Goal: Information Seeking & Learning: Learn about a topic

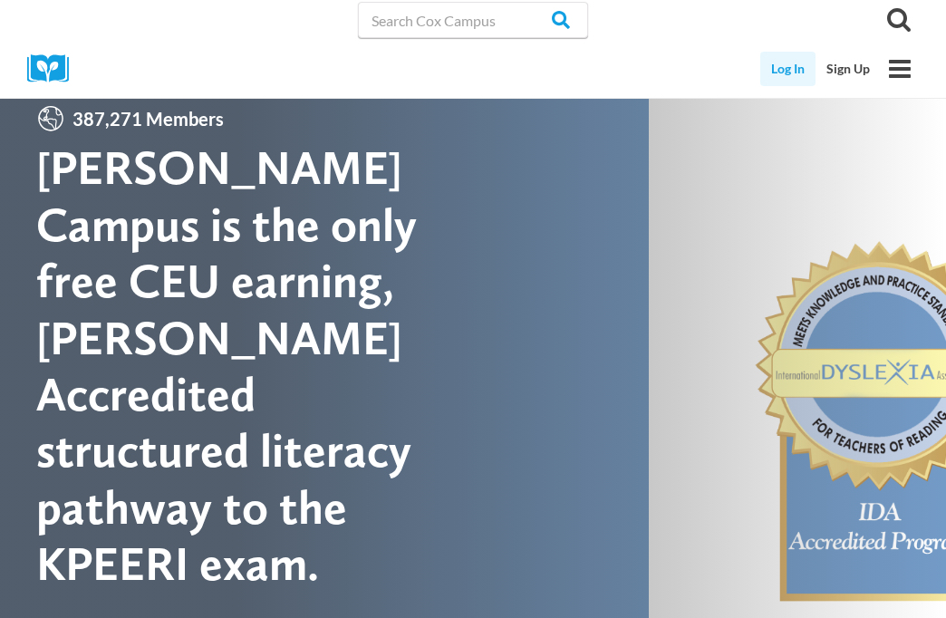
click at [786, 86] on link "Log In" at bounding box center [787, 69] width 55 height 34
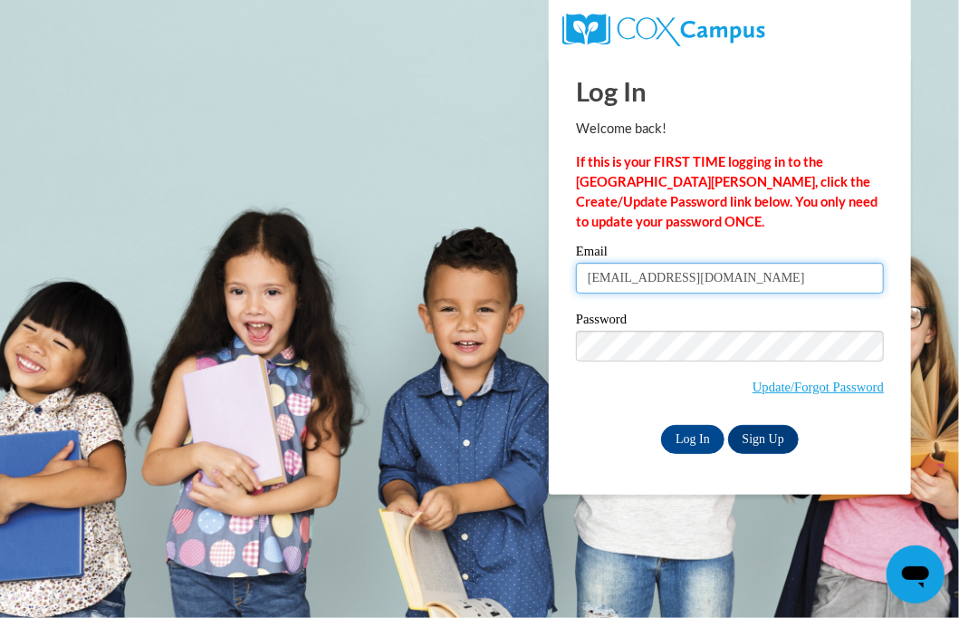
drag, startPoint x: 746, startPoint y: 281, endPoint x: 466, endPoint y: 281, distance: 279.9
click at [466, 281] on body "Log In Welcome back! If this is your FIRST TIME logging in to the NEW Cox Campu…" at bounding box center [479, 309] width 959 height 618
type input "ashley2df2024@gmail.com"
click at [710, 390] on span "Update/Forgot Password" at bounding box center [730, 368] width 308 height 75
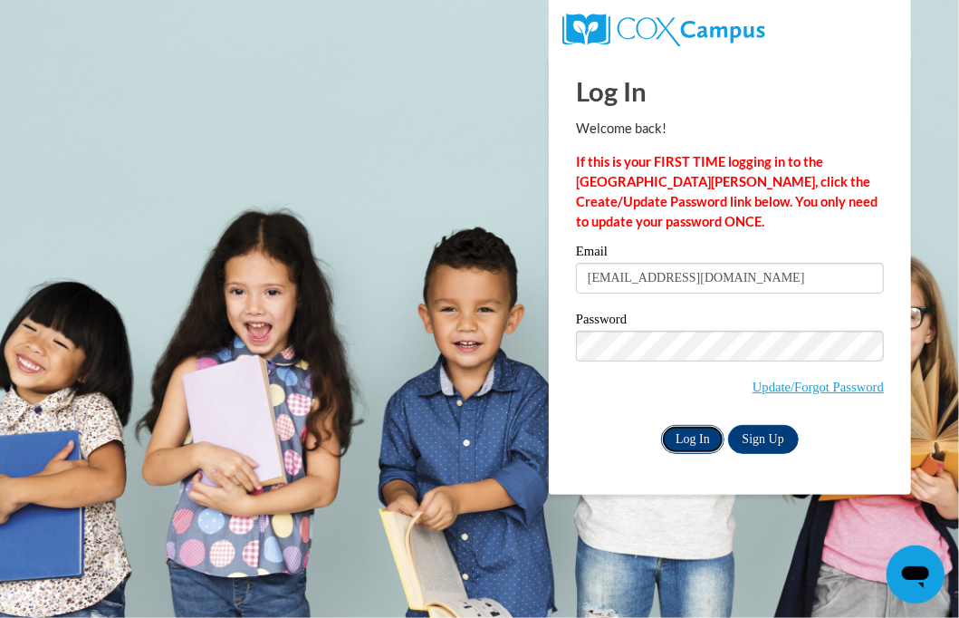
click at [686, 442] on input "Log In" at bounding box center [692, 439] width 63 height 29
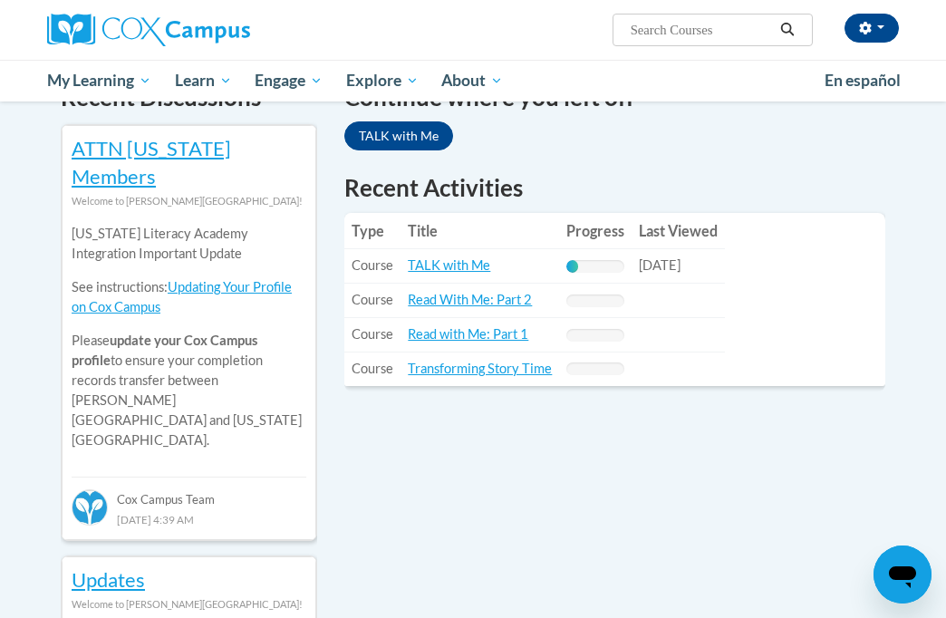
scroll to position [634, 0]
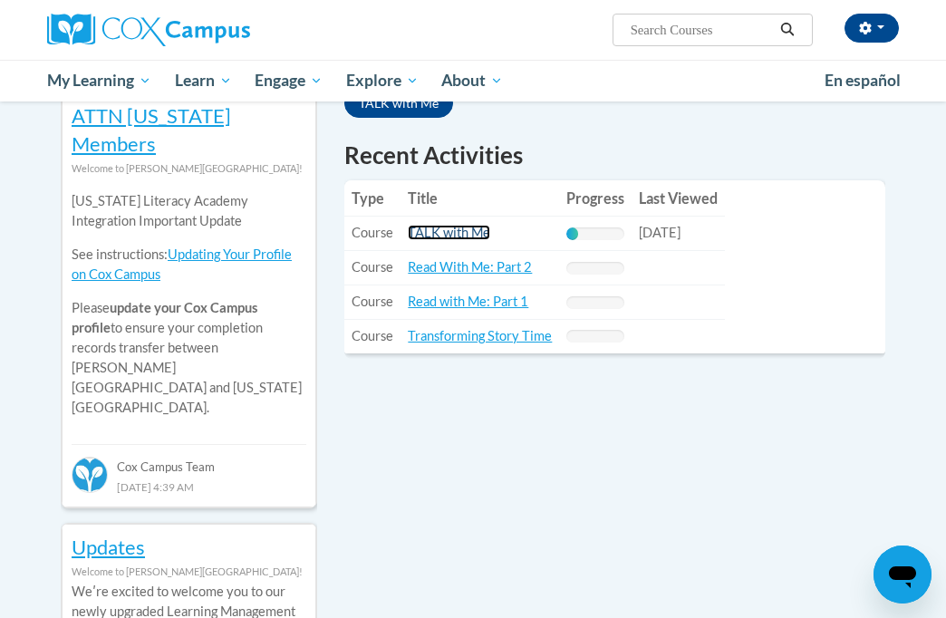
click at [446, 230] on link "TALK with Me" at bounding box center [449, 232] width 82 height 15
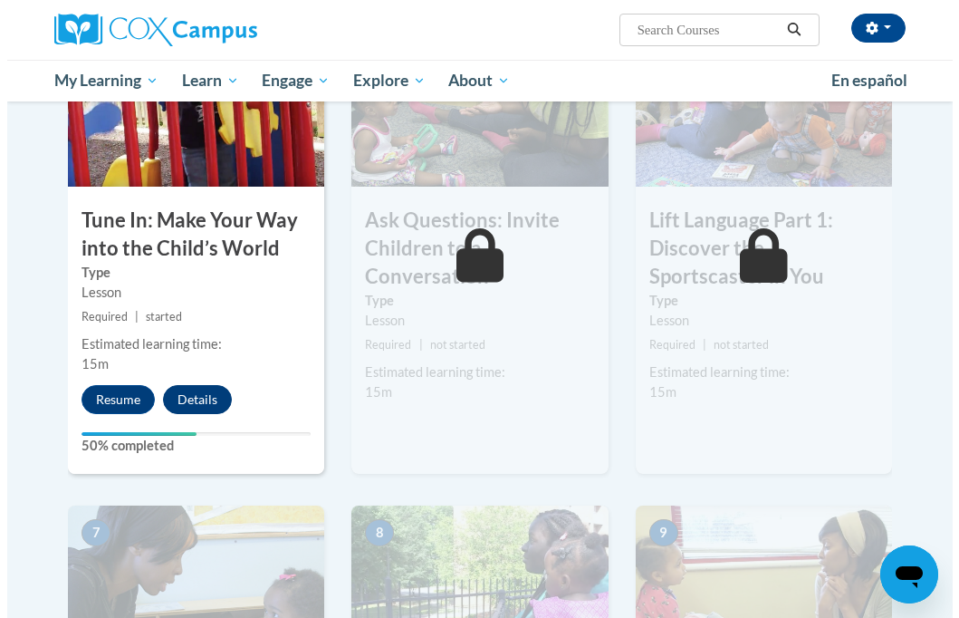
scroll to position [968, 0]
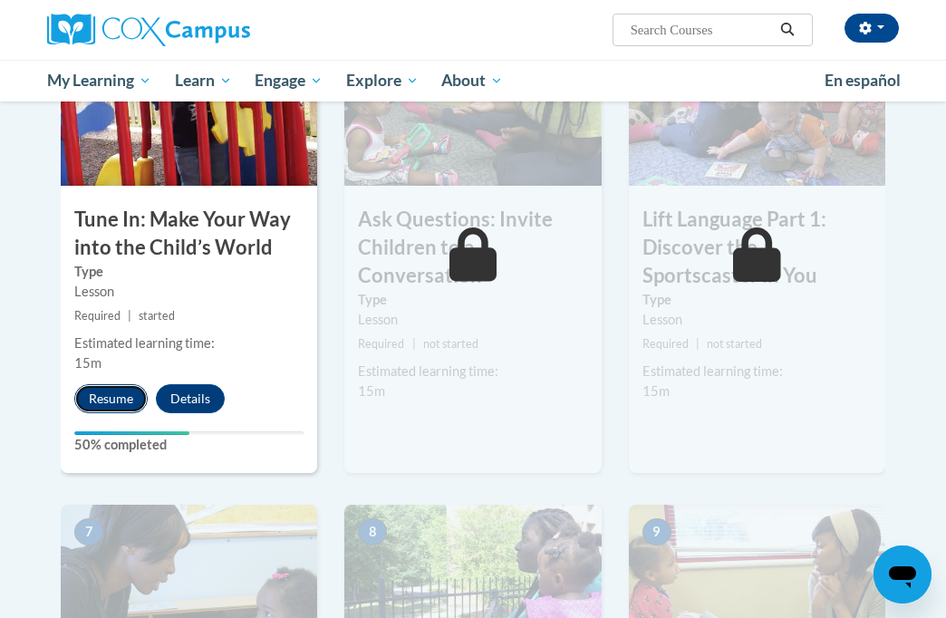
click at [116, 399] on button "Resume" at bounding box center [110, 398] width 73 height 29
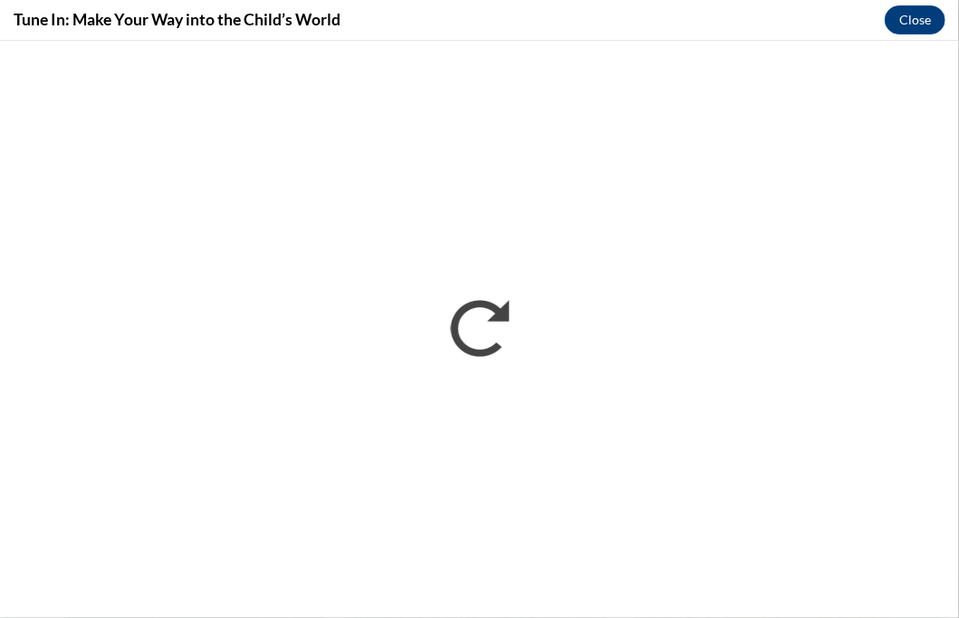
scroll to position [0, 0]
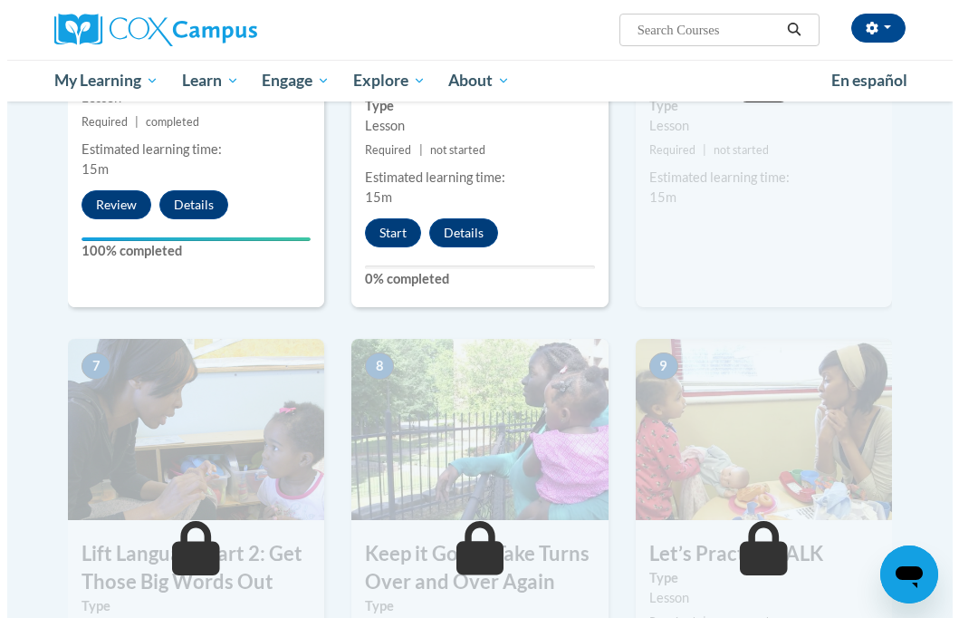
scroll to position [1055, 0]
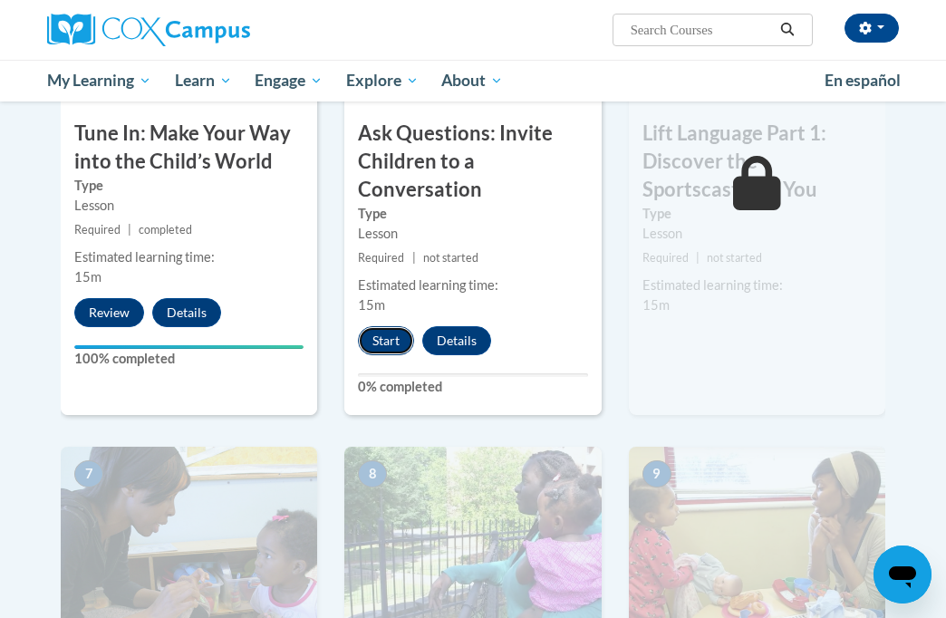
click at [369, 335] on button "Start" at bounding box center [386, 340] width 56 height 29
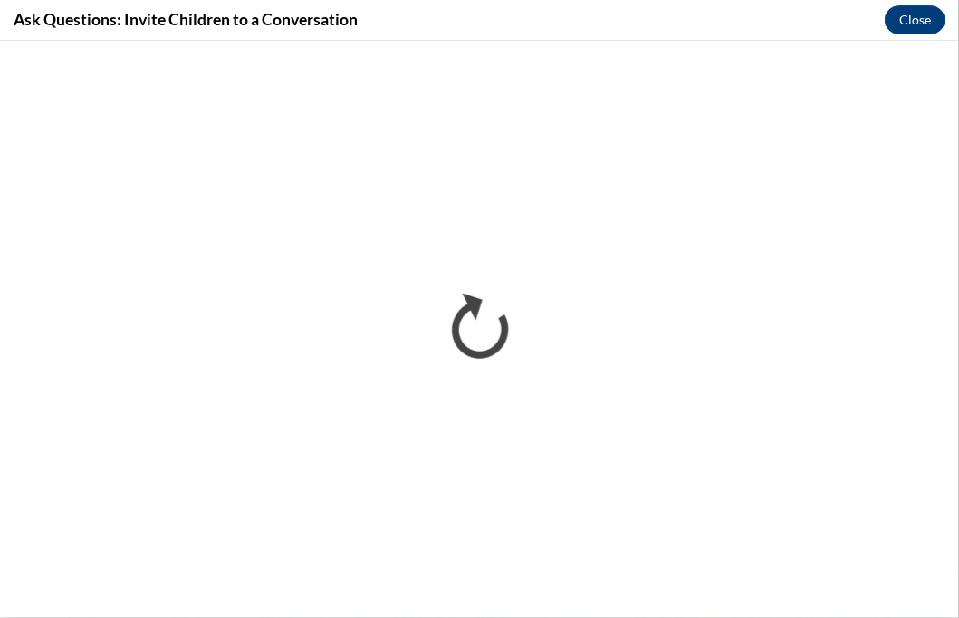
scroll to position [0, 0]
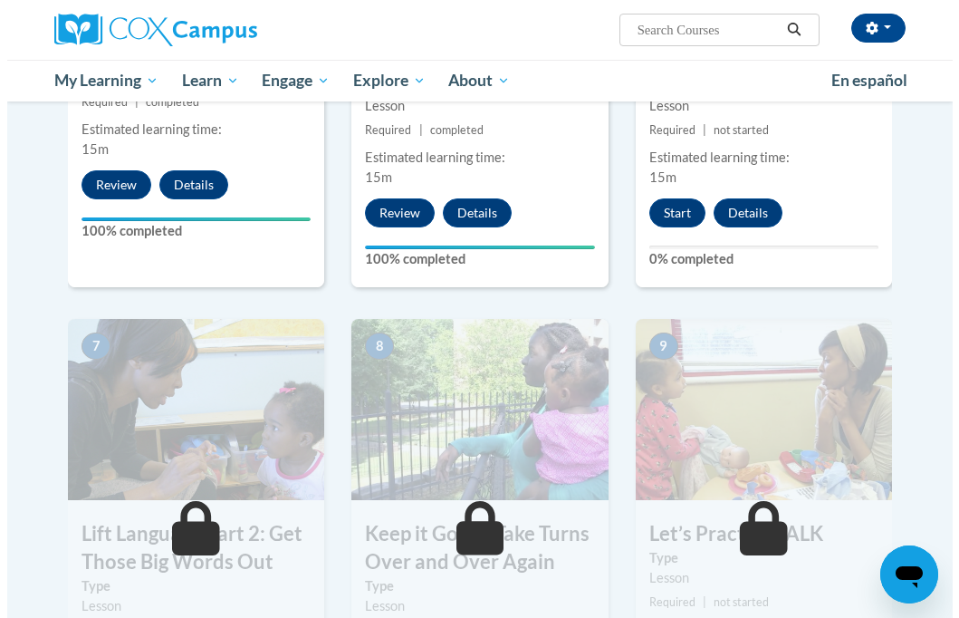
scroll to position [1161, 0]
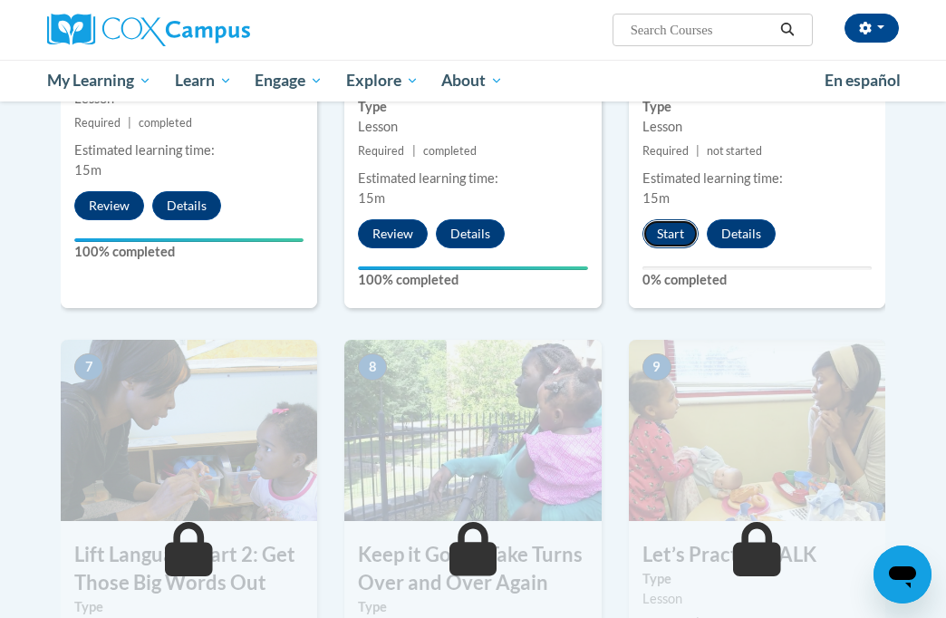
click at [662, 236] on button "Start" at bounding box center [670, 233] width 56 height 29
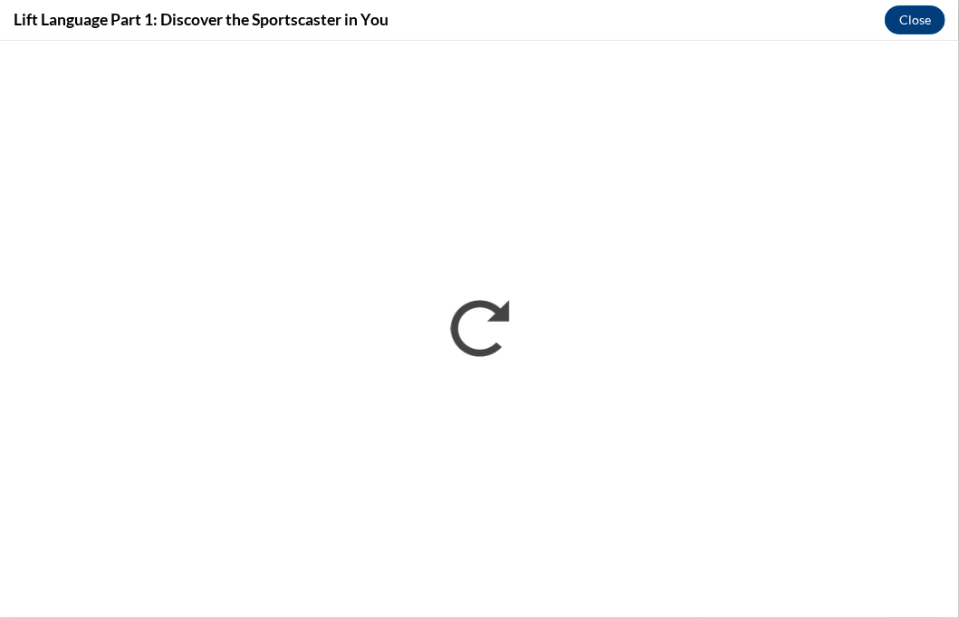
scroll to position [0, 0]
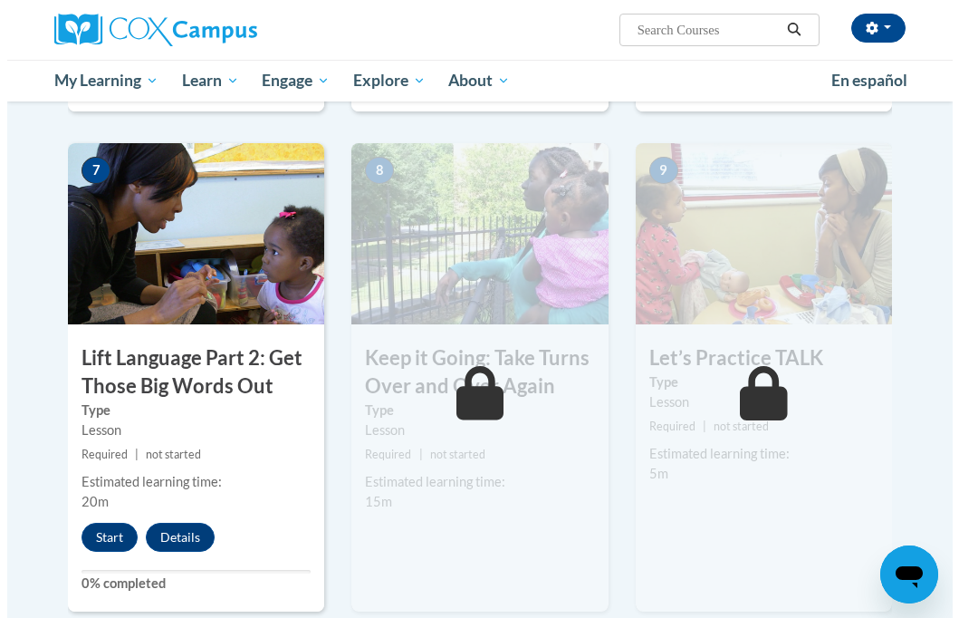
scroll to position [1409, 0]
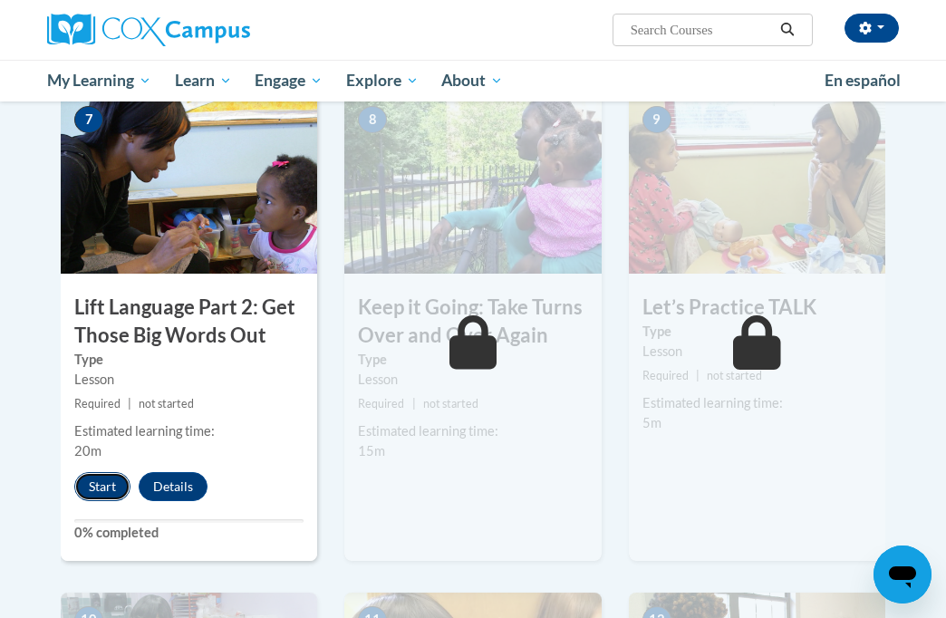
click at [98, 484] on button "Start" at bounding box center [102, 486] width 56 height 29
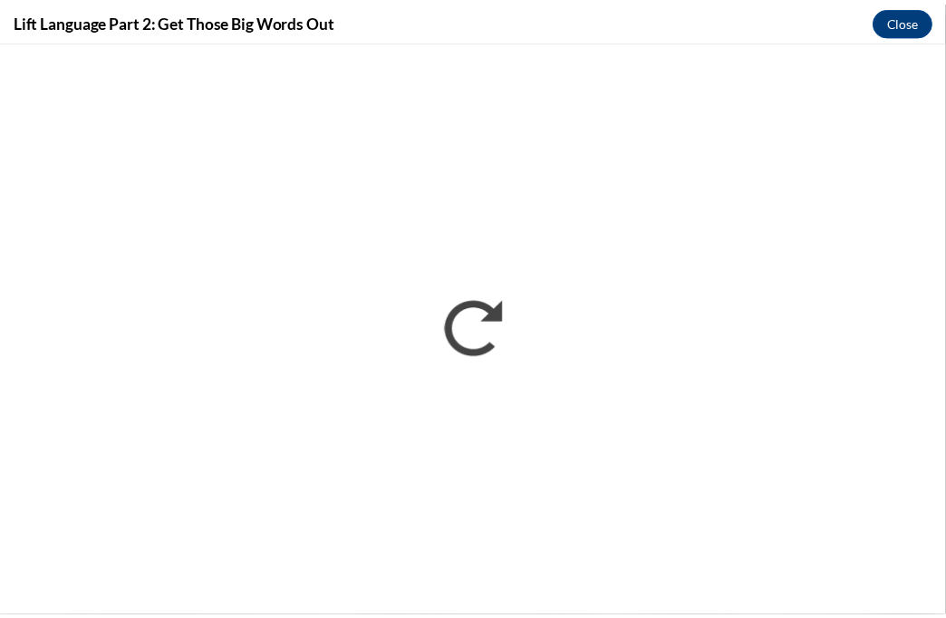
scroll to position [0, 0]
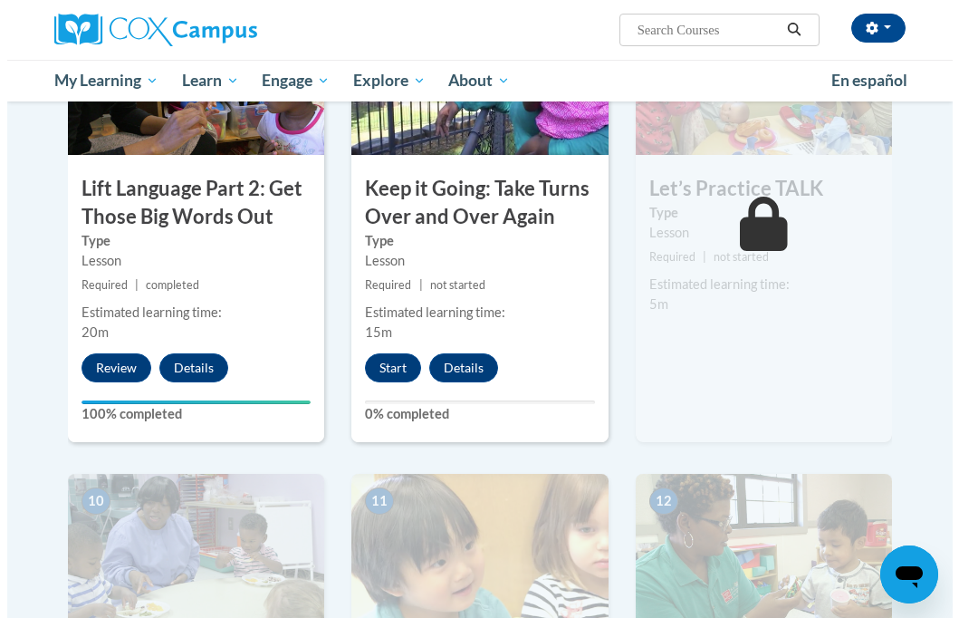
scroll to position [1508, 0]
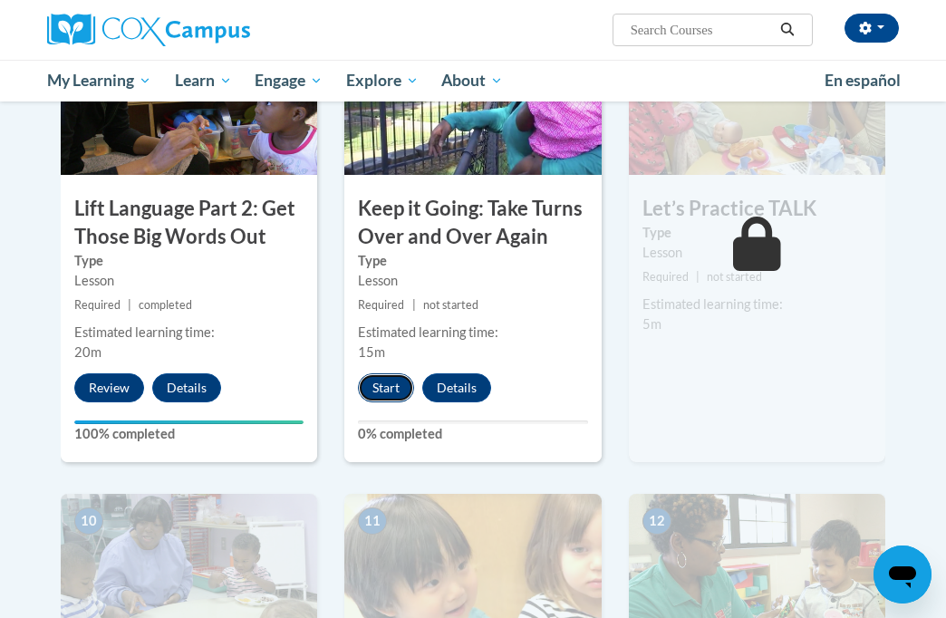
click at [381, 389] on button "Start" at bounding box center [386, 387] width 56 height 29
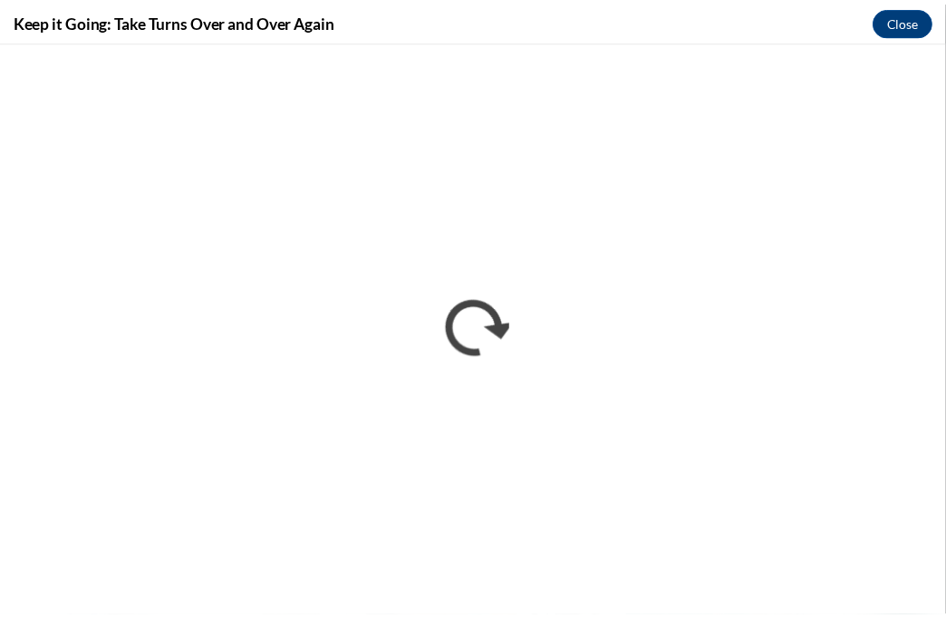
scroll to position [0, 0]
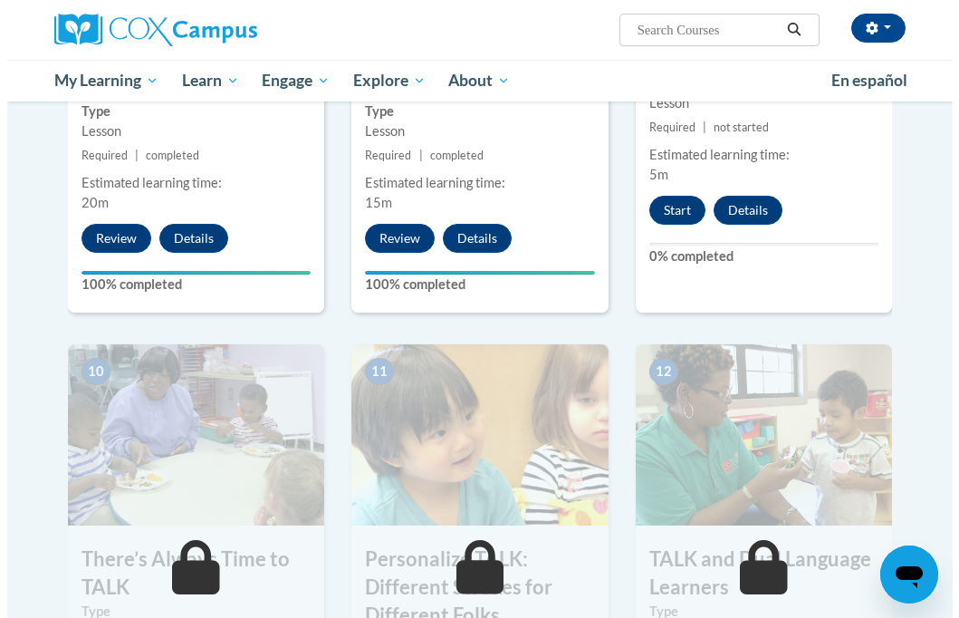
scroll to position [1631, 0]
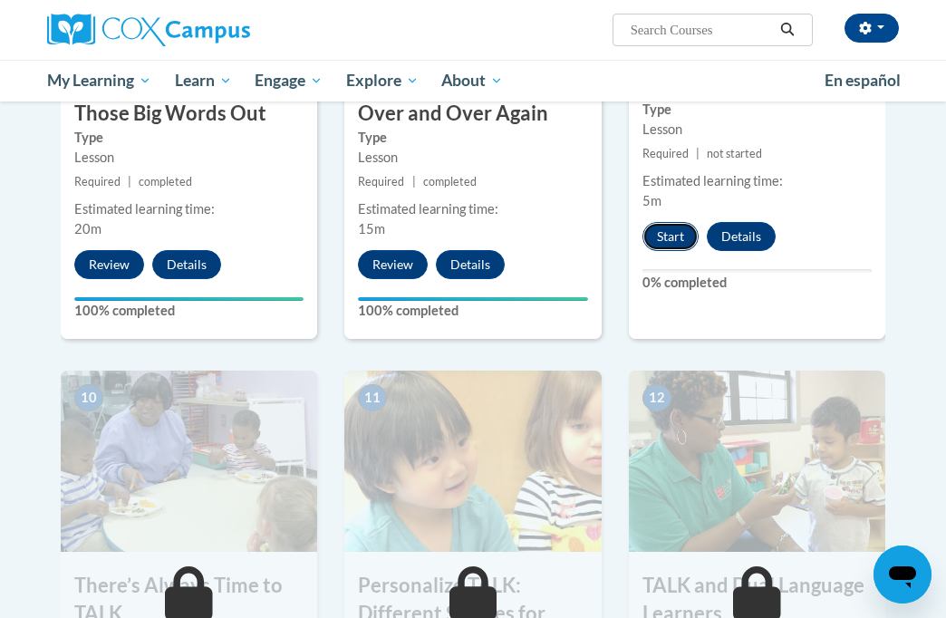
click at [670, 226] on button "Start" at bounding box center [670, 236] width 56 height 29
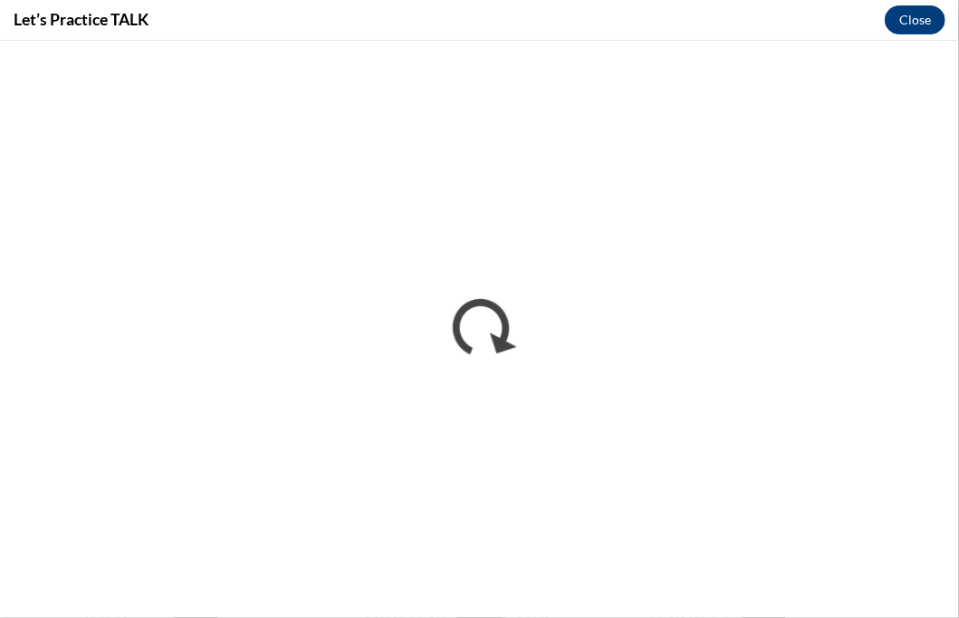
scroll to position [0, 0]
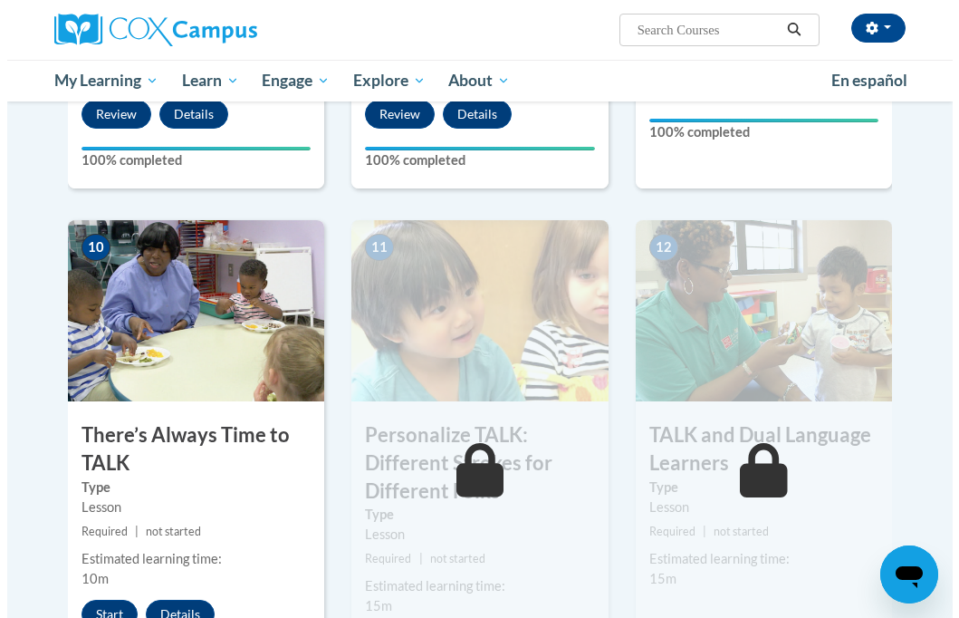
scroll to position [1812, 0]
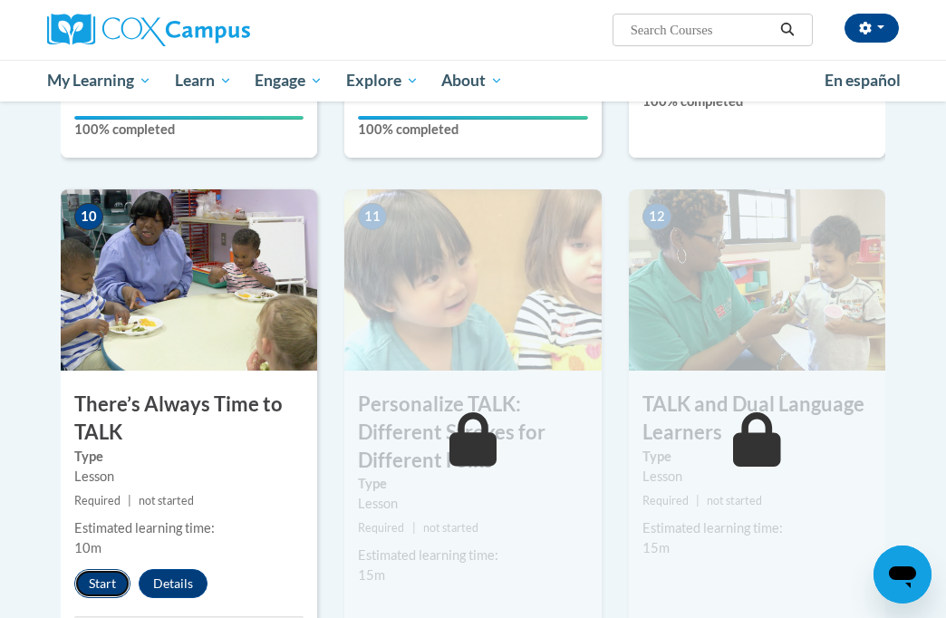
click at [99, 582] on button "Start" at bounding box center [102, 583] width 56 height 29
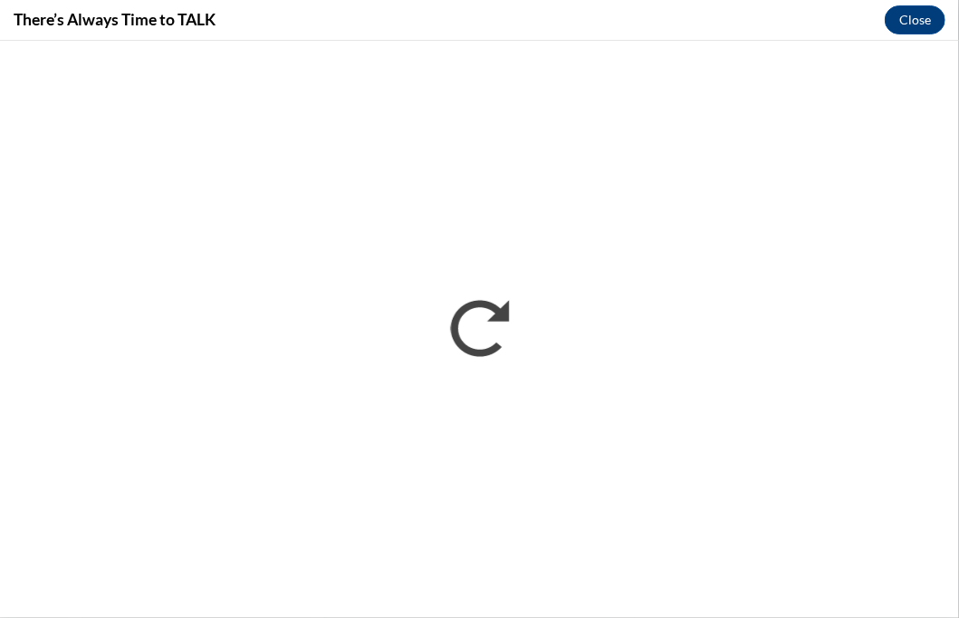
scroll to position [0, 0]
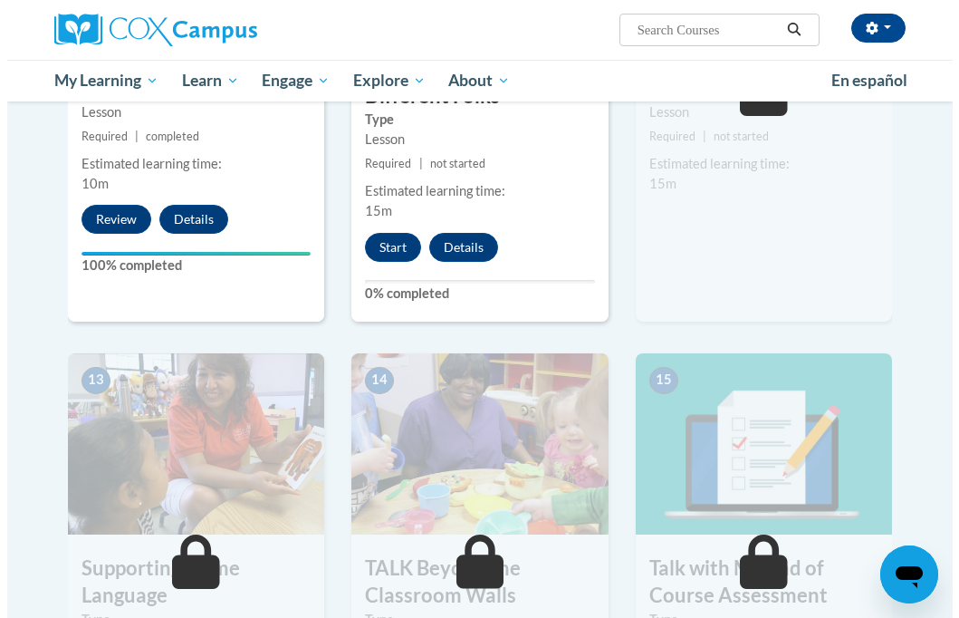
scroll to position [2146, 0]
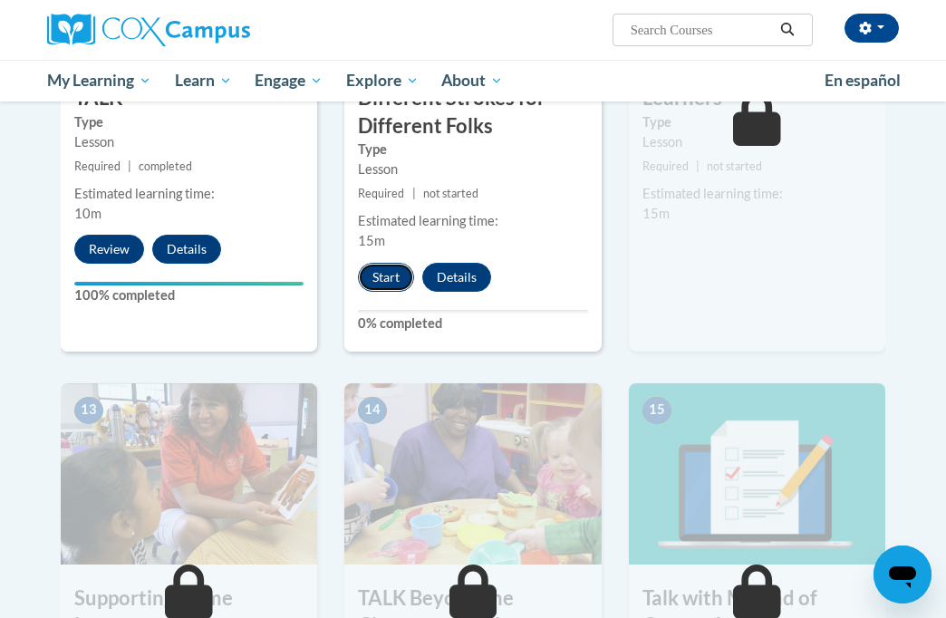
click at [381, 274] on button "Start" at bounding box center [386, 277] width 56 height 29
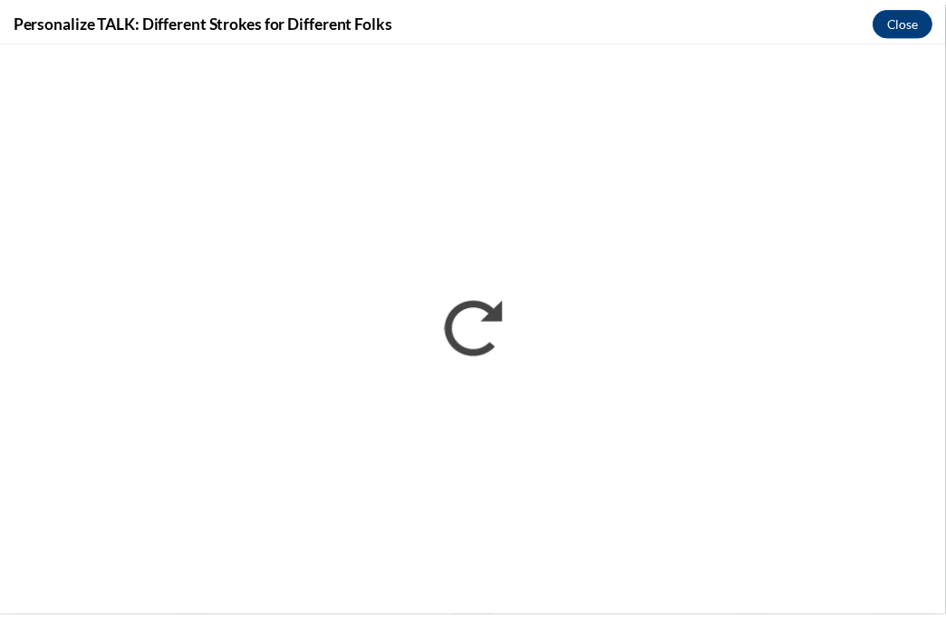
scroll to position [0, 0]
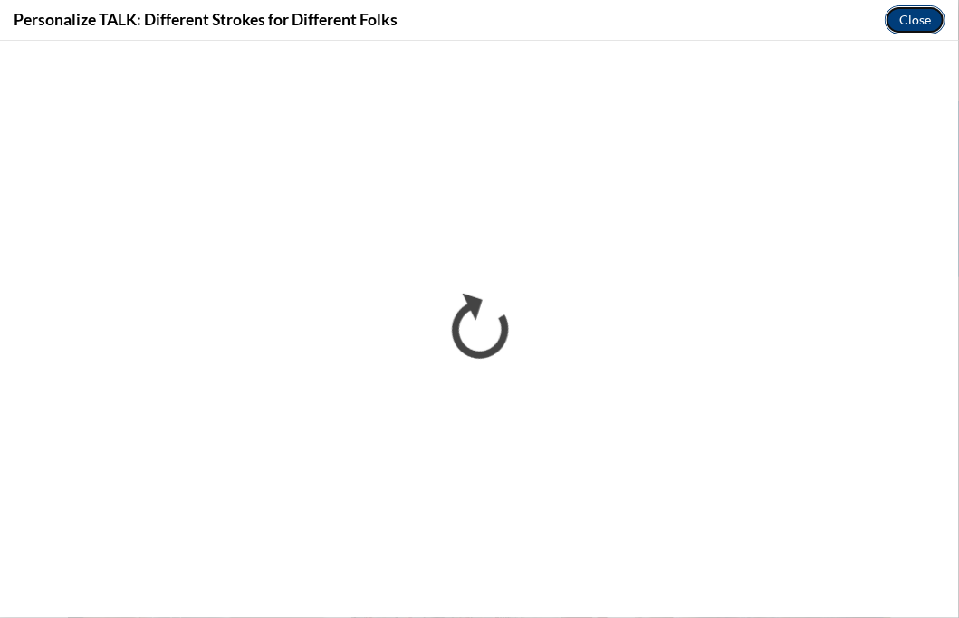
click at [905, 9] on button "Close" at bounding box center [915, 19] width 61 height 29
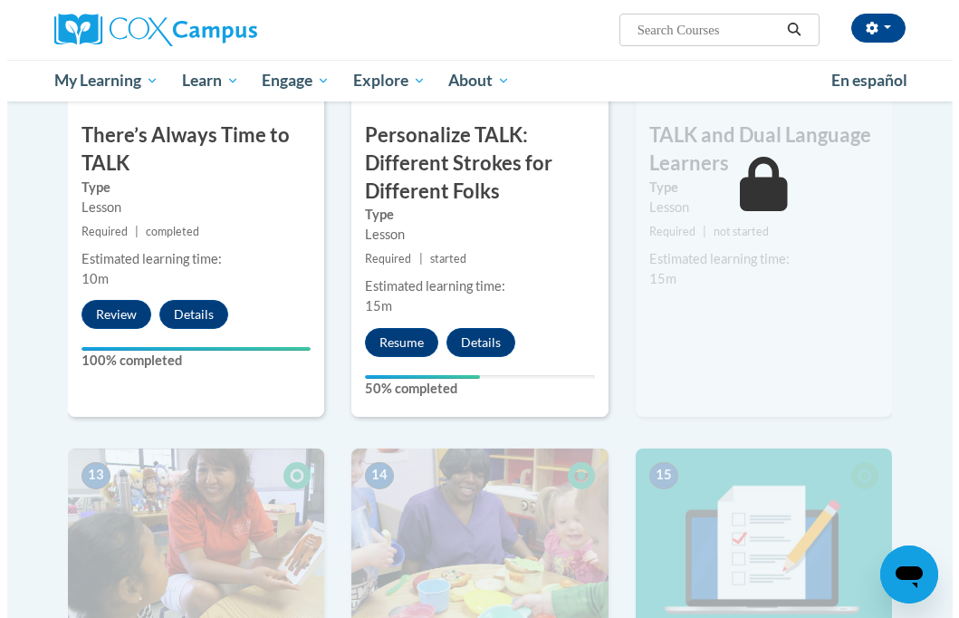
scroll to position [2084, 0]
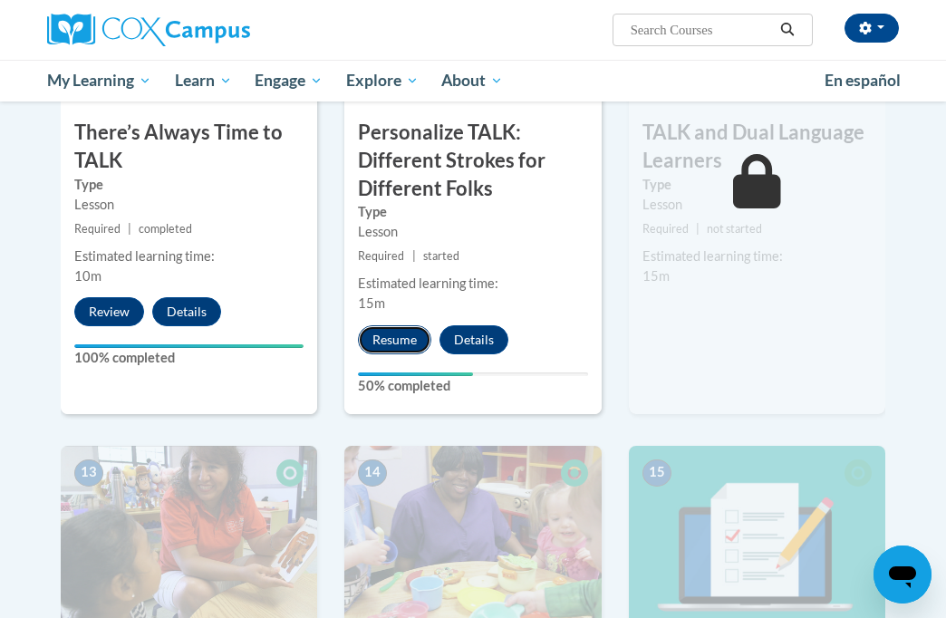
click at [392, 338] on button "Resume" at bounding box center [394, 339] width 73 height 29
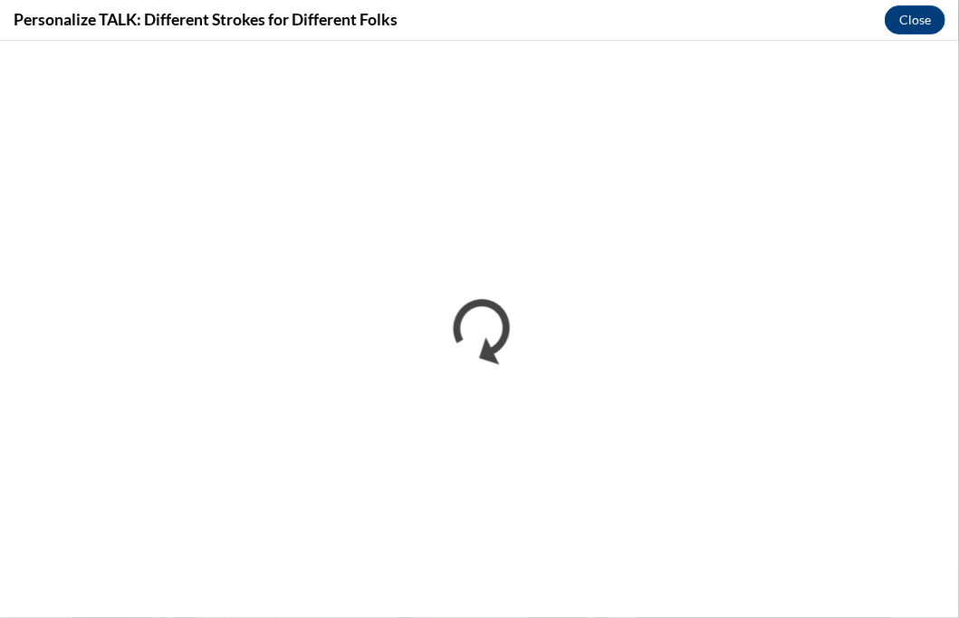
scroll to position [0, 0]
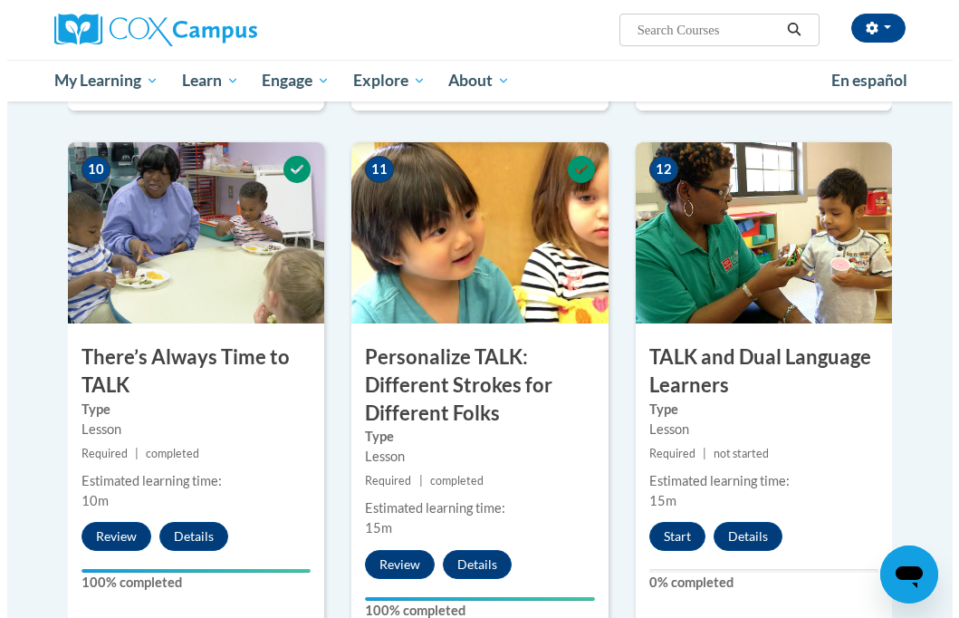
scroll to position [1961, 0]
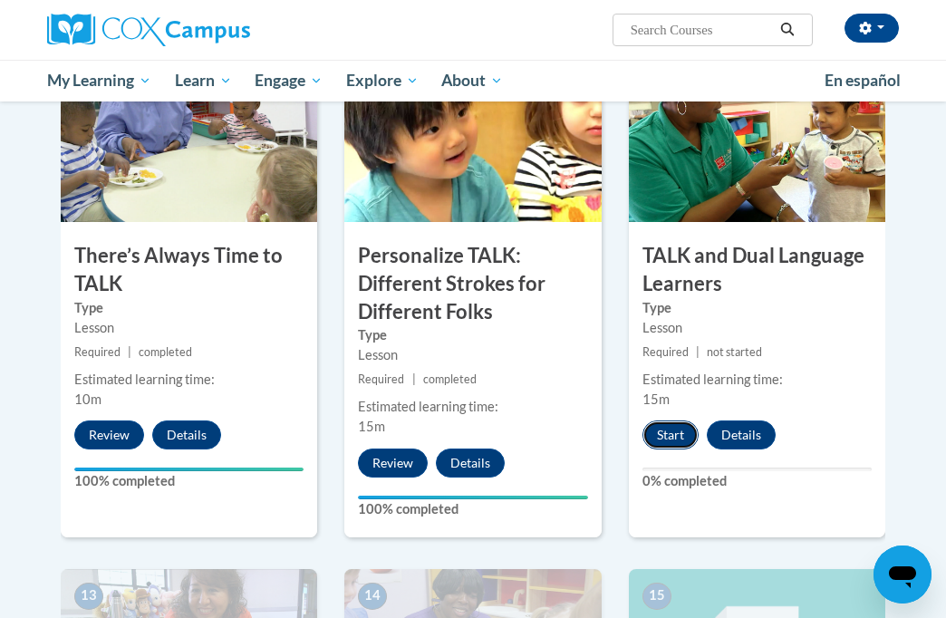
click at [670, 422] on button "Start" at bounding box center [670, 434] width 56 height 29
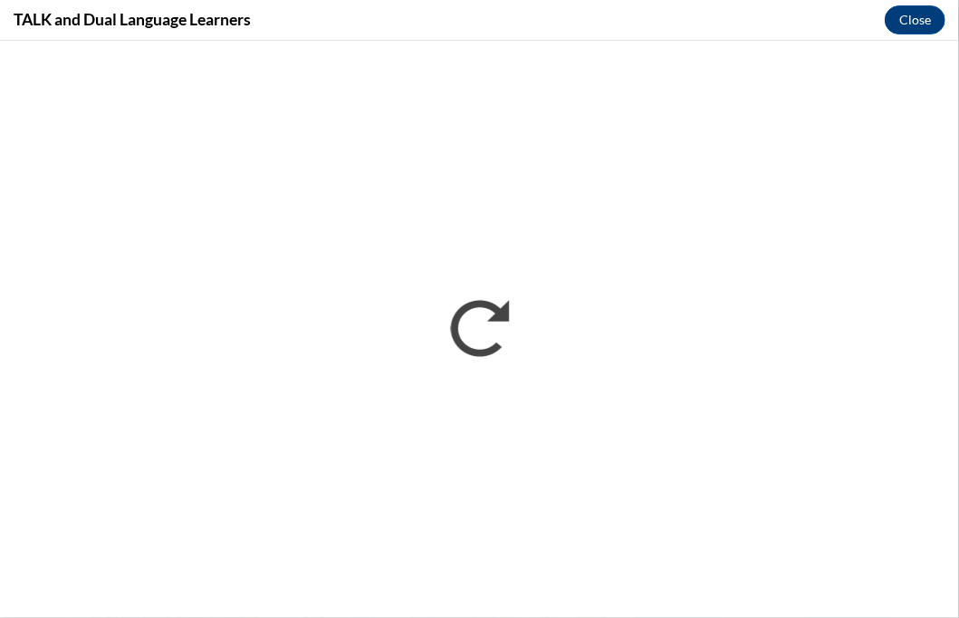
scroll to position [0, 0]
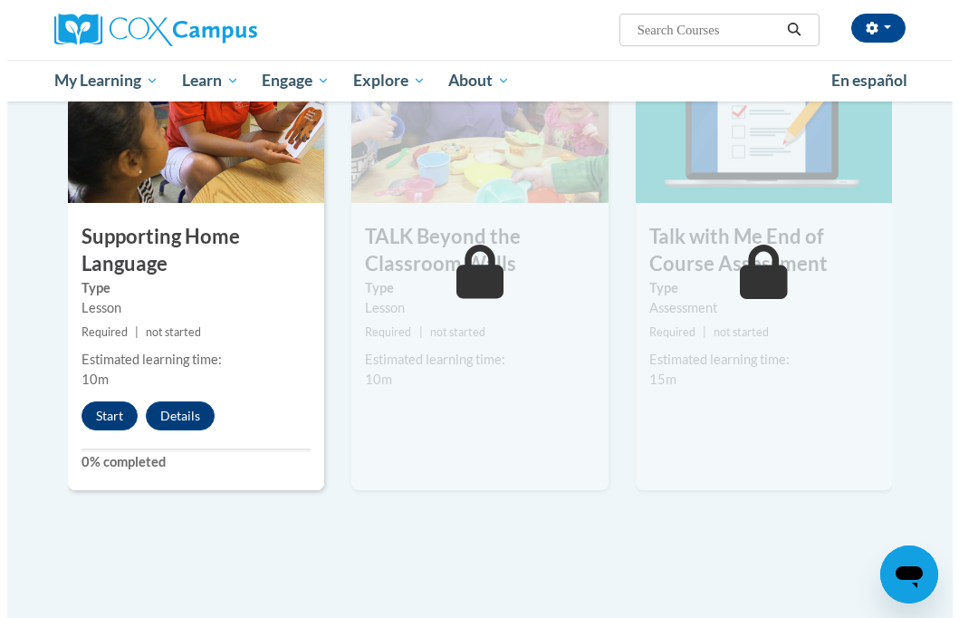
scroll to position [2509, 0]
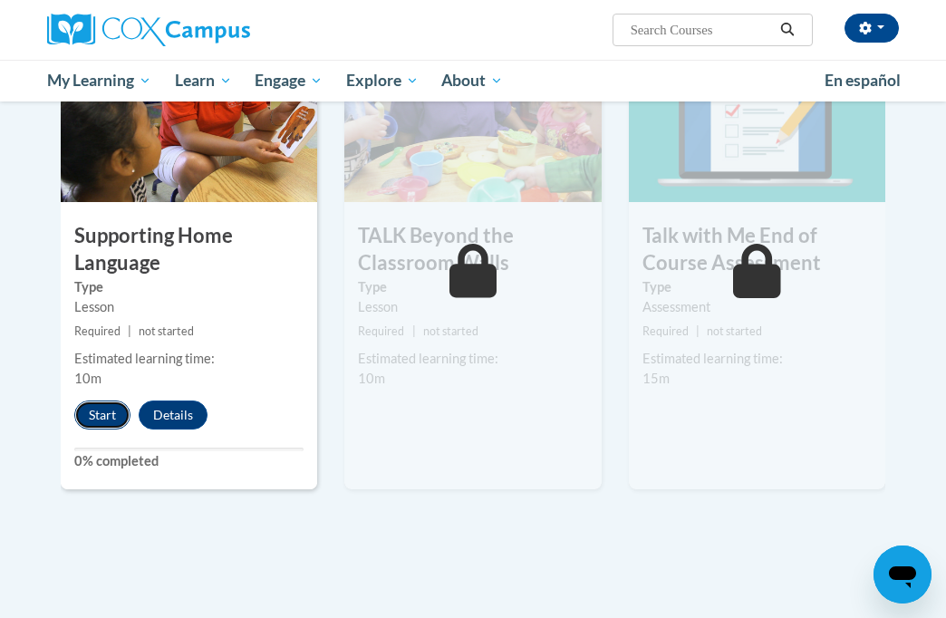
click at [106, 414] on button "Start" at bounding box center [102, 414] width 56 height 29
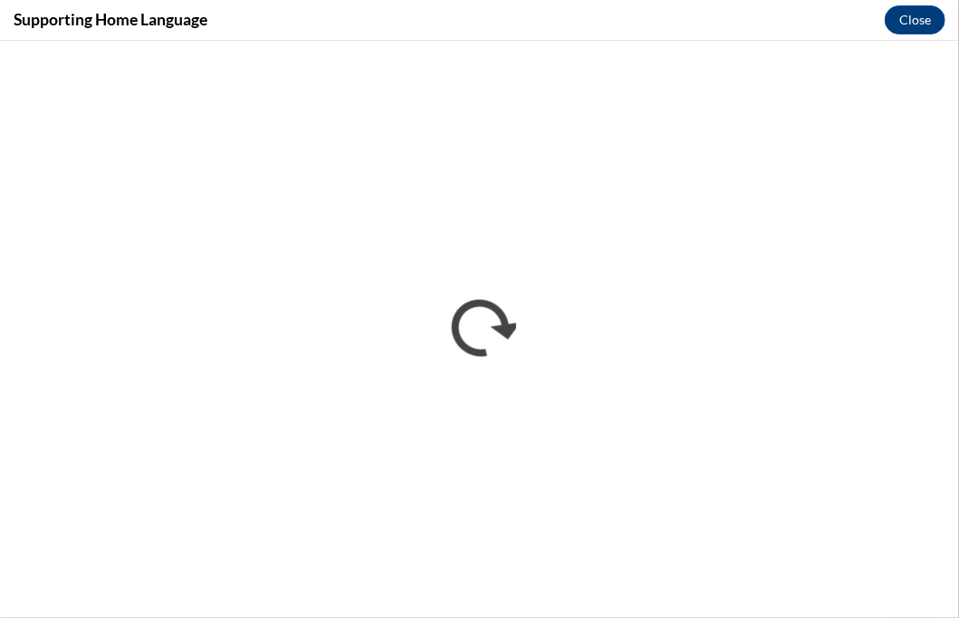
scroll to position [0, 0]
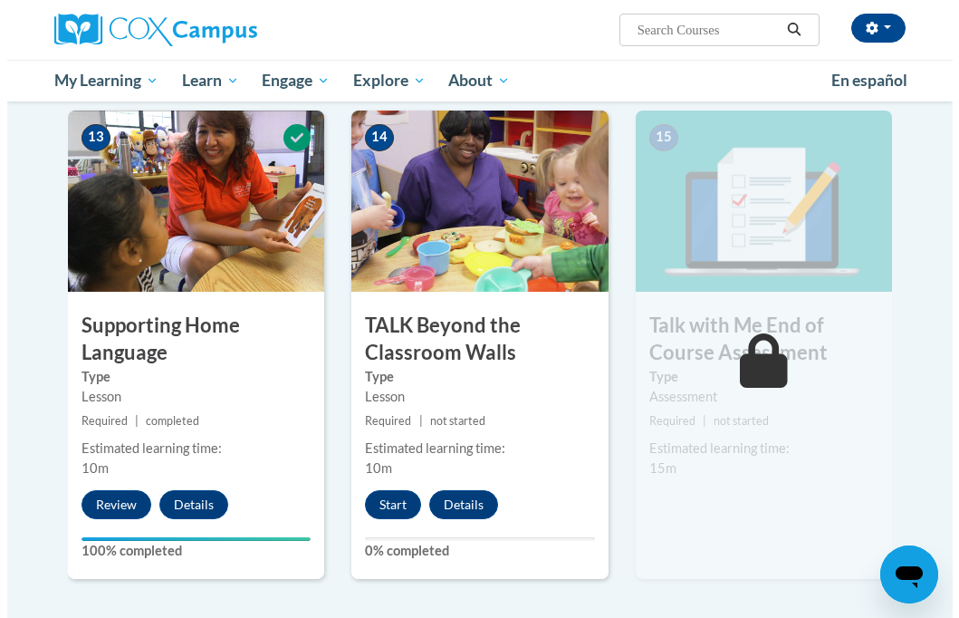
scroll to position [2595, 0]
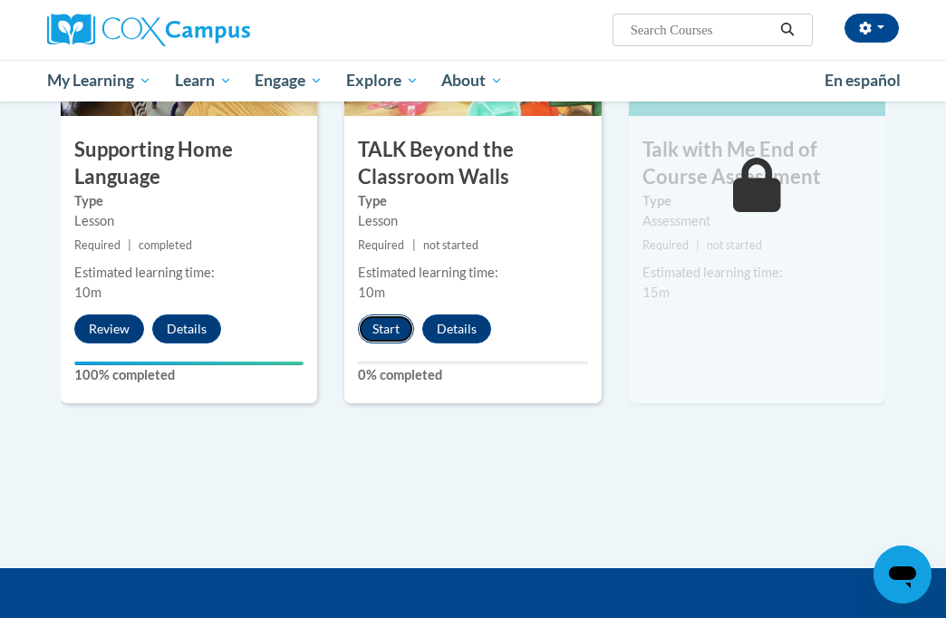
click at [387, 317] on button "Start" at bounding box center [386, 328] width 56 height 29
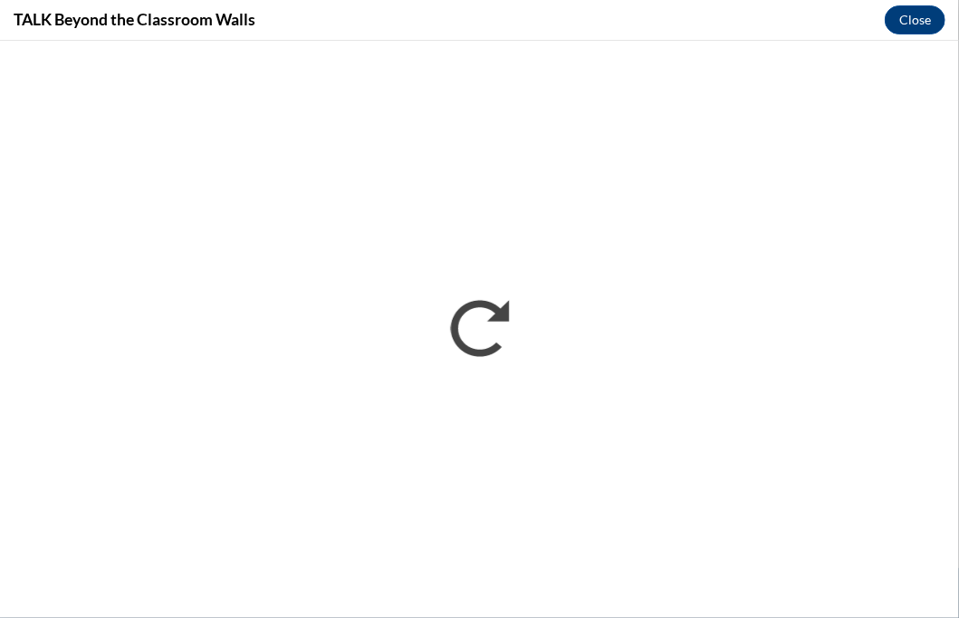
scroll to position [0, 0]
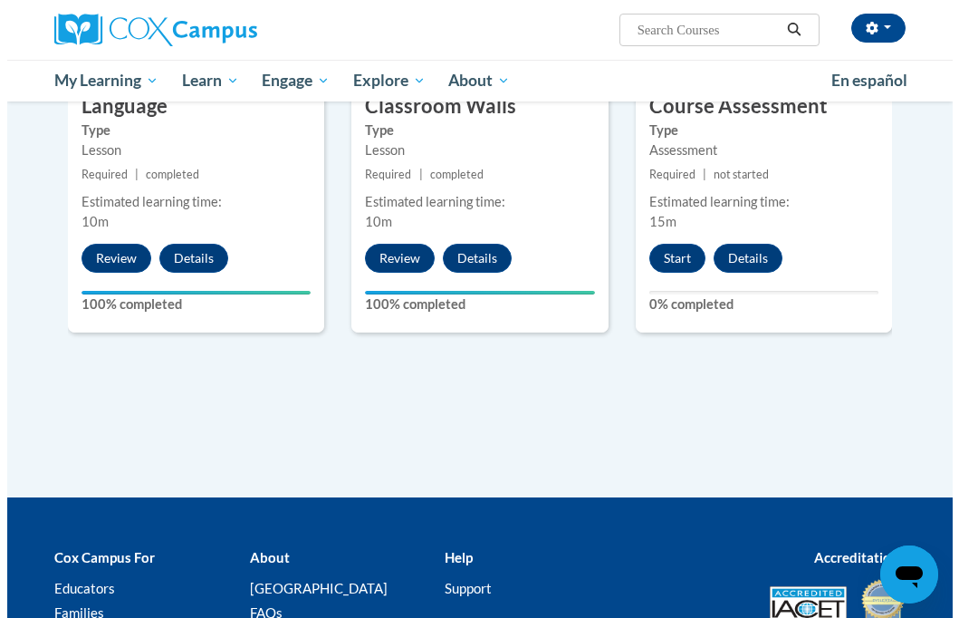
scroll to position [2690, 0]
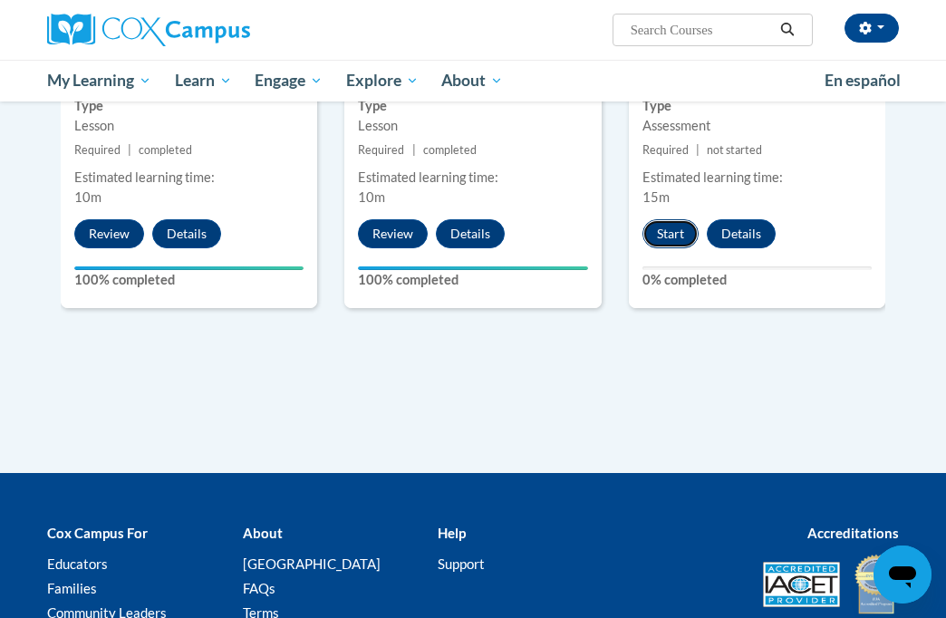
click at [689, 232] on button "Start" at bounding box center [670, 233] width 56 height 29
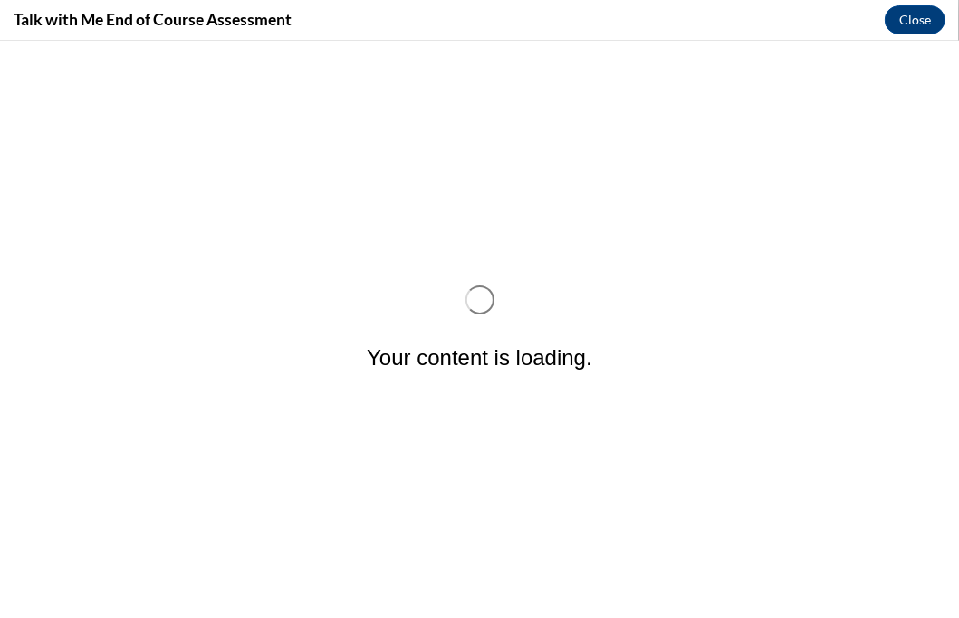
scroll to position [0, 0]
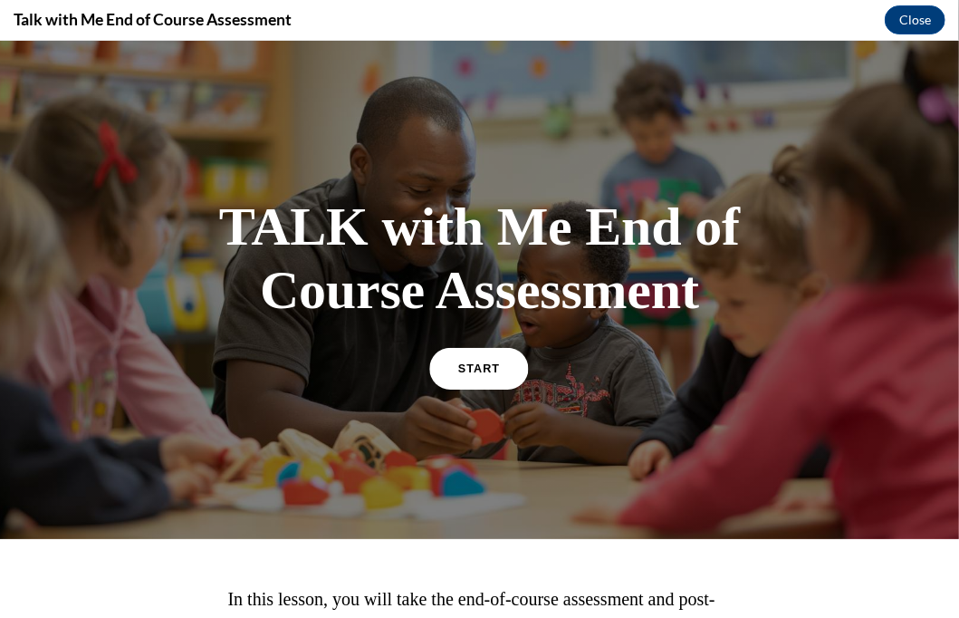
click at [446, 376] on link "START" at bounding box center [479, 367] width 99 height 42
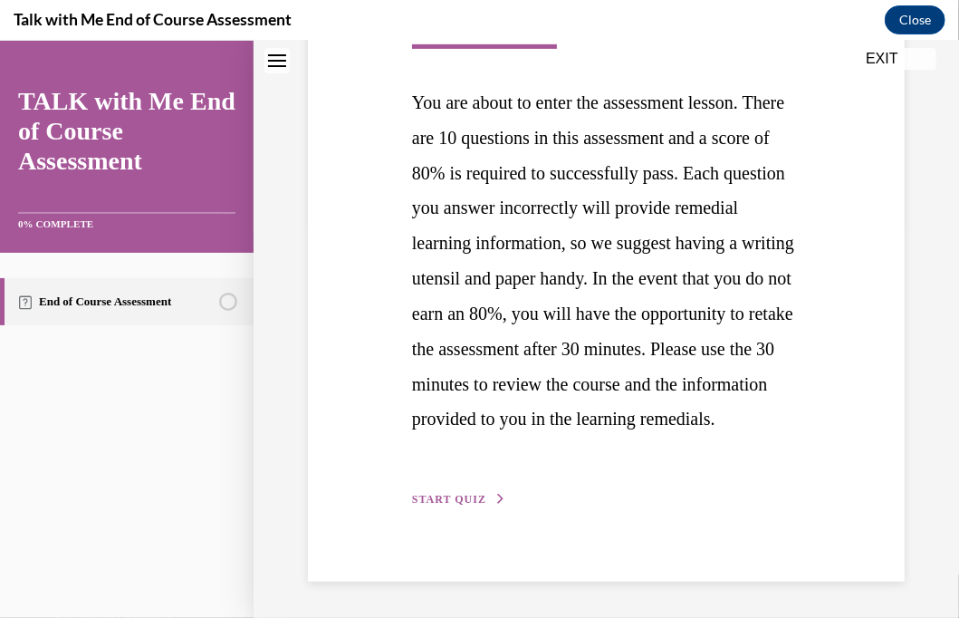
scroll to position [464, 0]
click at [454, 496] on span "START QUIZ" at bounding box center [449, 498] width 74 height 13
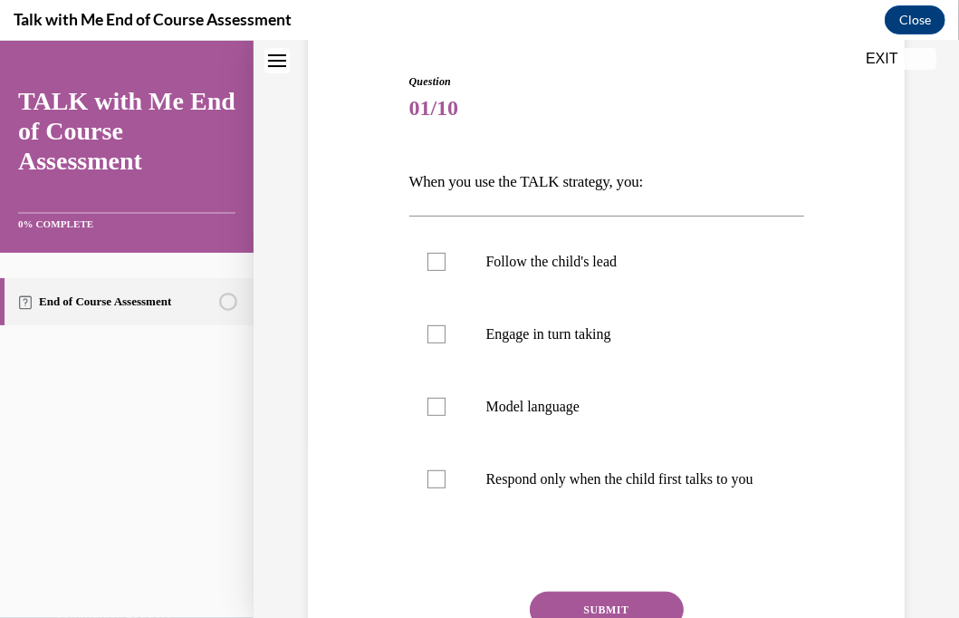
scroll to position [181, 0]
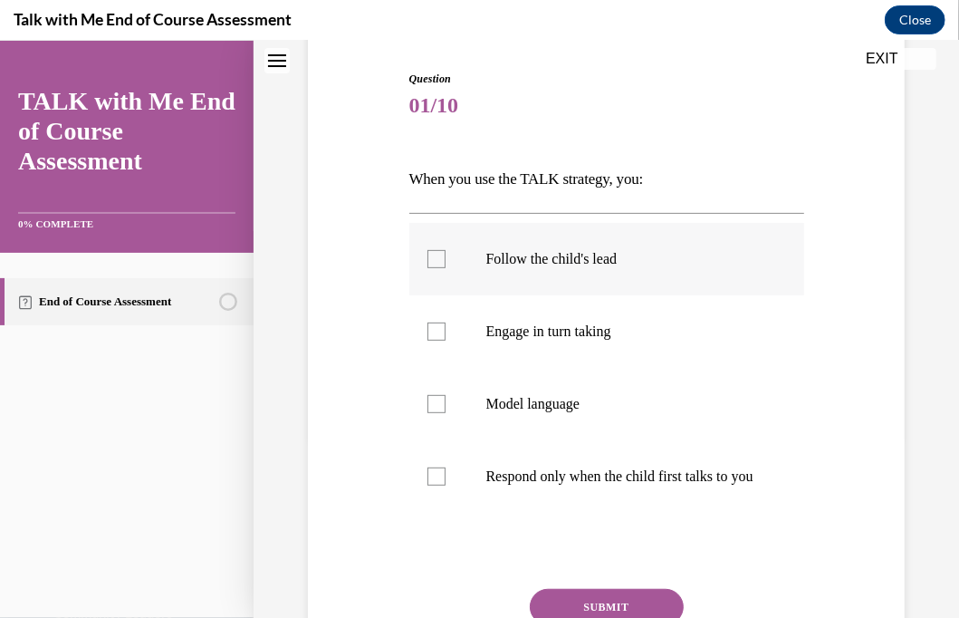
click at [437, 256] on div at bounding box center [437, 258] width 18 height 18
click at [437, 256] on input "Follow the child's lead" at bounding box center [437, 258] width 18 height 18
checkbox input "true"
click at [429, 332] on div at bounding box center [437, 331] width 18 height 18
click at [429, 332] on input "Engage in turn taking" at bounding box center [437, 331] width 18 height 18
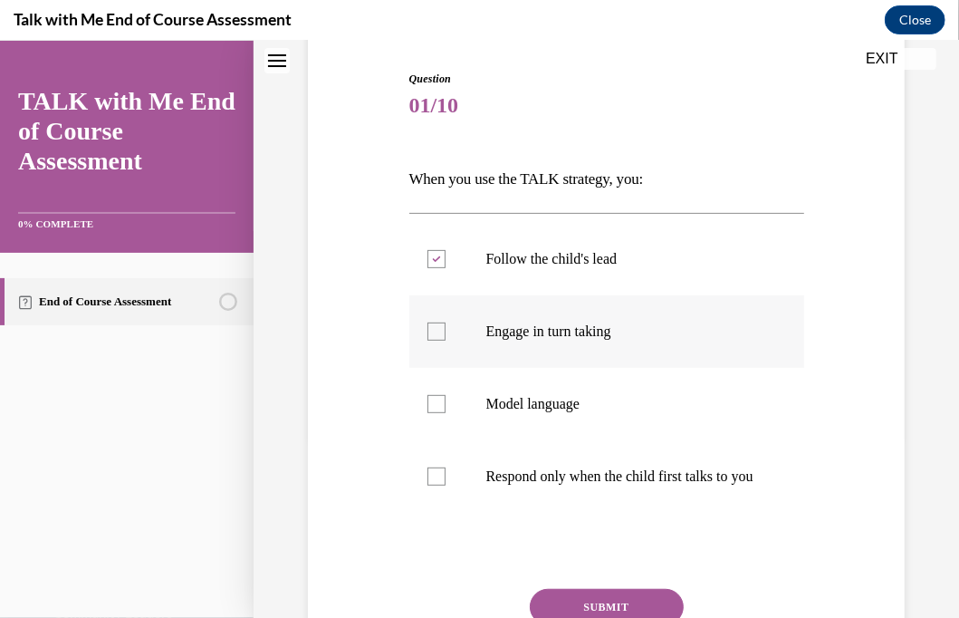
checkbox input "true"
click at [434, 405] on div at bounding box center [437, 403] width 18 height 18
click at [434, 405] on input "Model language" at bounding box center [437, 403] width 18 height 18
checkbox input "true"
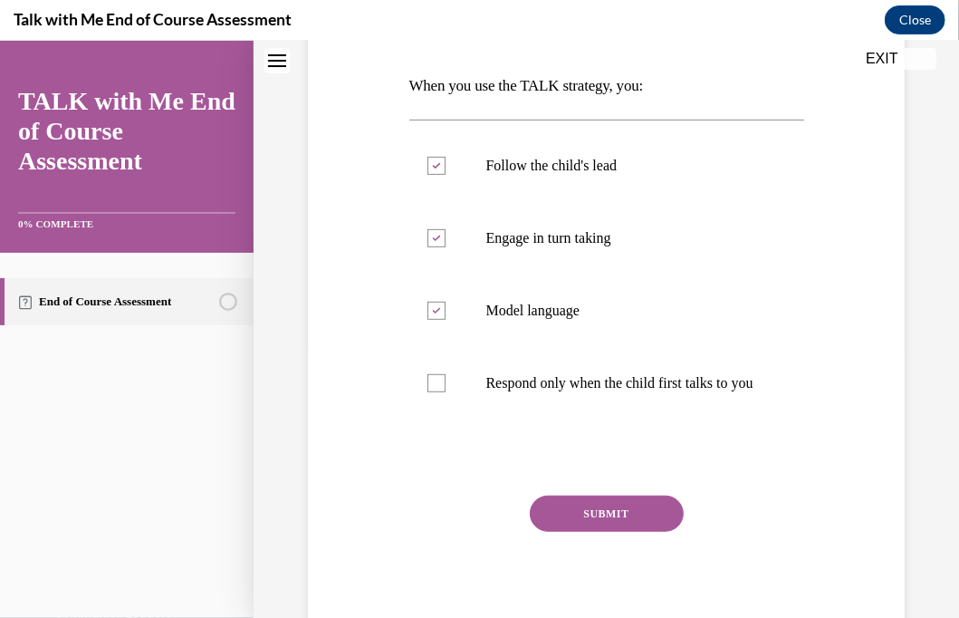
scroll to position [354, 0]
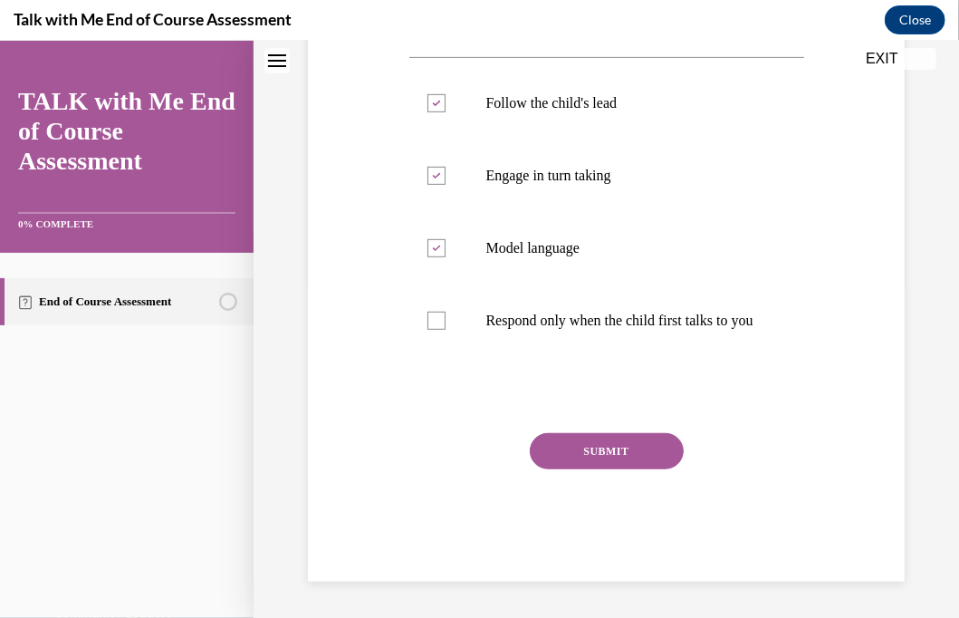
click at [579, 447] on button "SUBMIT" at bounding box center [607, 450] width 154 height 36
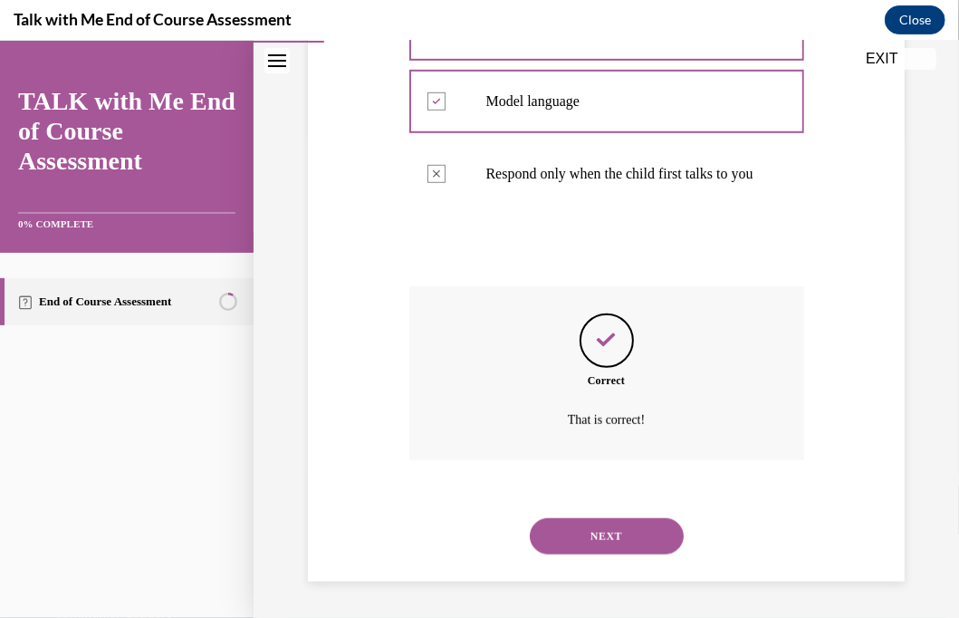
scroll to position [501, 0]
click at [605, 530] on button "NEXT" at bounding box center [607, 535] width 154 height 36
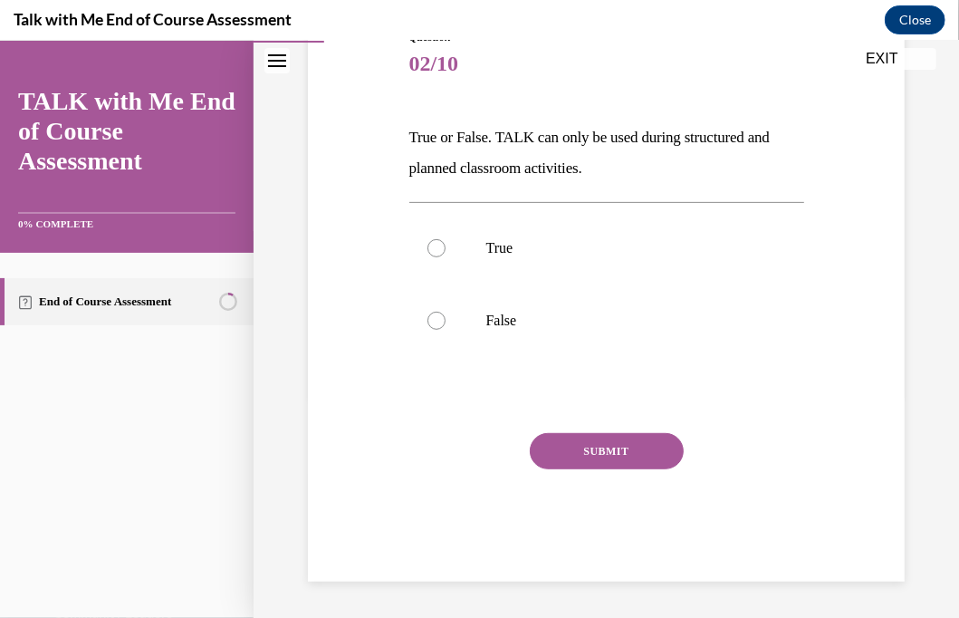
scroll to position [201, 0]
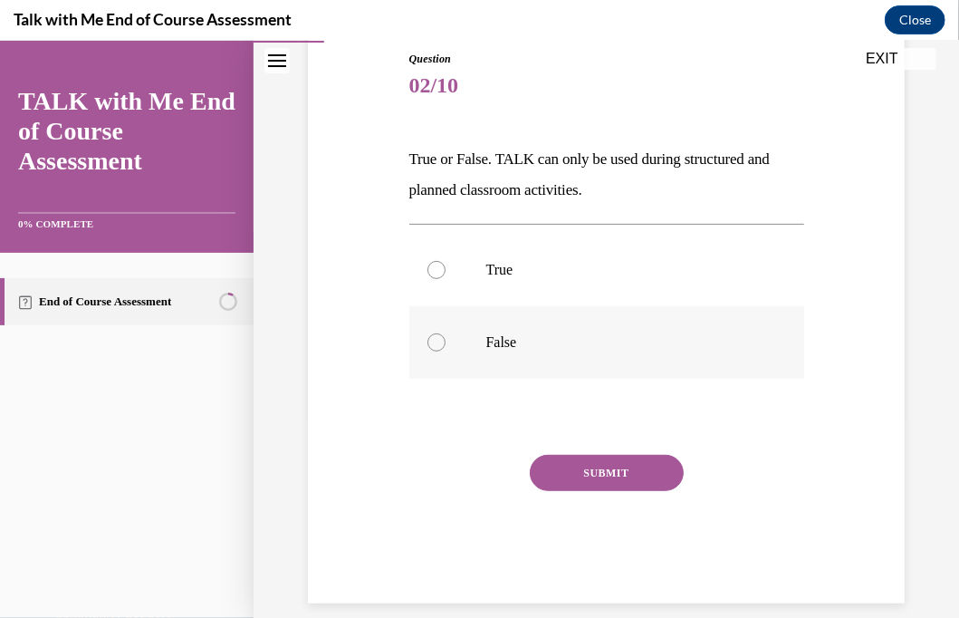
click at [431, 343] on div at bounding box center [437, 341] width 18 height 18
click at [431, 343] on input "False" at bounding box center [437, 341] width 18 height 18
radio input "true"
click at [591, 477] on button "SUBMIT" at bounding box center [607, 472] width 154 height 36
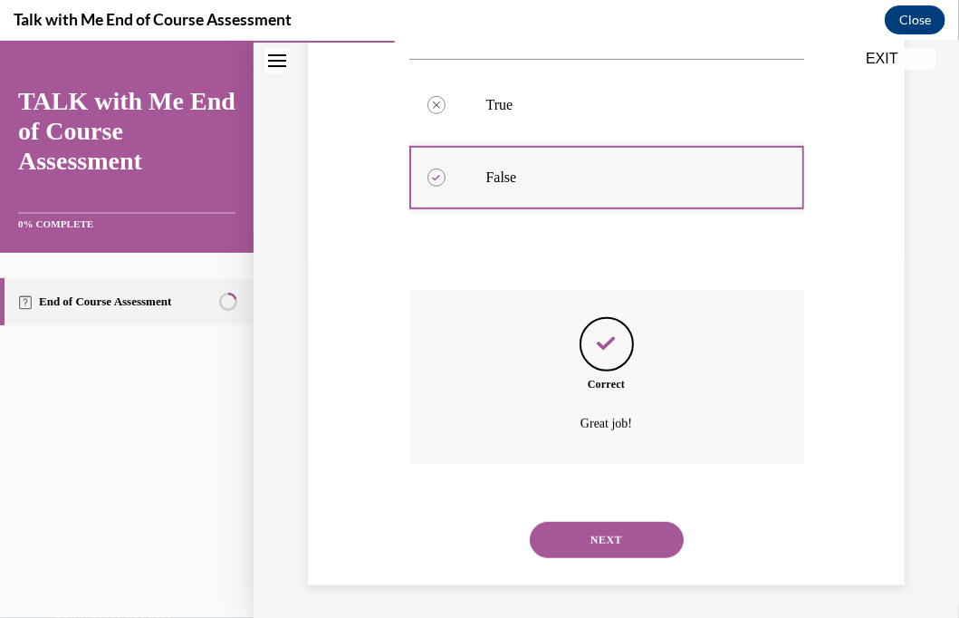
scroll to position [369, 0]
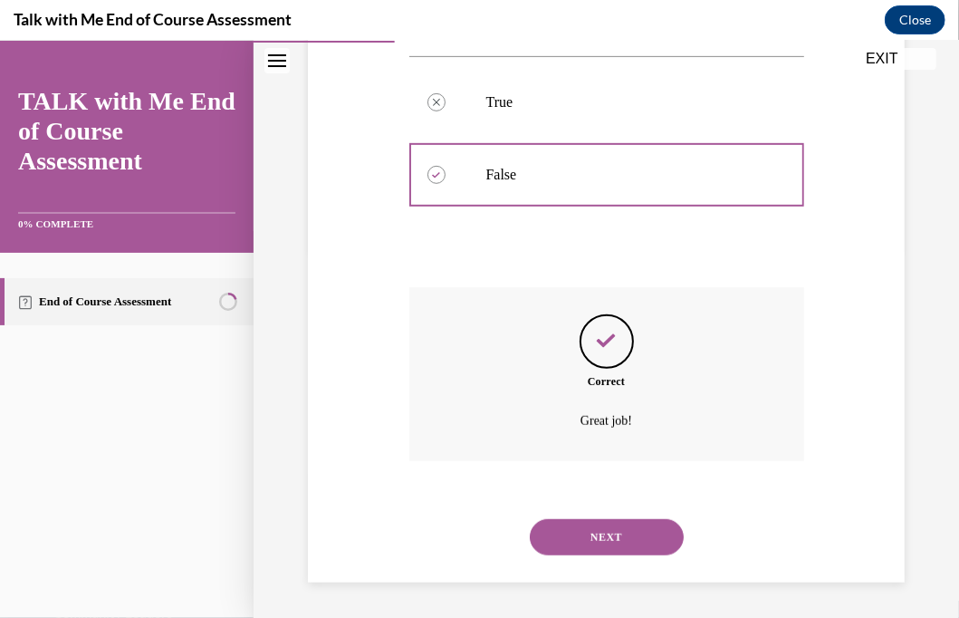
click at [585, 539] on button "NEXT" at bounding box center [607, 536] width 154 height 36
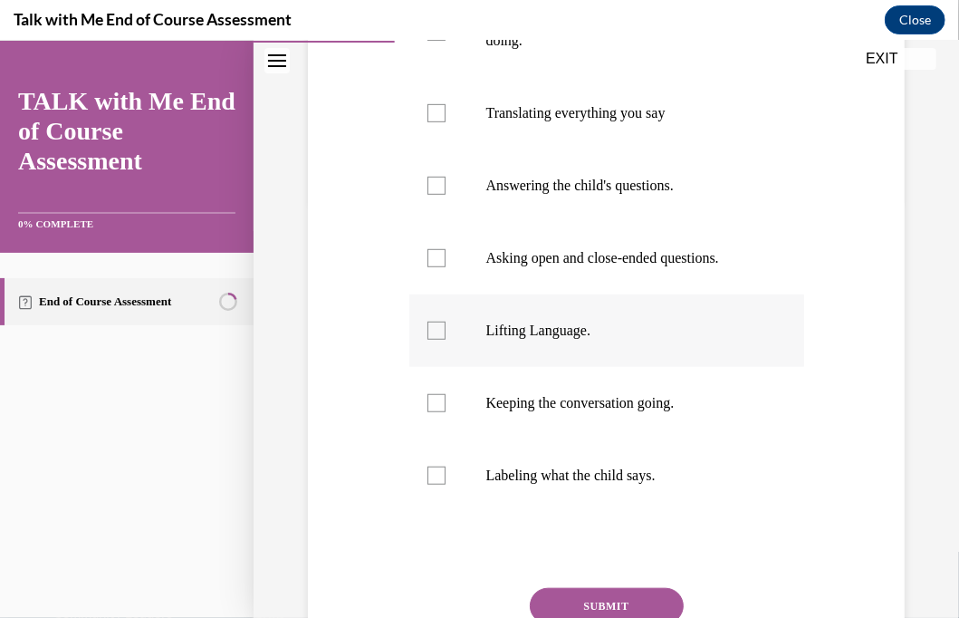
scroll to position [453, 0]
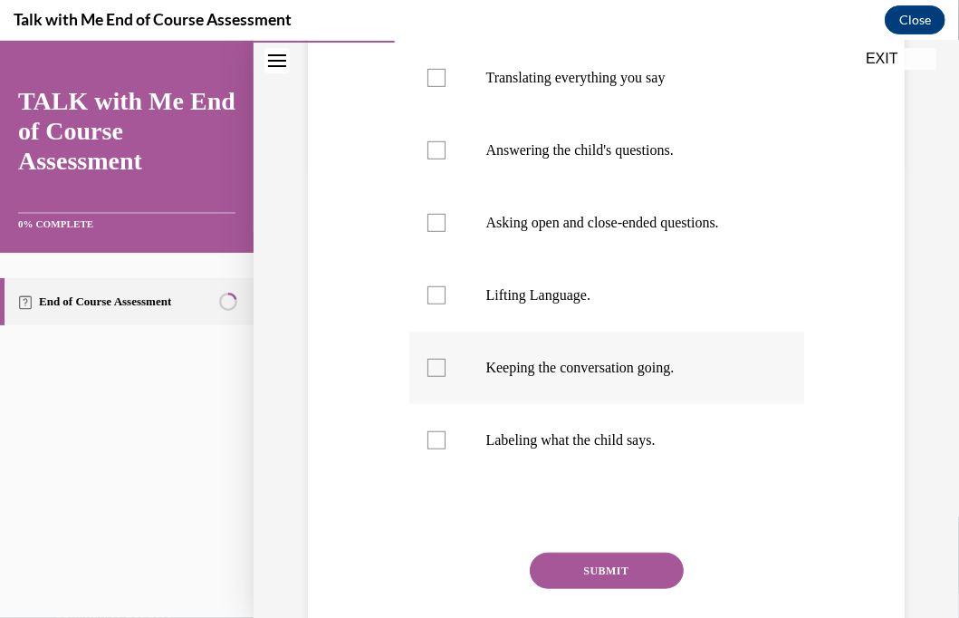
click at [436, 376] on div at bounding box center [437, 367] width 18 height 18
click at [436, 376] on input "Keeping the conversation going." at bounding box center [437, 367] width 18 height 18
checkbox input "true"
click at [434, 303] on div at bounding box center [437, 294] width 18 height 18
click at [434, 303] on input "Lifting Language." at bounding box center [437, 294] width 18 height 18
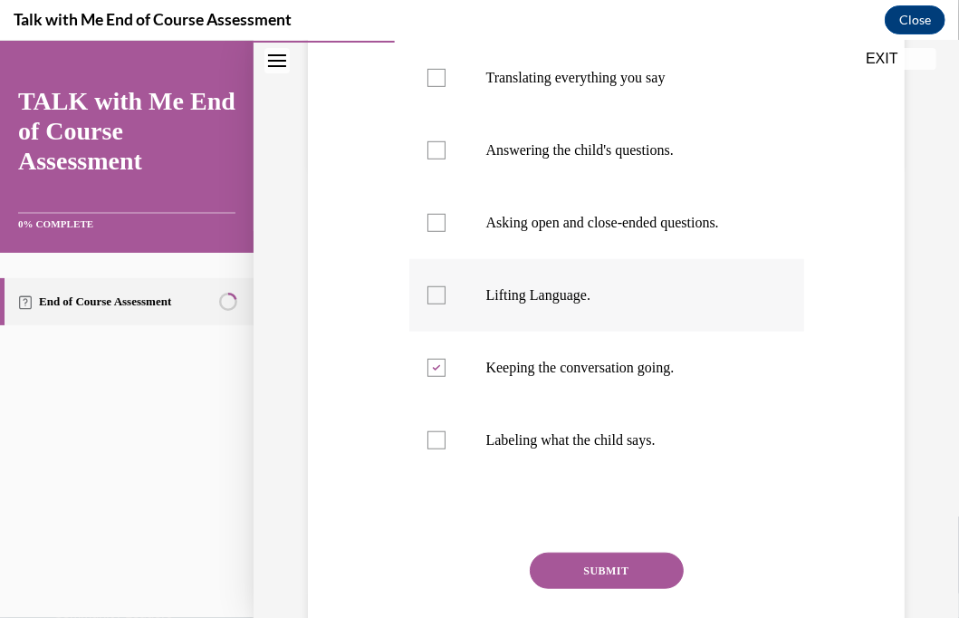
checkbox input "true"
click at [432, 448] on div at bounding box center [437, 439] width 18 height 18
click at [432, 448] on input "Labeling what the child says." at bounding box center [437, 439] width 18 height 18
click at [432, 443] on icon at bounding box center [436, 440] width 8 height 6
click at [431, 448] on input "Labeling what the child says." at bounding box center [437, 439] width 18 height 18
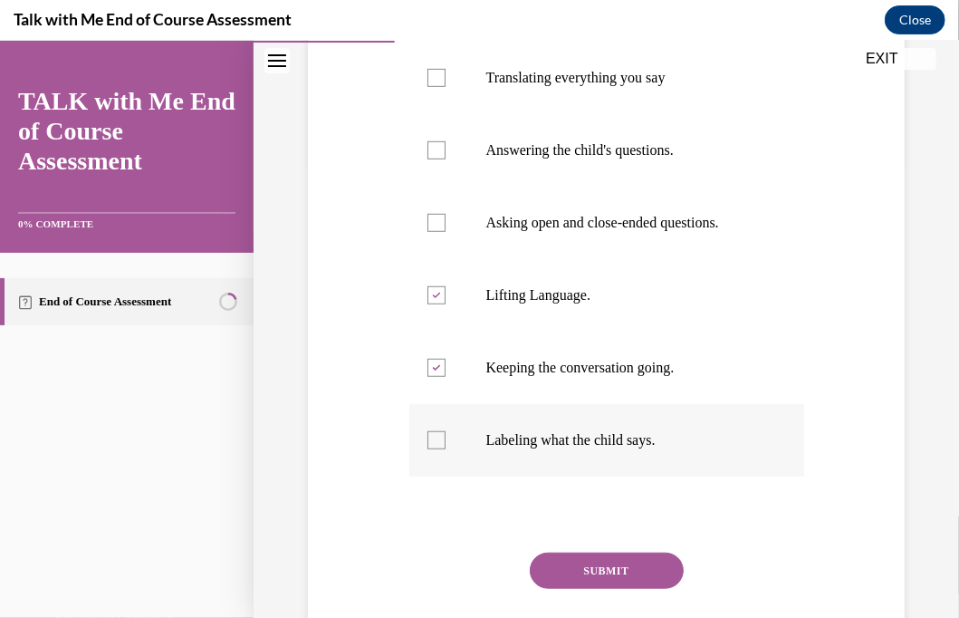
click at [437, 448] on div at bounding box center [437, 439] width 18 height 18
click at [437, 448] on input "Labeling what the child says." at bounding box center [437, 439] width 18 height 18
checkbox input "true"
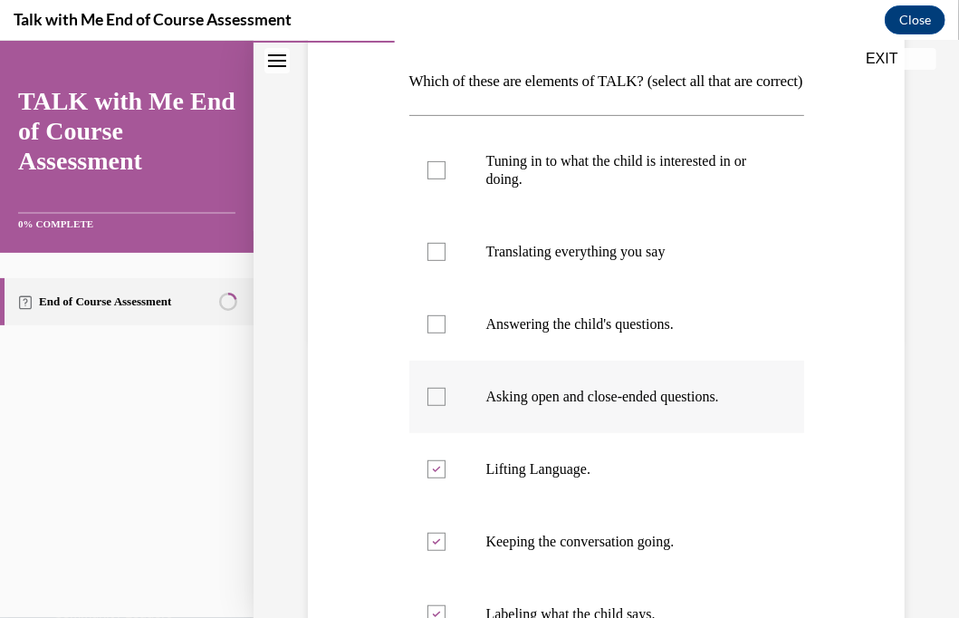
scroll to position [272, 0]
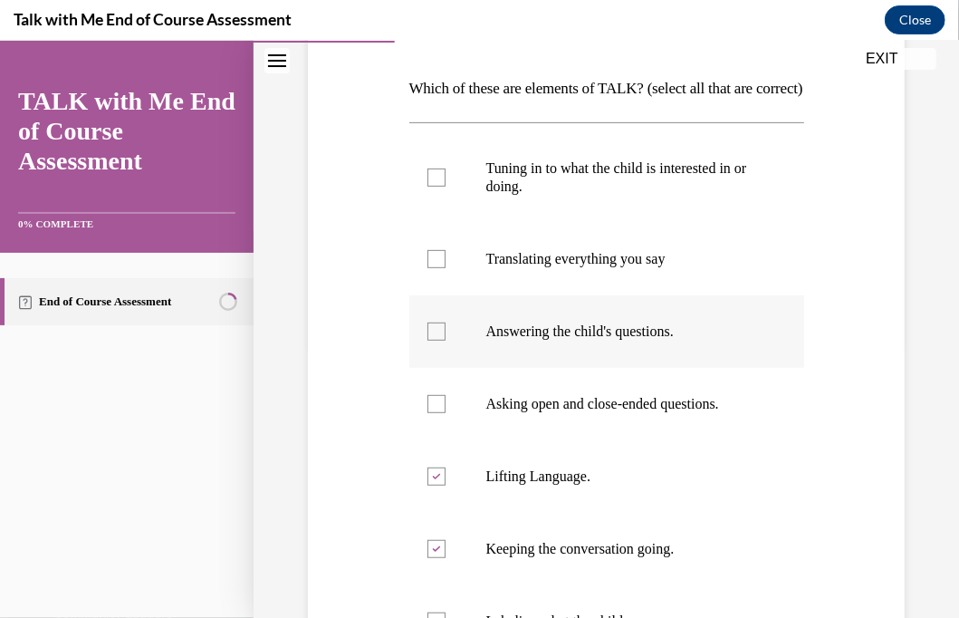
click at [436, 340] on div at bounding box center [437, 331] width 18 height 18
click at [436, 340] on input "Answering the child's questions." at bounding box center [437, 331] width 18 height 18
checkbox input "true"
click at [432, 439] on label "Asking open and close-ended questions." at bounding box center [606, 403] width 395 height 72
click at [432, 412] on input "Asking open and close-ended questions." at bounding box center [437, 403] width 18 height 18
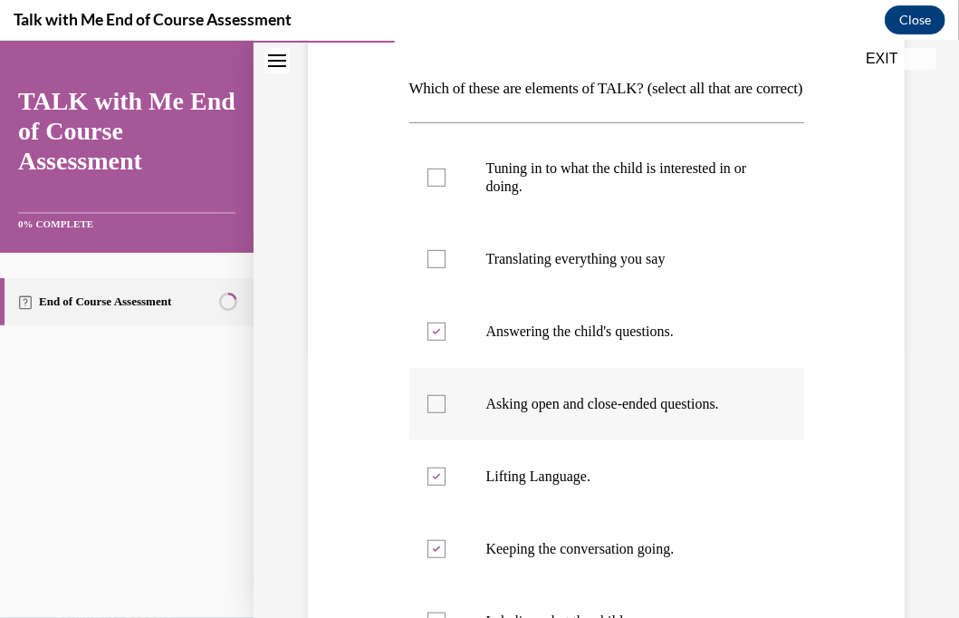
checkbox input "true"
click at [436, 294] on label "Translating everything you say" at bounding box center [606, 258] width 395 height 72
click at [436, 267] on input "Translating everything you say" at bounding box center [437, 258] width 18 height 18
checkbox input "true"
click at [436, 186] on div at bounding box center [437, 177] width 18 height 18
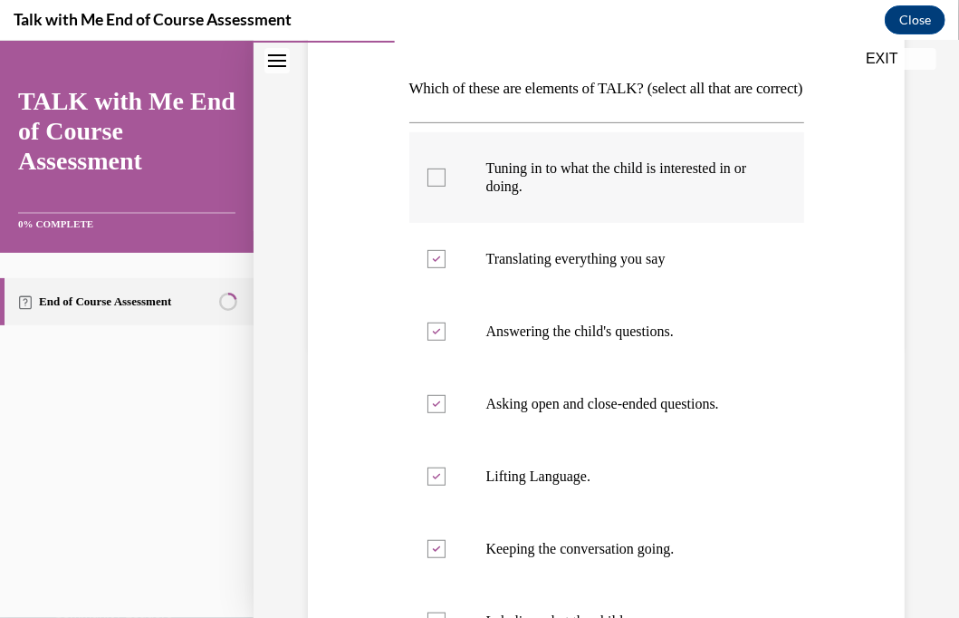
click at [436, 186] on input "Tuning in to what the child is interested in or doing." at bounding box center [437, 177] width 18 height 18
checkbox input "true"
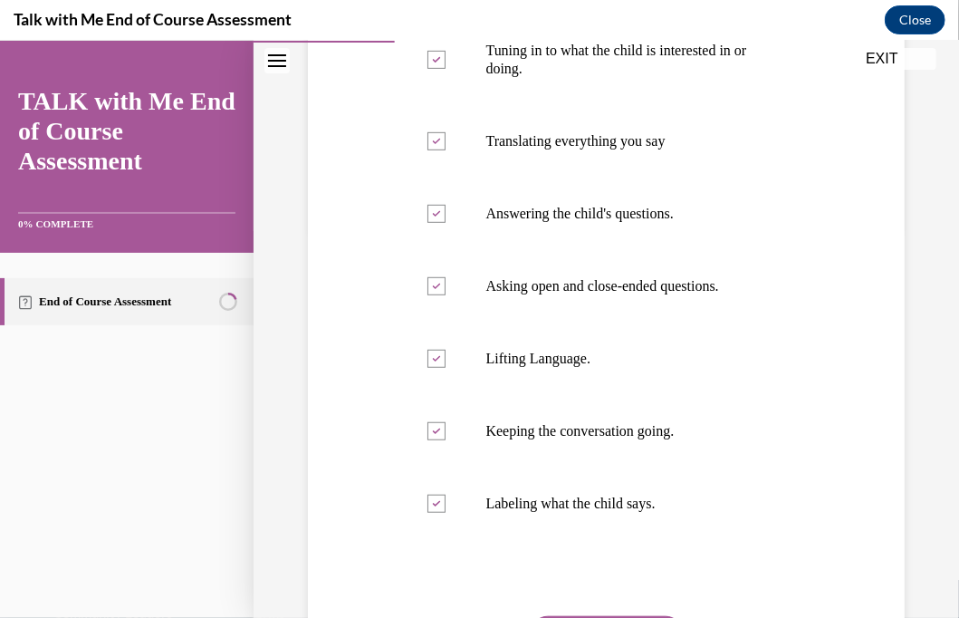
scroll to position [544, 0]
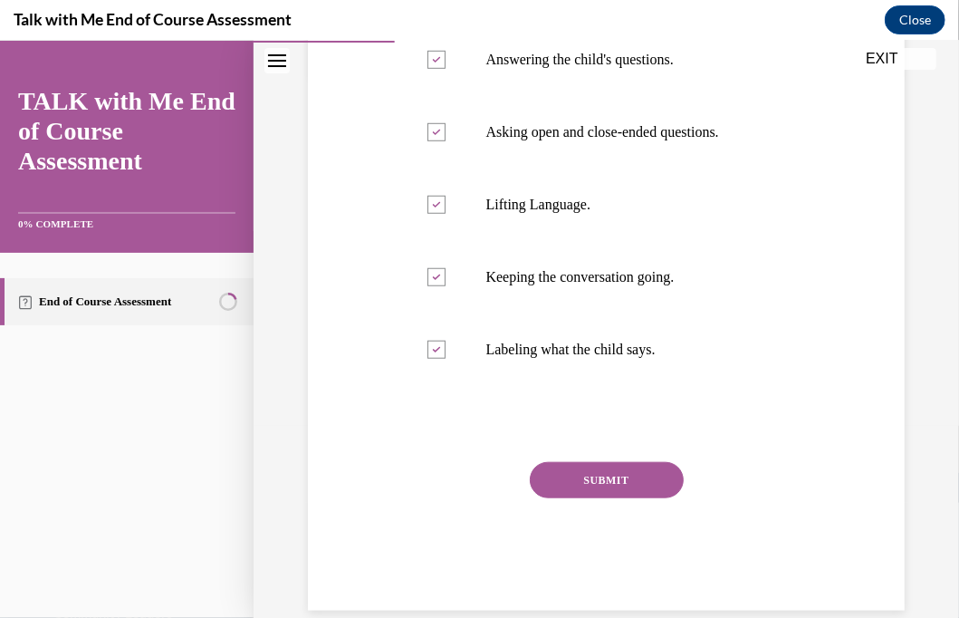
click at [575, 497] on button "SUBMIT" at bounding box center [607, 479] width 154 height 36
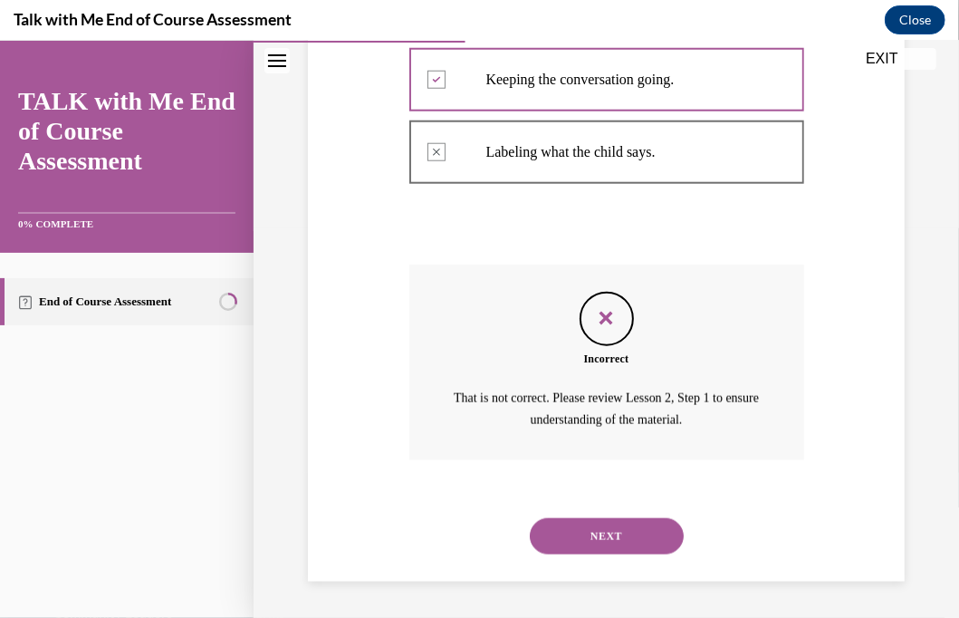
scroll to position [770, 0]
click at [558, 526] on button "NEXT" at bounding box center [607, 535] width 154 height 36
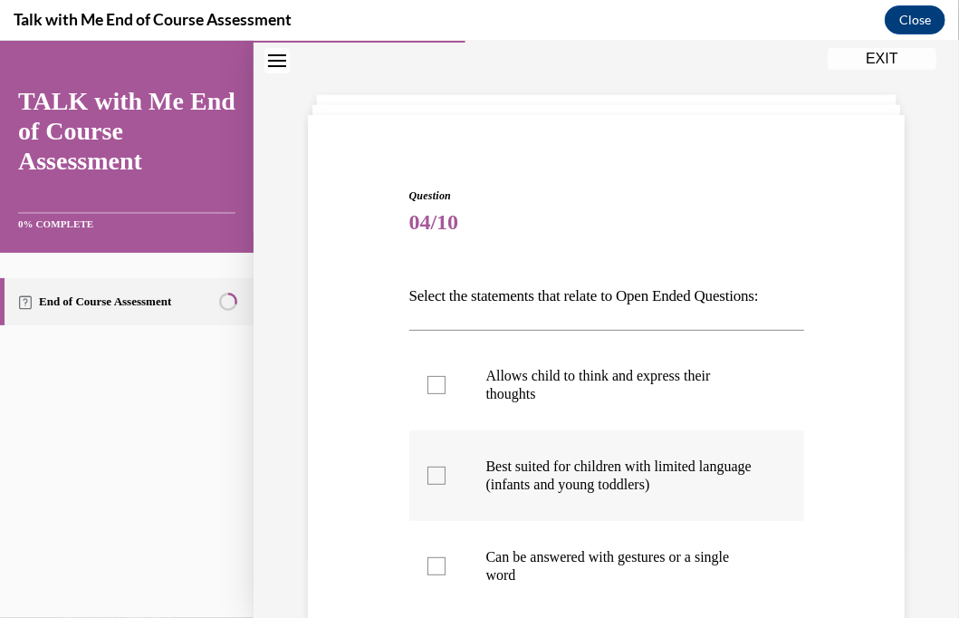
scroll to position [181, 0]
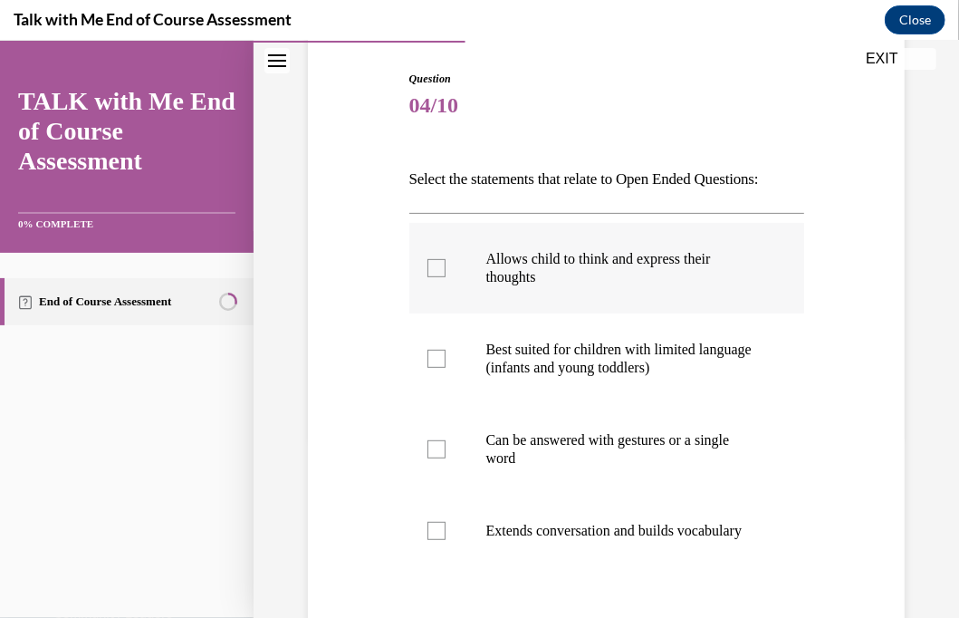
click at [440, 276] on div at bounding box center [437, 267] width 18 height 18
click at [440, 276] on input "Allows child to think and express their thoughts" at bounding box center [437, 267] width 18 height 18
checkbox input "true"
click at [433, 458] on div at bounding box center [437, 448] width 18 height 18
click at [433, 458] on input "Can be answered with gestures or a single word" at bounding box center [437, 448] width 18 height 18
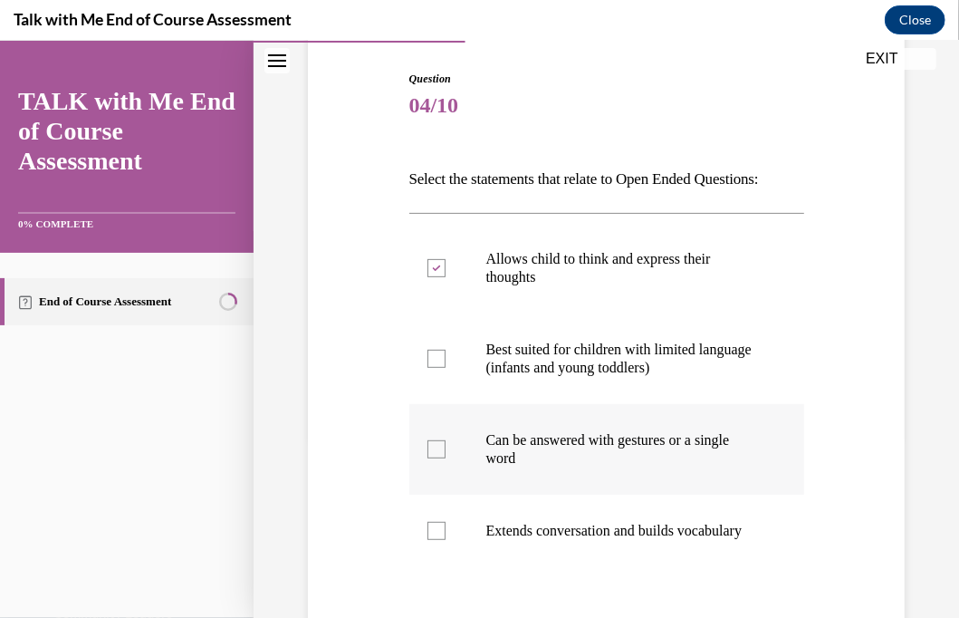
click at [433, 458] on div at bounding box center [437, 448] width 18 height 18
click at [433, 458] on input "Can be answered with gestures or a single word" at bounding box center [437, 448] width 18 height 18
click at [433, 458] on div at bounding box center [437, 448] width 18 height 18
click at [433, 458] on input "Can be answered with gestures or a single word" at bounding box center [437, 448] width 18 height 18
checkbox input "true"
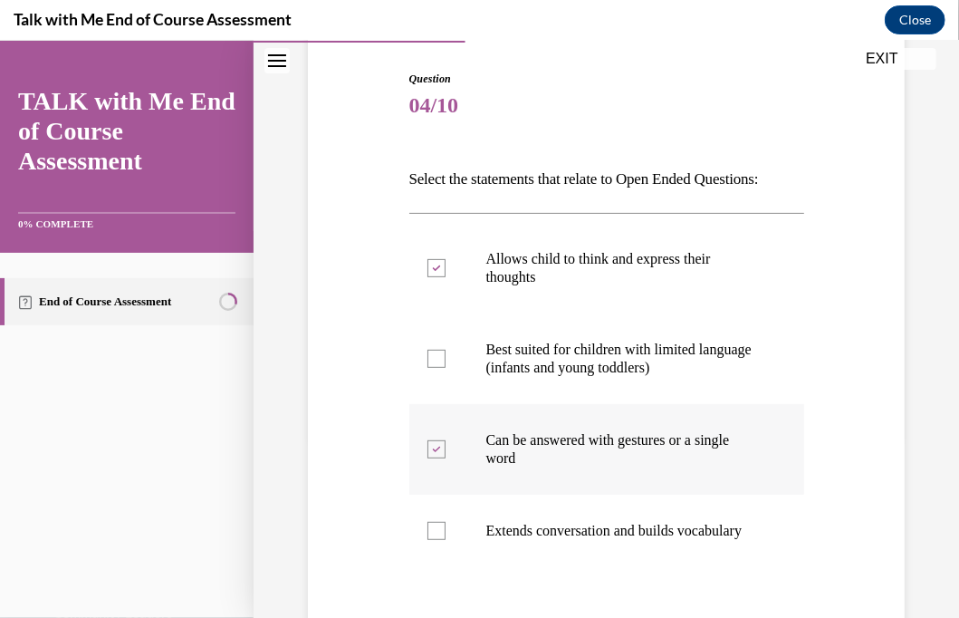
scroll to position [272, 0]
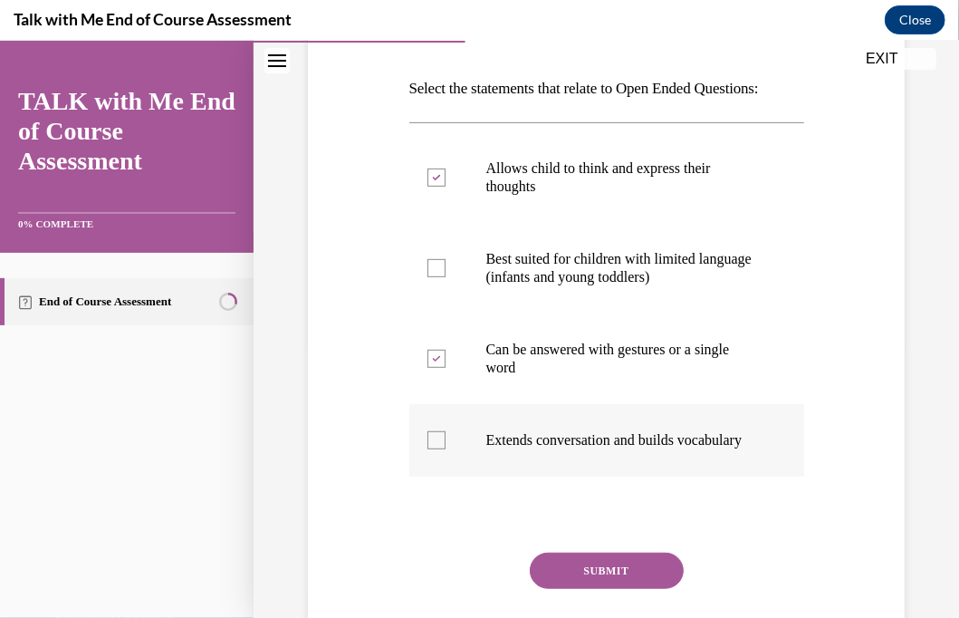
click at [431, 448] on div at bounding box center [437, 439] width 18 height 18
click at [431, 448] on input "Extends conversation and builds vocabulary" at bounding box center [437, 439] width 18 height 18
checkbox input "true"
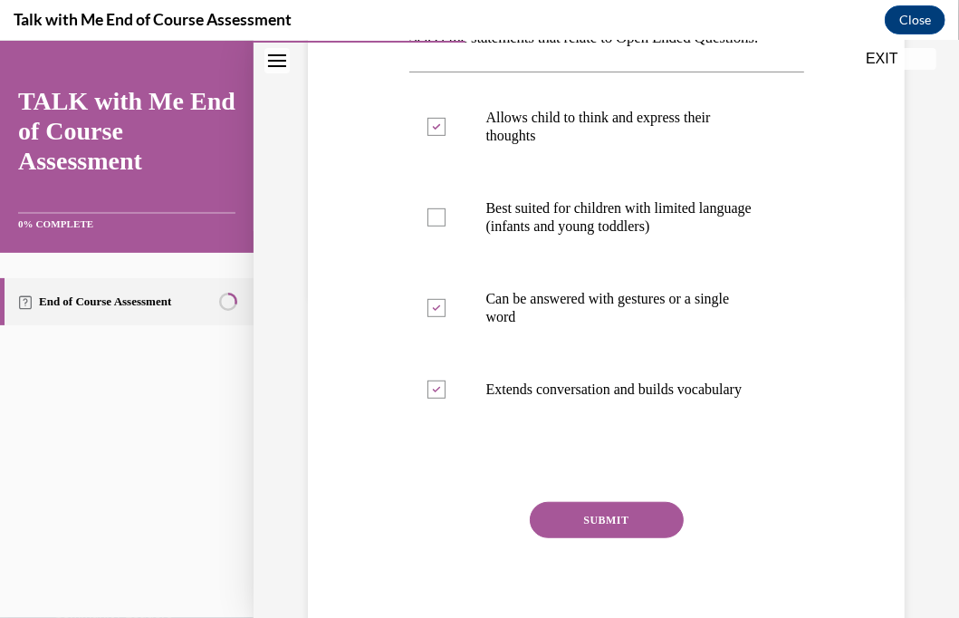
scroll to position [362, 0]
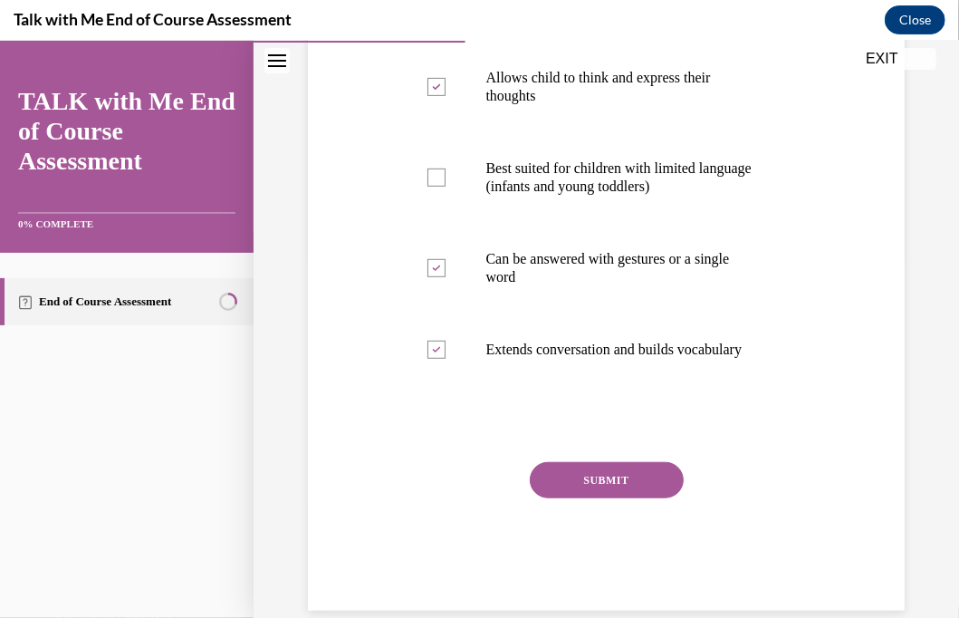
click at [580, 497] on button "SUBMIT" at bounding box center [607, 479] width 154 height 36
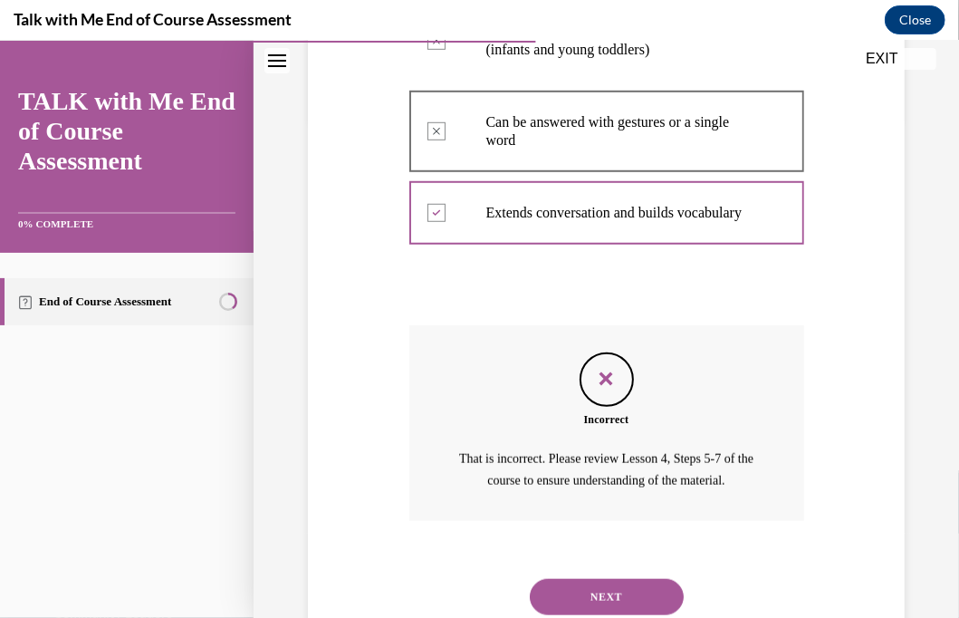
scroll to position [607, 0]
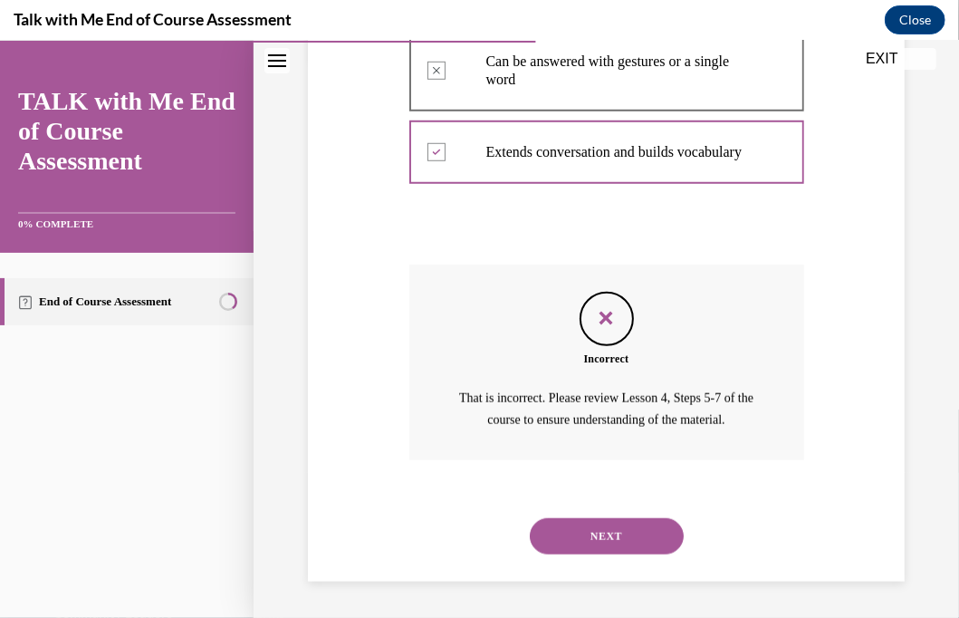
click at [587, 532] on button "NEXT" at bounding box center [607, 535] width 154 height 36
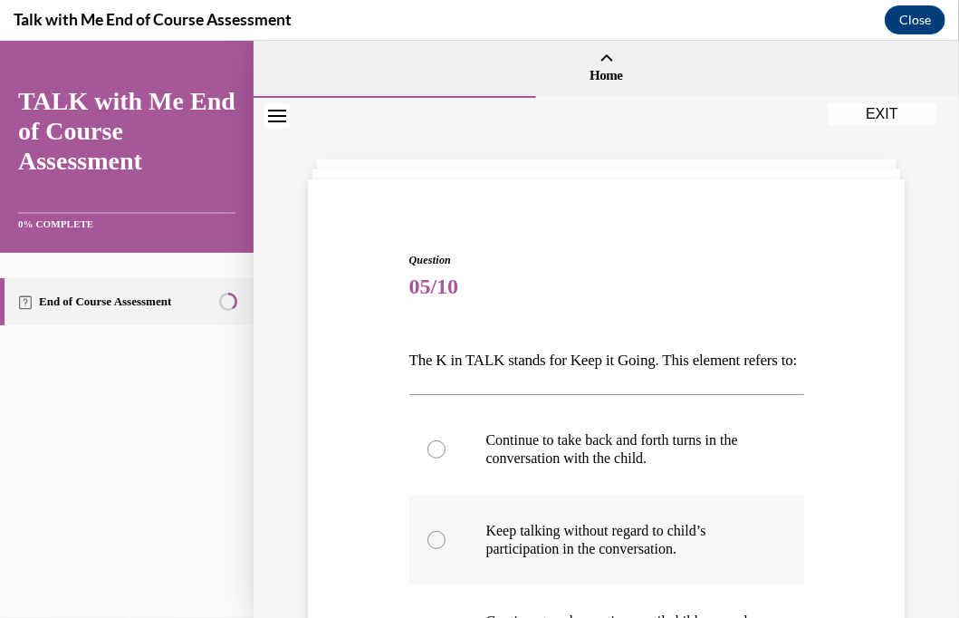
scroll to position [91, 0]
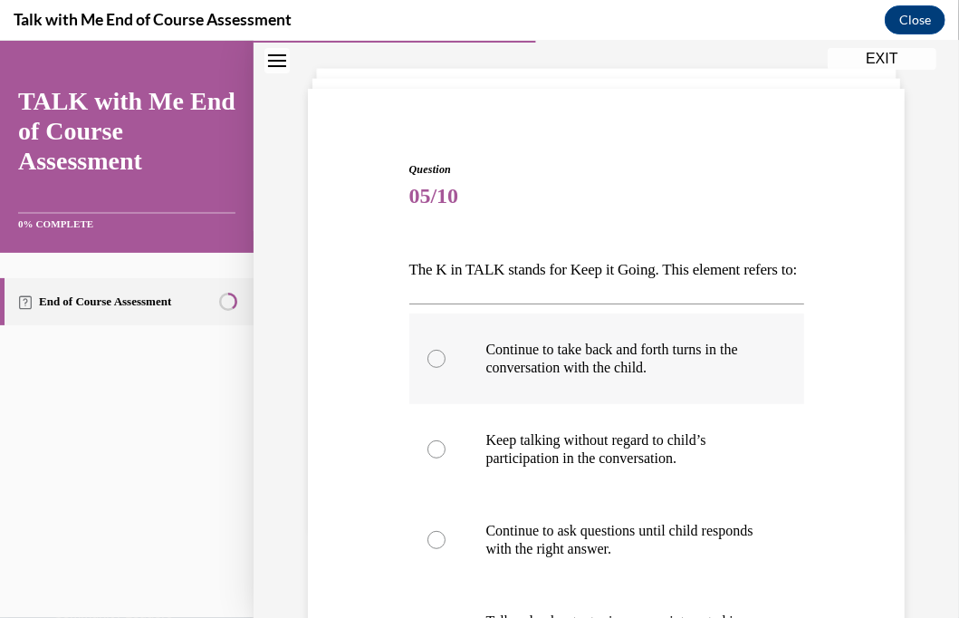
click at [433, 367] on div at bounding box center [437, 358] width 18 height 18
click at [433, 367] on input "Continue to take back and forth turns in the conversation with the child." at bounding box center [437, 358] width 18 height 18
radio input "true"
click at [435, 367] on div at bounding box center [437, 358] width 18 height 18
click at [435, 367] on input "Continue to take back and forth turns in the conversation with the child." at bounding box center [437, 358] width 18 height 18
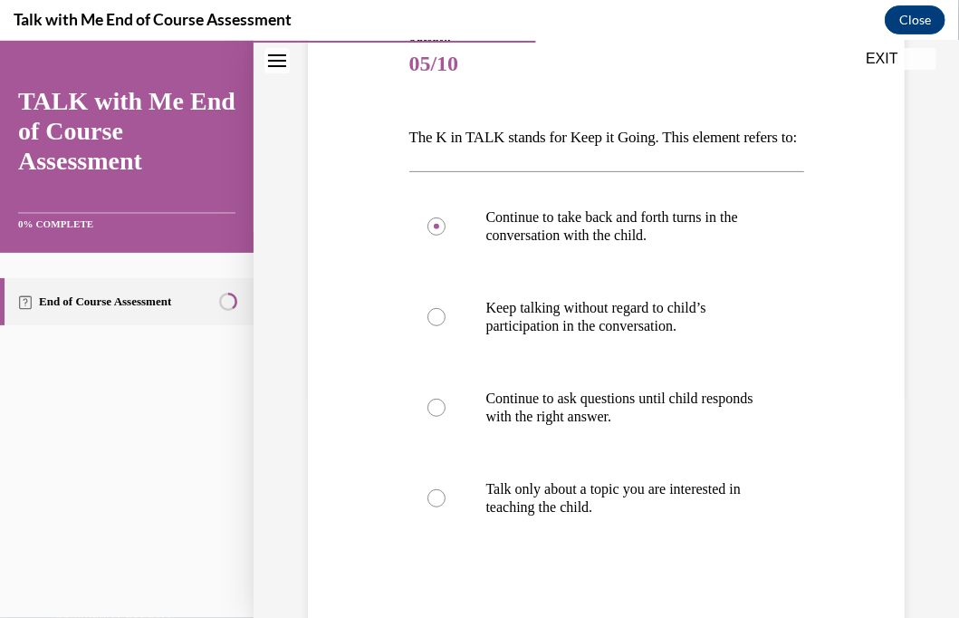
scroll to position [181, 0]
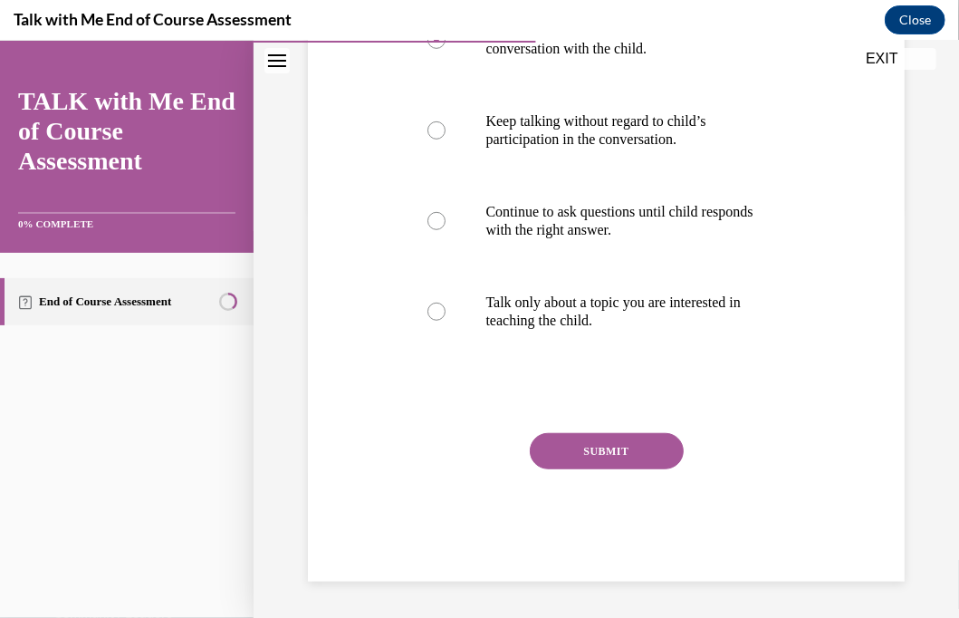
click at [562, 450] on button "SUBMIT" at bounding box center [607, 450] width 154 height 36
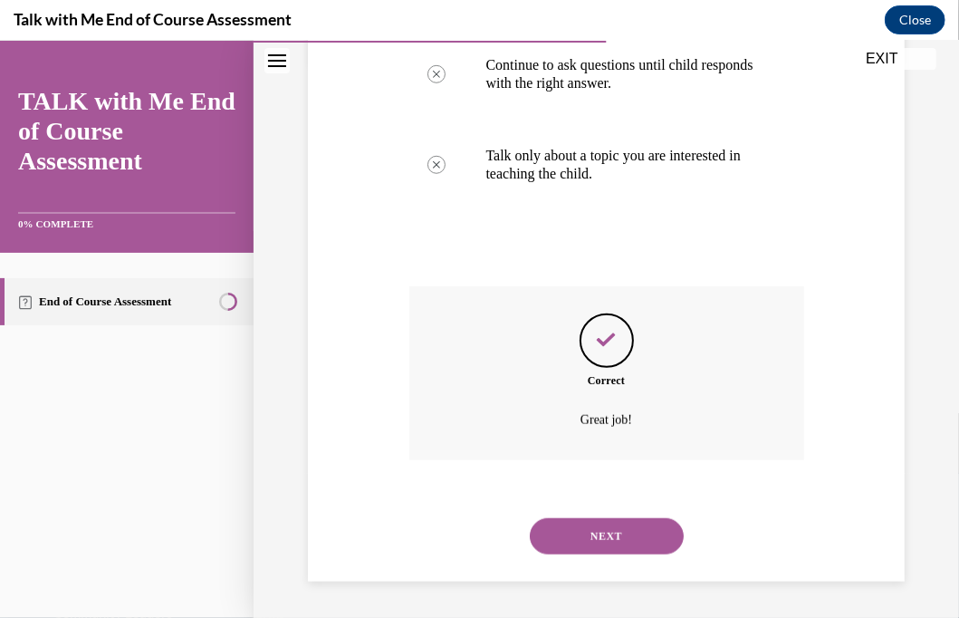
scroll to position [586, 0]
click at [594, 532] on button "NEXT" at bounding box center [607, 535] width 154 height 36
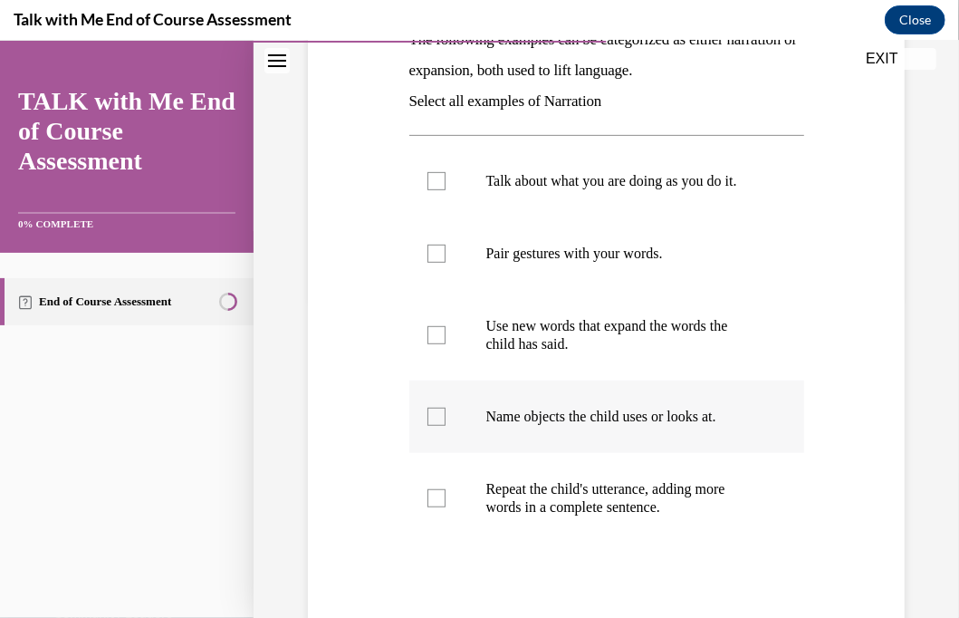
scroll to position [362, 0]
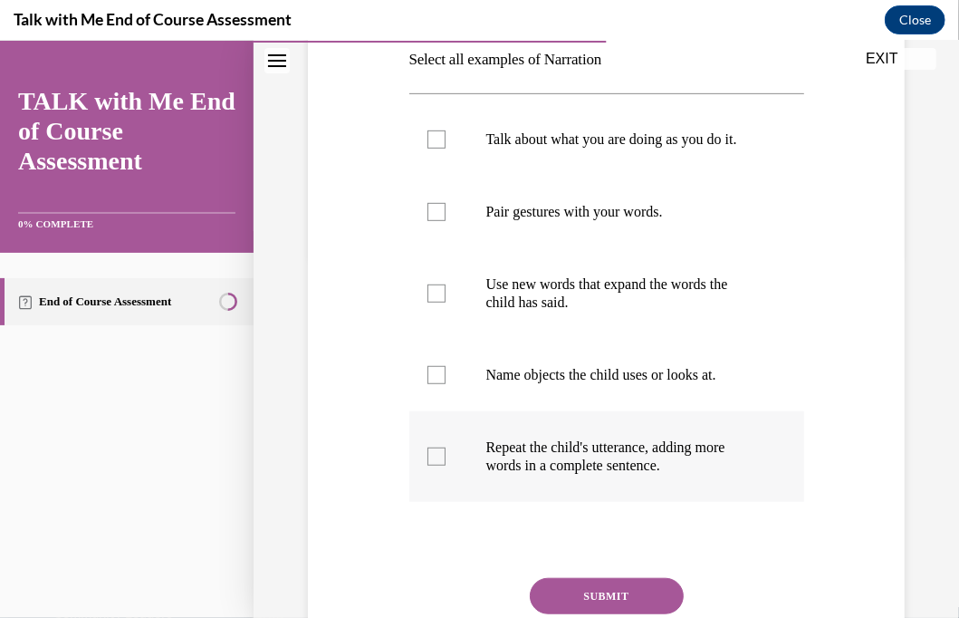
click at [436, 465] on div at bounding box center [437, 456] width 18 height 18
click at [436, 465] on input "Repeat the child's utterance, adding more words in a complete sentence." at bounding box center [437, 456] width 18 height 18
click at [436, 459] on icon at bounding box center [436, 456] width 8 height 6
click at [436, 465] on input "Repeat the child's utterance, adding more words in a complete sentence." at bounding box center [437, 456] width 18 height 18
click at [436, 465] on div at bounding box center [437, 456] width 18 height 18
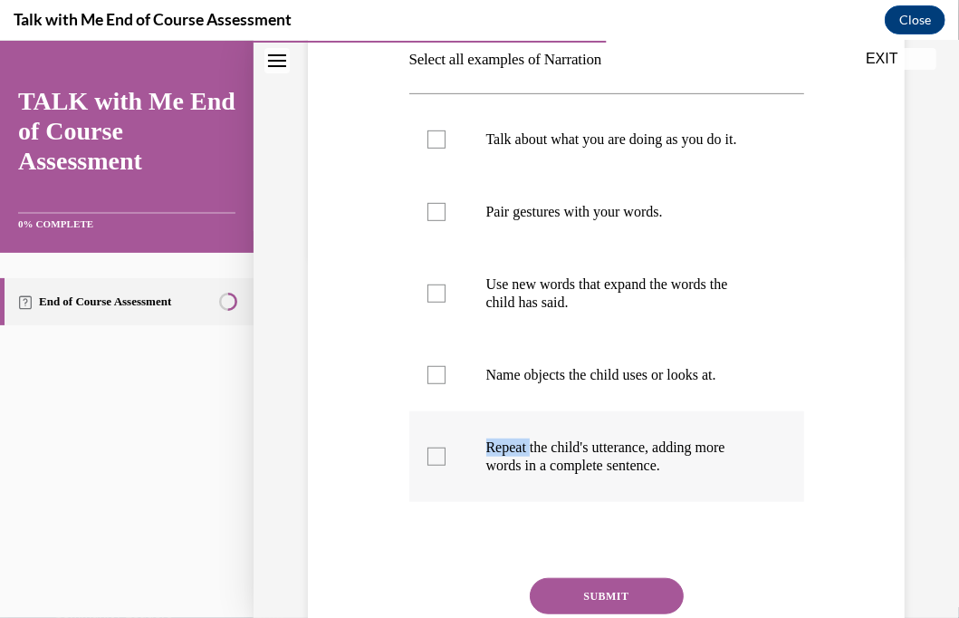
click at [436, 465] on input "Repeat the child's utterance, adding more words in a complete sentence." at bounding box center [437, 456] width 18 height 18
checkbox input "true"
click at [438, 383] on div at bounding box center [437, 374] width 18 height 18
click at [438, 383] on input "Name objects the child uses or looks at." at bounding box center [437, 374] width 18 height 18
checkbox input "true"
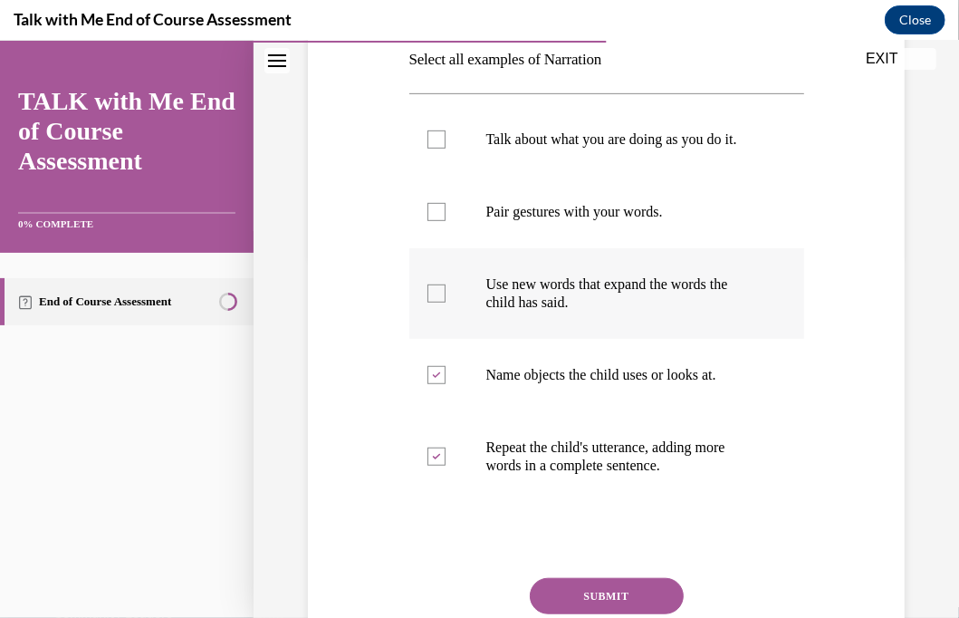
click at [436, 302] on div at bounding box center [437, 293] width 18 height 18
click at [436, 302] on input "Use new words that expand the words the child has said." at bounding box center [437, 293] width 18 height 18
checkbox input "true"
click at [433, 220] on div at bounding box center [437, 211] width 18 height 18
click at [433, 220] on input "Pair gestures with your words." at bounding box center [437, 211] width 18 height 18
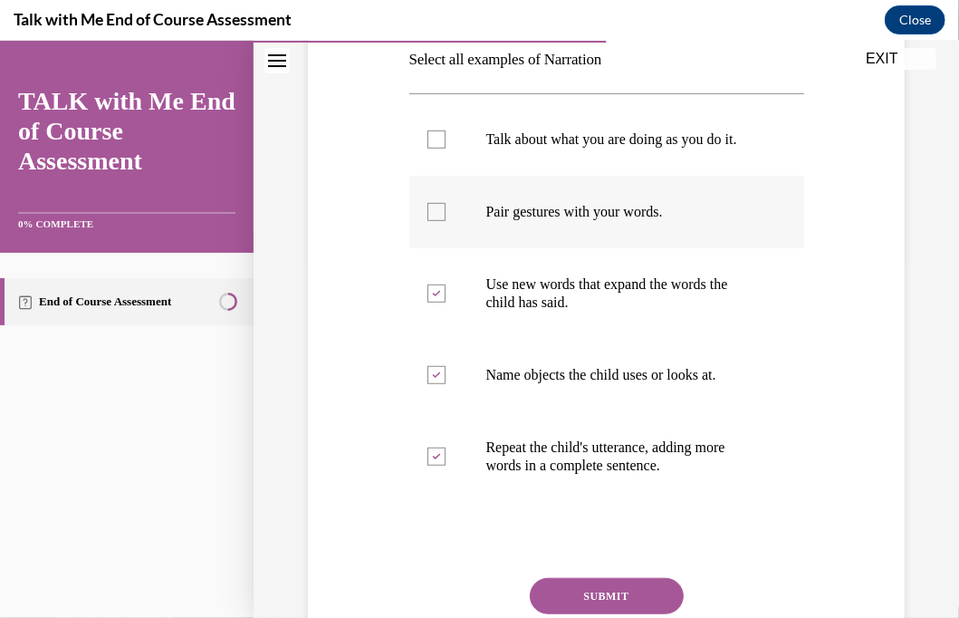
checkbox input "true"
click at [432, 144] on div at bounding box center [437, 139] width 18 height 18
click at [432, 144] on input "Talk about what you are doing as you do it." at bounding box center [437, 139] width 18 height 18
checkbox input "true"
click at [580, 604] on button "SUBMIT" at bounding box center [607, 595] width 154 height 36
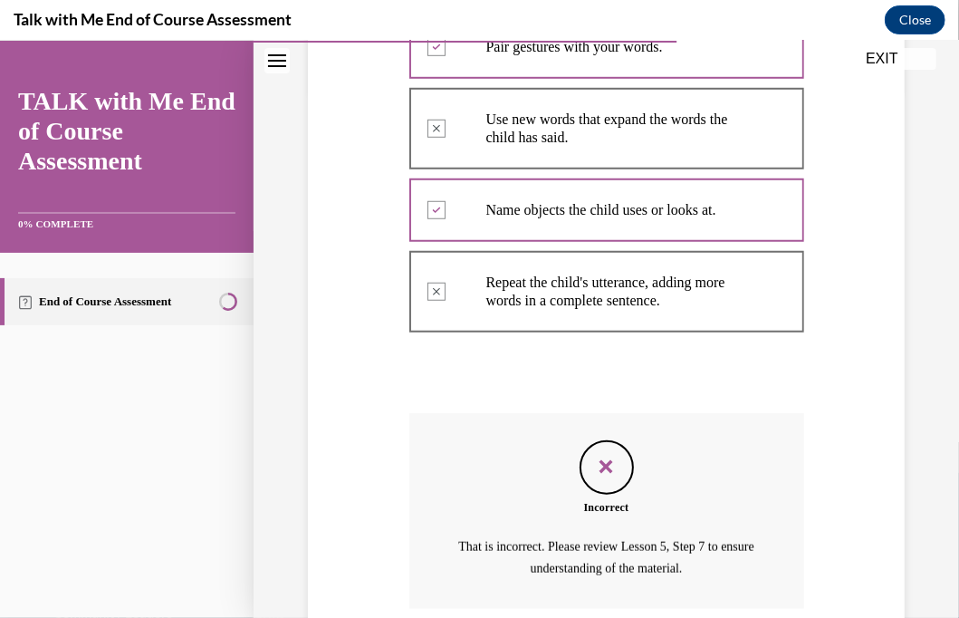
scroll to position [692, 0]
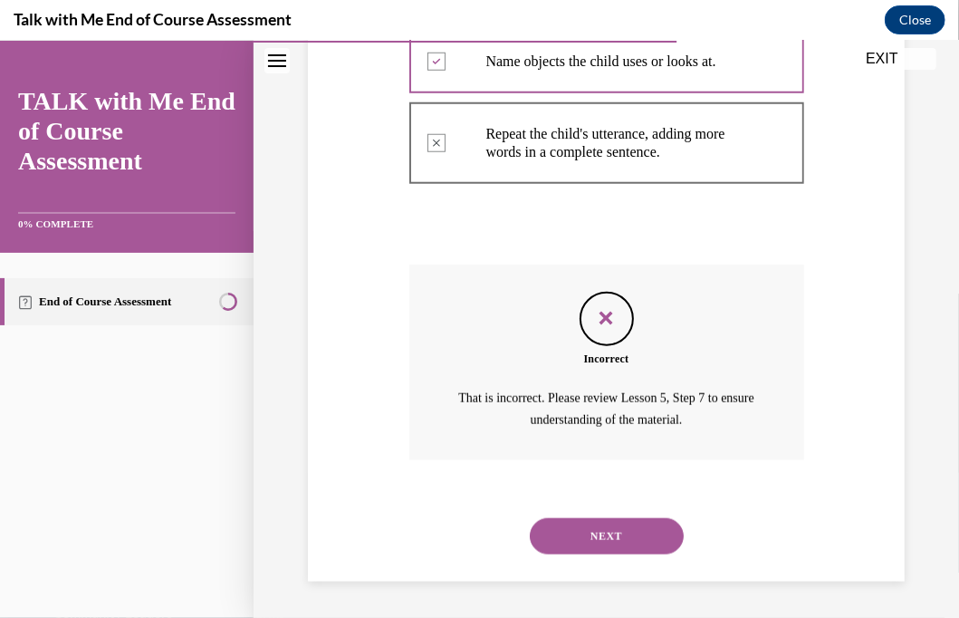
click at [588, 532] on button "NEXT" at bounding box center [607, 535] width 154 height 36
click at [0, 40] on label "False" at bounding box center [0, 40] width 0 height 0
click at [0, 40] on input "False" at bounding box center [0, 40] width 0 height 0
radio input "true"
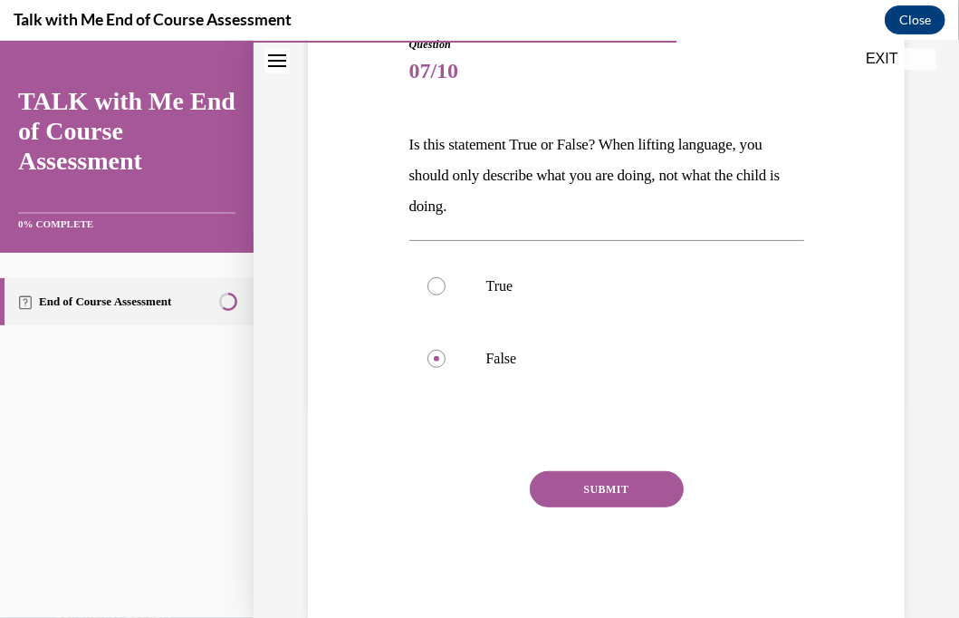
scroll to position [253, 0]
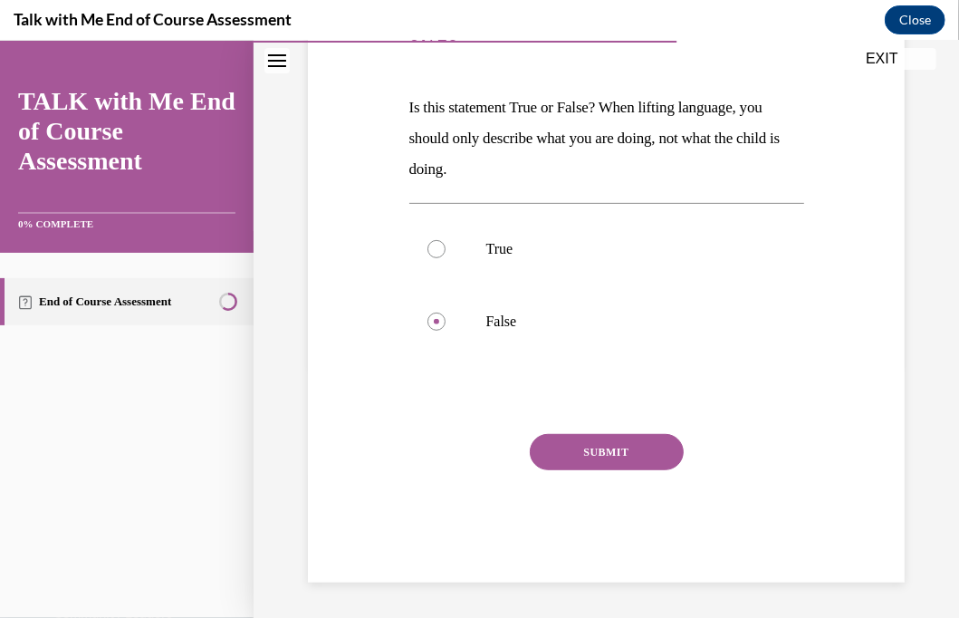
click at [576, 463] on button "SUBMIT" at bounding box center [607, 451] width 154 height 36
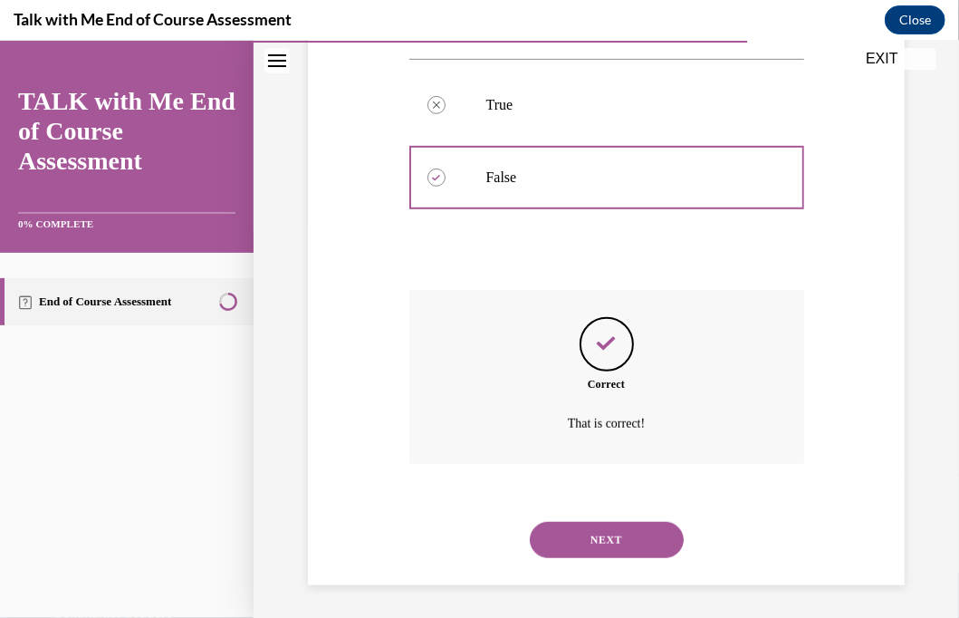
scroll to position [400, 0]
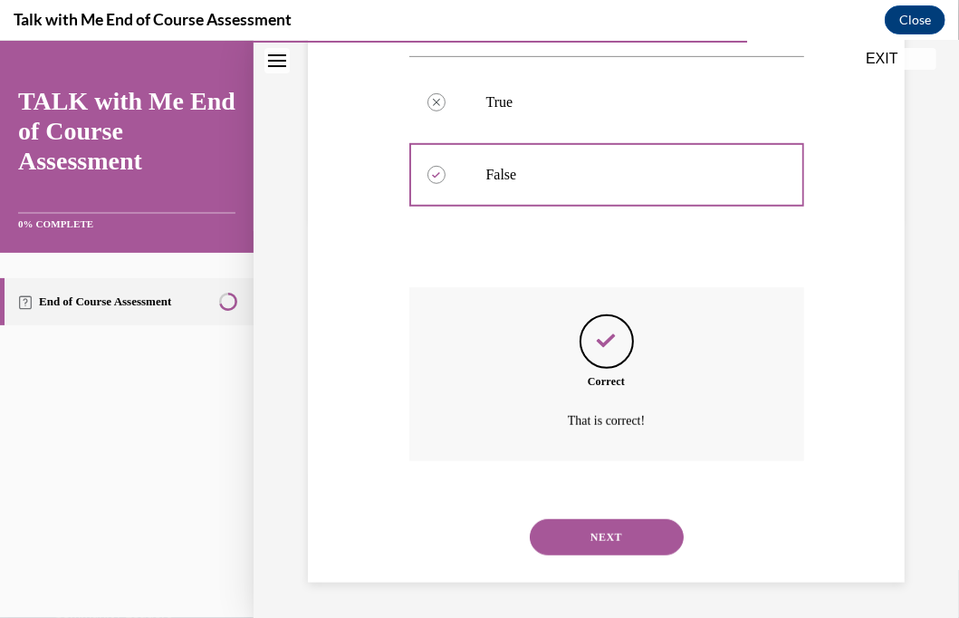
click at [565, 532] on button "NEXT" at bounding box center [607, 536] width 154 height 36
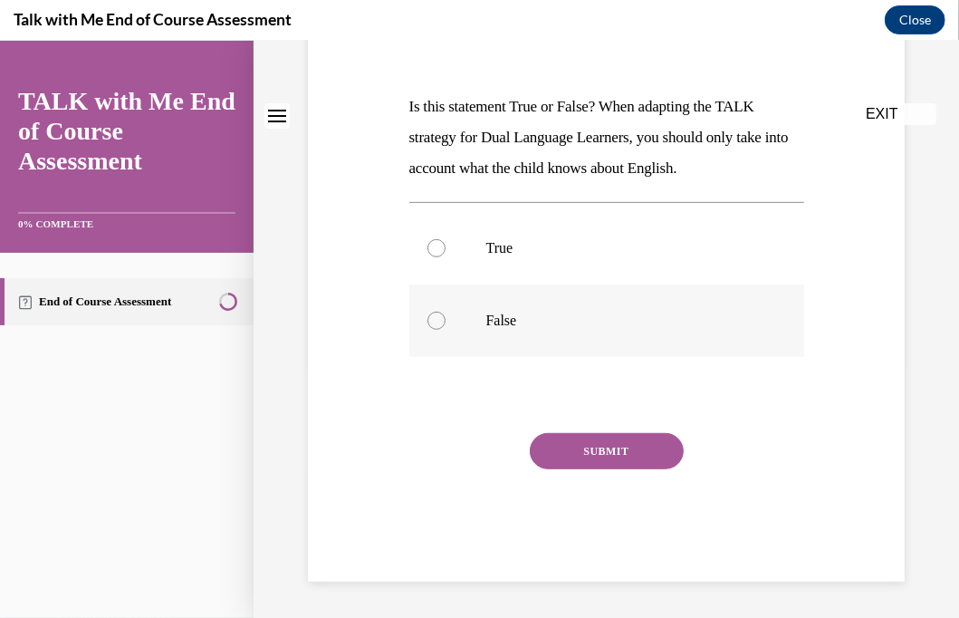
scroll to position [0, 0]
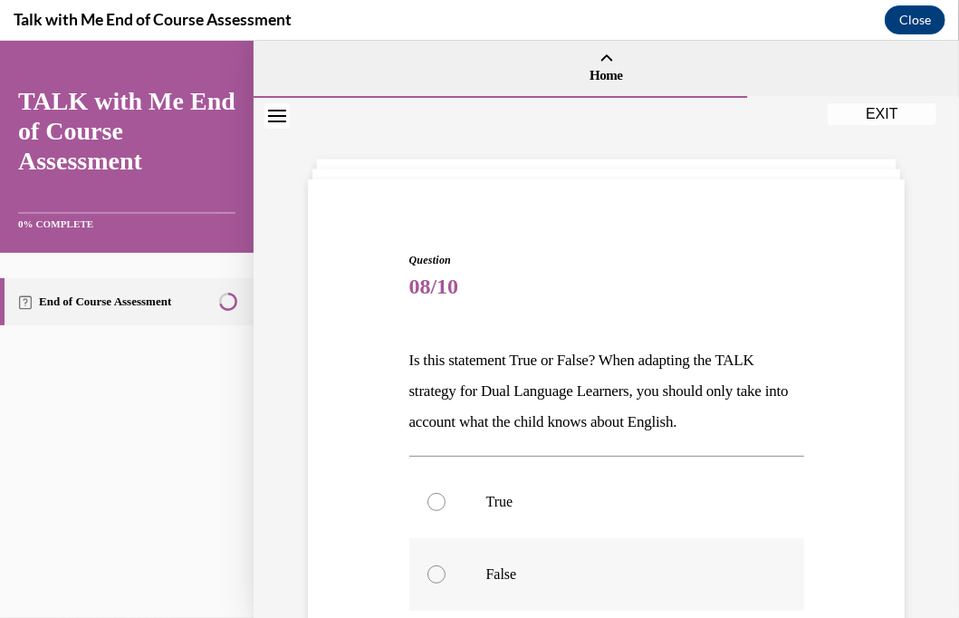
click at [432, 573] on div at bounding box center [437, 573] width 18 height 18
click at [432, 573] on input "False" at bounding box center [437, 573] width 18 height 18
radio input "true"
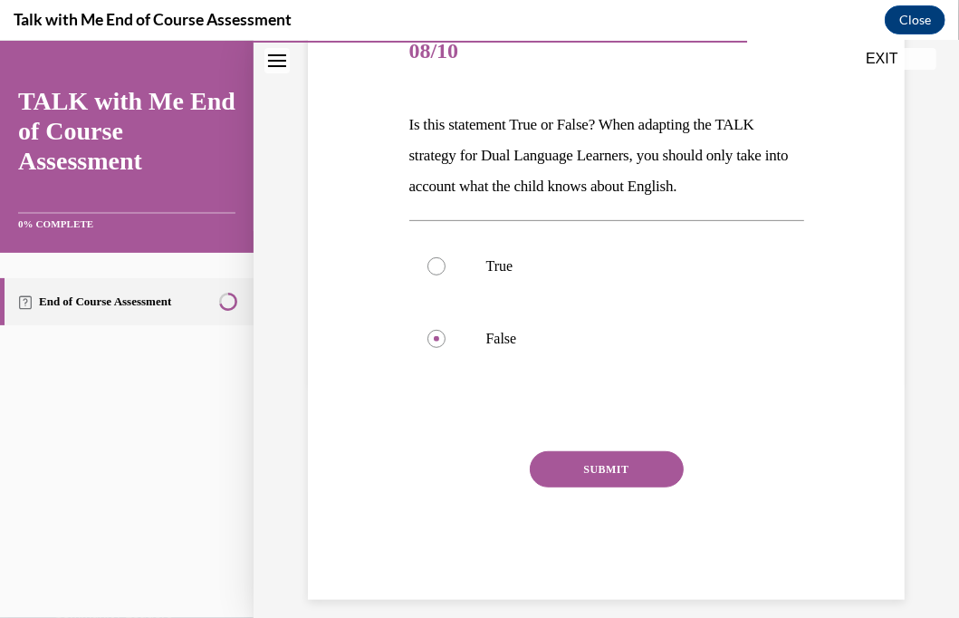
scroll to position [253, 0]
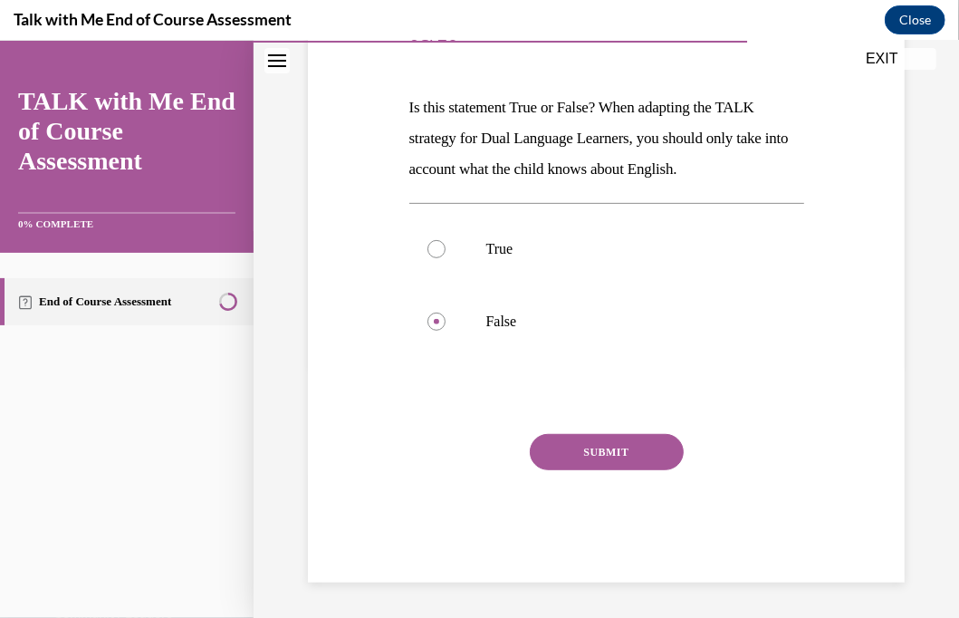
click at [562, 448] on button "SUBMIT" at bounding box center [607, 451] width 154 height 36
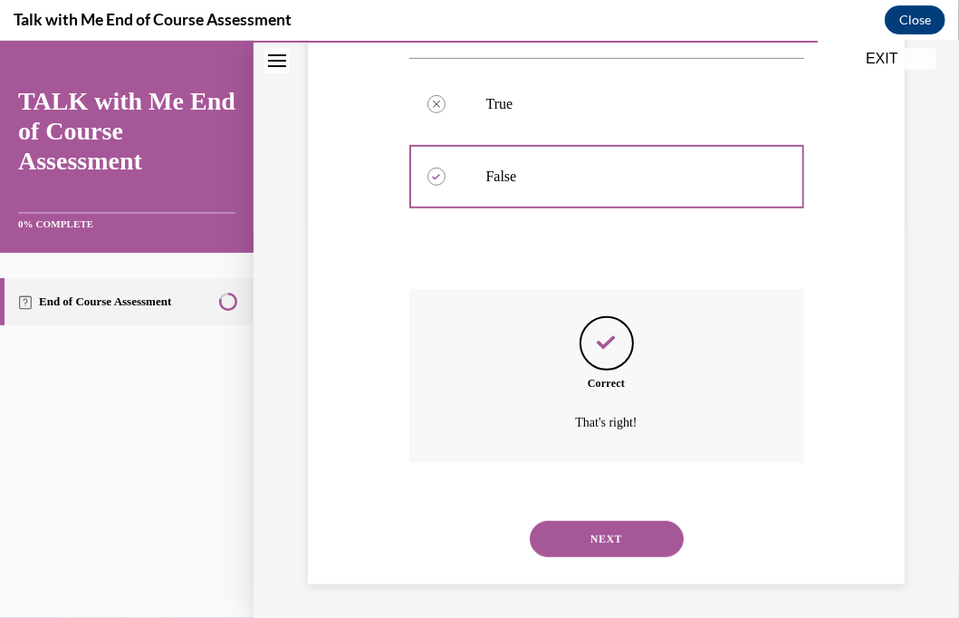
scroll to position [400, 0]
click at [582, 537] on button "NEXT" at bounding box center [607, 536] width 154 height 36
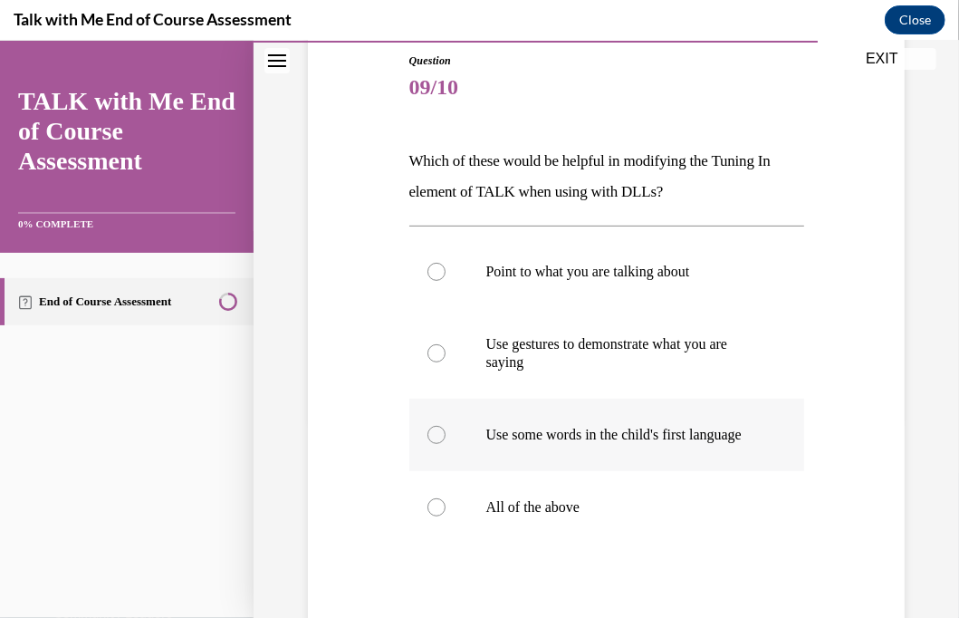
scroll to position [272, 0]
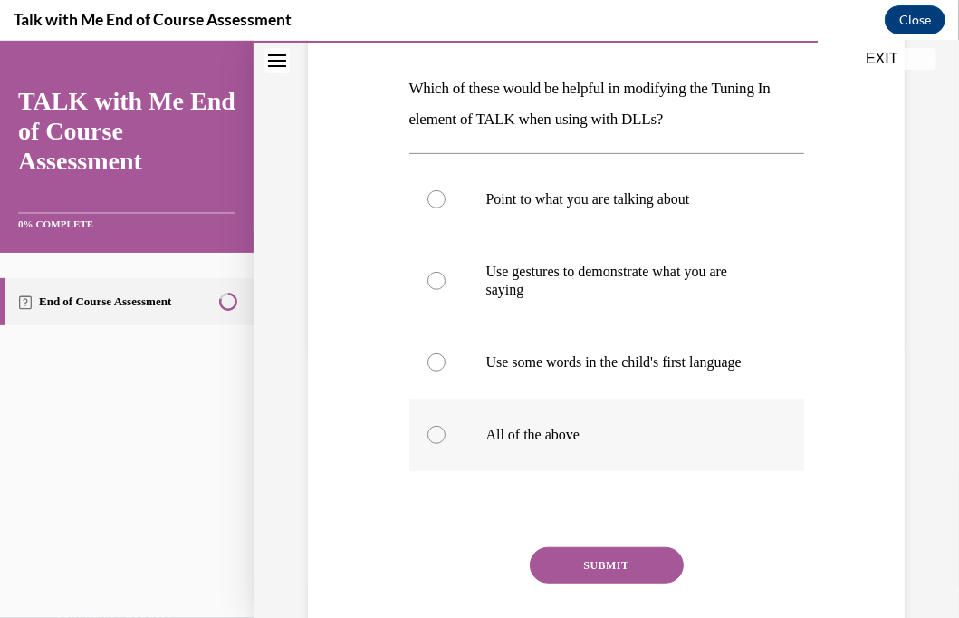
click at [435, 443] on div at bounding box center [437, 434] width 18 height 18
click at [435, 443] on input "All of the above" at bounding box center [437, 434] width 18 height 18
radio input "true"
click at [608, 577] on button "SUBMIT" at bounding box center [607, 564] width 154 height 36
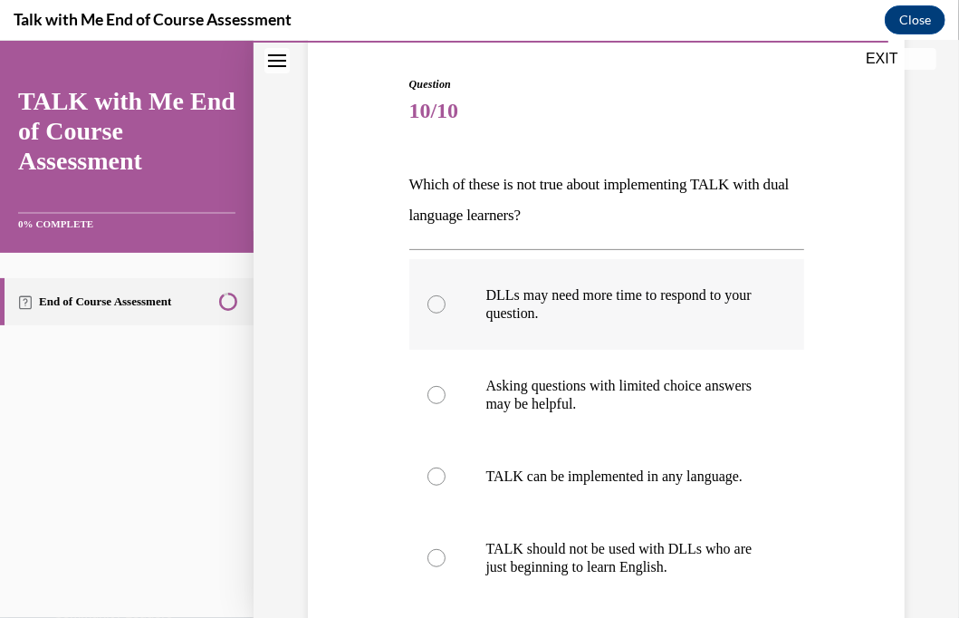
scroll to position [168, 0]
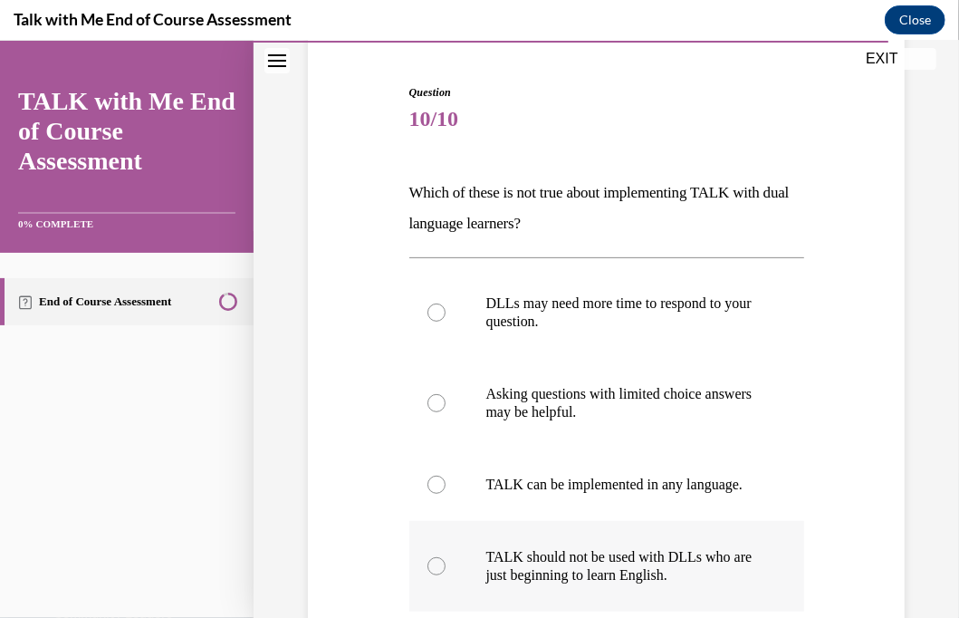
click at [429, 574] on div at bounding box center [437, 565] width 18 height 18
click at [429, 574] on input "TALK should not be used with DLLs who are just beginning to learn English." at bounding box center [437, 565] width 18 height 18
radio input "true"
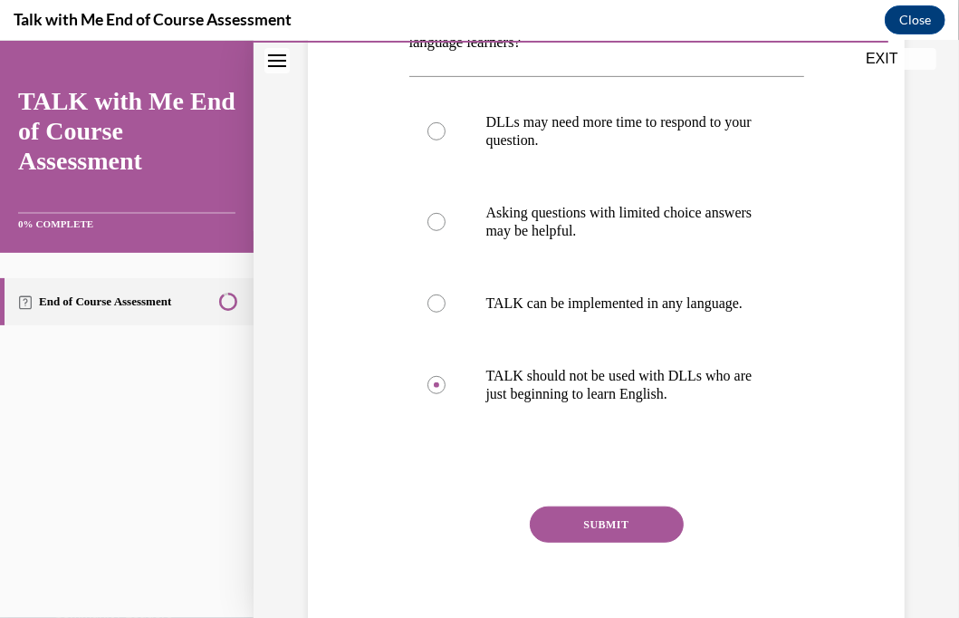
click at [614, 541] on button "SUBMIT" at bounding box center [607, 524] width 154 height 36
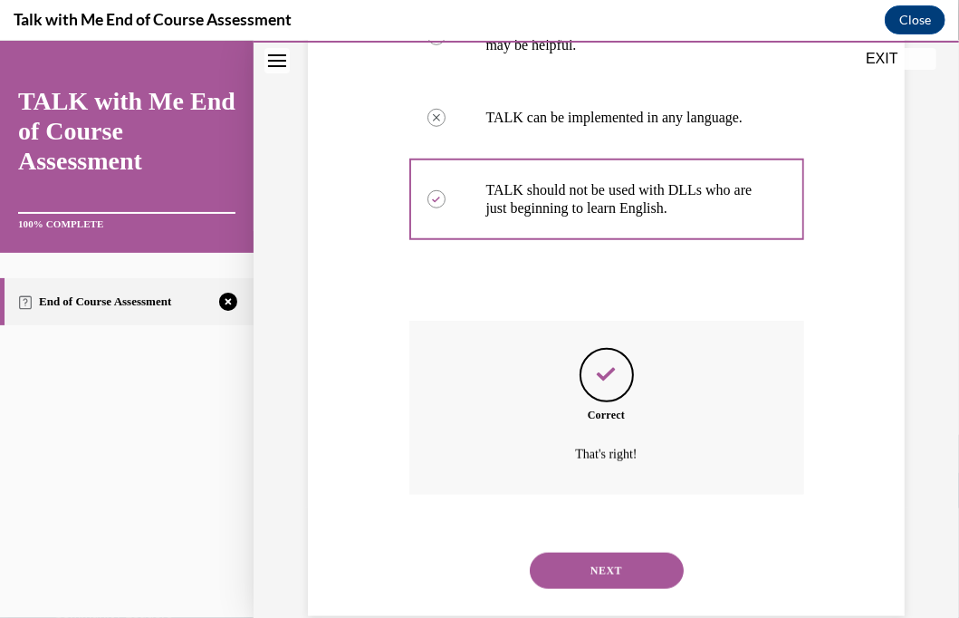
scroll to position [586, 0]
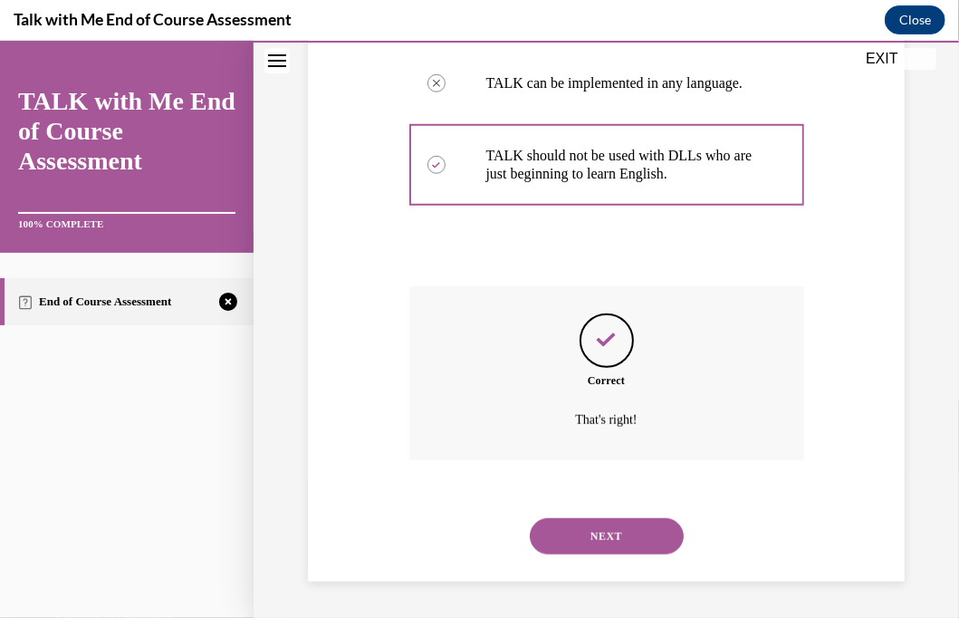
click at [600, 528] on button "NEXT" at bounding box center [607, 535] width 154 height 36
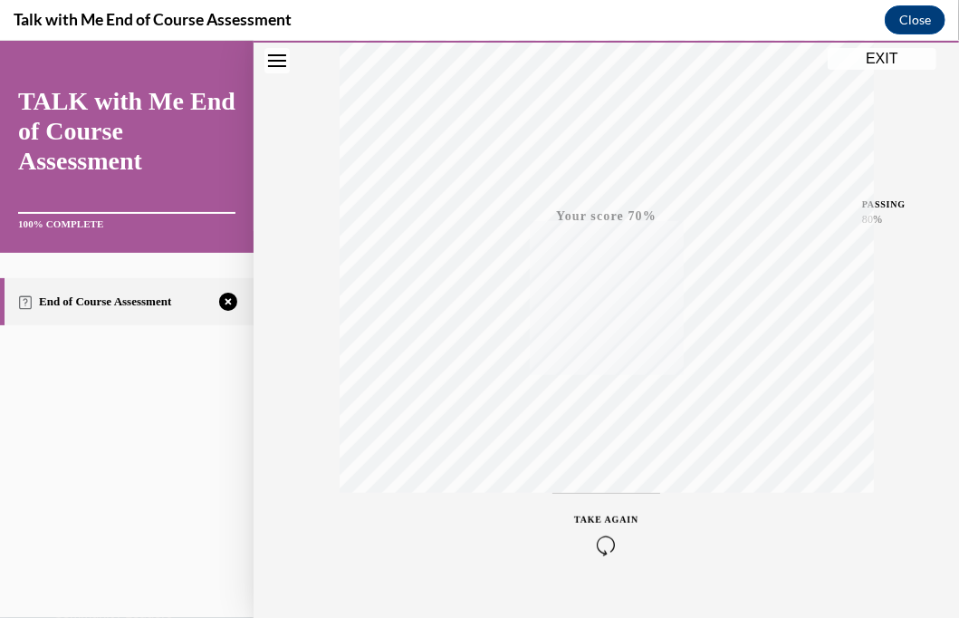
scroll to position [351, 0]
click at [598, 506] on icon "button" at bounding box center [606, 507] width 64 height 20
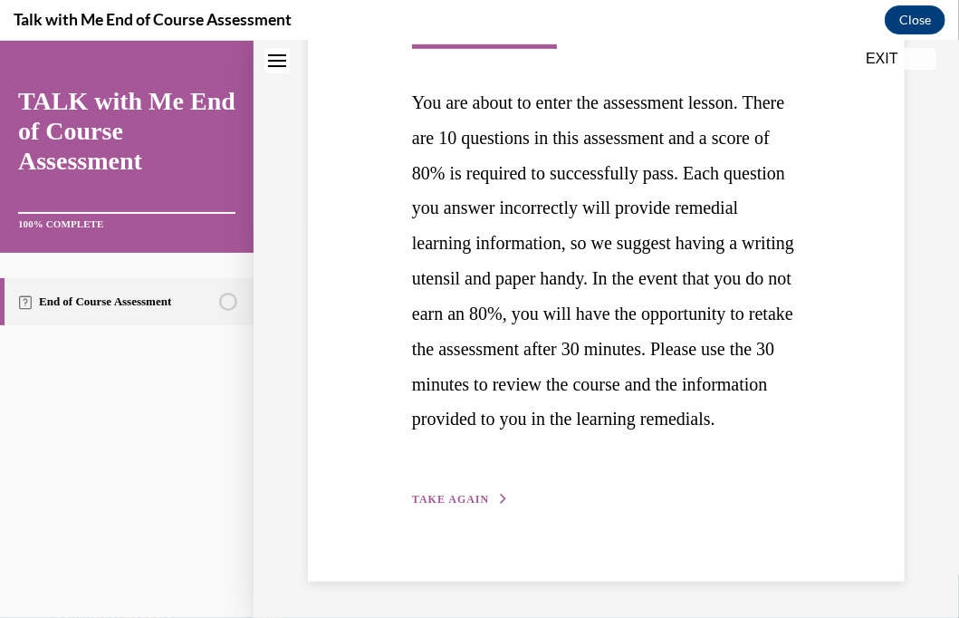
scroll to position [464, 0]
click at [449, 504] on span "TAKE AGAIN" at bounding box center [450, 498] width 77 height 13
click at [0, 40] on label "Engage in turn taking" at bounding box center [0, 40] width 0 height 0
click at [0, 40] on input "Engage in turn taking" at bounding box center [0, 40] width 0 height 0
checkbox input "true"
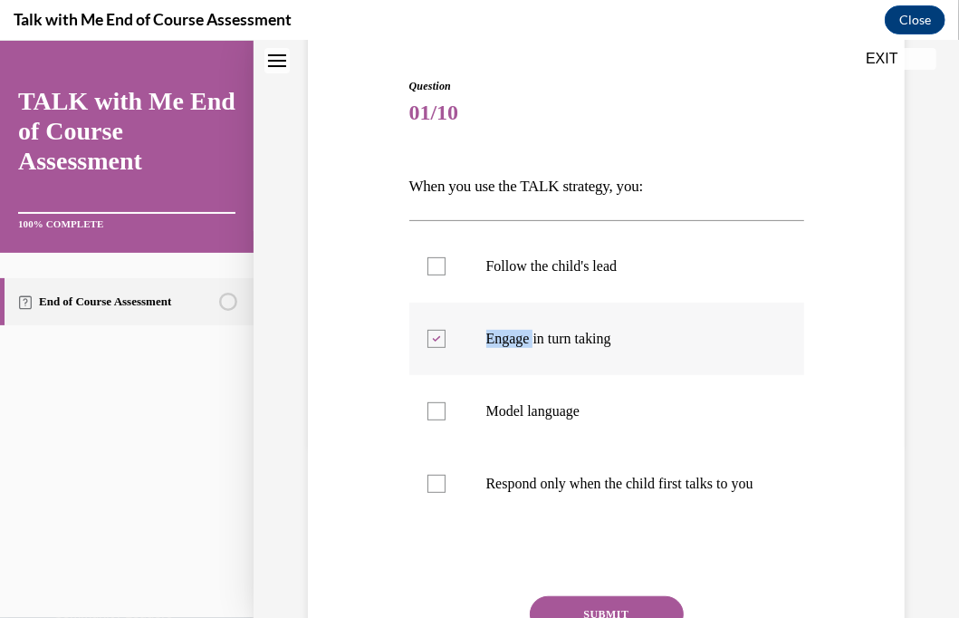
scroll to position [181, 0]
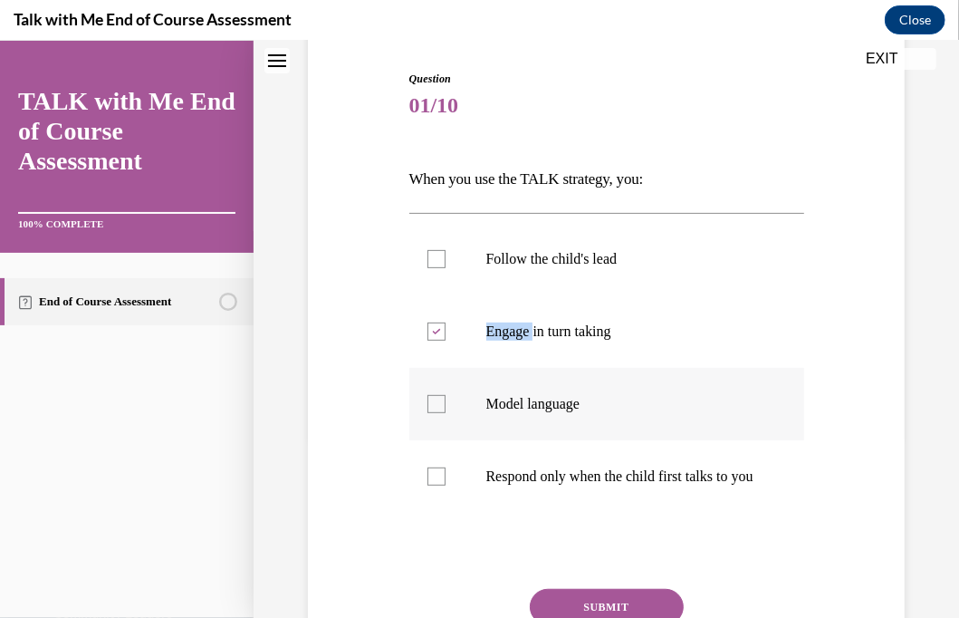
click at [428, 399] on div at bounding box center [437, 403] width 18 height 18
click at [428, 399] on input "Model language" at bounding box center [437, 403] width 18 height 18
checkbox input "true"
click at [436, 249] on div at bounding box center [437, 258] width 18 height 18
click at [436, 249] on input "Follow the child's lead" at bounding box center [437, 258] width 18 height 18
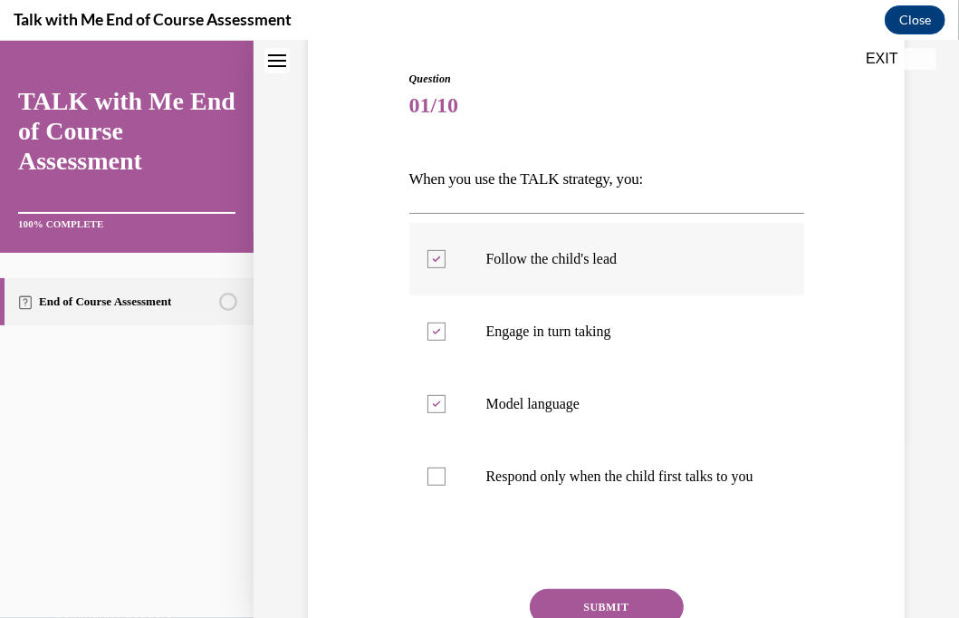
click at [438, 250] on div at bounding box center [437, 258] width 18 height 18
click at [438, 250] on input "Follow the child's lead" at bounding box center [437, 258] width 18 height 18
checkbox input "false"
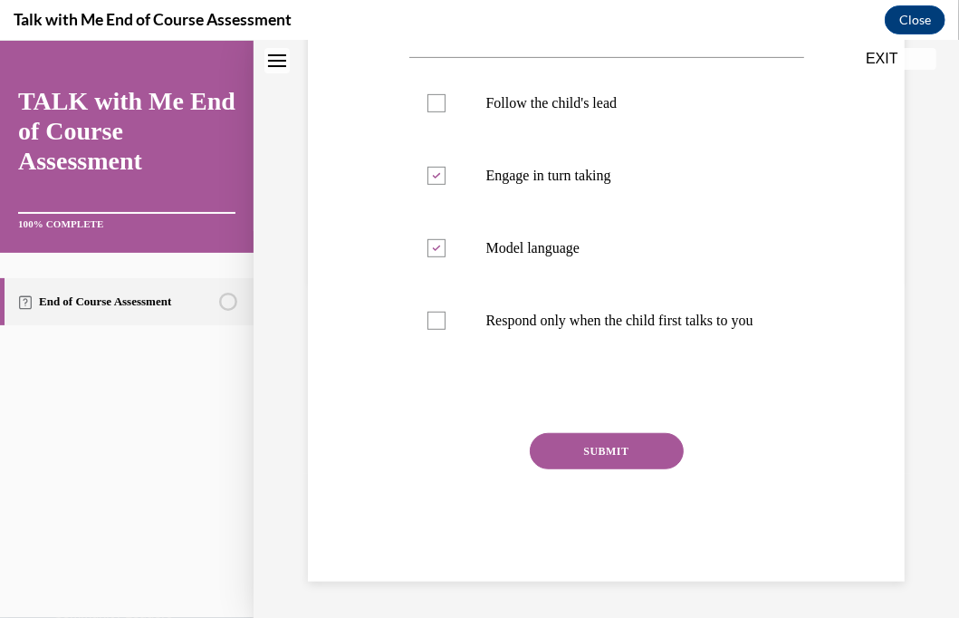
scroll to position [354, 0]
click at [626, 448] on button "SUBMIT" at bounding box center [607, 450] width 154 height 36
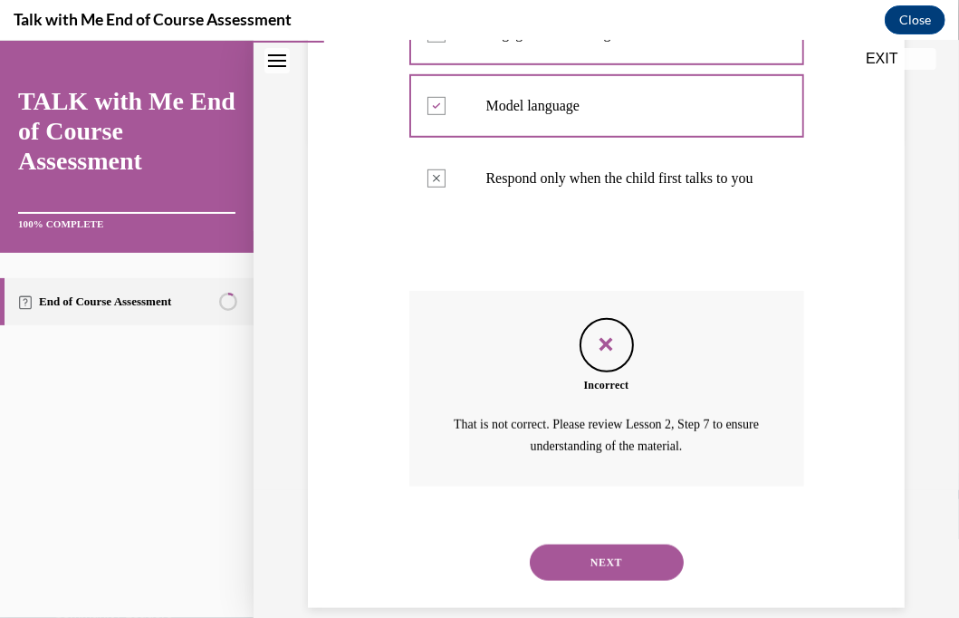
scroll to position [522, 0]
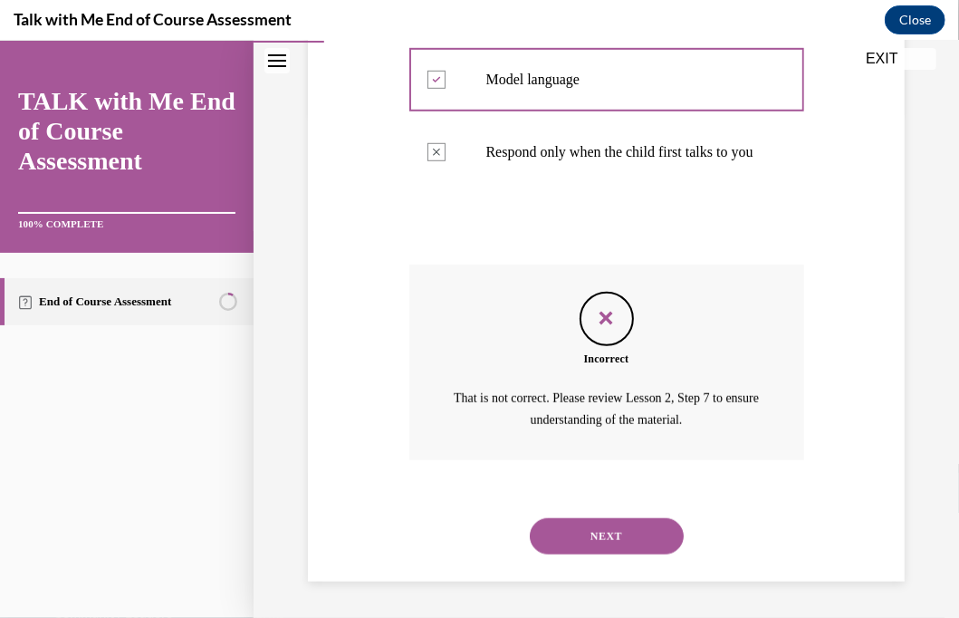
click at [580, 538] on button "NEXT" at bounding box center [607, 535] width 154 height 36
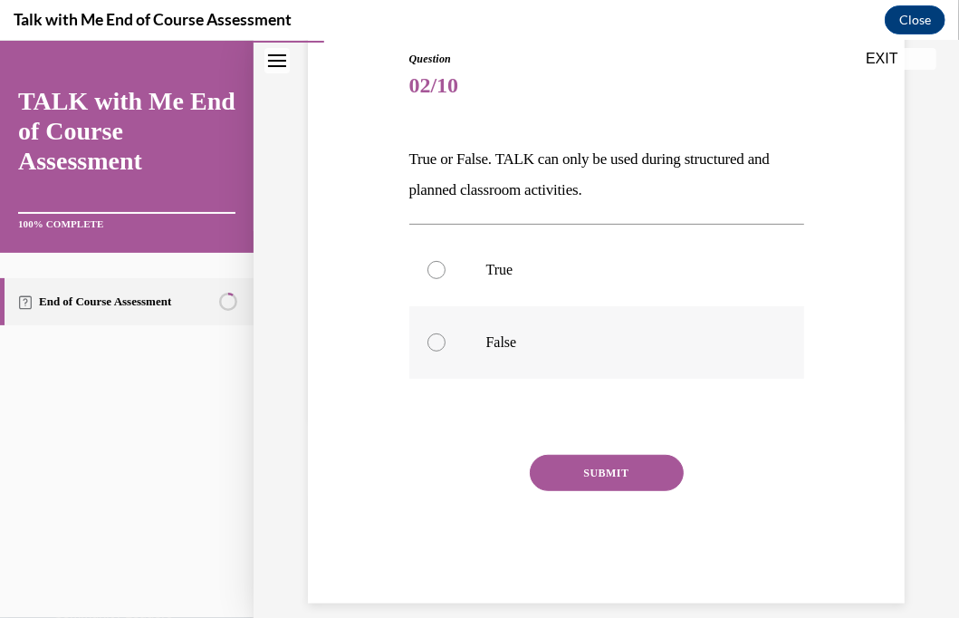
click at [435, 340] on div at bounding box center [437, 341] width 18 height 18
click at [435, 340] on input "False" at bounding box center [437, 341] width 18 height 18
radio input "true"
click at [583, 474] on button "SUBMIT" at bounding box center [607, 472] width 154 height 36
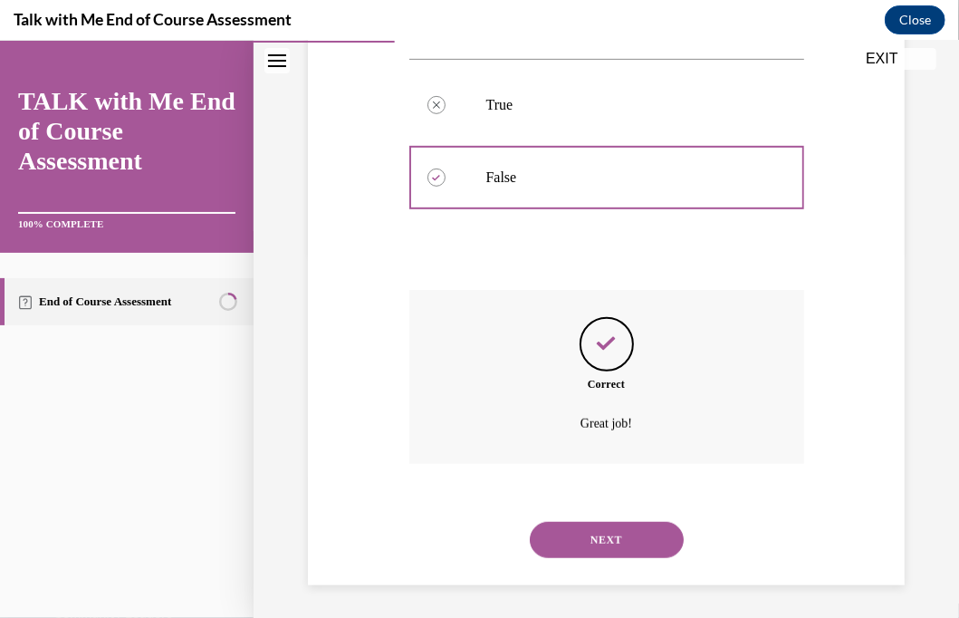
scroll to position [369, 0]
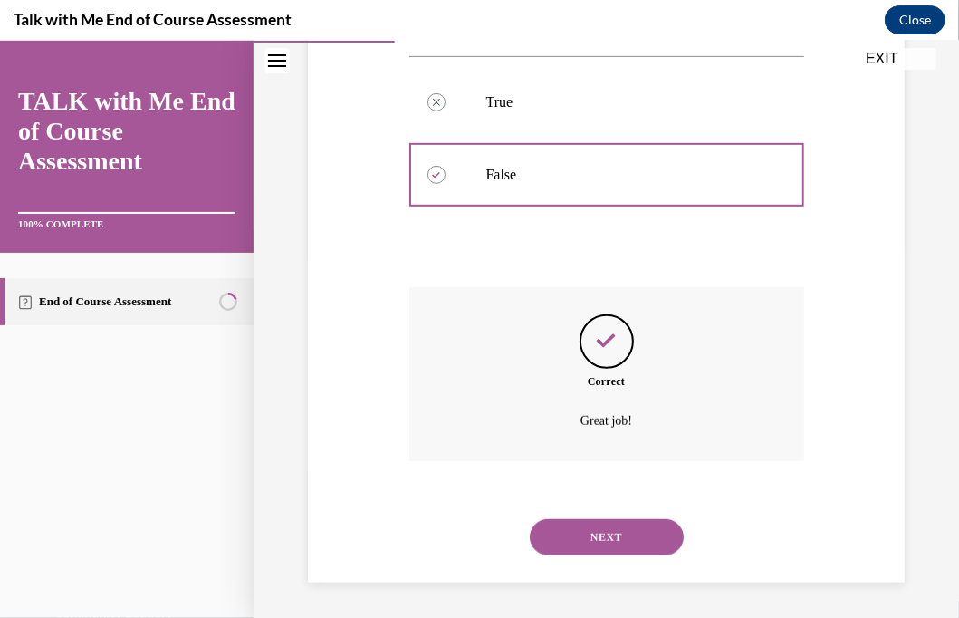
click at [594, 535] on button "NEXT" at bounding box center [607, 536] width 154 height 36
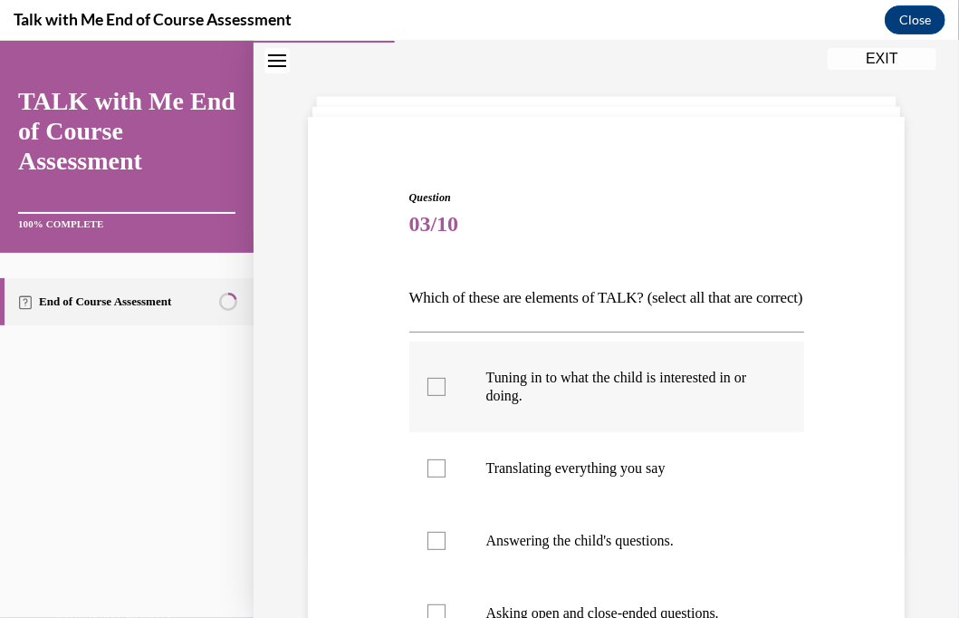
scroll to position [91, 0]
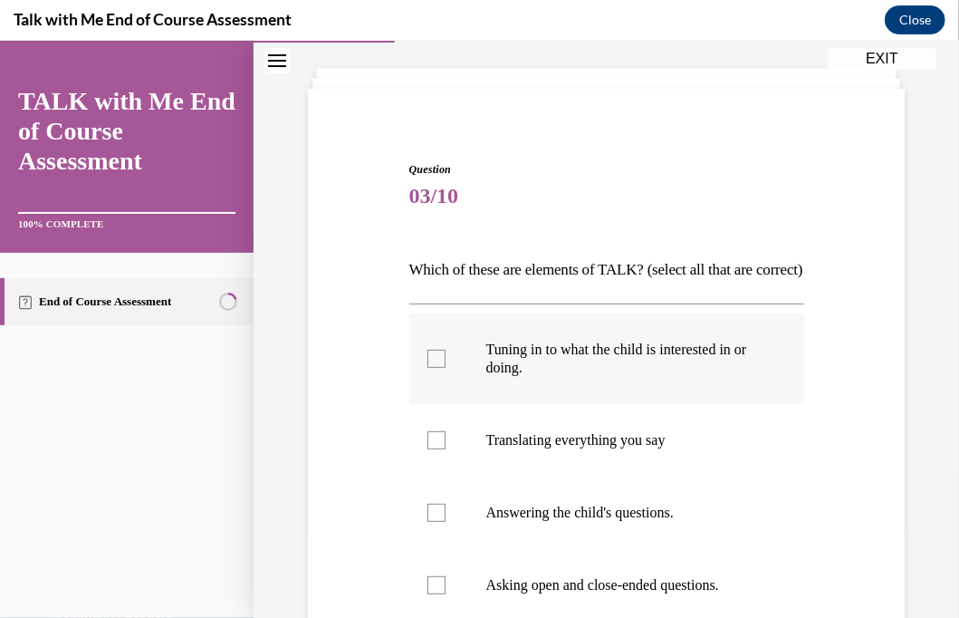
click at [429, 367] on div at bounding box center [437, 358] width 18 height 18
click at [429, 367] on input "Tuning in to what the child is interested in or doing." at bounding box center [437, 358] width 18 height 18
checkbox input "true"
click at [441, 521] on div at bounding box center [437, 512] width 18 height 18
click at [441, 521] on input "Answering the child's questions." at bounding box center [437, 512] width 18 height 18
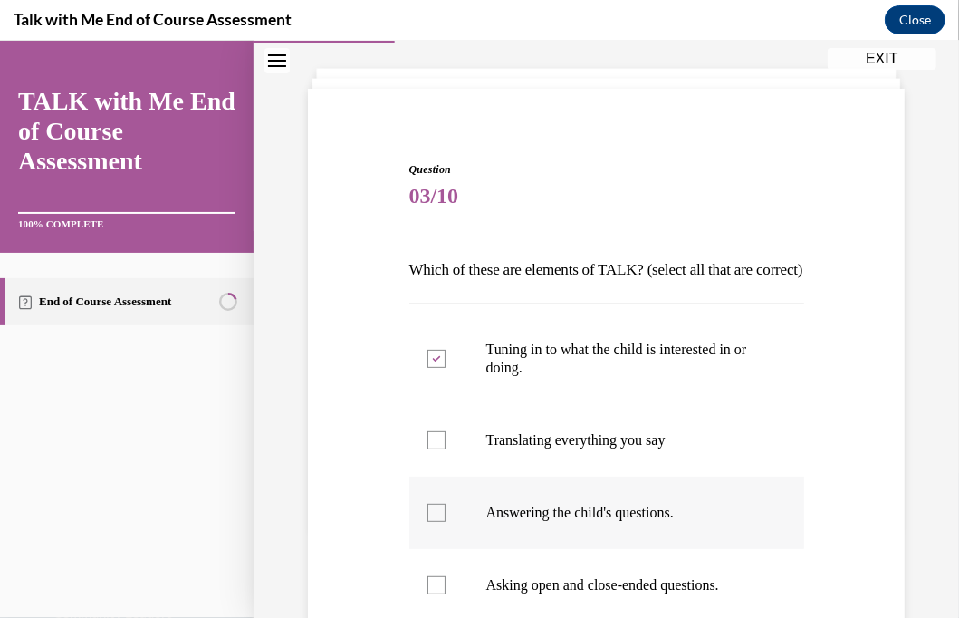
checkbox input "true"
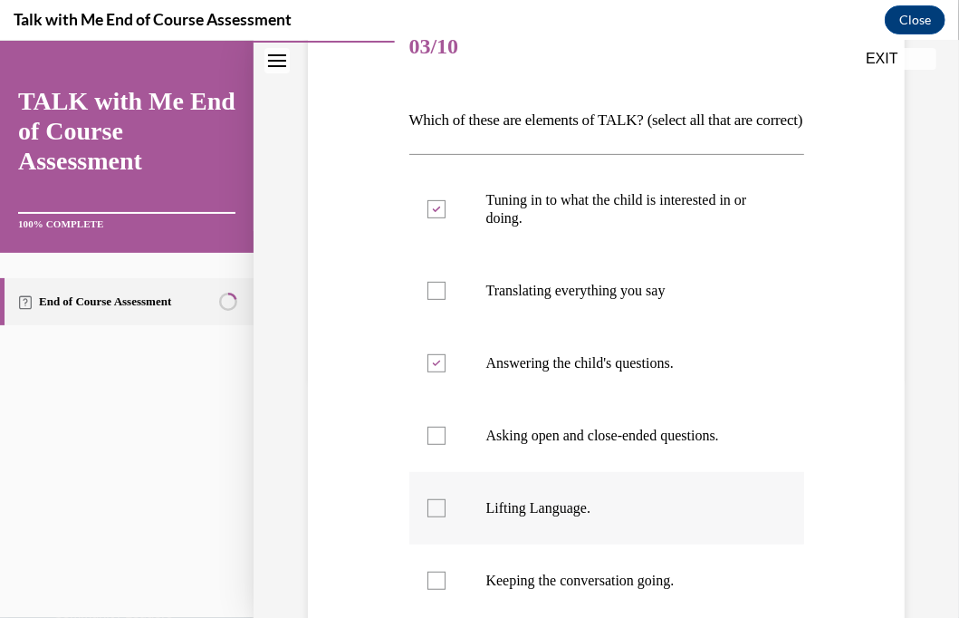
scroll to position [272, 0]
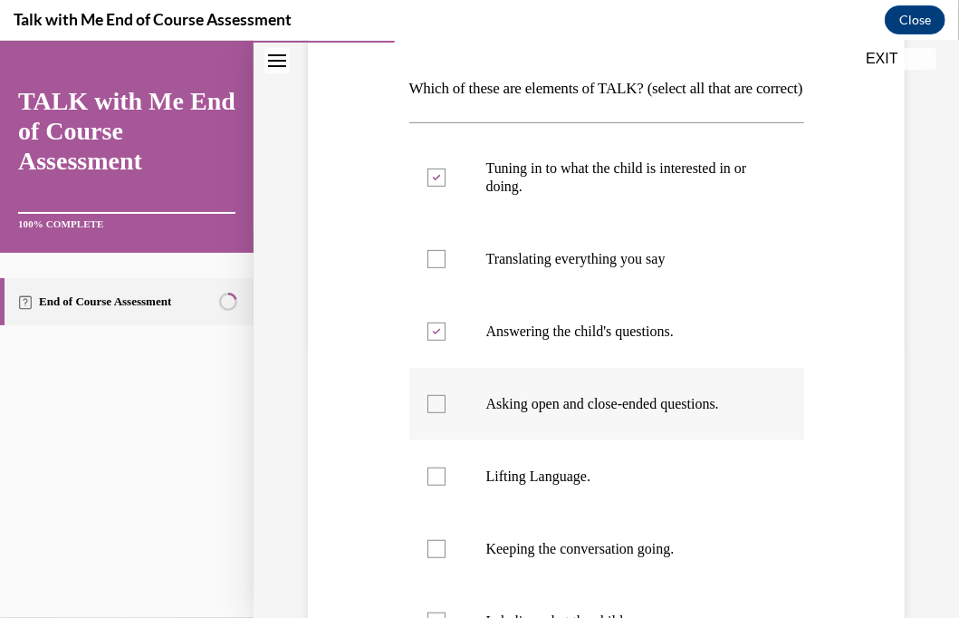
click at [428, 412] on div at bounding box center [437, 403] width 18 height 18
click at [428, 412] on input "Asking open and close-ended questions." at bounding box center [437, 403] width 18 height 18
checkbox input "true"
click at [434, 485] on div at bounding box center [437, 476] width 18 height 18
click at [434, 485] on input "Lifting Language." at bounding box center [437, 476] width 18 height 18
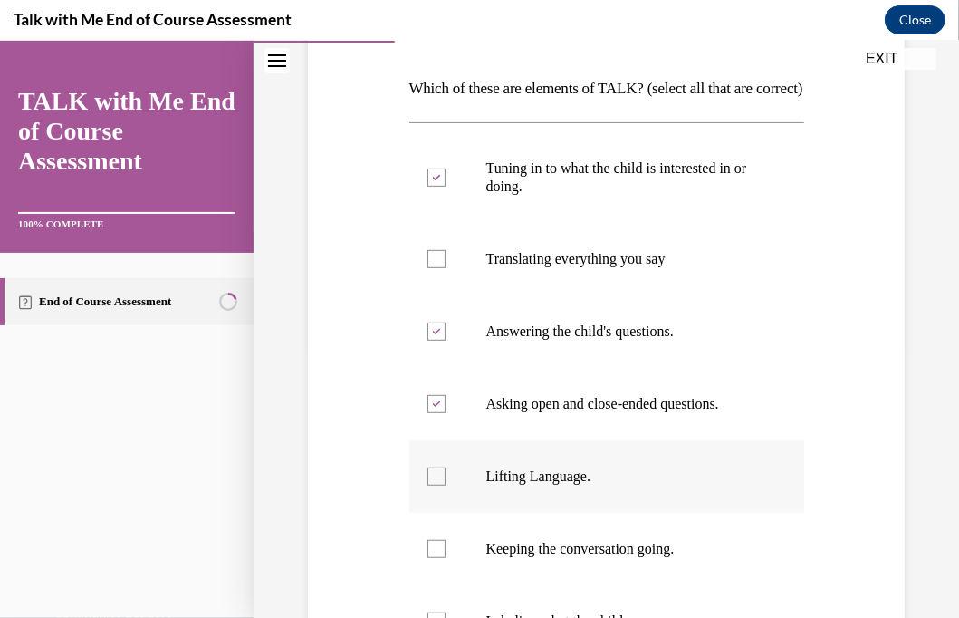
checkbox input "true"
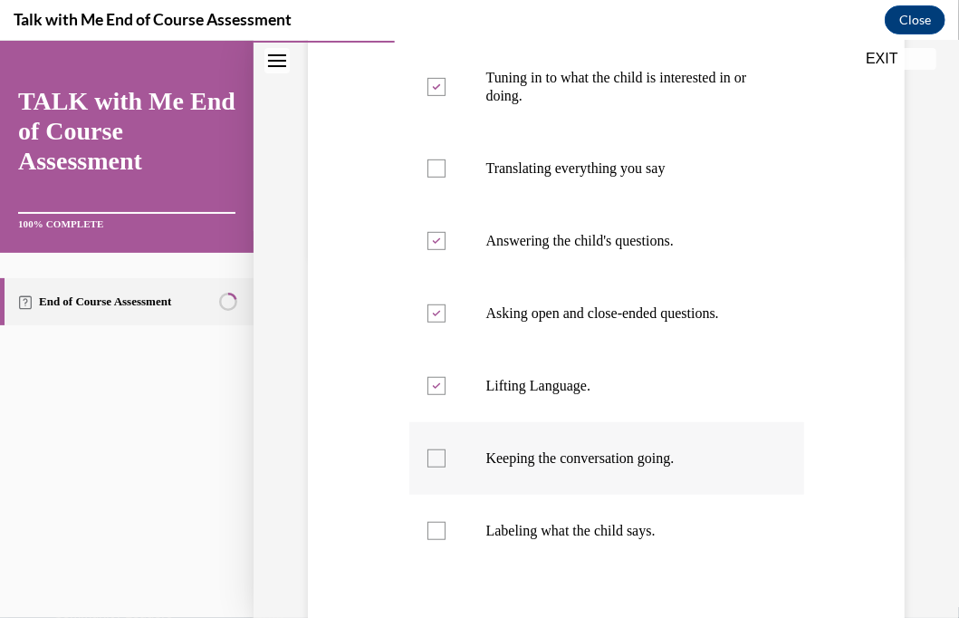
click at [433, 467] on div at bounding box center [437, 457] width 18 height 18
click at [433, 467] on input "Keeping the conversation going." at bounding box center [437, 457] width 18 height 18
checkbox input "true"
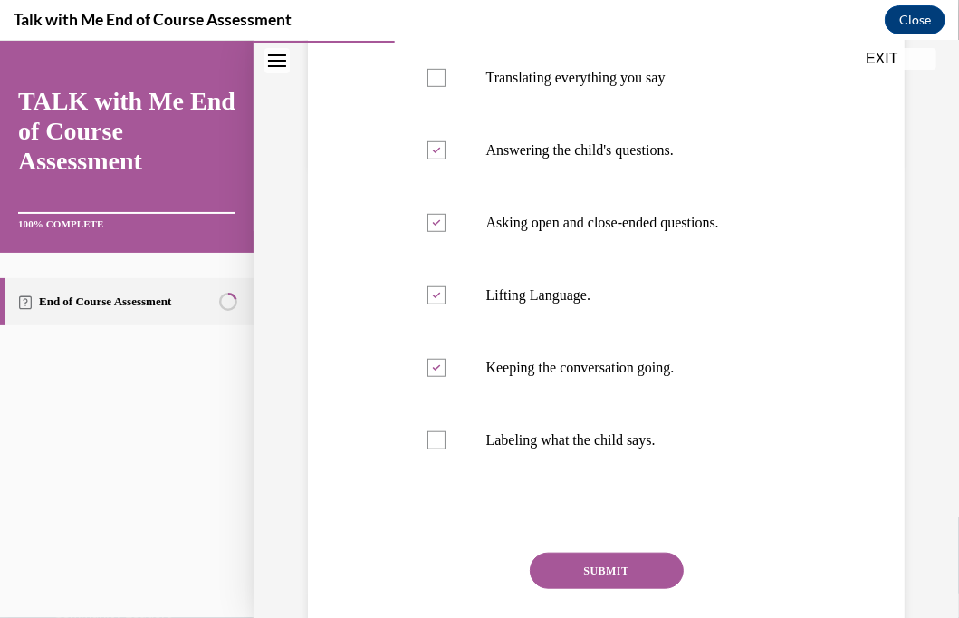
click at [576, 583] on button "SUBMIT" at bounding box center [607, 570] width 154 height 36
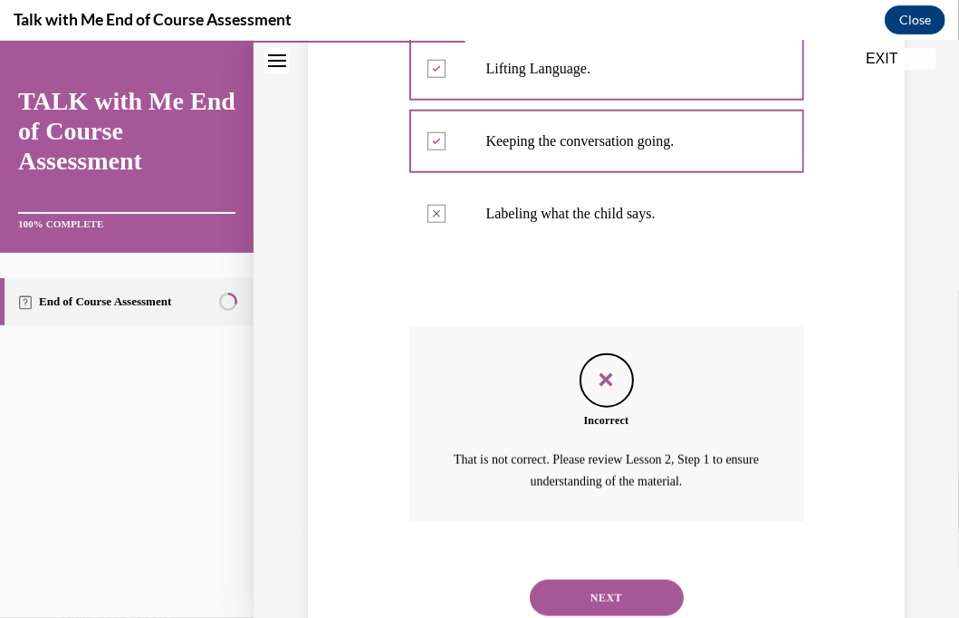
scroll to position [770, 0]
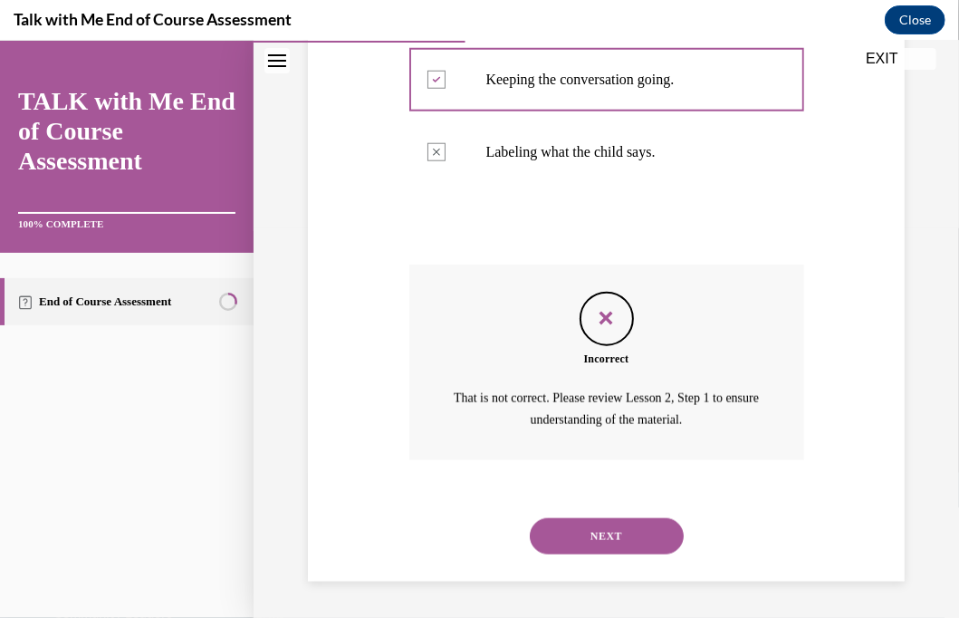
click at [610, 526] on button "NEXT" at bounding box center [607, 535] width 154 height 36
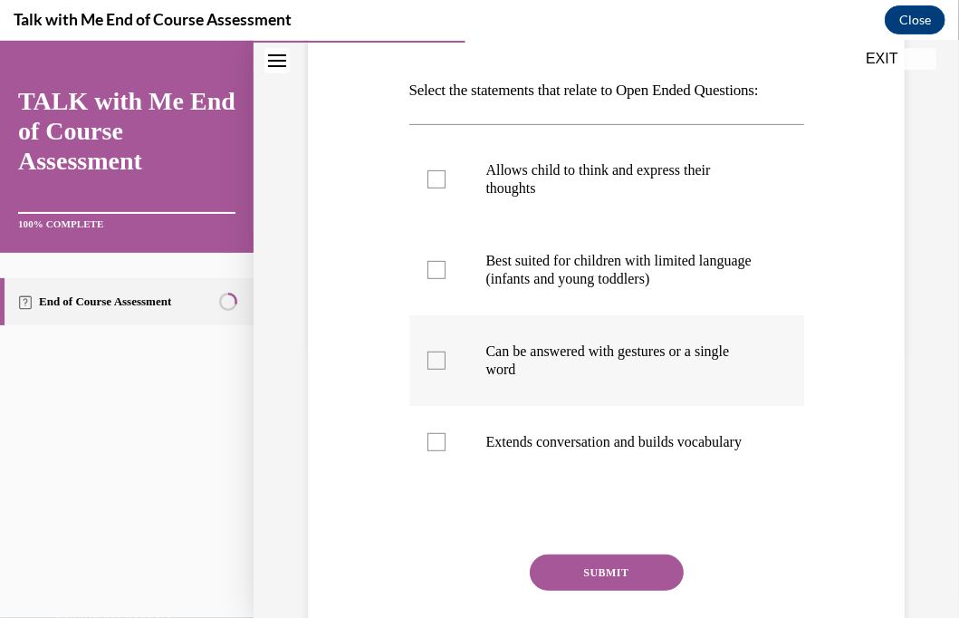
scroll to position [272, 0]
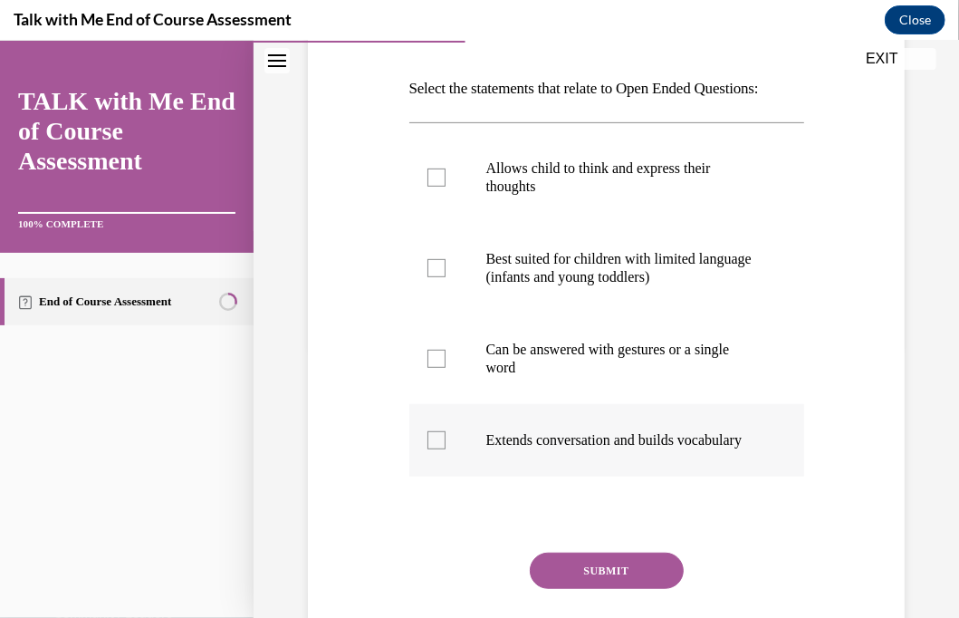
click at [437, 448] on div at bounding box center [437, 439] width 18 height 18
click at [437, 448] on input "Extends conversation and builds vocabulary" at bounding box center [437, 439] width 18 height 18
checkbox input "true"
click at [441, 186] on div at bounding box center [437, 177] width 18 height 18
click at [441, 186] on input "Allows child to think and express their thoughts" at bounding box center [437, 177] width 18 height 18
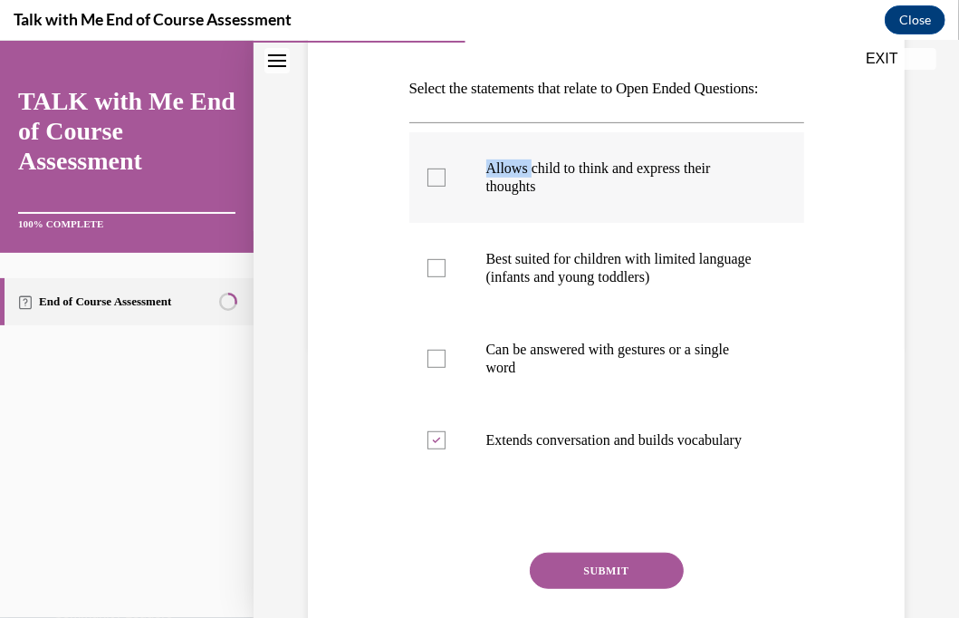
click at [441, 186] on div at bounding box center [437, 177] width 18 height 18
click at [441, 186] on input "Allows child to think and express their thoughts" at bounding box center [437, 177] width 18 height 18
click at [435, 186] on div at bounding box center [437, 177] width 18 height 18
click at [435, 186] on input "Allows child to think and express their thoughts" at bounding box center [437, 177] width 18 height 18
checkbox input "true"
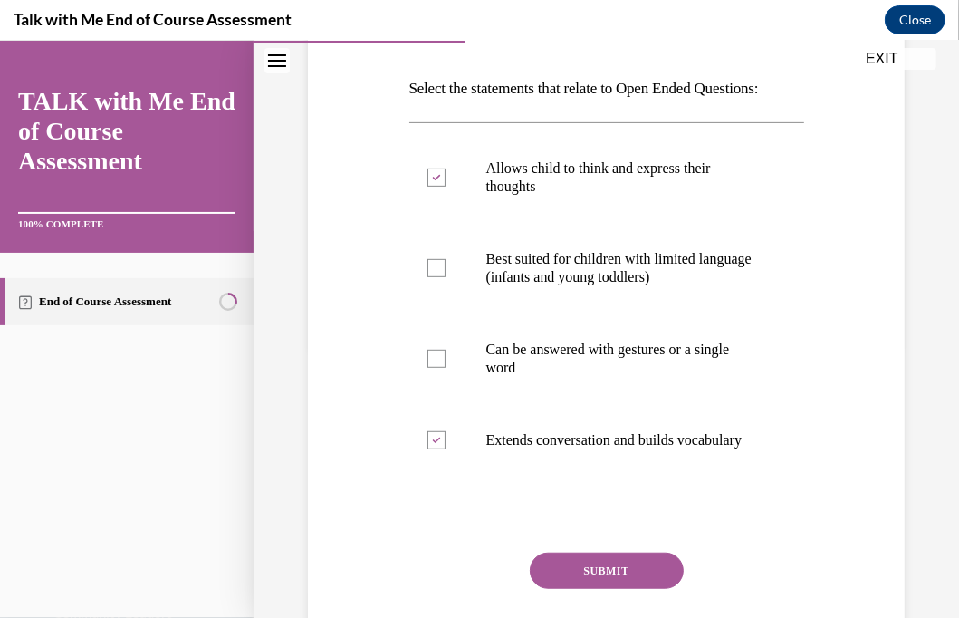
click at [585, 588] on button "SUBMIT" at bounding box center [607, 570] width 154 height 36
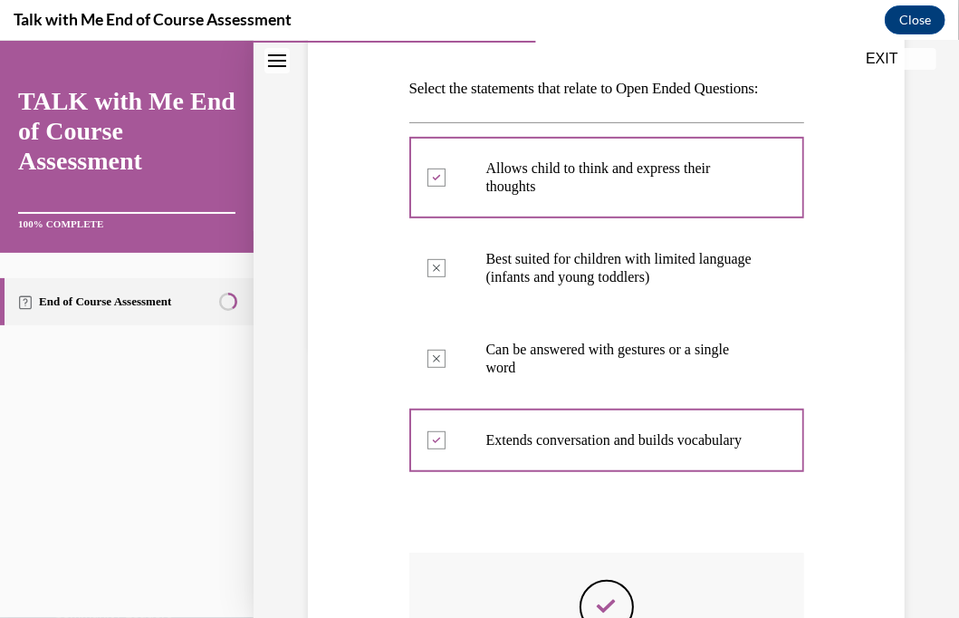
click at [586, 615] on div "Question 04/10 Select the statements that relate to Open Ended Questions: Allow…" at bounding box center [607, 354] width 706 height 1058
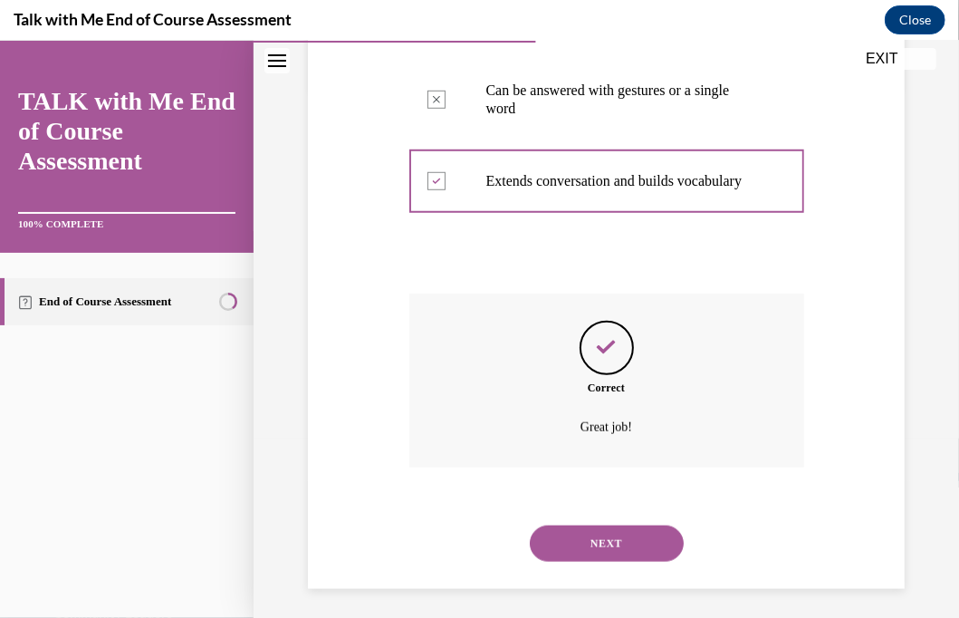
scroll to position [586, 0]
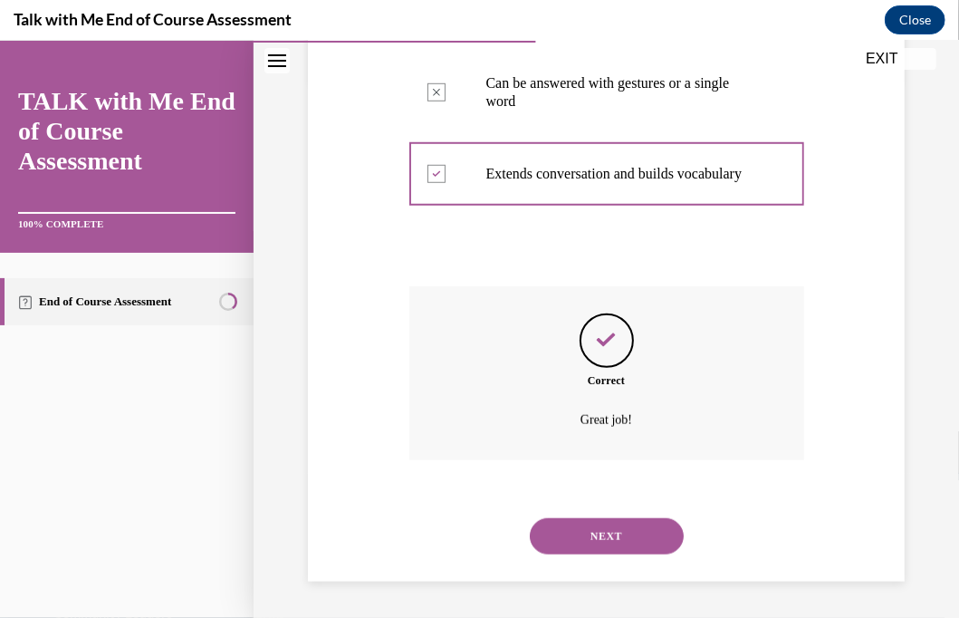
click at [592, 535] on button "NEXT" at bounding box center [607, 535] width 154 height 36
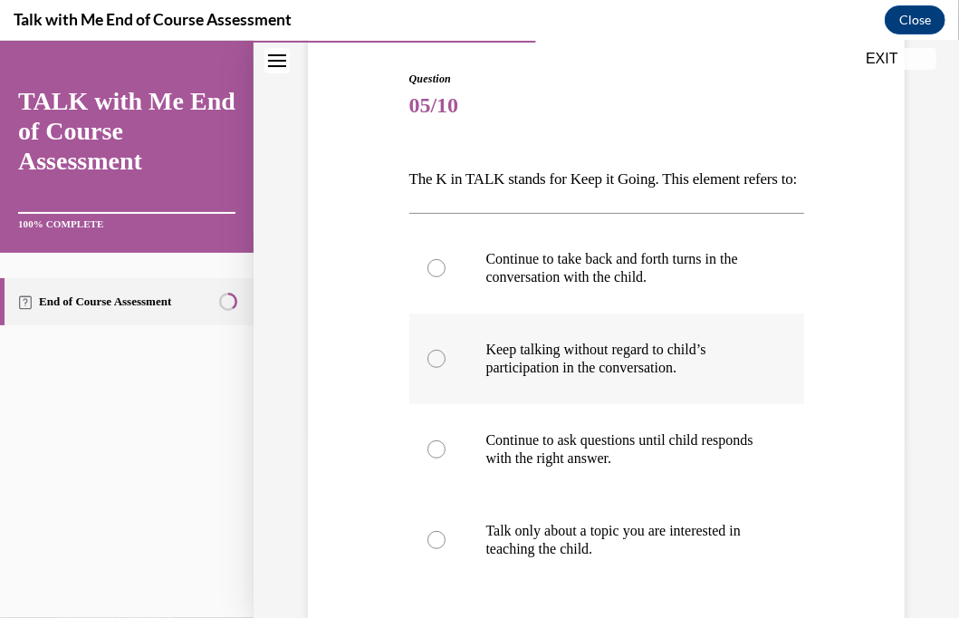
scroll to position [272, 0]
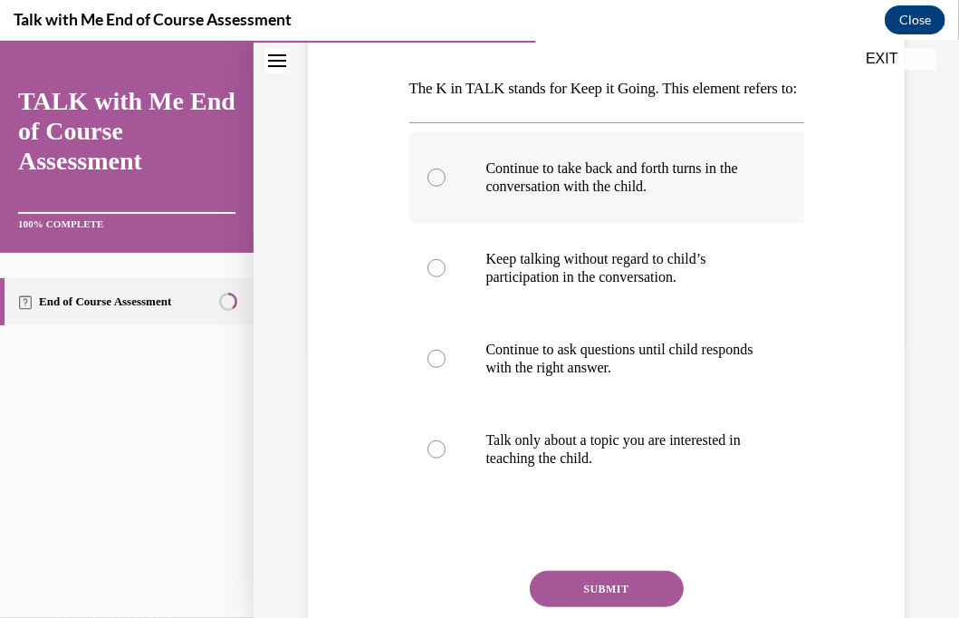
click at [436, 186] on div at bounding box center [437, 177] width 18 height 18
click at [436, 186] on input "Continue to take back and forth turns in the conversation with the child." at bounding box center [437, 177] width 18 height 18
radio input "true"
click at [620, 602] on button "SUBMIT" at bounding box center [607, 588] width 154 height 36
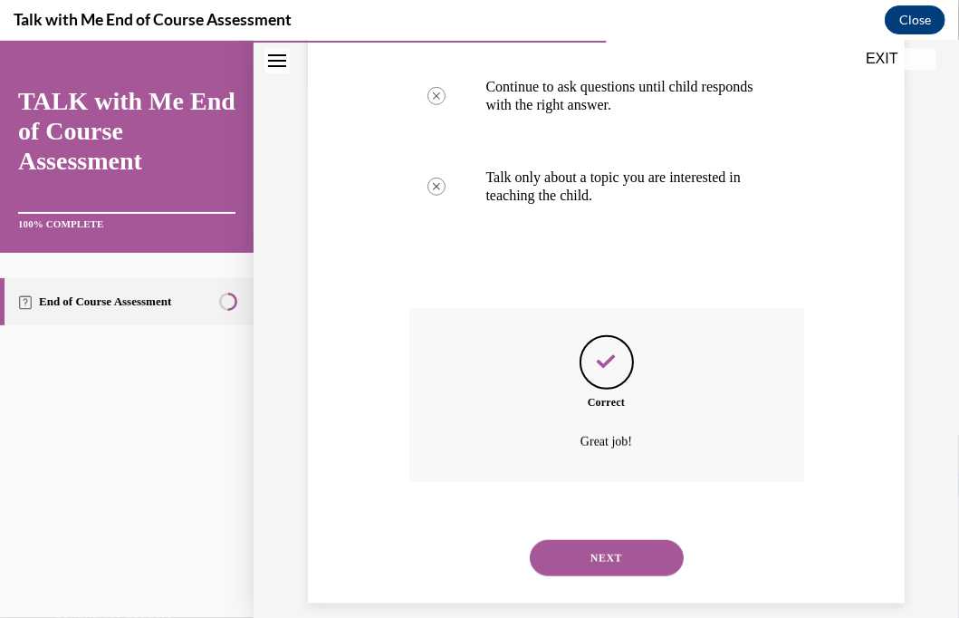
scroll to position [586, 0]
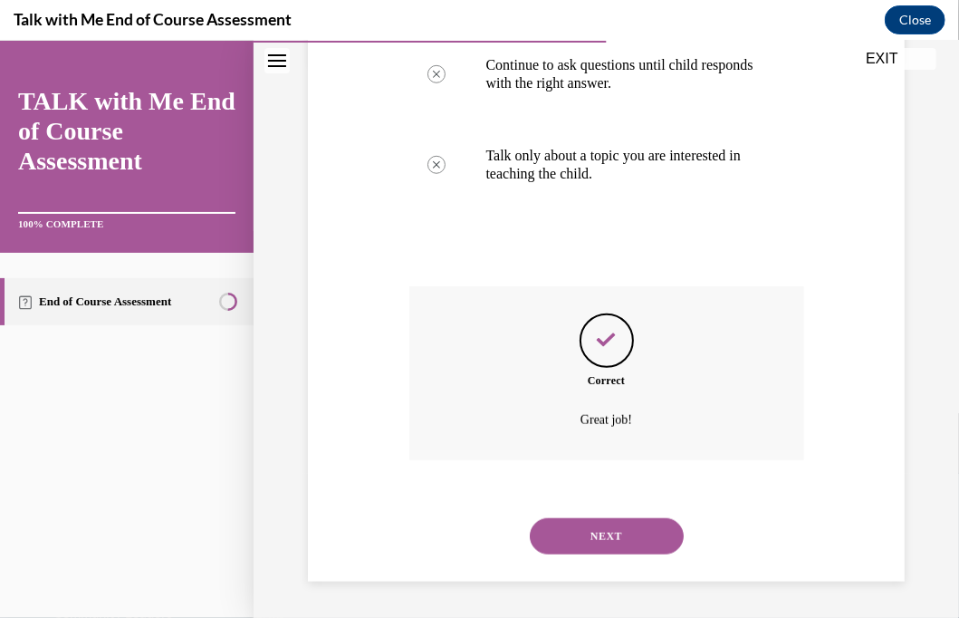
click at [605, 544] on button "NEXT" at bounding box center [607, 535] width 154 height 36
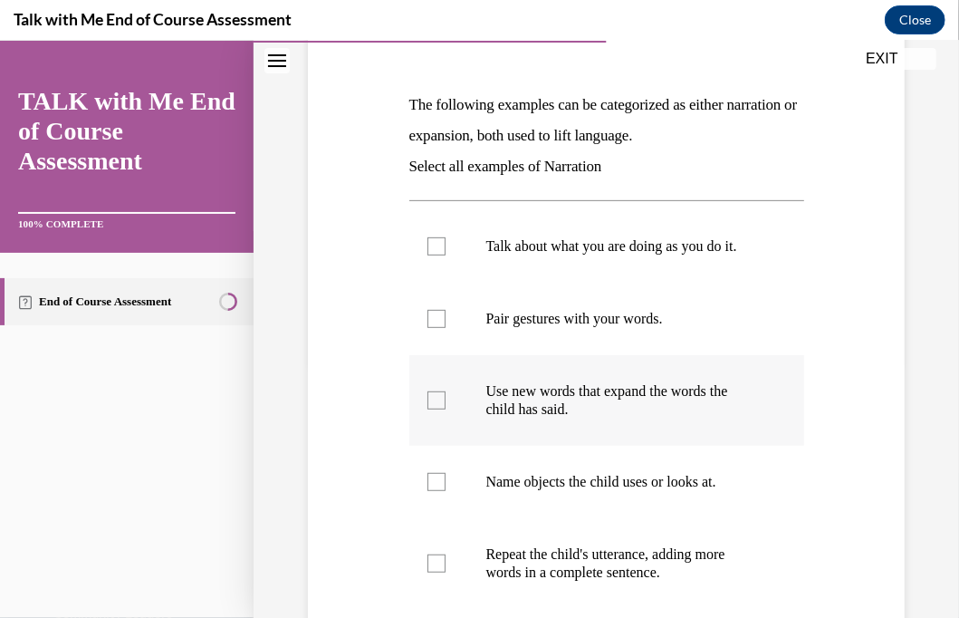
scroll to position [272, 0]
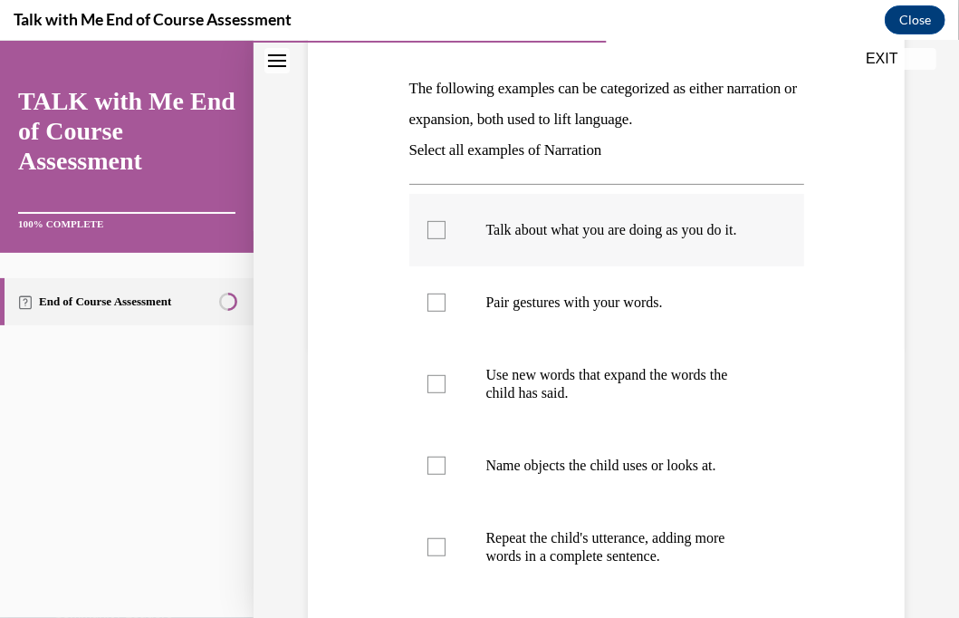
click at [430, 236] on div at bounding box center [437, 229] width 18 height 18
click at [430, 236] on input "Talk about what you are doing as you do it." at bounding box center [437, 229] width 18 height 18
checkbox input "true"
click at [438, 392] on div at bounding box center [437, 383] width 18 height 18
click at [438, 392] on input "Use new words that expand the words the child has said." at bounding box center [437, 383] width 18 height 18
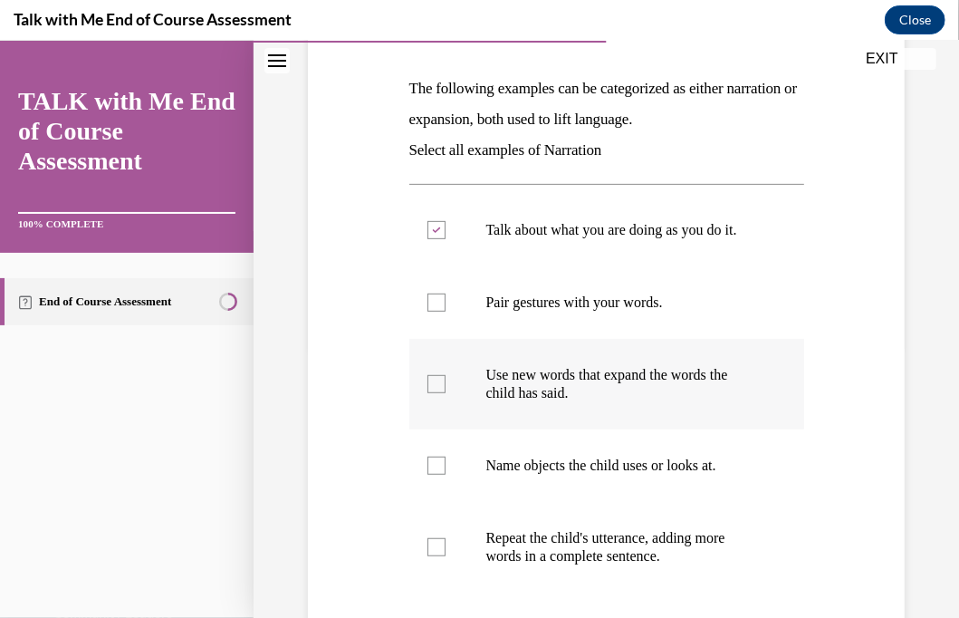
checkbox input "true"
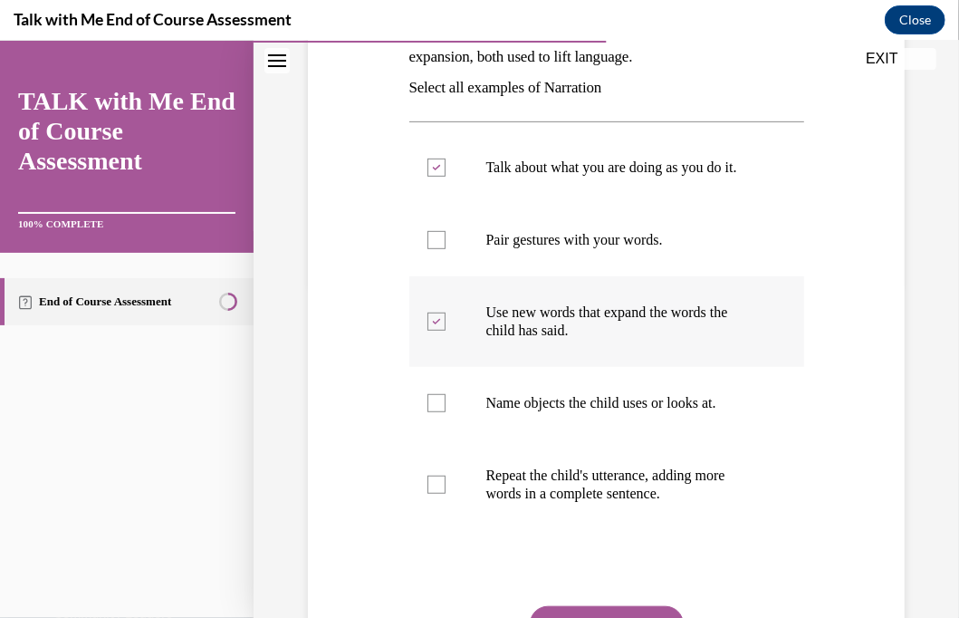
scroll to position [362, 0]
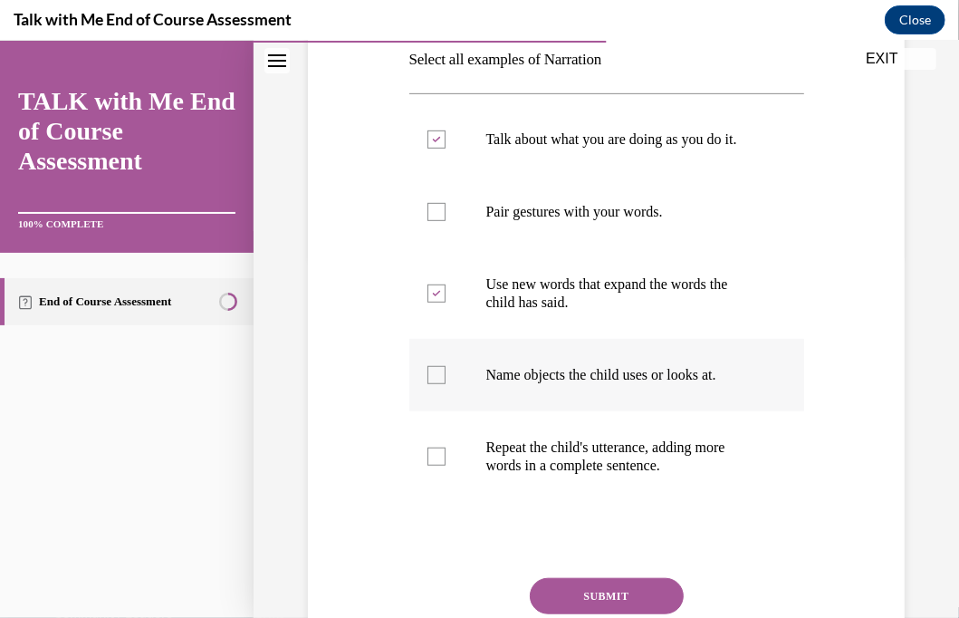
click at [435, 383] on div at bounding box center [437, 374] width 18 height 18
click at [435, 383] on input "Name objects the child uses or looks at." at bounding box center [437, 374] width 18 height 18
checkbox input "true"
click at [438, 465] on div at bounding box center [437, 456] width 18 height 18
click at [438, 465] on input "Repeat the child's utterance, adding more words in a complete sentence." at bounding box center [437, 456] width 18 height 18
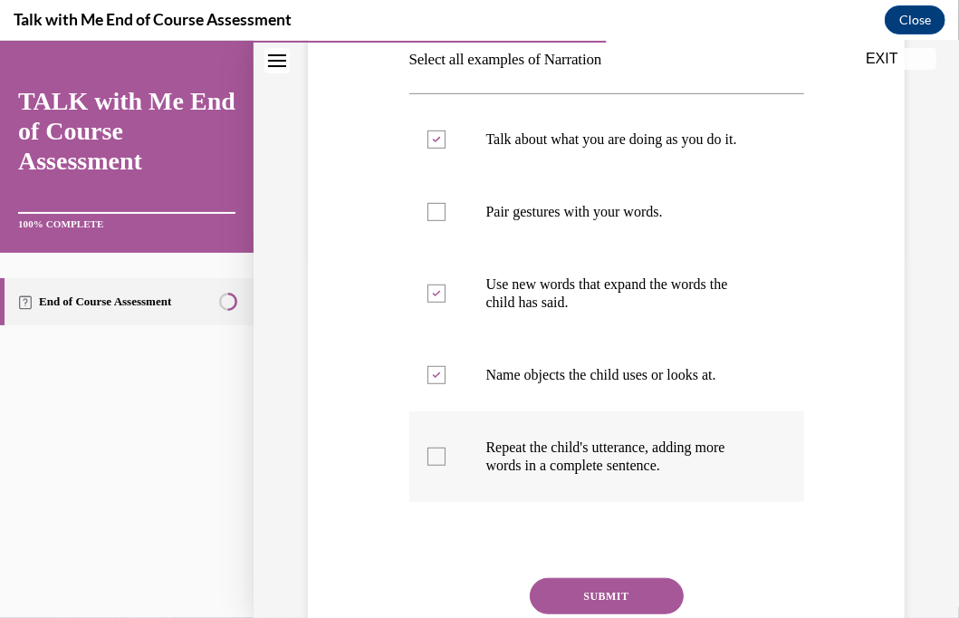
checkbox input "true"
click at [583, 606] on button "SUBMIT" at bounding box center [607, 595] width 154 height 36
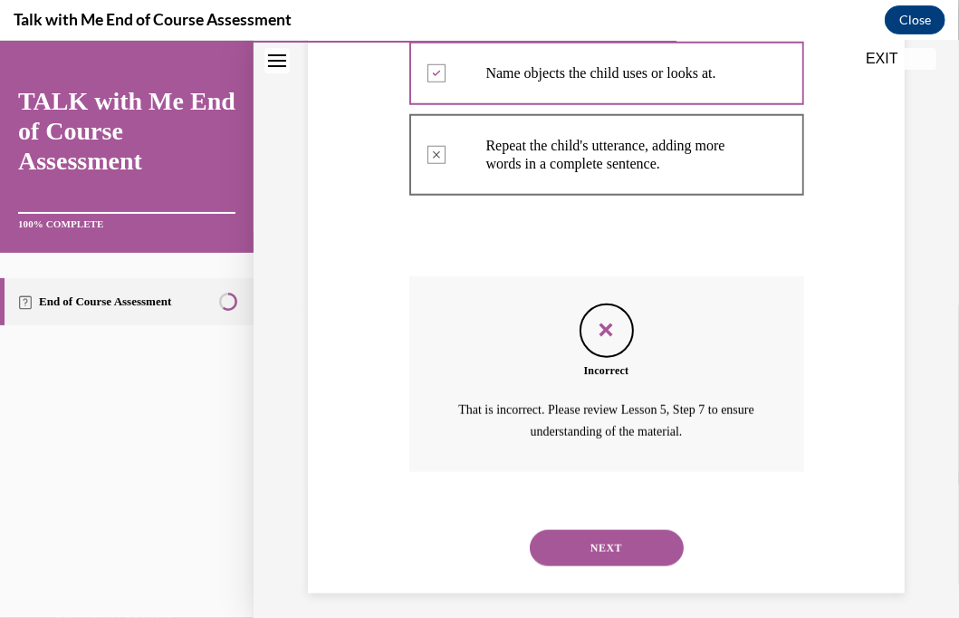
scroll to position [692, 0]
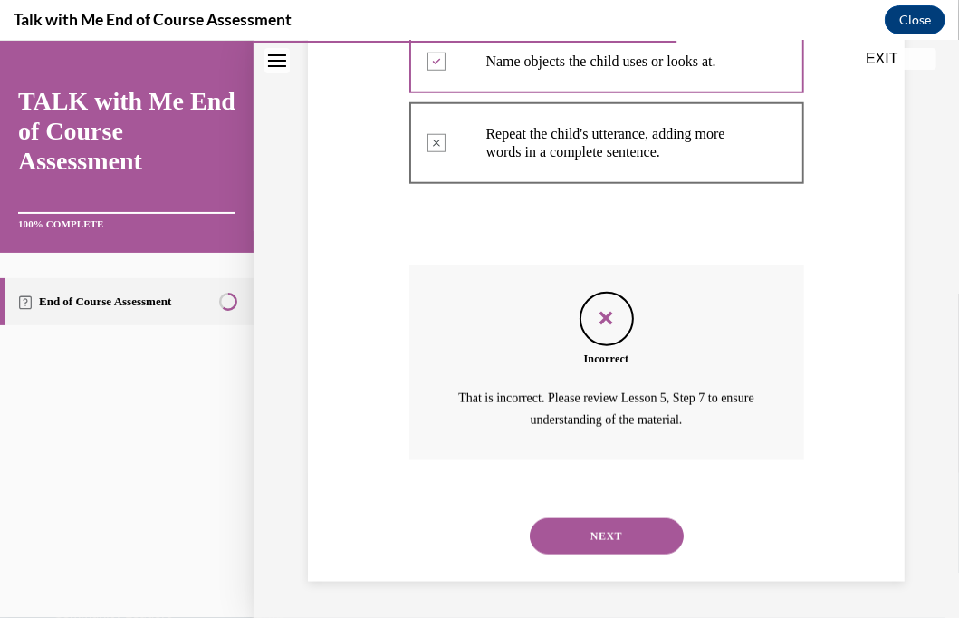
click at [602, 545] on button "NEXT" at bounding box center [607, 535] width 154 height 36
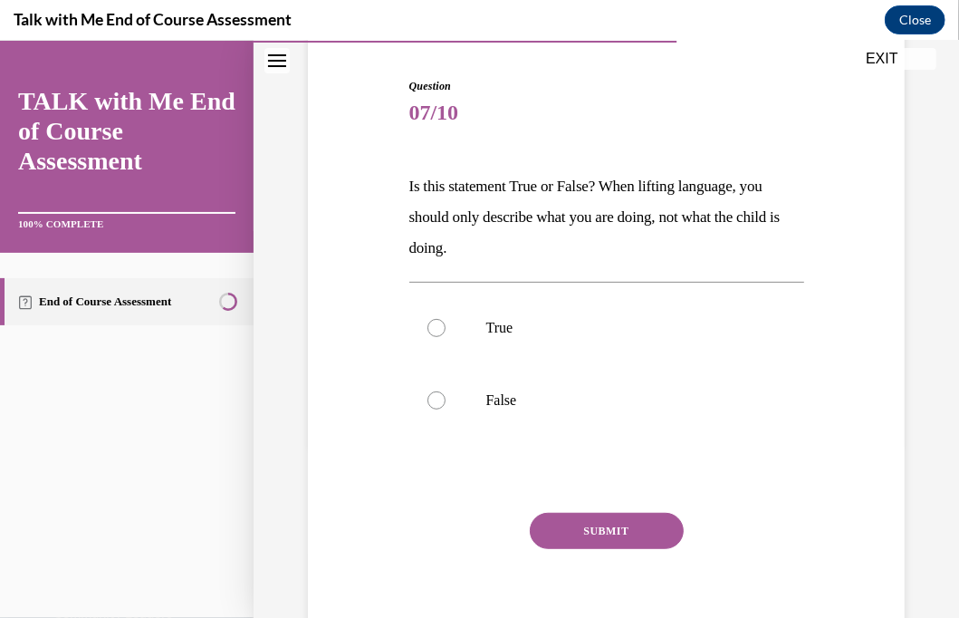
scroll to position [181, 0]
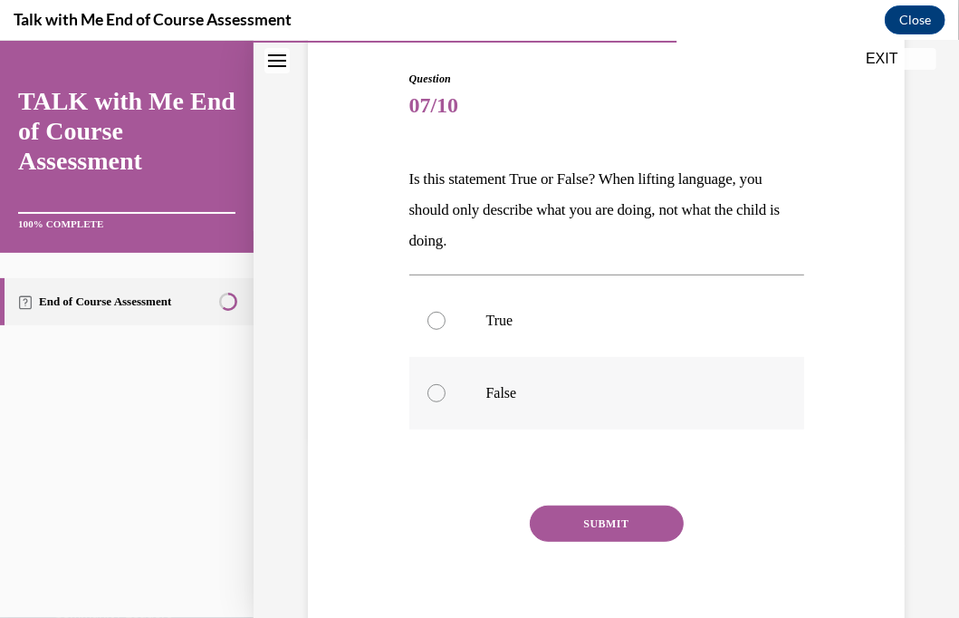
click at [432, 395] on div at bounding box center [437, 392] width 18 height 18
click at [432, 395] on input "False" at bounding box center [437, 392] width 18 height 18
radio input "true"
click at [596, 522] on button "SUBMIT" at bounding box center [607, 523] width 154 height 36
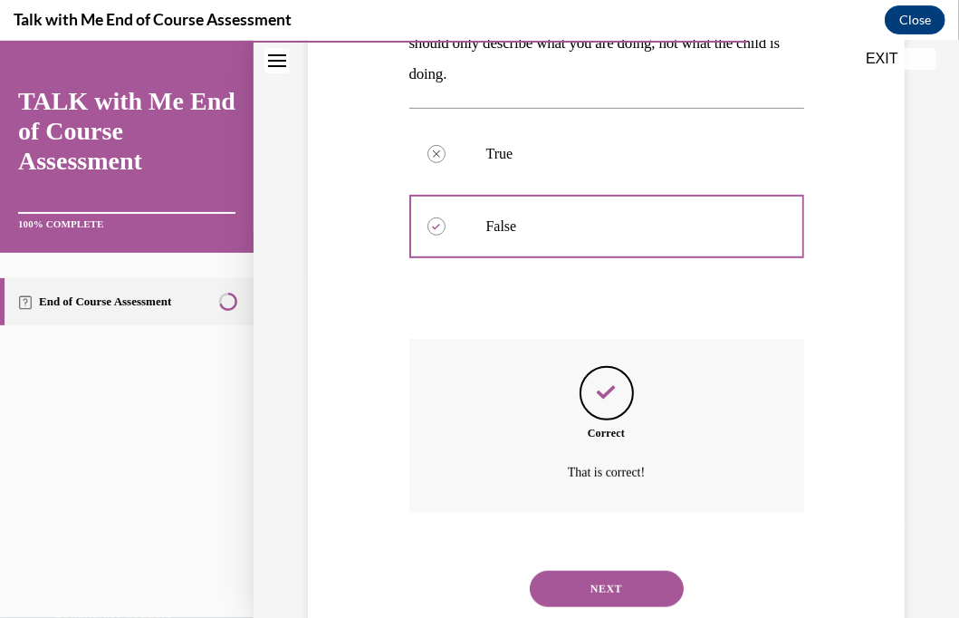
scroll to position [400, 0]
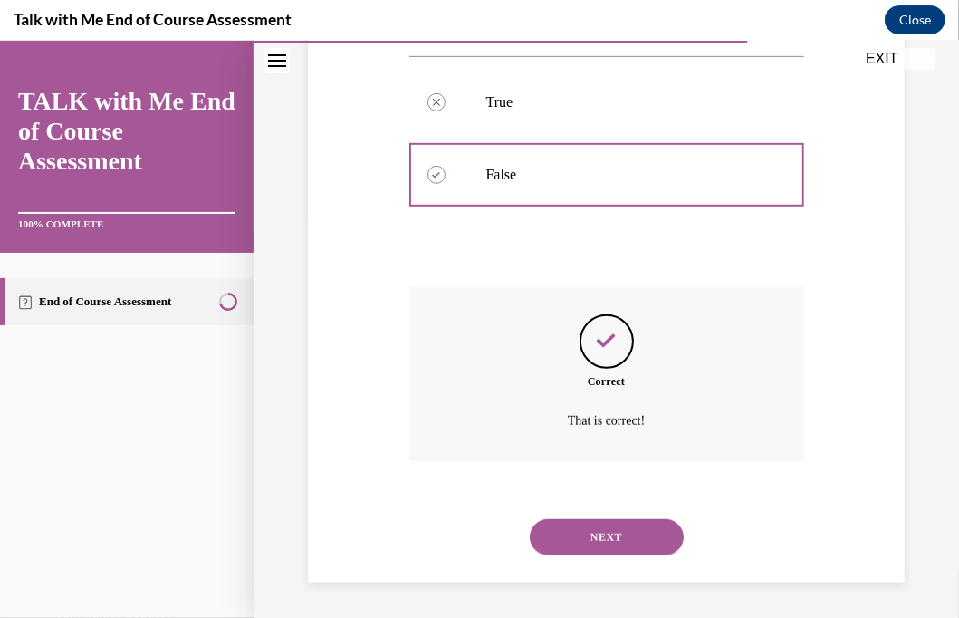
click at [580, 544] on button "NEXT" at bounding box center [607, 536] width 154 height 36
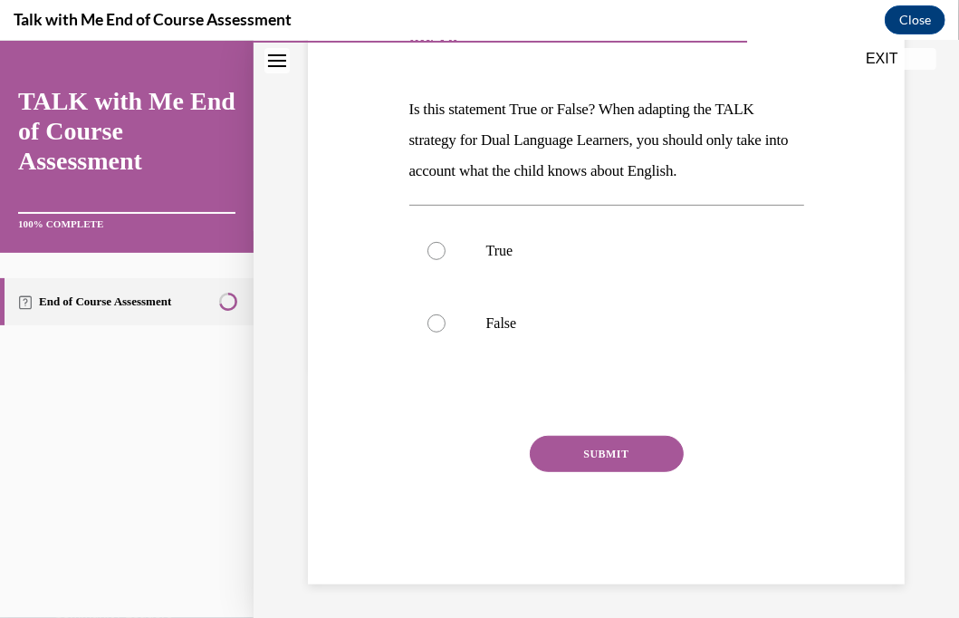
scroll to position [253, 0]
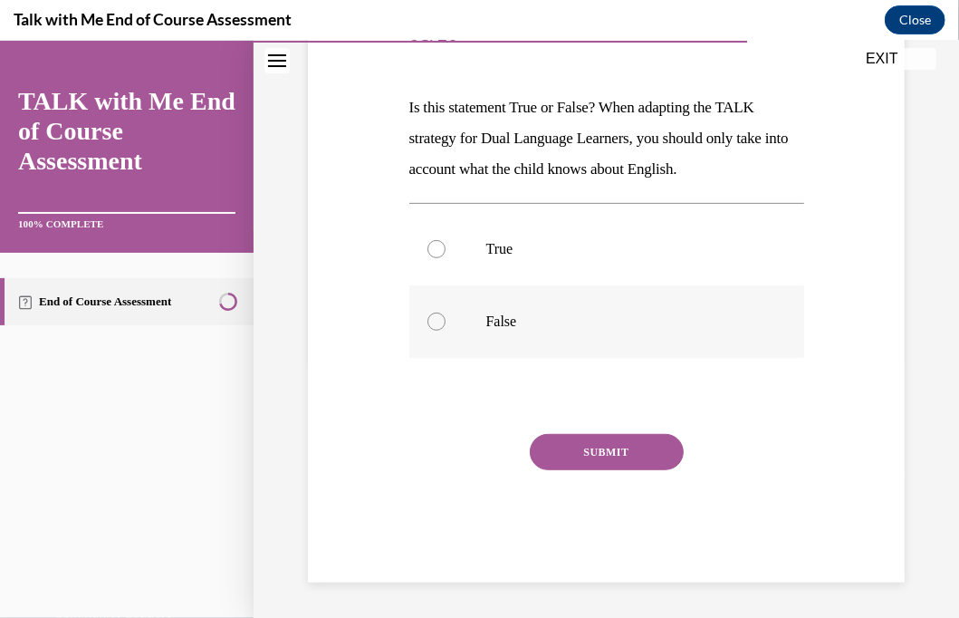
click at [431, 321] on div at bounding box center [437, 321] width 18 height 18
click at [431, 321] on input "False" at bounding box center [437, 321] width 18 height 18
radio input "true"
click at [550, 445] on button "SUBMIT" at bounding box center [607, 451] width 154 height 36
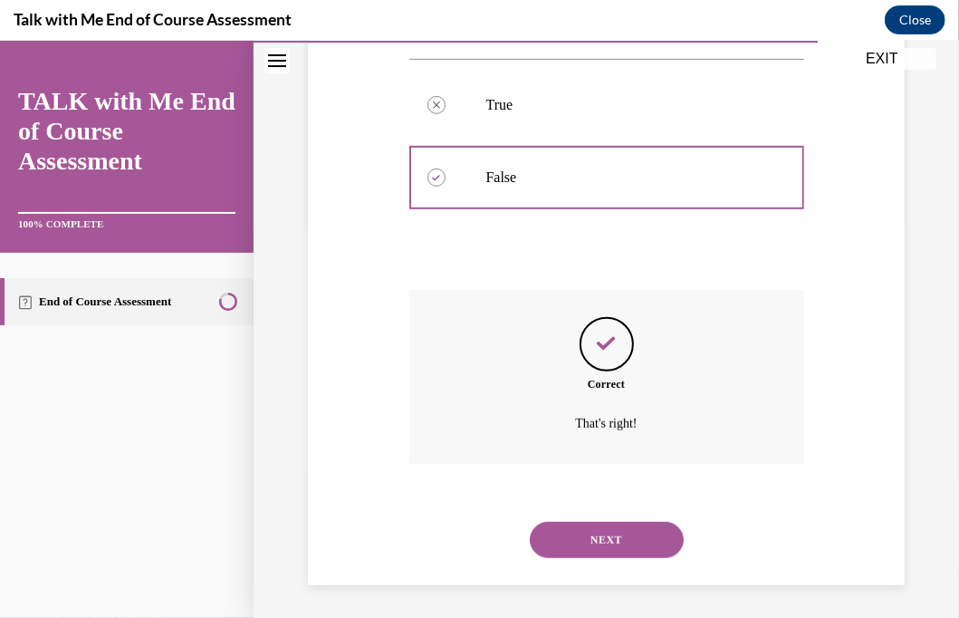
scroll to position [400, 0]
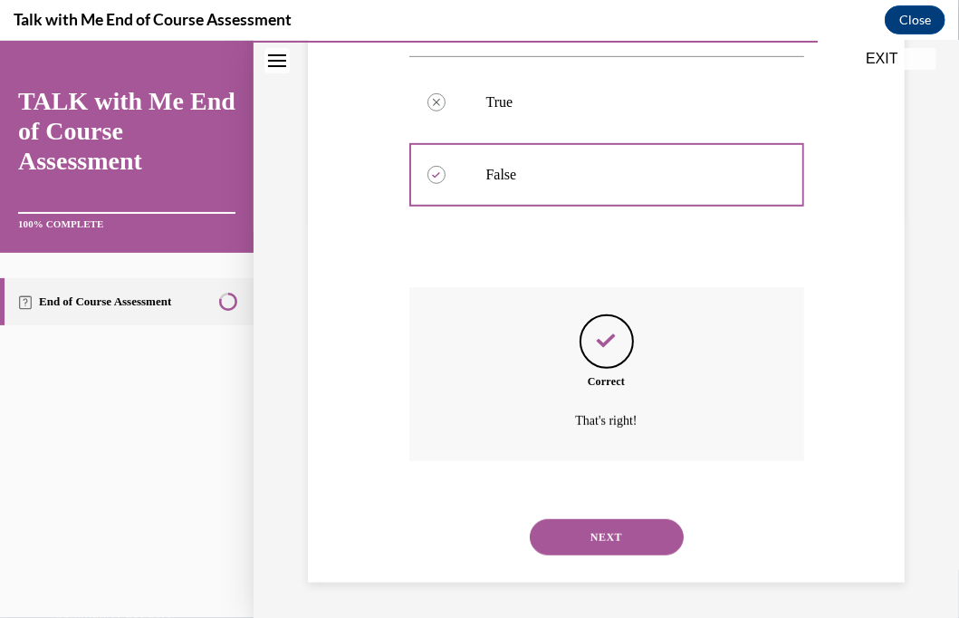
click at [592, 530] on button "NEXT" at bounding box center [607, 536] width 154 height 36
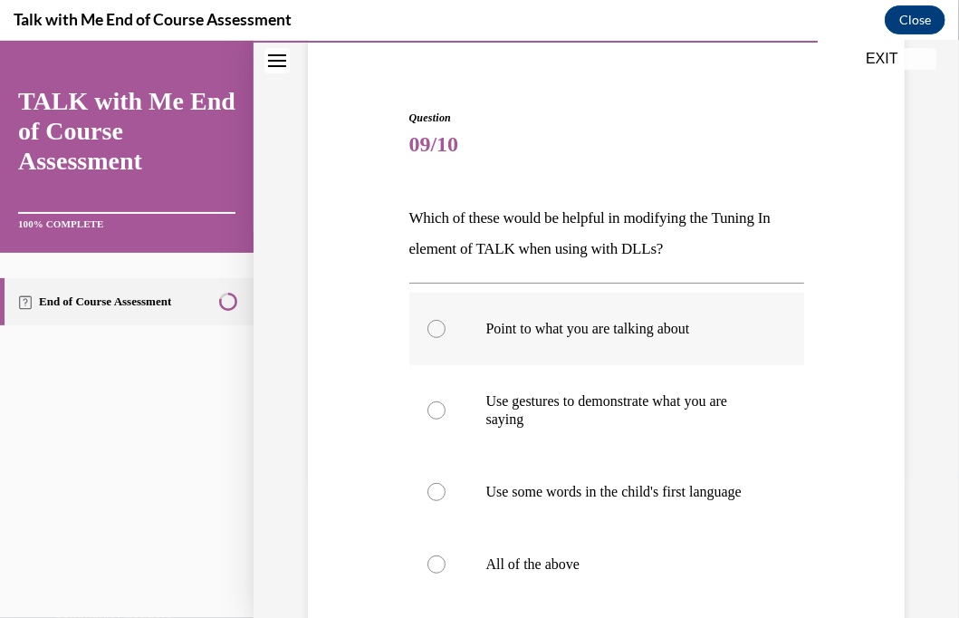
scroll to position [181, 0]
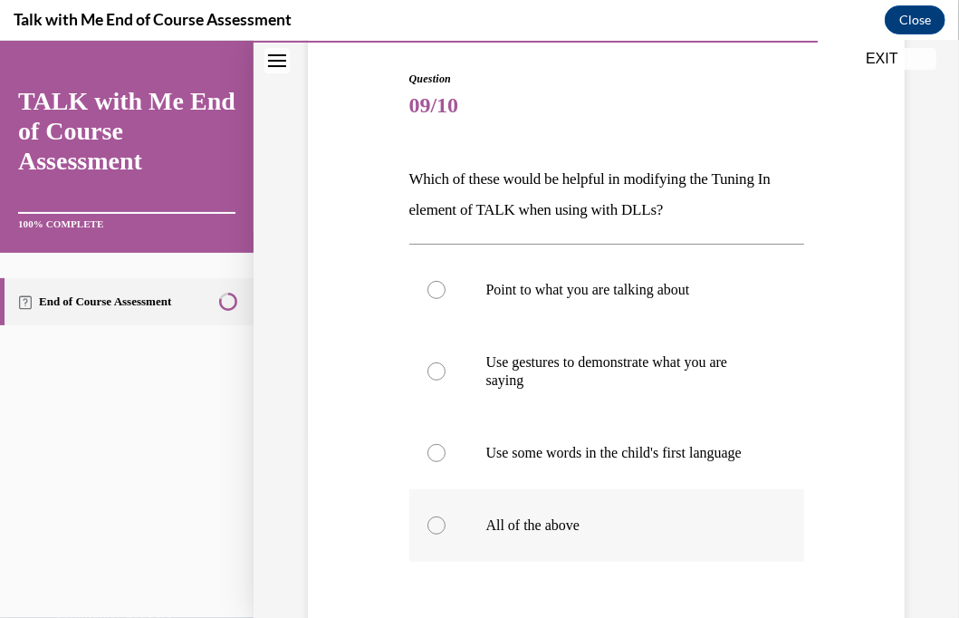
click at [428, 534] on div at bounding box center [437, 524] width 18 height 18
click at [428, 534] on input "All of the above" at bounding box center [437, 524] width 18 height 18
radio input "true"
click at [428, 534] on div at bounding box center [437, 524] width 18 height 18
click at [428, 534] on input "All of the above" at bounding box center [437, 524] width 18 height 18
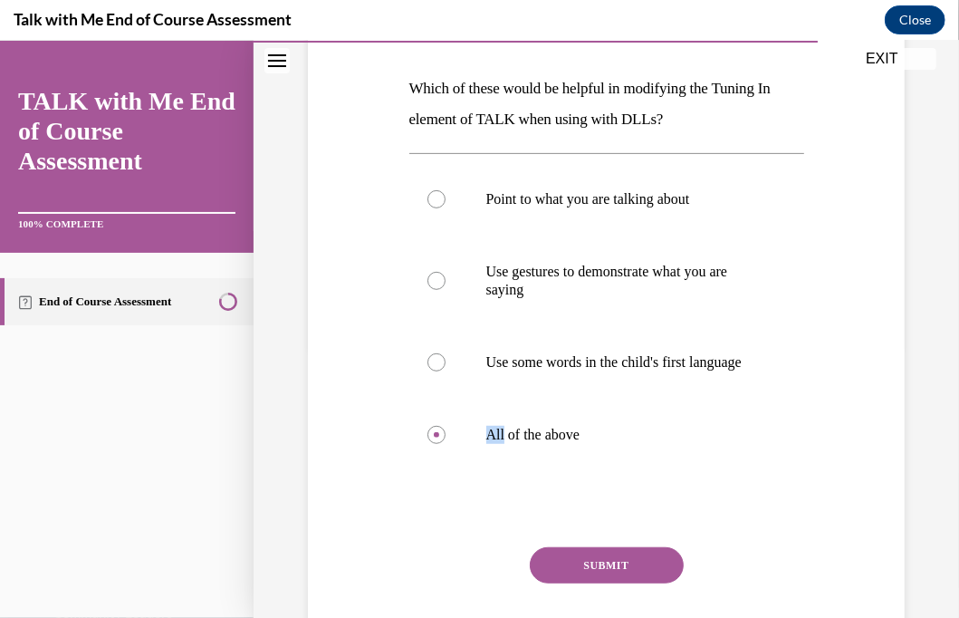
click at [600, 583] on button "SUBMIT" at bounding box center [607, 564] width 154 height 36
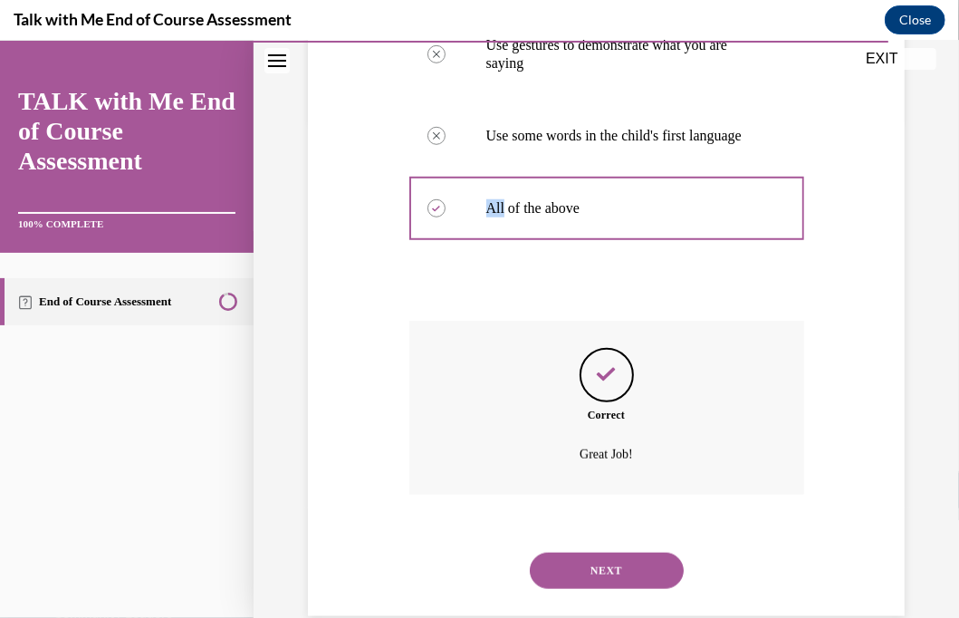
scroll to position [550, 0]
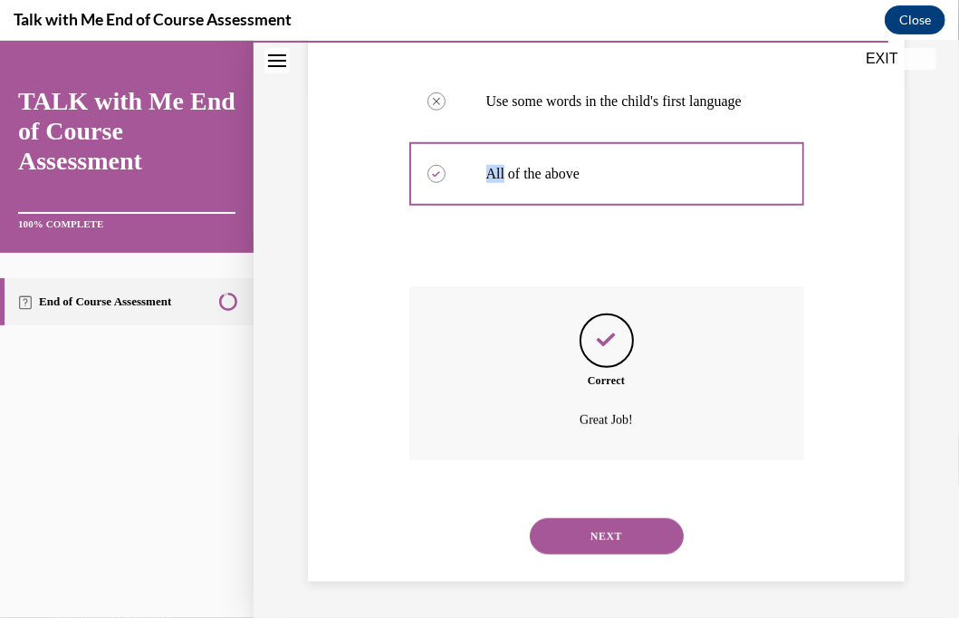
click at [574, 535] on button "NEXT" at bounding box center [607, 535] width 154 height 36
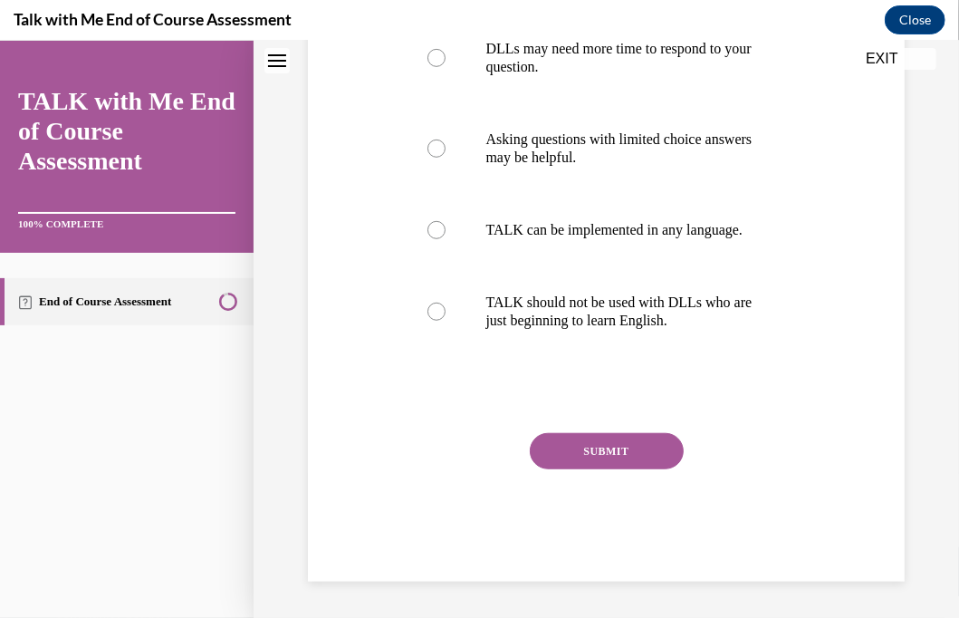
click at [574, 193] on label "Asking questions with limited choice answers may be helpful." at bounding box center [606, 147] width 395 height 91
click at [446, 157] on input "Asking questions with limited choice answers may be helpful." at bounding box center [437, 148] width 18 height 18
radio input "true"
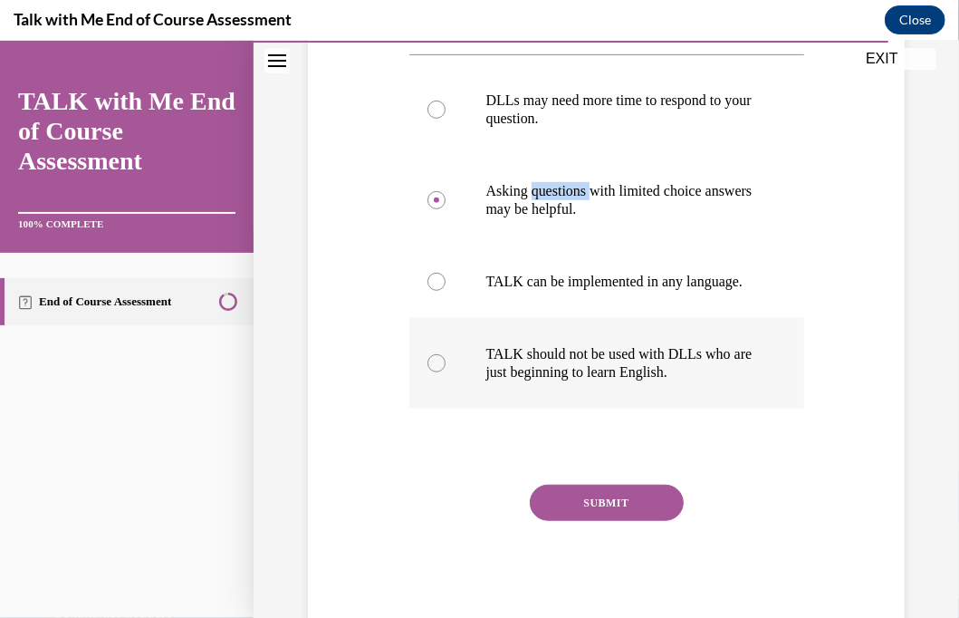
scroll to position [439, 0]
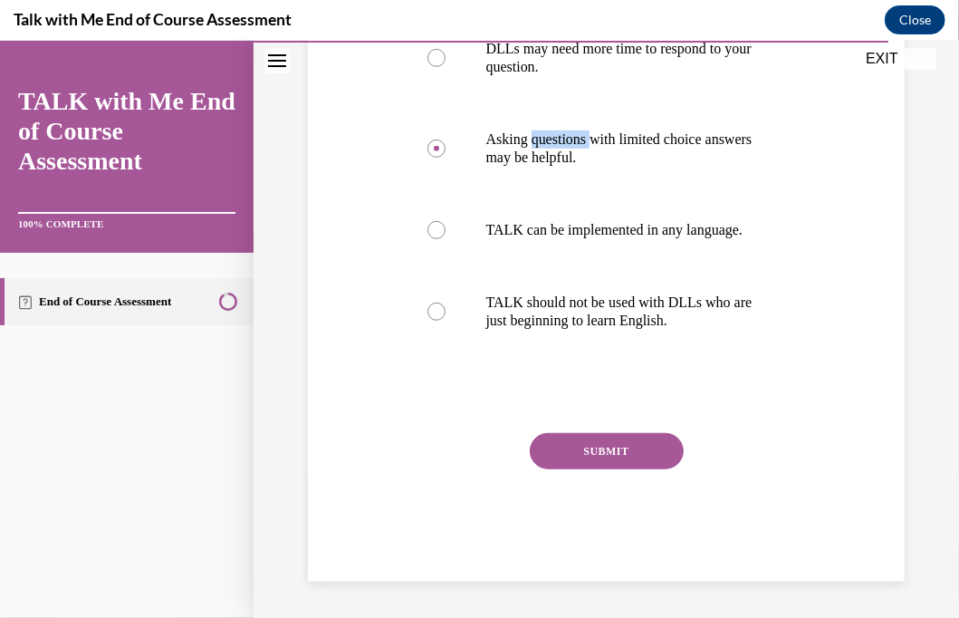
click at [627, 451] on button "SUBMIT" at bounding box center [607, 450] width 154 height 36
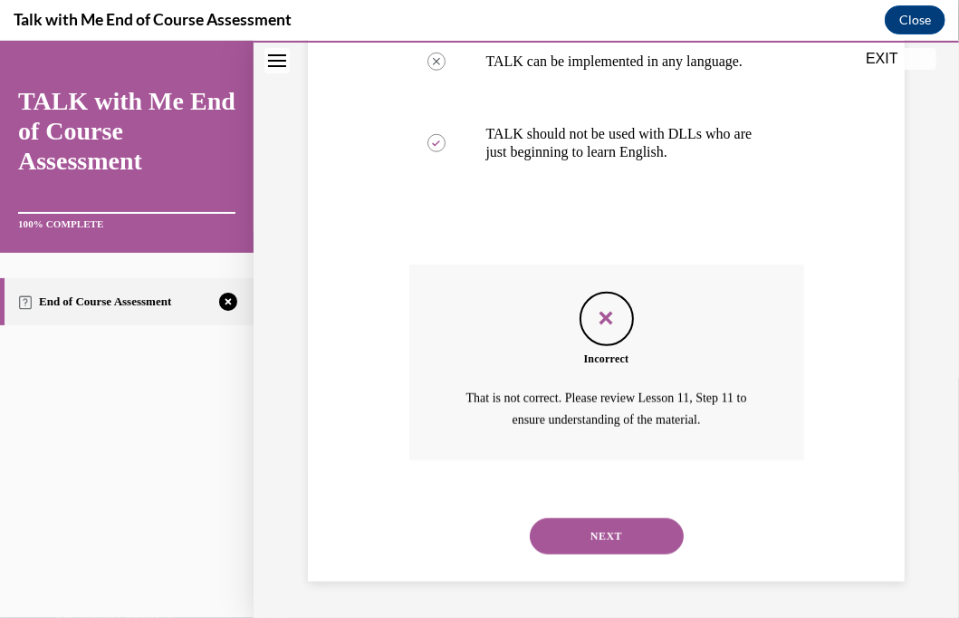
scroll to position [607, 0]
click at [602, 537] on button "NEXT" at bounding box center [607, 535] width 154 height 36
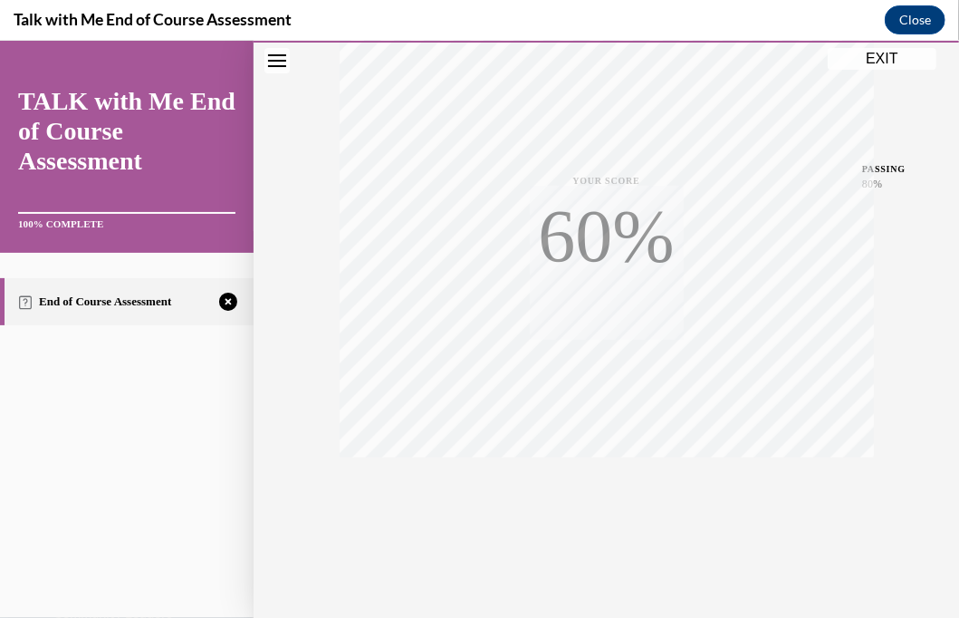
scroll to position [351, 0]
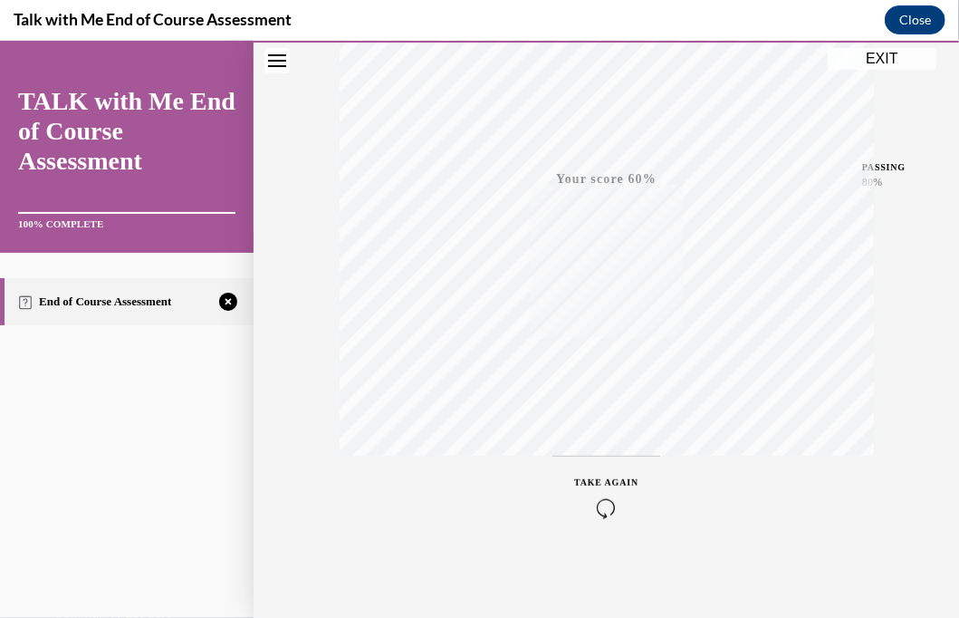
click at [596, 505] on icon "button" at bounding box center [606, 507] width 64 height 20
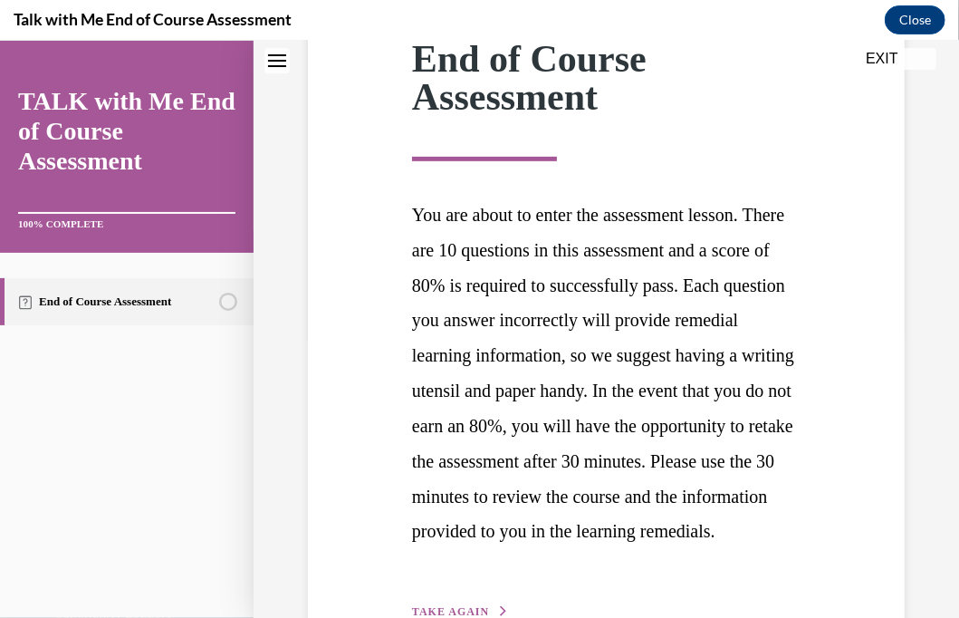
scroll to position [464, 0]
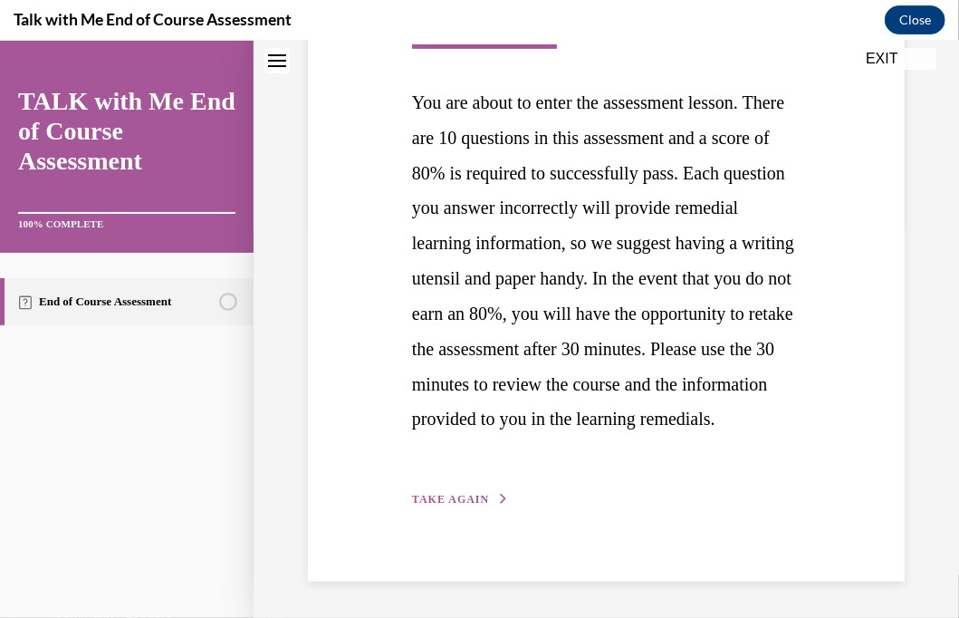
click at [437, 494] on span "TAKE AGAIN" at bounding box center [450, 498] width 77 height 13
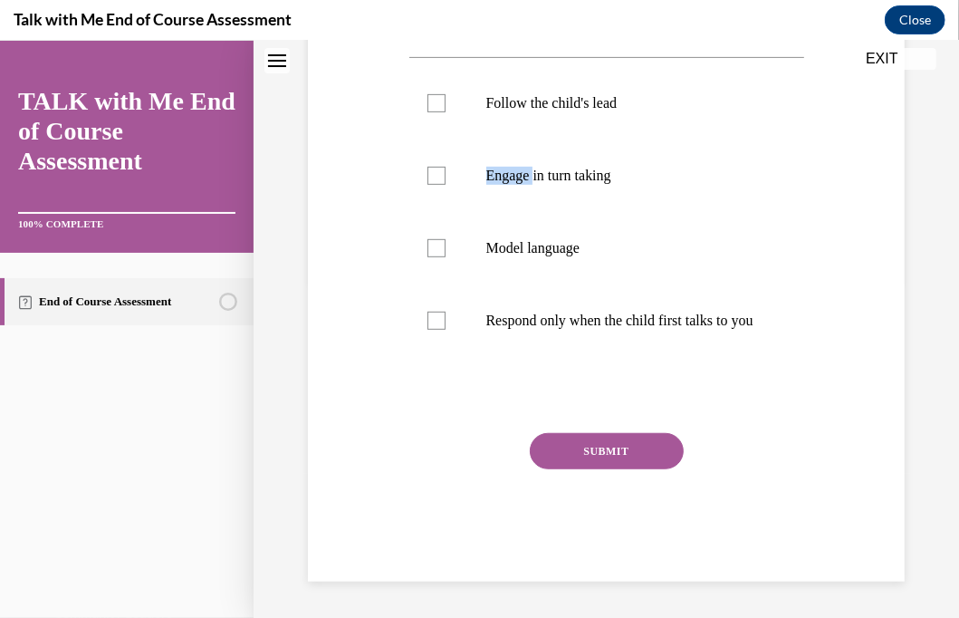
click at [437, 184] on div at bounding box center [437, 175] width 18 height 18
click at [437, 184] on input "Engage in turn taking" at bounding box center [437, 175] width 18 height 18
checkbox input "true"
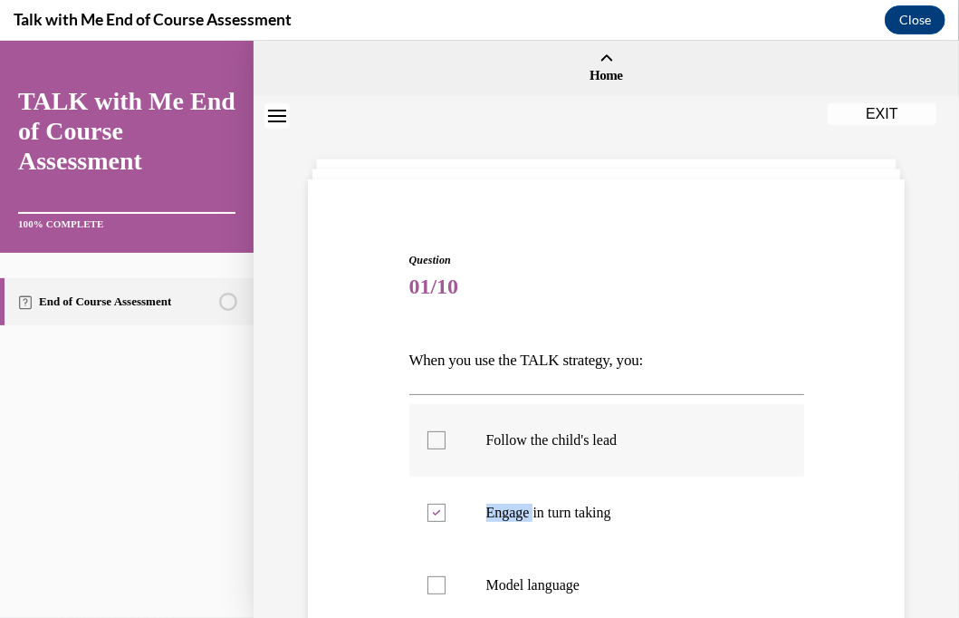
click at [428, 431] on div at bounding box center [437, 439] width 18 height 18
click at [428, 431] on input "Follow the child's lead" at bounding box center [437, 439] width 18 height 18
checkbox input "true"
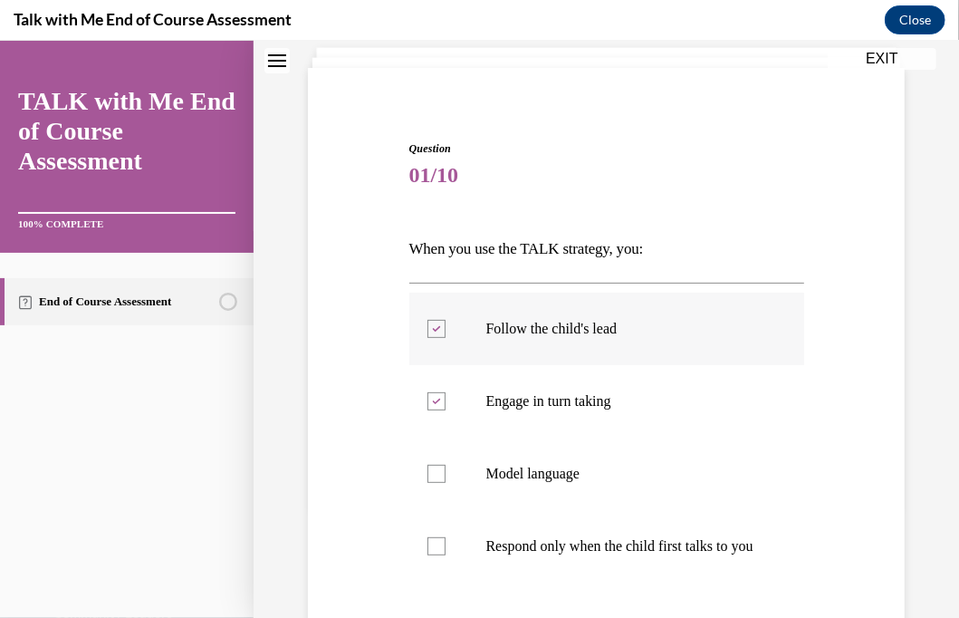
scroll to position [181, 0]
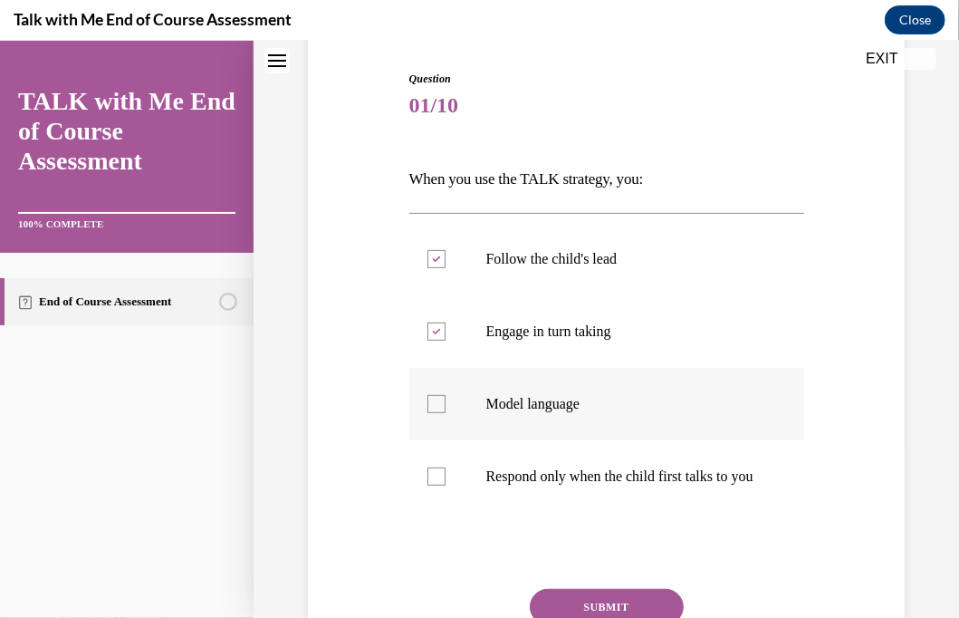
click at [433, 406] on div at bounding box center [437, 403] width 18 height 18
click at [433, 406] on input "Model language" at bounding box center [437, 403] width 18 height 18
checkbox input "true"
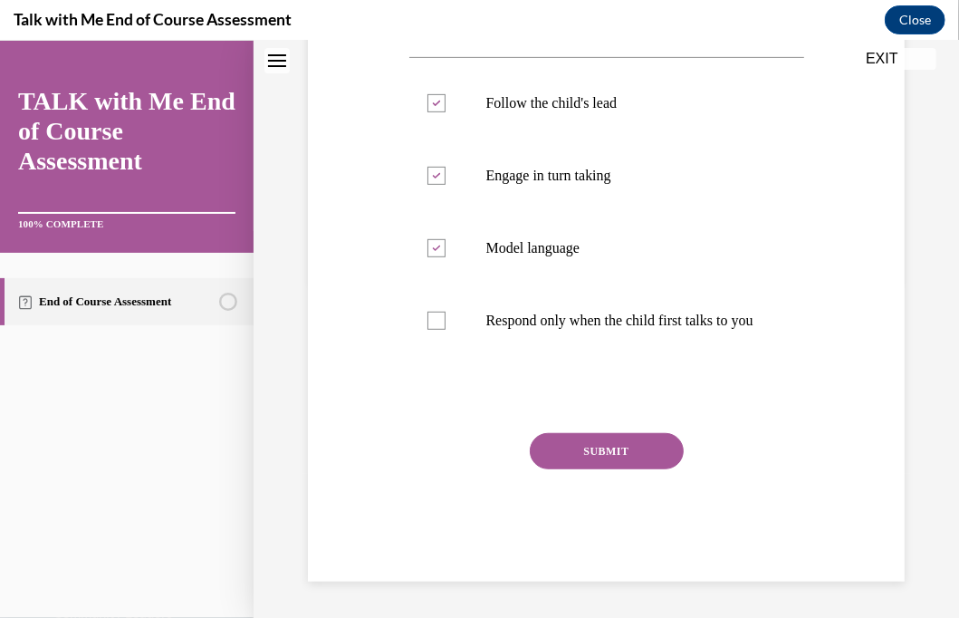
click at [589, 449] on button "SUBMIT" at bounding box center [607, 450] width 154 height 36
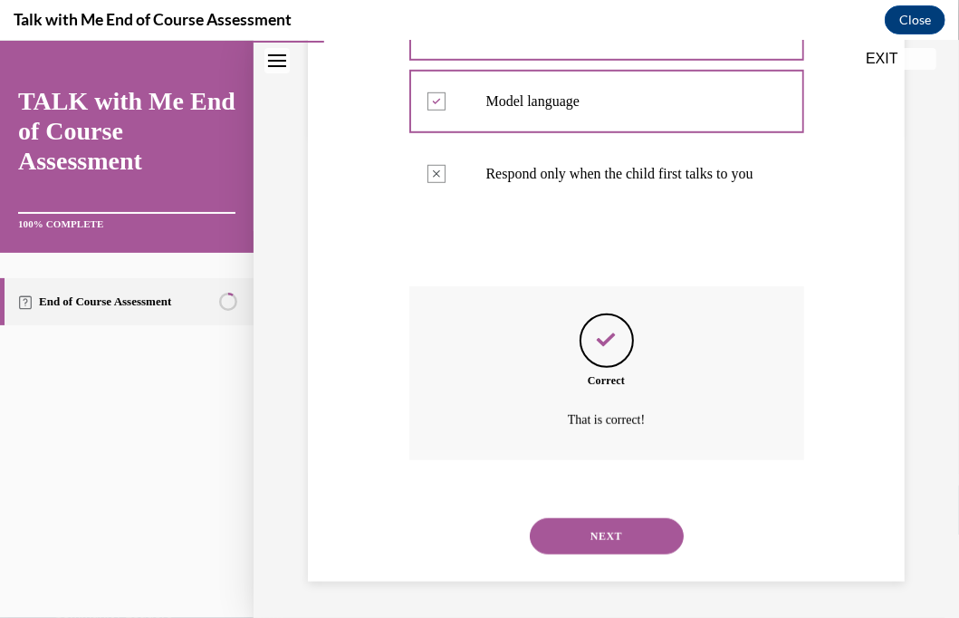
scroll to position [501, 0]
click at [589, 536] on button "NEXT" at bounding box center [607, 535] width 154 height 36
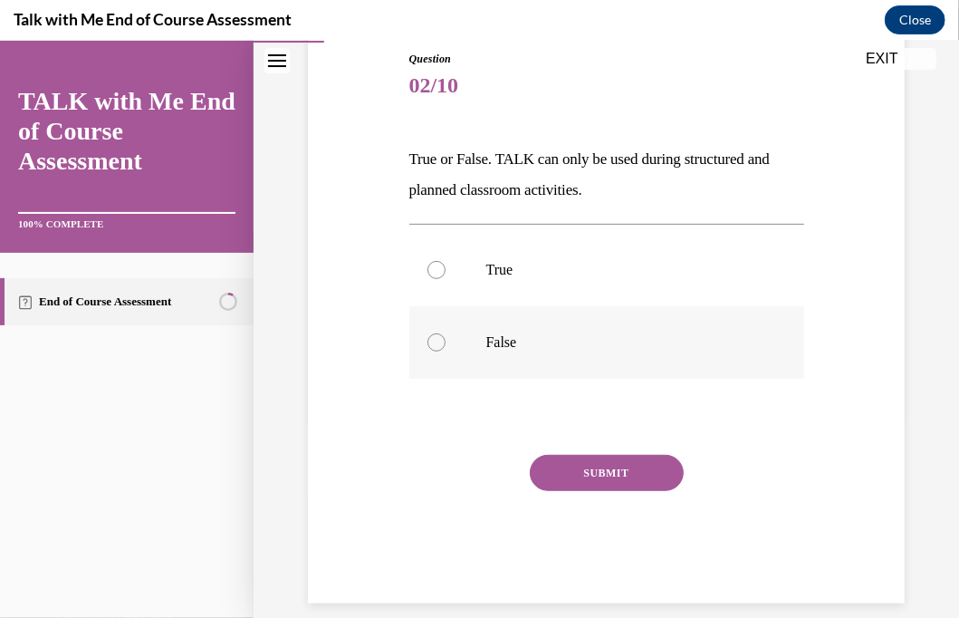
click at [433, 340] on div at bounding box center [437, 341] width 18 height 18
click at [433, 340] on input "False" at bounding box center [437, 341] width 18 height 18
radio input "true"
click at [607, 469] on button "SUBMIT" at bounding box center [607, 472] width 154 height 36
click at [607, 469] on div "SUBMIT" at bounding box center [606, 499] width 395 height 91
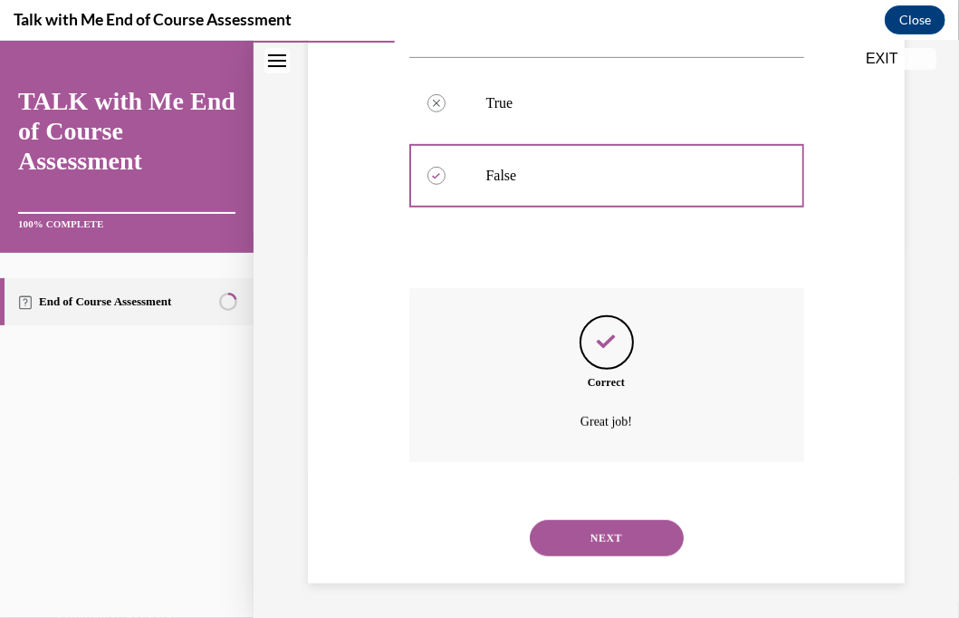
scroll to position [369, 0]
click at [578, 539] on button "NEXT" at bounding box center [607, 536] width 154 height 36
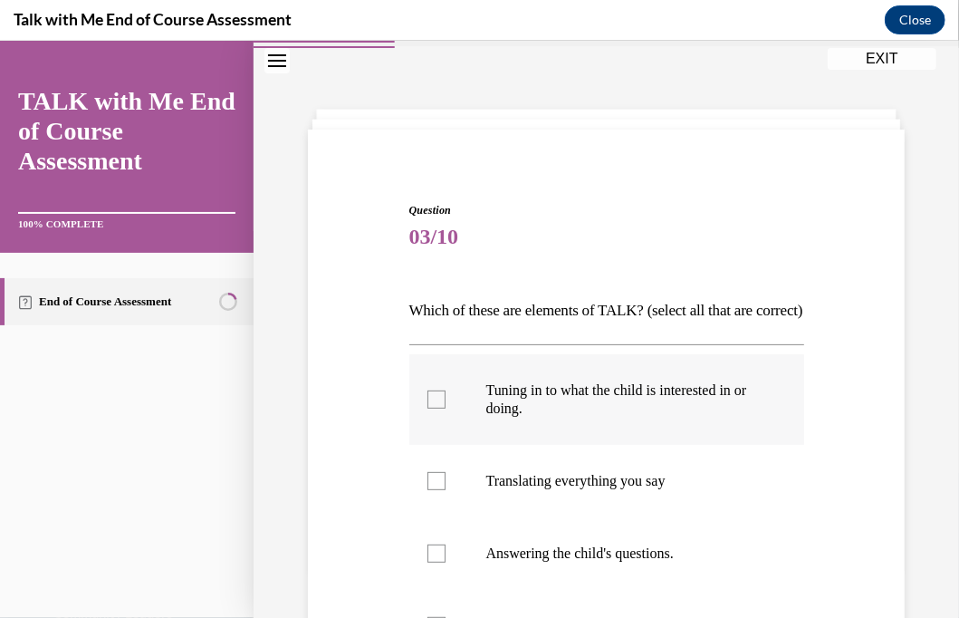
scroll to position [91, 0]
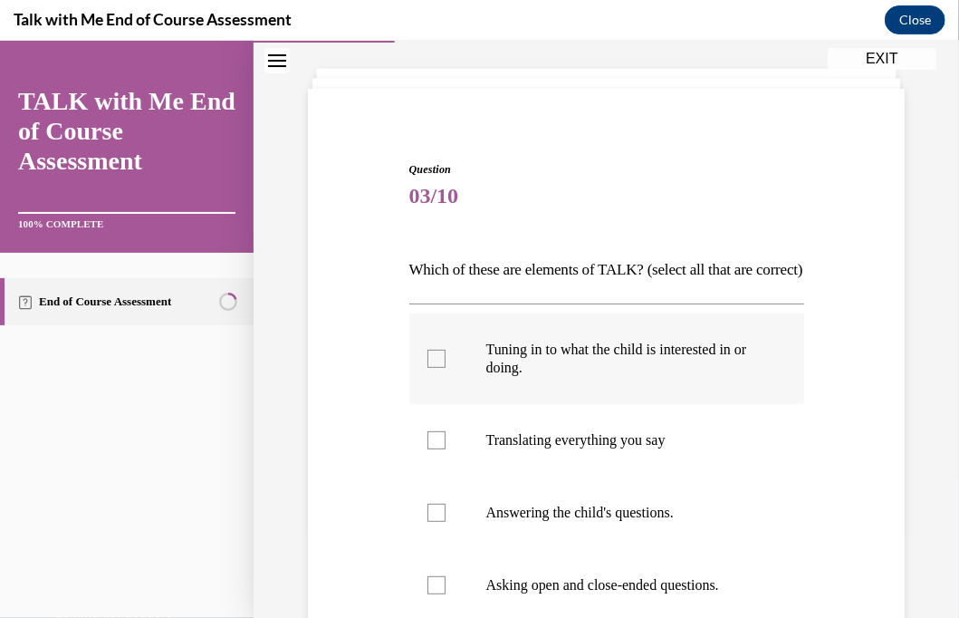
click at [420, 395] on label "Tuning in to what the child is interested in or doing." at bounding box center [606, 358] width 395 height 91
click at [428, 367] on input "Tuning in to what the child is interested in or doing." at bounding box center [437, 358] width 18 height 18
checkbox input "true"
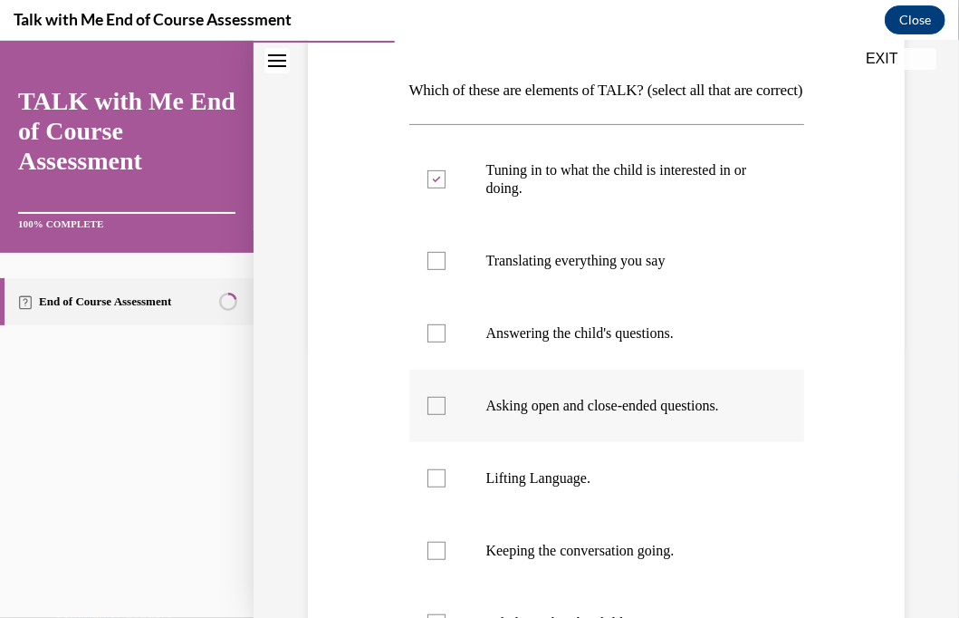
scroll to position [272, 0]
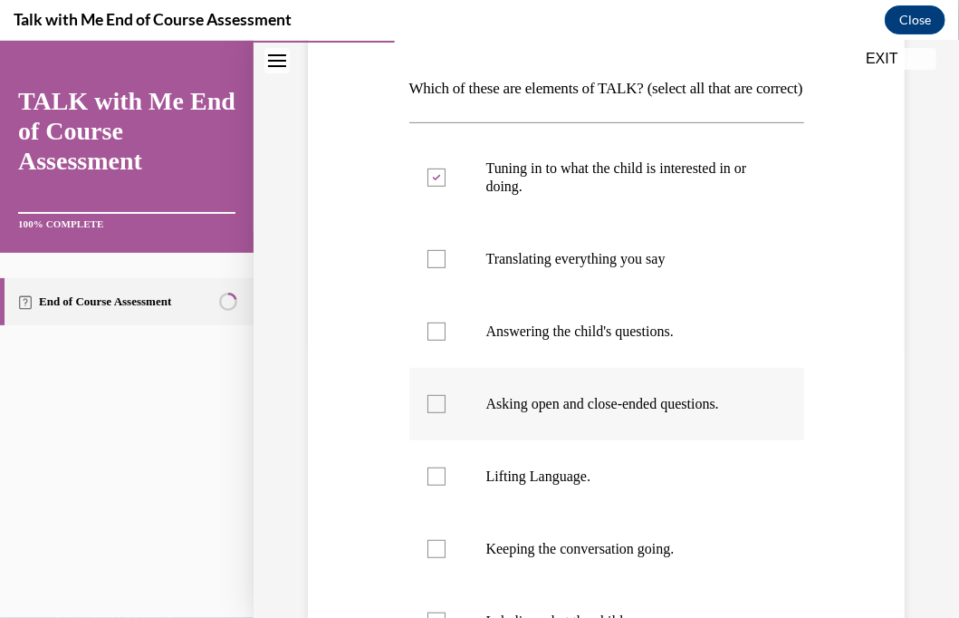
click at [438, 412] on div at bounding box center [437, 403] width 18 height 18
click at [438, 412] on input "Asking open and close-ended questions." at bounding box center [437, 403] width 18 height 18
checkbox input "true"
click at [437, 485] on div at bounding box center [437, 476] width 18 height 18
click at [437, 485] on input "Lifting Language." at bounding box center [437, 476] width 18 height 18
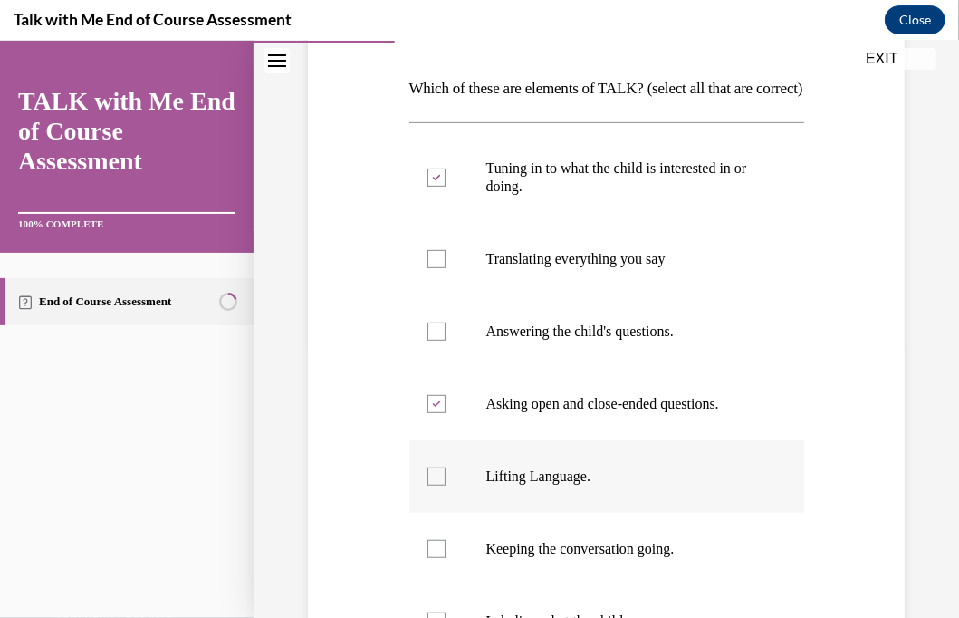
checkbox input "true"
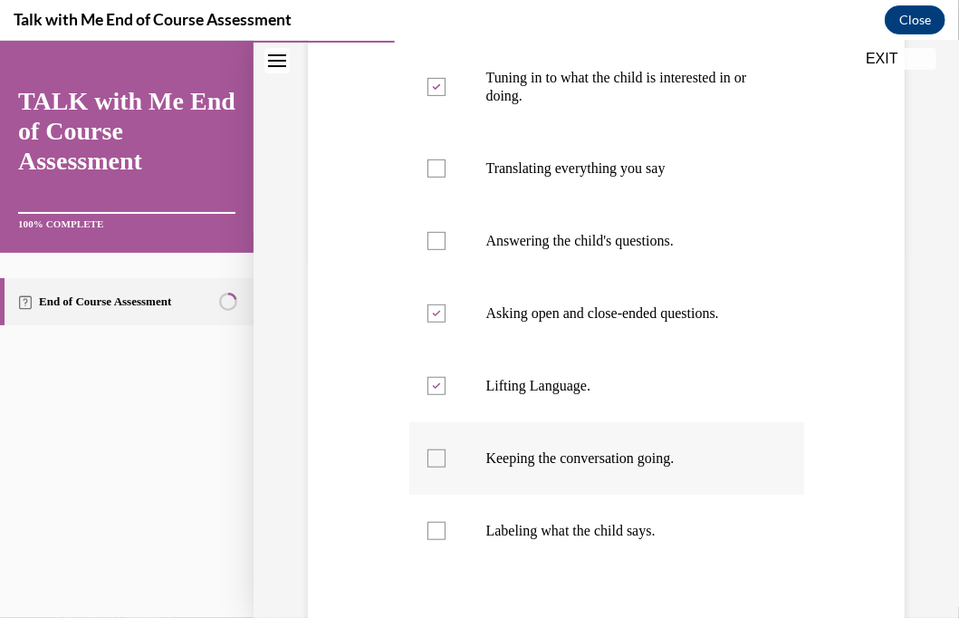
scroll to position [453, 0]
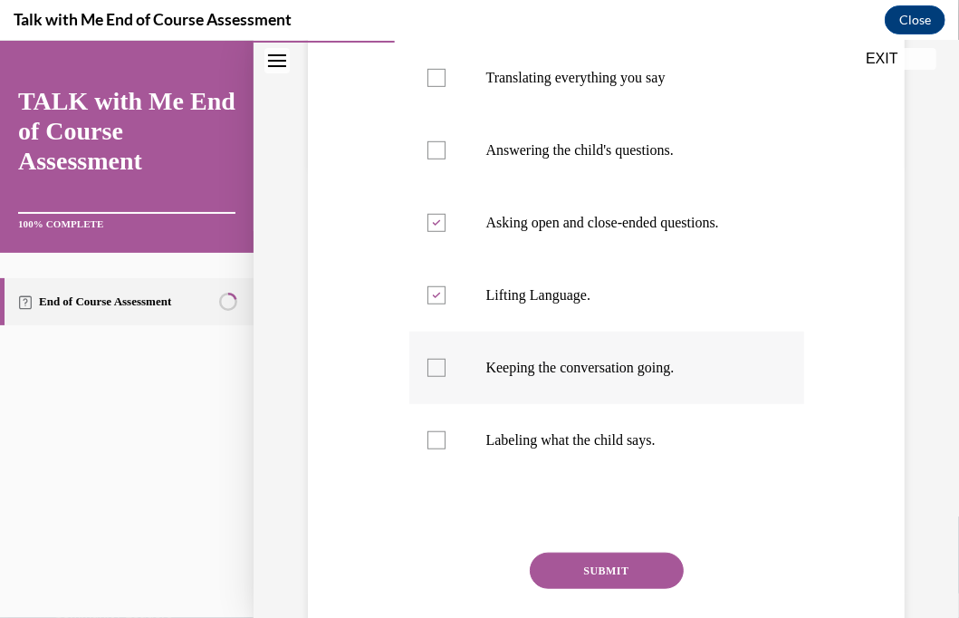
click at [428, 376] on div at bounding box center [437, 367] width 18 height 18
click at [428, 376] on input "Keeping the conversation going." at bounding box center [437, 367] width 18 height 18
checkbox input "true"
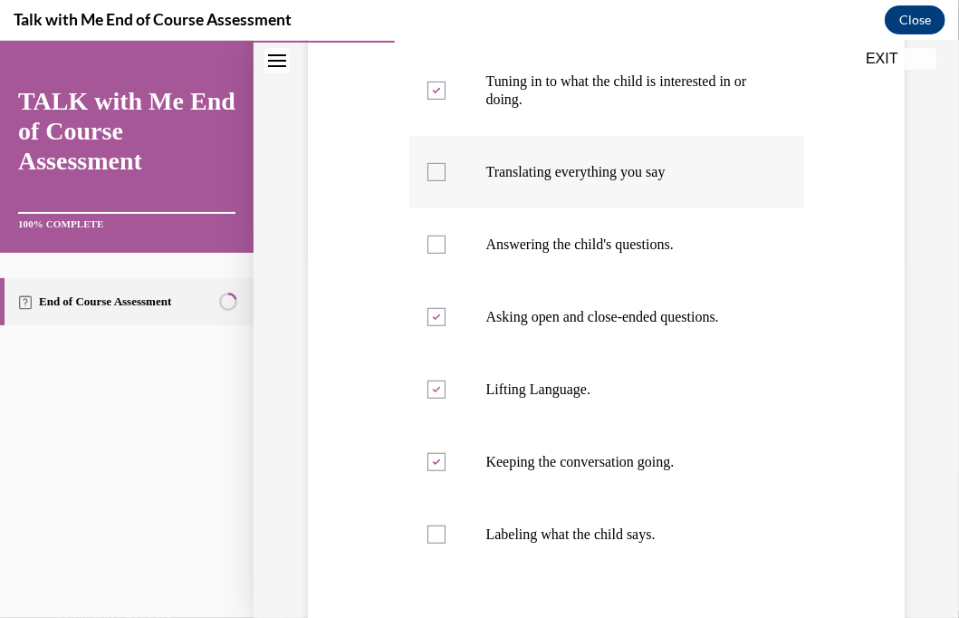
scroll to position [181, 0]
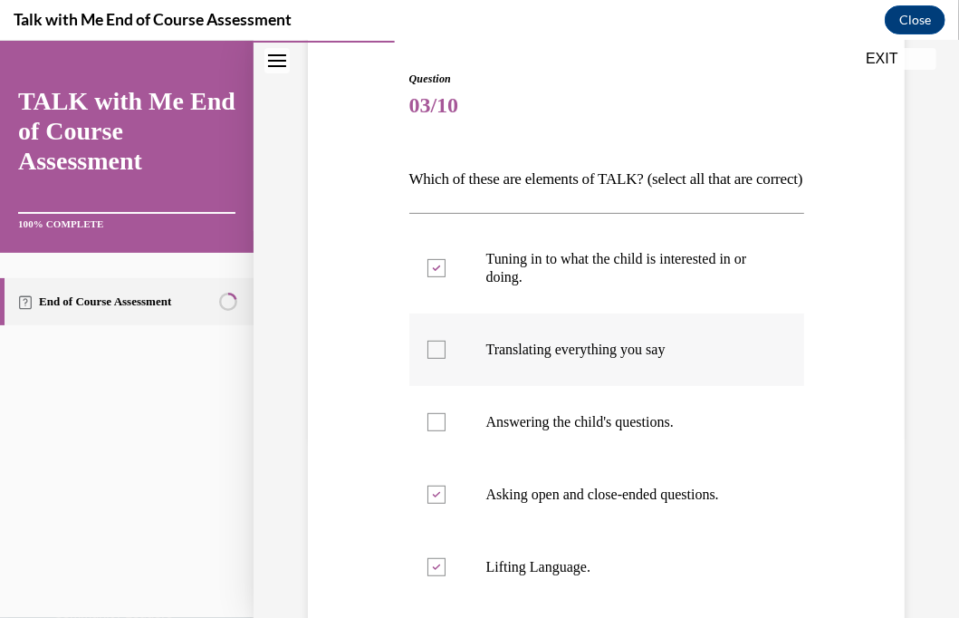
click at [428, 358] on div at bounding box center [437, 349] width 18 height 18
click at [428, 358] on input "Translating everything you say" at bounding box center [437, 349] width 18 height 18
checkbox input "true"
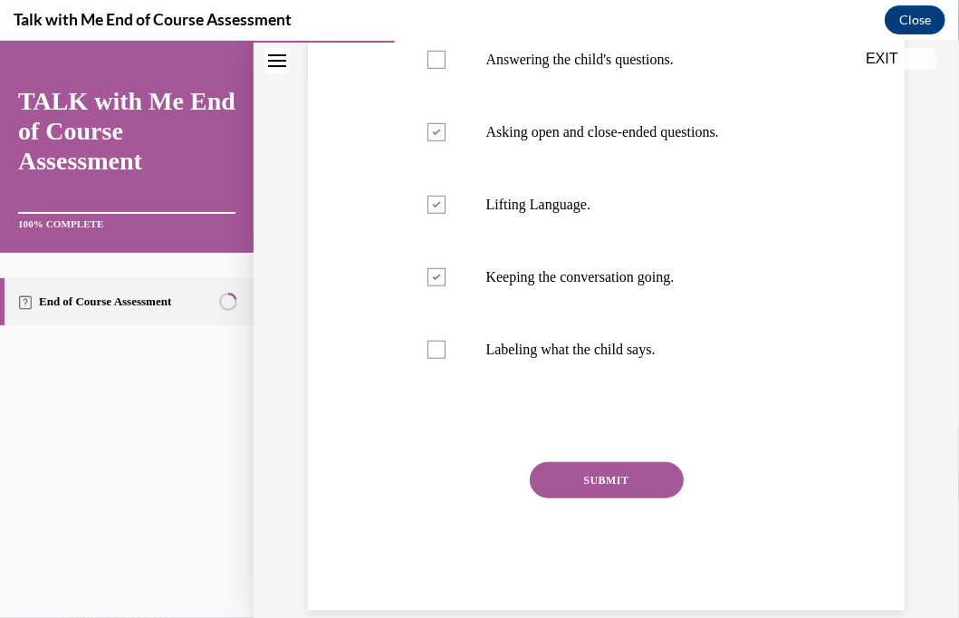
click at [569, 497] on button "SUBMIT" at bounding box center [607, 479] width 154 height 36
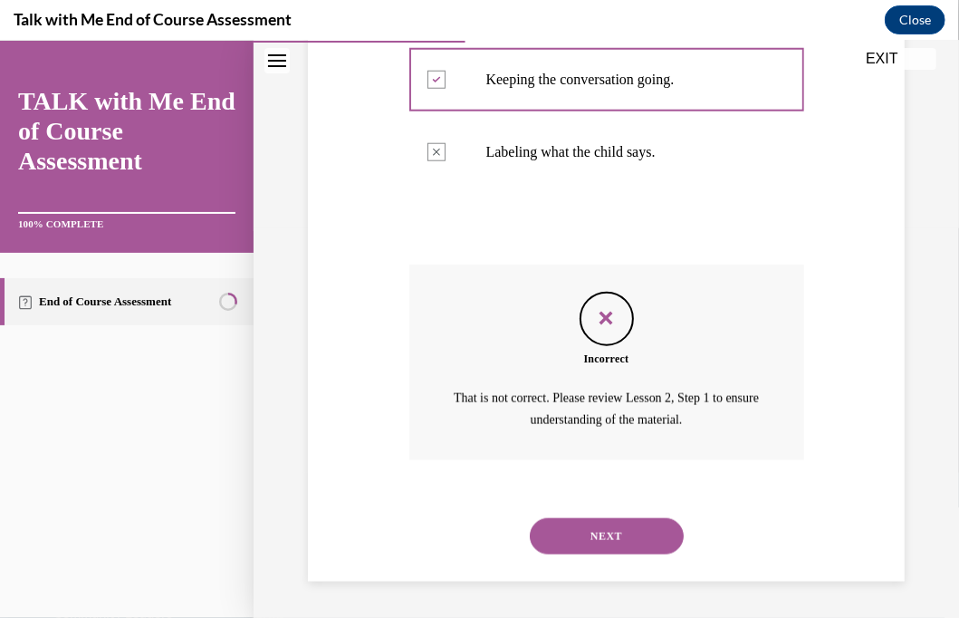
scroll to position [770, 0]
click at [596, 528] on button "NEXT" at bounding box center [607, 535] width 154 height 36
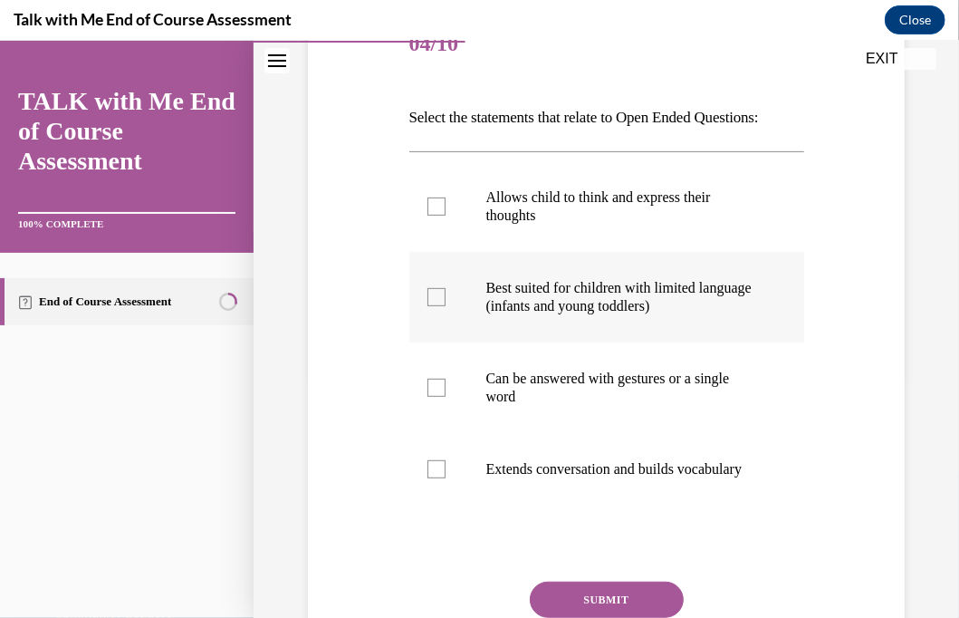
scroll to position [272, 0]
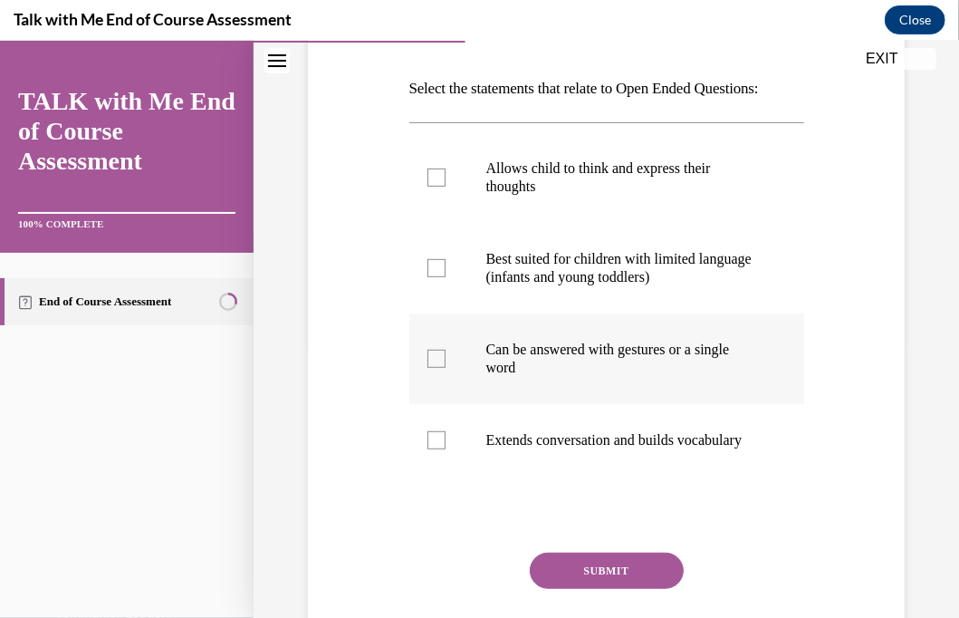
click at [431, 367] on div at bounding box center [437, 358] width 18 height 18
click at [431, 367] on input "Can be answered with gestures or a single word" at bounding box center [437, 358] width 18 height 18
checkbox input "true"
click at [433, 448] on div at bounding box center [437, 439] width 18 height 18
click at [433, 448] on input "Extends conversation and builds vocabulary" at bounding box center [437, 439] width 18 height 18
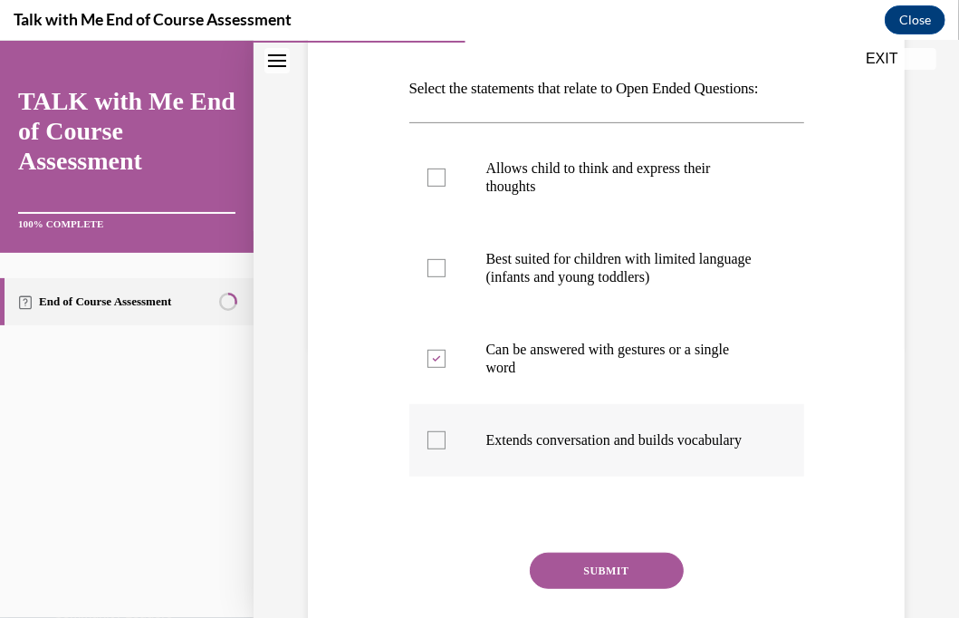
click at [433, 448] on div at bounding box center [437, 439] width 18 height 18
click at [433, 448] on input "Extends conversation and builds vocabulary" at bounding box center [437, 439] width 18 height 18
click at [432, 448] on div at bounding box center [437, 439] width 18 height 18
click at [432, 448] on input "Extends conversation and builds vocabulary" at bounding box center [437, 439] width 18 height 18
checkbox input "true"
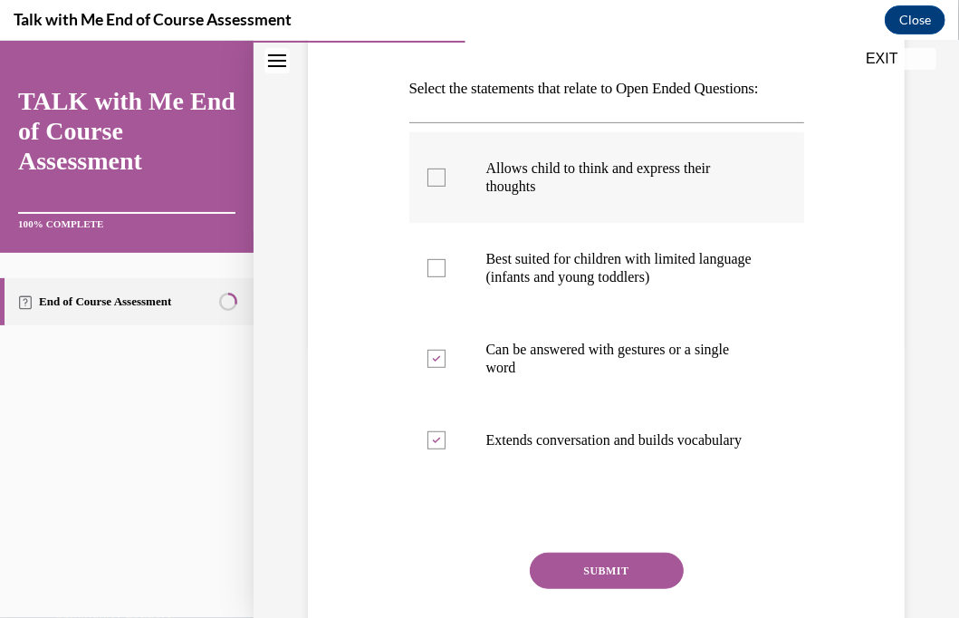
click at [435, 186] on div at bounding box center [437, 177] width 18 height 18
click at [435, 186] on input "Allows child to think and express their thoughts" at bounding box center [437, 177] width 18 height 18
checkbox input "true"
click at [433, 361] on icon at bounding box center [436, 358] width 8 height 6
click at [433, 367] on input "Can be answered with gestures or a single word" at bounding box center [437, 358] width 18 height 18
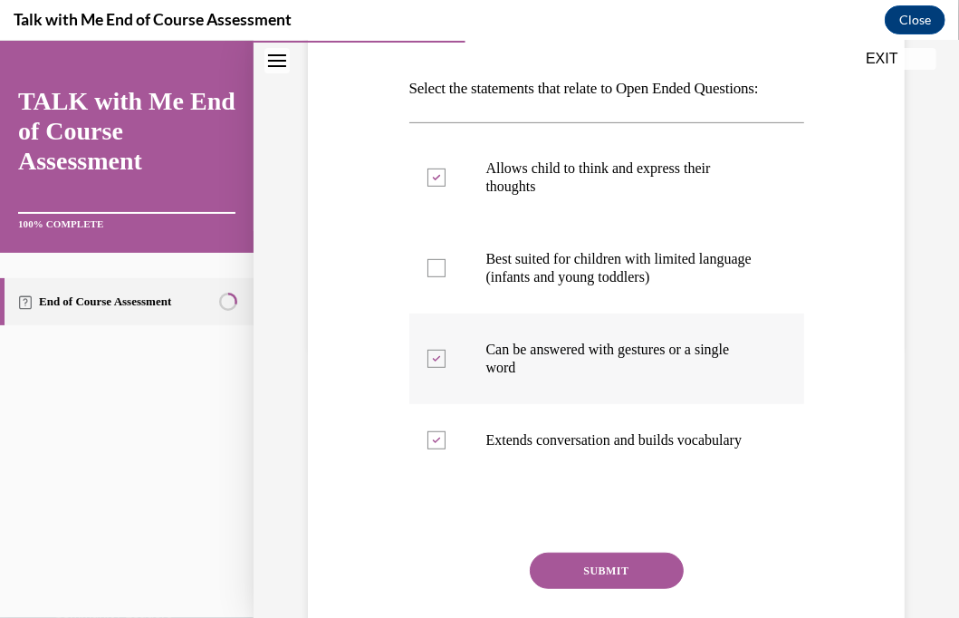
checkbox input "false"
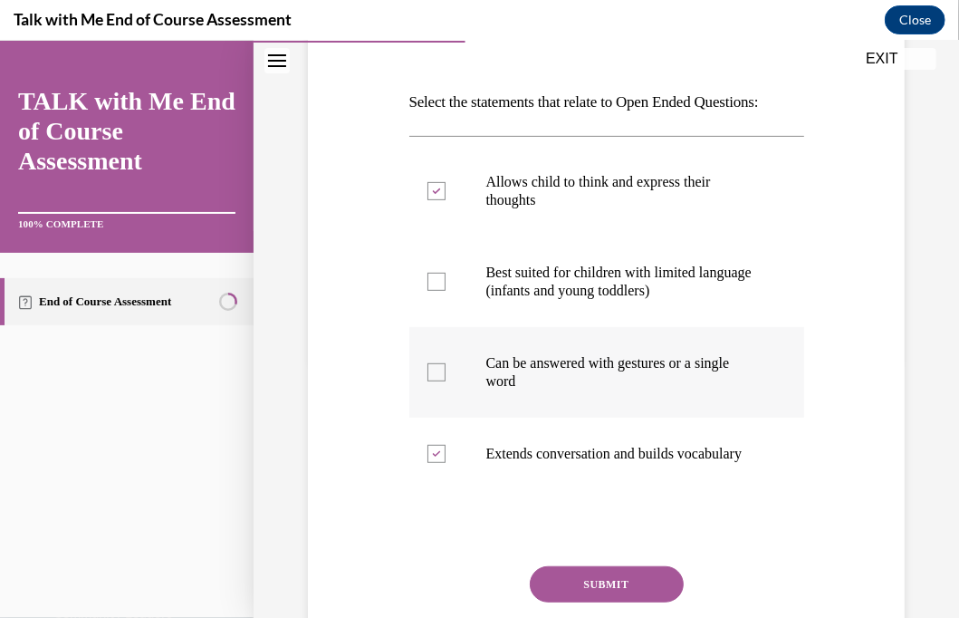
scroll to position [349, 0]
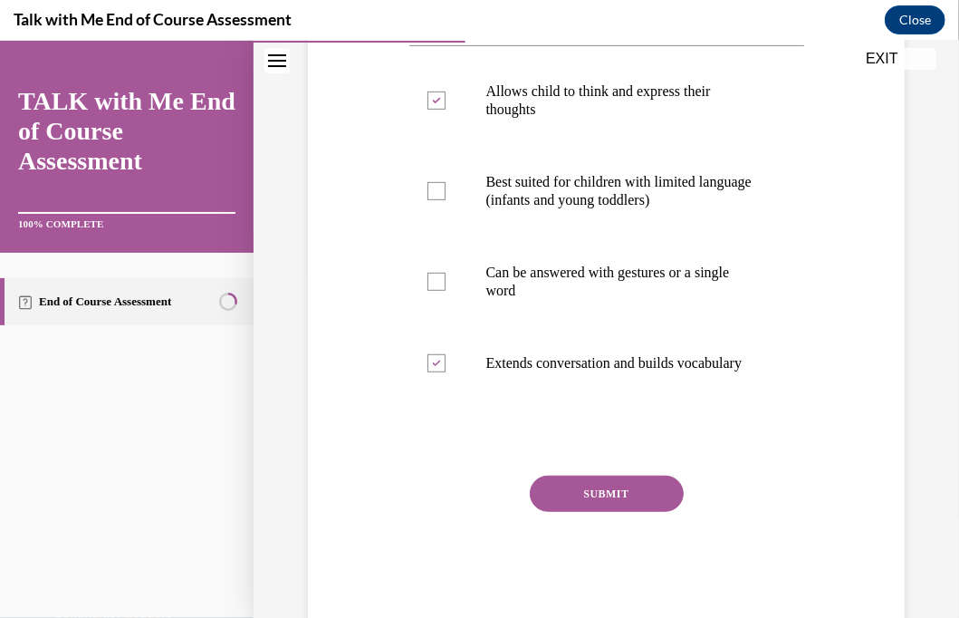
click at [598, 511] on button "SUBMIT" at bounding box center [607, 493] width 154 height 36
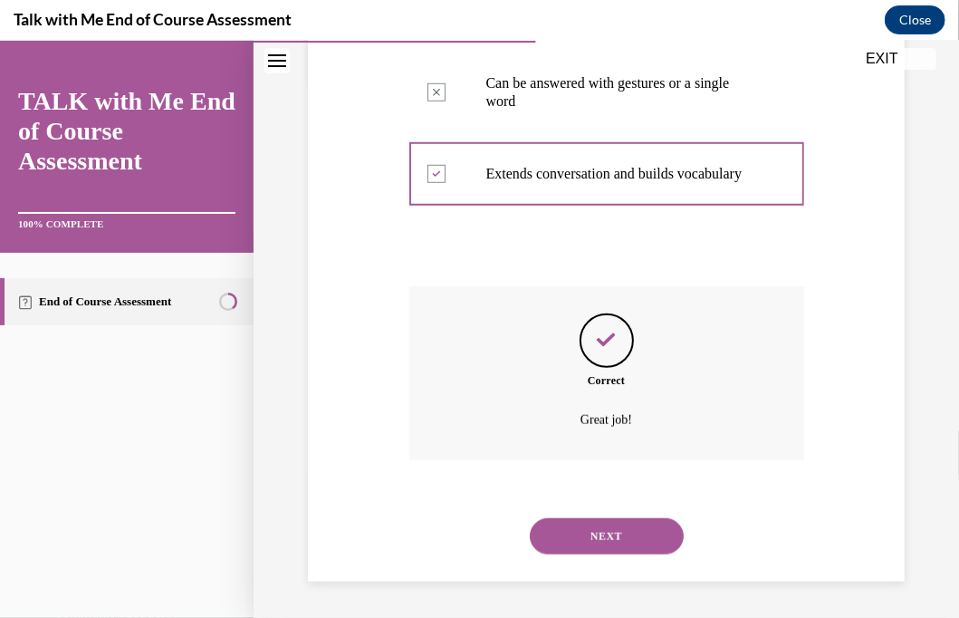
scroll to position [586, 0]
click at [587, 539] on button "NEXT" at bounding box center [607, 535] width 154 height 36
click at [0, 40] on p "Keep talking without regard to child’s participation in the conversation." at bounding box center [0, 40] width 0 height 0
click at [0, 40] on input "Keep talking without regard to child’s participation in the conversation." at bounding box center [0, 40] width 0 height 0
radio input "true"
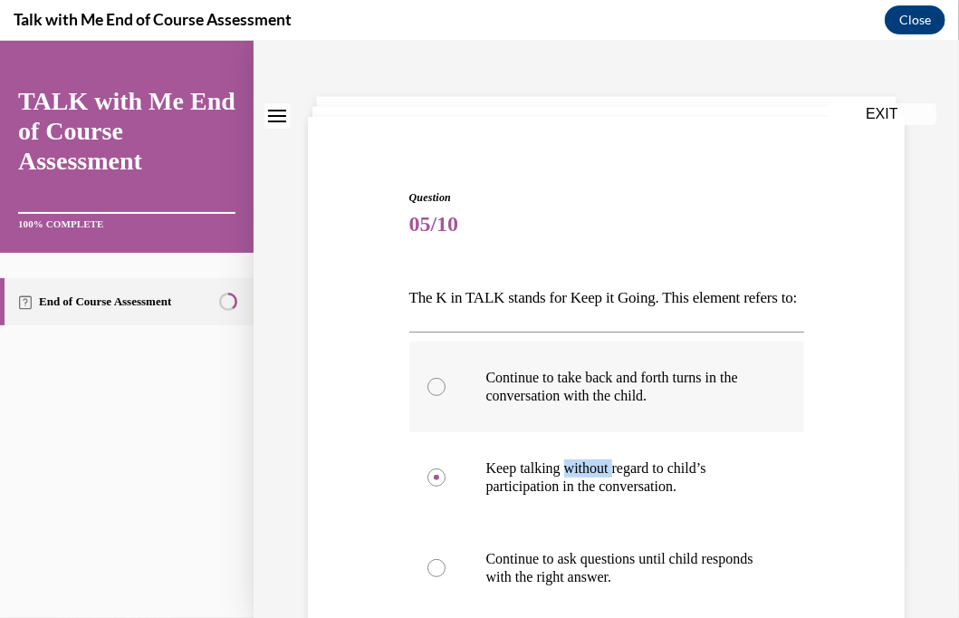
scroll to position [91, 0]
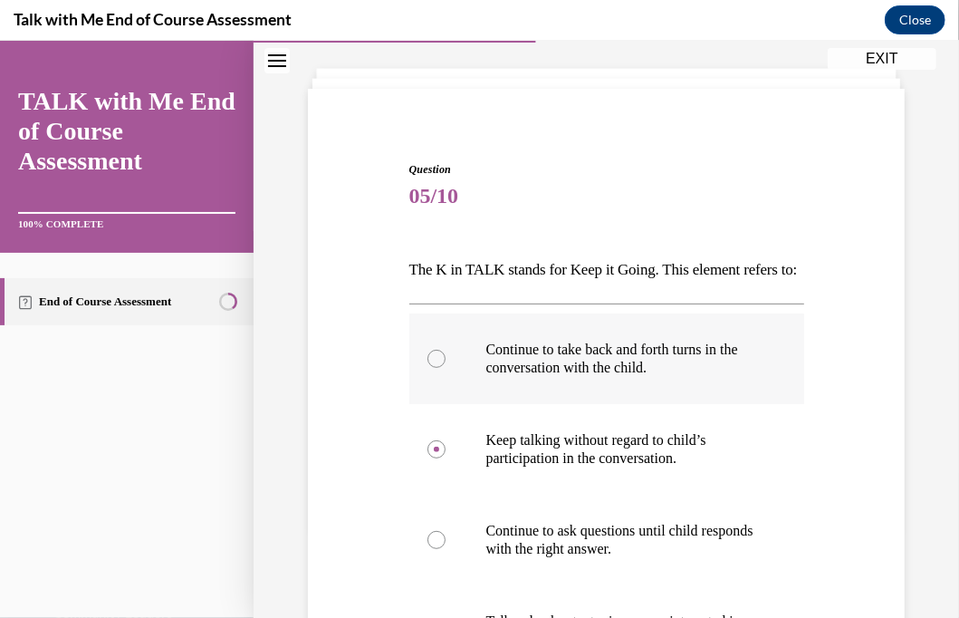
click at [435, 367] on div at bounding box center [437, 358] width 18 height 18
click at [435, 367] on input "Continue to take back and forth turns in the conversation with the child." at bounding box center [437, 358] width 18 height 18
radio input "true"
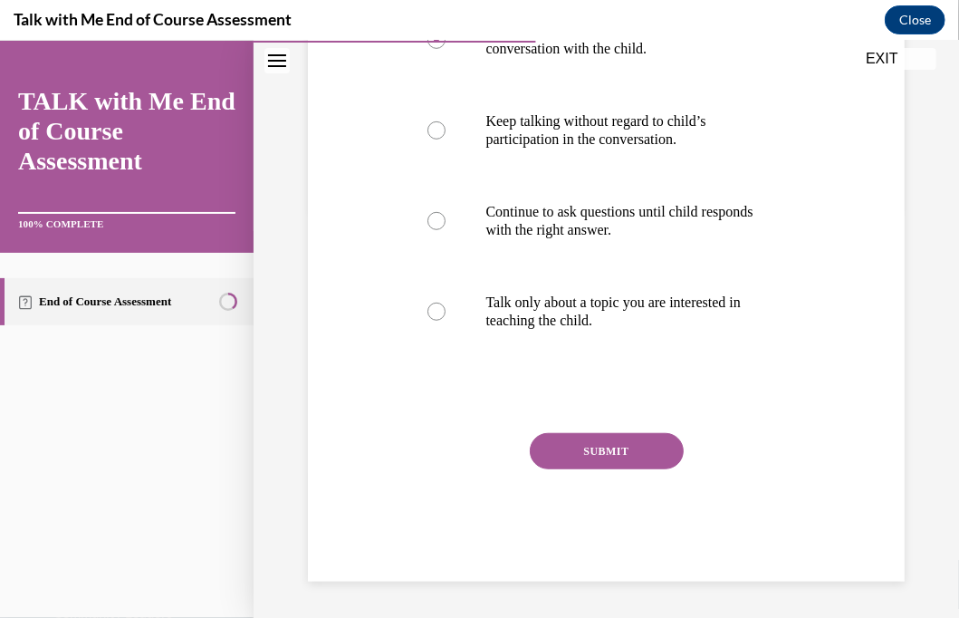
click at [605, 450] on button "SUBMIT" at bounding box center [607, 450] width 154 height 36
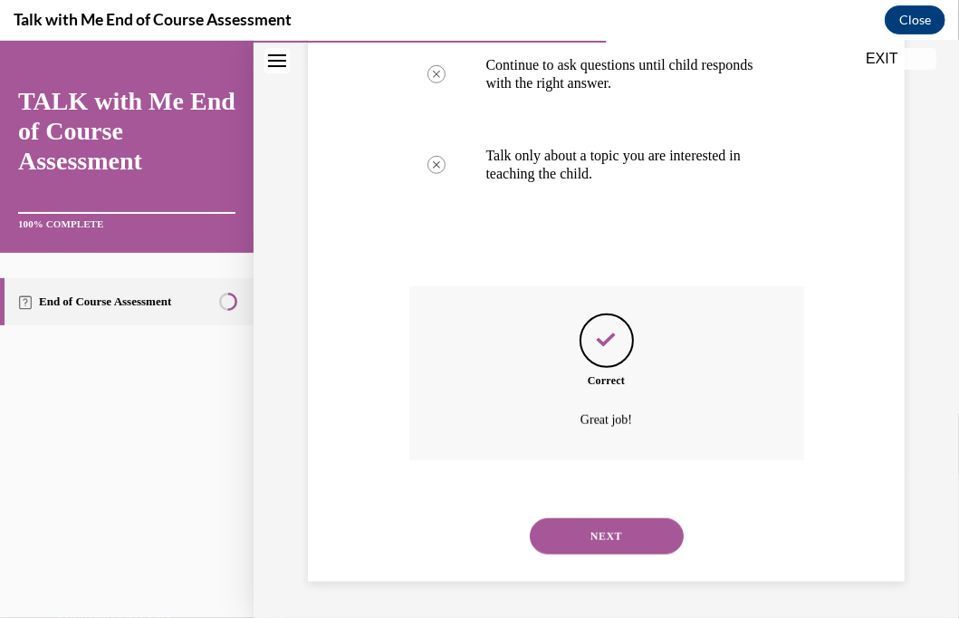
scroll to position [586, 0]
click at [598, 537] on button "NEXT" at bounding box center [607, 535] width 154 height 36
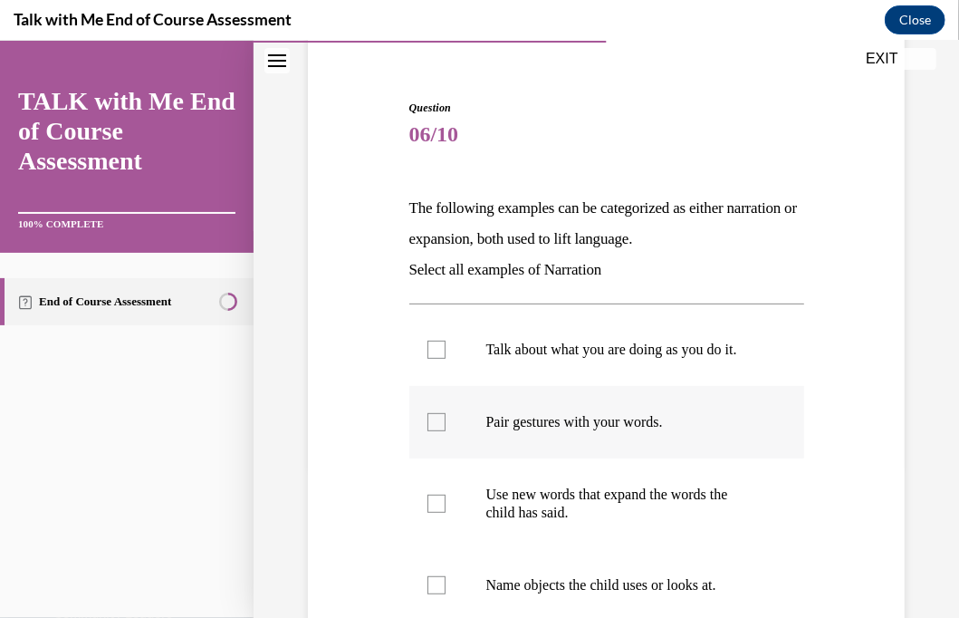
scroll to position [181, 0]
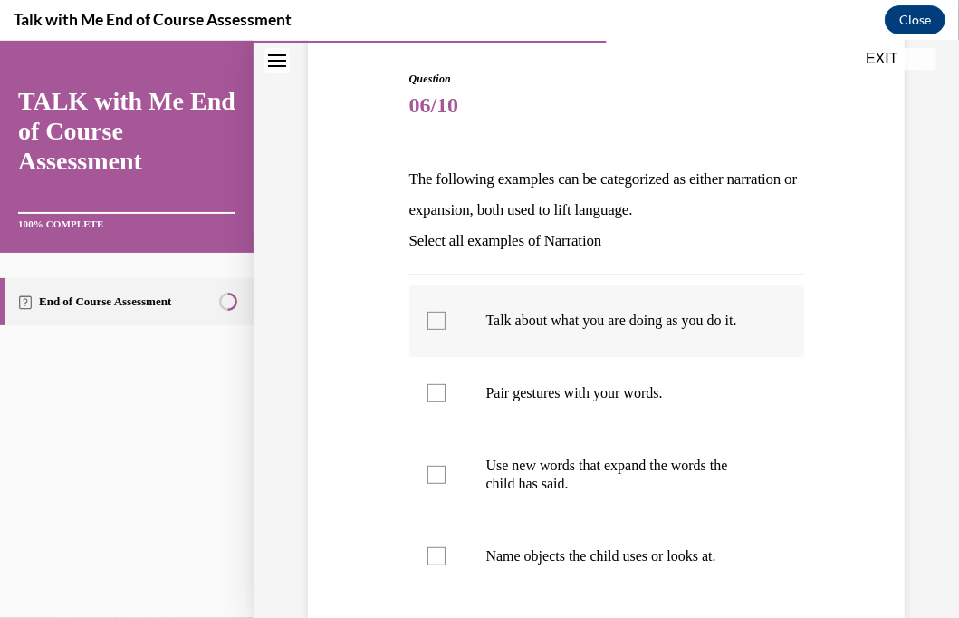
click at [430, 326] on div at bounding box center [437, 320] width 18 height 18
click at [430, 326] on input "Talk about what you are doing as you do it." at bounding box center [437, 320] width 18 height 18
checkbox input "true"
click at [437, 483] on div at bounding box center [437, 474] width 18 height 18
click at [437, 483] on input "Use new words that expand the words the child has said." at bounding box center [437, 474] width 18 height 18
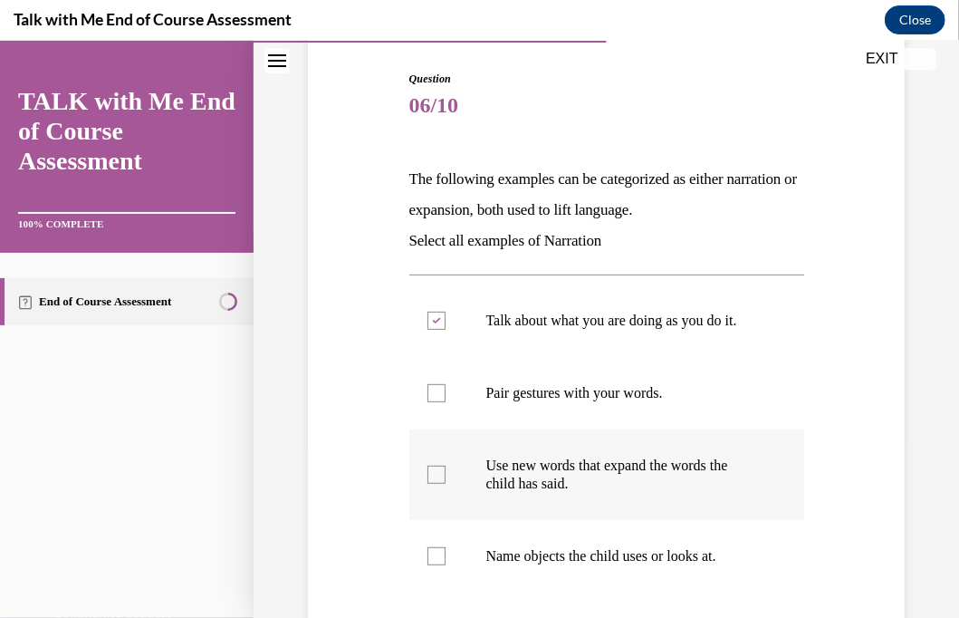
checkbox input "true"
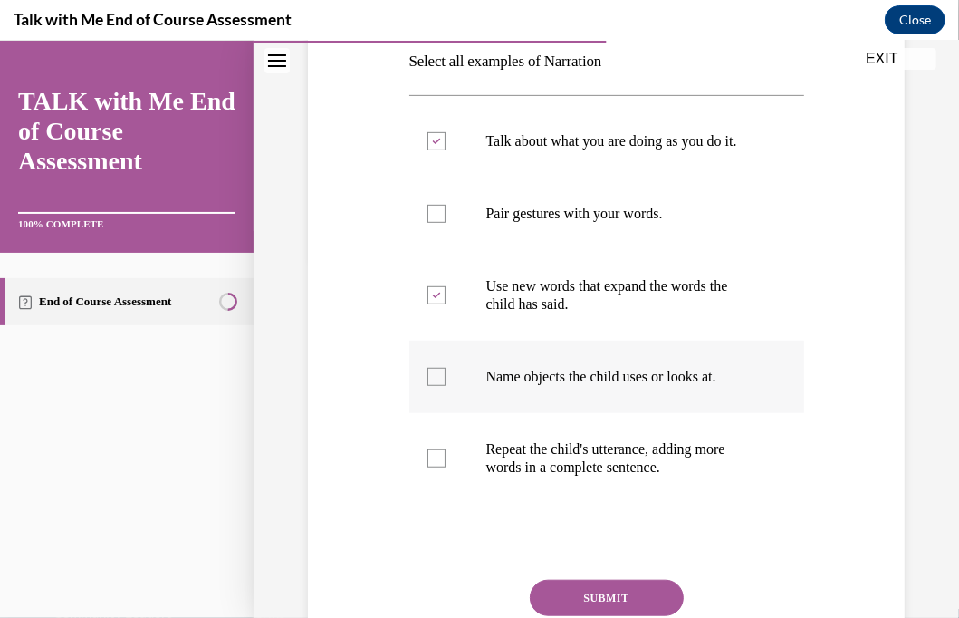
scroll to position [362, 0]
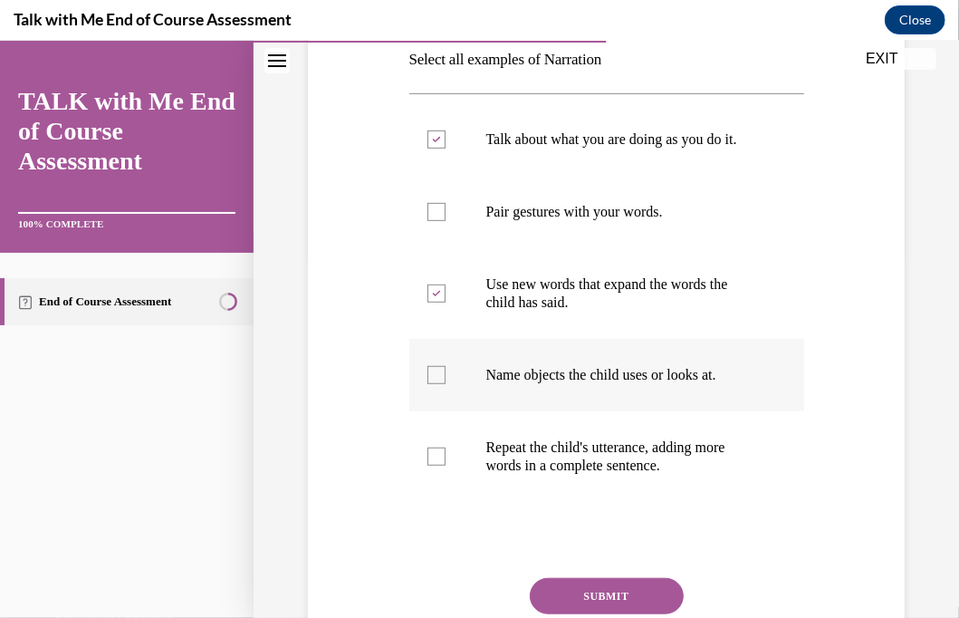
click at [422, 382] on label "Name objects the child uses or looks at." at bounding box center [606, 374] width 395 height 72
click at [428, 382] on input "Name objects the child uses or looks at." at bounding box center [437, 374] width 18 height 18
click at [422, 382] on label "Name objects the child uses or looks at." at bounding box center [606, 374] width 395 height 72
click at [428, 382] on input "Name objects the child uses or looks at." at bounding box center [437, 374] width 18 height 18
drag, startPoint x: 422, startPoint y: 382, endPoint x: 433, endPoint y: 389, distance: 12.6
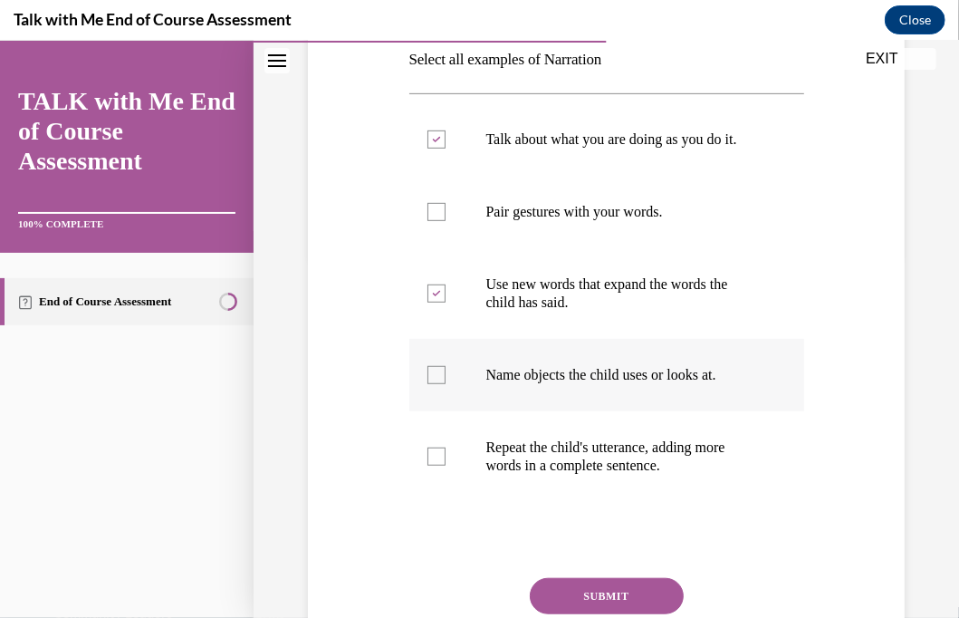
click at [433, 383] on div at bounding box center [437, 374] width 18 height 18
click at [433, 383] on input "Name objects the child uses or looks at." at bounding box center [437, 374] width 18 height 18
checkbox input "true"
click at [433, 465] on div at bounding box center [437, 456] width 18 height 18
click at [433, 465] on input "Repeat the child's utterance, adding more words in a complete sentence." at bounding box center [437, 456] width 18 height 18
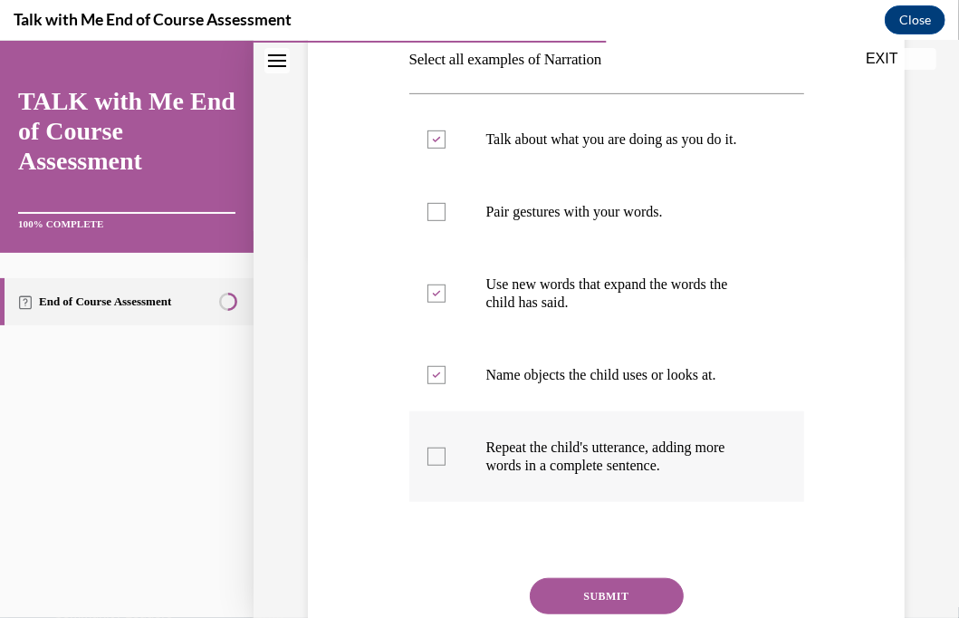
checkbox input "true"
click at [607, 613] on button "SUBMIT" at bounding box center [607, 595] width 154 height 36
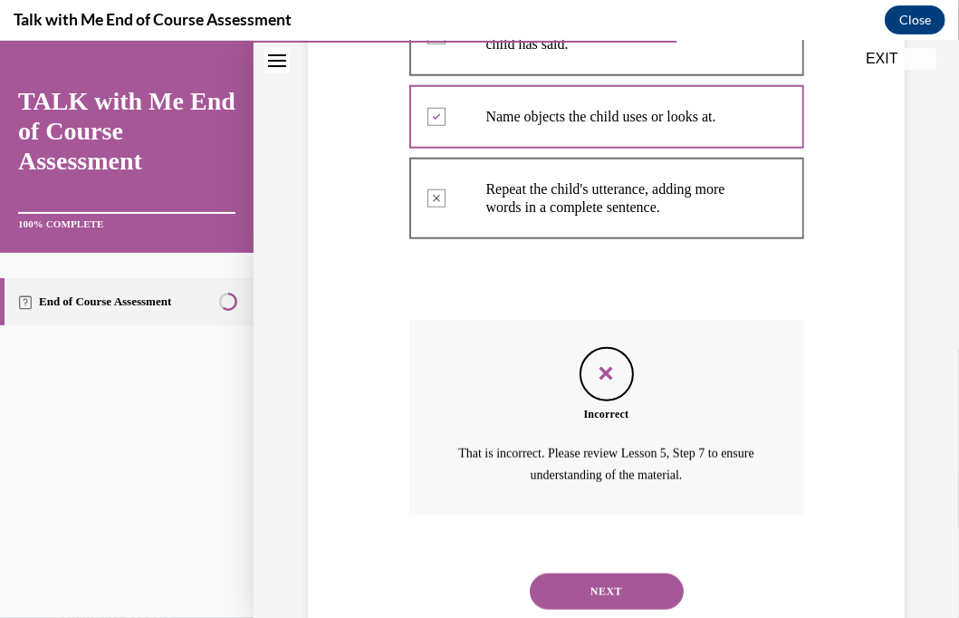
scroll to position [692, 0]
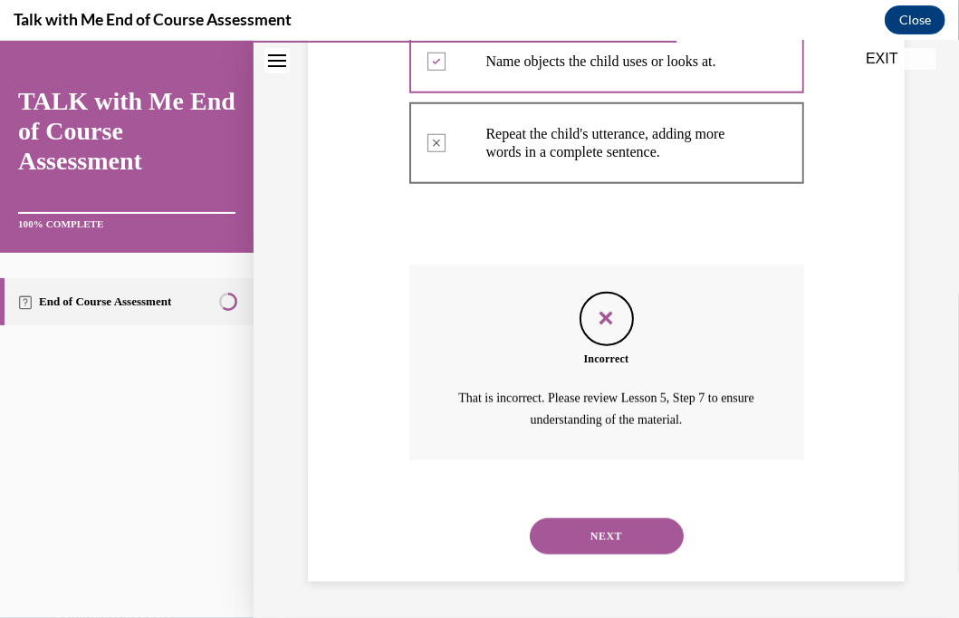
click at [572, 532] on button "NEXT" at bounding box center [607, 535] width 154 height 36
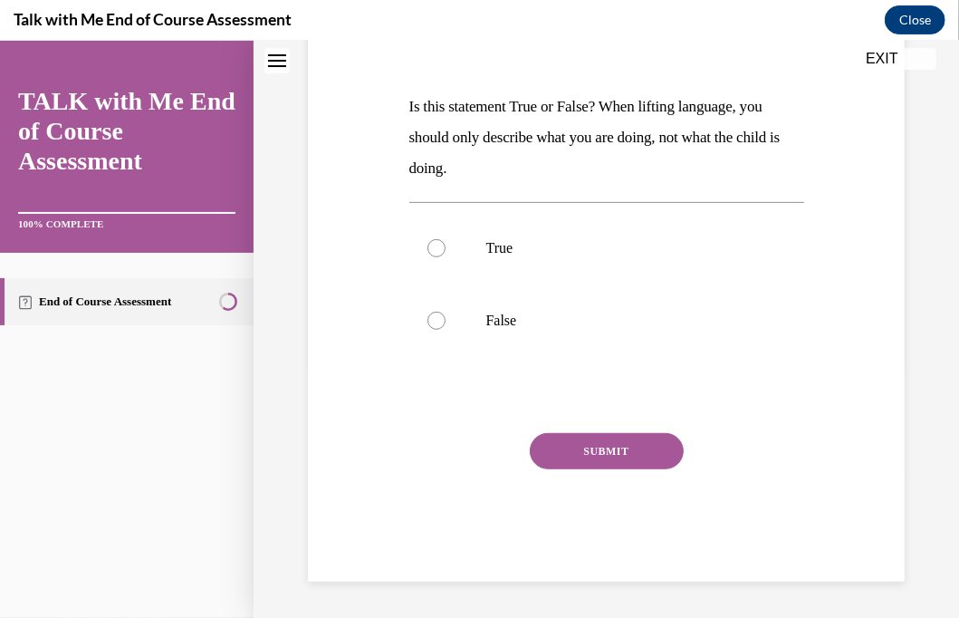
click at [572, 356] on label "False" at bounding box center [606, 320] width 395 height 72
click at [446, 329] on input "False" at bounding box center [437, 320] width 18 height 18
radio input "true"
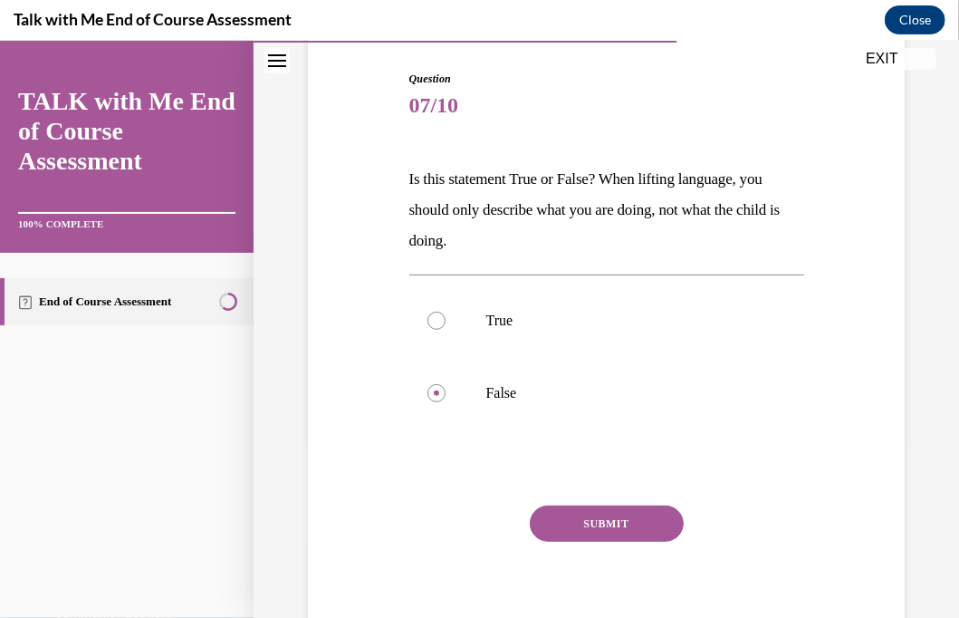
click at [580, 525] on button "SUBMIT" at bounding box center [607, 523] width 154 height 36
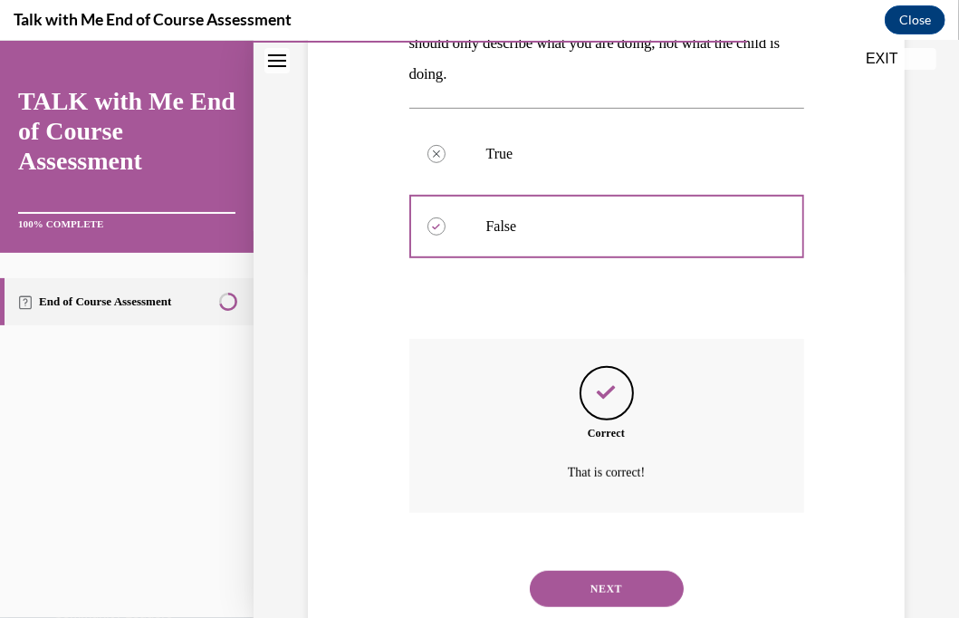
scroll to position [400, 0]
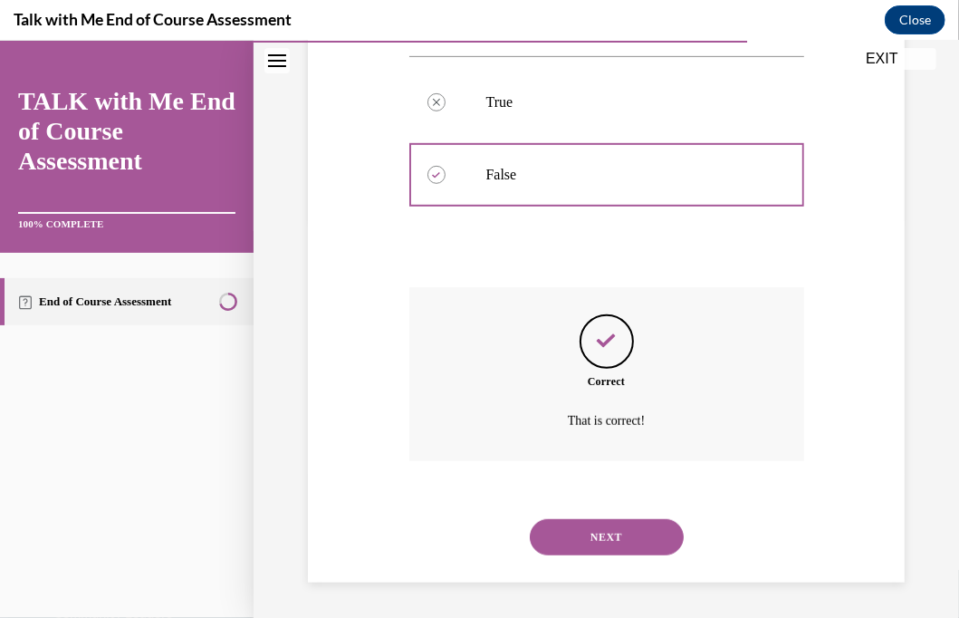
click at [580, 544] on button "NEXT" at bounding box center [607, 536] width 154 height 36
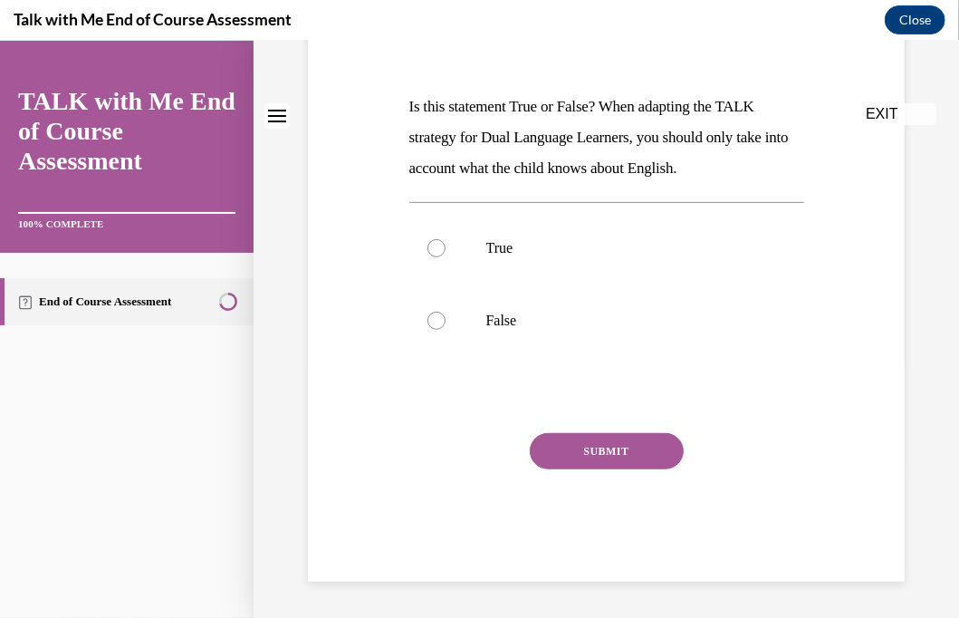
scroll to position [0, 0]
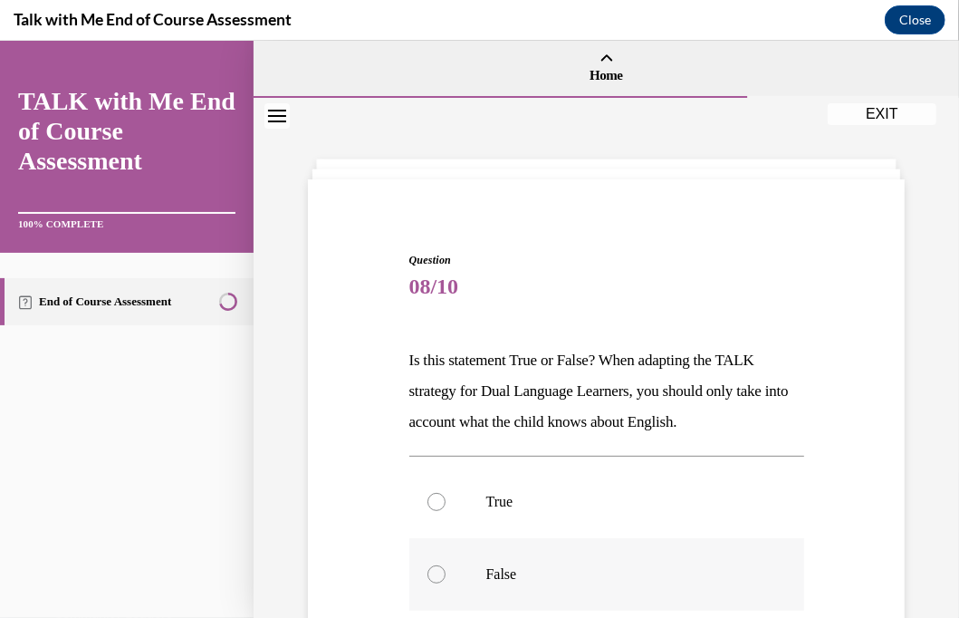
click at [430, 575] on div at bounding box center [437, 573] width 18 height 18
click at [430, 575] on input "False" at bounding box center [437, 573] width 18 height 18
radio input "true"
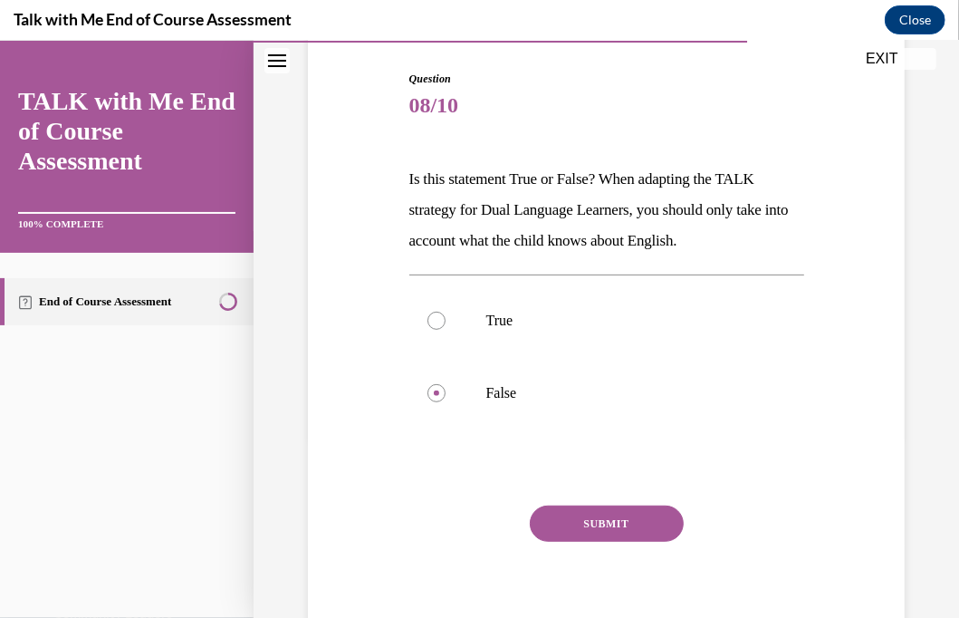
click at [558, 533] on button "SUBMIT" at bounding box center [607, 523] width 154 height 36
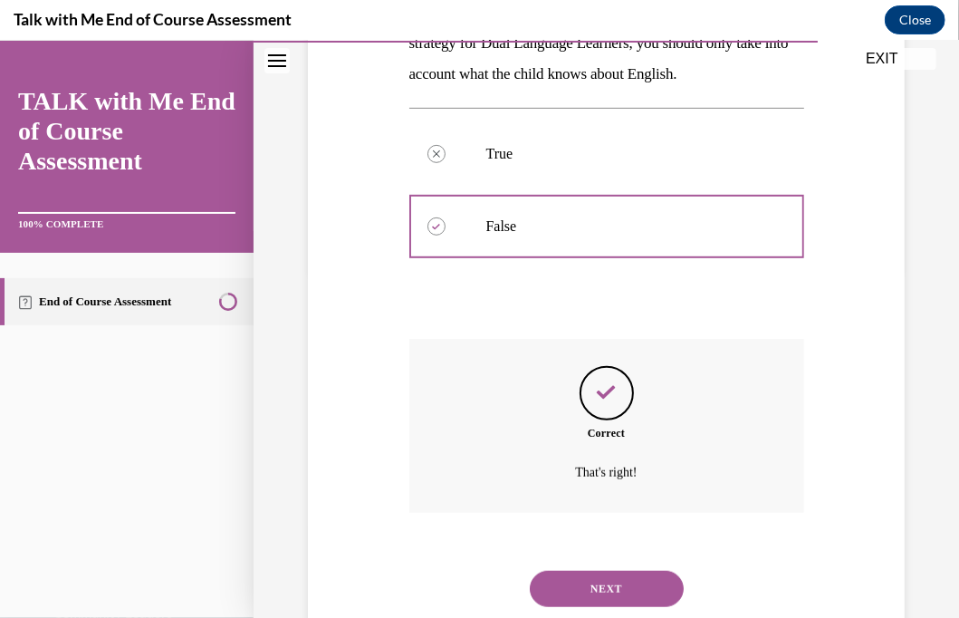
scroll to position [400, 0]
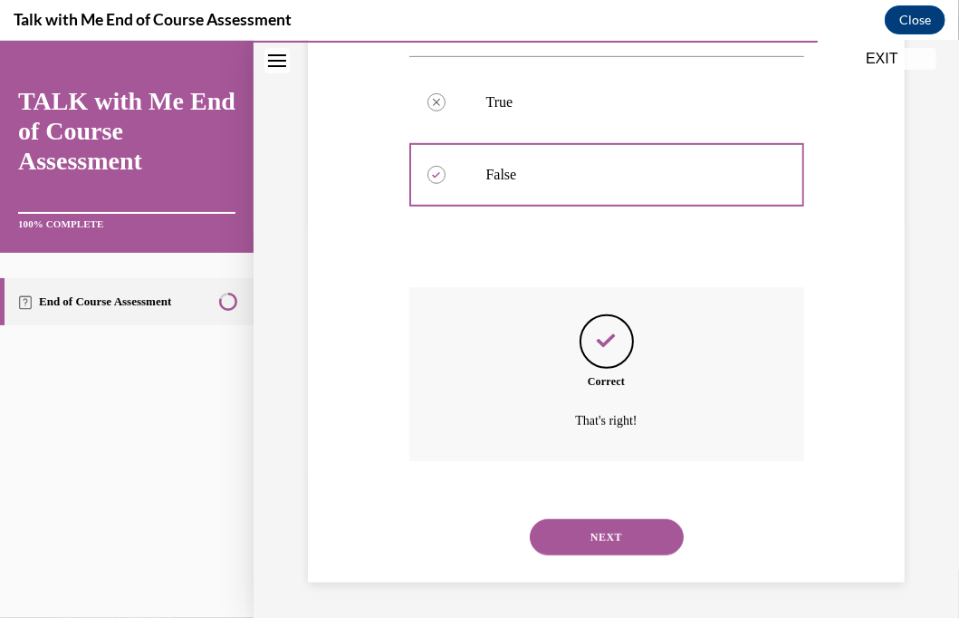
click at [569, 535] on button "NEXT" at bounding box center [607, 536] width 154 height 36
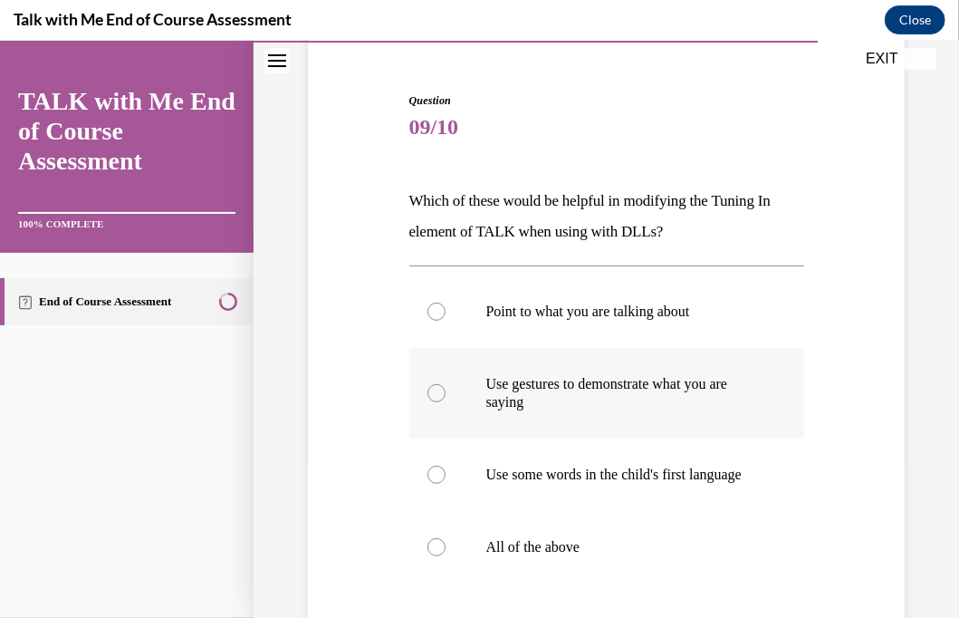
scroll to position [403, 0]
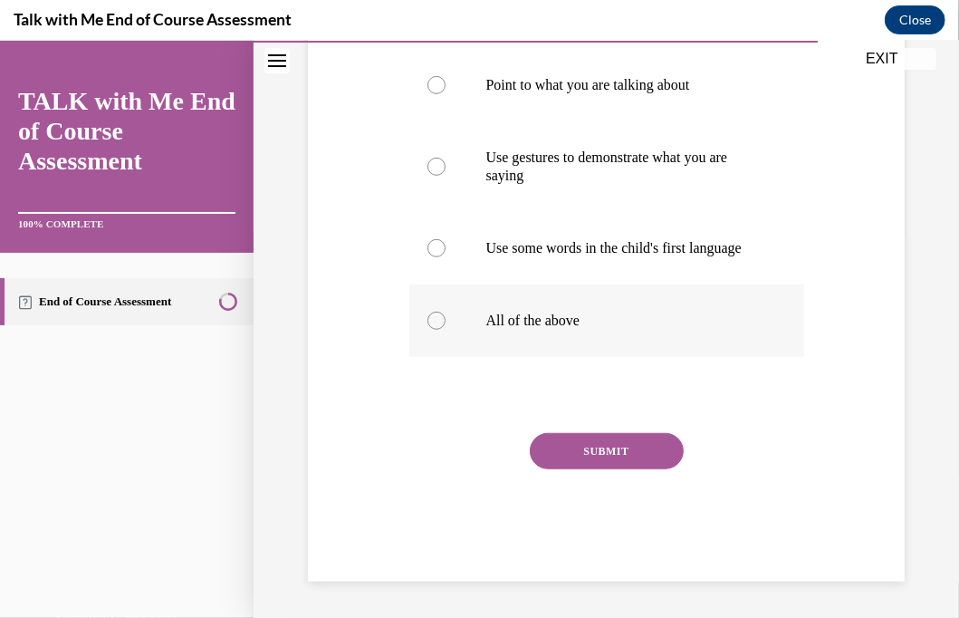
click at [437, 319] on div at bounding box center [437, 320] width 18 height 18
click at [437, 319] on input "All of the above" at bounding box center [437, 320] width 18 height 18
radio input "true"
click at [589, 450] on button "SUBMIT" at bounding box center [607, 450] width 154 height 36
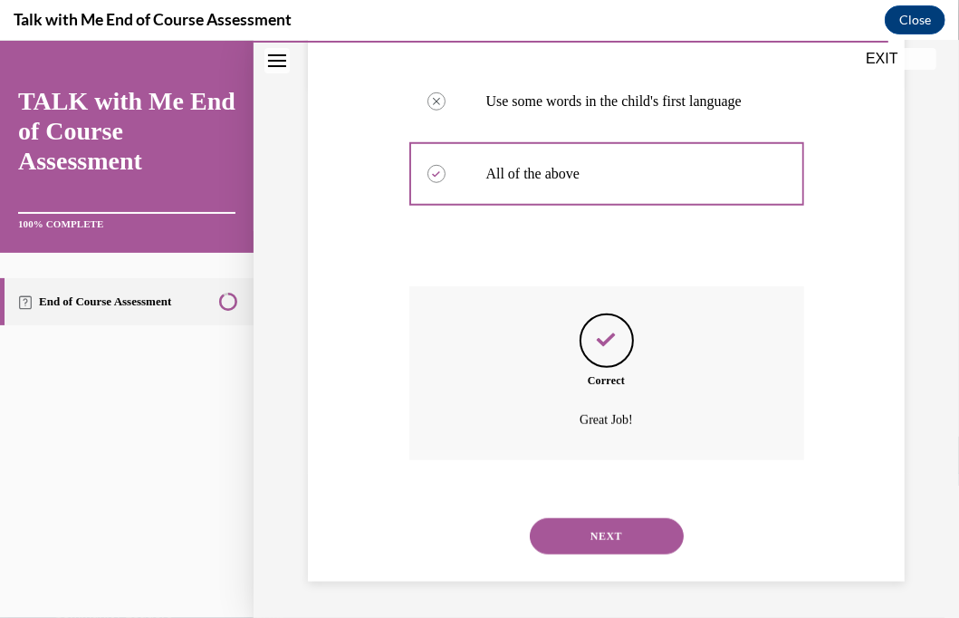
scroll to position [550, 0]
click at [576, 535] on button "NEXT" at bounding box center [607, 535] width 154 height 36
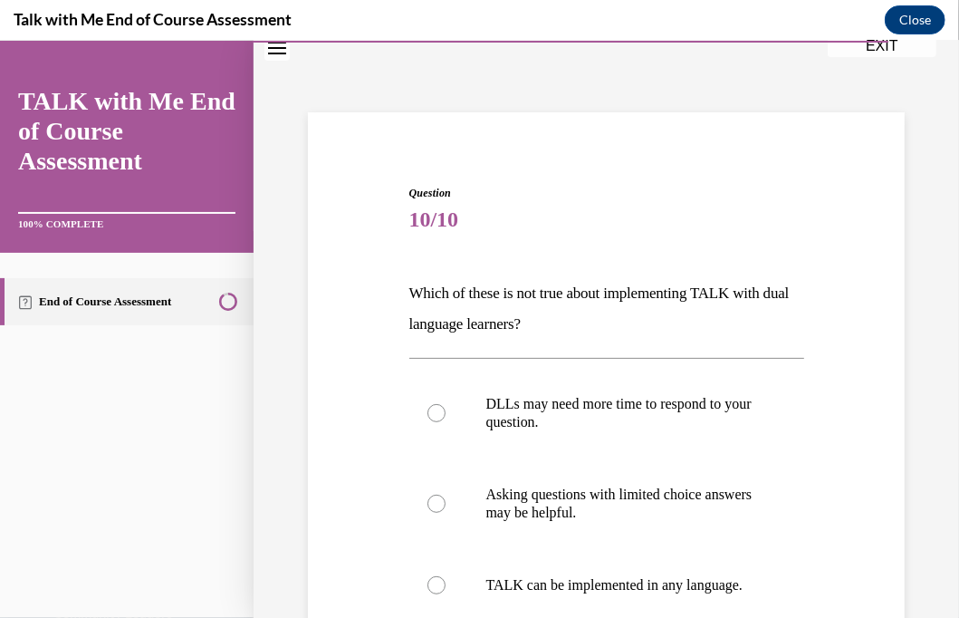
scroll to position [362, 0]
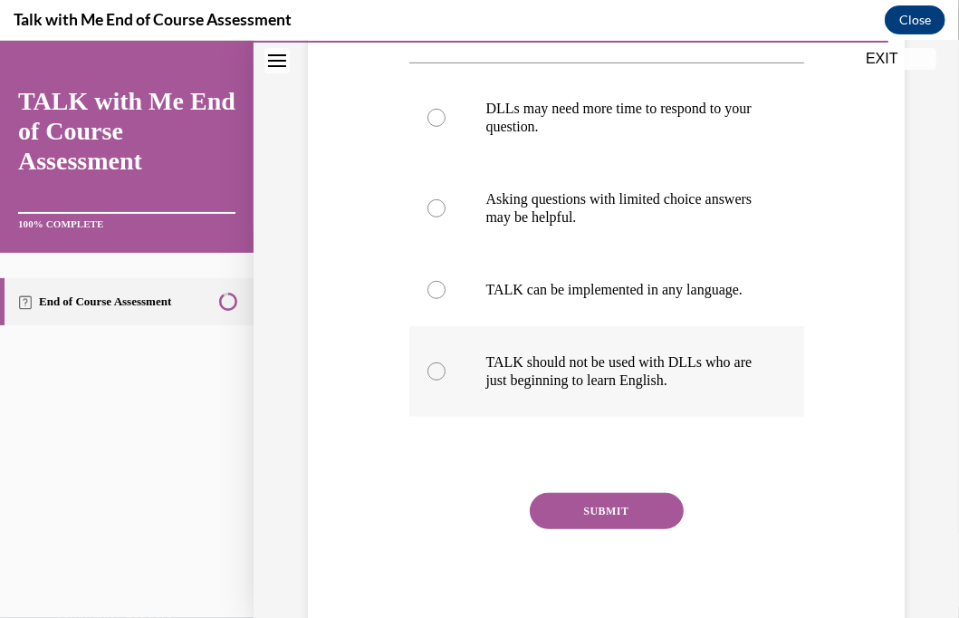
click at [433, 380] on div at bounding box center [437, 370] width 18 height 18
click at [433, 380] on input "TALK should not be used with DLLs who are just beginning to learn English." at bounding box center [437, 370] width 18 height 18
radio input "true"
click at [573, 525] on button "SUBMIT" at bounding box center [607, 510] width 154 height 36
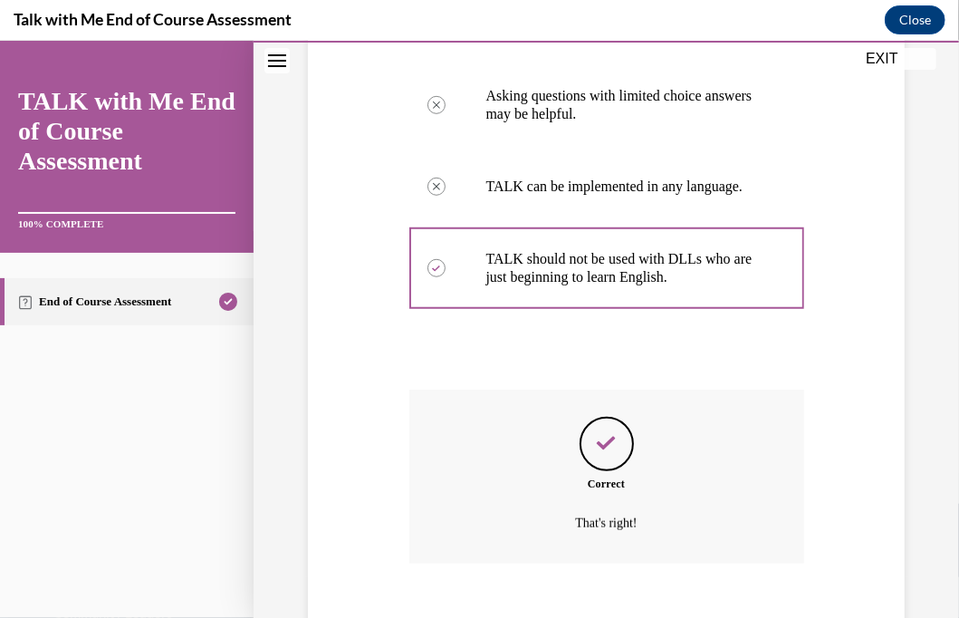
scroll to position [586, 0]
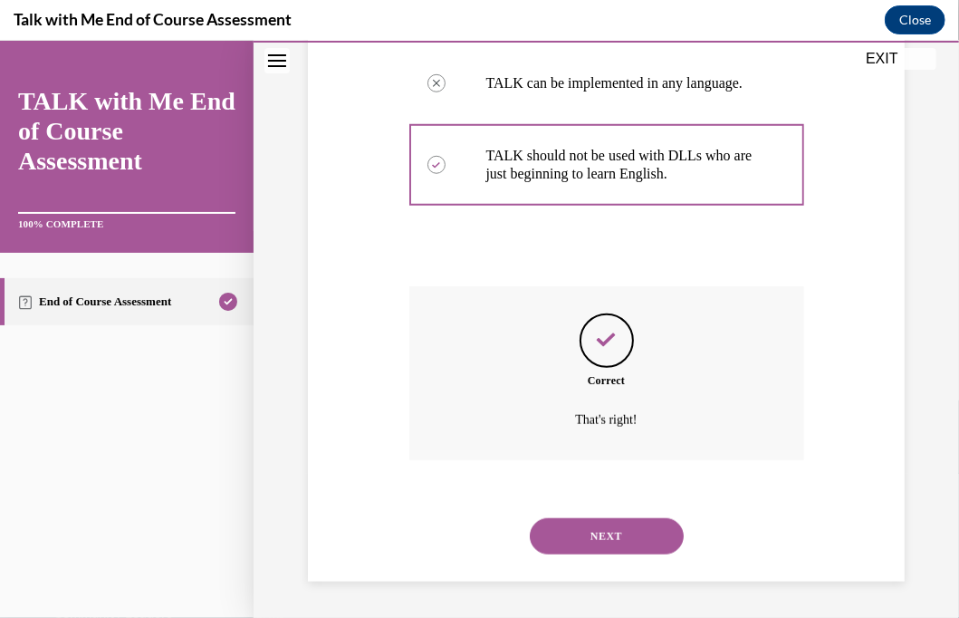
click at [592, 536] on button "NEXT" at bounding box center [607, 535] width 154 height 36
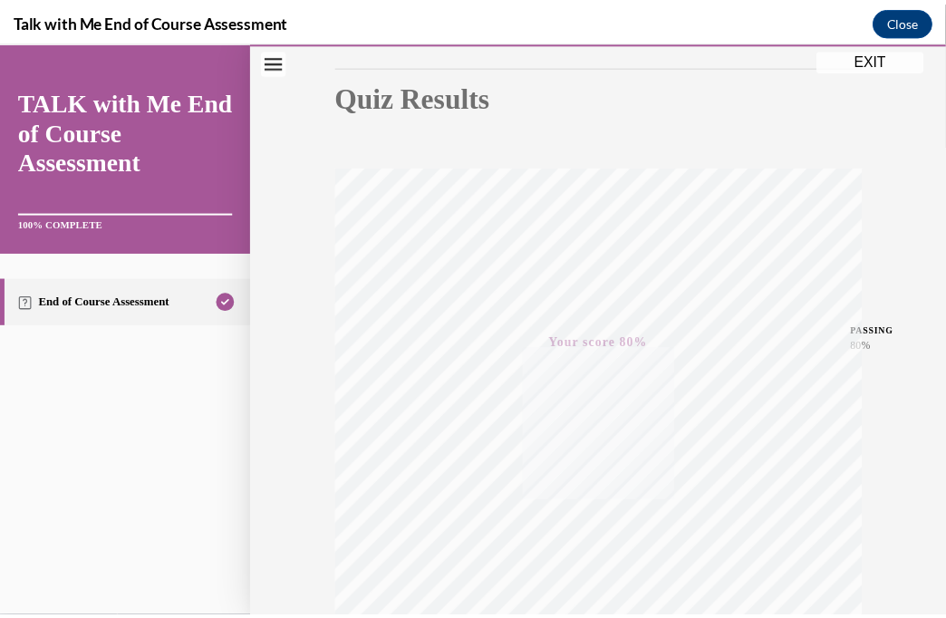
scroll to position [0, 0]
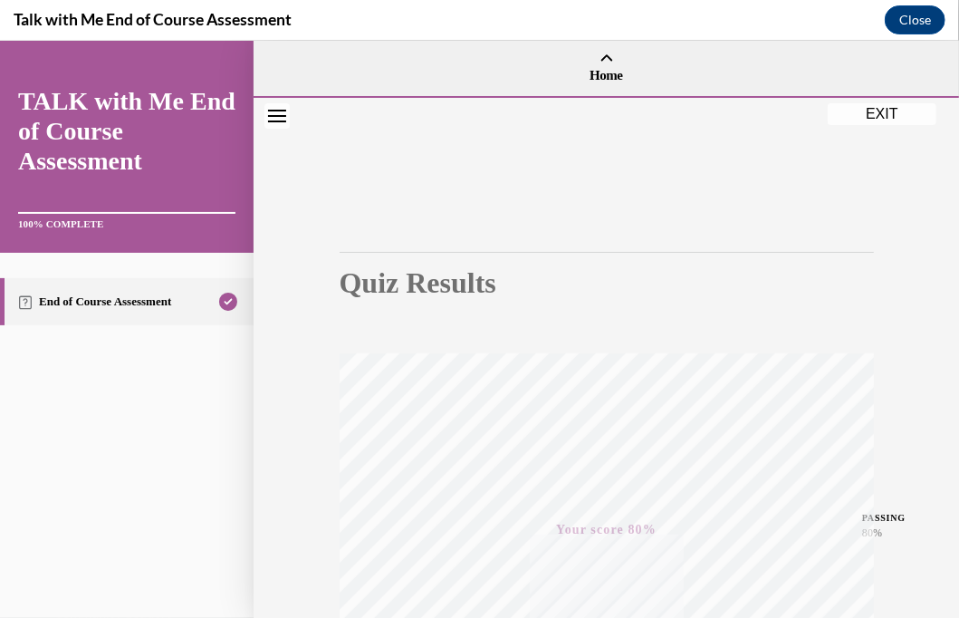
click at [888, 115] on button "EXIT" at bounding box center [882, 113] width 109 height 22
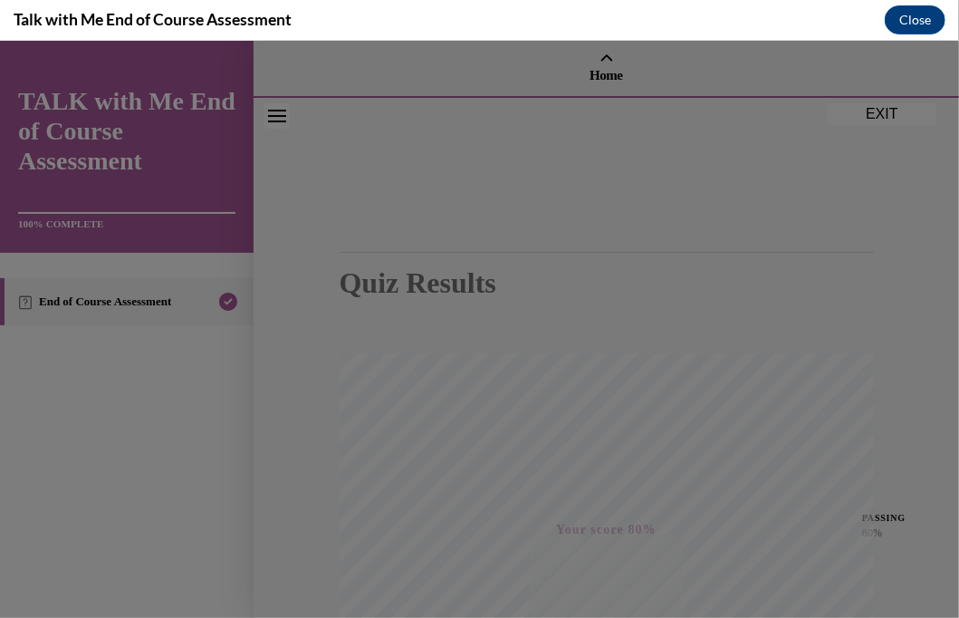
click at [888, 115] on div at bounding box center [479, 328] width 959 height 577
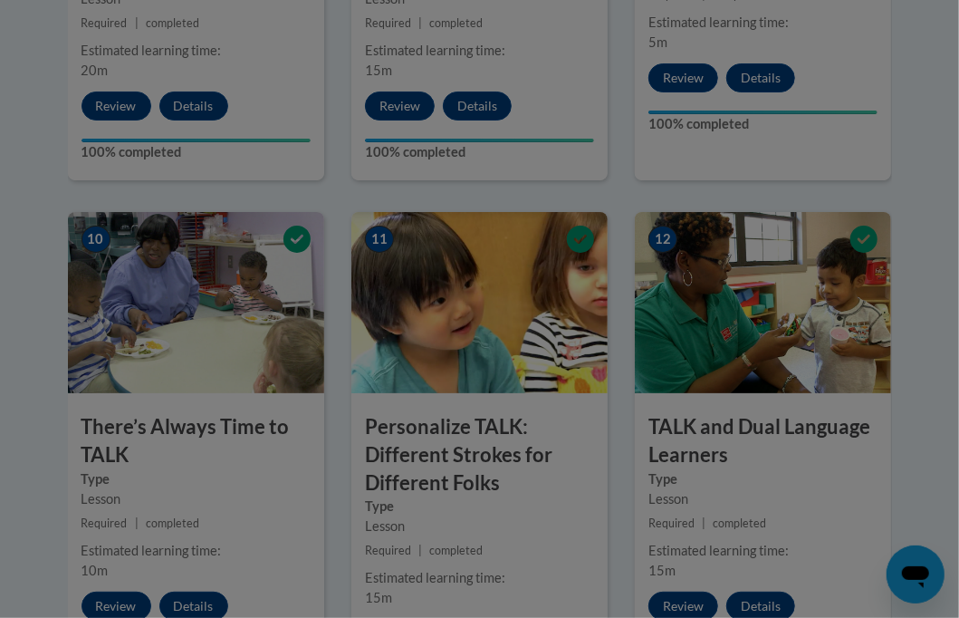
scroll to position [1784, 0]
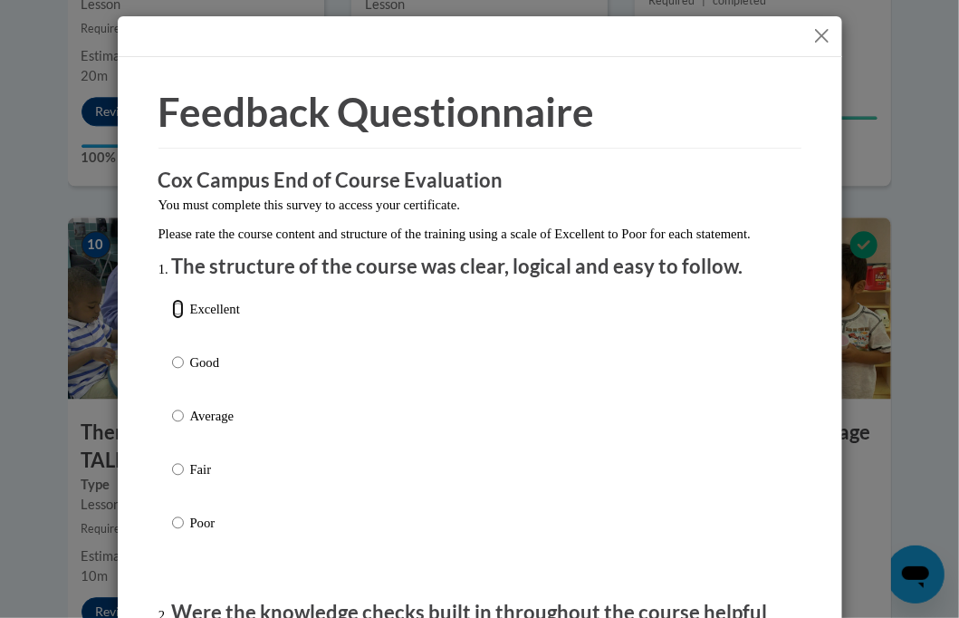
click at [174, 319] on input "Excellent" at bounding box center [178, 309] width 12 height 20
radio input "true"
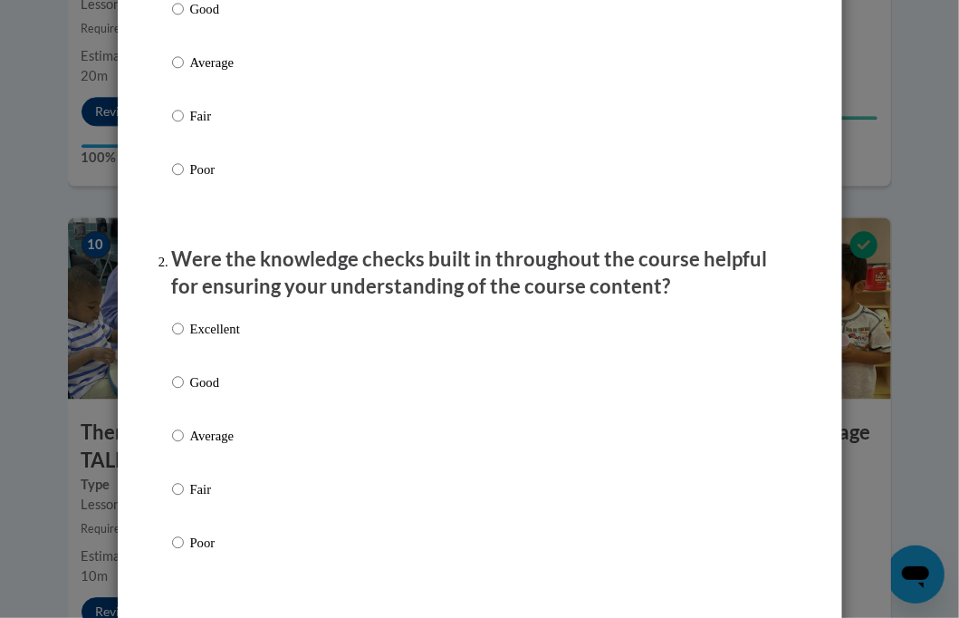
scroll to position [362, 0]
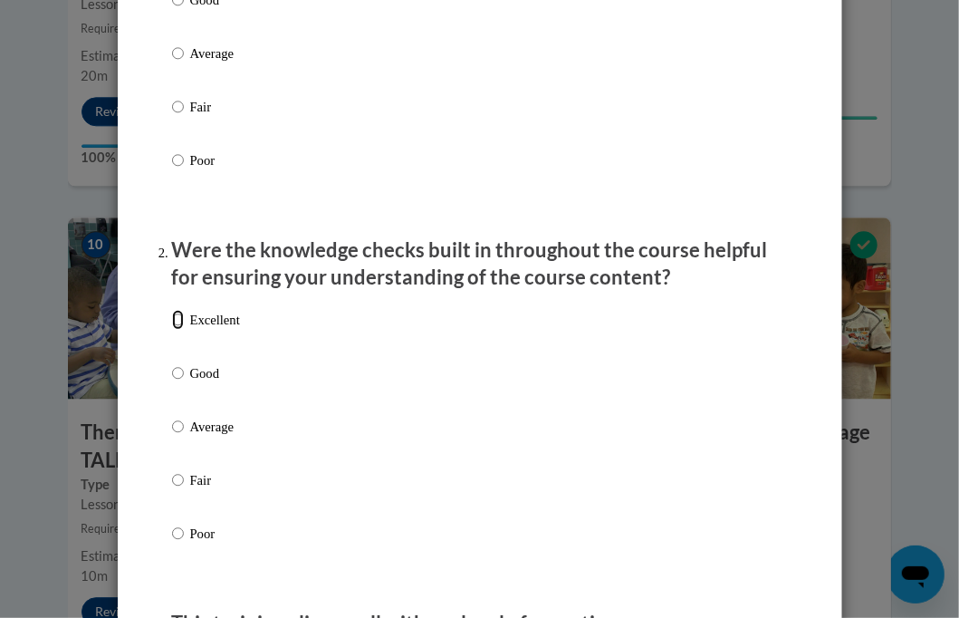
click at [172, 330] on input "Excellent" at bounding box center [178, 320] width 12 height 20
radio input "true"
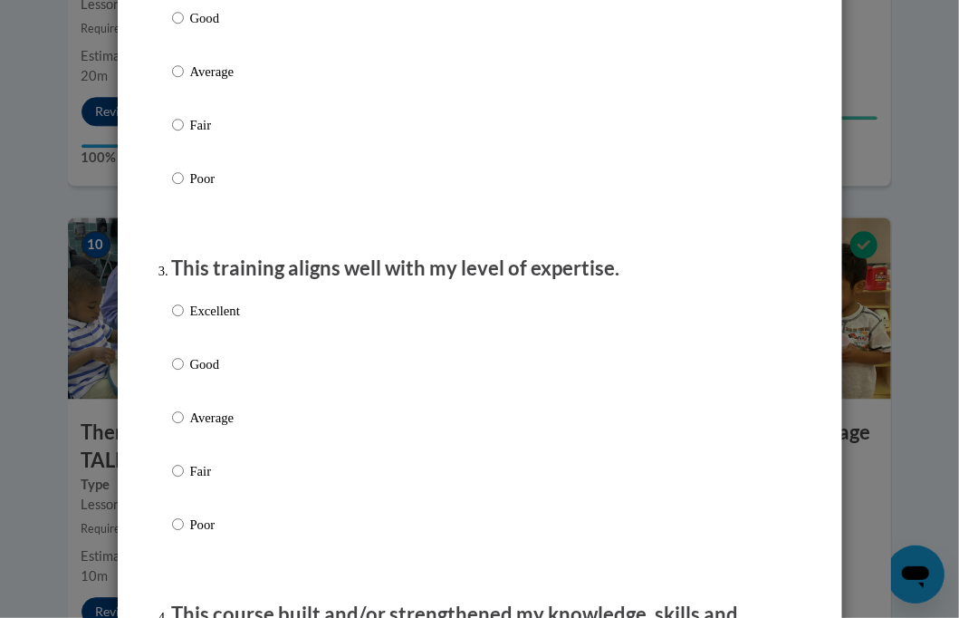
scroll to position [725, 0]
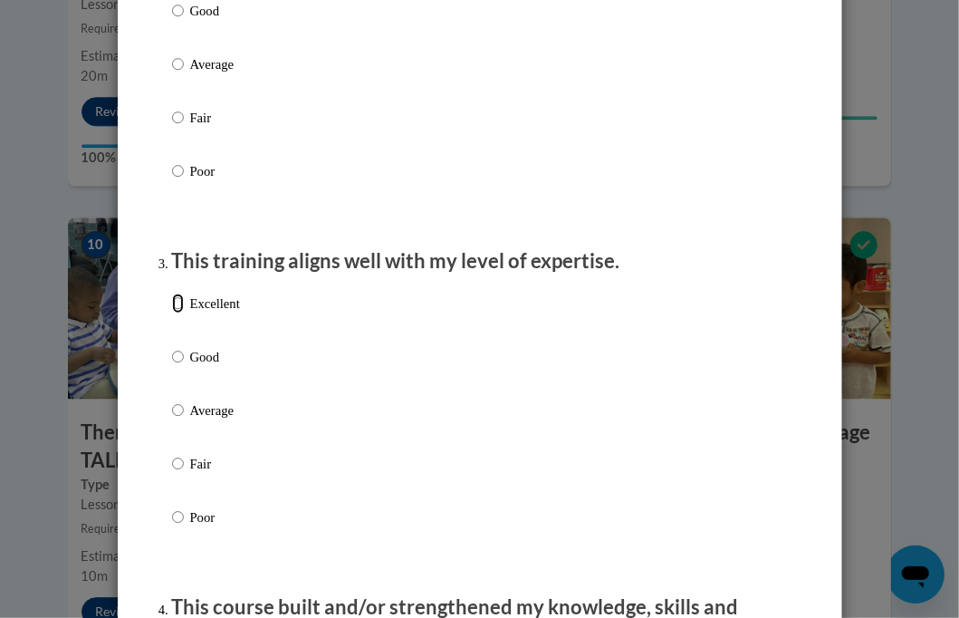
click at [174, 313] on input "Excellent" at bounding box center [178, 304] width 12 height 20
radio input "true"
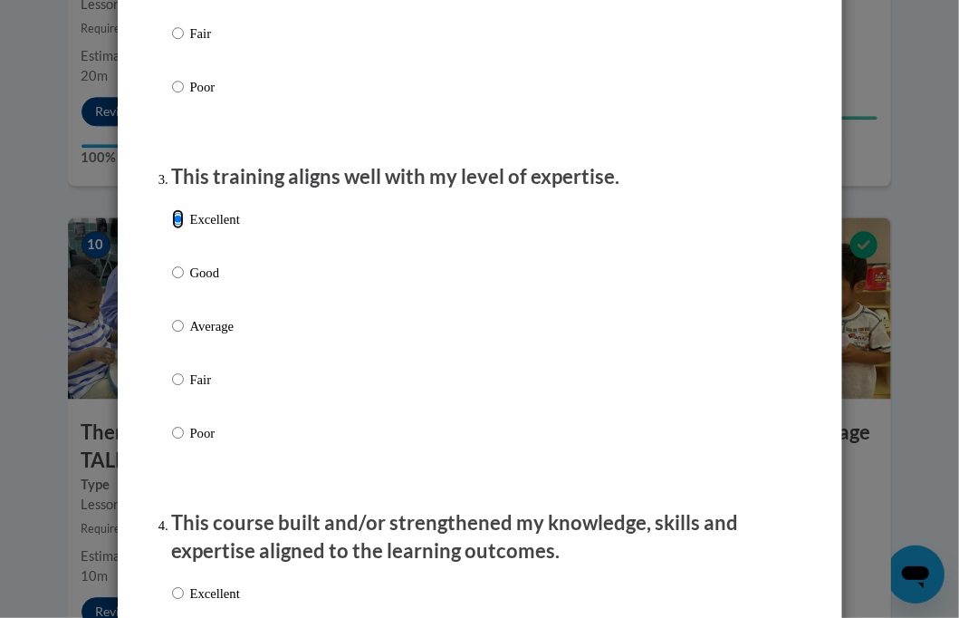
scroll to position [997, 0]
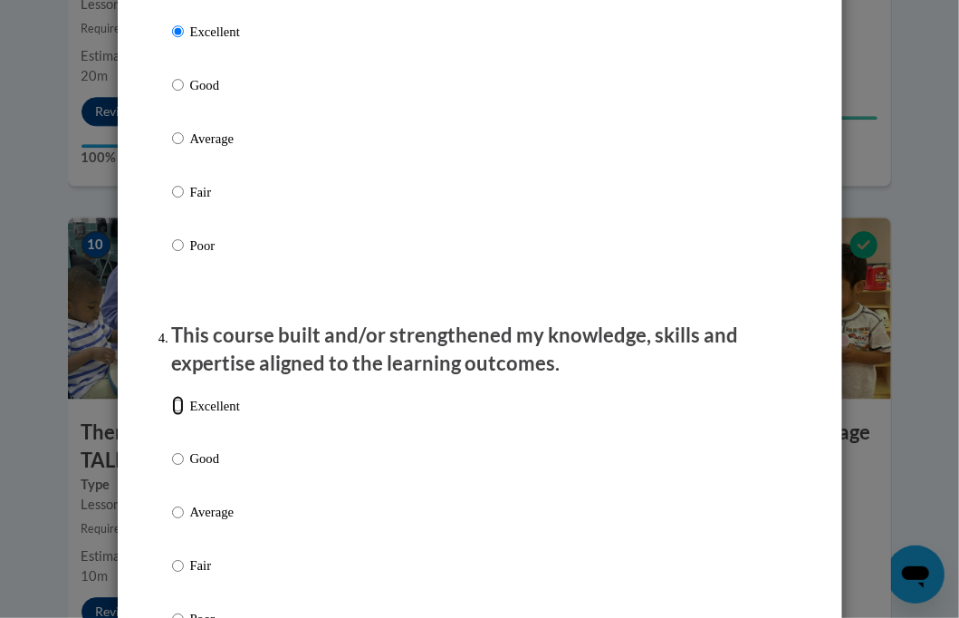
click at [176, 416] on input "Excellent" at bounding box center [178, 406] width 12 height 20
radio input "true"
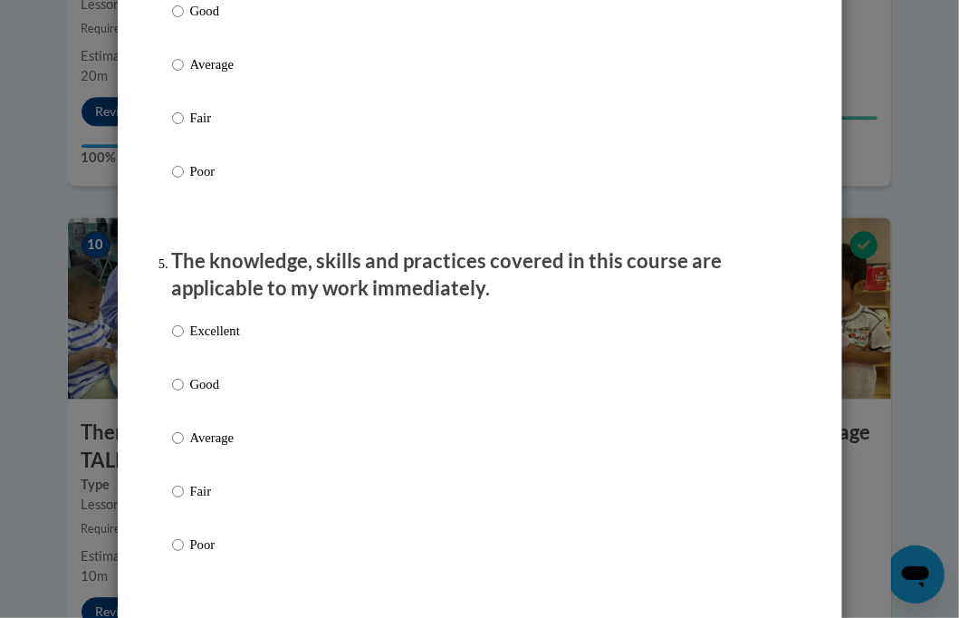
scroll to position [1450, 0]
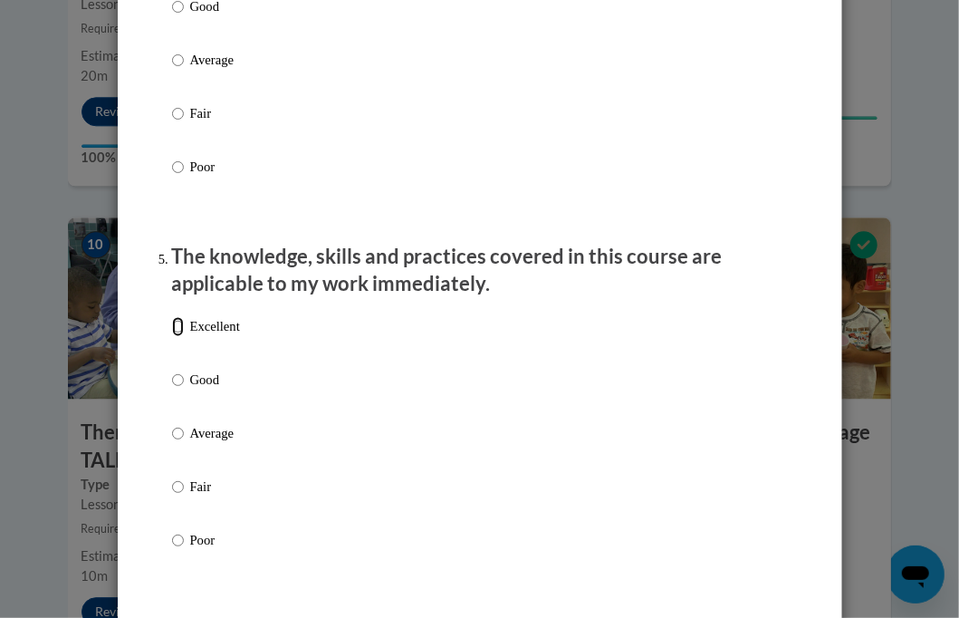
click at [172, 336] on input "Excellent" at bounding box center [178, 326] width 12 height 20
radio input "true"
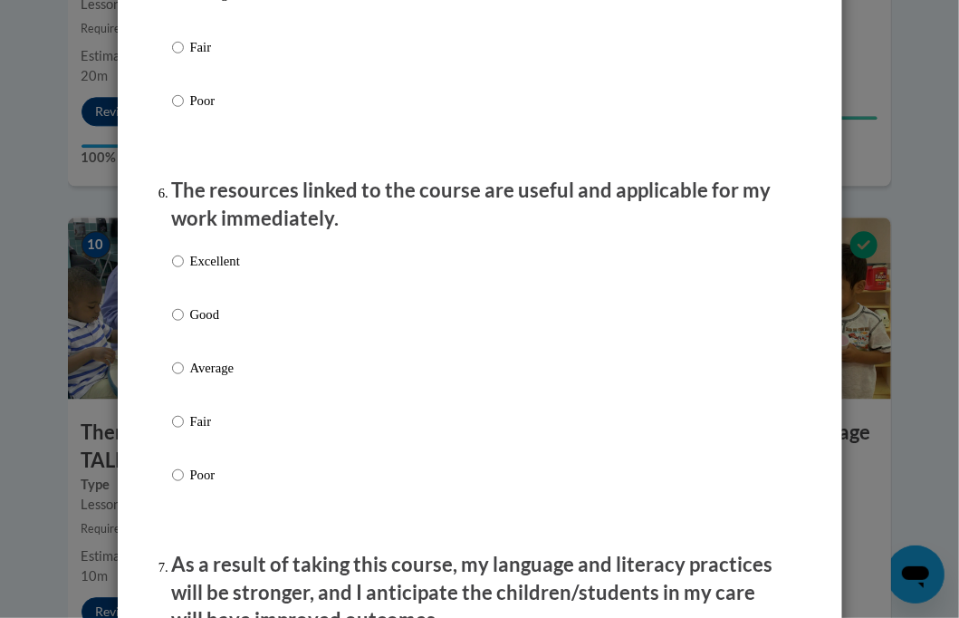
scroll to position [1903, 0]
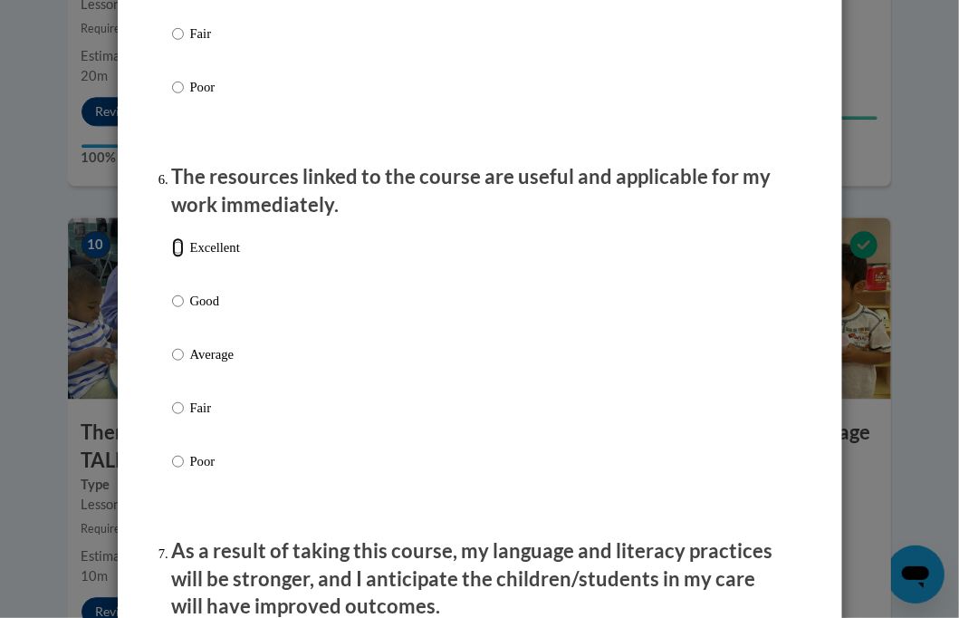
click at [172, 257] on input "Excellent" at bounding box center [178, 247] width 12 height 20
radio input "true"
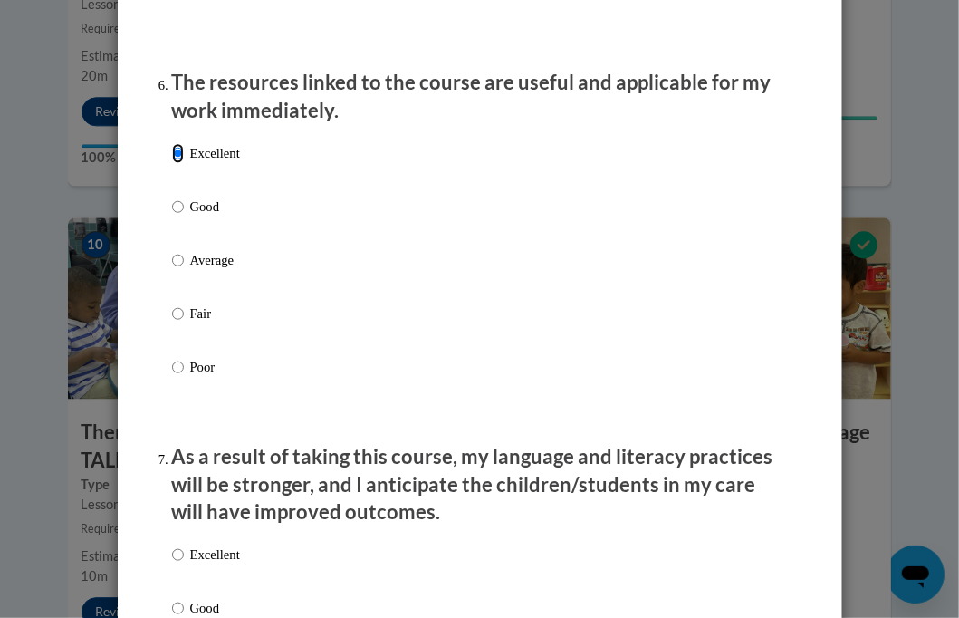
scroll to position [2174, 0]
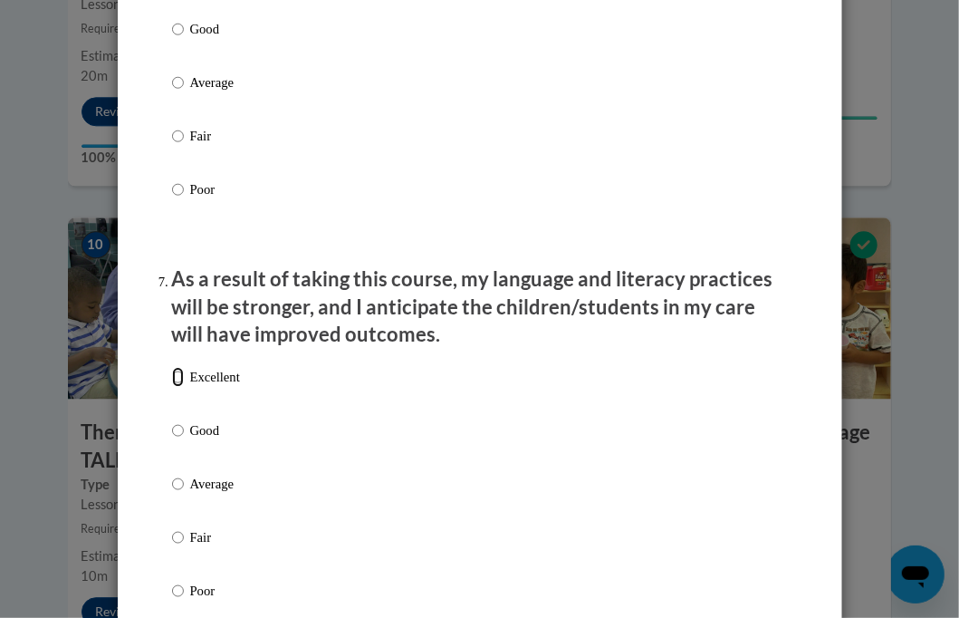
click at [174, 387] on input "Excellent" at bounding box center [178, 377] width 12 height 20
radio input "true"
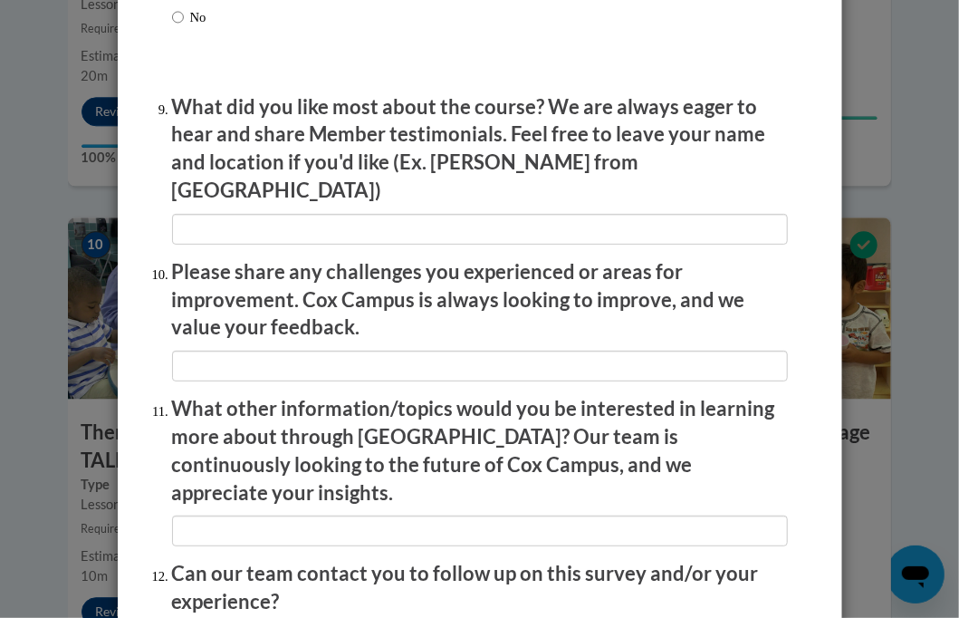
scroll to position [3149, 0]
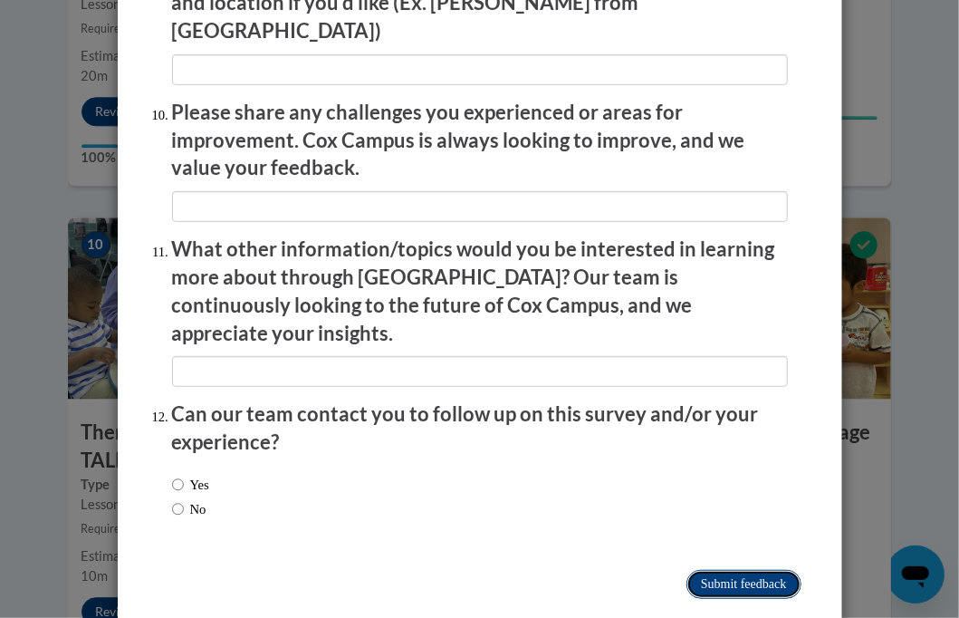
click at [747, 570] on input "Submit feedback" at bounding box center [744, 584] width 114 height 29
click at [737, 570] on input "Submitting" at bounding box center [744, 584] width 114 height 29
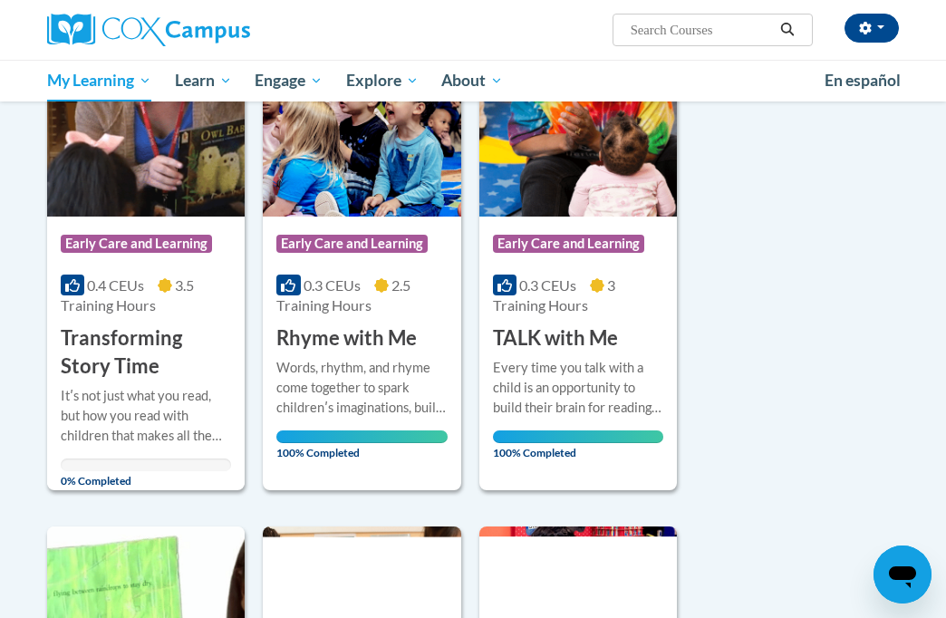
scroll to position [272, 0]
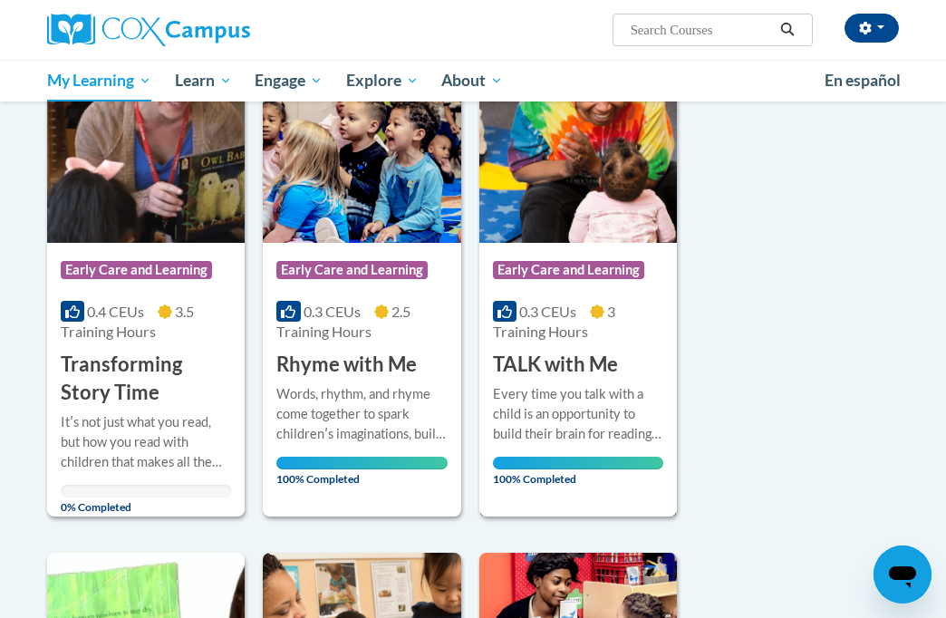
click at [640, 347] on div "Course Category: Early Care and Learning 0.3 CEUs 3 Training Hours COURSE TALK …" at bounding box center [577, 311] width 197 height 136
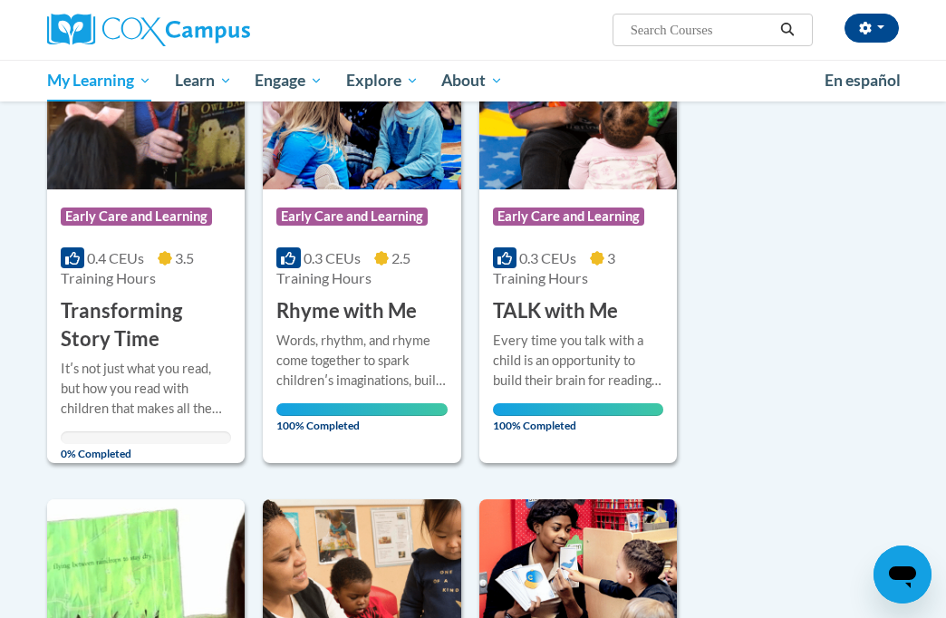
scroll to position [272, 0]
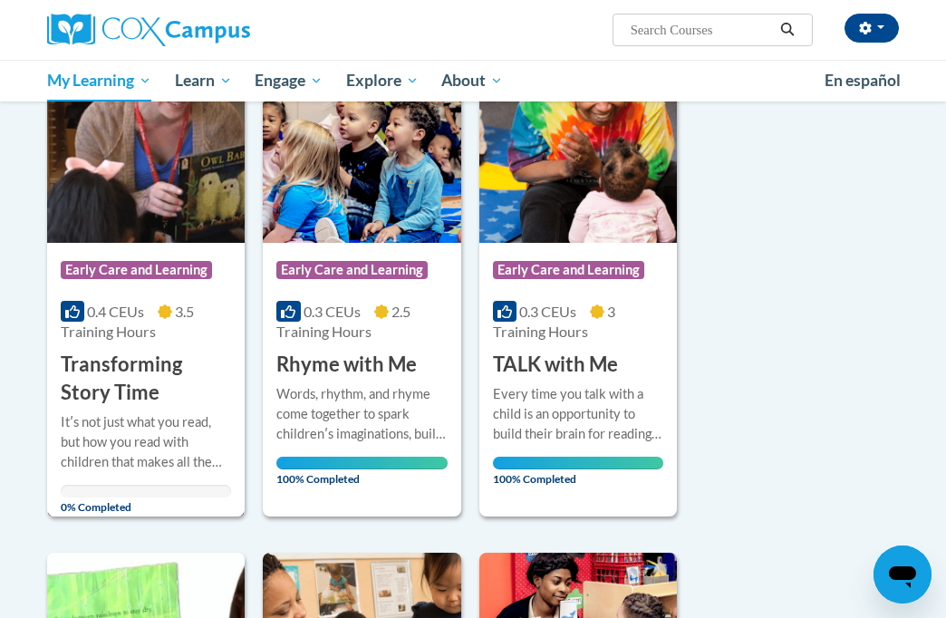
click at [122, 367] on h3 "Transforming Story Time" at bounding box center [146, 379] width 170 height 56
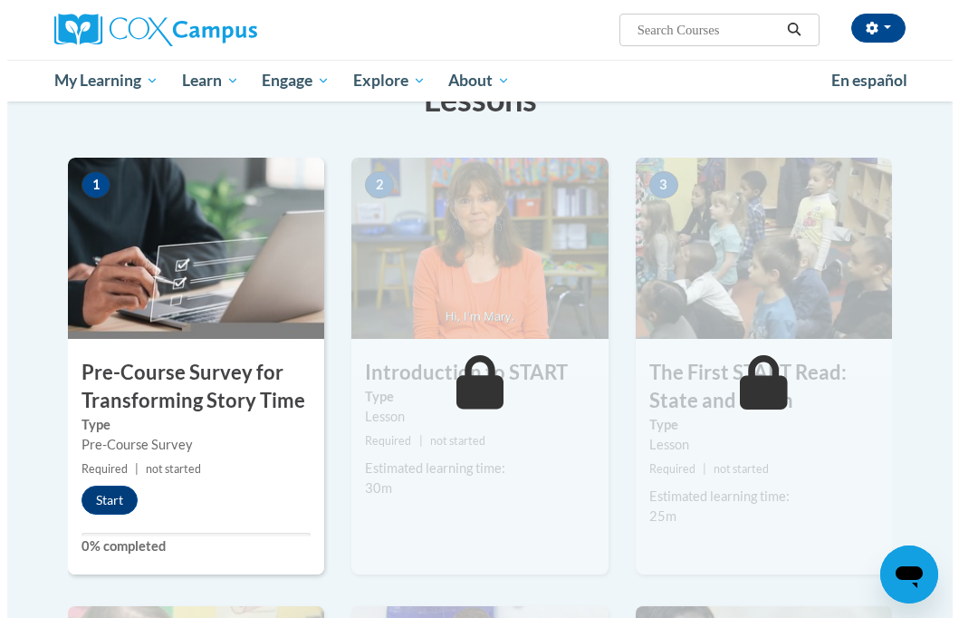
scroll to position [419, 0]
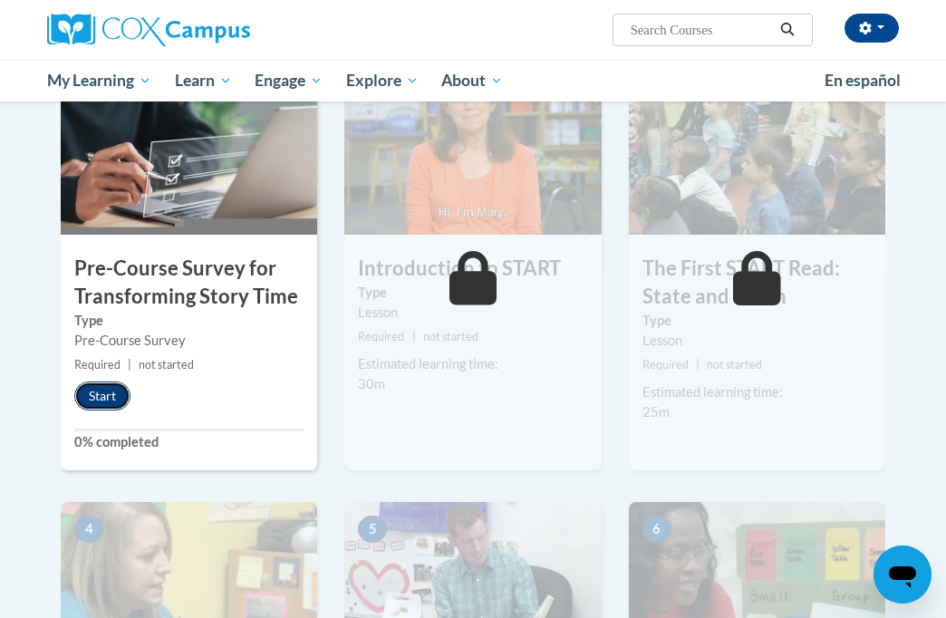
click at [101, 389] on button "Start" at bounding box center [102, 395] width 56 height 29
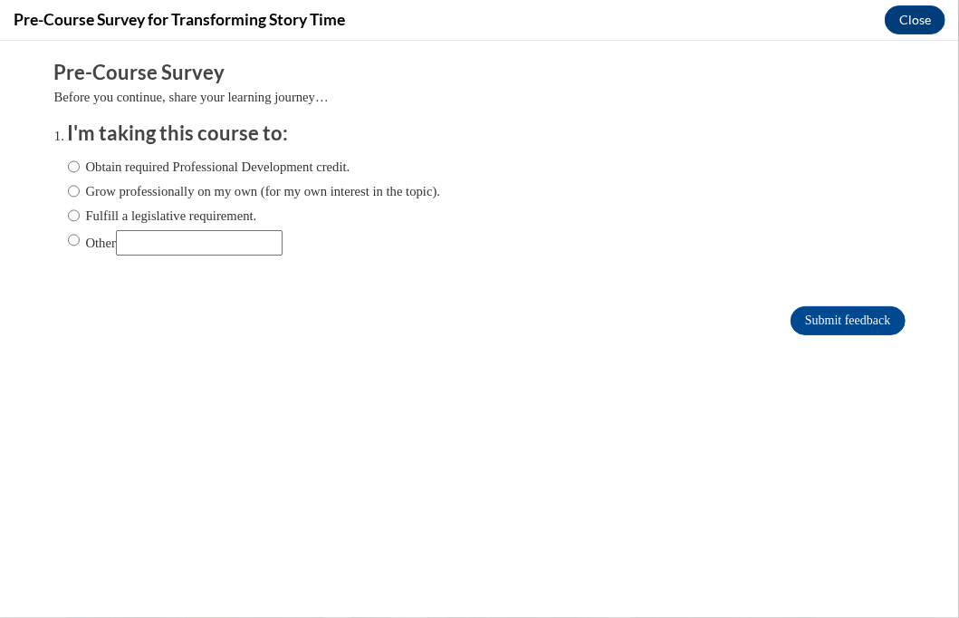
scroll to position [0, 0]
click at [68, 174] on input "Obtain required Professional Development credit." at bounding box center [74, 166] width 12 height 20
radio input "true"
click at [812, 320] on input "Submit feedback" at bounding box center [848, 319] width 114 height 29
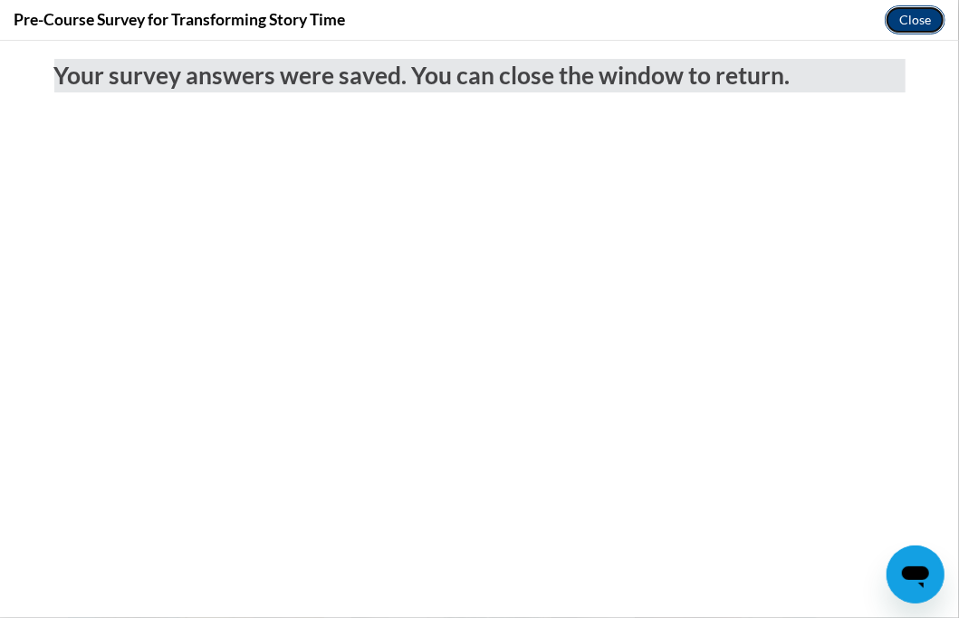
click at [902, 19] on button "Close" at bounding box center [915, 19] width 61 height 29
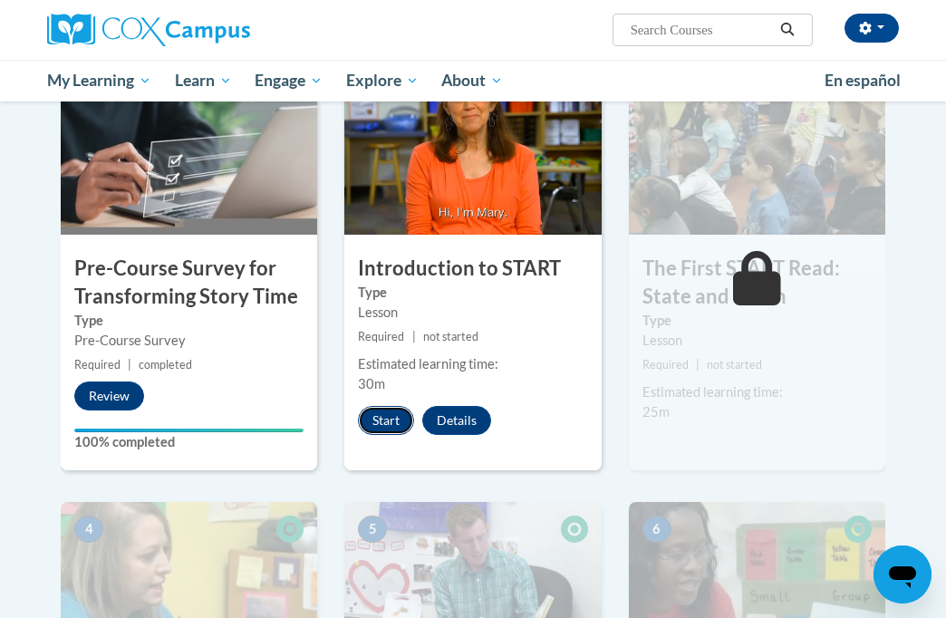
click at [405, 419] on button "Start" at bounding box center [386, 420] width 56 height 29
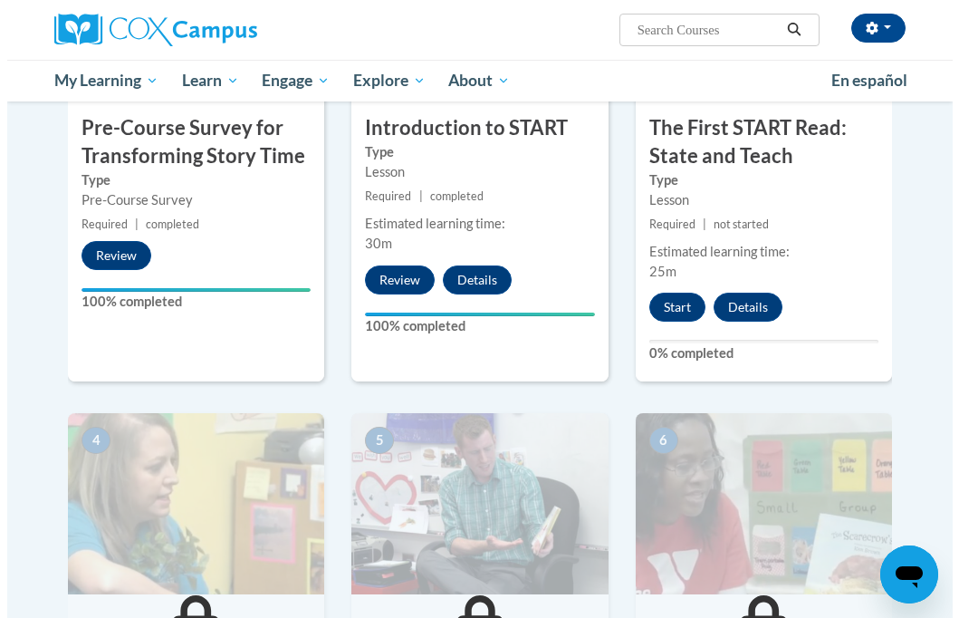
scroll to position [544, 0]
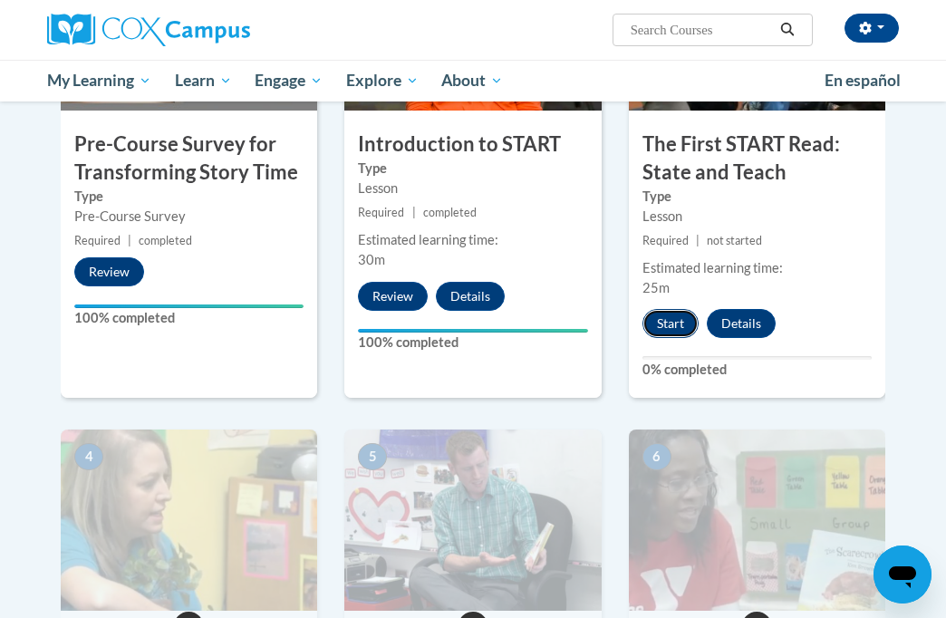
click at [672, 333] on button "Start" at bounding box center [670, 323] width 56 height 29
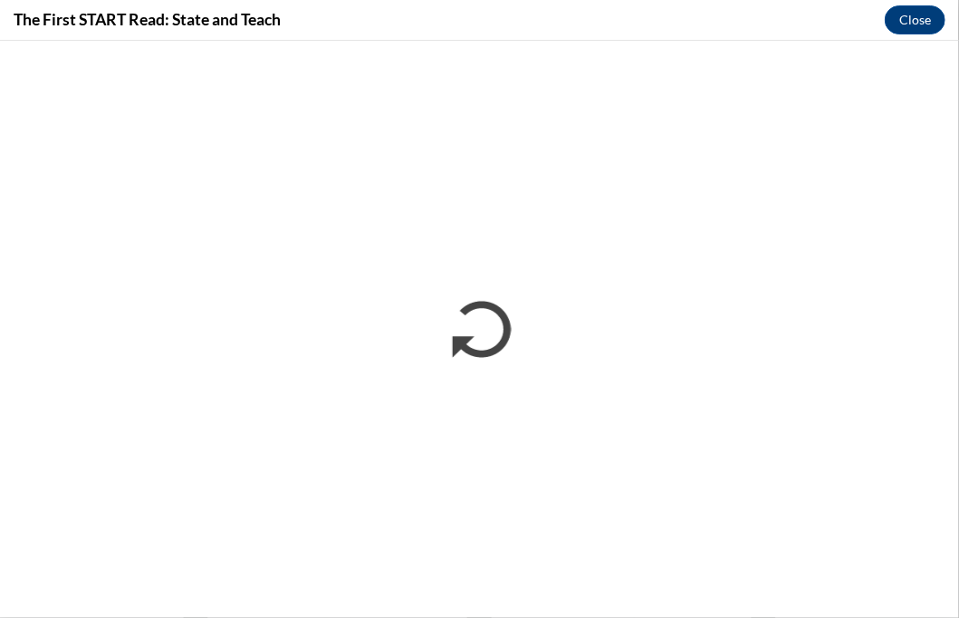
scroll to position [0, 0]
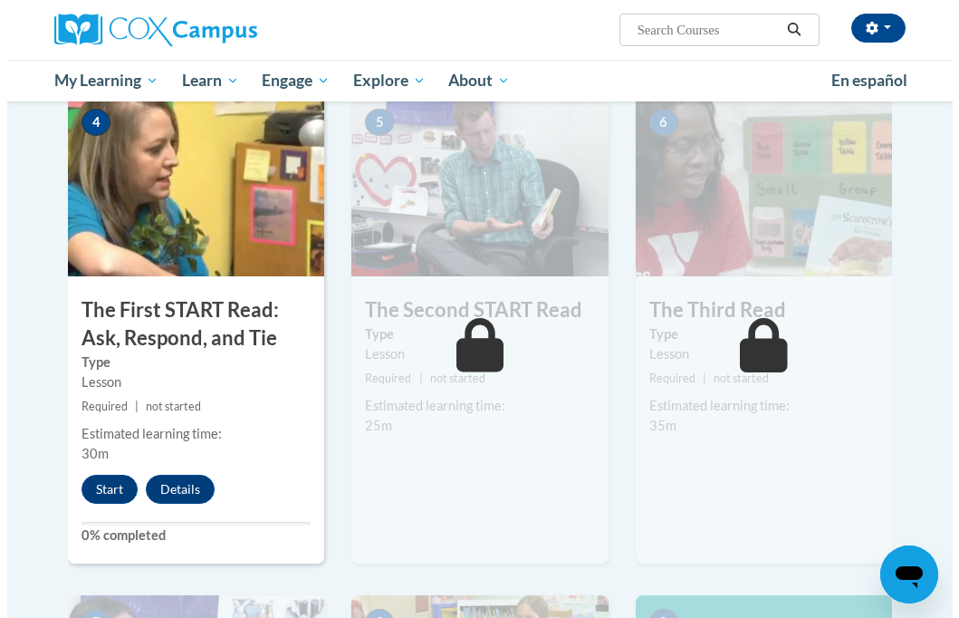
scroll to position [906, 0]
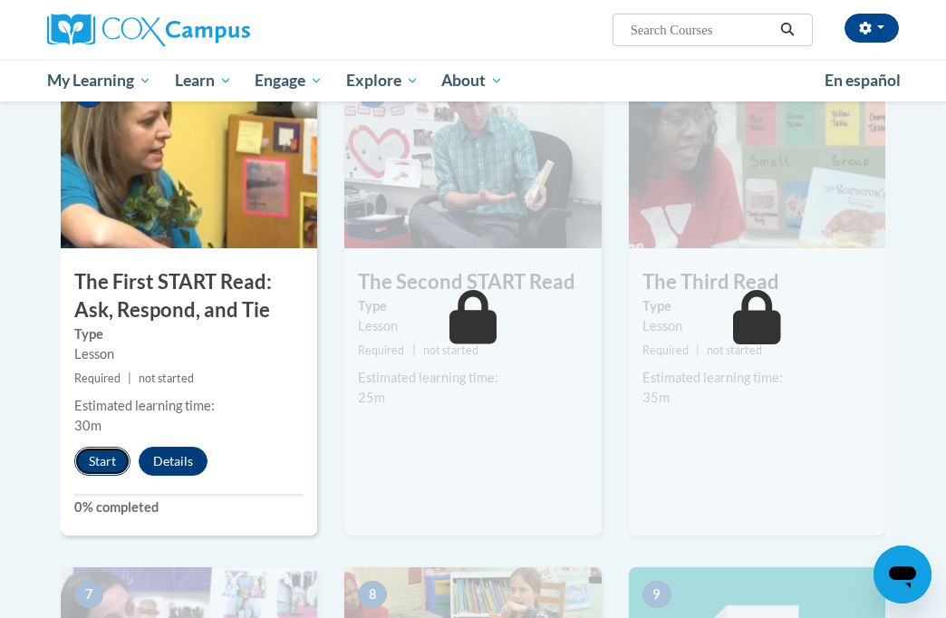
click at [92, 467] on button "Start" at bounding box center [102, 461] width 56 height 29
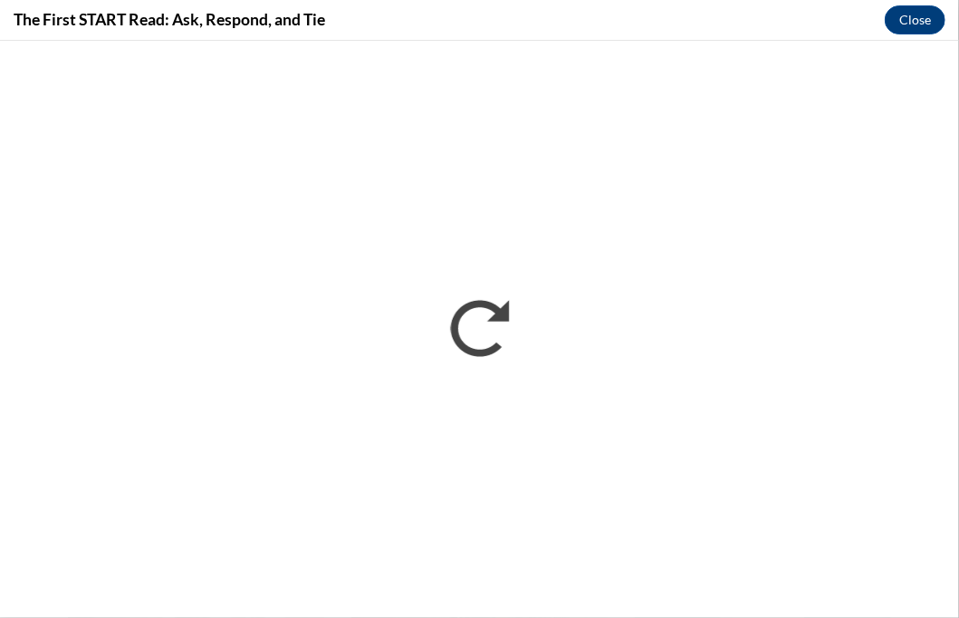
scroll to position [0, 0]
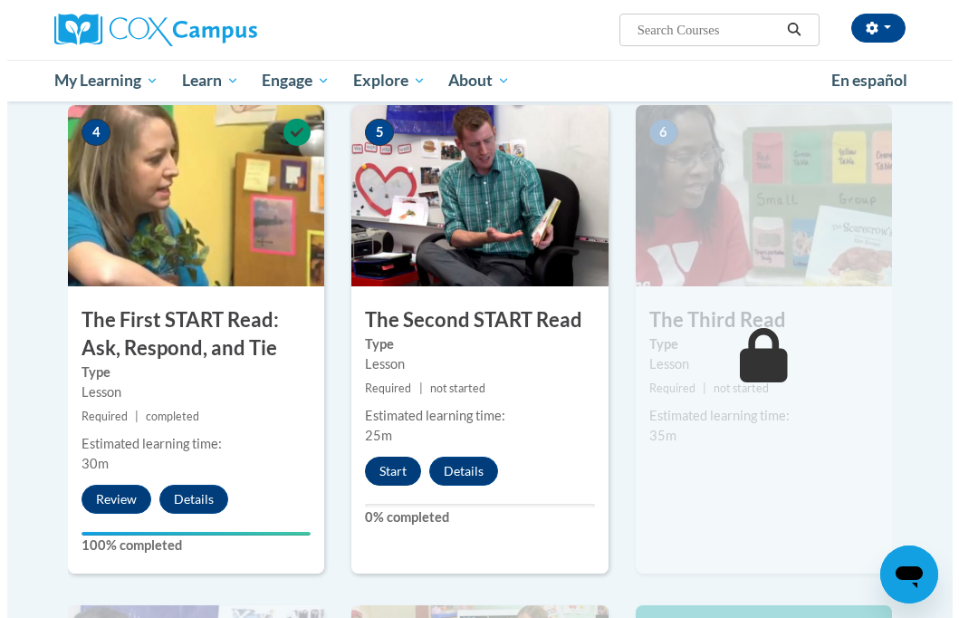
scroll to position [906, 0]
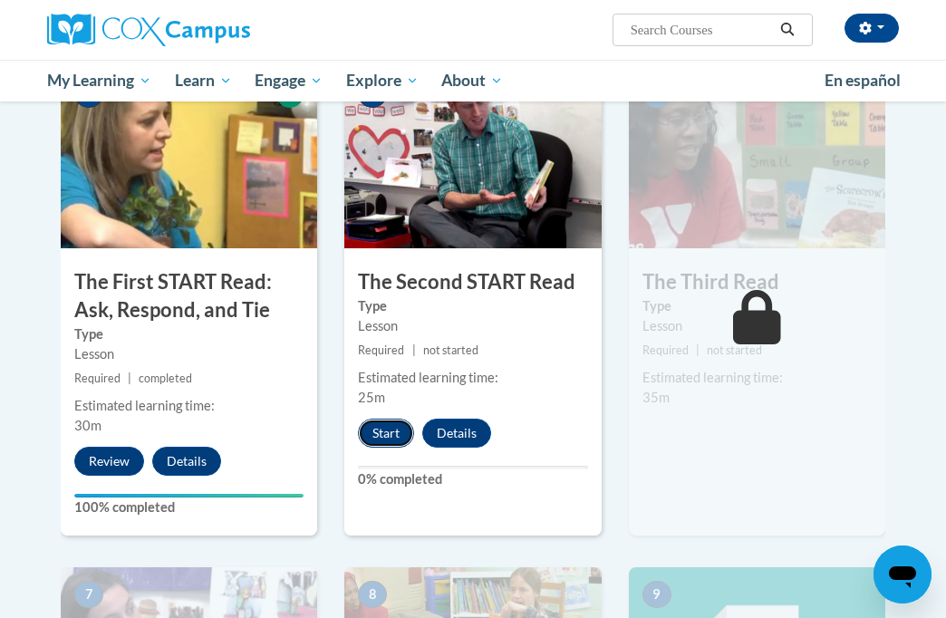
click at [398, 439] on button "Start" at bounding box center [386, 433] width 56 height 29
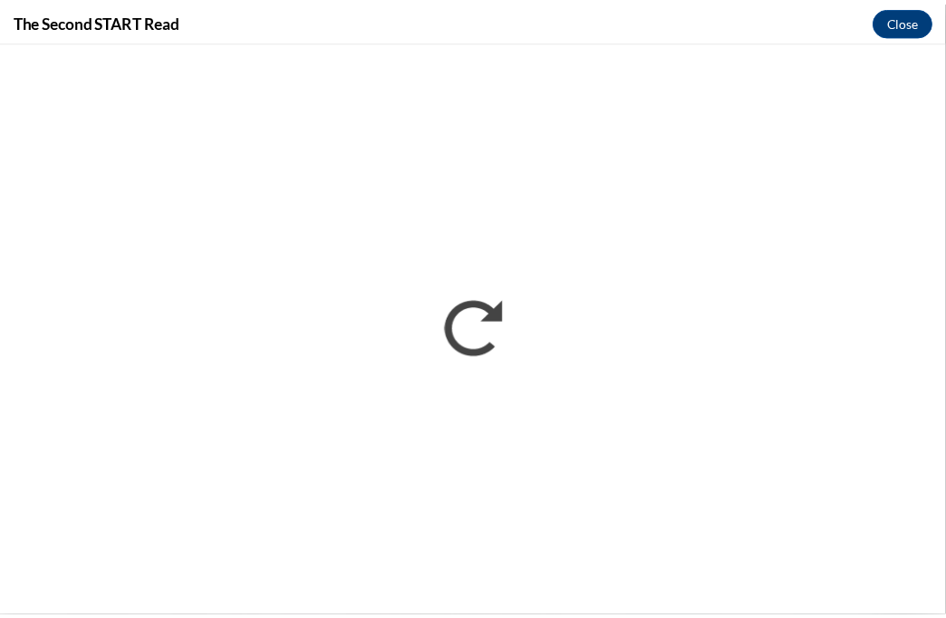
scroll to position [0, 0]
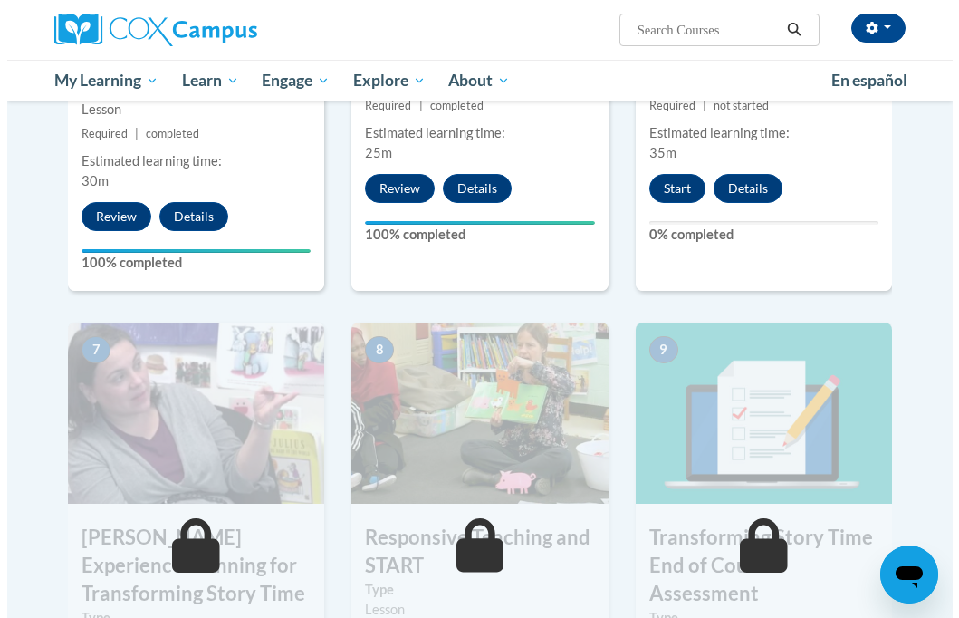
scroll to position [1150, 0]
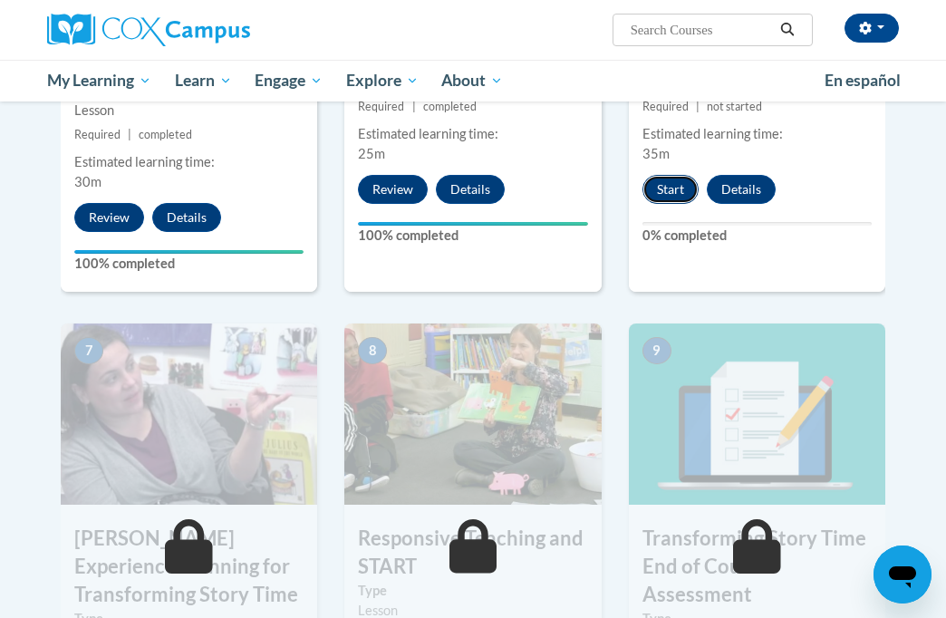
click at [657, 188] on button "Start" at bounding box center [670, 189] width 56 height 29
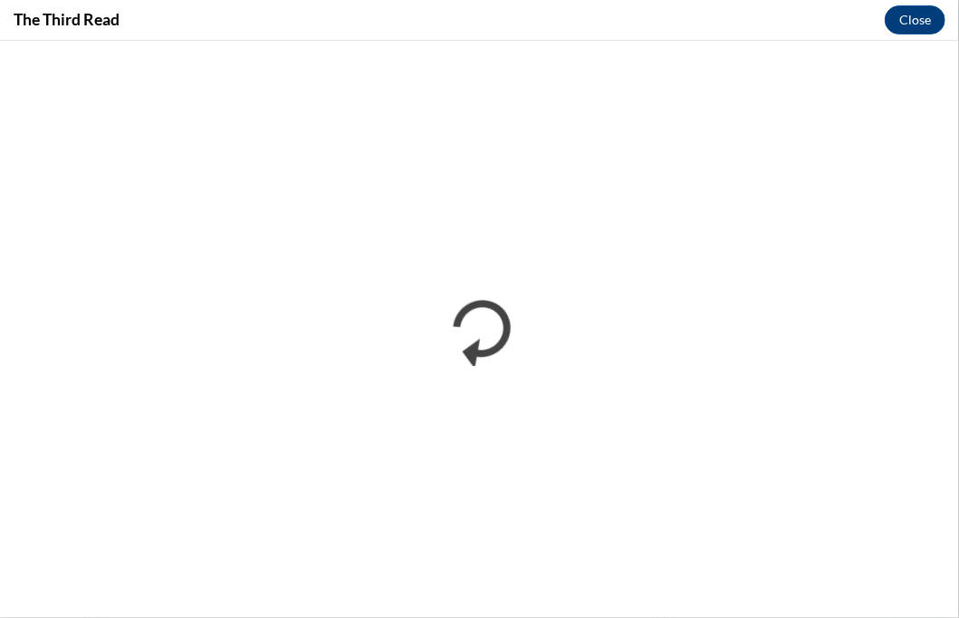
scroll to position [0, 0]
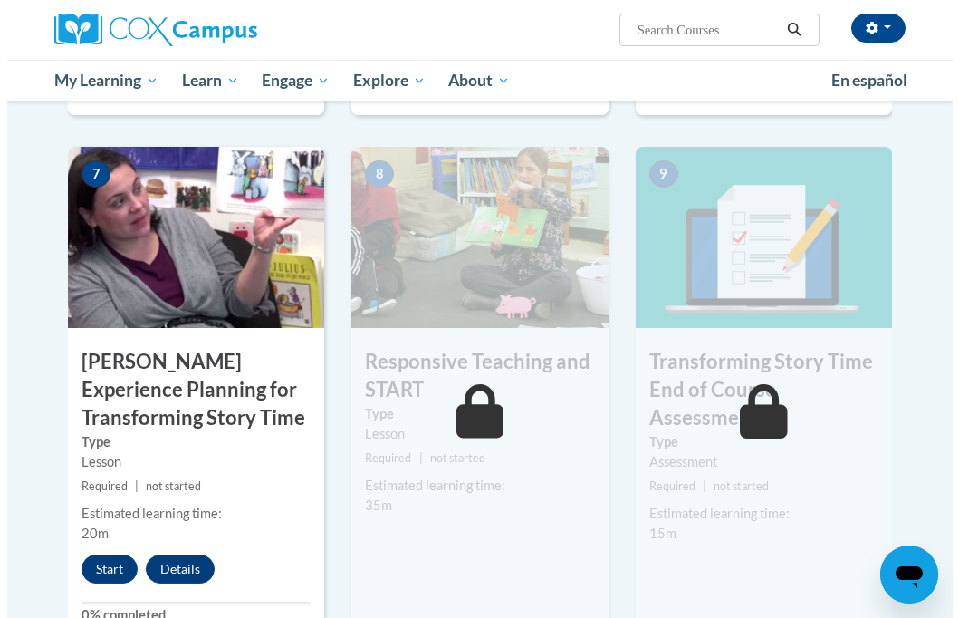
scroll to position [1540, 0]
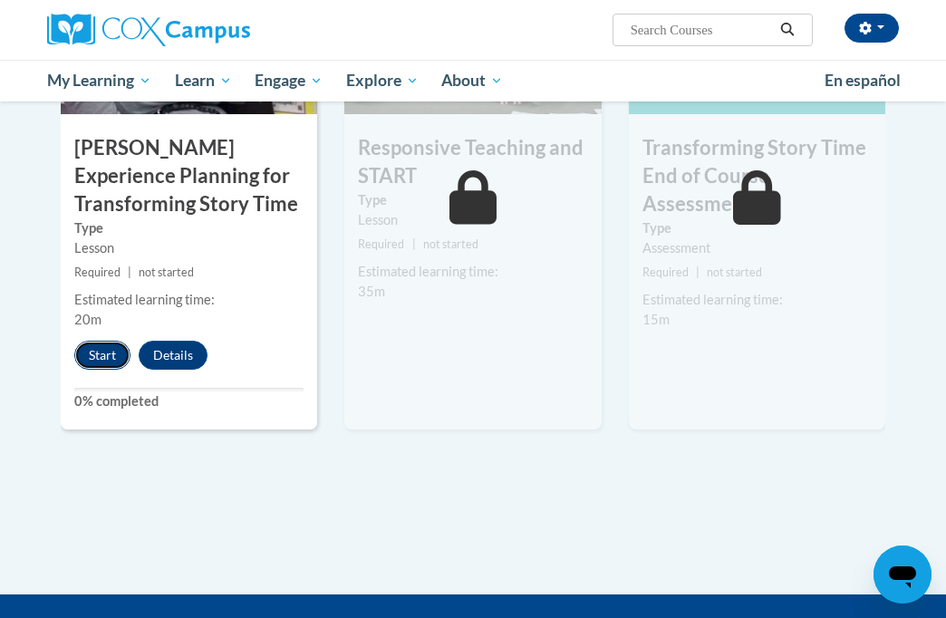
click at [94, 350] on button "Start" at bounding box center [102, 355] width 56 height 29
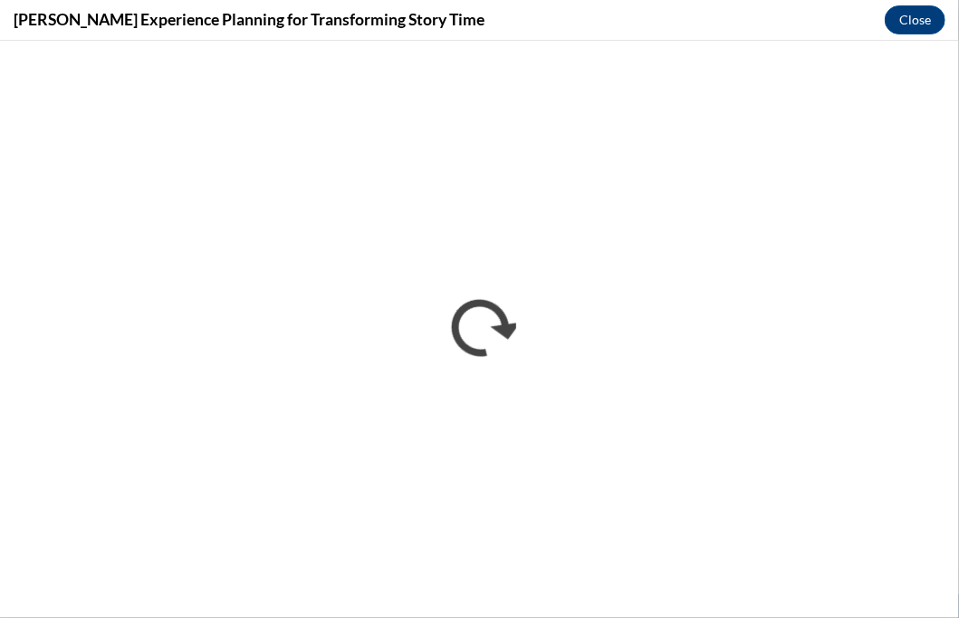
scroll to position [0, 0]
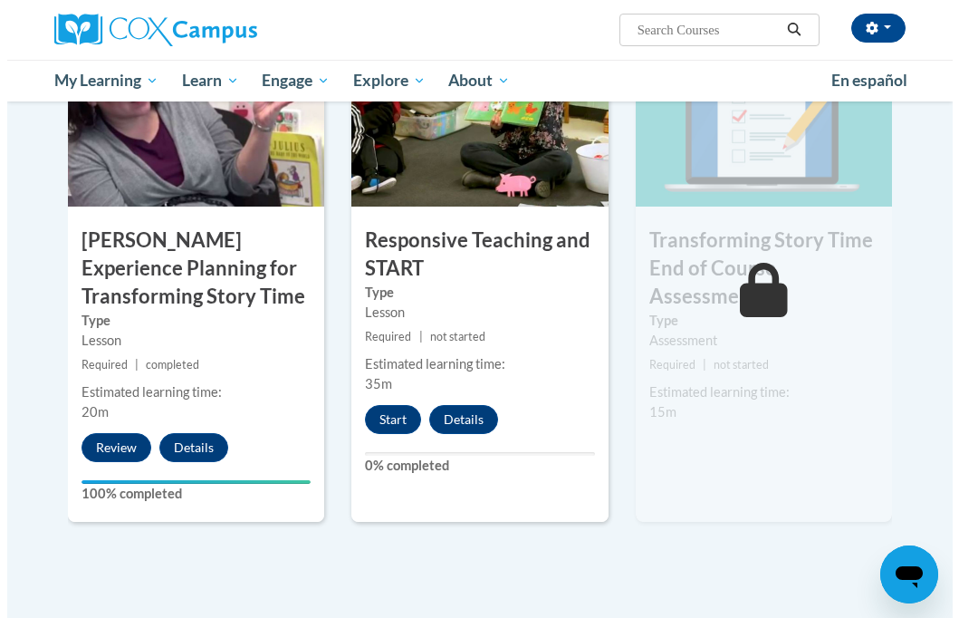
scroll to position [1540, 0]
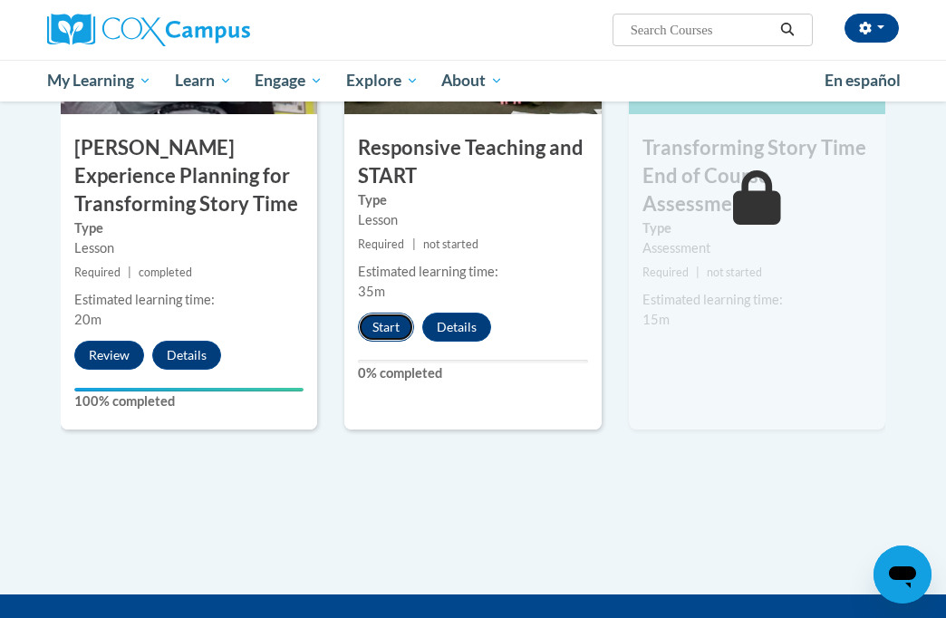
click at [380, 317] on button "Start" at bounding box center [386, 327] width 56 height 29
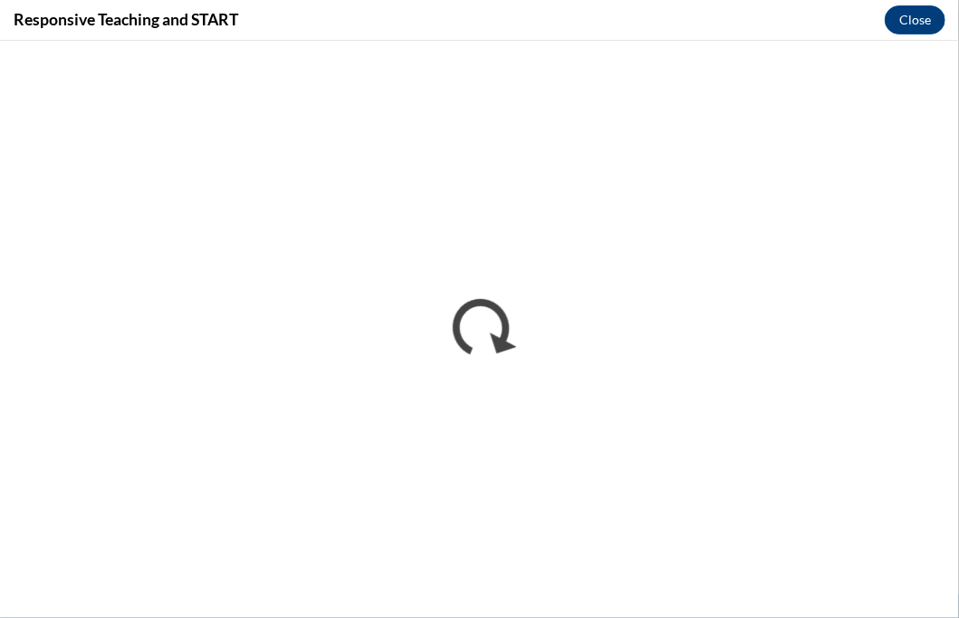
scroll to position [0, 0]
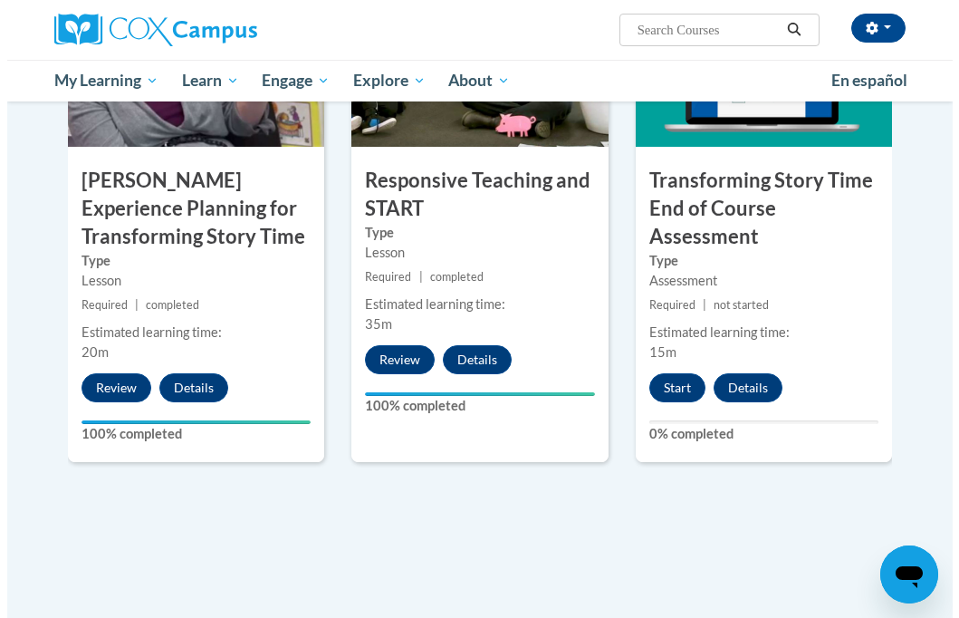
scroll to position [1598, 0]
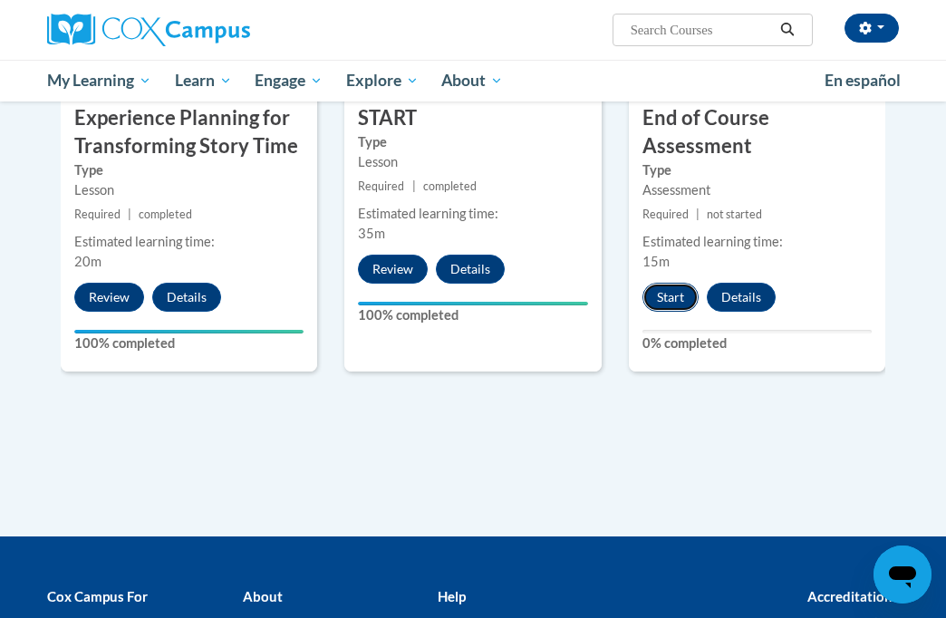
click at [660, 293] on button "Start" at bounding box center [670, 297] width 56 height 29
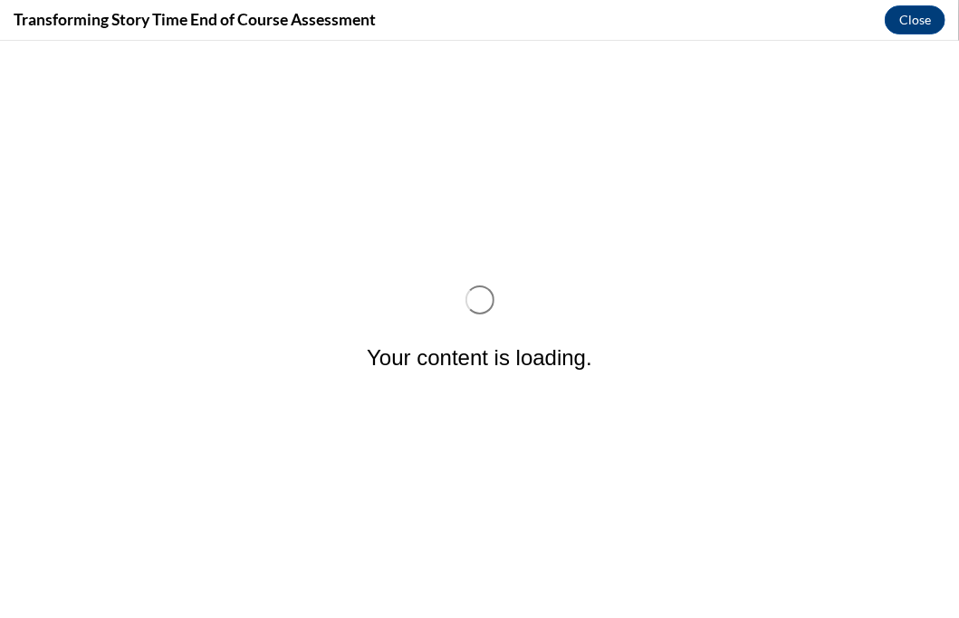
scroll to position [0, 0]
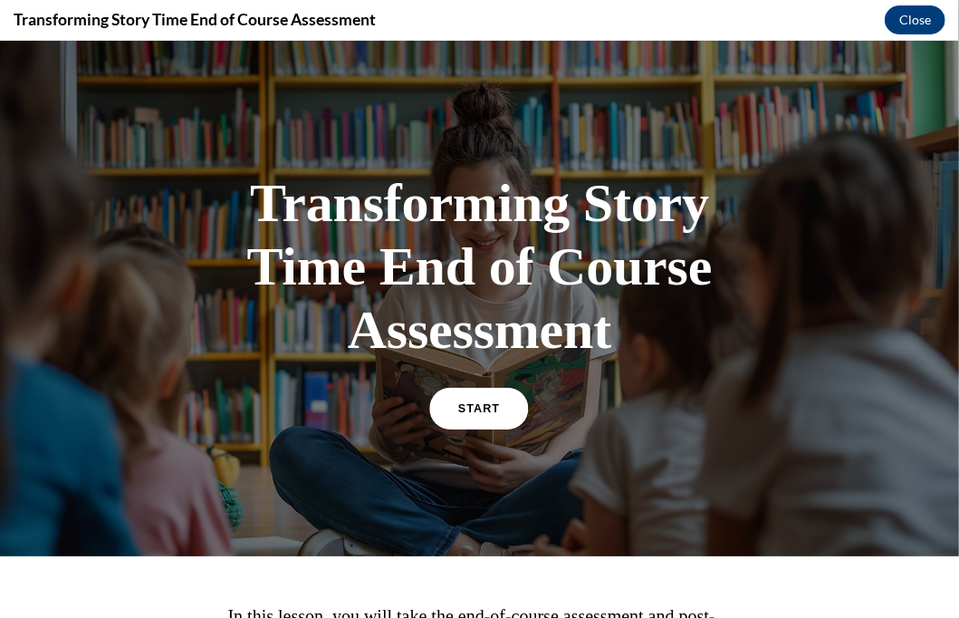
click at [494, 394] on link "START" at bounding box center [479, 408] width 99 height 42
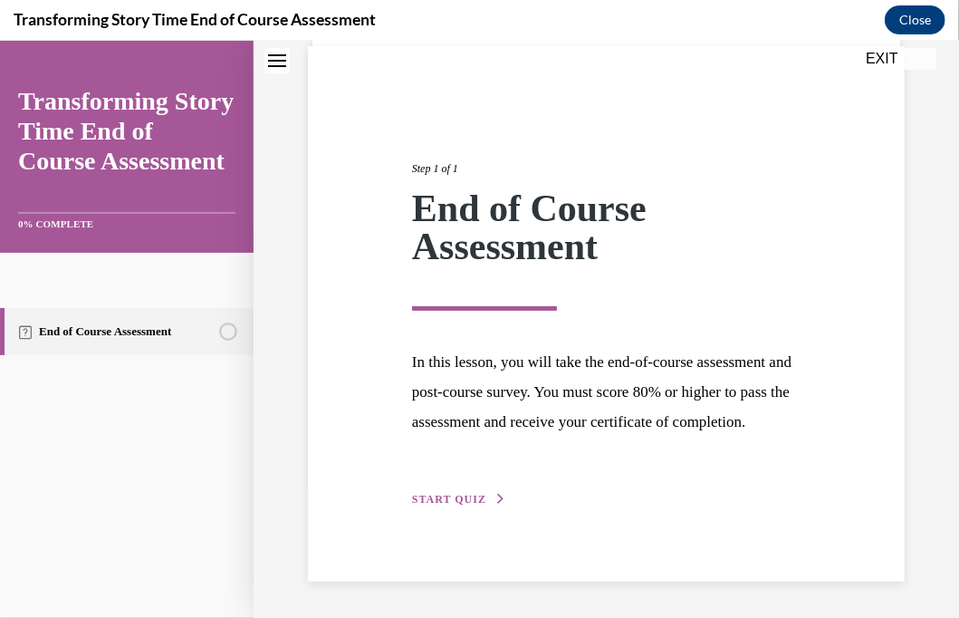
scroll to position [162, 0]
click at [464, 500] on span "START QUIZ" at bounding box center [449, 498] width 74 height 13
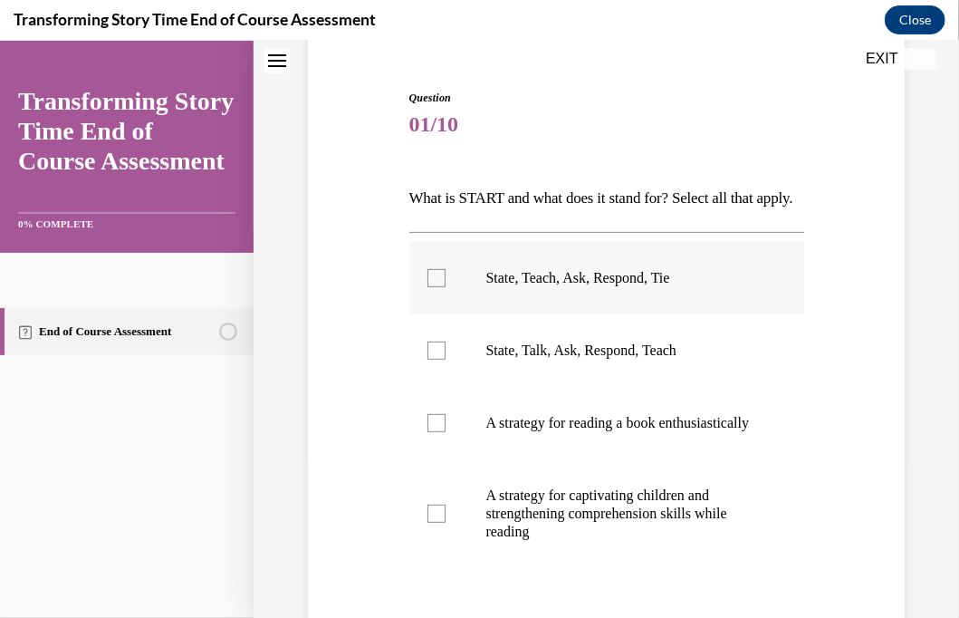
click at [428, 286] on div at bounding box center [437, 277] width 18 height 18
click at [428, 286] on input "State, Teach, Ask, Respond, Tie" at bounding box center [437, 277] width 18 height 18
checkbox input "true"
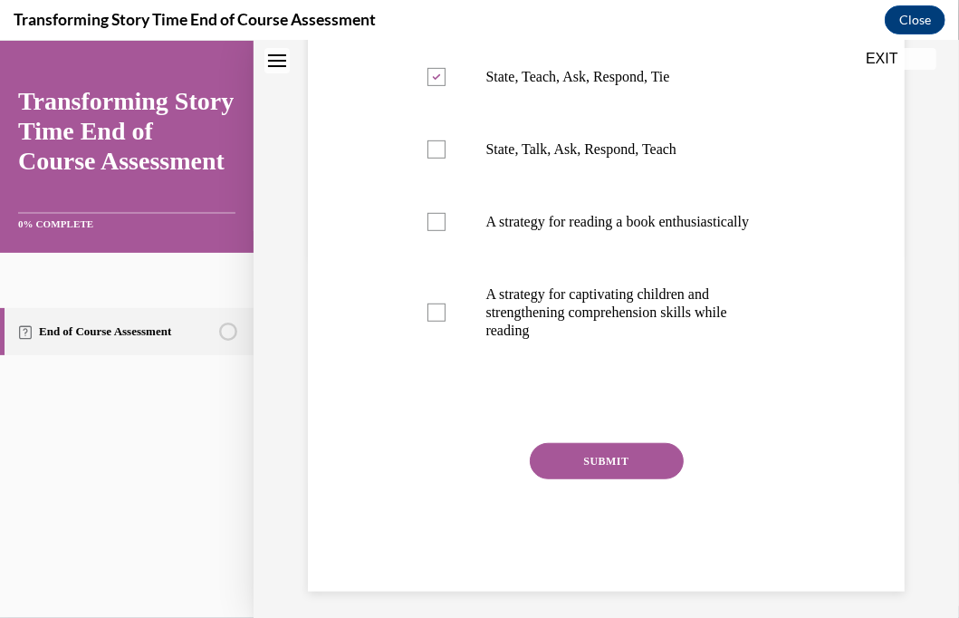
scroll to position [421, 0]
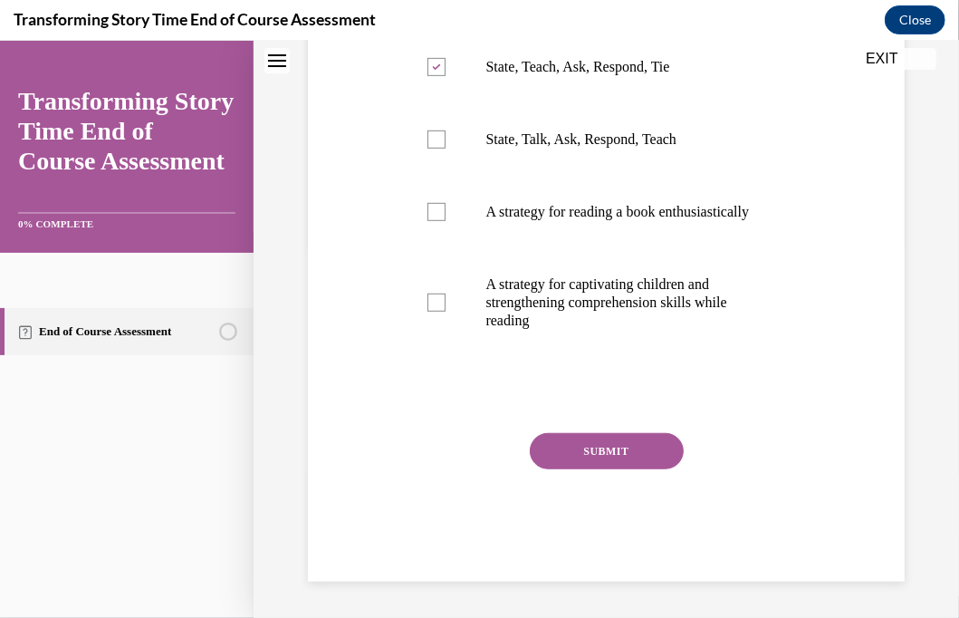
click at [590, 439] on button "SUBMIT" at bounding box center [607, 450] width 154 height 36
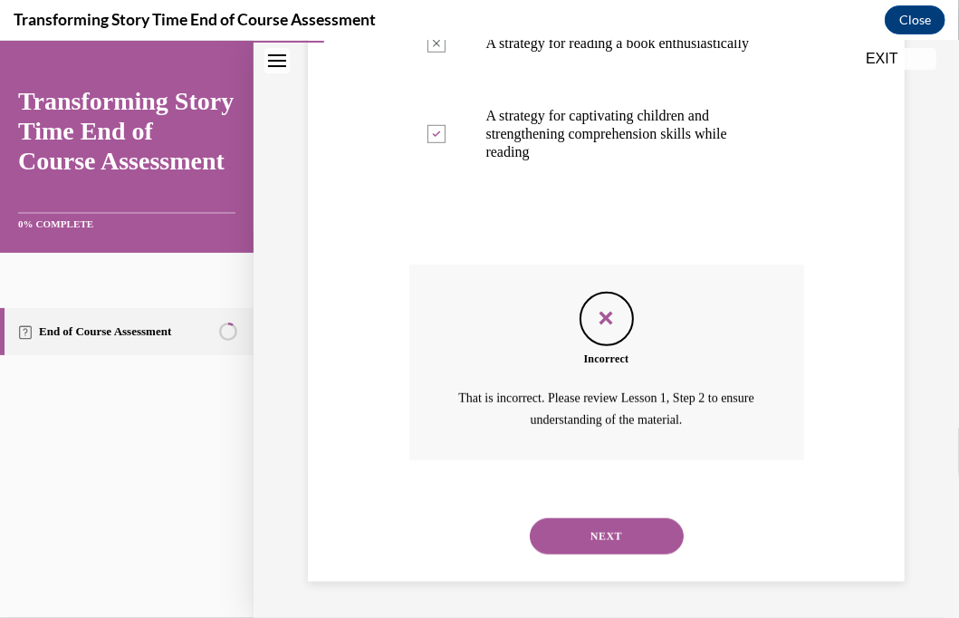
scroll to position [589, 0]
click at [585, 554] on button "NEXT" at bounding box center [607, 535] width 154 height 36
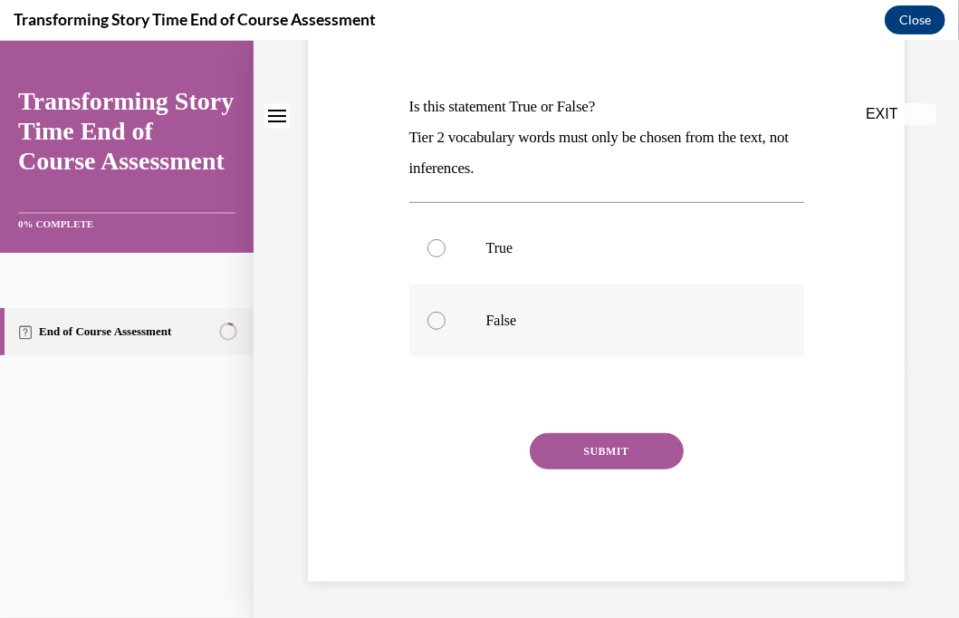
scroll to position [0, 0]
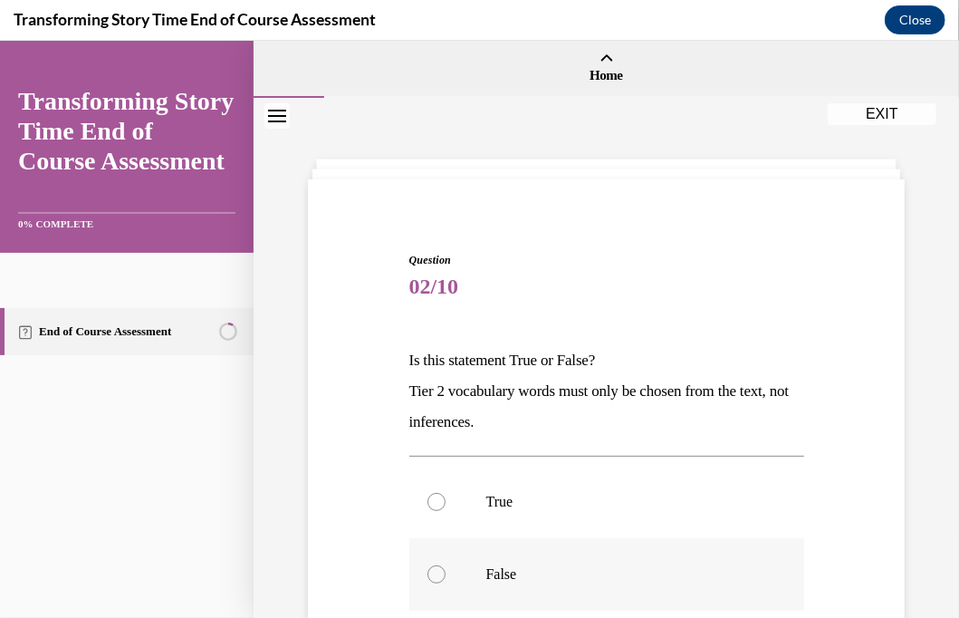
click at [430, 570] on div at bounding box center [437, 573] width 18 height 18
click at [430, 570] on input "False" at bounding box center [437, 573] width 18 height 18
radio input "true"
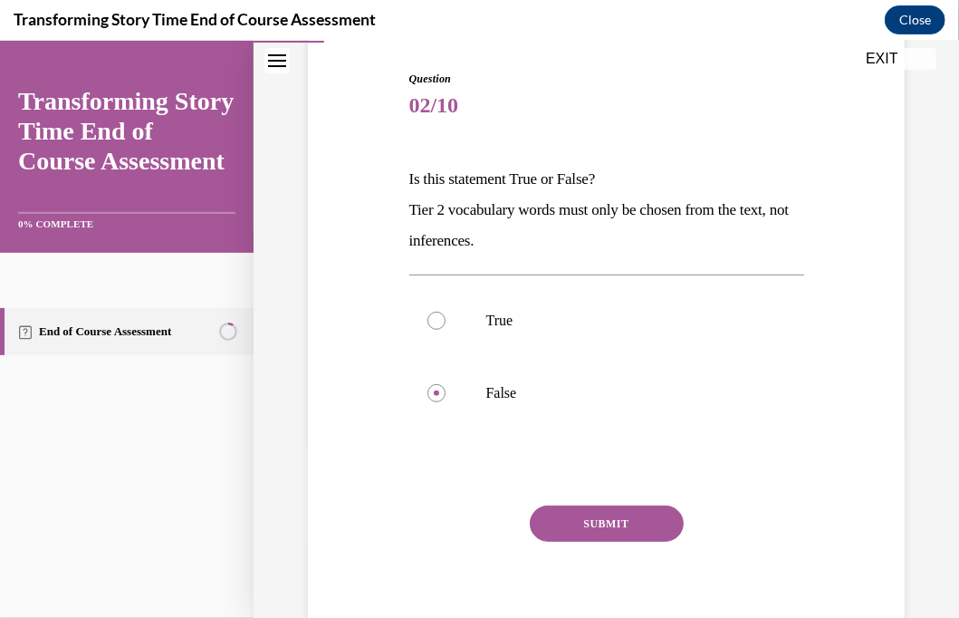
click at [598, 532] on button "SUBMIT" at bounding box center [607, 523] width 154 height 36
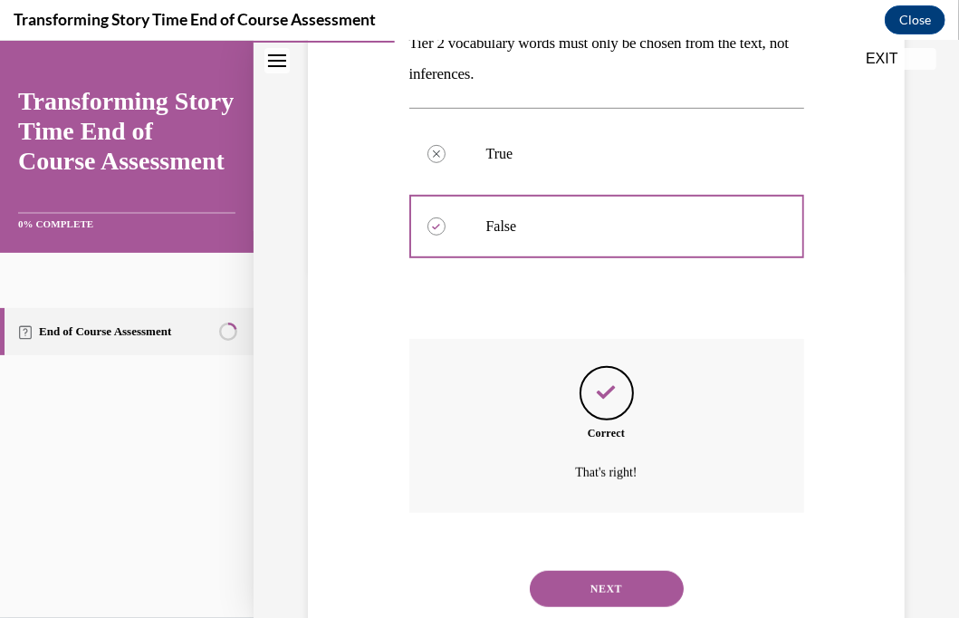
scroll to position [400, 0]
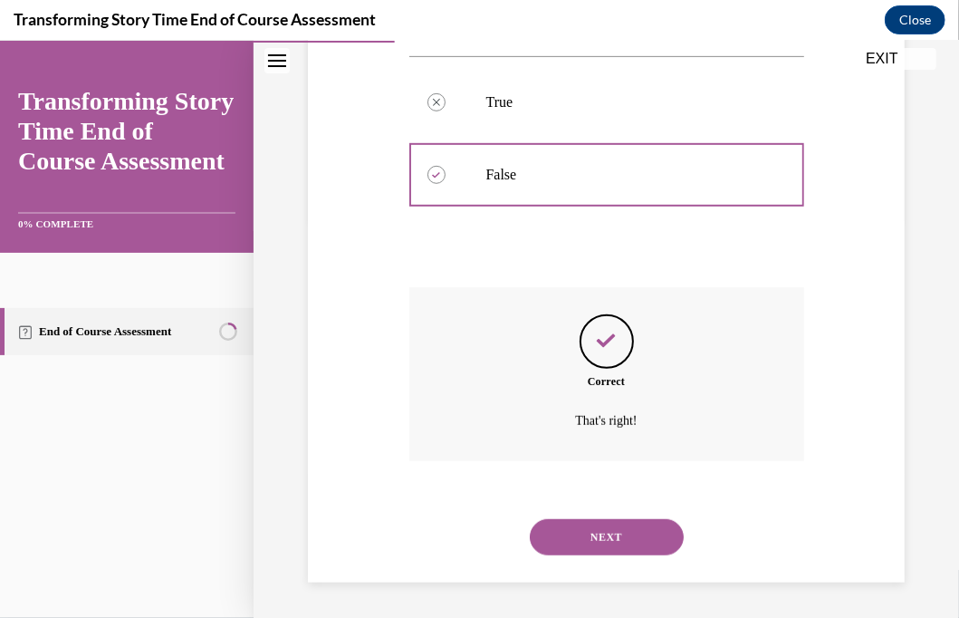
click at [574, 535] on button "NEXT" at bounding box center [607, 536] width 154 height 36
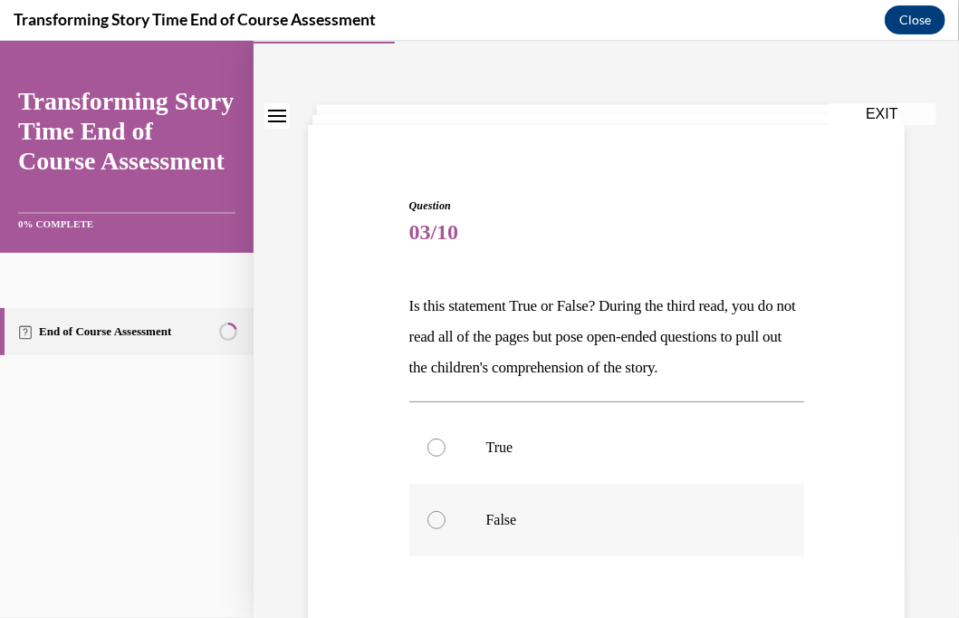
scroll to position [181, 0]
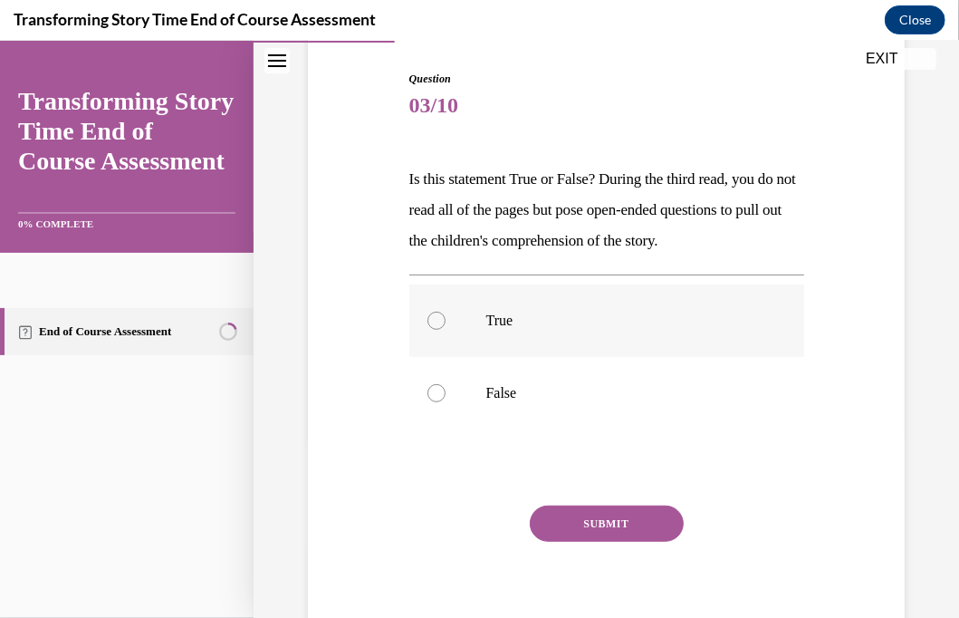
click at [438, 329] on div at bounding box center [437, 320] width 18 height 18
click at [438, 329] on input "True" at bounding box center [437, 320] width 18 height 18
radio input "true"
click at [614, 541] on button "SUBMIT" at bounding box center [607, 523] width 154 height 36
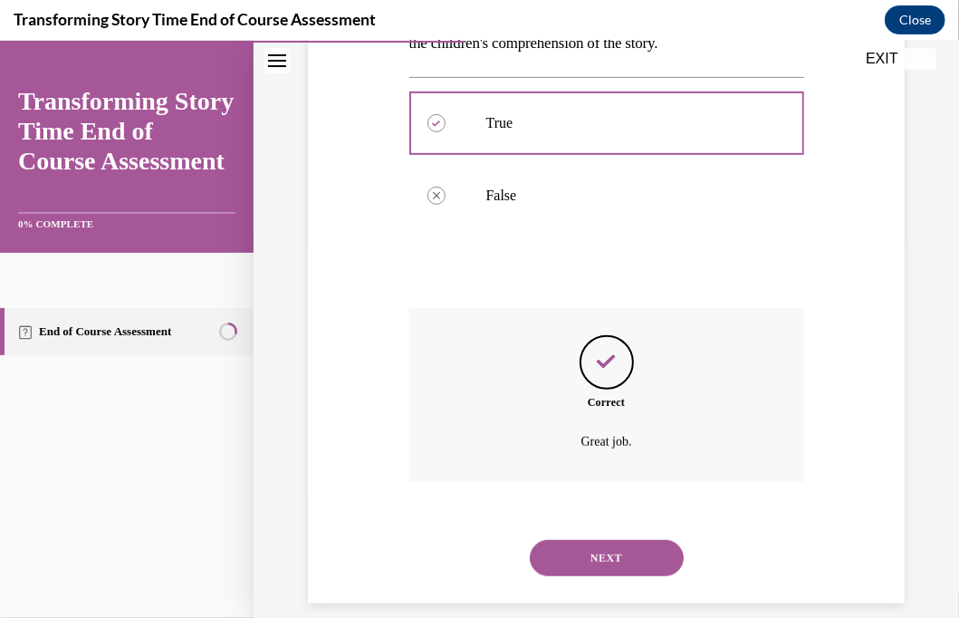
scroll to position [430, 0]
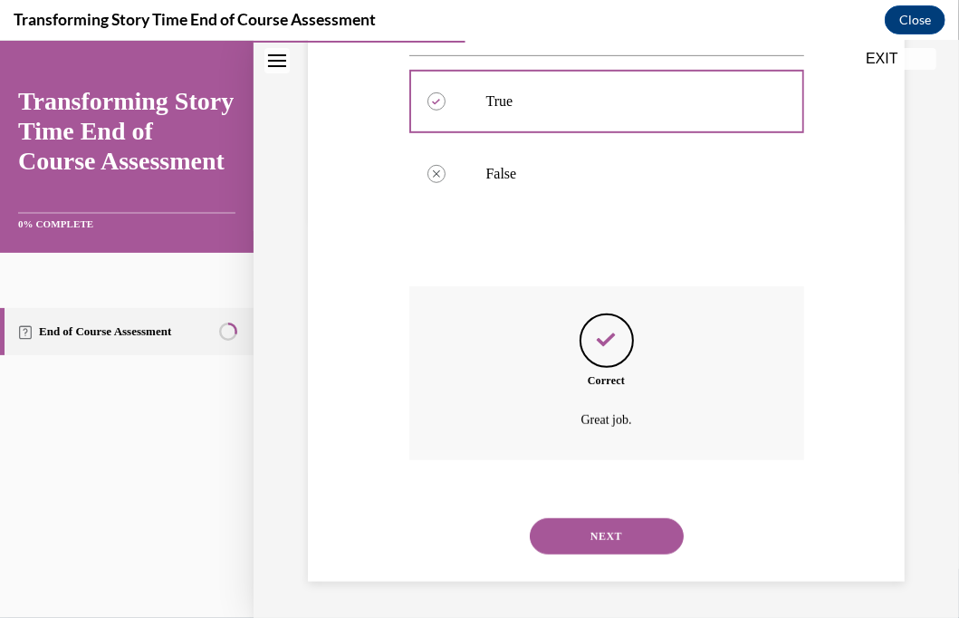
click at [578, 543] on button "NEXT" at bounding box center [607, 535] width 154 height 36
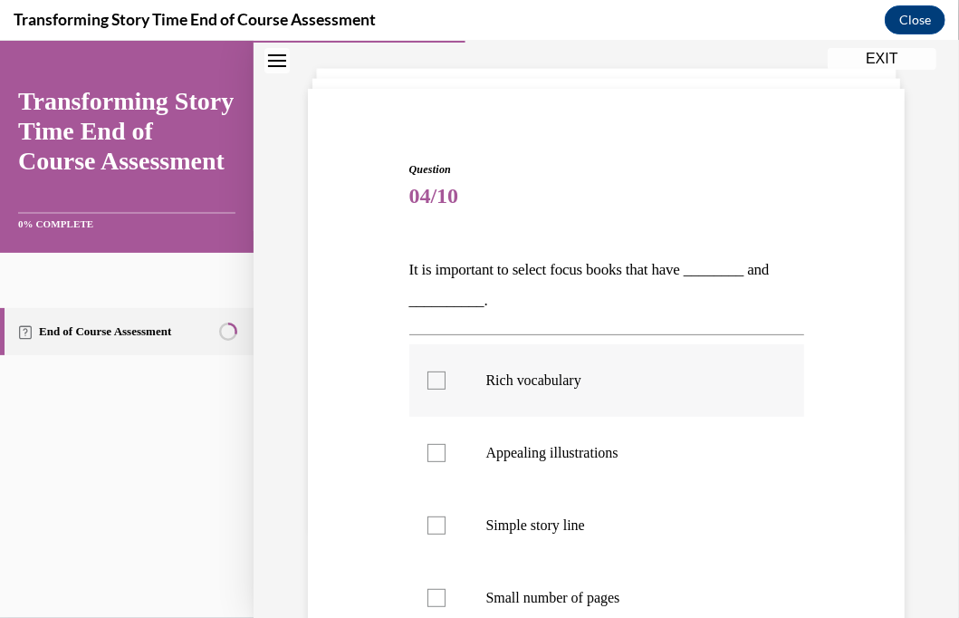
scroll to position [181, 0]
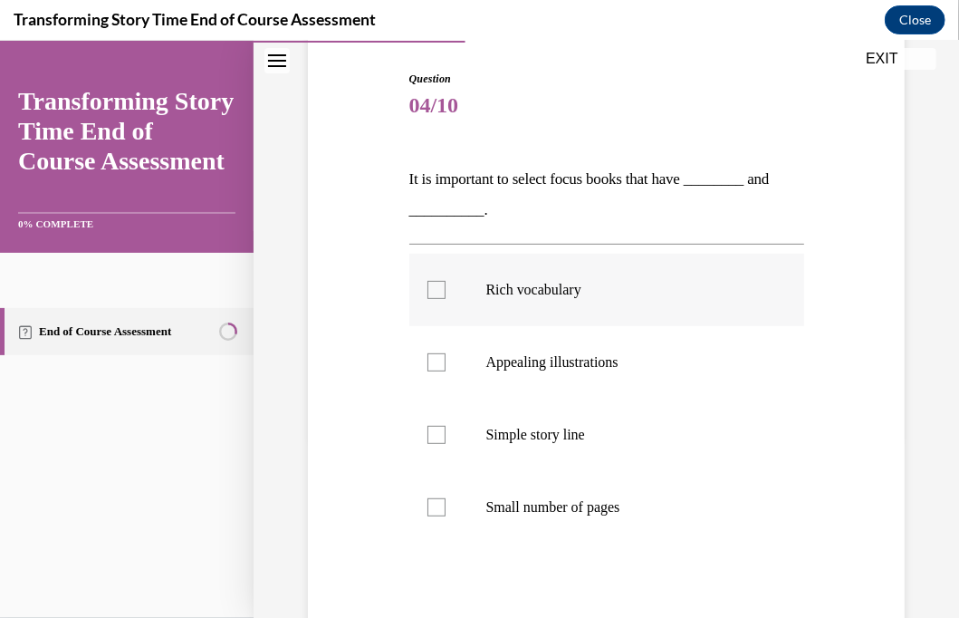
click at [435, 293] on div at bounding box center [437, 289] width 18 height 18
click at [435, 293] on input "Rich vocabulary" at bounding box center [437, 289] width 18 height 18
checkbox input "true"
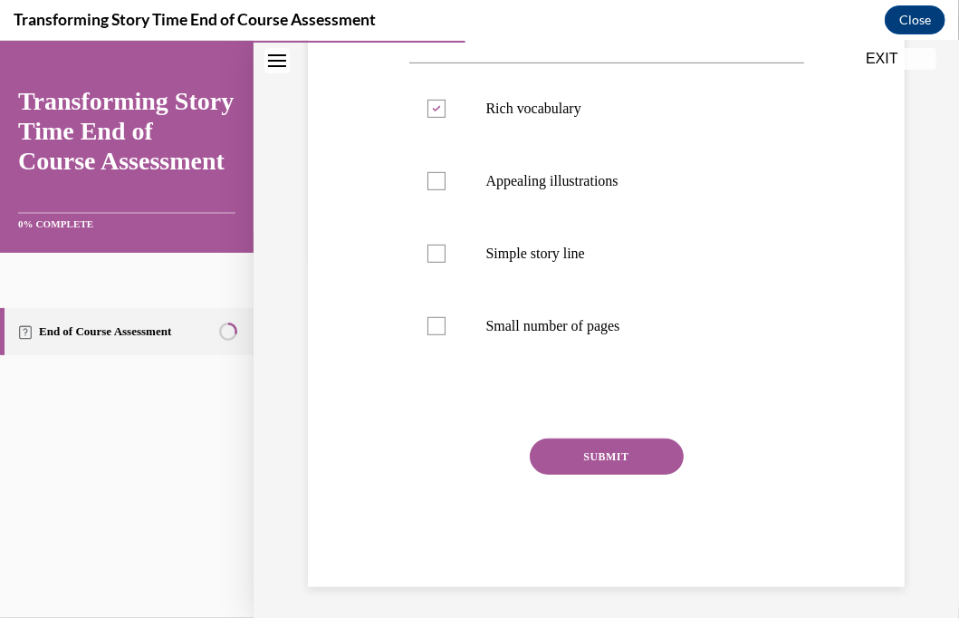
click at [563, 457] on button "SUBMIT" at bounding box center [607, 456] width 154 height 36
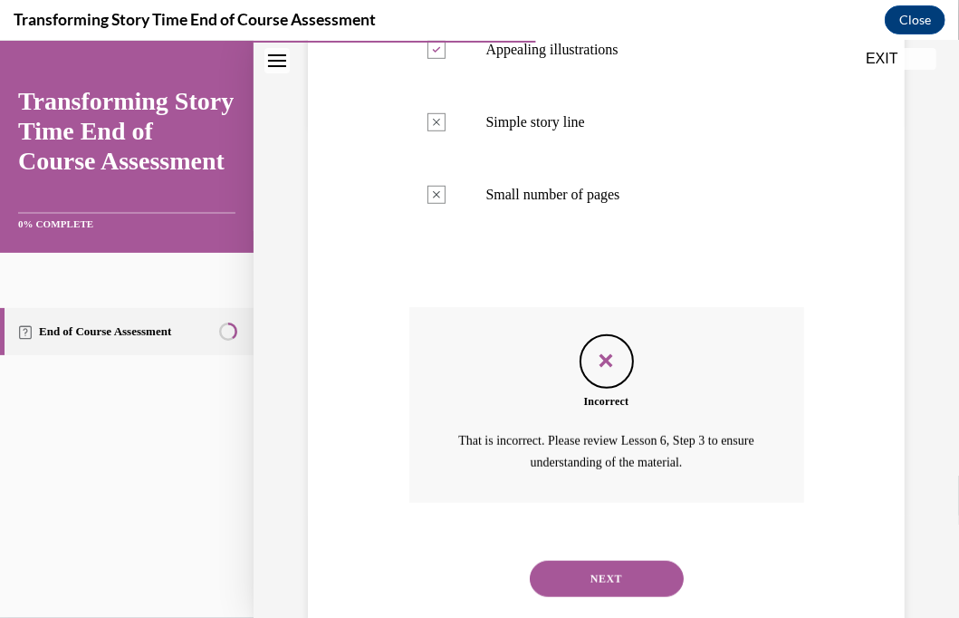
scroll to position [535, 0]
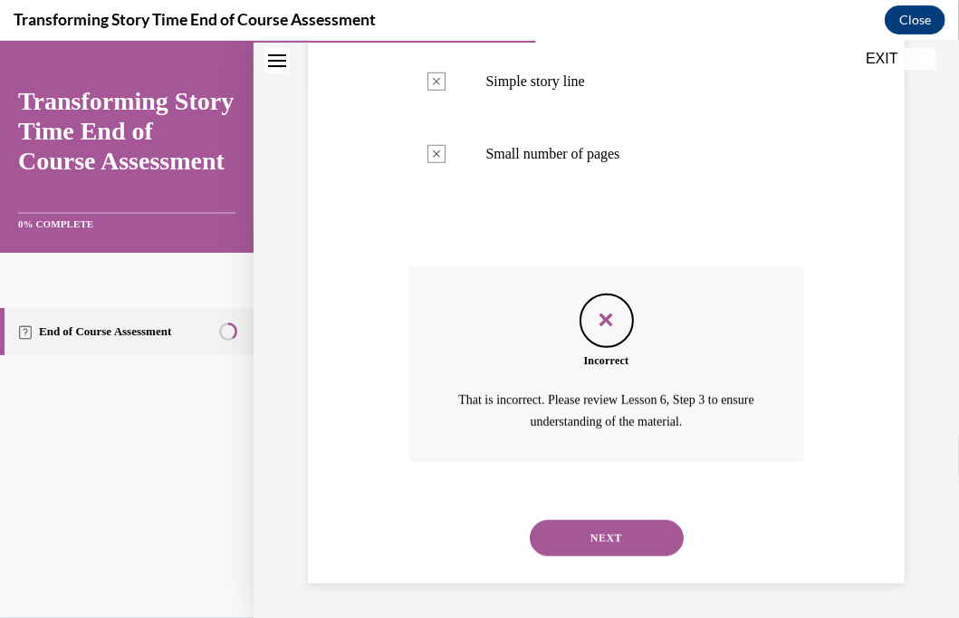
click at [579, 533] on button "NEXT" at bounding box center [607, 537] width 154 height 36
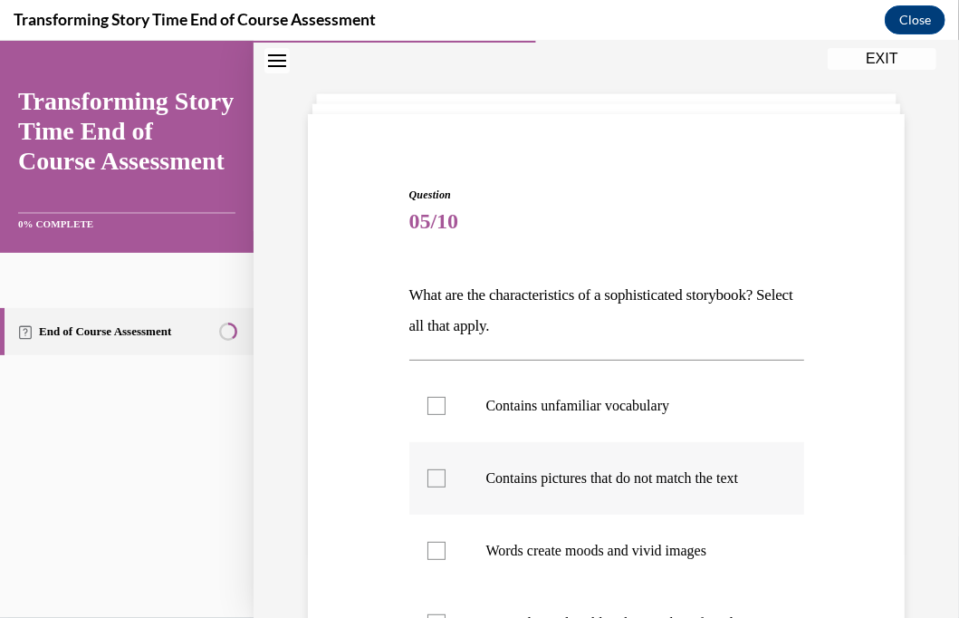
scroll to position [91, 0]
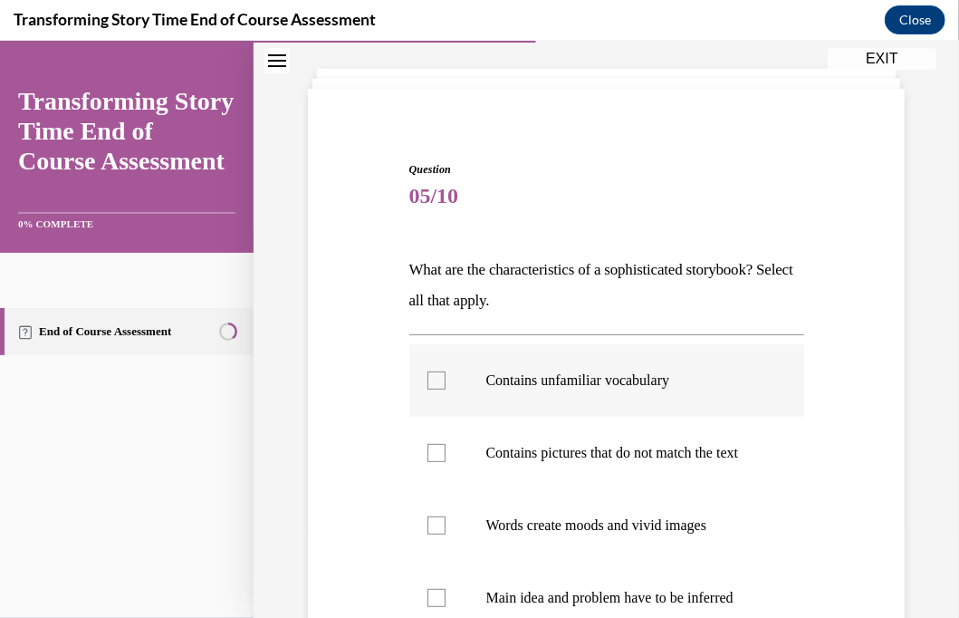
click at [422, 381] on label "Contains unfamiliar vocabulary" at bounding box center [606, 379] width 395 height 72
click at [428, 381] on input "Contains unfamiliar vocabulary" at bounding box center [437, 380] width 18 height 18
checkbox input "true"
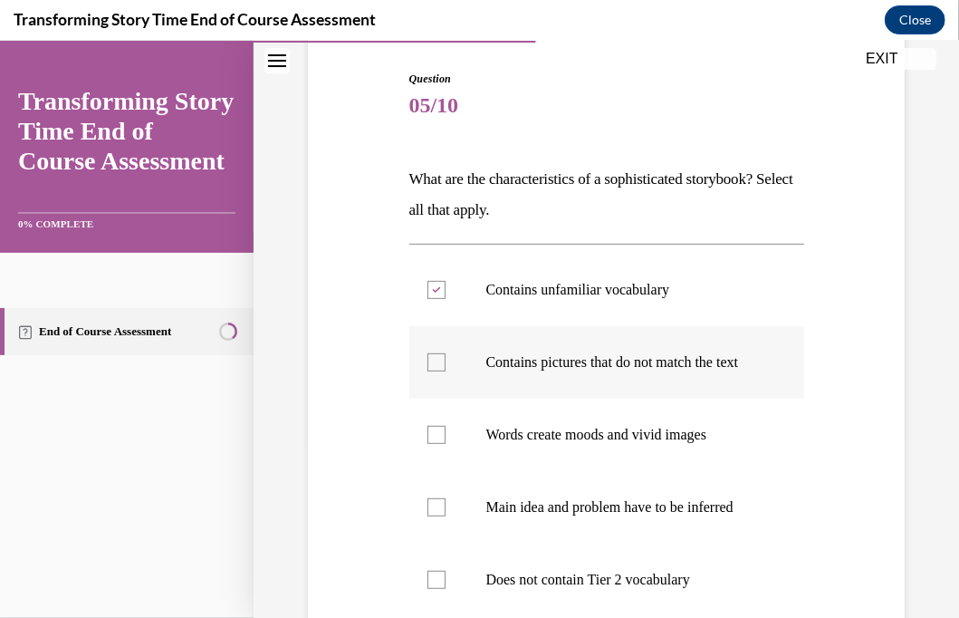
scroll to position [272, 0]
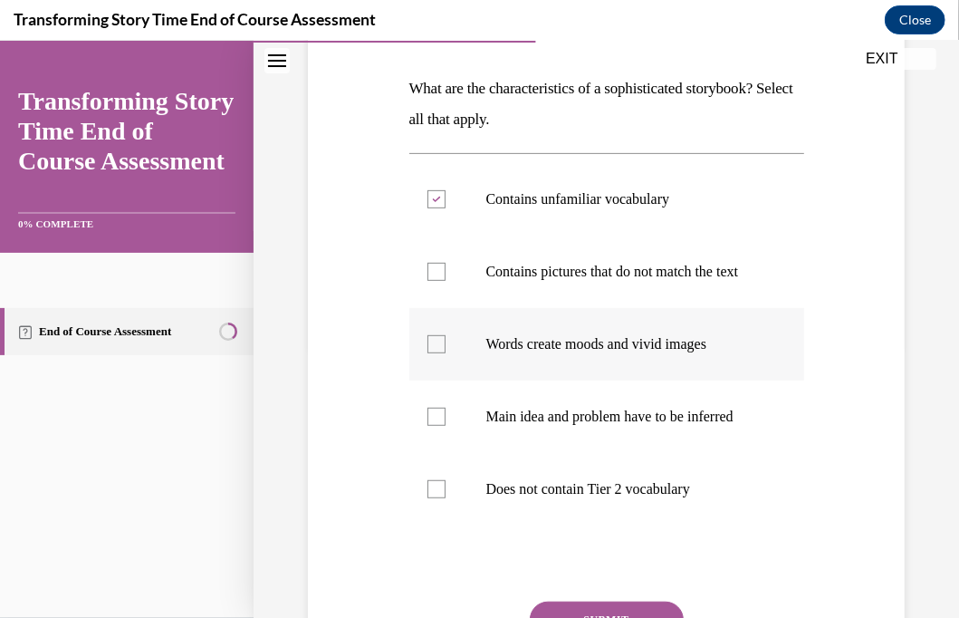
click at [433, 352] on div at bounding box center [437, 343] width 18 height 18
click at [433, 352] on input "Words create moods and vivid images" at bounding box center [437, 343] width 18 height 18
checkbox input "true"
click at [446, 448] on label "Main idea and problem have to be inferred" at bounding box center [606, 416] width 395 height 72
click at [446, 425] on input "Main idea and problem have to be inferred" at bounding box center [437, 416] width 18 height 18
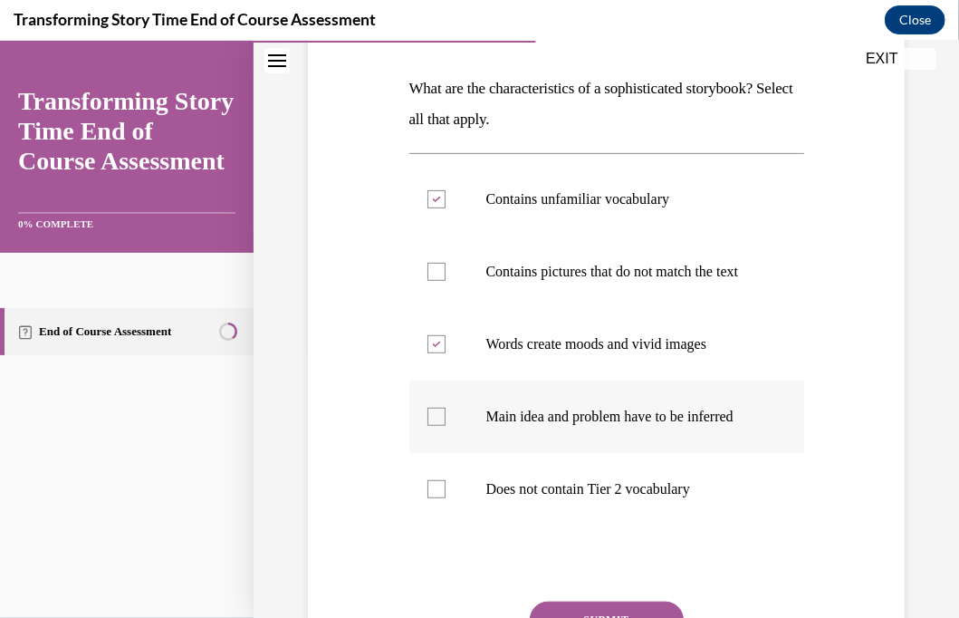
checkbox input "true"
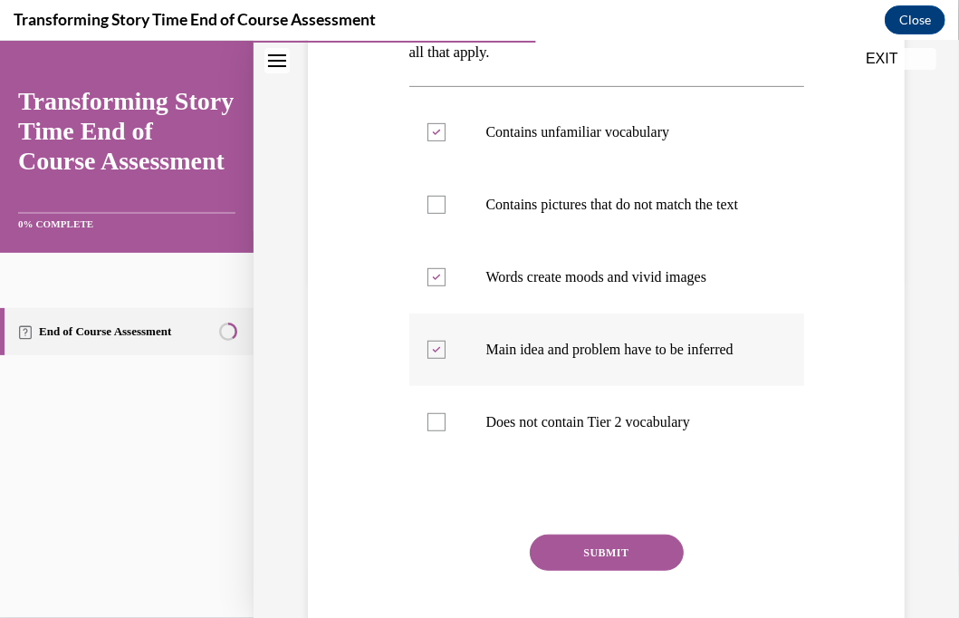
scroll to position [362, 0]
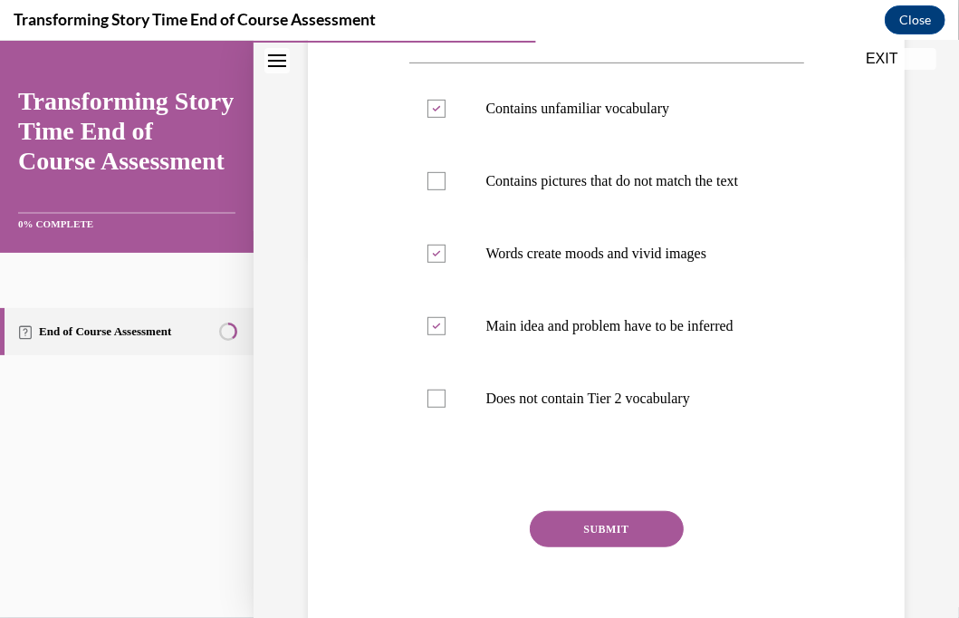
click at [571, 546] on button "SUBMIT" at bounding box center [607, 528] width 154 height 36
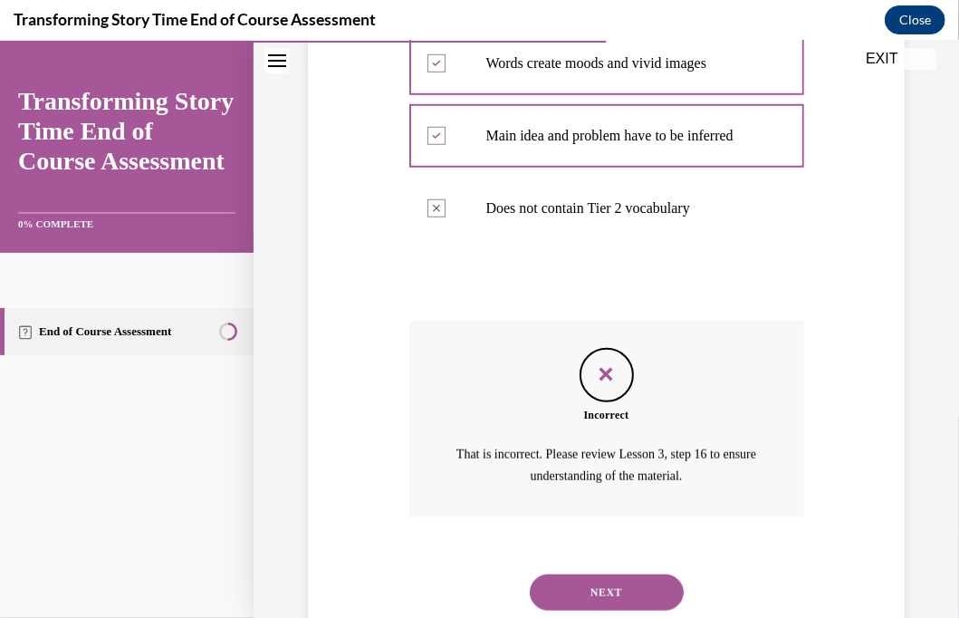
scroll to position [643, 0]
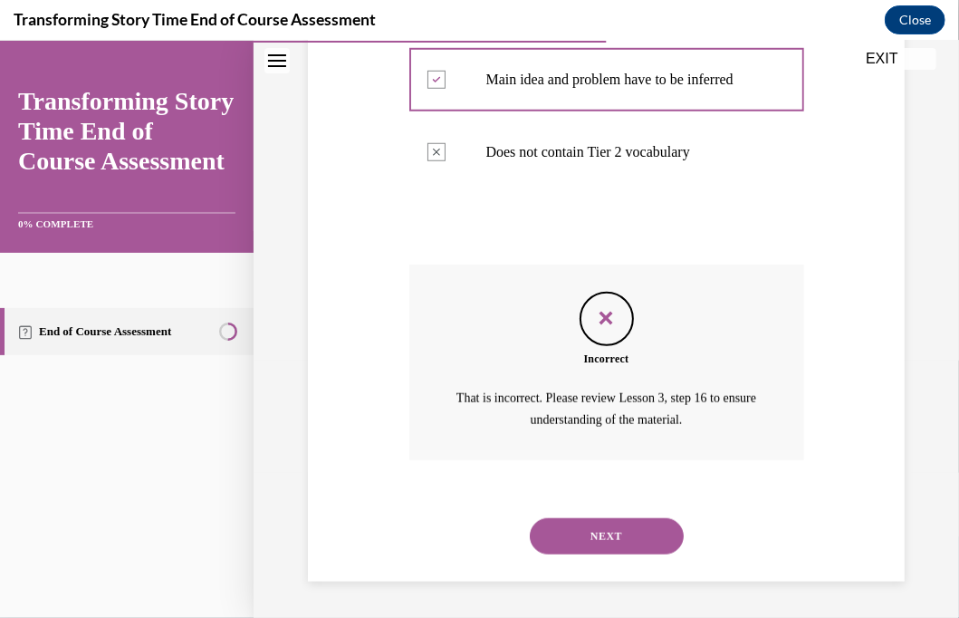
click at [586, 534] on button "NEXT" at bounding box center [607, 535] width 154 height 36
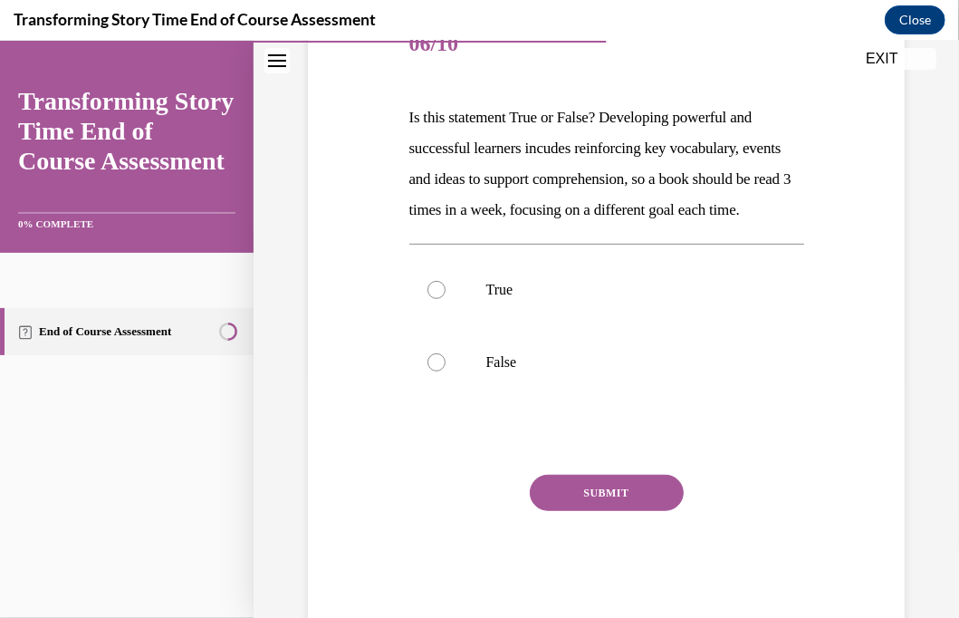
scroll to position [272, 0]
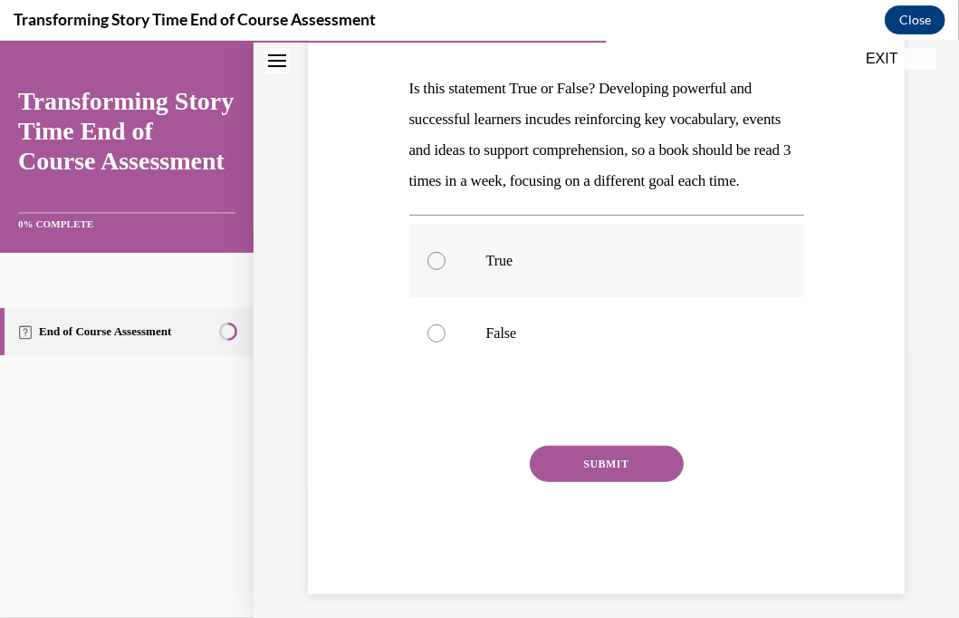
click at [435, 269] on div at bounding box center [437, 260] width 18 height 18
click at [435, 269] on input "True" at bounding box center [437, 260] width 18 height 18
radio input "true"
click at [553, 481] on button "SUBMIT" at bounding box center [607, 463] width 154 height 36
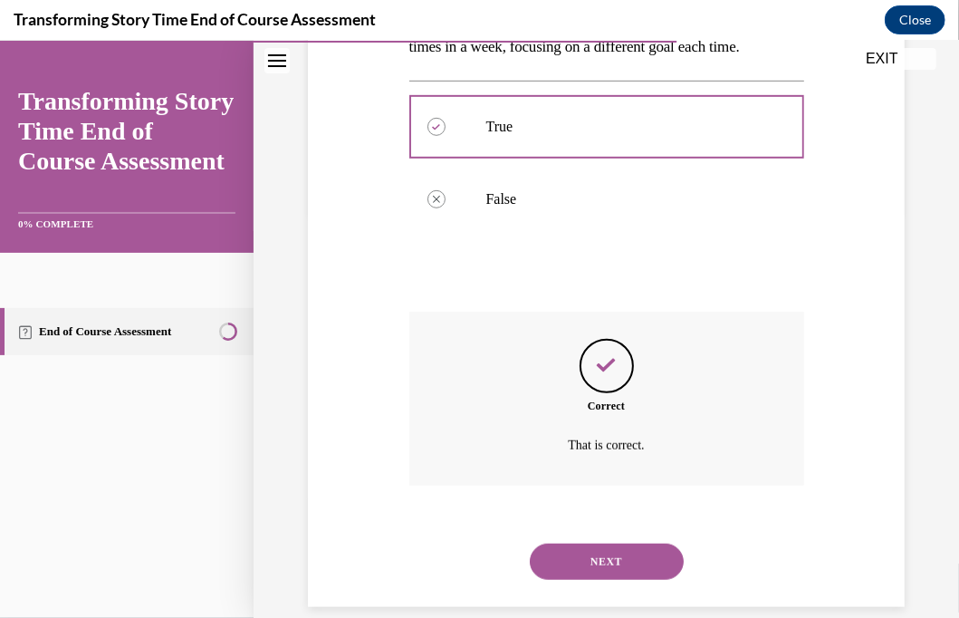
scroll to position [461, 0]
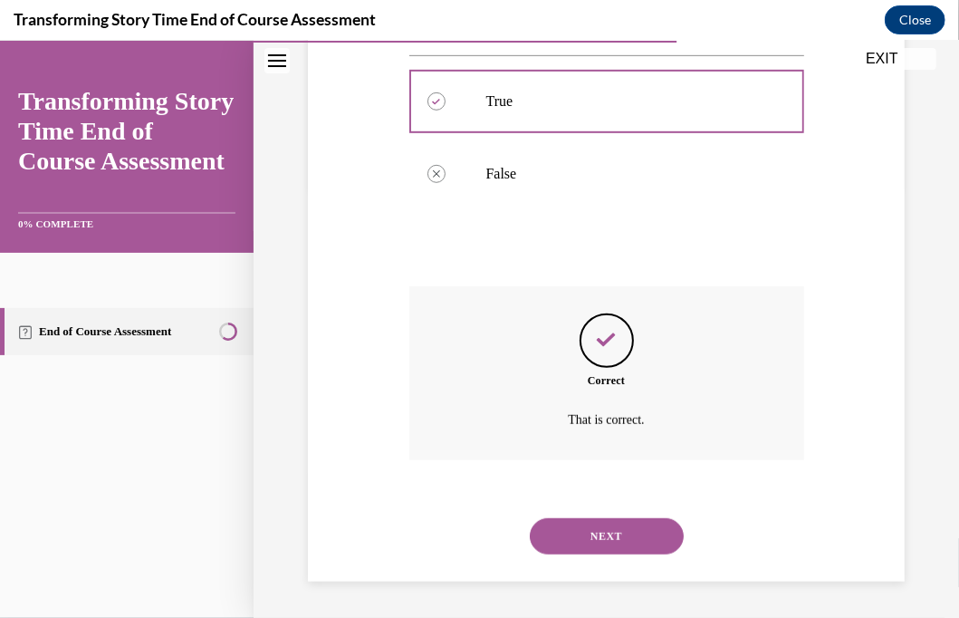
click at [553, 532] on button "NEXT" at bounding box center [607, 535] width 154 height 36
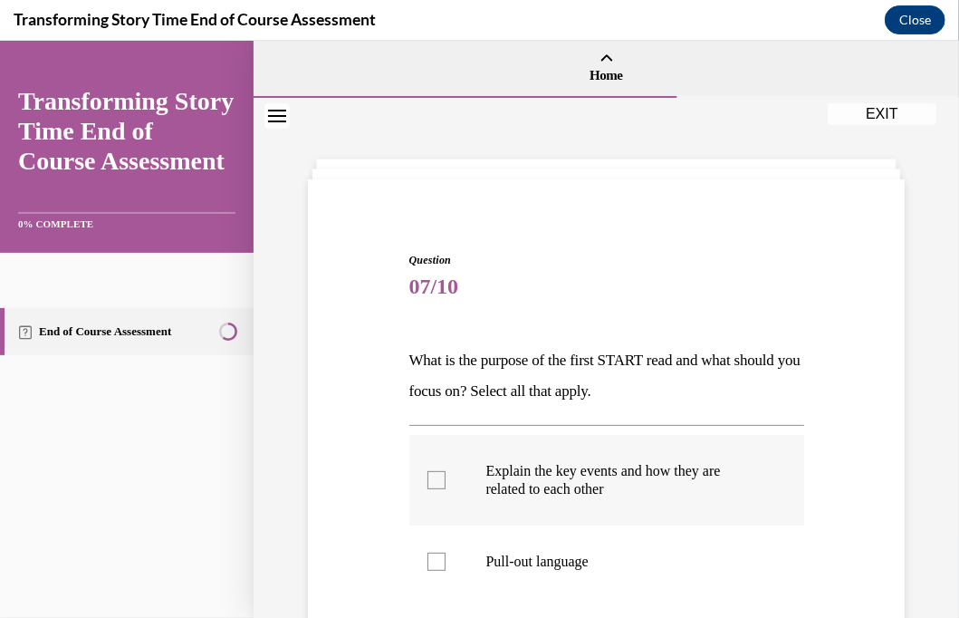
click at [436, 477] on div at bounding box center [437, 479] width 18 height 18
click at [436, 477] on input "Explain the key events and how they are related to each other" at bounding box center [437, 479] width 18 height 18
checkbox input "true"
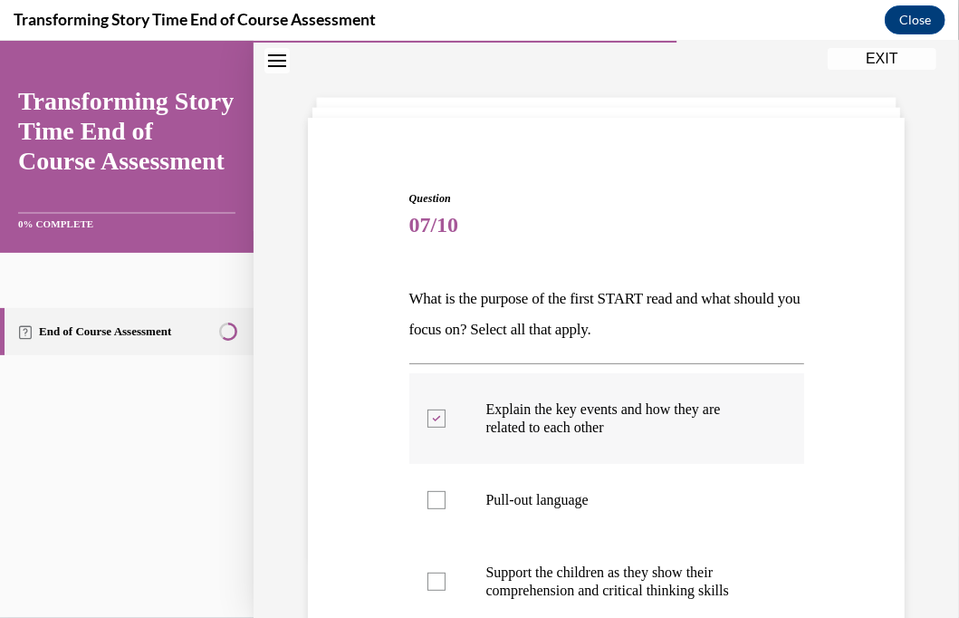
scroll to position [91, 0]
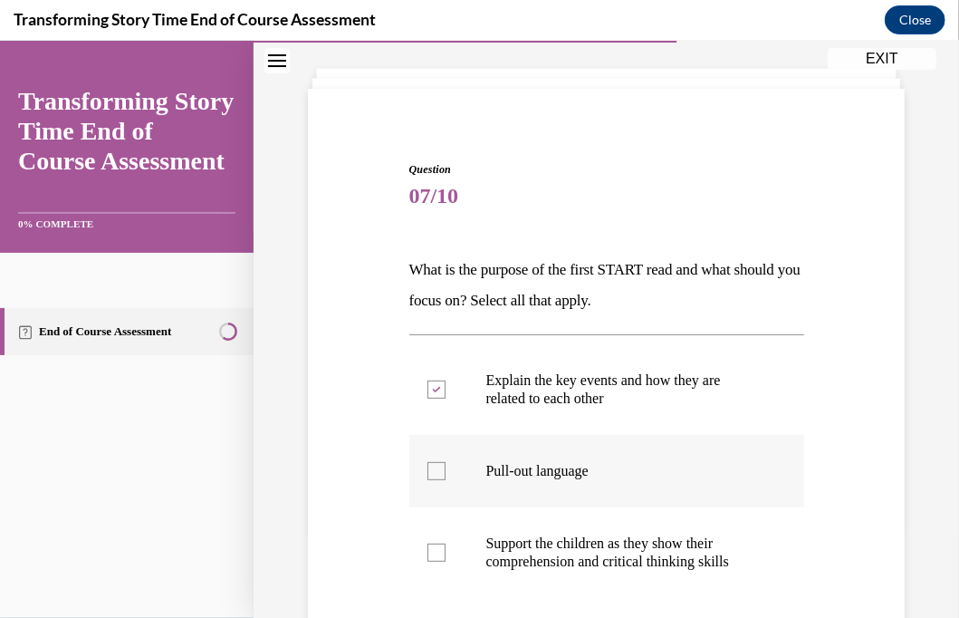
click at [435, 474] on div at bounding box center [437, 470] width 18 height 18
click at [435, 474] on input "Pull-out language" at bounding box center [437, 470] width 18 height 18
checkbox input "true"
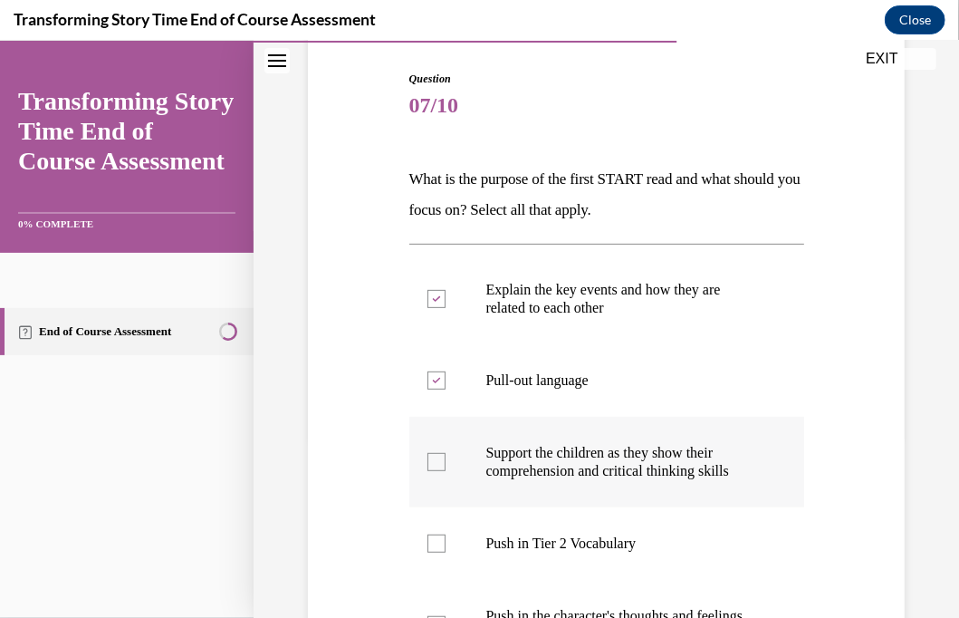
click at [430, 458] on div at bounding box center [437, 461] width 18 height 18
click at [430, 458] on input "Support the children as they show their comprehension and critical thinking ski…" at bounding box center [437, 461] width 18 height 18
checkbox input "true"
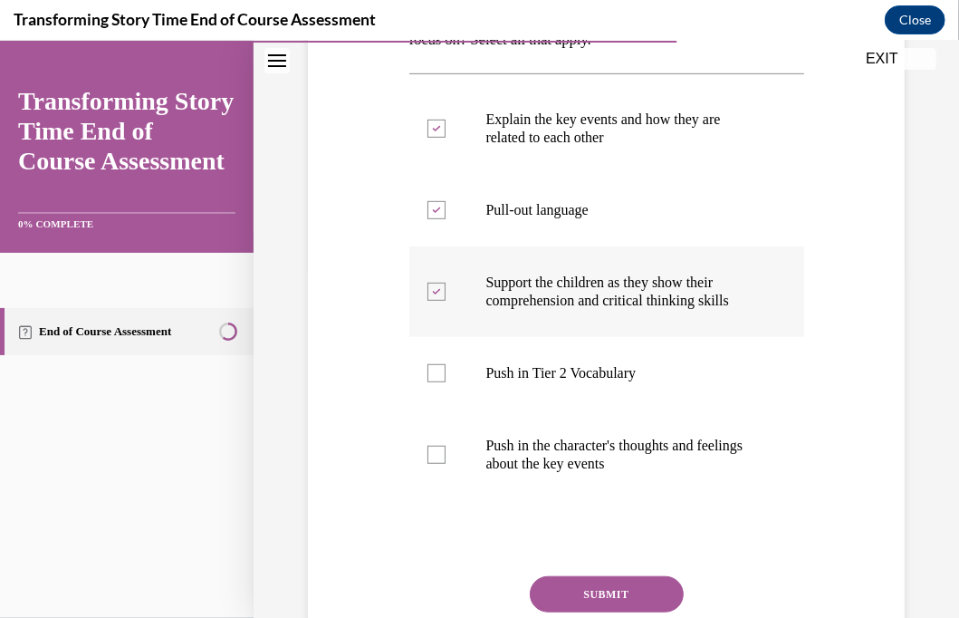
scroll to position [362, 0]
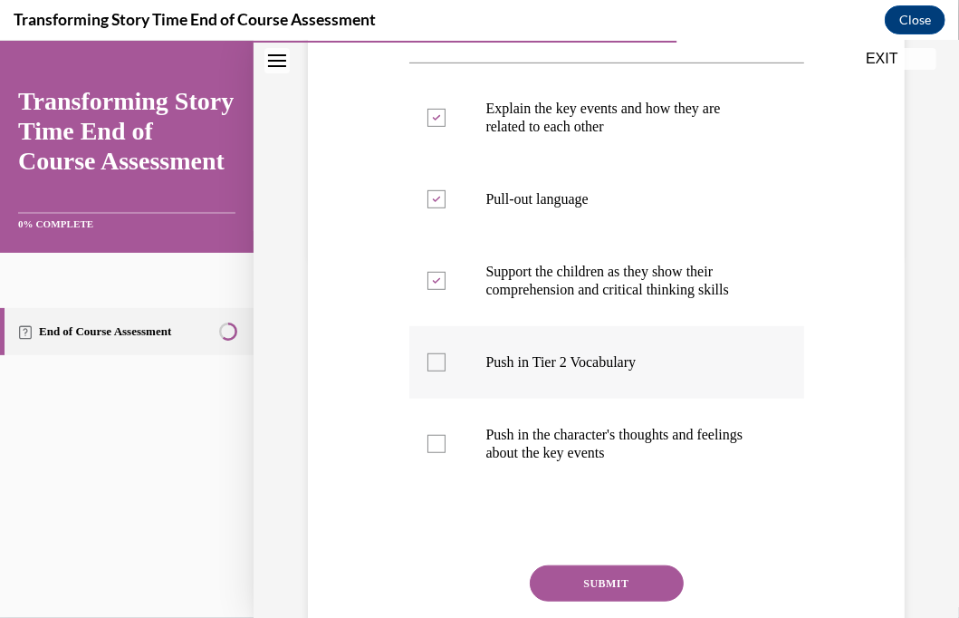
click at [439, 360] on div at bounding box center [437, 361] width 18 height 18
click at [439, 360] on input "Push in Tier 2 Vocabulary" at bounding box center [437, 361] width 18 height 18
checkbox input "true"
click at [448, 444] on label "Push in the character's thoughts and feelings about the key events" at bounding box center [606, 443] width 395 height 91
click at [446, 444] on input "Push in the character's thoughts and feelings about the key events" at bounding box center [437, 443] width 18 height 18
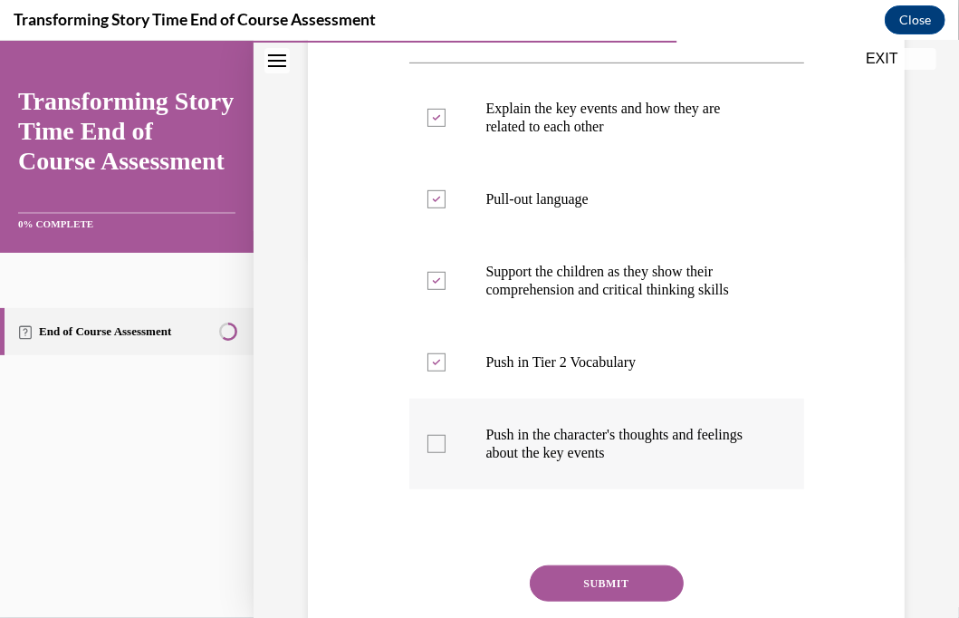
checkbox input "true"
click at [624, 575] on button "SUBMIT" at bounding box center [607, 582] width 154 height 36
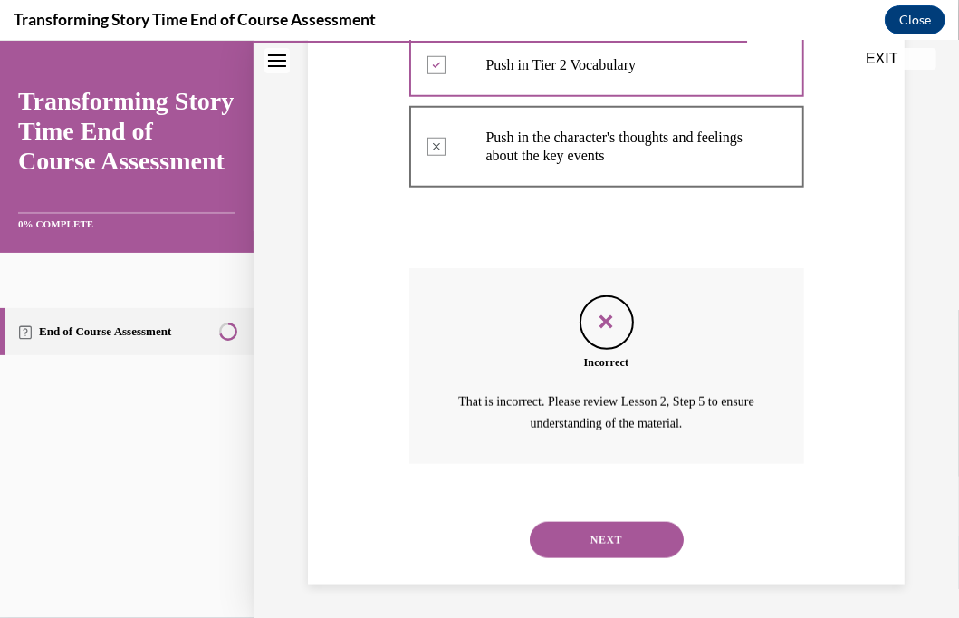
scroll to position [661, 0]
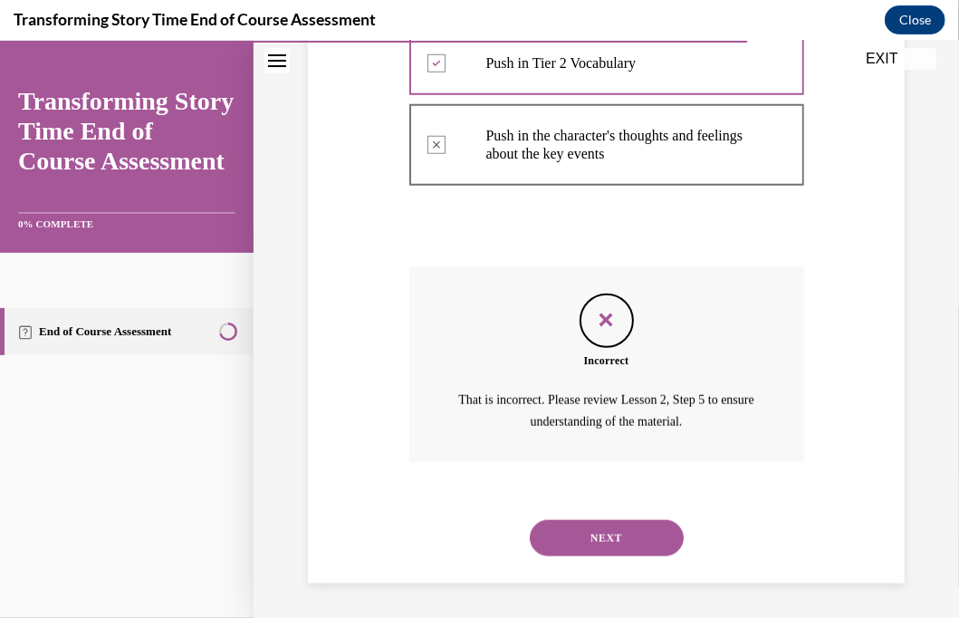
click at [580, 522] on button "NEXT" at bounding box center [607, 537] width 154 height 36
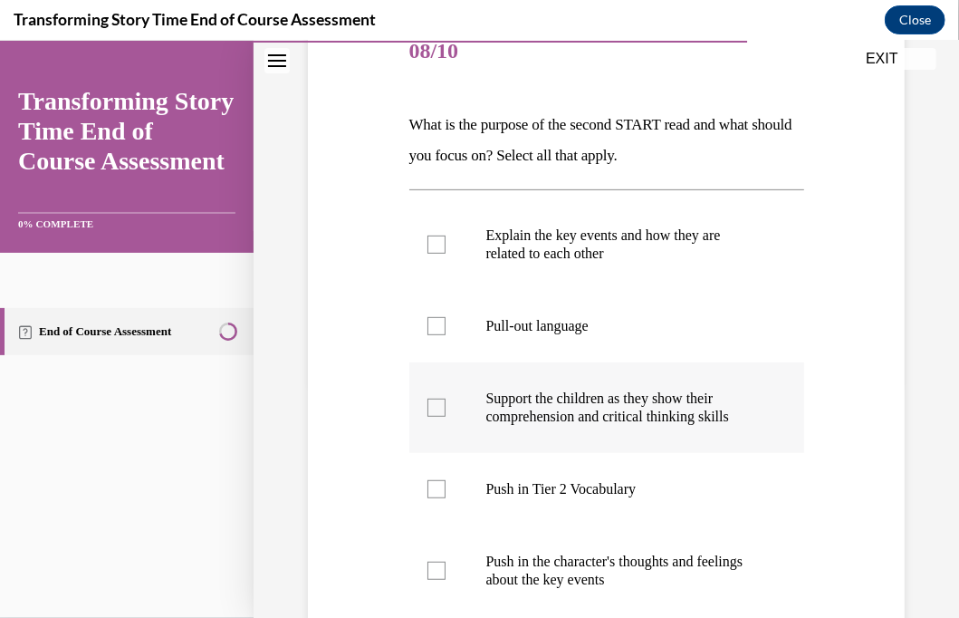
scroll to position [272, 0]
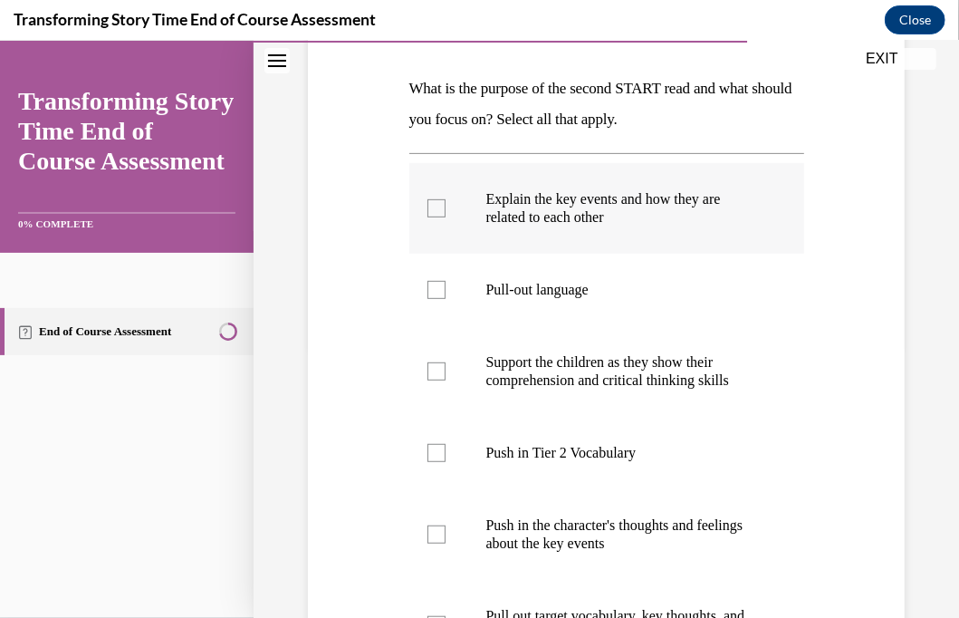
click at [438, 208] on div at bounding box center [437, 207] width 18 height 18
click at [438, 208] on input "Explain the key events and how they are related to each other" at bounding box center [437, 207] width 18 height 18
checkbox input "true"
click at [441, 369] on div at bounding box center [437, 370] width 18 height 18
click at [441, 369] on input "Support the children as they show their comprehension and critical thinking ski…" at bounding box center [437, 370] width 18 height 18
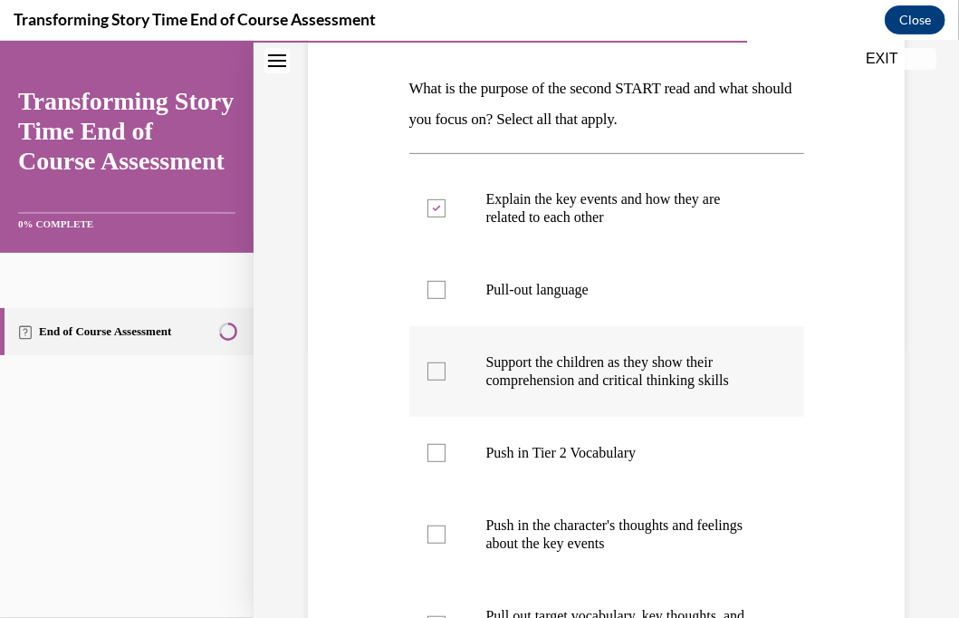
checkbox input "true"
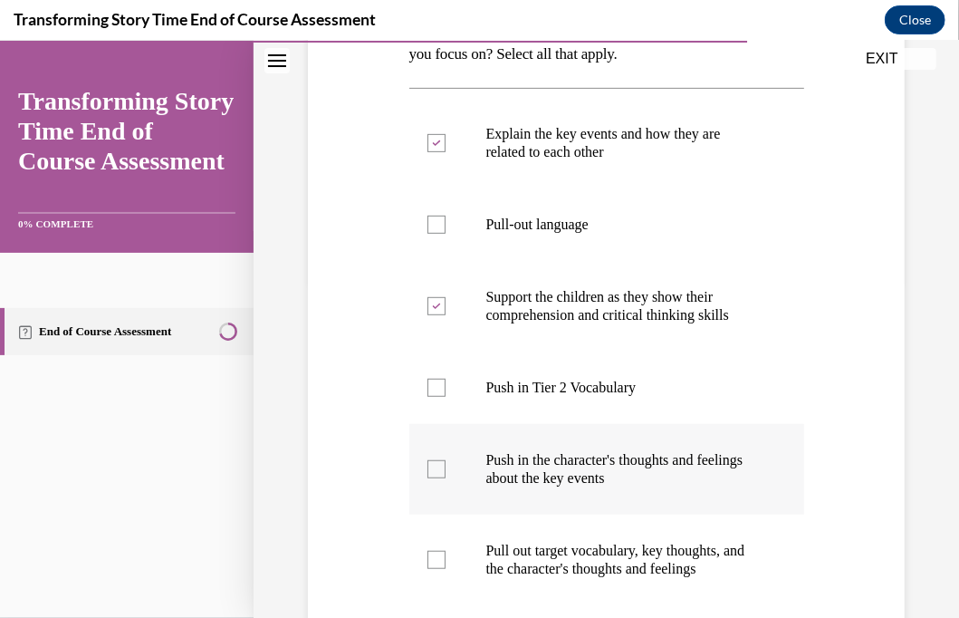
scroll to position [362, 0]
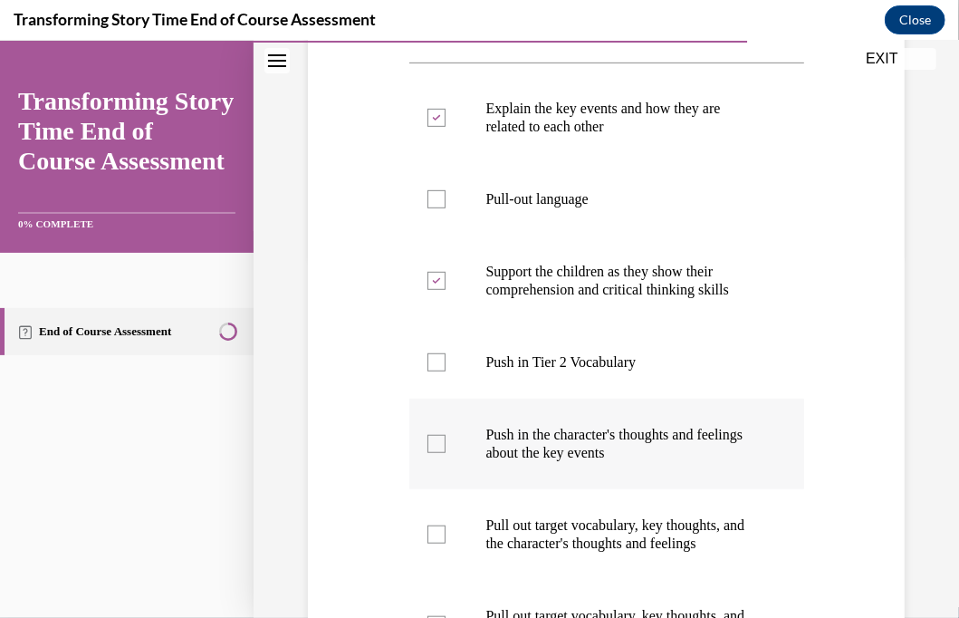
click at [431, 450] on div at bounding box center [437, 443] width 18 height 18
click at [431, 450] on input "Push in the character's thoughts and feelings about the key events" at bounding box center [437, 443] width 18 height 18
checkbox input "true"
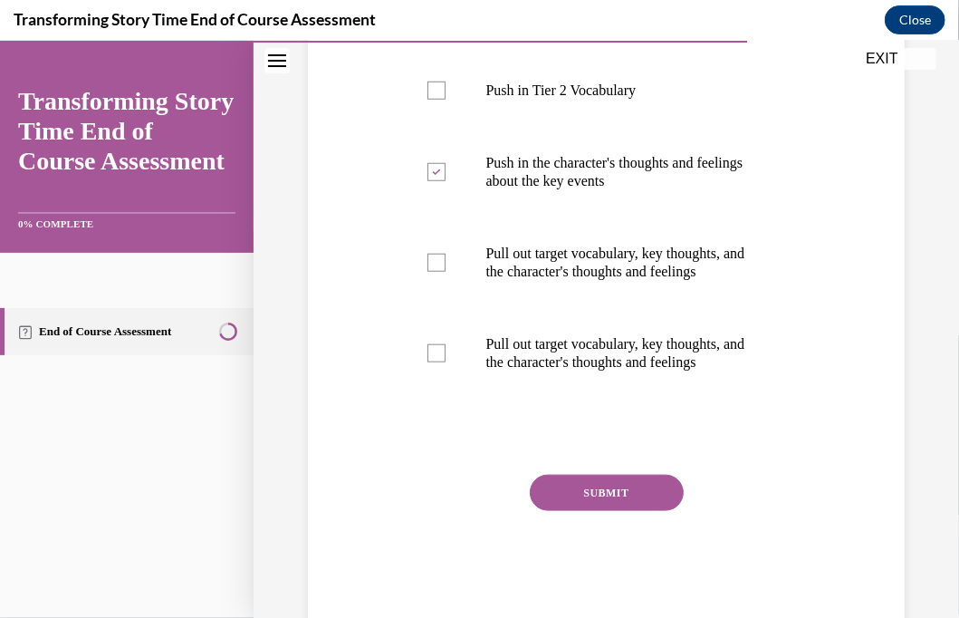
click at [560, 493] on button "SUBMIT" at bounding box center [607, 492] width 154 height 36
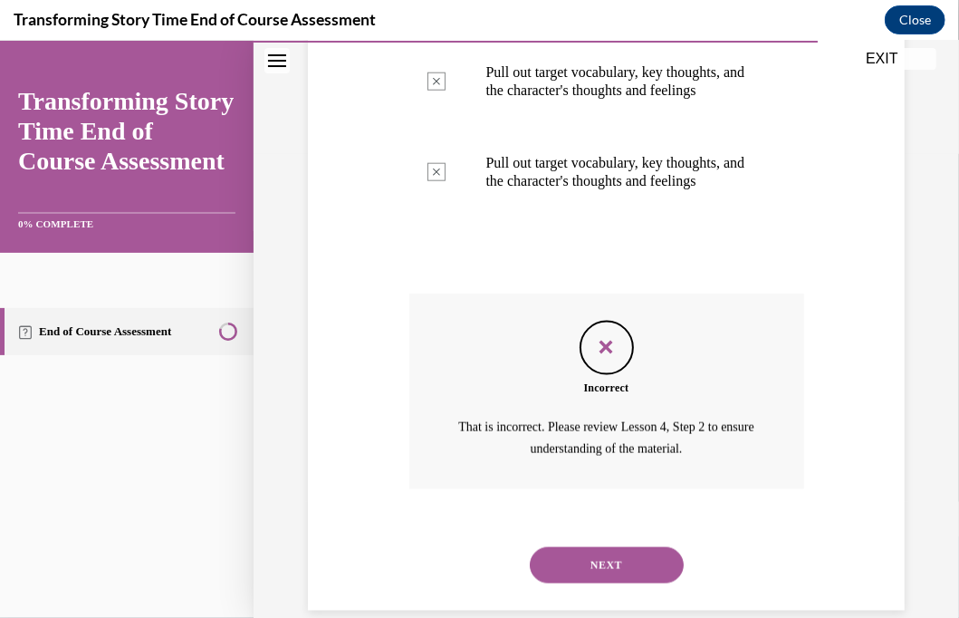
scroll to position [843, 0]
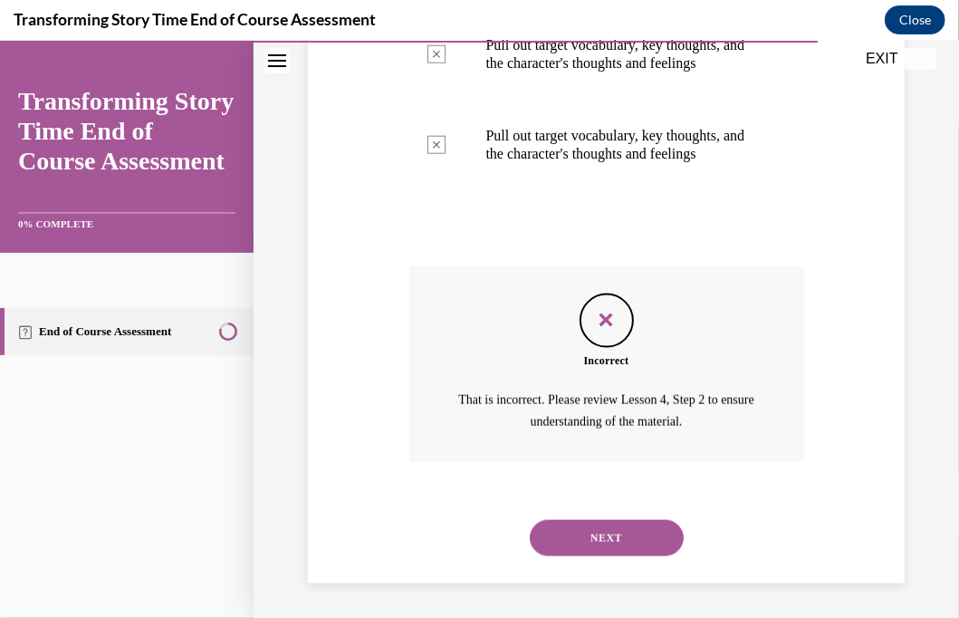
click at [585, 543] on button "NEXT" at bounding box center [607, 537] width 154 height 36
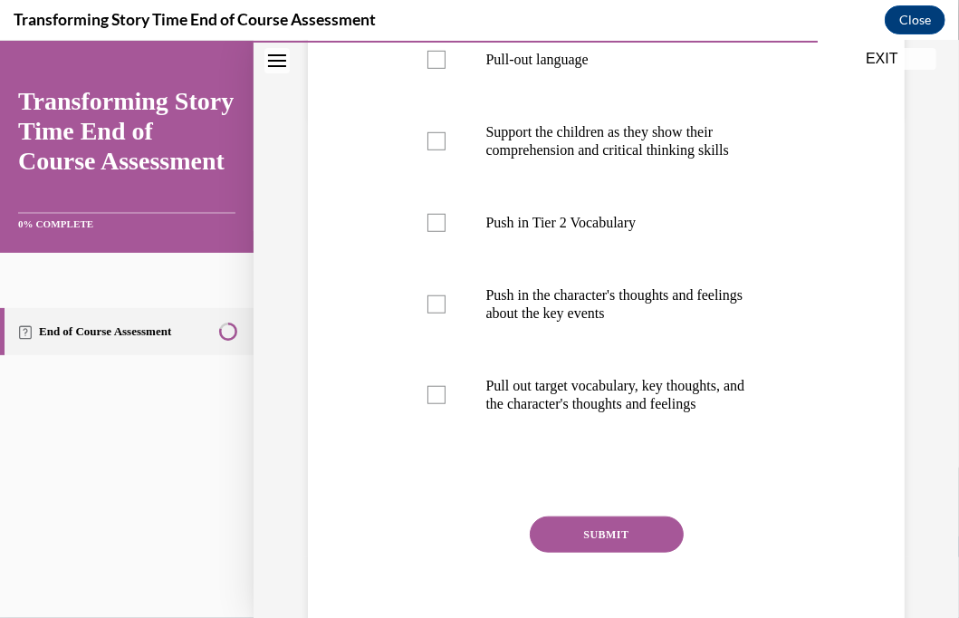
scroll to position [544, 0]
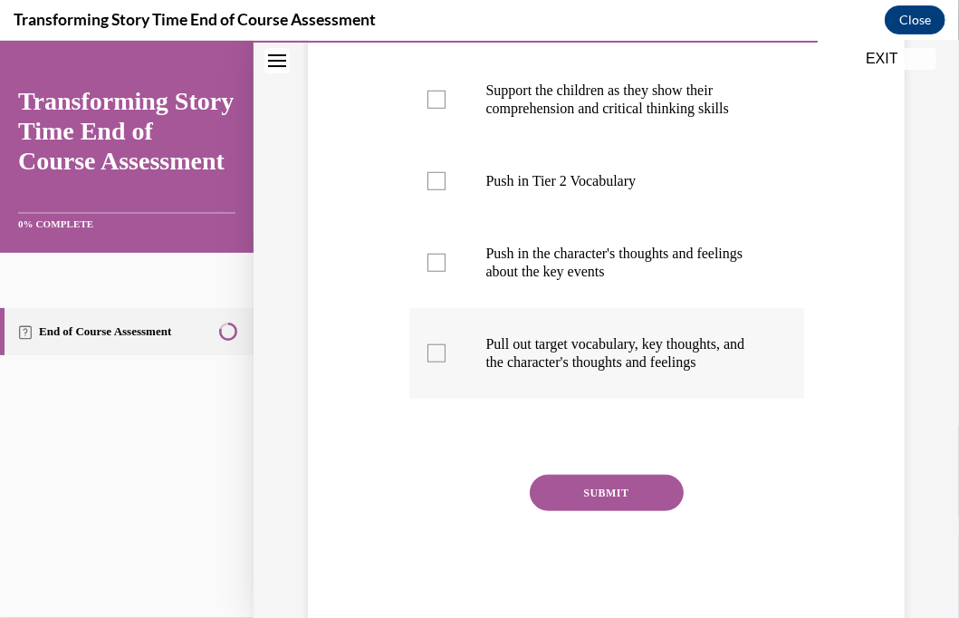
click at [419, 348] on label "Pull out target vocabulary, key thoughts, and the character's thoughts and feel…" at bounding box center [606, 352] width 395 height 91
click at [428, 348] on input "Pull out target vocabulary, key thoughts, and the character's thoughts and feel…" at bounding box center [437, 352] width 18 height 18
click at [442, 351] on div at bounding box center [437, 352] width 18 height 18
click at [442, 351] on input "Pull out target vocabulary, key thoughts, and the character's thoughts and feel…" at bounding box center [437, 352] width 18 height 18
click at [424, 359] on label "Pull out target vocabulary, key thoughts, and the character's thoughts and feel…" at bounding box center [606, 352] width 395 height 91
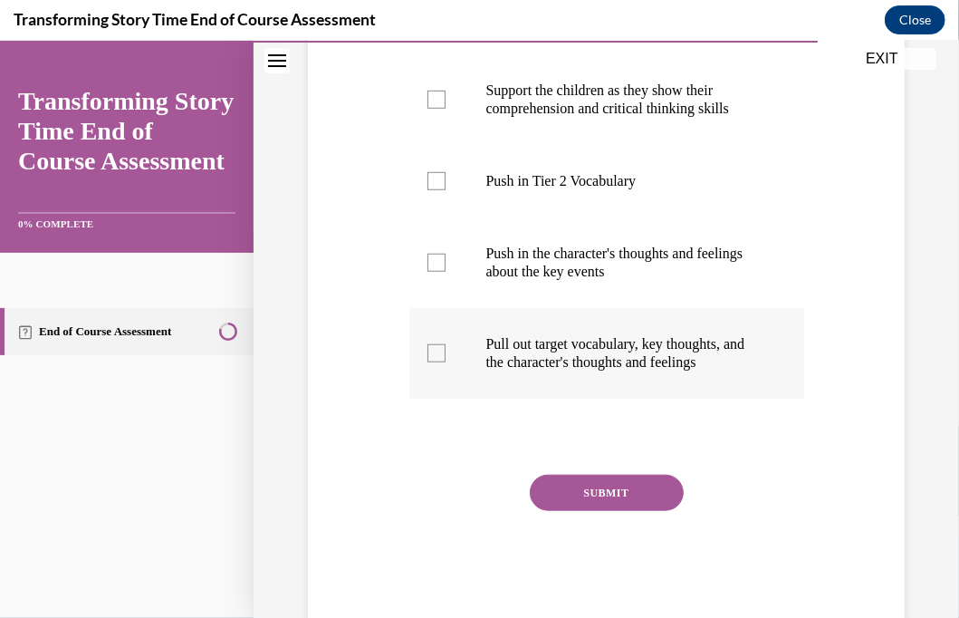
click at [428, 359] on input "Pull out target vocabulary, key thoughts, and the character's thoughts and feel…" at bounding box center [437, 352] width 18 height 18
checkbox input "true"
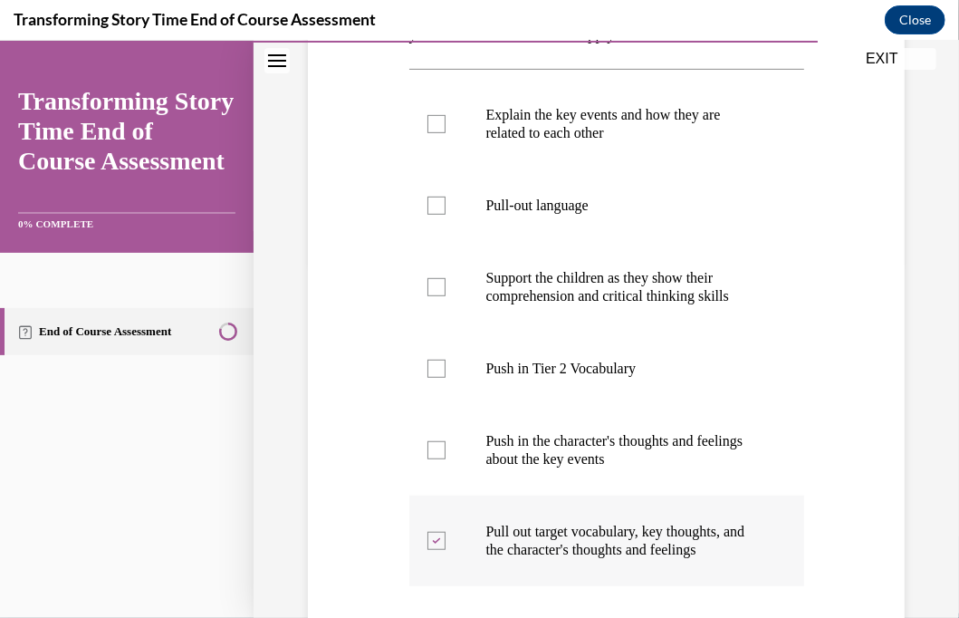
scroll to position [272, 0]
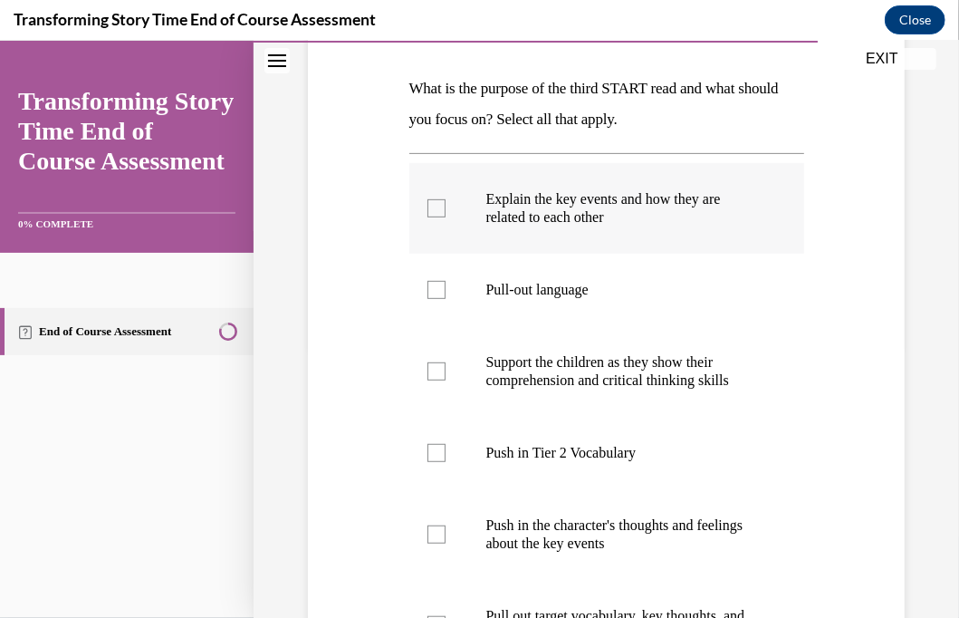
click at [437, 206] on div at bounding box center [437, 207] width 18 height 18
click at [437, 206] on input "Explain the key events and how they are related to each other" at bounding box center [437, 207] width 18 height 18
checkbox input "true"
click at [436, 370] on div at bounding box center [437, 370] width 18 height 18
click at [436, 370] on input "Support the children as they show their comprehension and critical thinking ski…" at bounding box center [437, 370] width 18 height 18
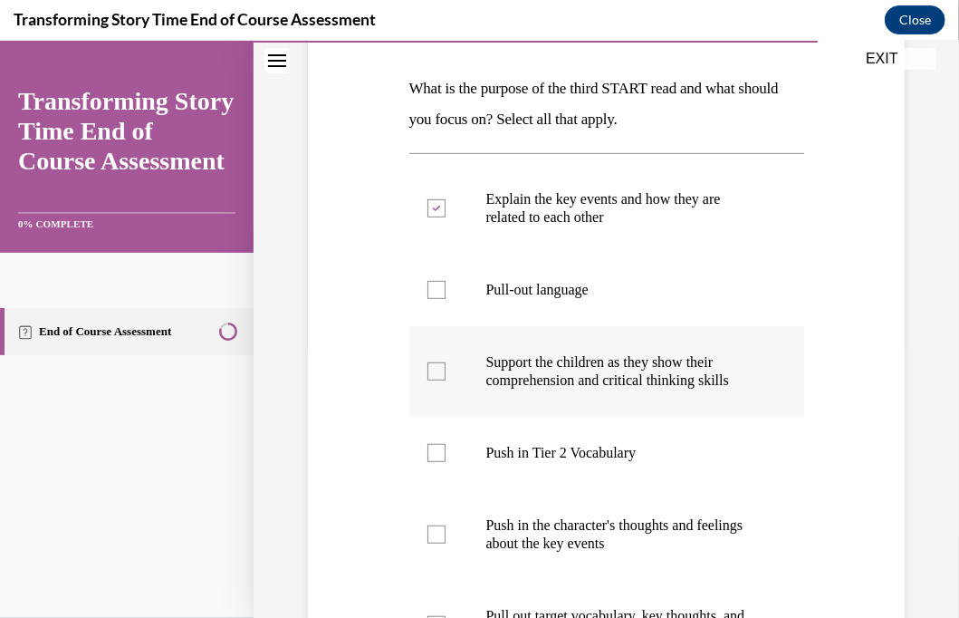
checkbox input "true"
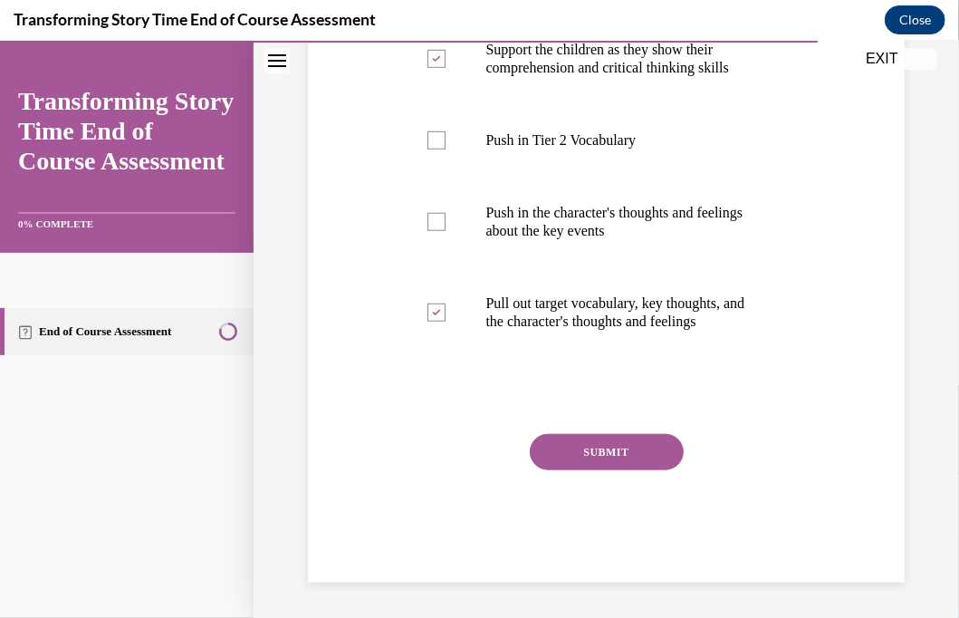
click at [592, 441] on button "SUBMIT" at bounding box center [607, 451] width 154 height 36
click at [592, 442] on button "SUBMIT" at bounding box center [607, 451] width 154 height 36
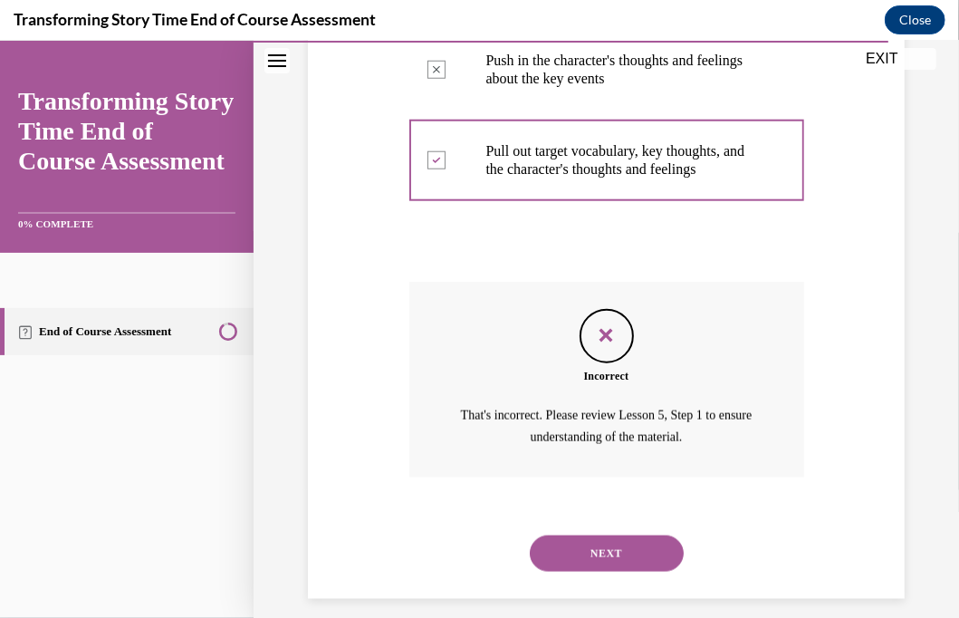
scroll to position [752, 0]
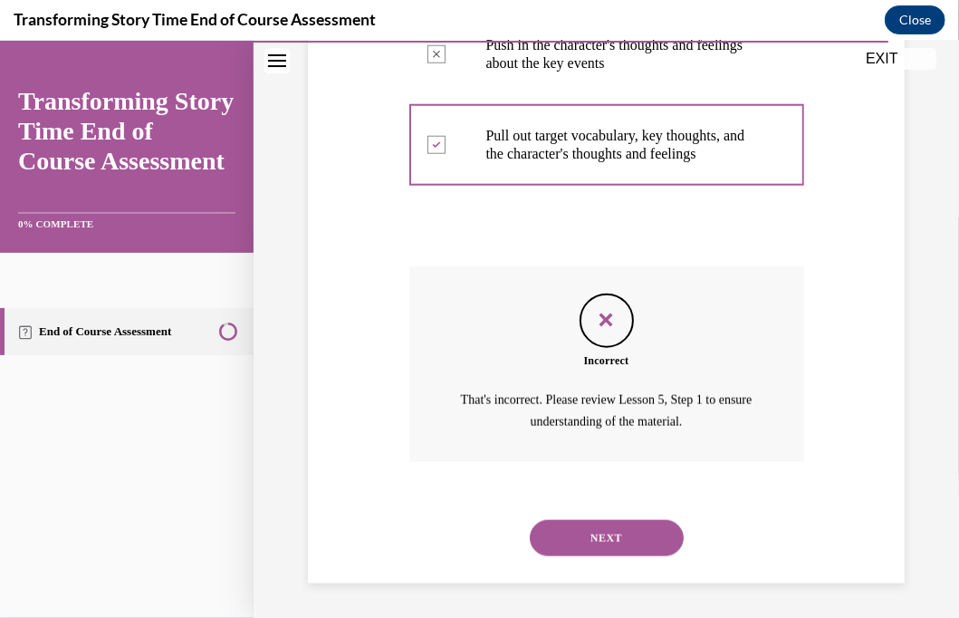
click at [602, 538] on button "NEXT" at bounding box center [607, 537] width 154 height 36
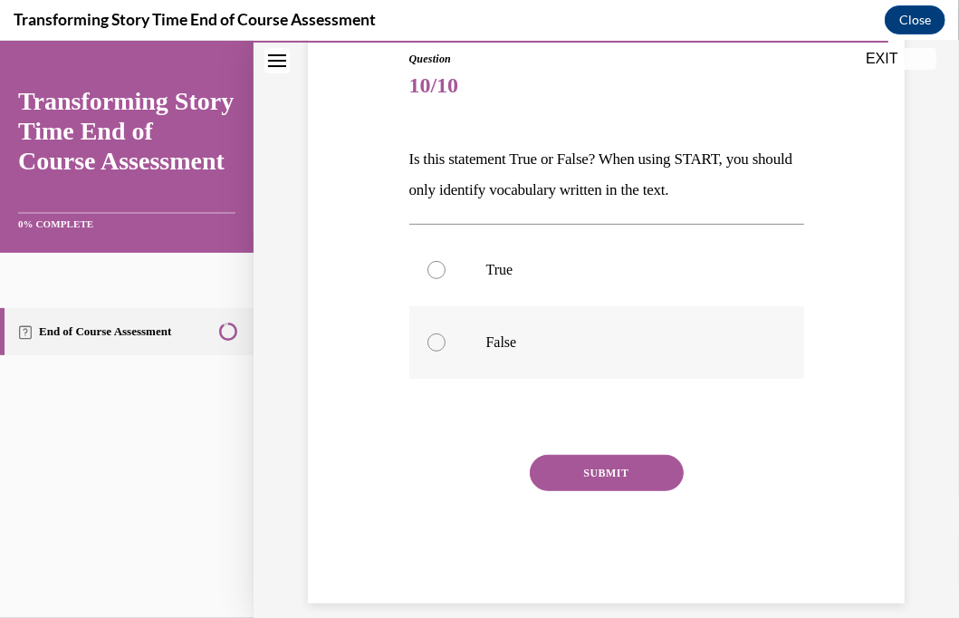
drag, startPoint x: 435, startPoint y: 341, endPoint x: 471, endPoint y: 360, distance: 40.9
click at [435, 340] on div at bounding box center [437, 341] width 18 height 18
click at [435, 340] on input "False" at bounding box center [437, 341] width 18 height 18
radio input "true"
click at [564, 486] on button "SUBMIT" at bounding box center [607, 472] width 154 height 36
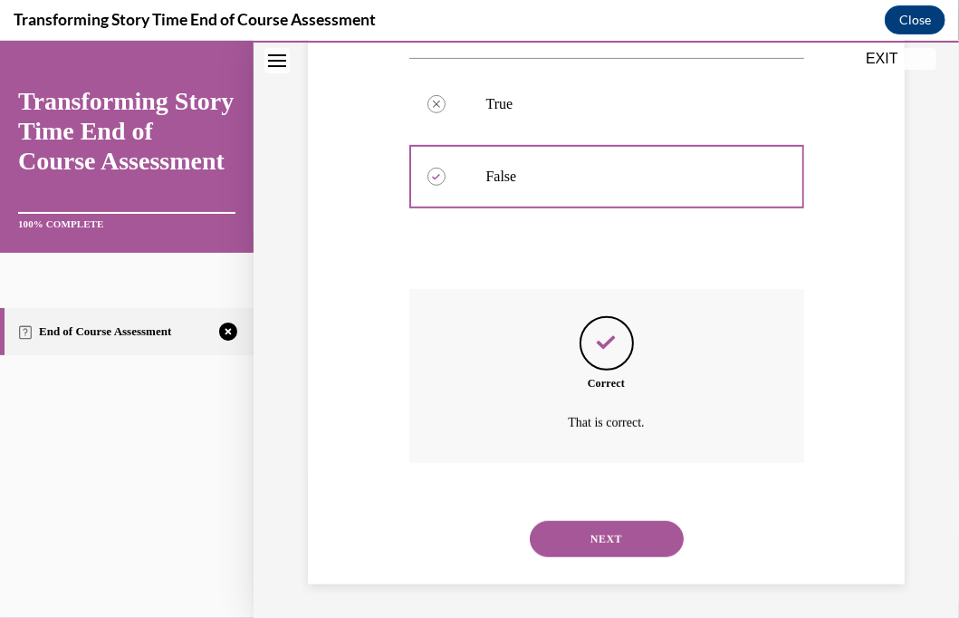
scroll to position [369, 0]
click at [587, 546] on button "NEXT" at bounding box center [607, 536] width 154 height 36
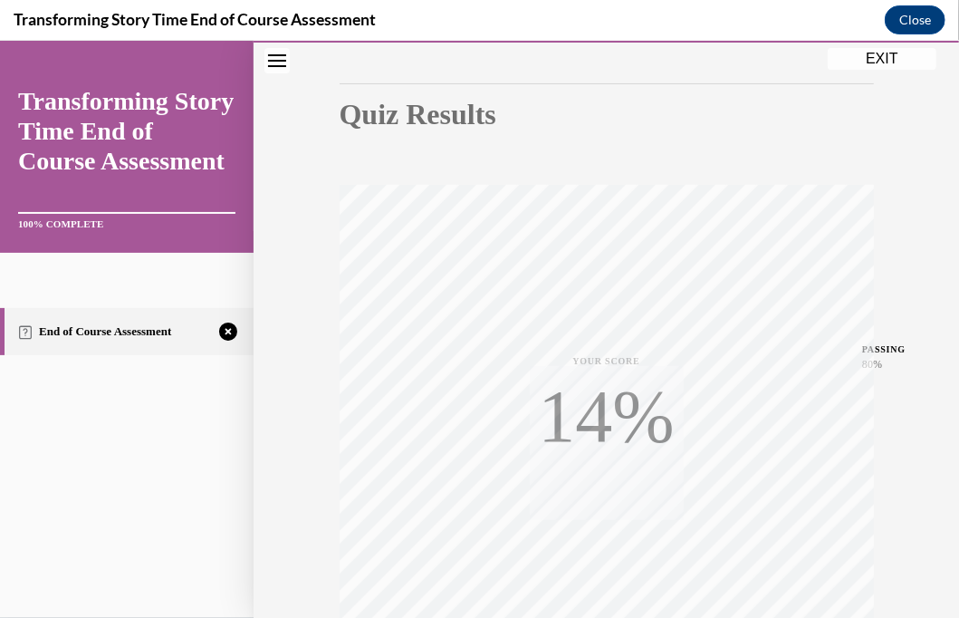
scroll to position [351, 0]
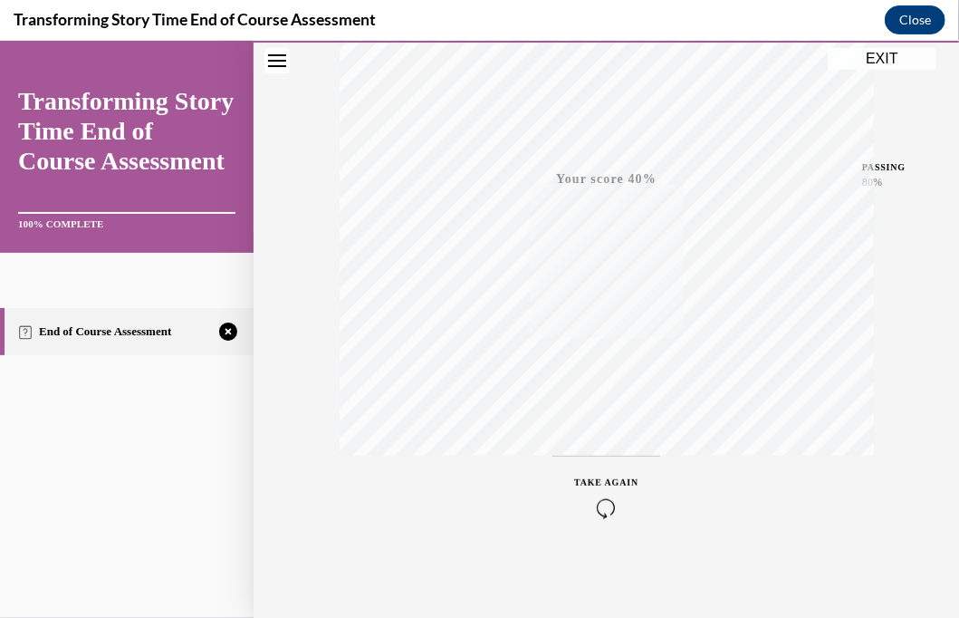
click at [600, 504] on icon "button" at bounding box center [606, 507] width 64 height 20
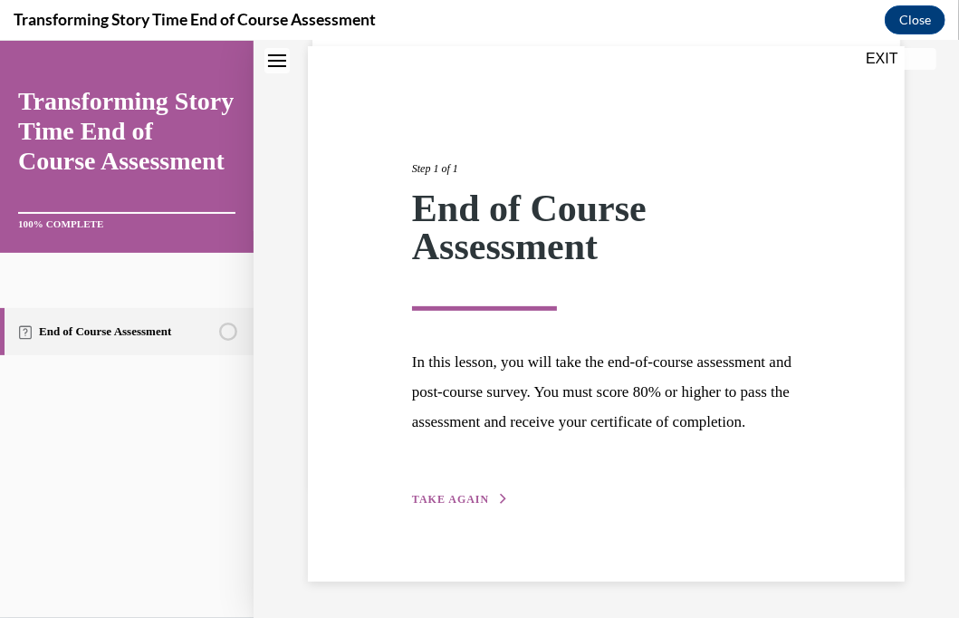
click at [600, 504] on div "Step 1 of 1 End of Course Assessment In this lesson, you will take the end-of-c…" at bounding box center [607, 313] width 416 height 390
click at [437, 499] on span "TAKE AGAIN" at bounding box center [450, 498] width 77 height 13
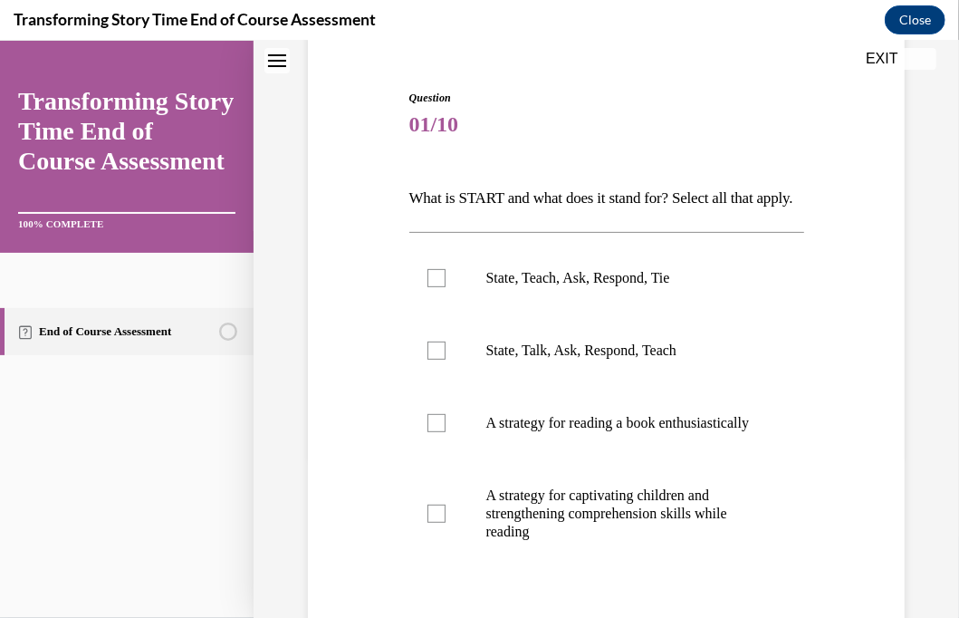
click at [616, 101] on span "Question" at bounding box center [606, 97] width 395 height 16
click at [431, 286] on div at bounding box center [437, 277] width 18 height 18
click at [431, 286] on input "State, Teach, Ask, Respond, Tie" at bounding box center [437, 277] width 18 height 18
checkbox input "true"
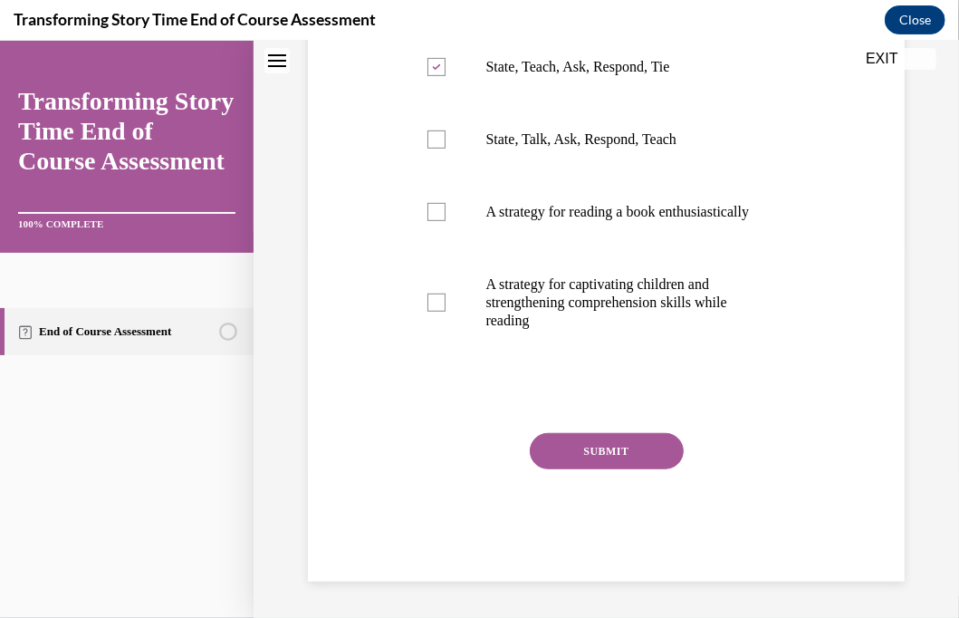
scroll to position [421, 0]
click at [435, 309] on div at bounding box center [437, 302] width 18 height 18
click at [435, 309] on input "A strategy for captivating children and strengthening comprehension skills whil…" at bounding box center [437, 302] width 18 height 18
click at [435, 309] on div at bounding box center [437, 302] width 18 height 18
click at [435, 309] on input "A strategy for captivating children and strengthening comprehension skills whil…" at bounding box center [437, 302] width 18 height 18
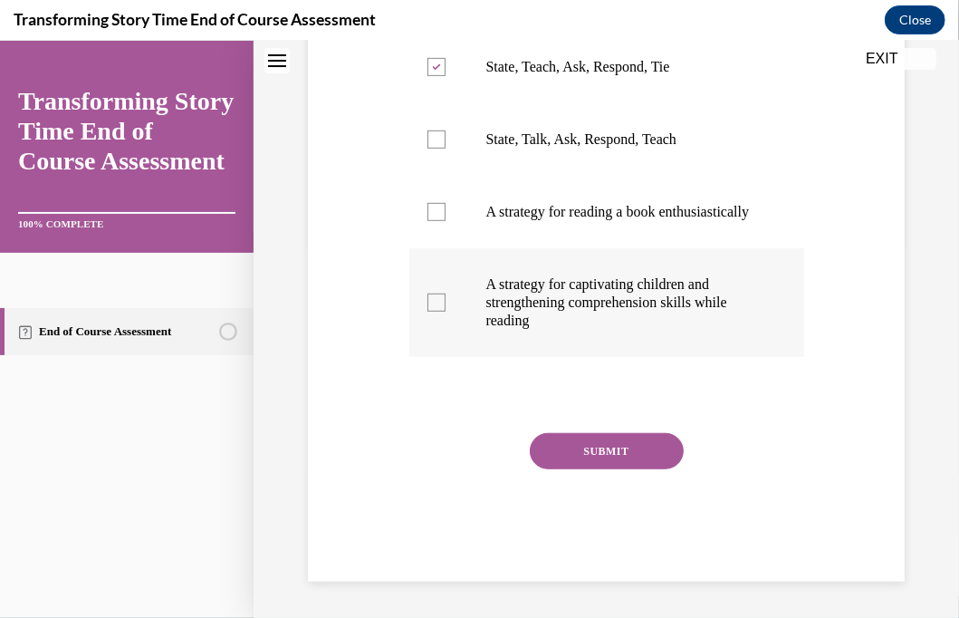
click at [436, 300] on div at bounding box center [437, 302] width 18 height 18
click at [436, 300] on input "A strategy for captivating children and strengthening comprehension skills whil…" at bounding box center [437, 302] width 18 height 18
checkbox input "true"
click at [565, 450] on button "SUBMIT" at bounding box center [607, 450] width 154 height 36
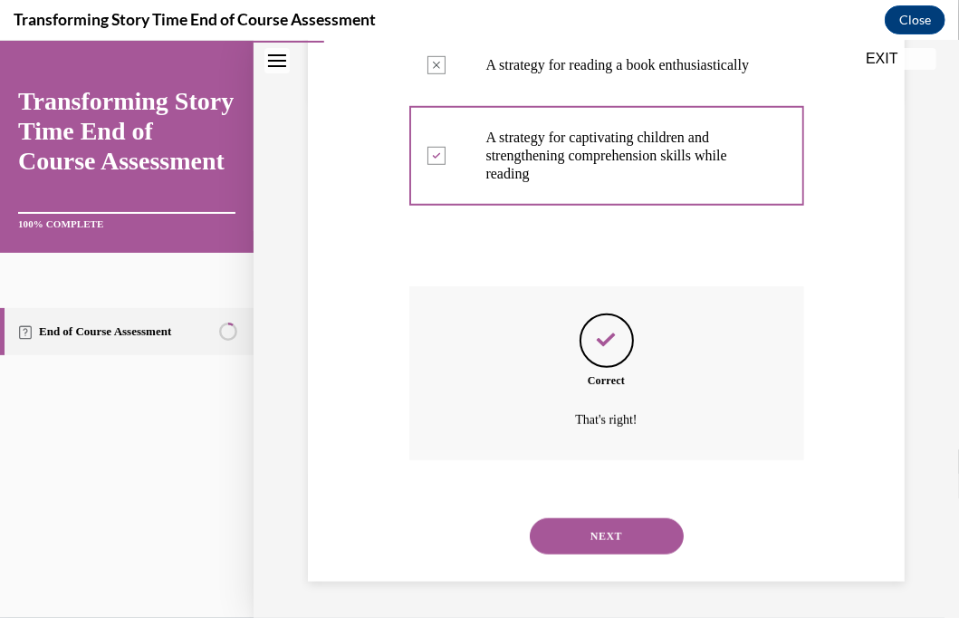
scroll to position [568, 0]
click at [586, 539] on button "NEXT" at bounding box center [607, 535] width 154 height 36
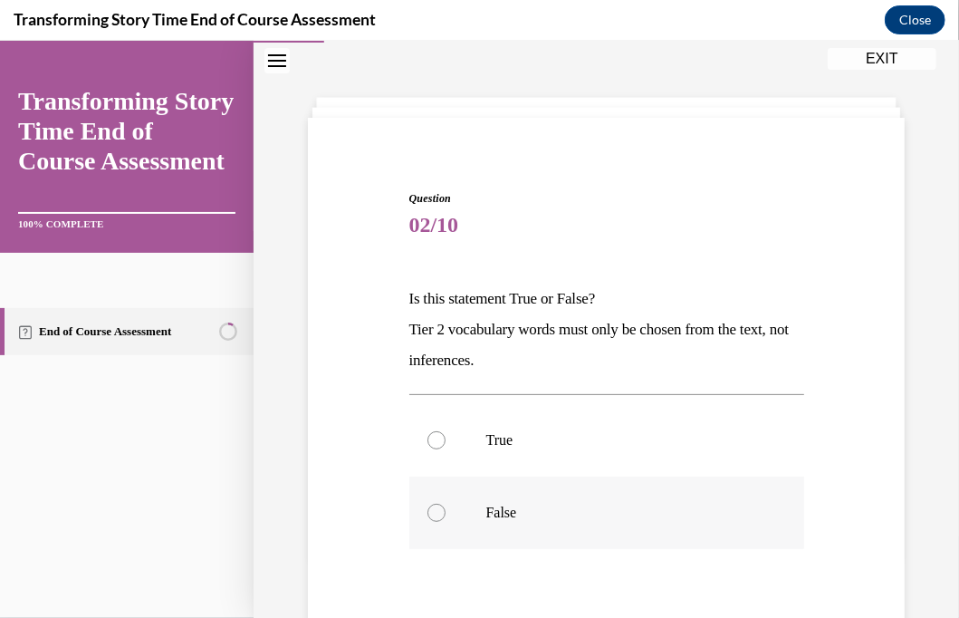
scroll to position [91, 0]
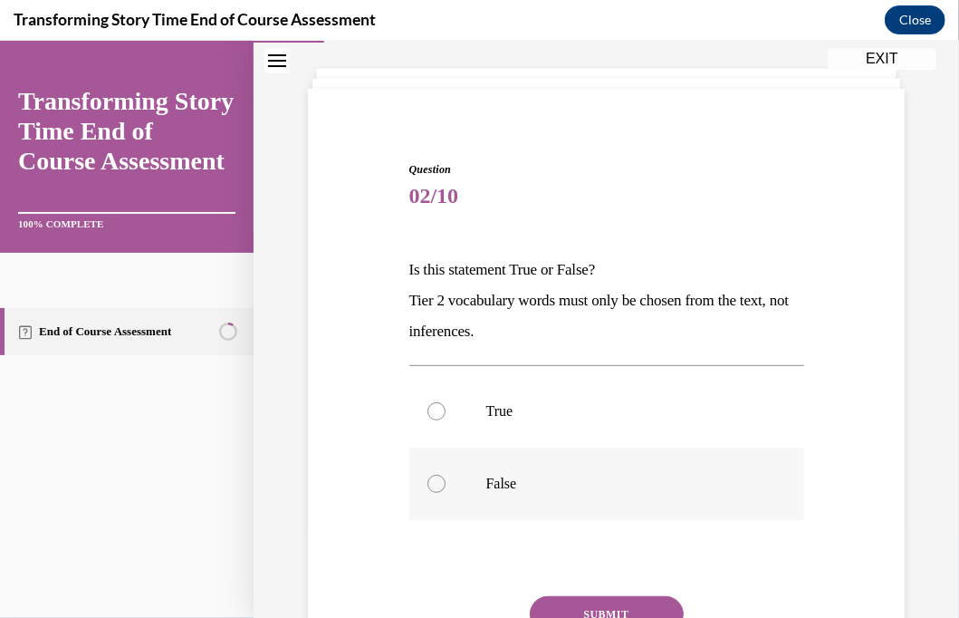
click at [433, 481] on div at bounding box center [437, 483] width 18 height 18
click at [433, 481] on input "False" at bounding box center [437, 483] width 18 height 18
radio input "true"
click at [592, 602] on button "SUBMIT" at bounding box center [607, 613] width 154 height 36
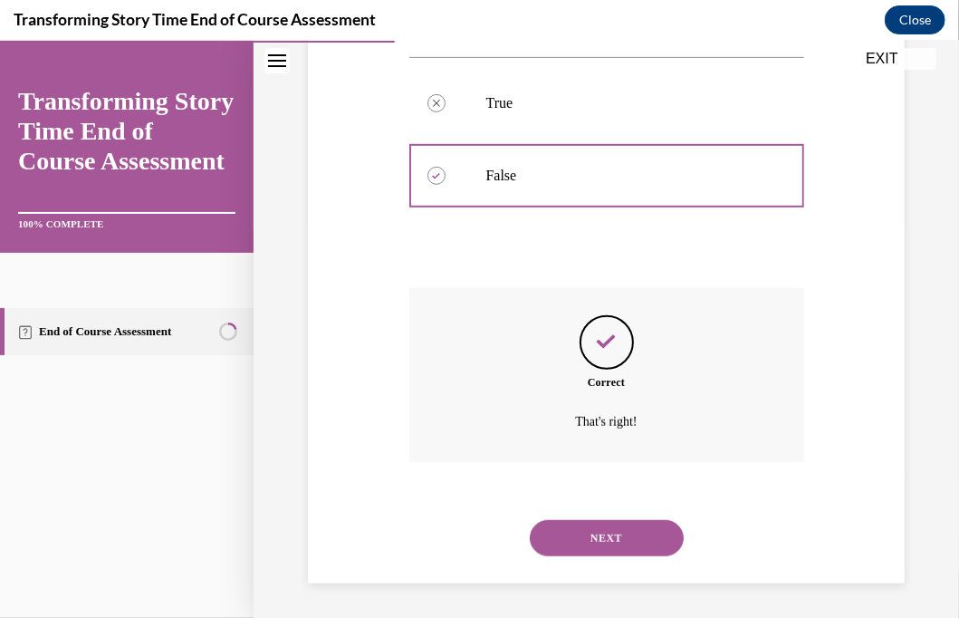
scroll to position [400, 0]
click at [604, 541] on button "NEXT" at bounding box center [607, 536] width 154 height 36
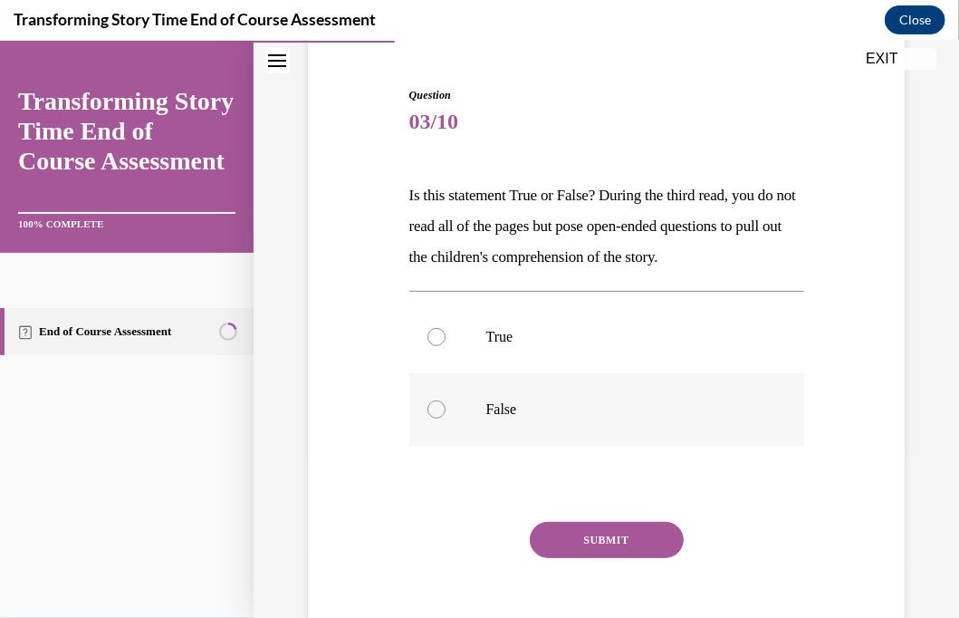
scroll to position [181, 0]
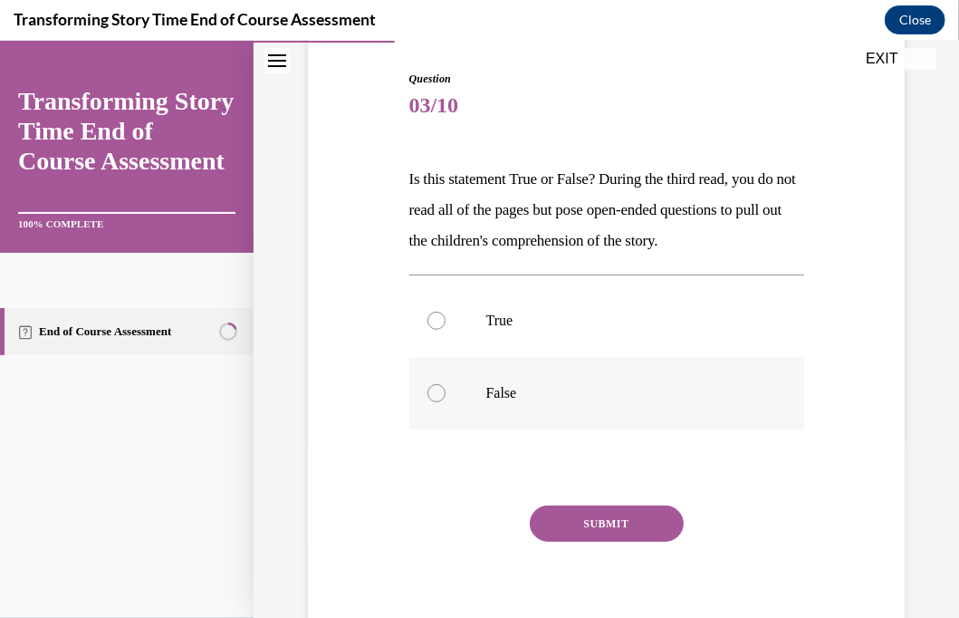
click at [430, 401] on div at bounding box center [437, 392] width 18 height 18
click at [430, 401] on input "False" at bounding box center [437, 392] width 18 height 18
radio input "true"
click at [569, 541] on button "SUBMIT" at bounding box center [607, 523] width 154 height 36
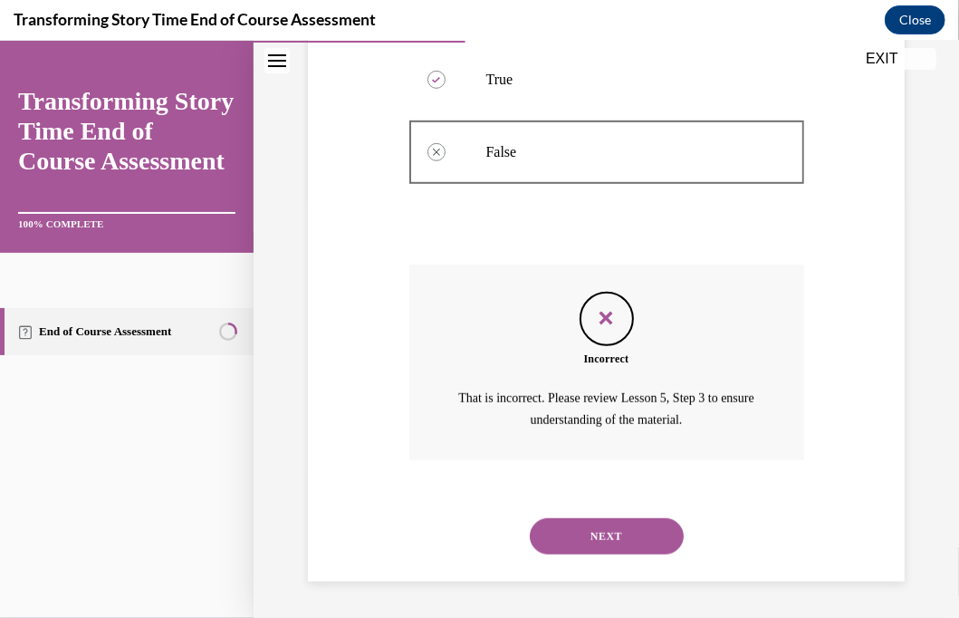
scroll to position [451, 0]
click at [594, 535] on button "NEXT" at bounding box center [607, 535] width 154 height 36
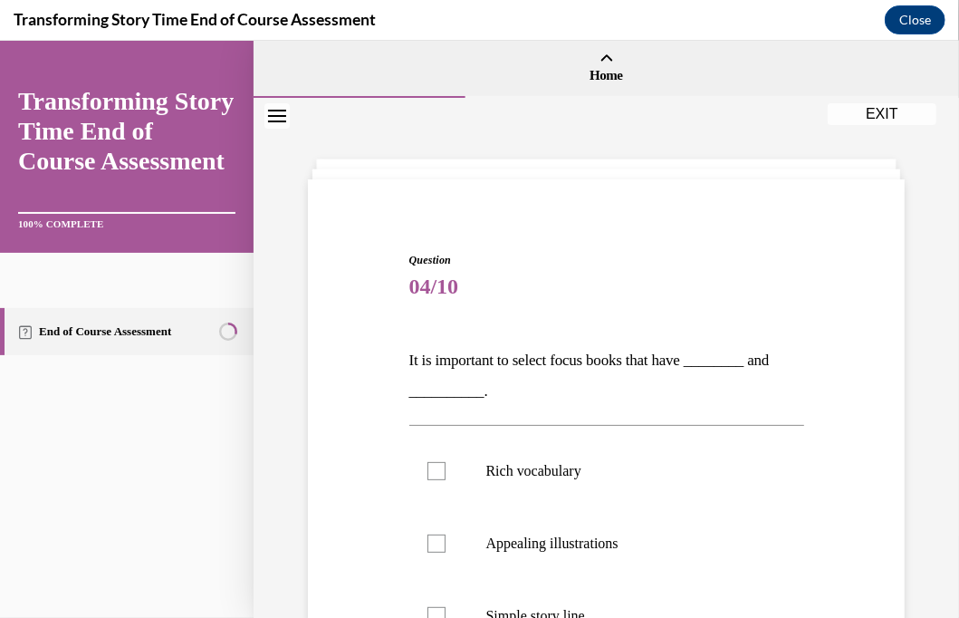
scroll to position [91, 0]
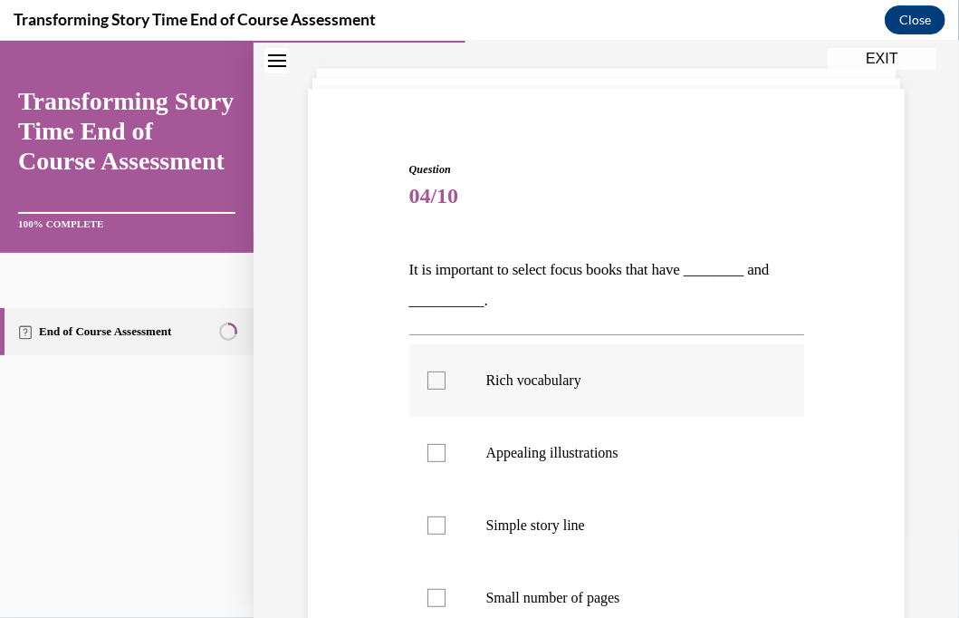
click at [419, 381] on label "Rich vocabulary" at bounding box center [606, 379] width 395 height 72
click at [428, 381] on input "Rich vocabulary" at bounding box center [437, 380] width 18 height 18
checkbox input "true"
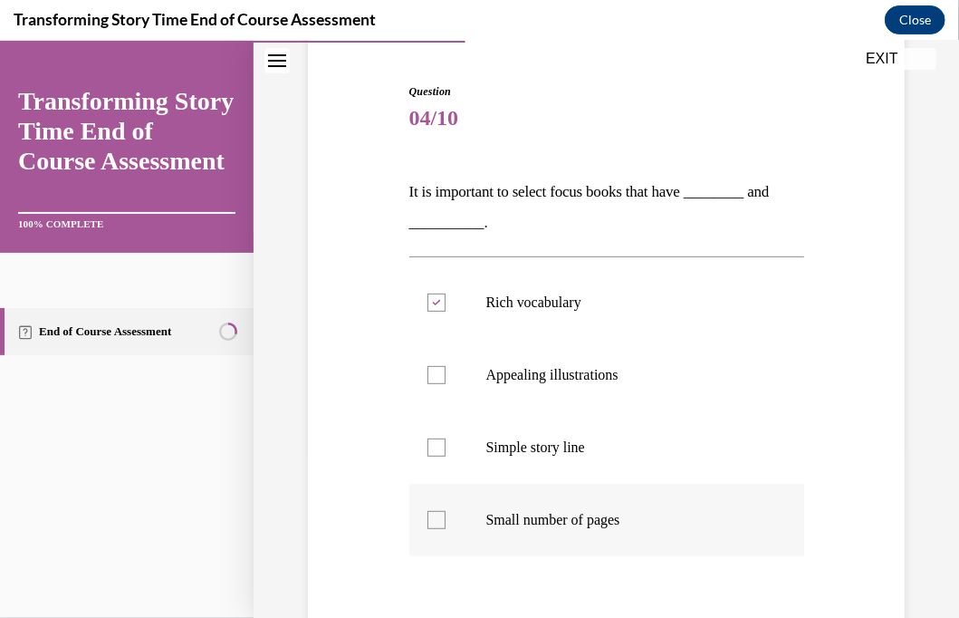
scroll to position [362, 0]
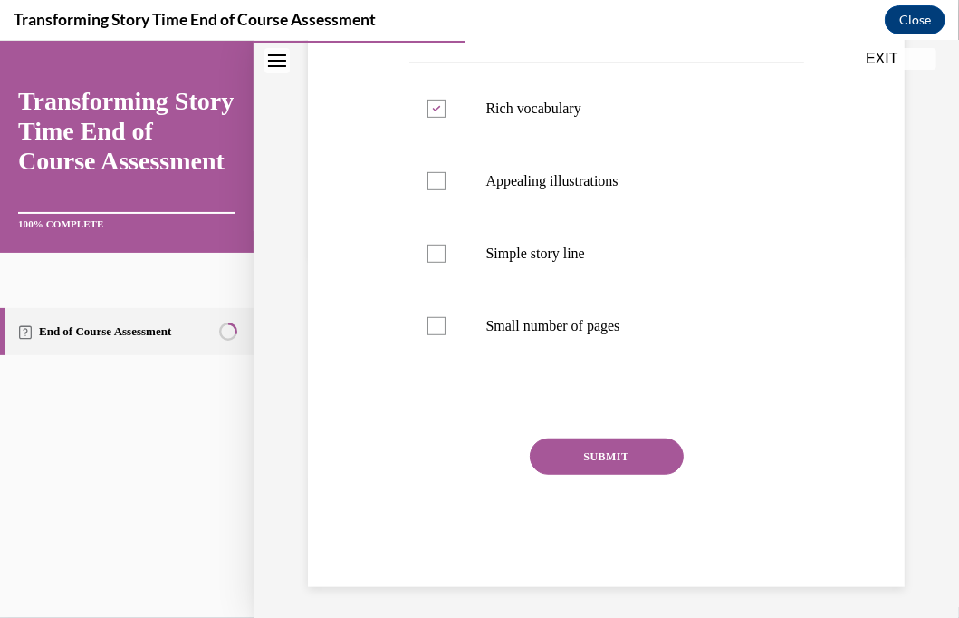
click at [574, 451] on button "SUBMIT" at bounding box center [607, 456] width 154 height 36
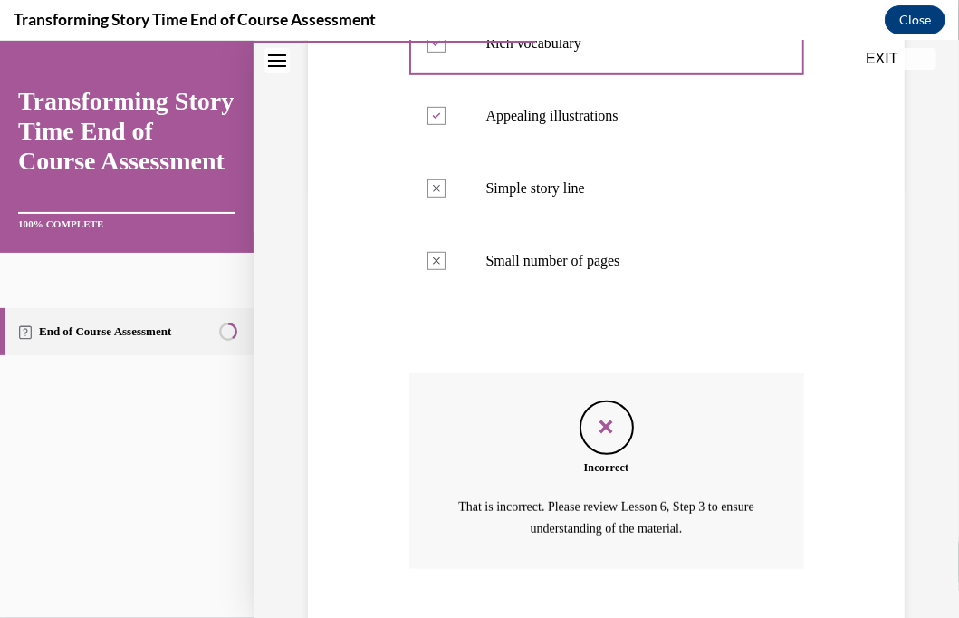
scroll to position [535, 0]
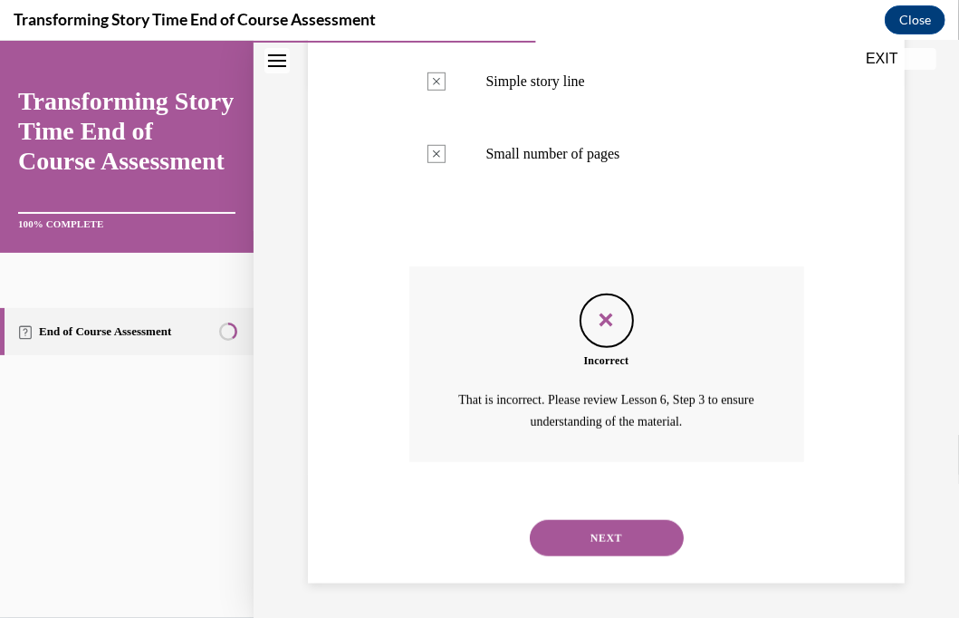
click at [583, 519] on button "NEXT" at bounding box center [607, 537] width 154 height 36
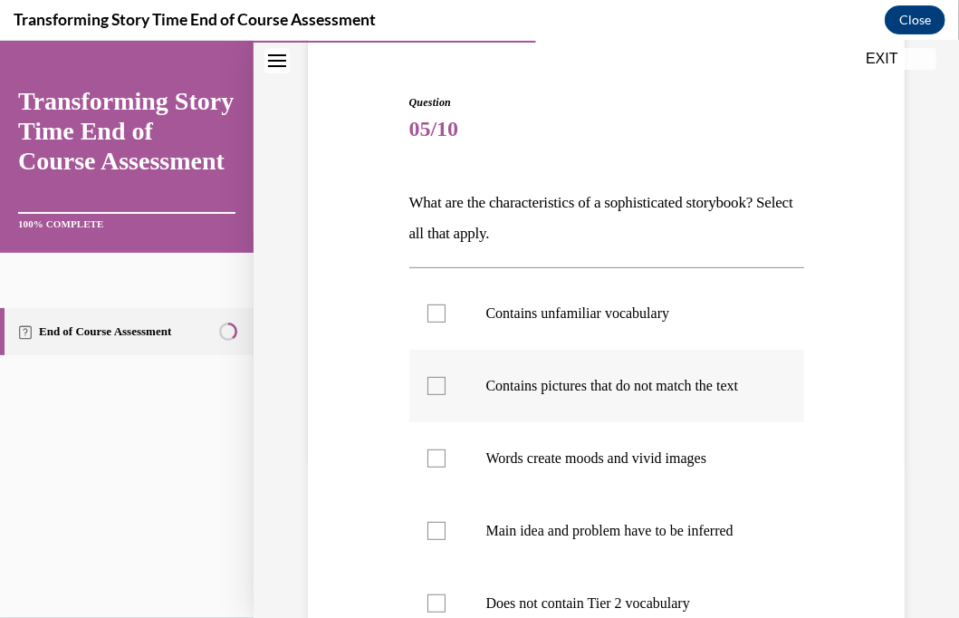
scroll to position [181, 0]
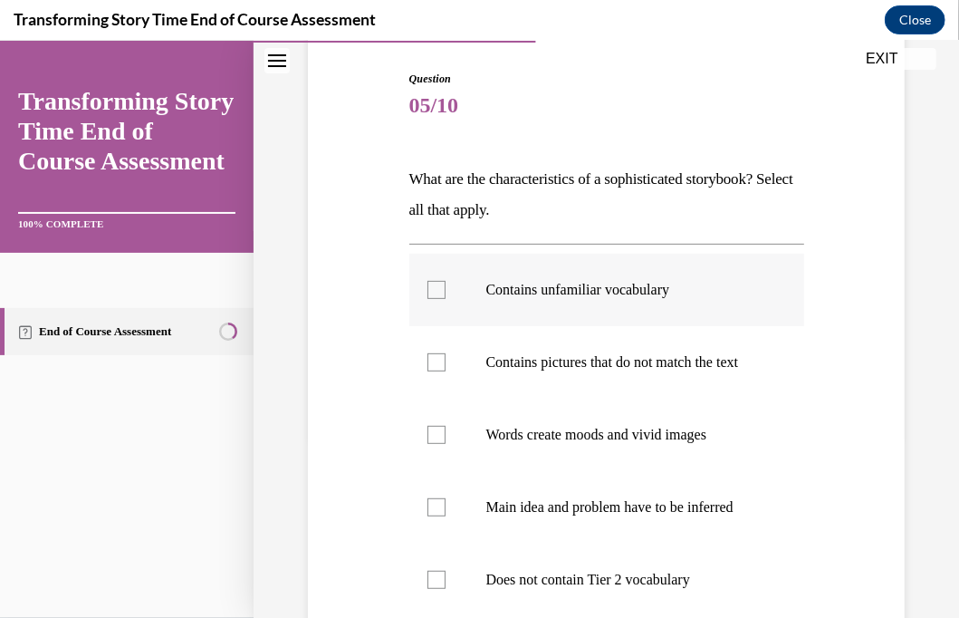
click at [440, 289] on div at bounding box center [437, 289] width 18 height 18
click at [440, 289] on input "Contains unfamiliar vocabulary" at bounding box center [437, 289] width 18 height 18
checkbox input "true"
click at [429, 365] on div at bounding box center [437, 361] width 18 height 18
click at [429, 365] on input "Contains pictures that do not match the text" at bounding box center [437, 361] width 18 height 18
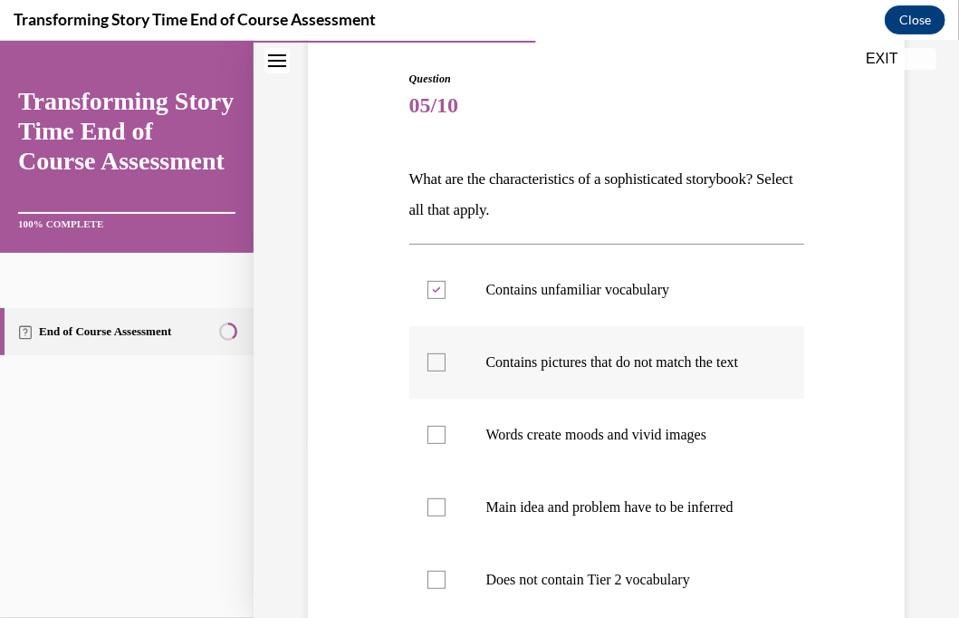
checkbox input "true"
click at [438, 443] on div at bounding box center [437, 434] width 18 height 18
click at [438, 443] on input "Words create moods and vivid images" at bounding box center [437, 434] width 18 height 18
checkbox input "true"
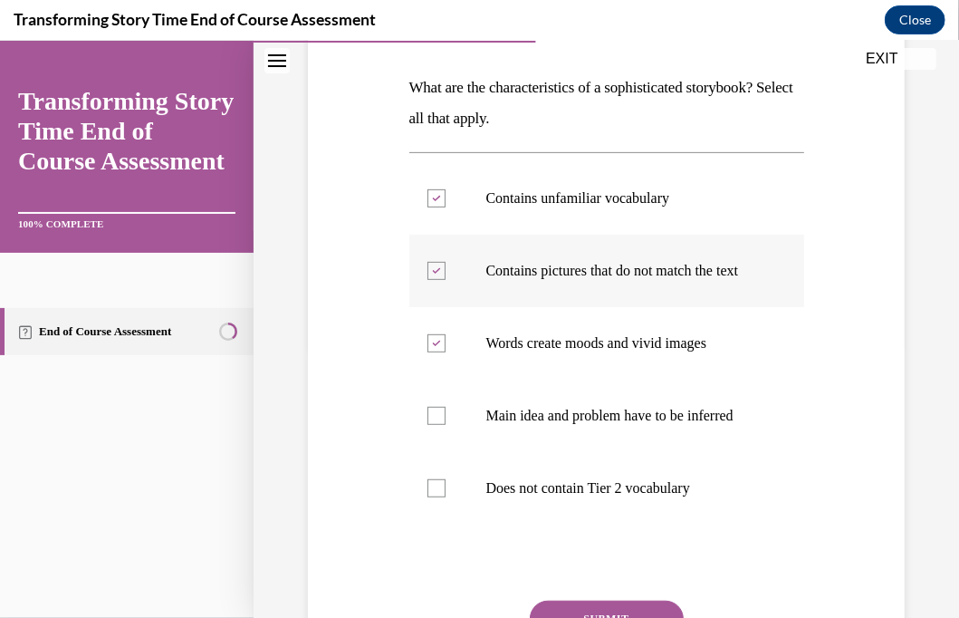
scroll to position [362, 0]
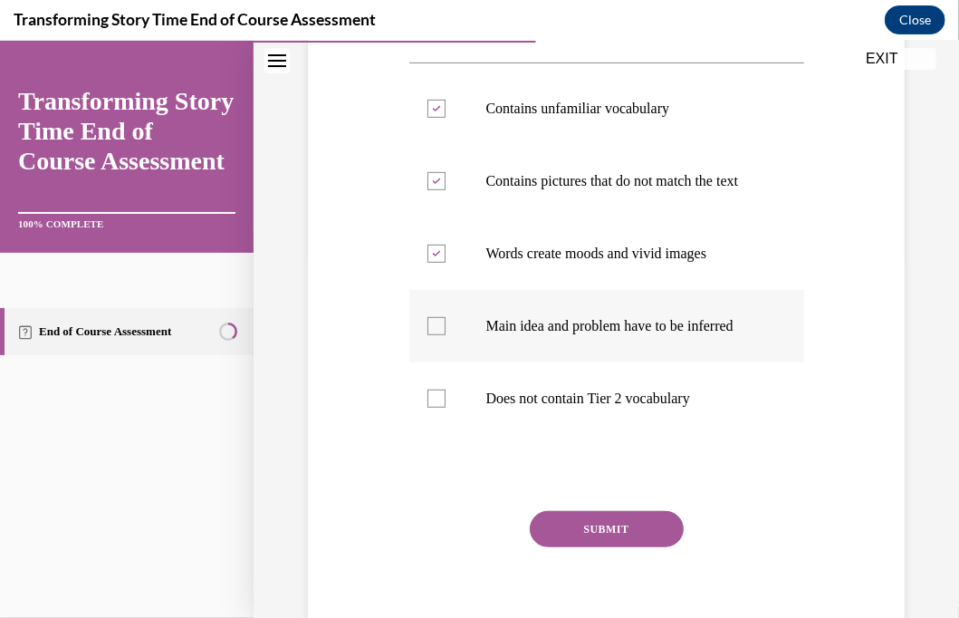
click at [433, 334] on div at bounding box center [437, 325] width 18 height 18
click at [433, 334] on input "Main idea and problem have to be inferred" at bounding box center [437, 325] width 18 height 18
checkbox input "true"
click at [573, 546] on button "SUBMIT" at bounding box center [607, 528] width 154 height 36
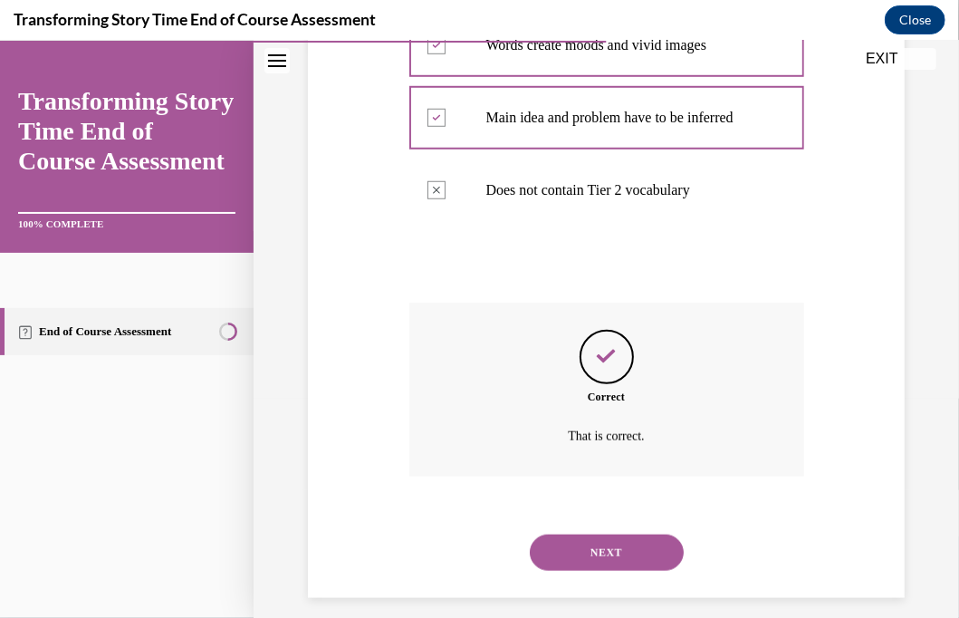
scroll to position [622, 0]
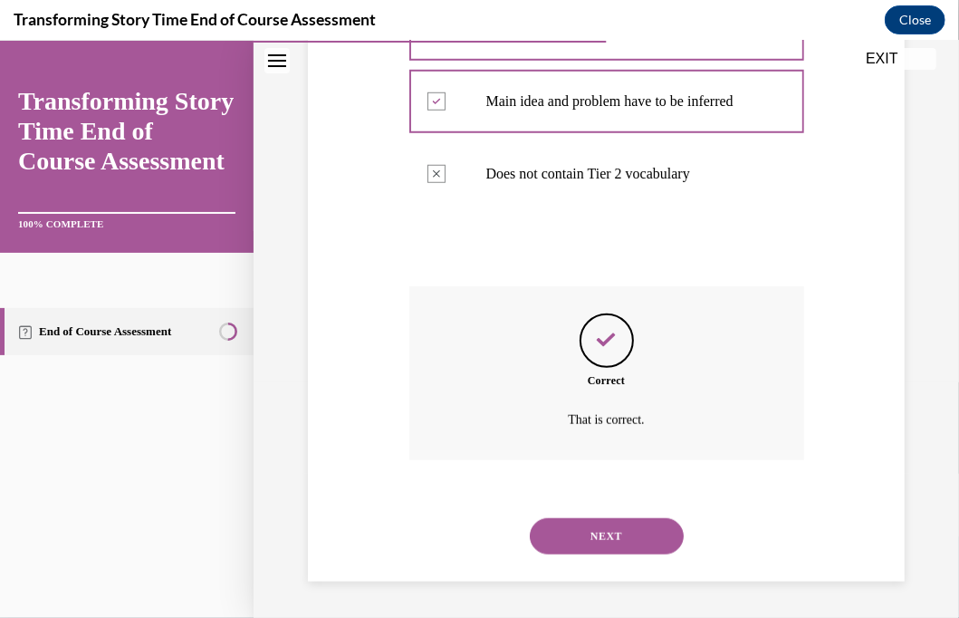
click at [592, 550] on button "NEXT" at bounding box center [607, 535] width 154 height 36
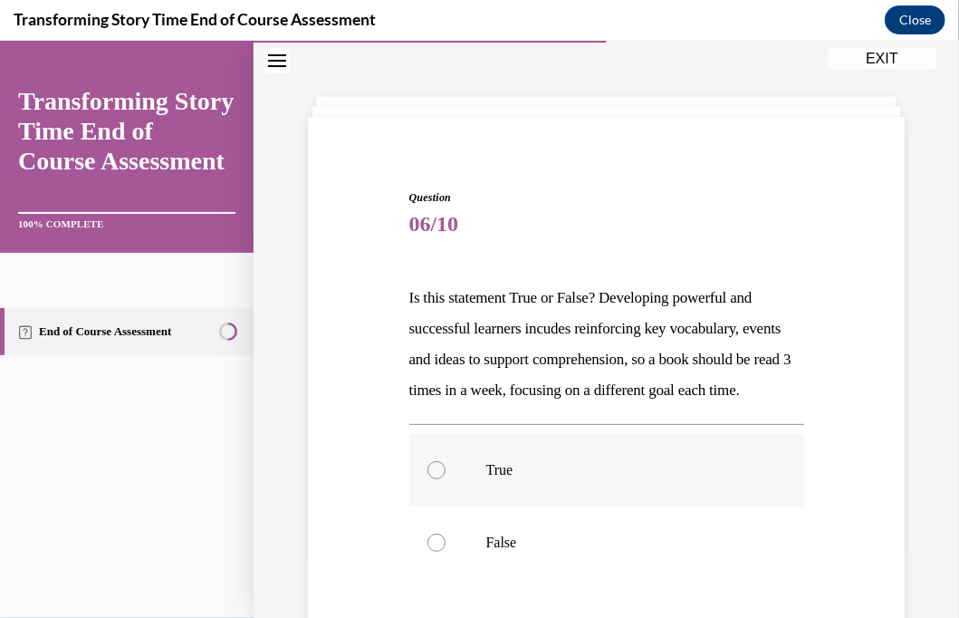
scroll to position [91, 0]
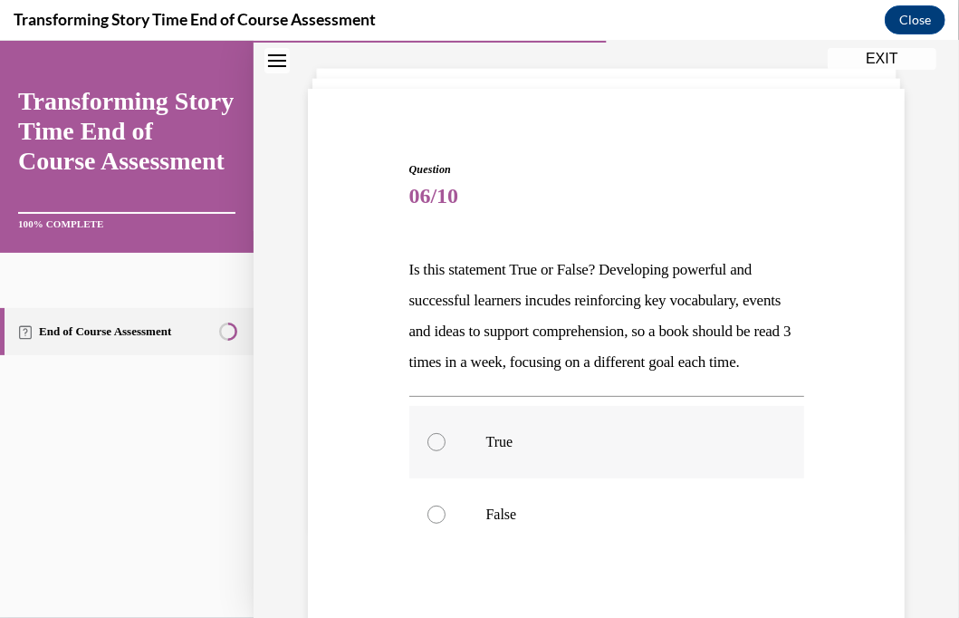
click at [444, 475] on label "True" at bounding box center [606, 441] width 395 height 72
click at [444, 450] on input "True" at bounding box center [437, 441] width 18 height 18
radio input "true"
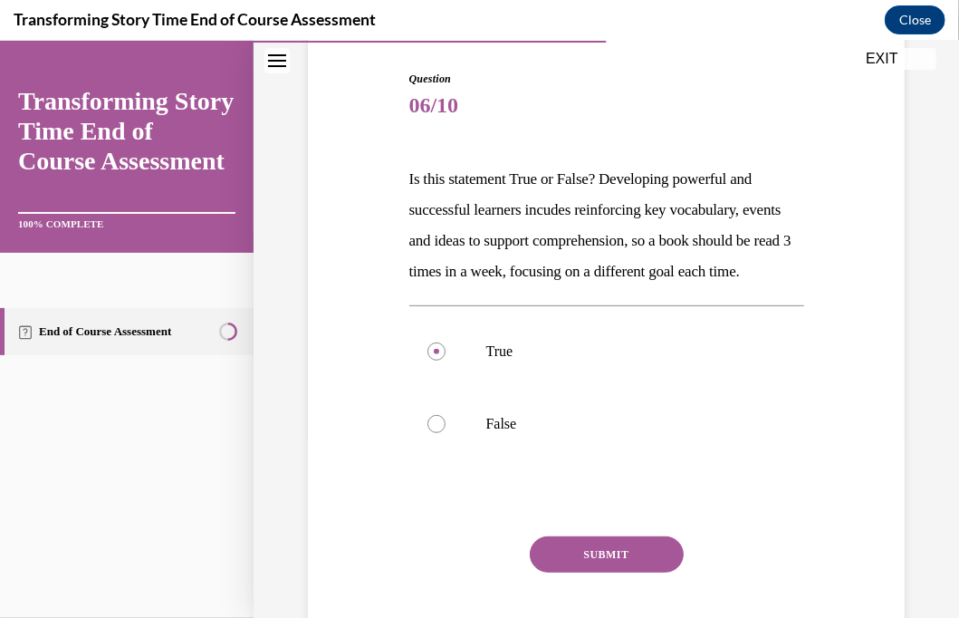
click at [577, 572] on button "SUBMIT" at bounding box center [607, 553] width 154 height 36
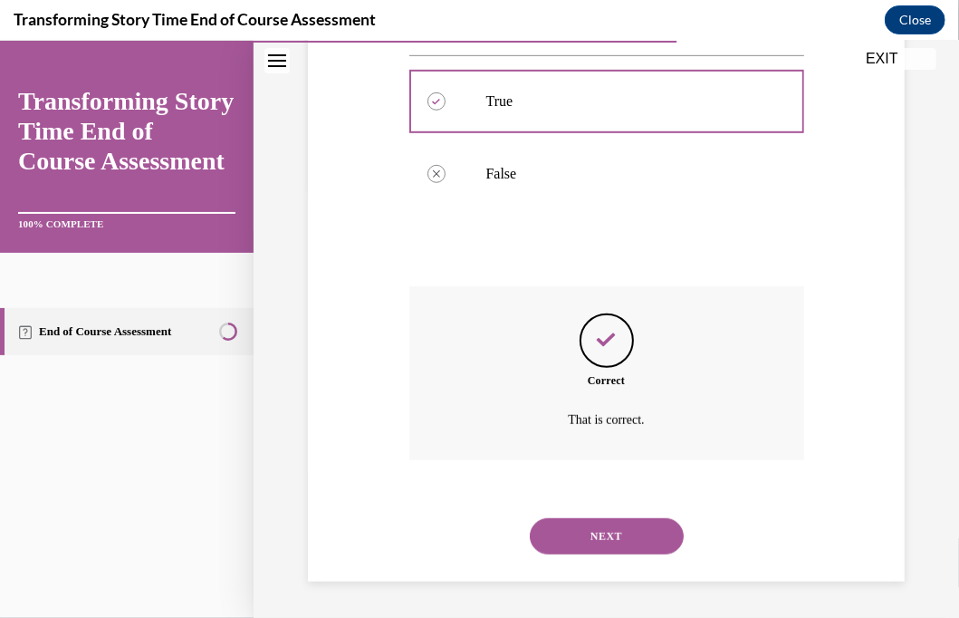
scroll to position [461, 0]
click at [573, 544] on button "NEXT" at bounding box center [607, 535] width 154 height 36
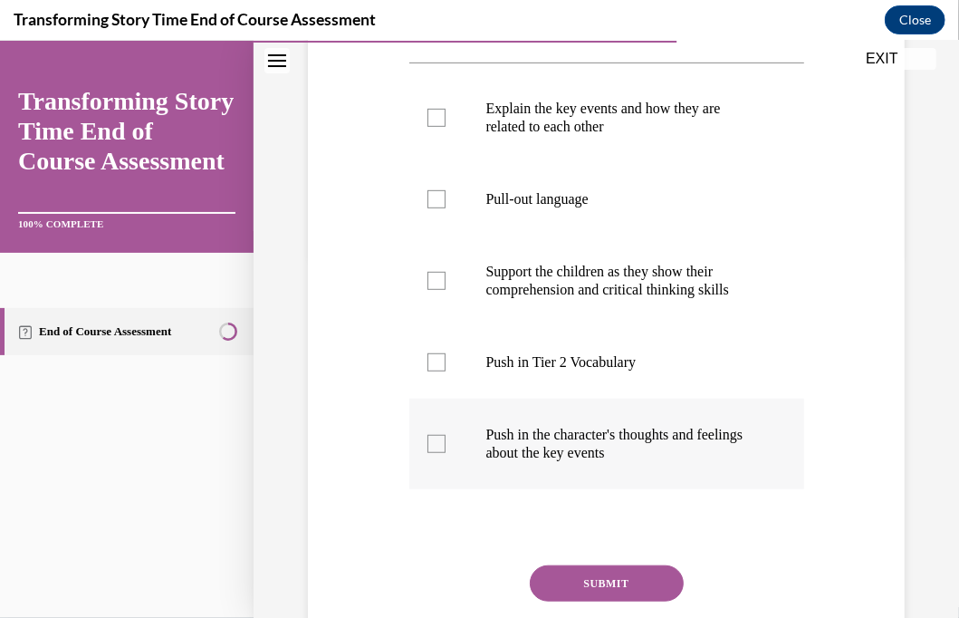
scroll to position [272, 0]
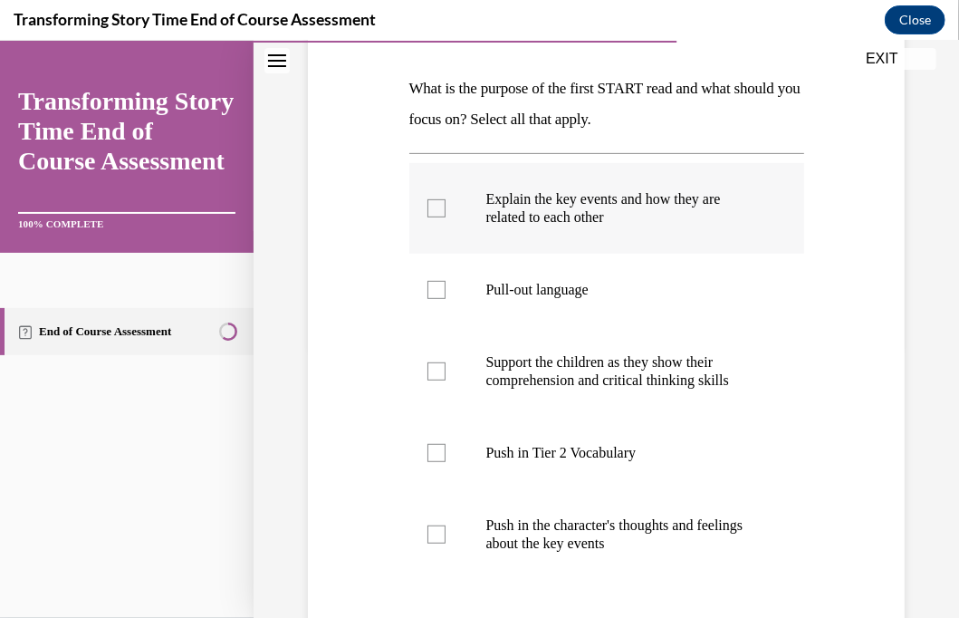
click at [429, 206] on div at bounding box center [437, 207] width 18 height 18
click at [429, 206] on input "Explain the key events and how they are related to each other" at bounding box center [437, 207] width 18 height 18
checkbox input "true"
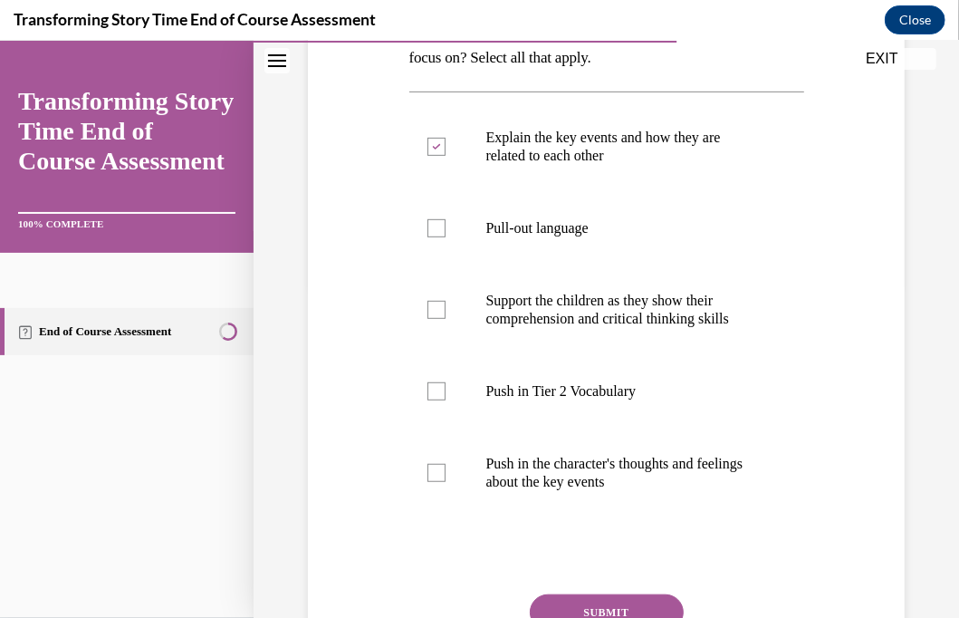
scroll to position [362, 0]
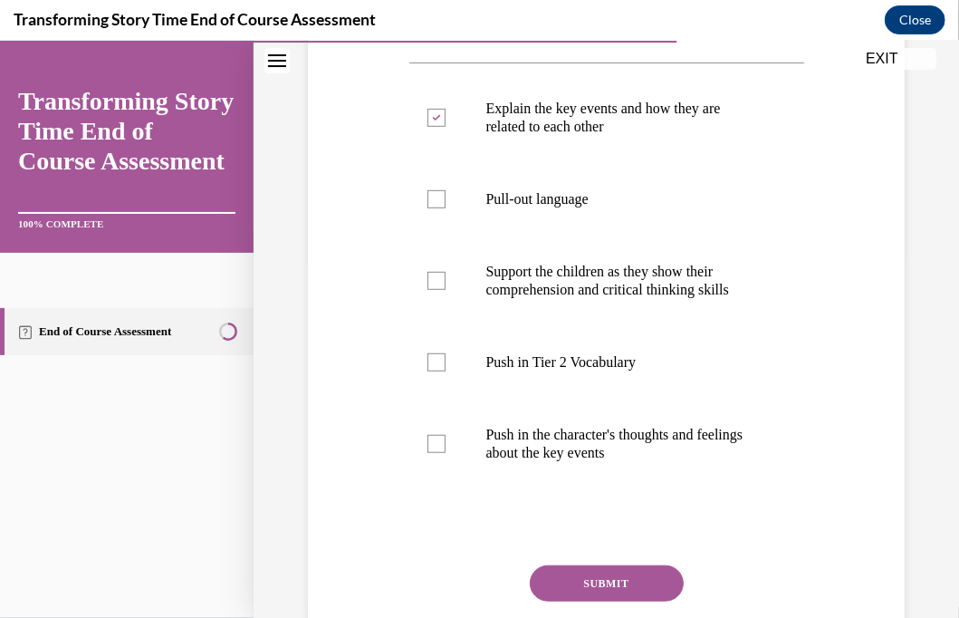
click at [568, 577] on button "SUBMIT" at bounding box center [607, 582] width 154 height 36
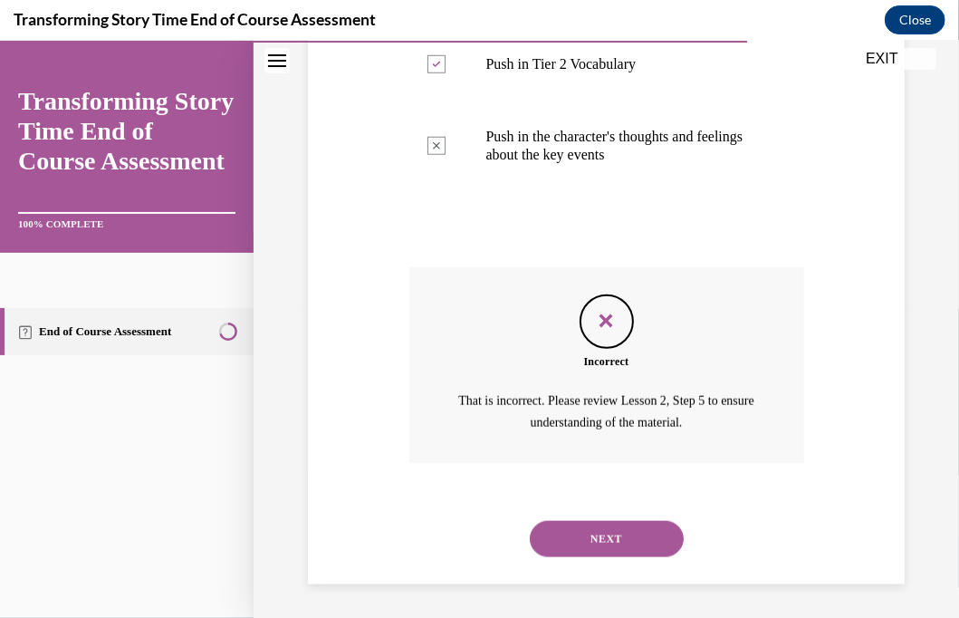
scroll to position [661, 0]
click at [570, 549] on button "NEXT" at bounding box center [607, 537] width 154 height 36
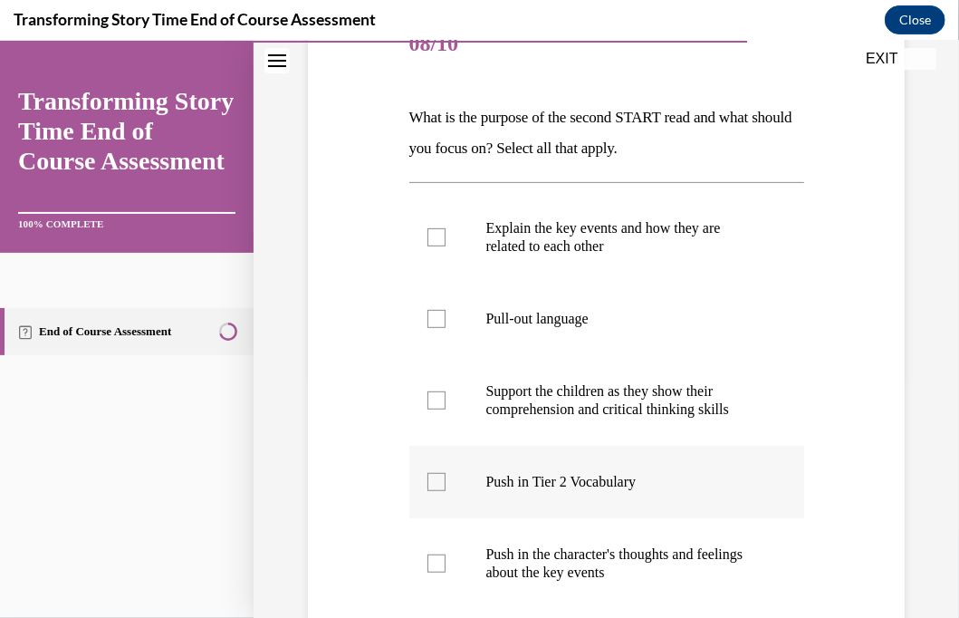
scroll to position [272, 0]
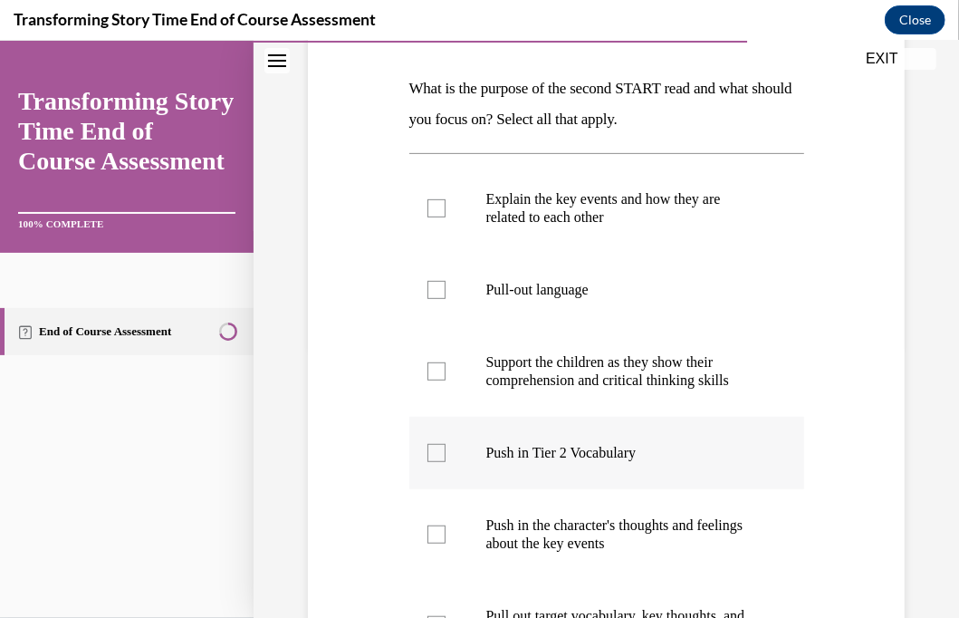
click at [424, 447] on label "Push in Tier 2 Vocabulary" at bounding box center [606, 452] width 395 height 72
click at [428, 447] on input "Push in Tier 2 Vocabulary" at bounding box center [437, 452] width 18 height 18
checkbox input "true"
click at [437, 525] on div at bounding box center [437, 534] width 18 height 18
click at [437, 525] on input "Push in the character's thoughts and feelings about the key events" at bounding box center [437, 534] width 18 height 18
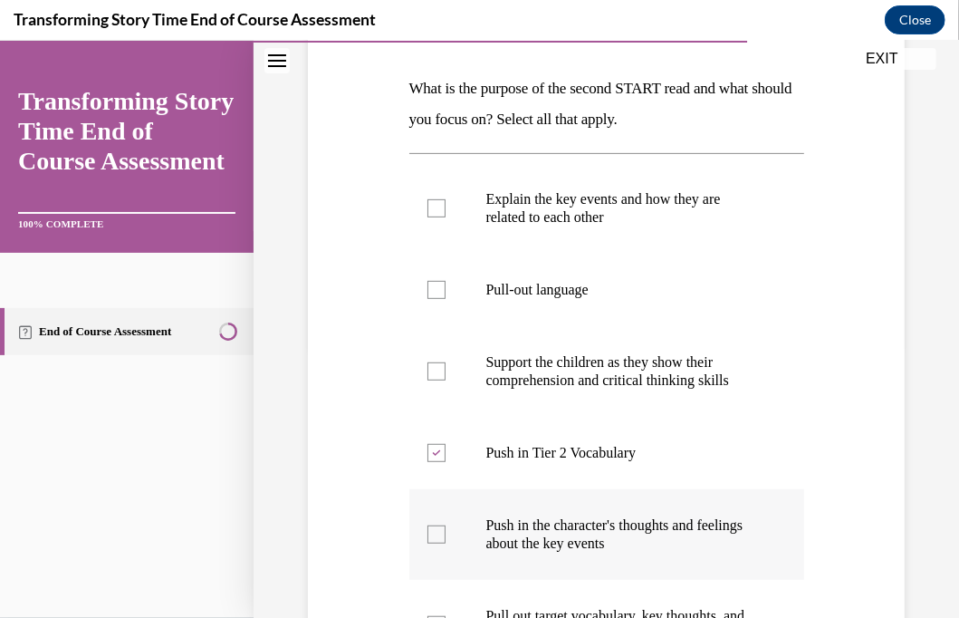
checkbox input "true"
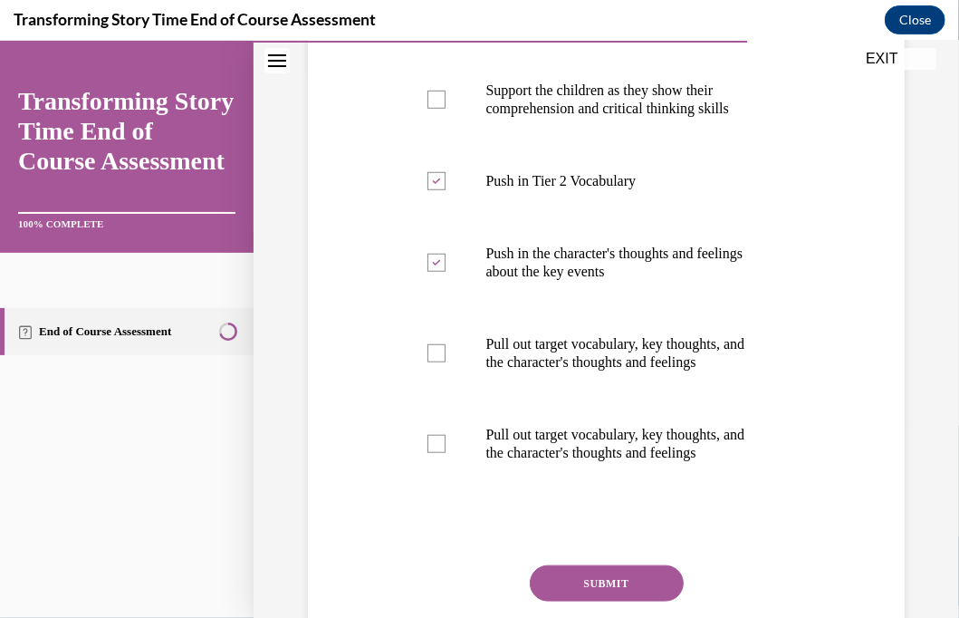
click at [583, 578] on button "SUBMIT" at bounding box center [607, 582] width 154 height 36
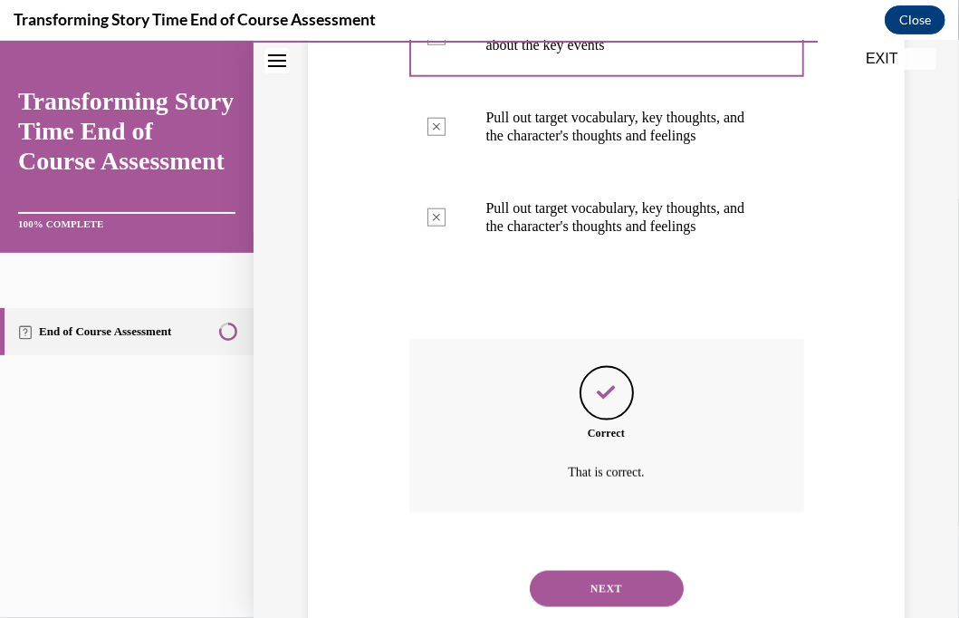
scroll to position [822, 0]
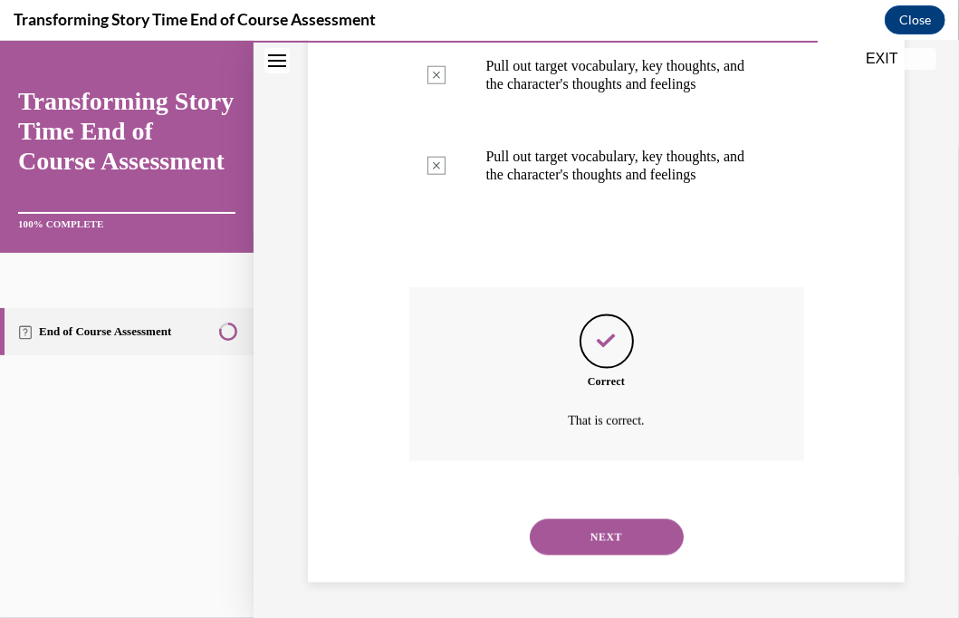
click at [564, 538] on button "NEXT" at bounding box center [607, 536] width 154 height 36
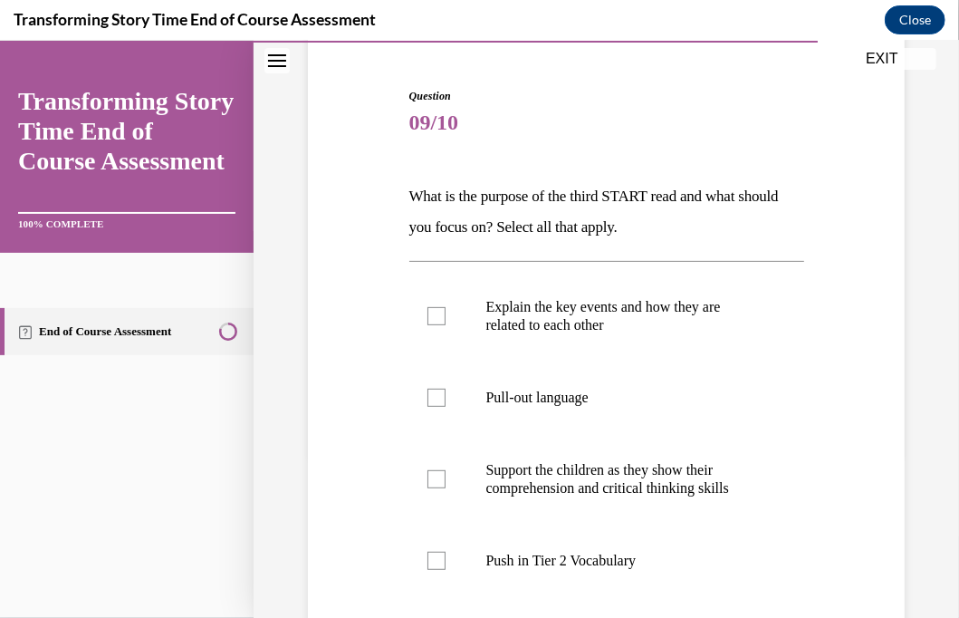
scroll to position [181, 0]
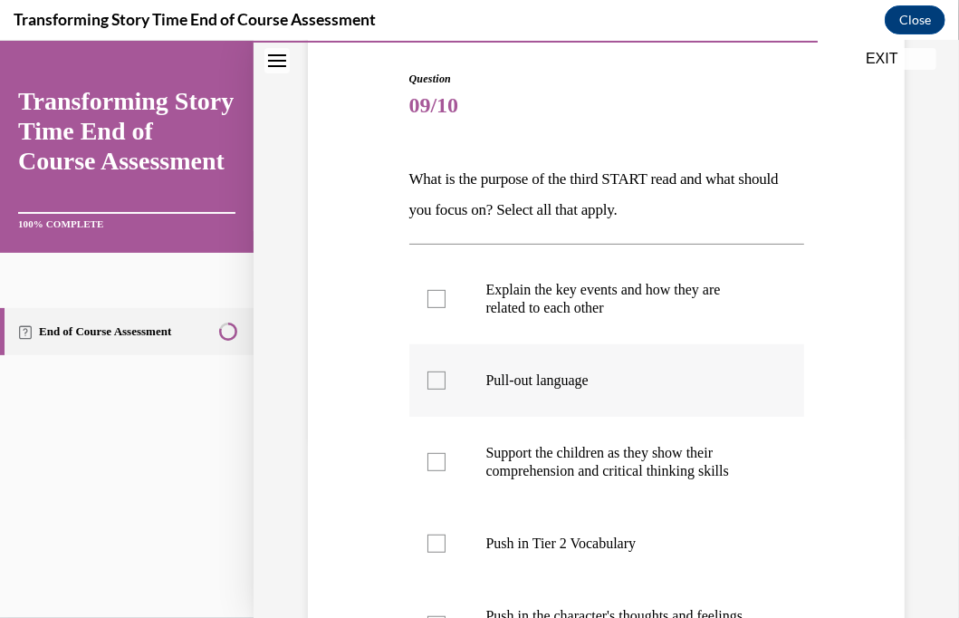
click at [435, 381] on div at bounding box center [437, 380] width 18 height 18
click at [435, 381] on input "Pull-out language" at bounding box center [437, 380] width 18 height 18
checkbox input "true"
click at [428, 467] on div at bounding box center [437, 461] width 18 height 18
click at [428, 467] on input "Support the children as they show their comprehension and critical thinking ski…" at bounding box center [437, 461] width 18 height 18
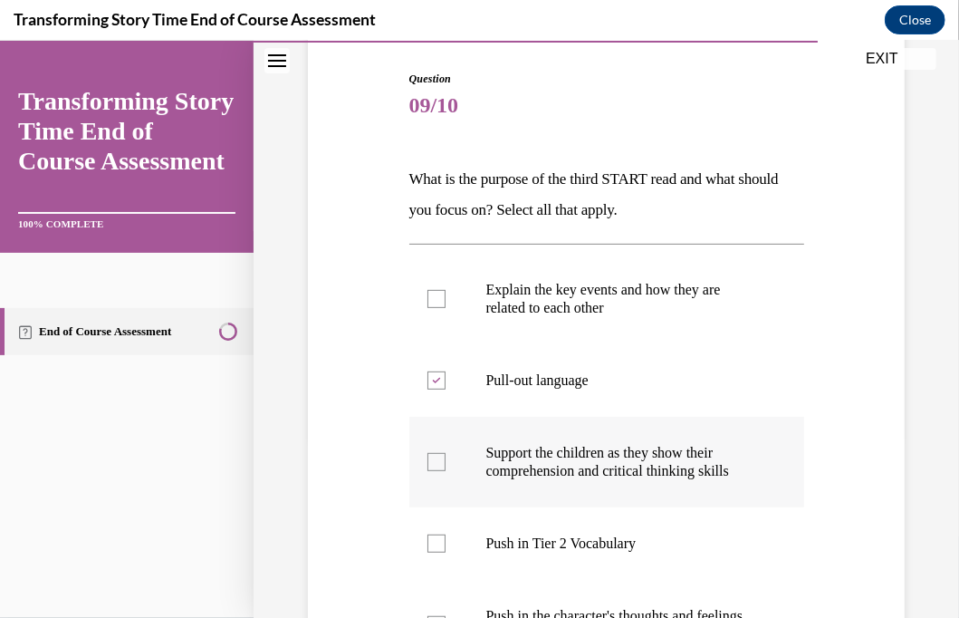
checkbox input "true"
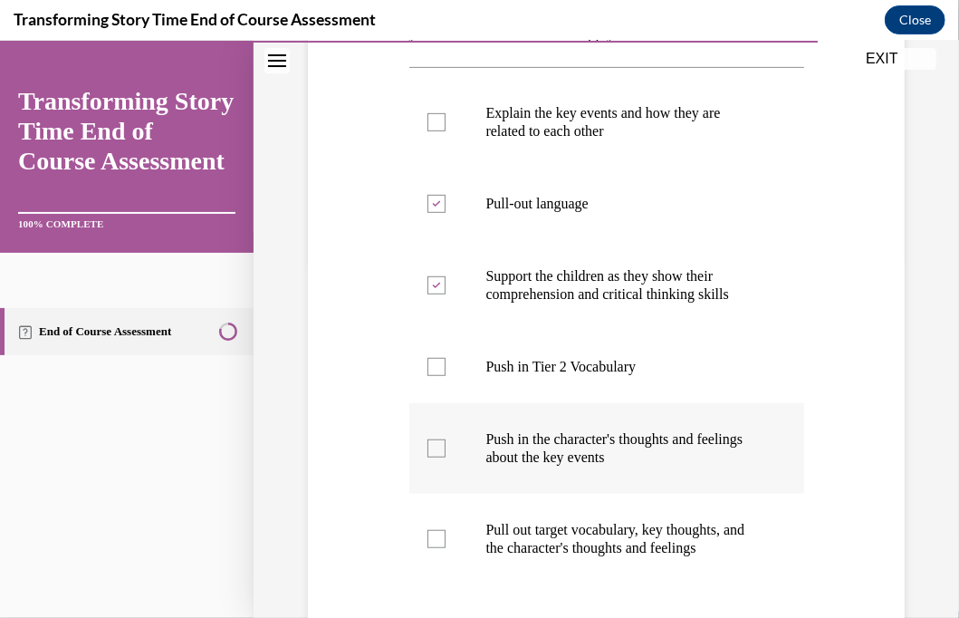
scroll to position [362, 0]
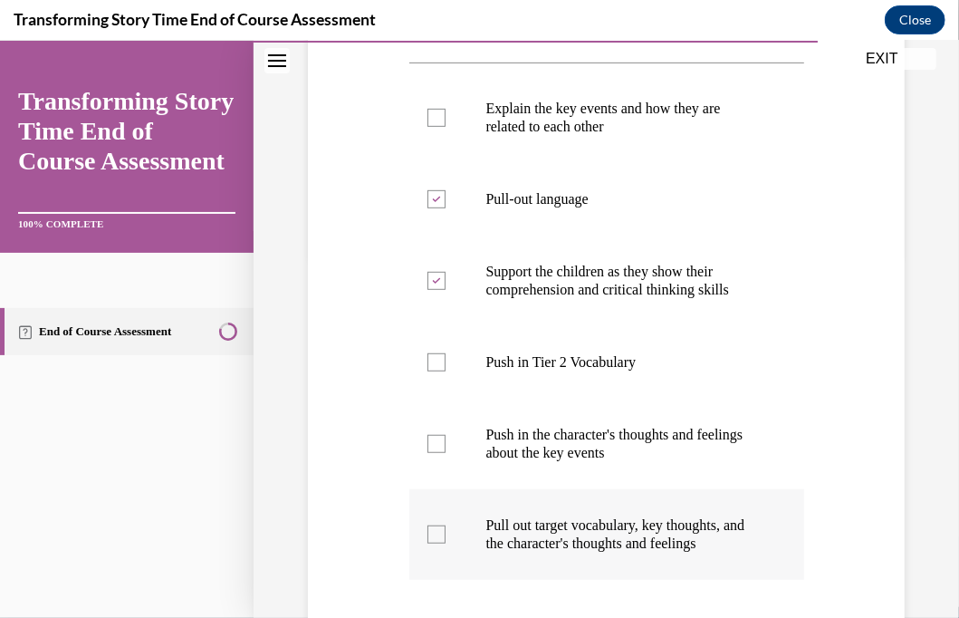
click at [431, 532] on div at bounding box center [437, 534] width 18 height 18
click at [431, 532] on input "Pull out target vocabulary, key thoughts, and the character's thoughts and feel…" at bounding box center [437, 534] width 18 height 18
click at [432, 532] on icon at bounding box center [436, 534] width 8 height 6
click at [431, 532] on input "Pull out target vocabulary, key thoughts, and the character's thoughts and feel…" at bounding box center [437, 534] width 18 height 18
click at [429, 538] on div at bounding box center [437, 534] width 18 height 18
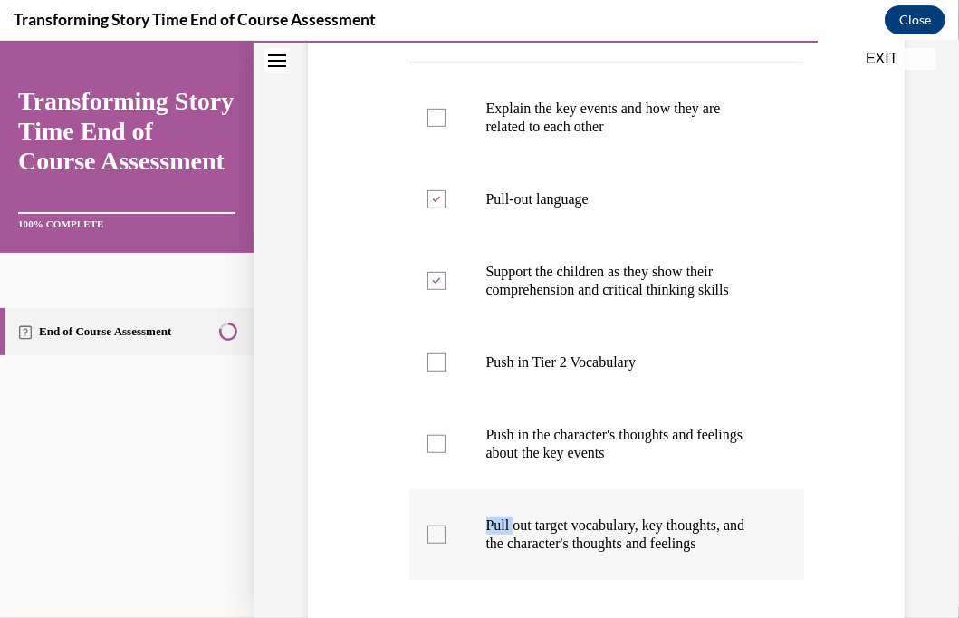
click at [429, 538] on input "Pull out target vocabulary, key thoughts, and the character's thoughts and feel…" at bounding box center [437, 534] width 18 height 18
checkbox input "true"
click at [431, 441] on div at bounding box center [437, 443] width 18 height 18
click at [431, 441] on input "Push in the character's thoughts and feelings about the key events" at bounding box center [437, 443] width 18 height 18
checkbox input "true"
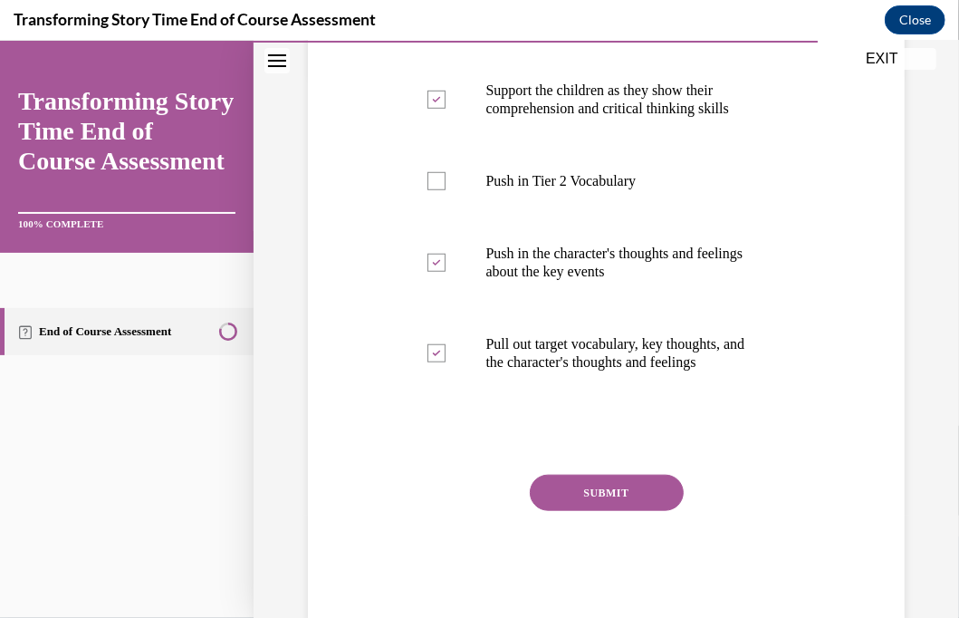
click at [560, 496] on button "SUBMIT" at bounding box center [607, 492] width 154 height 36
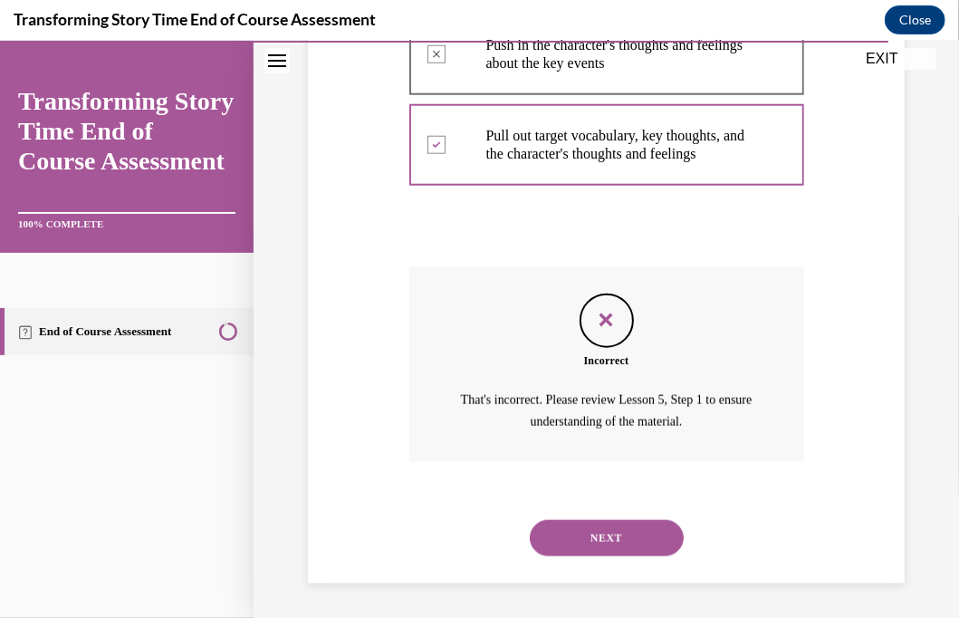
scroll to position [752, 0]
click at [575, 537] on button "NEXT" at bounding box center [607, 537] width 154 height 36
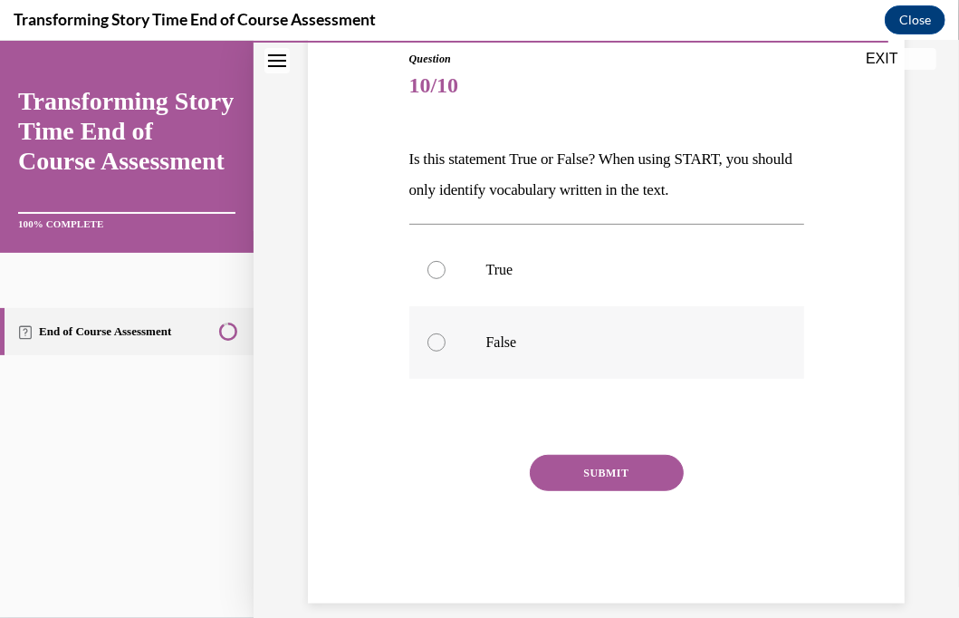
click at [420, 347] on label "False" at bounding box center [606, 341] width 395 height 72
click at [428, 347] on input "False" at bounding box center [437, 341] width 18 height 18
radio input "true"
click at [559, 496] on div "SUBMIT" at bounding box center [606, 499] width 395 height 91
click at [554, 474] on button "SUBMIT" at bounding box center [607, 472] width 154 height 36
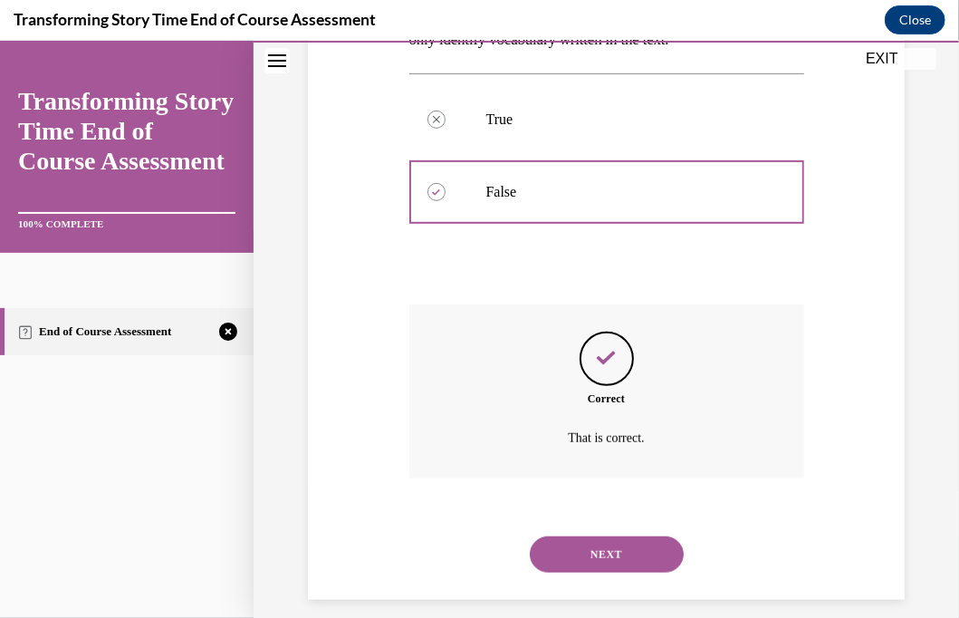
scroll to position [369, 0]
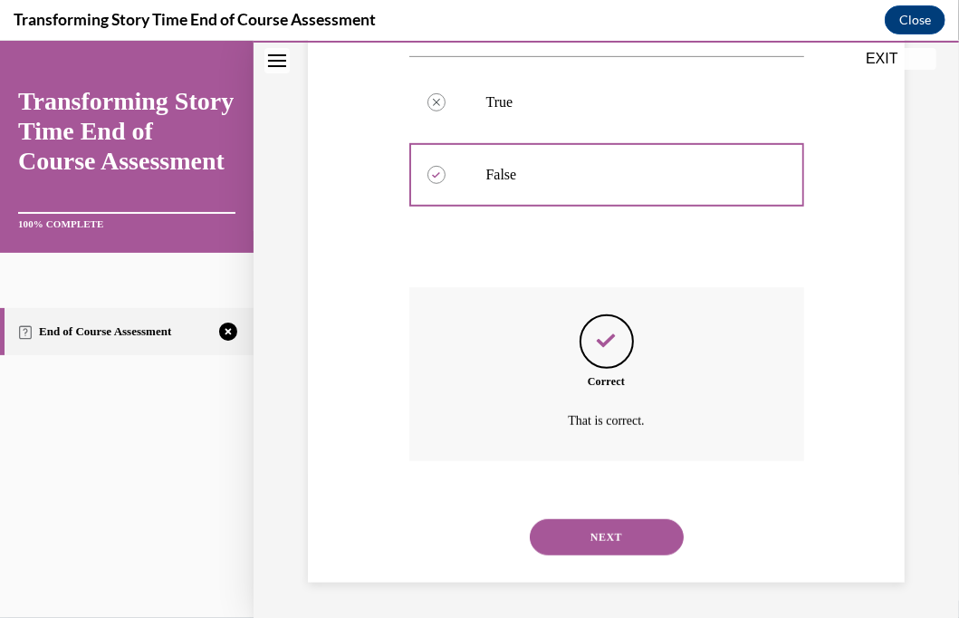
click at [588, 533] on button "NEXT" at bounding box center [607, 536] width 154 height 36
click at [587, 518] on div "Quiz Results PASSING 80% Your score 60% Failed PASSING 80% Your score Your scor…" at bounding box center [607, 164] width 535 height 708
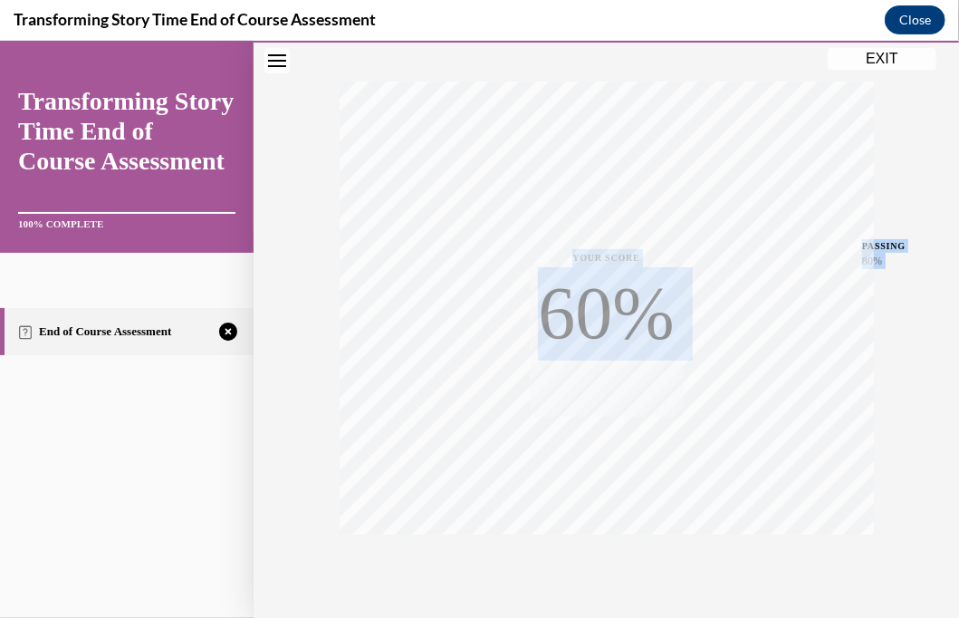
scroll to position [351, 0]
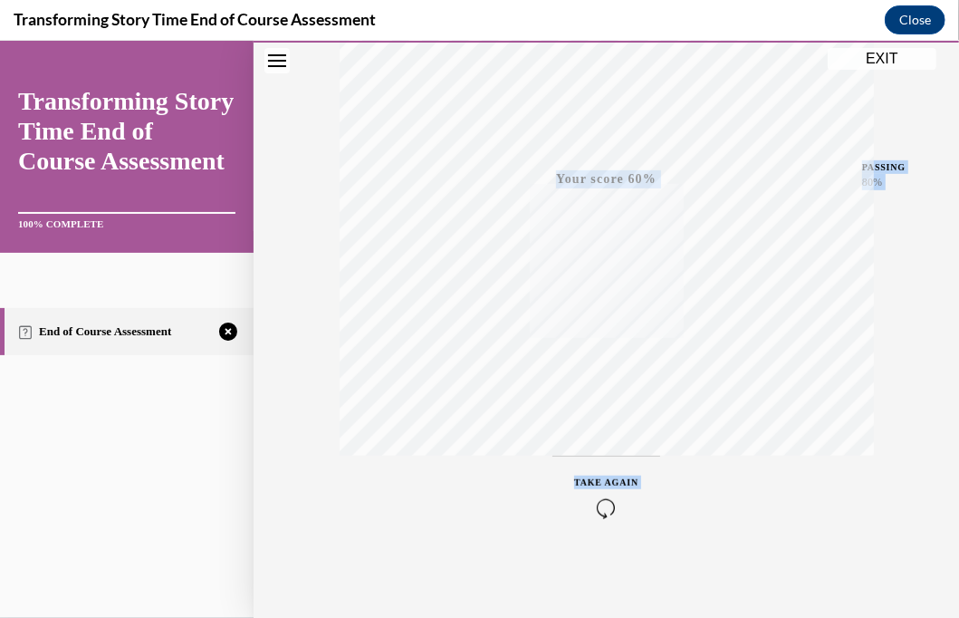
click at [594, 503] on icon "button" at bounding box center [606, 507] width 64 height 20
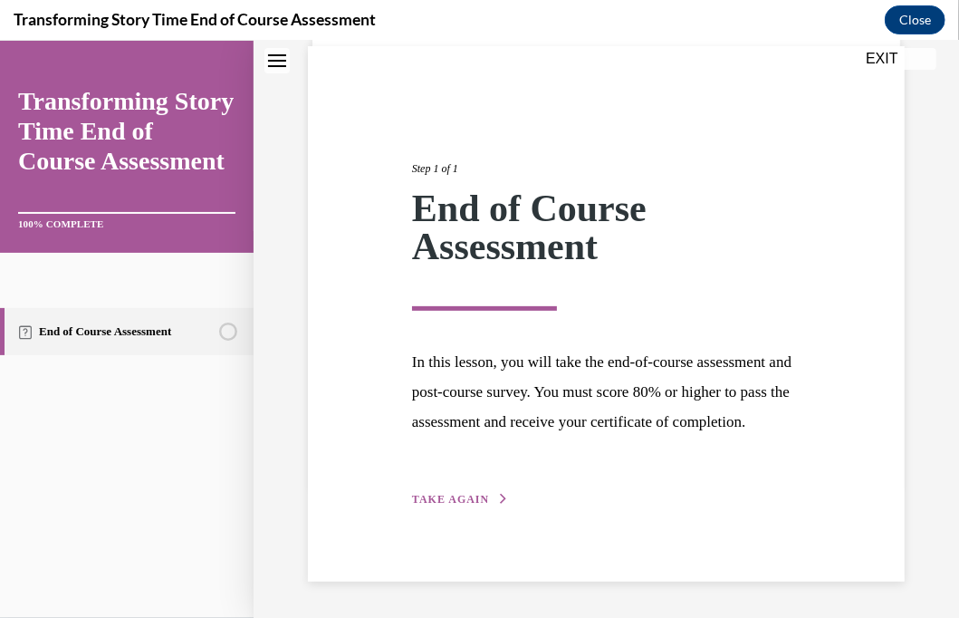
scroll to position [162, 0]
click at [468, 494] on span "TAKE AGAIN" at bounding box center [450, 498] width 77 height 13
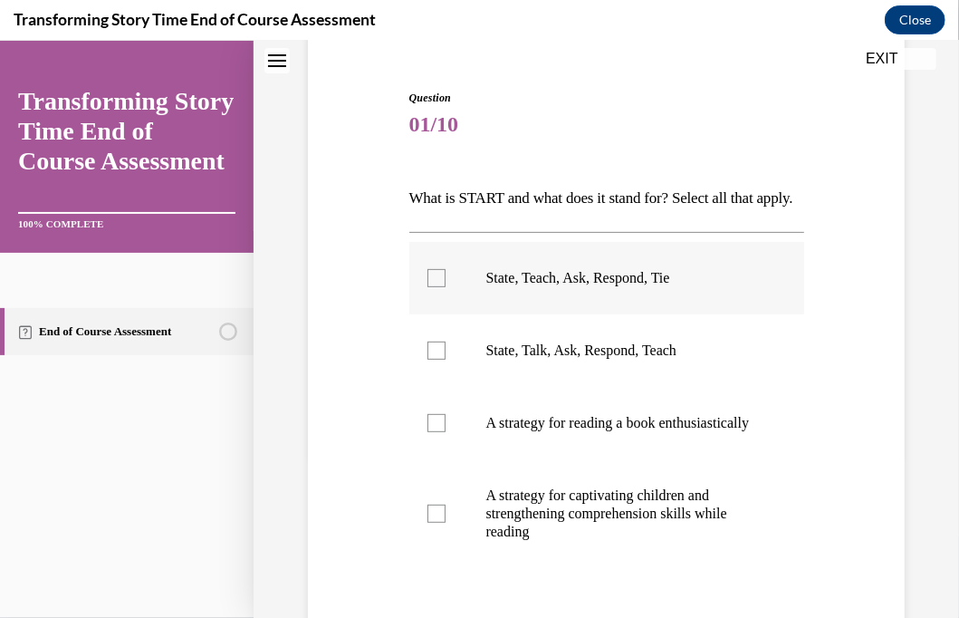
click at [429, 286] on div at bounding box center [437, 277] width 18 height 18
click at [429, 286] on input "State, Teach, Ask, Respond, Tie" at bounding box center [437, 277] width 18 height 18
checkbox input "true"
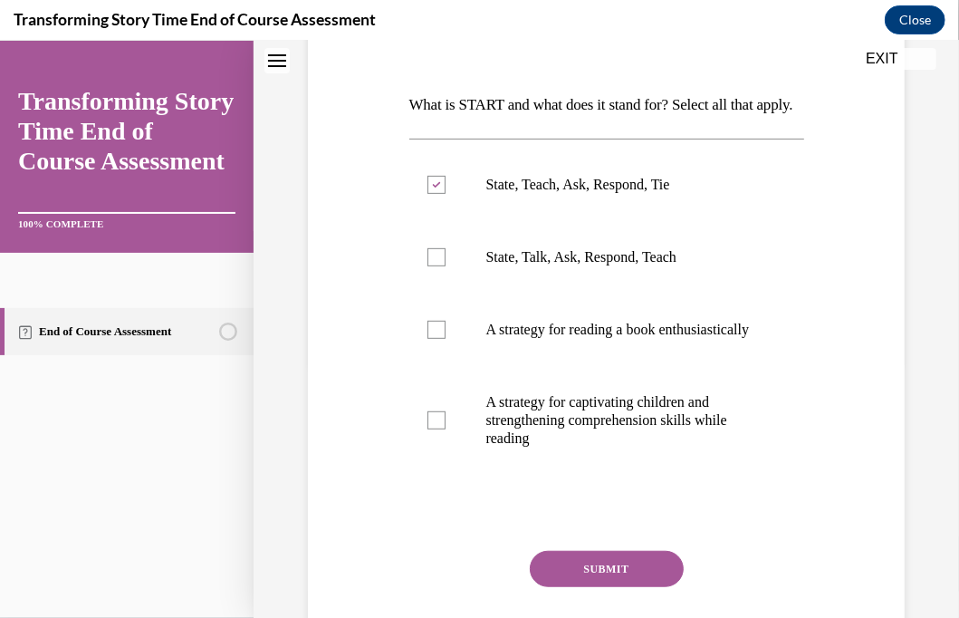
scroll to position [343, 0]
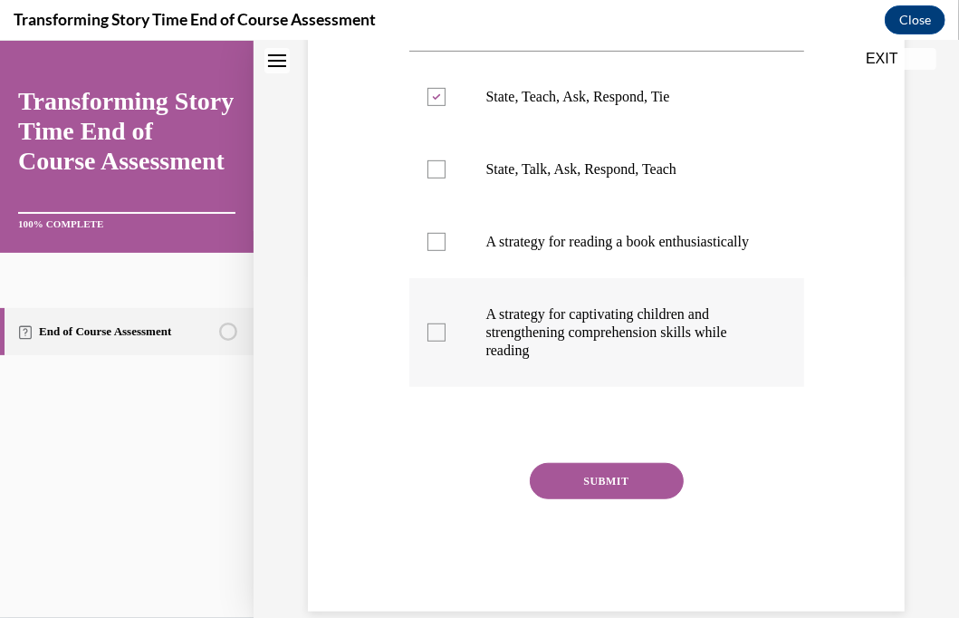
click at [437, 341] on div at bounding box center [437, 332] width 18 height 18
click at [437, 341] on input "A strategy for captivating children and strengthening comprehension skills whil…" at bounding box center [437, 332] width 18 height 18
checkbox input "true"
click at [590, 498] on button "SUBMIT" at bounding box center [607, 480] width 154 height 36
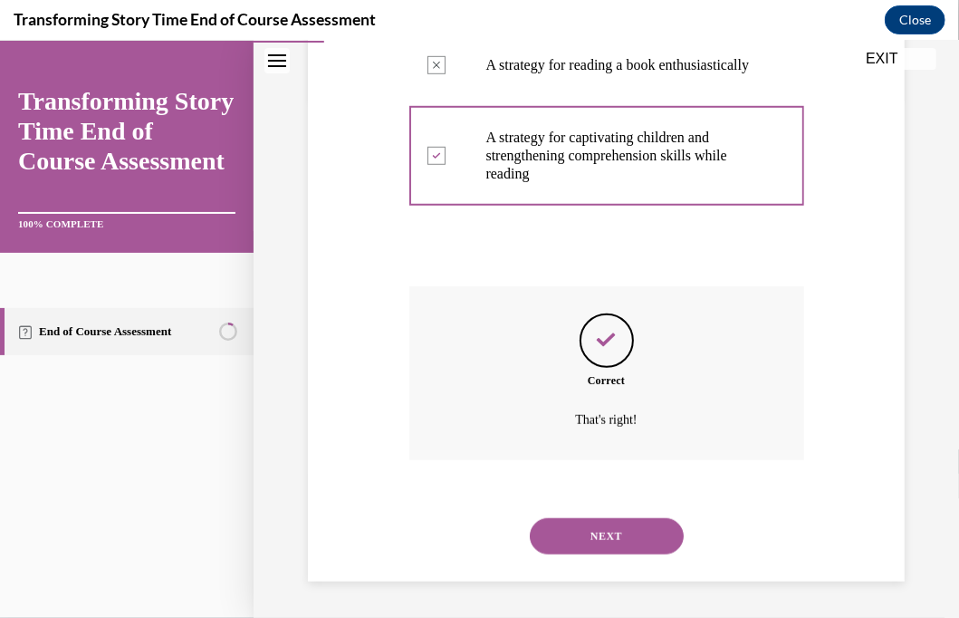
scroll to position [568, 0]
click at [607, 533] on button "NEXT" at bounding box center [607, 535] width 154 height 36
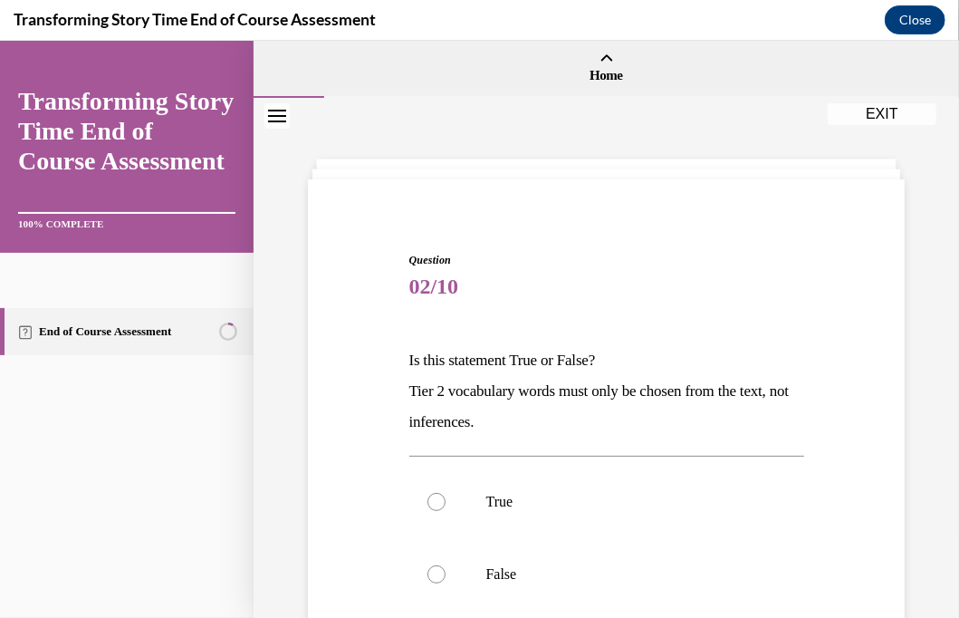
scroll to position [91, 0]
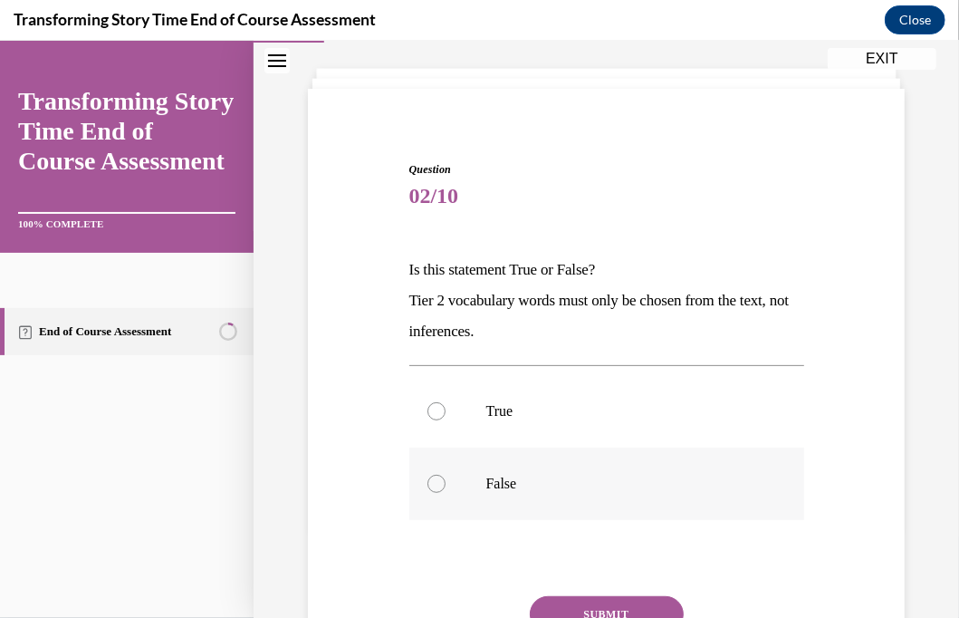
click at [430, 481] on div at bounding box center [437, 483] width 18 height 18
click at [430, 481] on input "False" at bounding box center [437, 483] width 18 height 18
radio input "true"
click at [597, 608] on button "SUBMIT" at bounding box center [607, 613] width 154 height 36
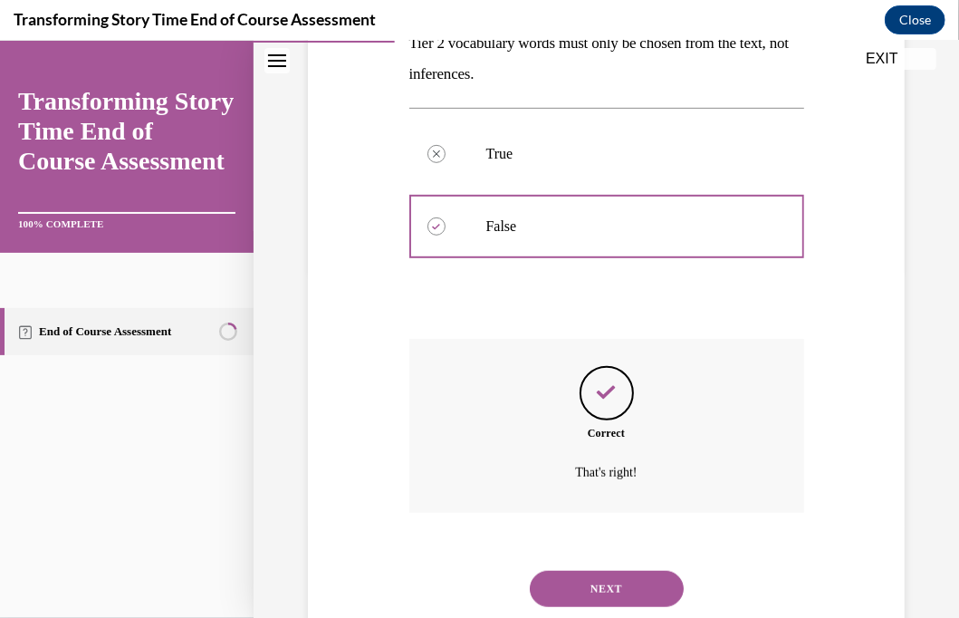
scroll to position [400, 0]
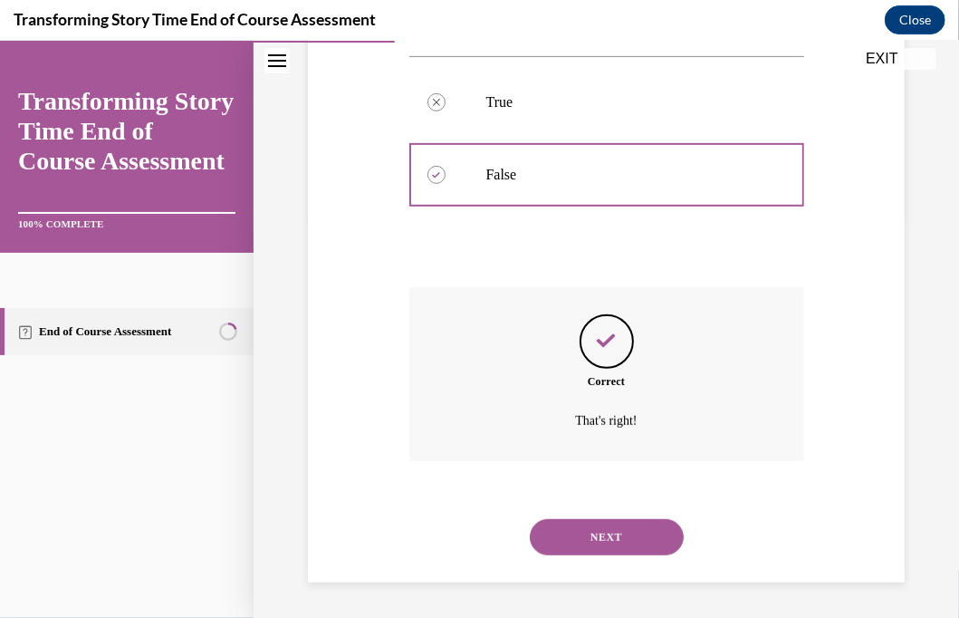
click at [621, 532] on button "NEXT" at bounding box center [607, 536] width 154 height 36
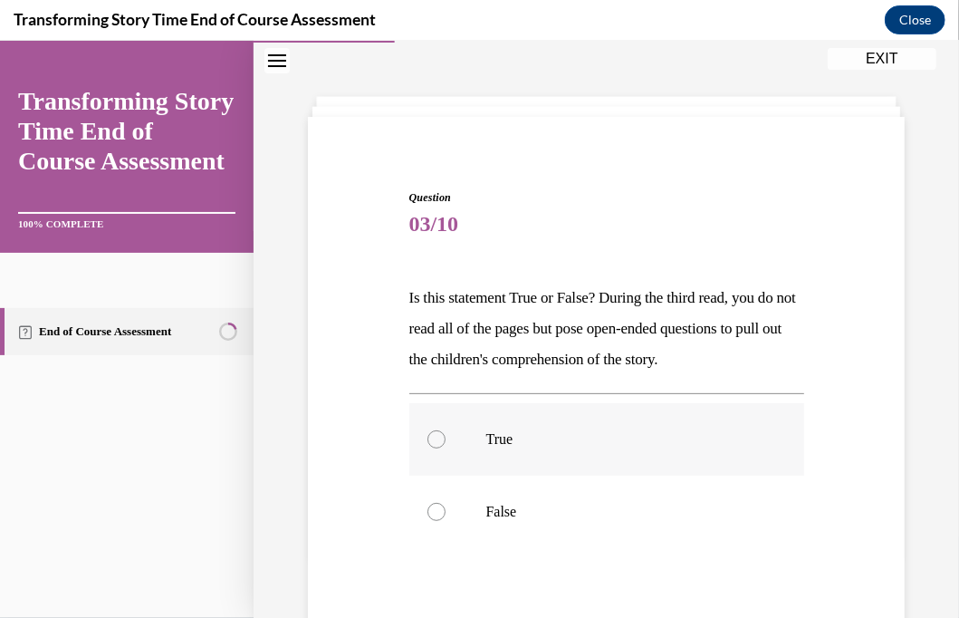
scroll to position [91, 0]
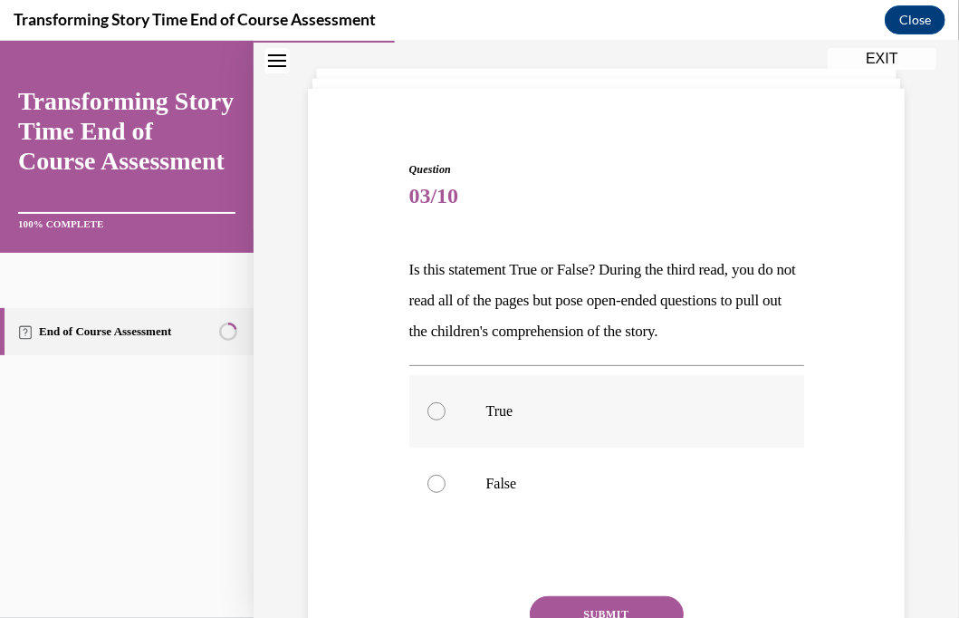
click at [438, 432] on label "True" at bounding box center [606, 410] width 395 height 72
click at [438, 419] on input "True" at bounding box center [437, 410] width 18 height 18
radio input "true"
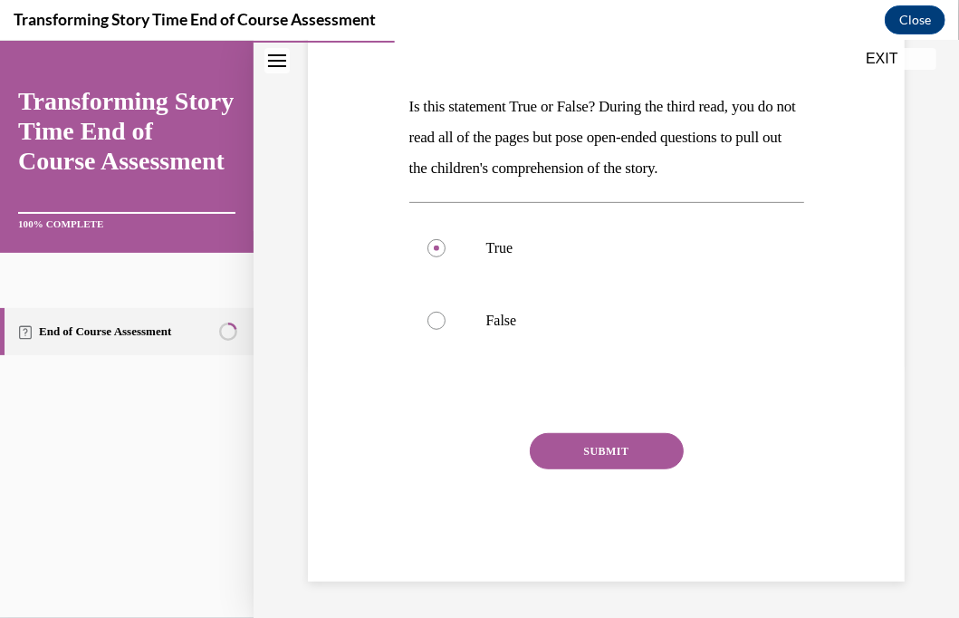
click at [566, 450] on button "SUBMIT" at bounding box center [607, 450] width 154 height 36
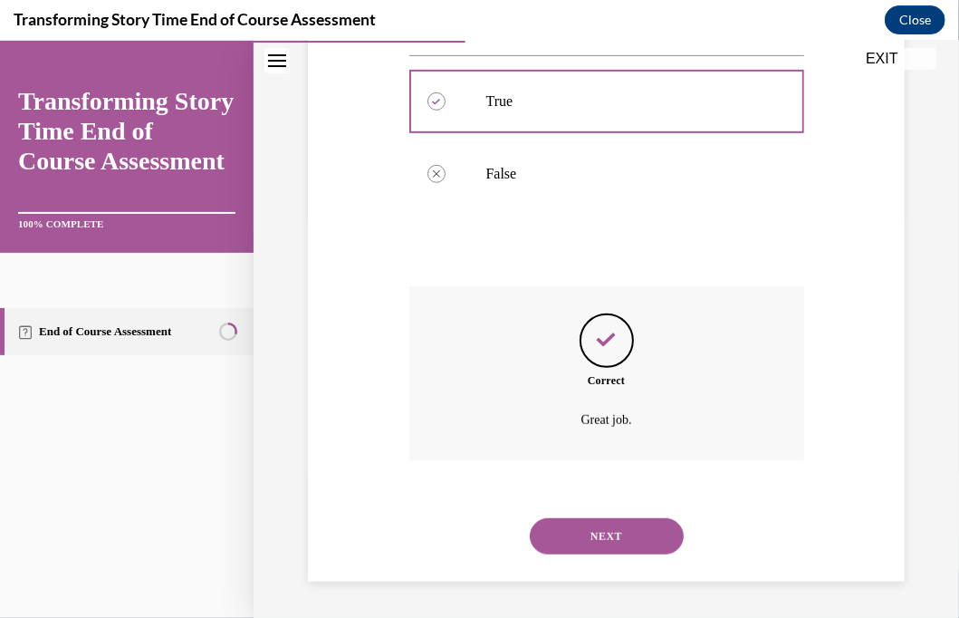
scroll to position [430, 0]
click at [579, 528] on button "NEXT" at bounding box center [607, 535] width 154 height 36
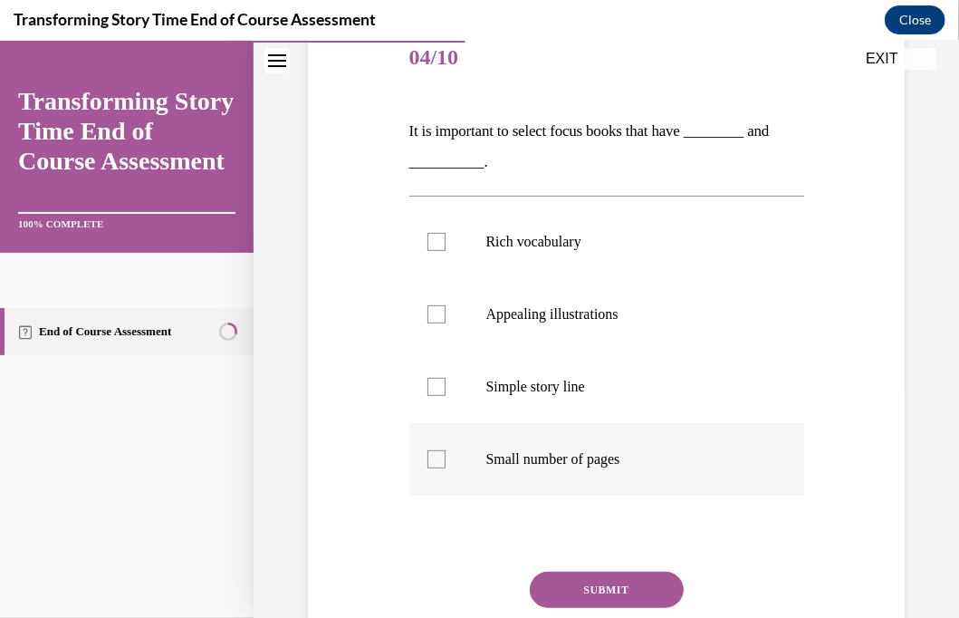
scroll to position [272, 0]
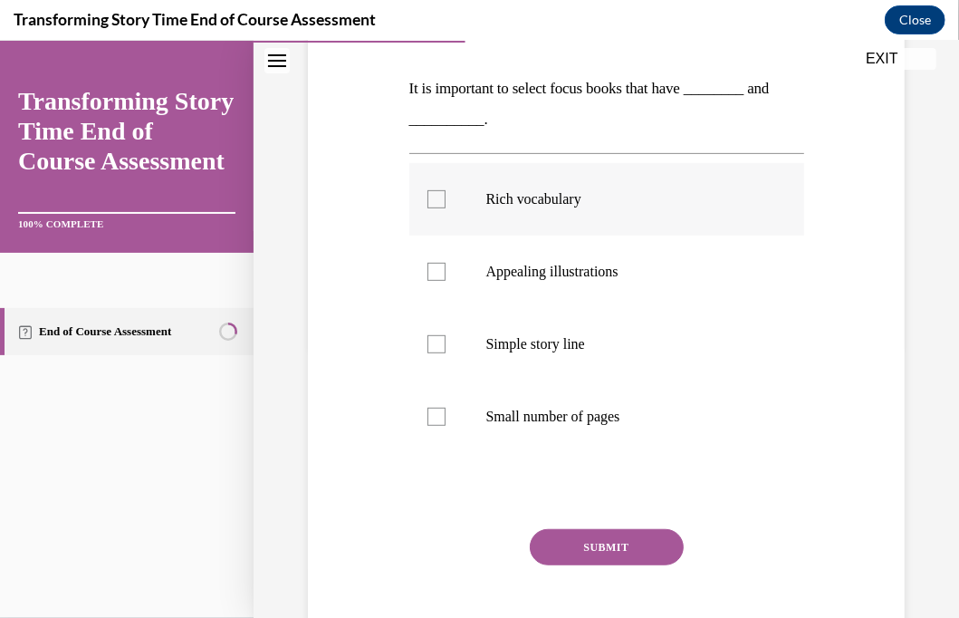
click at [433, 202] on div at bounding box center [437, 198] width 18 height 18
click at [433, 202] on input "Rich vocabulary" at bounding box center [437, 198] width 18 height 18
checkbox input "true"
click at [437, 274] on div at bounding box center [437, 271] width 18 height 18
click at [437, 274] on input "Appealing illustrations" at bounding box center [437, 271] width 18 height 18
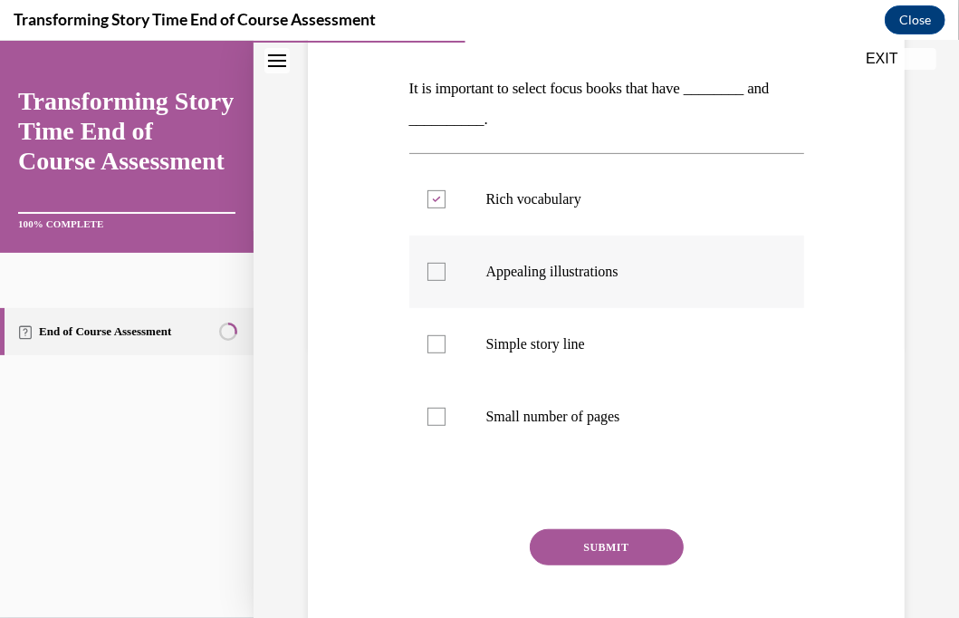
checkbox input "true"
click at [587, 534] on button "SUBMIT" at bounding box center [607, 546] width 154 height 36
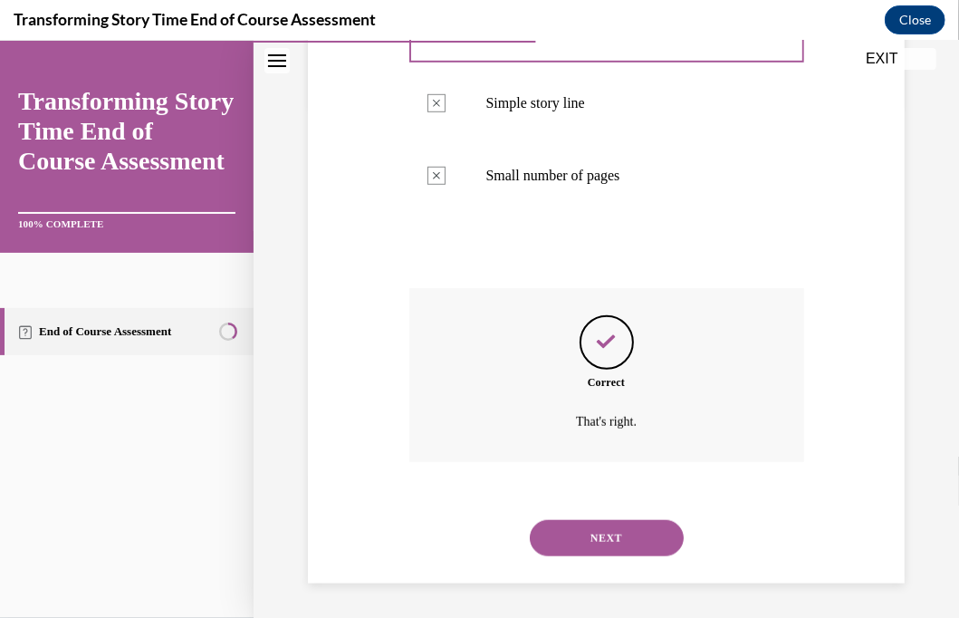
scroll to position [514, 0]
click at [584, 545] on button "NEXT" at bounding box center [607, 536] width 154 height 36
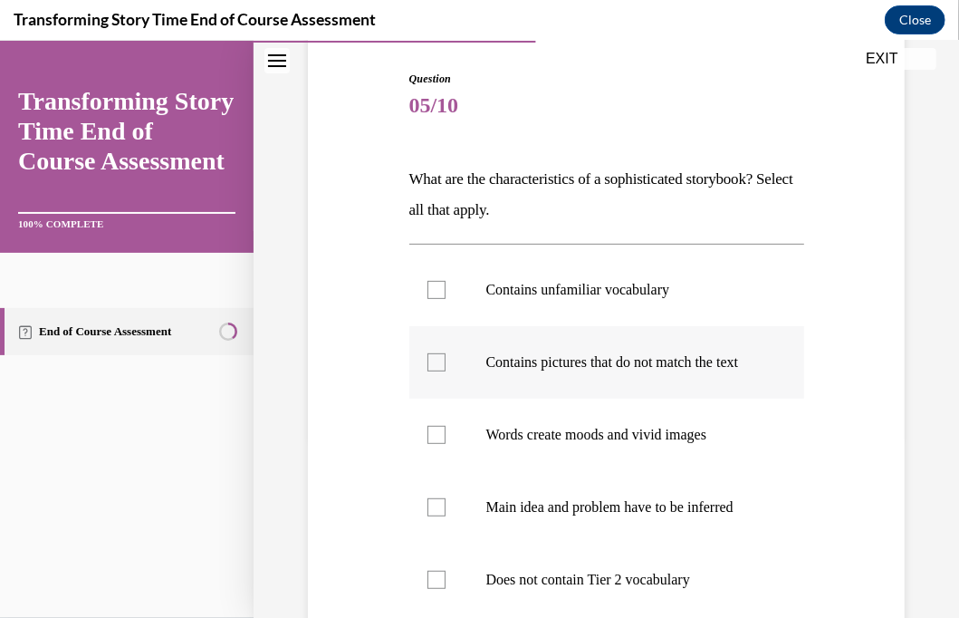
scroll to position [272, 0]
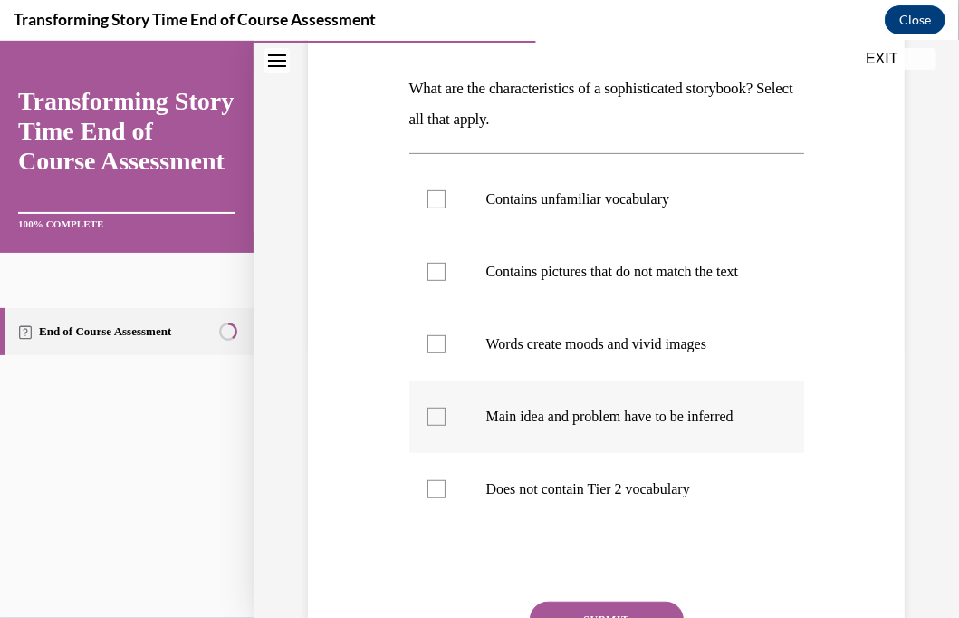
click at [440, 425] on div at bounding box center [437, 416] width 18 height 18
click at [440, 425] on input "Main idea and problem have to be inferred" at bounding box center [437, 416] width 18 height 18
click at [440, 425] on div at bounding box center [437, 416] width 18 height 18
click at [440, 425] on input "Main idea and problem have to be inferred" at bounding box center [437, 416] width 18 height 18
click at [436, 425] on div at bounding box center [437, 416] width 18 height 18
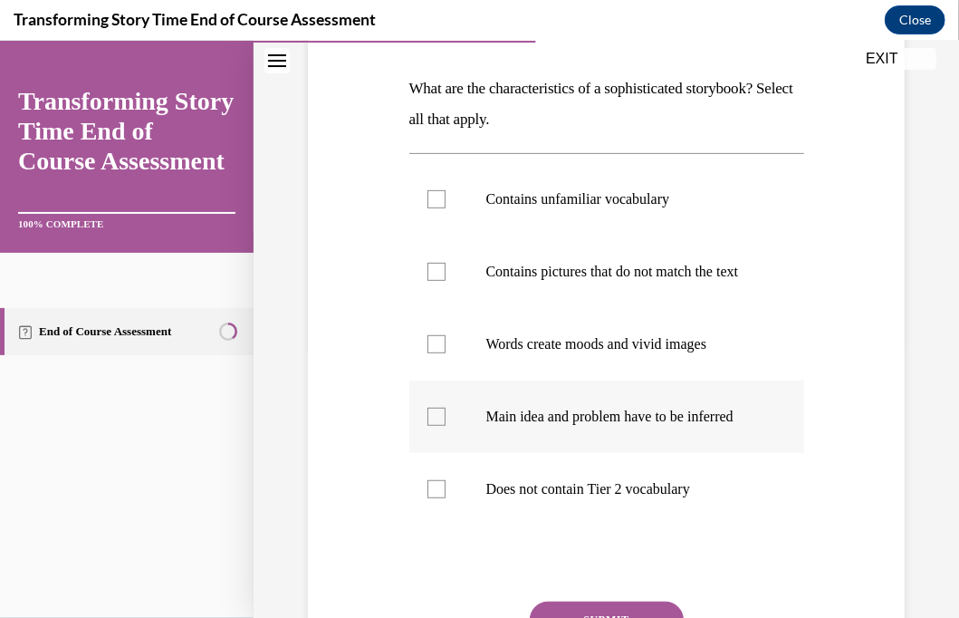
click at [436, 425] on input "Main idea and problem have to be inferred" at bounding box center [437, 416] width 18 height 18
checkbox input "true"
click at [440, 352] on div at bounding box center [437, 343] width 18 height 18
click at [440, 352] on input "Words create moods and vivid images" at bounding box center [437, 343] width 18 height 18
checkbox input "true"
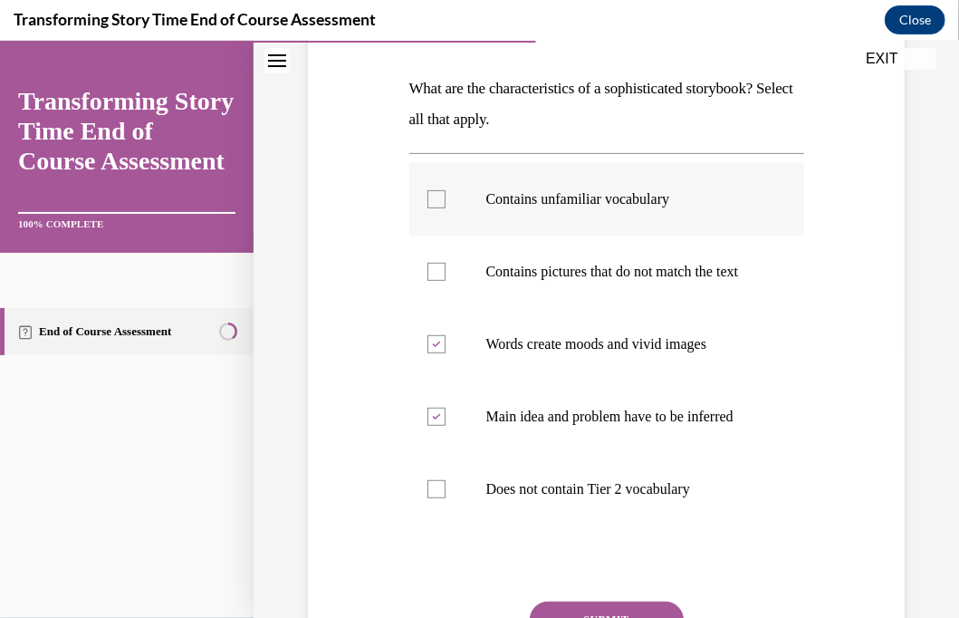
click at [431, 197] on div at bounding box center [437, 198] width 18 height 18
click at [431, 197] on input "Contains unfamiliar vocabulary" at bounding box center [437, 198] width 18 height 18
click at [431, 197] on div at bounding box center [437, 198] width 18 height 18
click at [431, 197] on input "Contains unfamiliar vocabulary" at bounding box center [437, 198] width 18 height 18
click at [434, 195] on div at bounding box center [437, 198] width 18 height 18
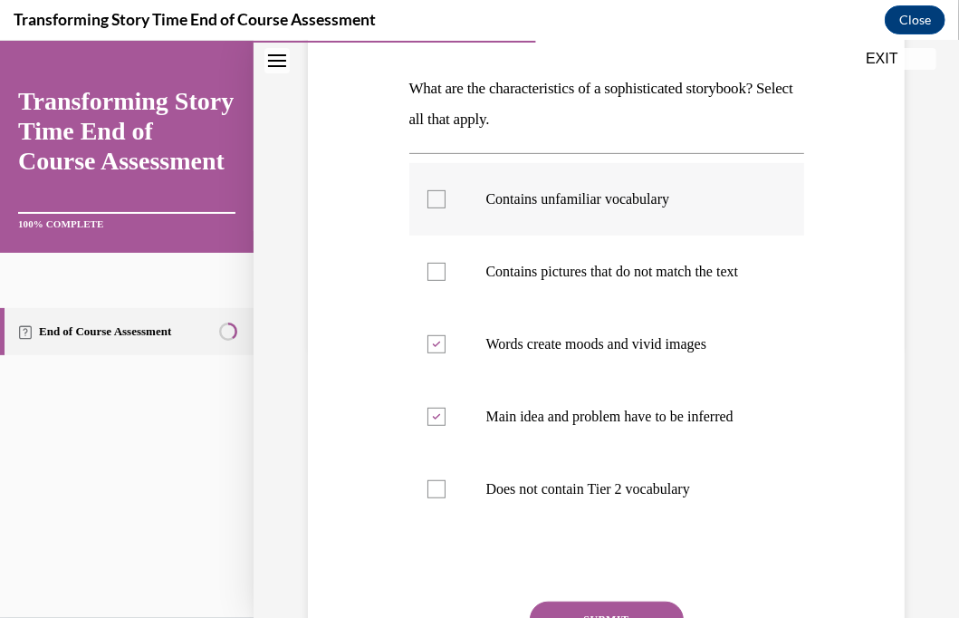
click at [434, 195] on input "Contains unfamiliar vocabulary" at bounding box center [437, 198] width 18 height 18
checkbox input "true"
click at [434, 271] on div at bounding box center [437, 271] width 18 height 18
click at [434, 271] on input "Contains pictures that do not match the text" at bounding box center [437, 271] width 18 height 18
checkbox input "true"
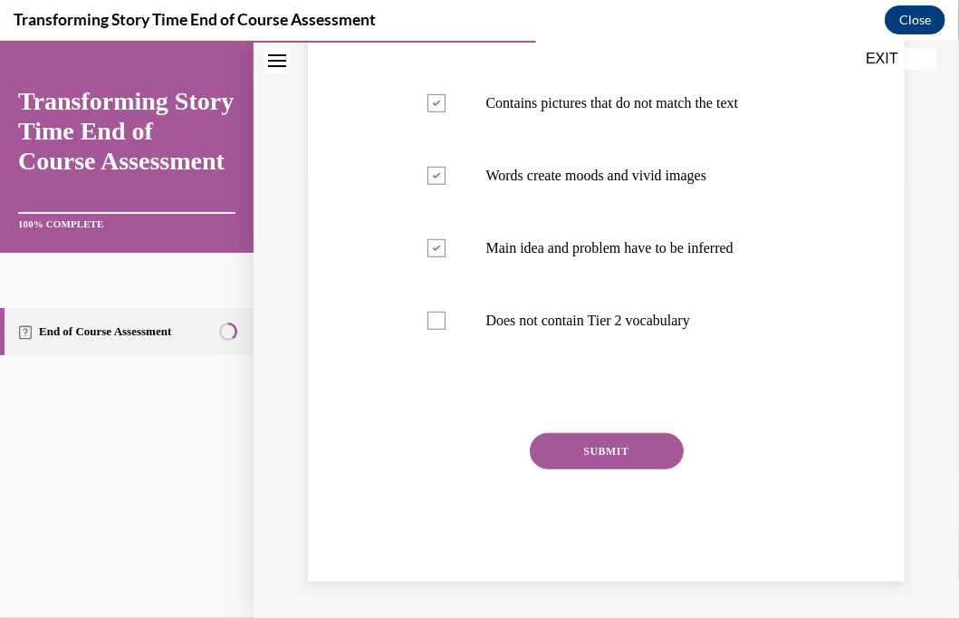
click at [601, 457] on button "SUBMIT" at bounding box center [607, 450] width 154 height 36
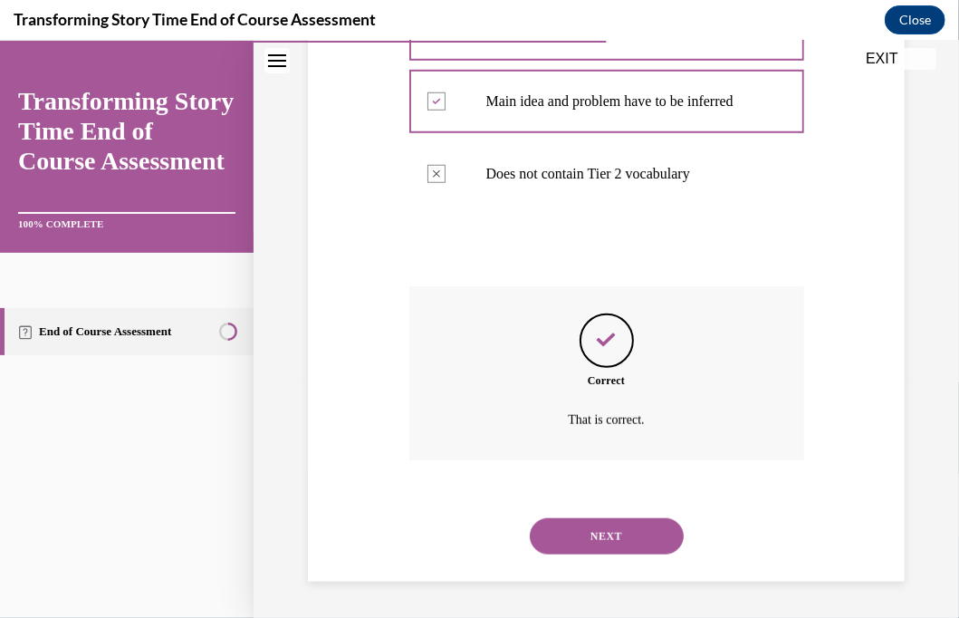
scroll to position [622, 0]
click at [585, 535] on button "NEXT" at bounding box center [607, 535] width 154 height 36
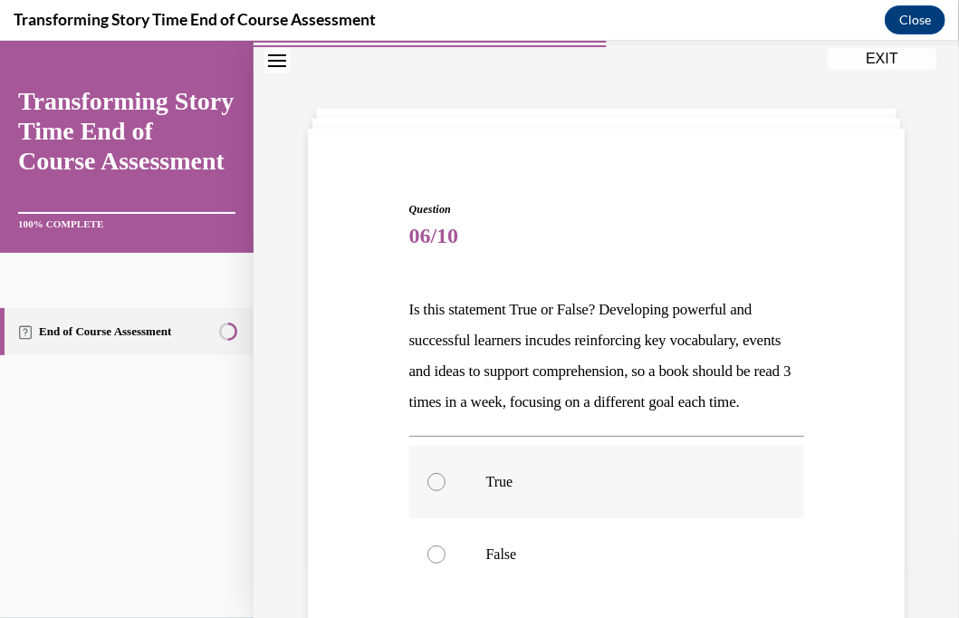
scroll to position [91, 0]
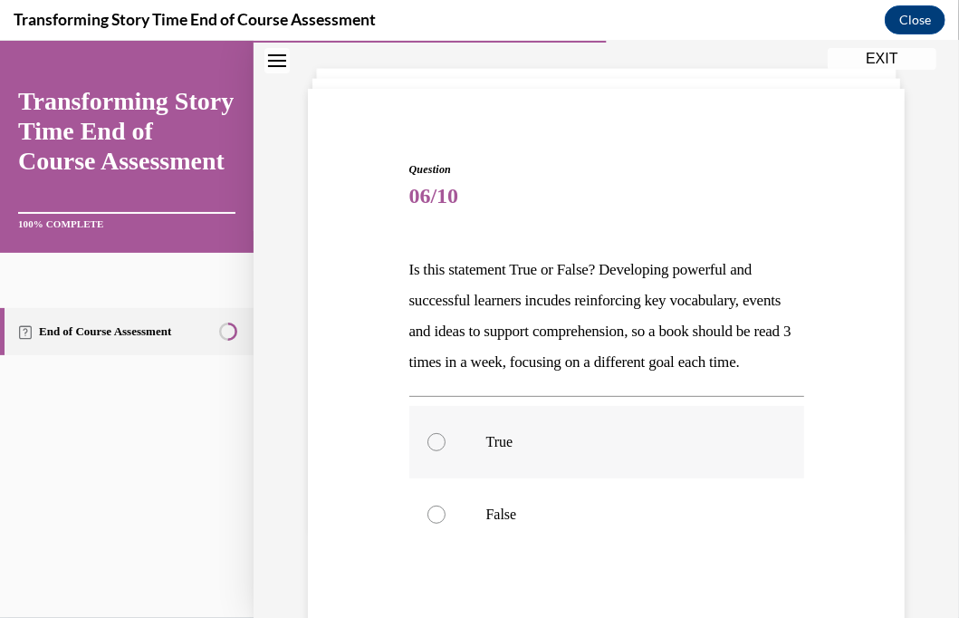
click at [436, 450] on div at bounding box center [437, 441] width 18 height 18
click at [436, 450] on input "True" at bounding box center [437, 441] width 18 height 18
radio input "true"
click at [436, 450] on div at bounding box center [437, 441] width 18 height 18
click at [436, 450] on input "True" at bounding box center [437, 441] width 18 height 18
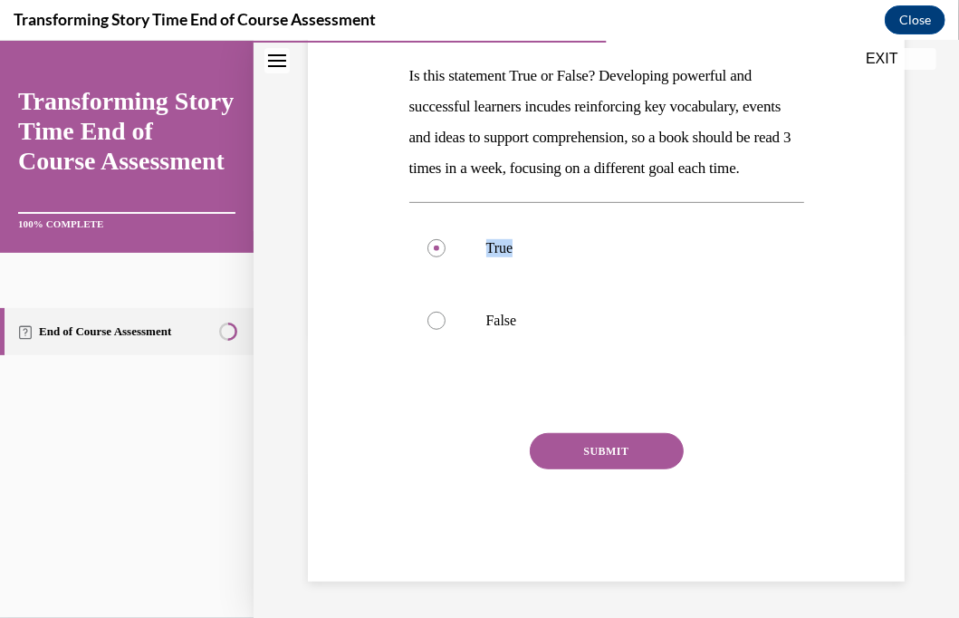
click at [596, 440] on button "SUBMIT" at bounding box center [607, 450] width 154 height 36
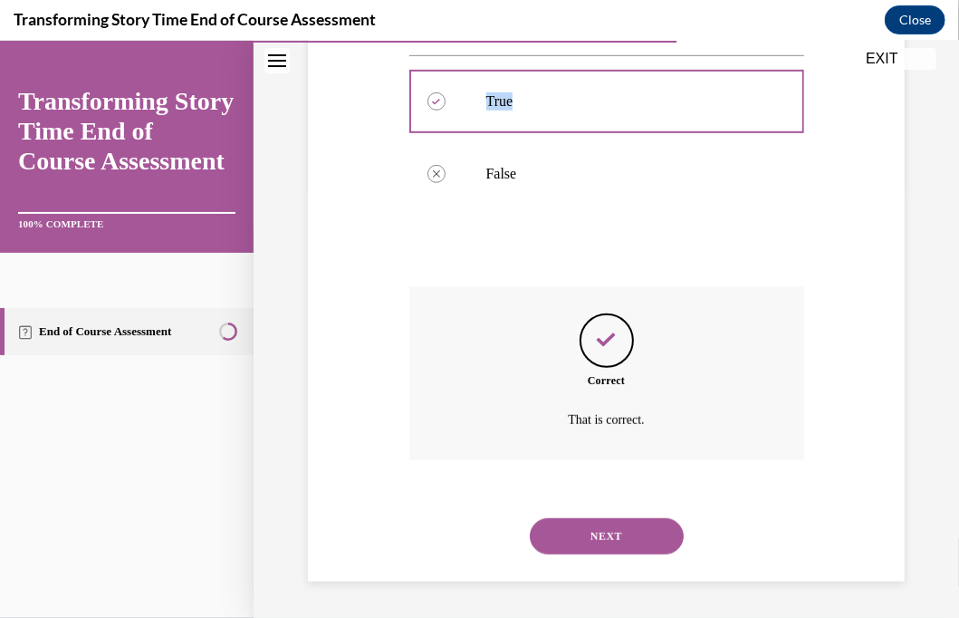
scroll to position [461, 0]
click at [566, 532] on button "NEXT" at bounding box center [607, 535] width 154 height 36
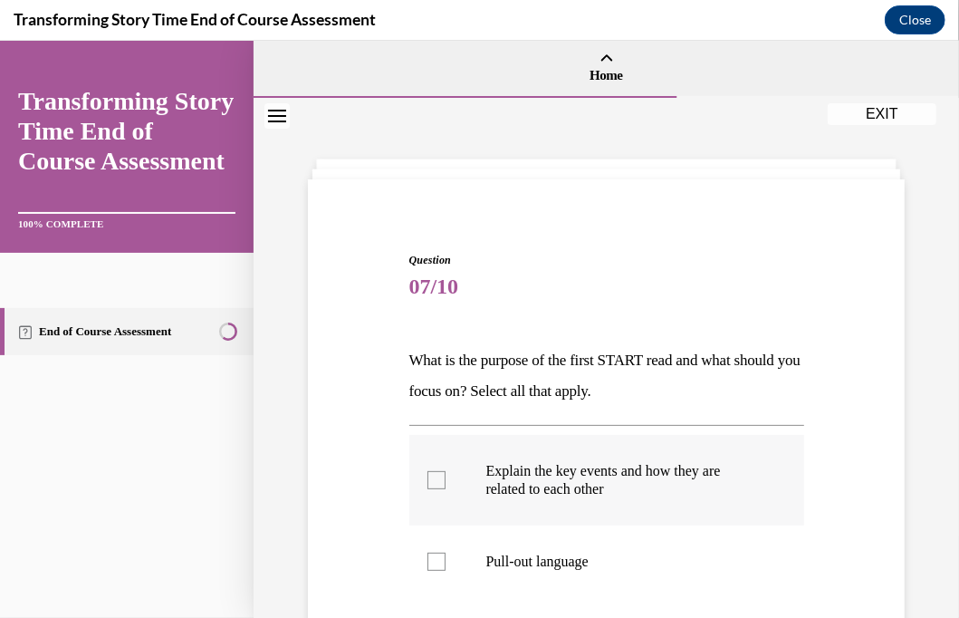
scroll to position [91, 0]
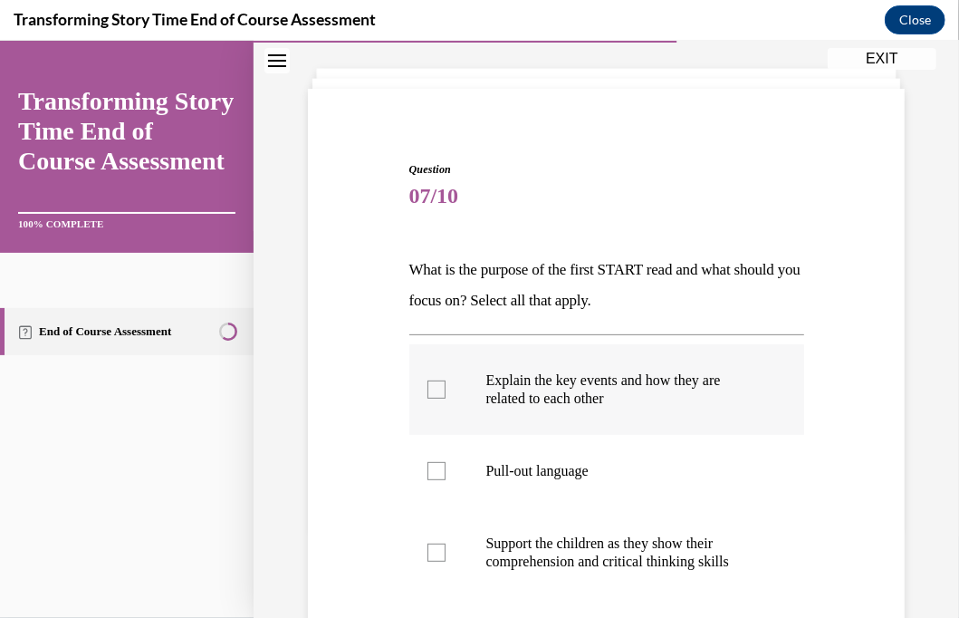
click at [429, 383] on div at bounding box center [437, 389] width 18 height 18
click at [429, 383] on input "Explain the key events and how they are related to each other" at bounding box center [437, 389] width 18 height 18
checkbox input "true"
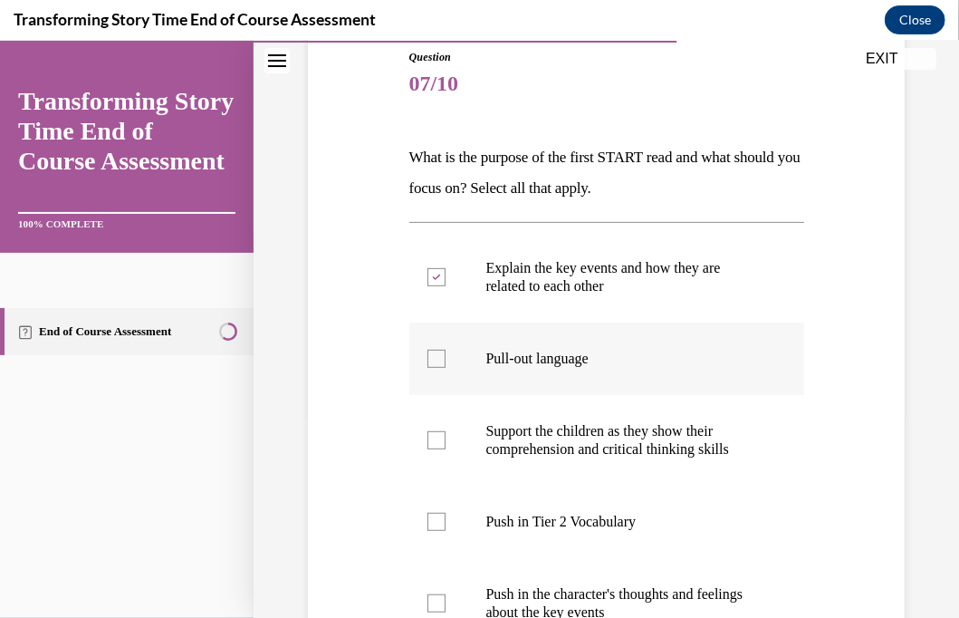
scroll to position [272, 0]
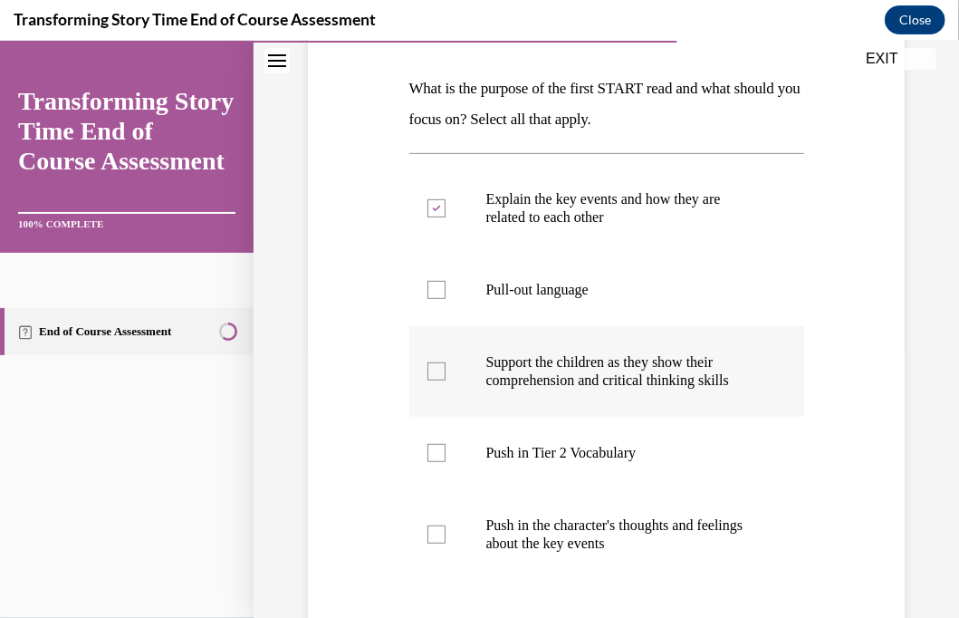
click at [432, 371] on div at bounding box center [437, 370] width 18 height 18
click at [432, 371] on input "Support the children as they show their comprehension and critical thinking ski…" at bounding box center [437, 370] width 18 height 18
checkbox input "true"
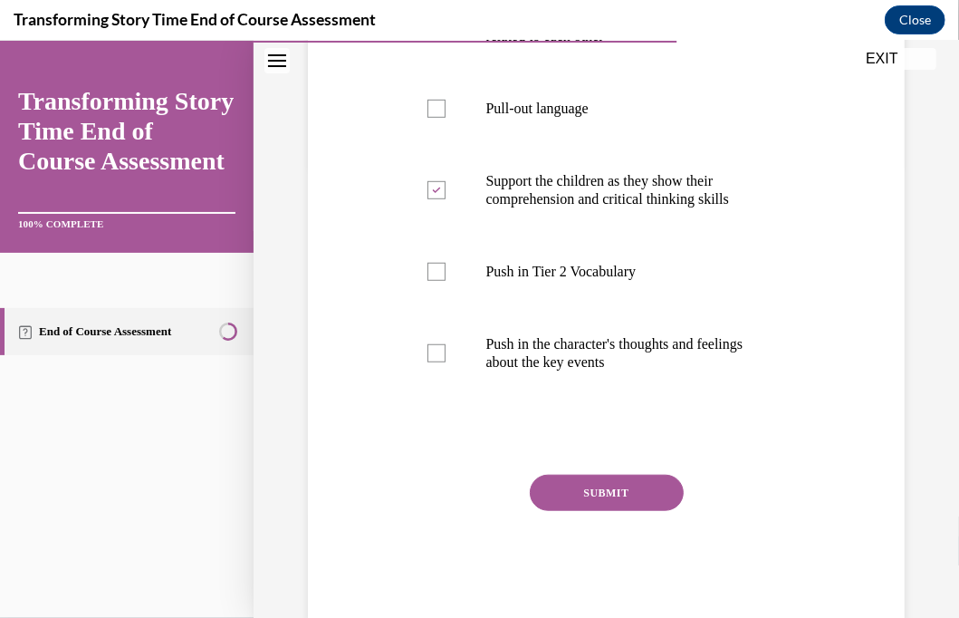
click at [565, 492] on button "SUBMIT" at bounding box center [607, 492] width 154 height 36
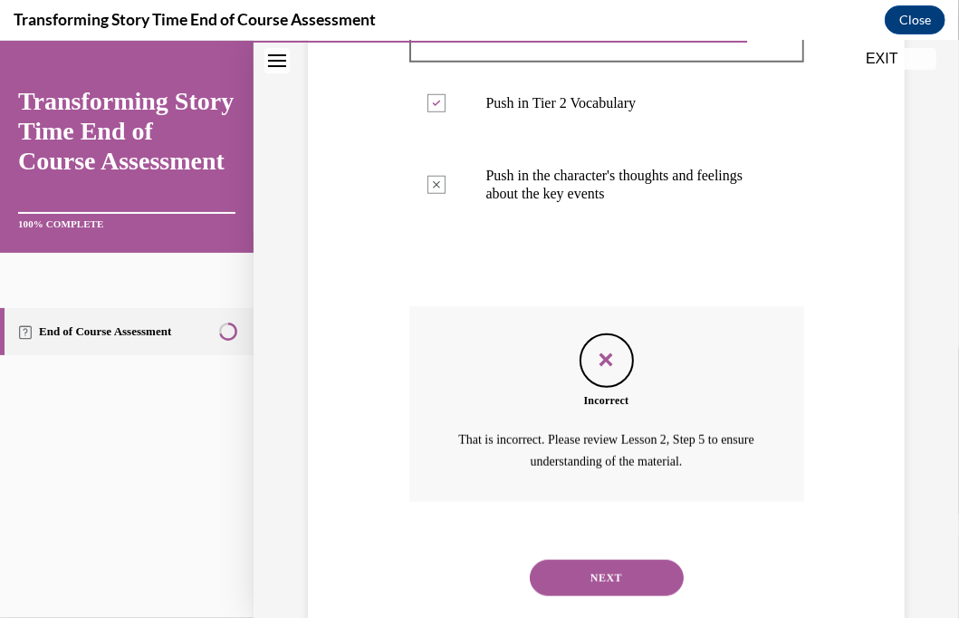
scroll to position [661, 0]
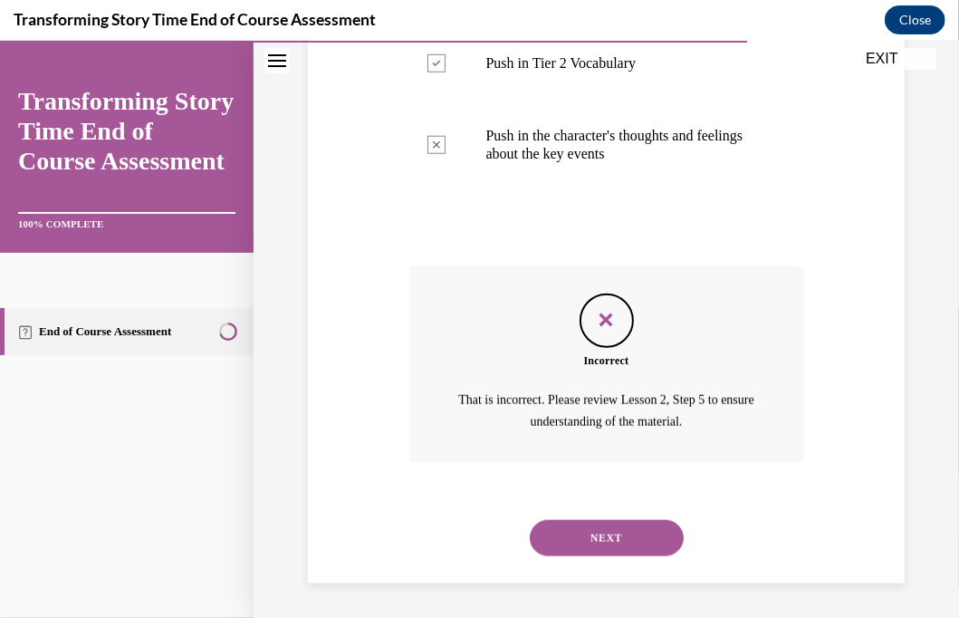
click at [629, 542] on button "NEXT" at bounding box center [607, 537] width 154 height 36
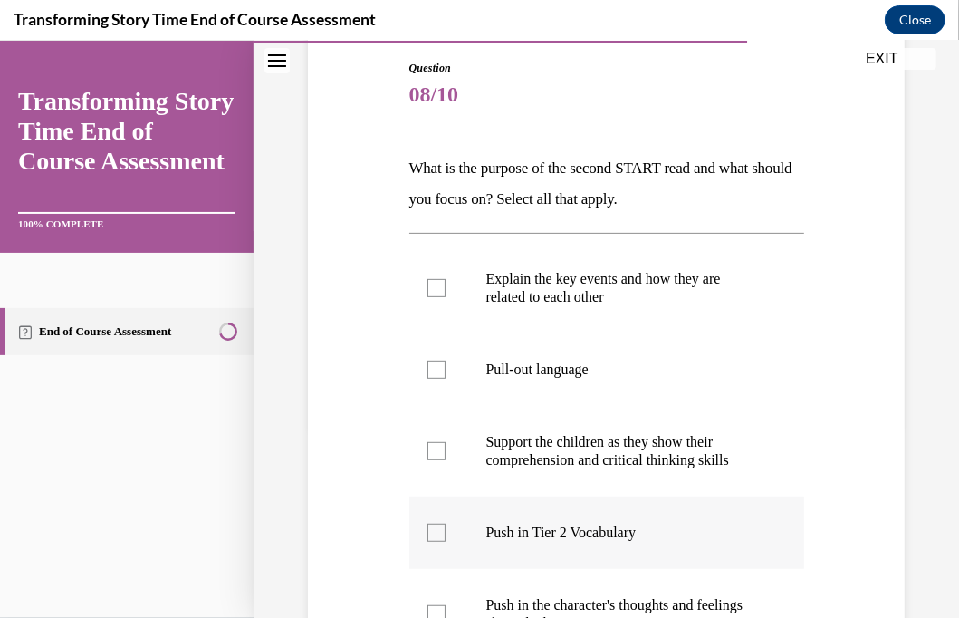
scroll to position [272, 0]
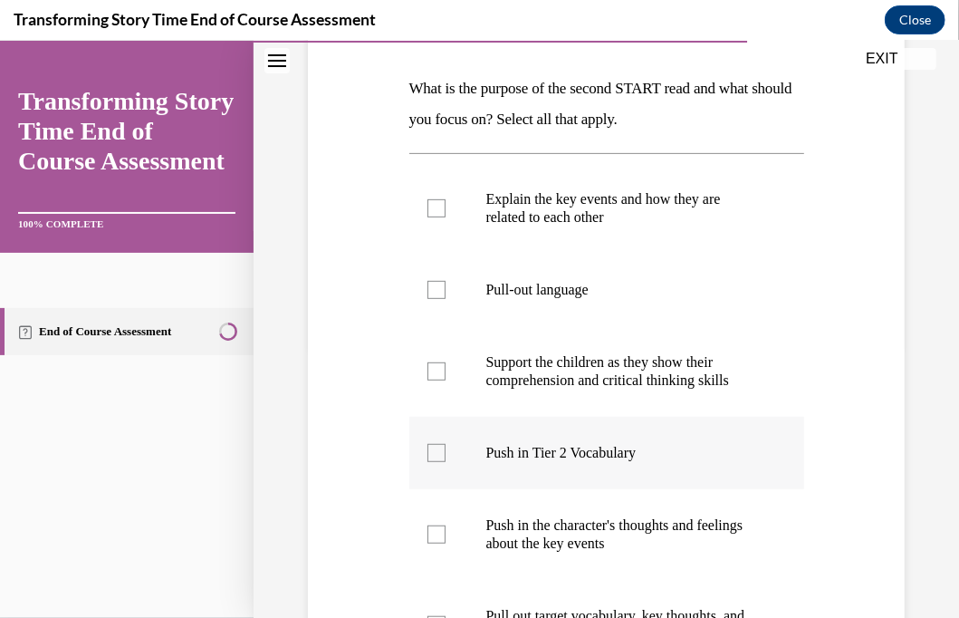
click at [435, 456] on div at bounding box center [437, 452] width 18 height 18
click at [435, 456] on input "Push in Tier 2 Vocabulary" at bounding box center [437, 452] width 18 height 18
checkbox input "true"
click at [435, 535] on div at bounding box center [437, 534] width 18 height 18
click at [435, 535] on input "Push in the character's thoughts and feelings about the key events" at bounding box center [437, 534] width 18 height 18
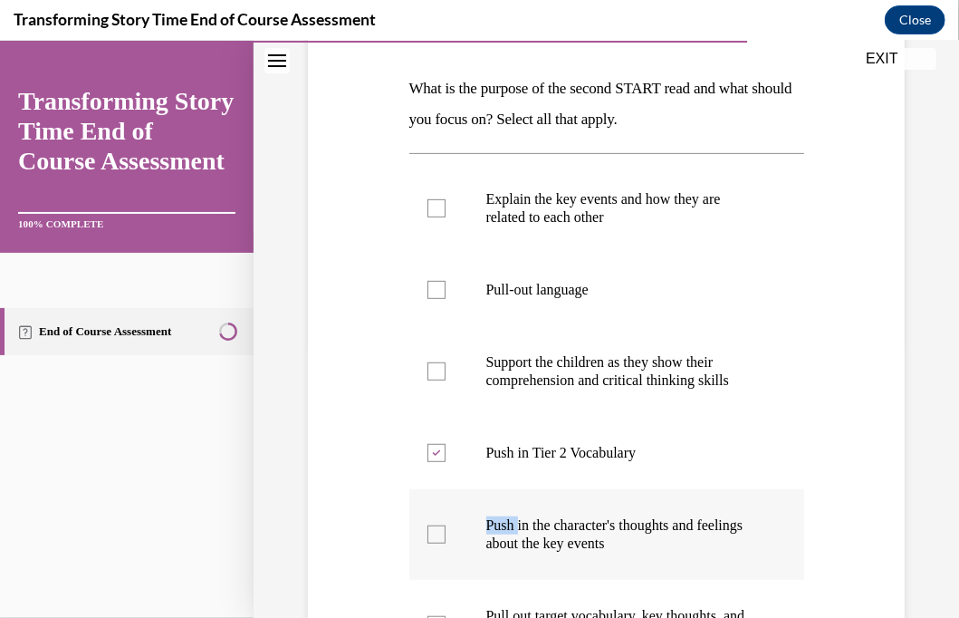
click at [435, 535] on div at bounding box center [437, 534] width 18 height 18
click at [435, 535] on input "Push in the character's thoughts and feelings about the key events" at bounding box center [437, 534] width 18 height 18
click at [437, 533] on div at bounding box center [437, 534] width 18 height 18
click at [437, 533] on input "Push in the character's thoughts and feelings about the key events" at bounding box center [437, 534] width 18 height 18
checkbox input "true"
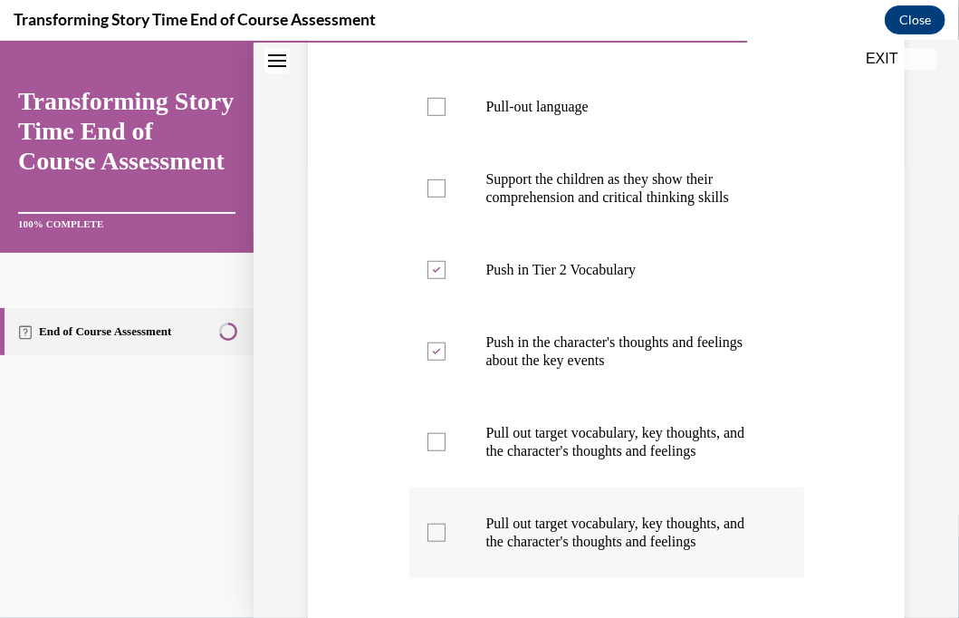
scroll to position [544, 0]
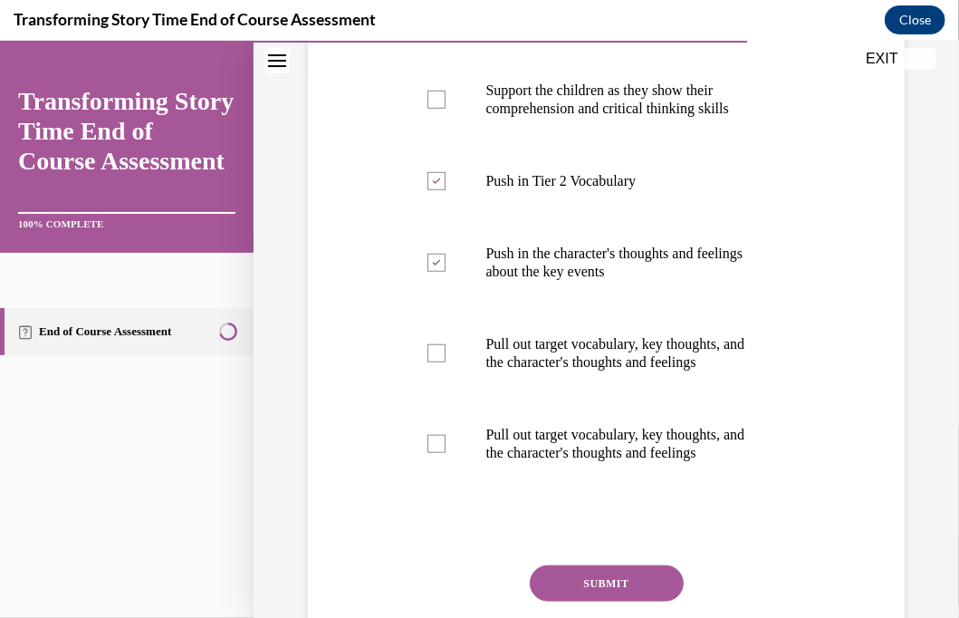
click at [583, 564] on button "SUBMIT" at bounding box center [607, 582] width 154 height 36
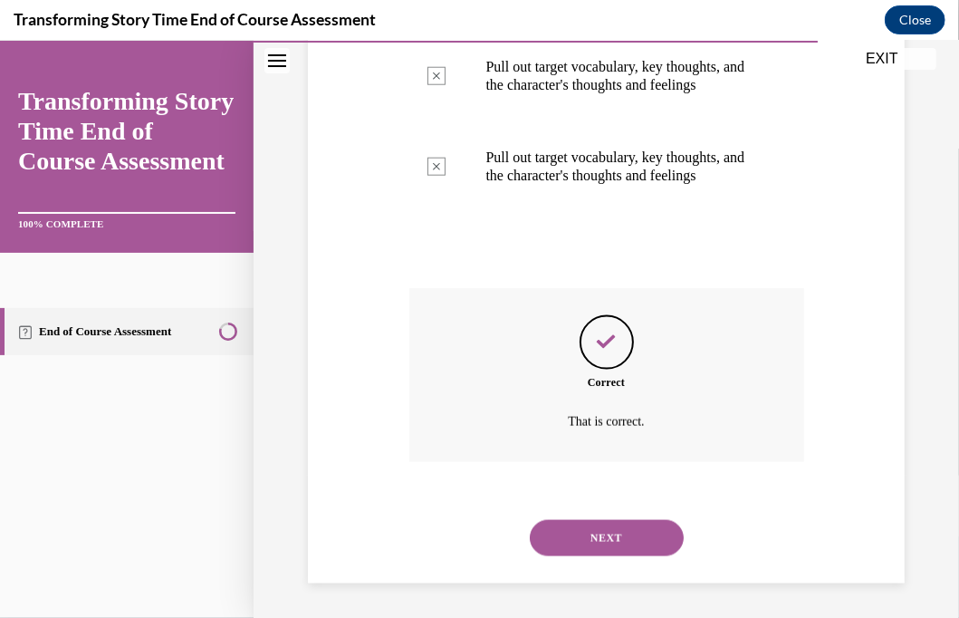
scroll to position [822, 0]
click at [582, 539] on button "NEXT" at bounding box center [607, 536] width 154 height 36
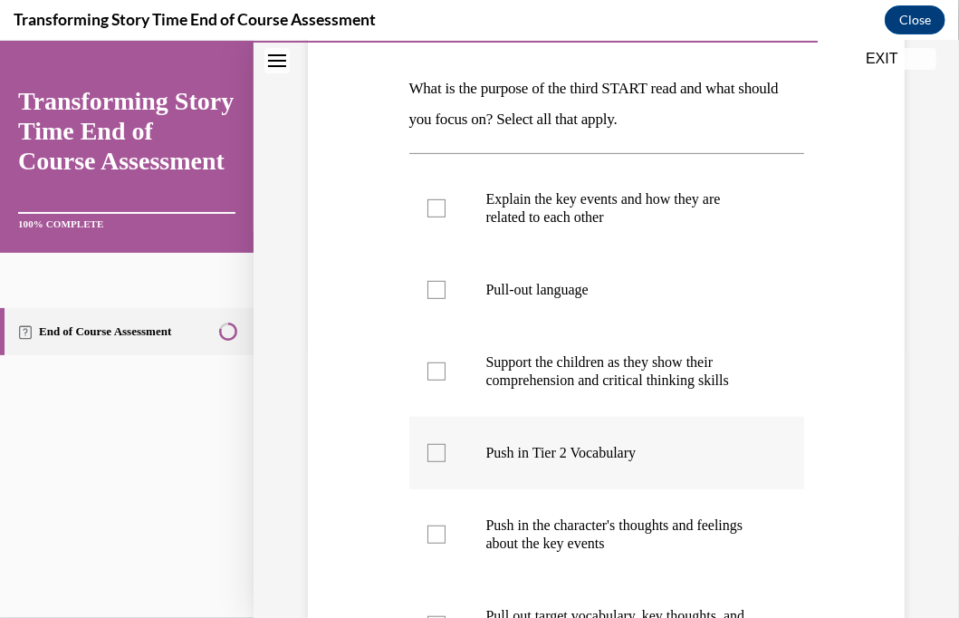
scroll to position [181, 0]
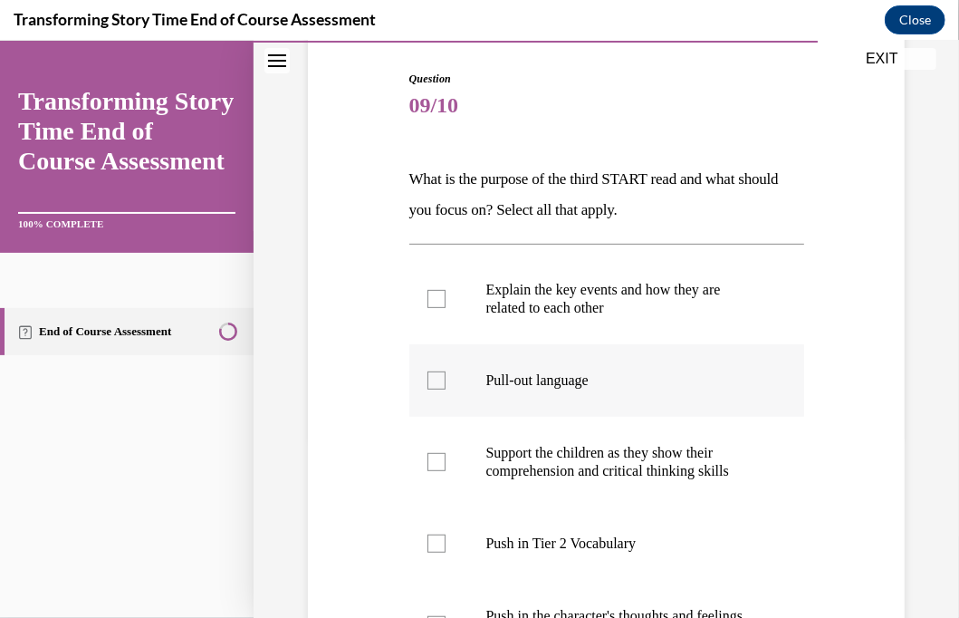
click at [438, 377] on div at bounding box center [437, 380] width 18 height 18
click at [438, 377] on input "Pull-out language" at bounding box center [437, 380] width 18 height 18
checkbox input "true"
click at [428, 298] on div at bounding box center [437, 298] width 18 height 18
click at [428, 298] on input "Explain the key events and how they are related to each other" at bounding box center [437, 298] width 18 height 18
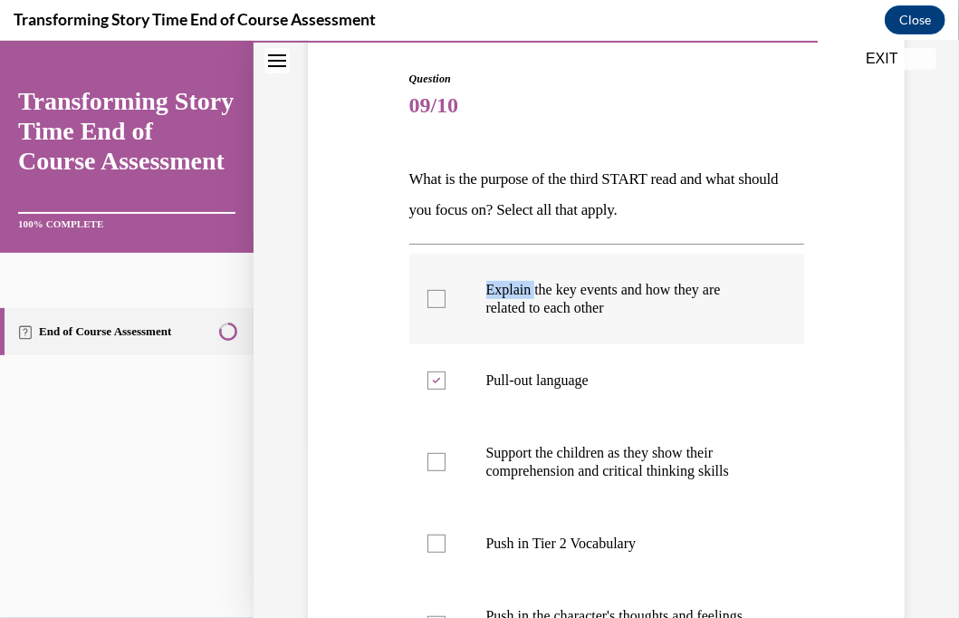
click at [428, 298] on div at bounding box center [437, 298] width 18 height 18
click at [428, 298] on input "Explain the key events and how they are related to each other" at bounding box center [437, 298] width 18 height 18
drag, startPoint x: 426, startPoint y: 298, endPoint x: 433, endPoint y: 305, distance: 10.2
click at [433, 305] on div at bounding box center [437, 298] width 18 height 18
click at [433, 305] on input "Explain the key events and how they are related to each other" at bounding box center [437, 298] width 18 height 18
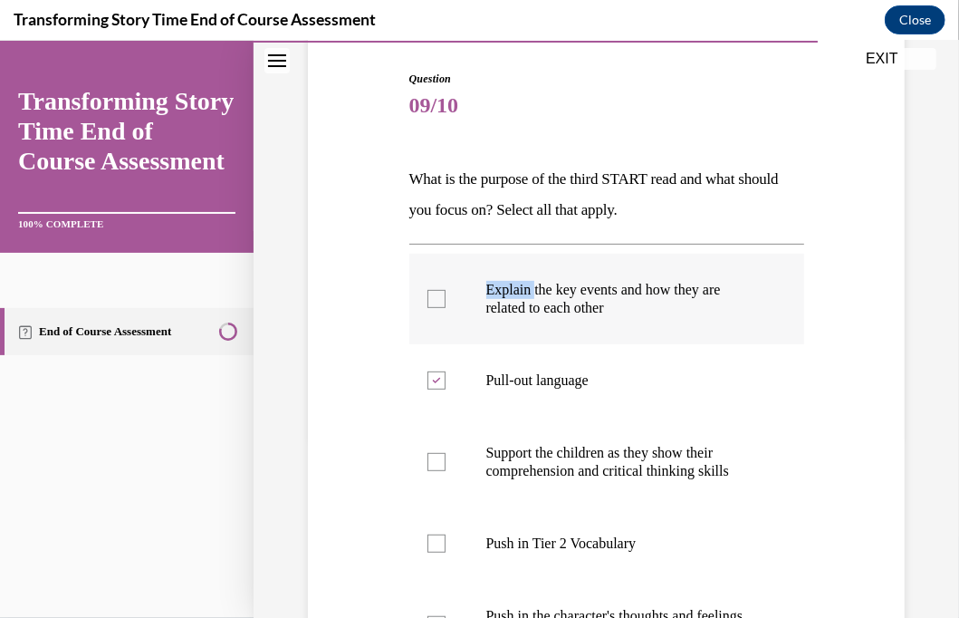
click at [433, 305] on div at bounding box center [437, 298] width 18 height 18
click at [433, 305] on input "Explain the key events and how they are related to each other" at bounding box center [437, 298] width 18 height 18
click at [431, 302] on div at bounding box center [437, 298] width 18 height 18
click at [431, 302] on input "Explain the key events and how they are related to each other" at bounding box center [437, 298] width 18 height 18
checkbox input "true"
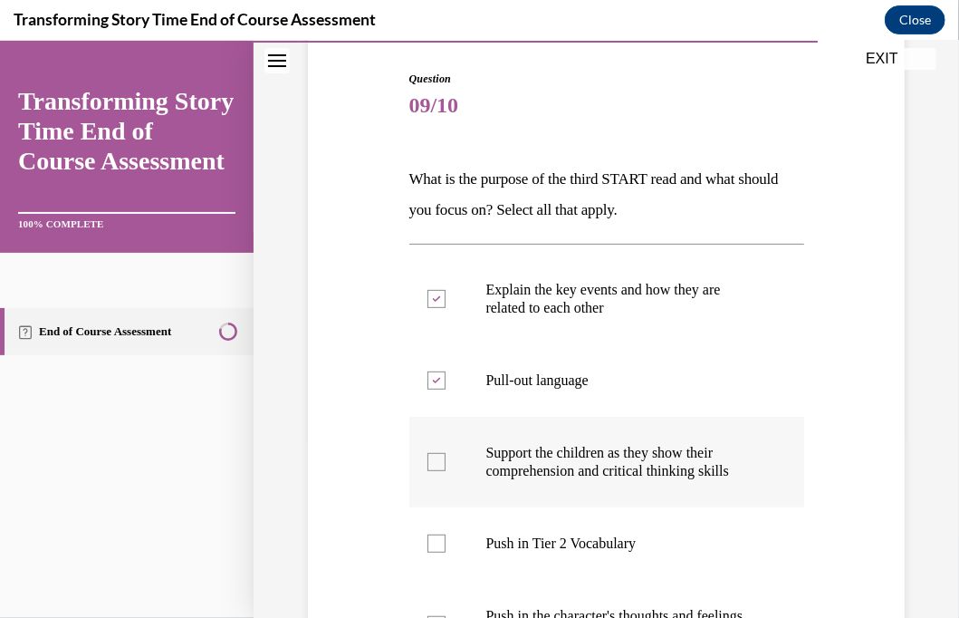
click at [429, 456] on div at bounding box center [437, 461] width 18 height 18
click at [429, 456] on input "Support the children as they show their comprehension and critical thinking ski…" at bounding box center [437, 461] width 18 height 18
checkbox input "true"
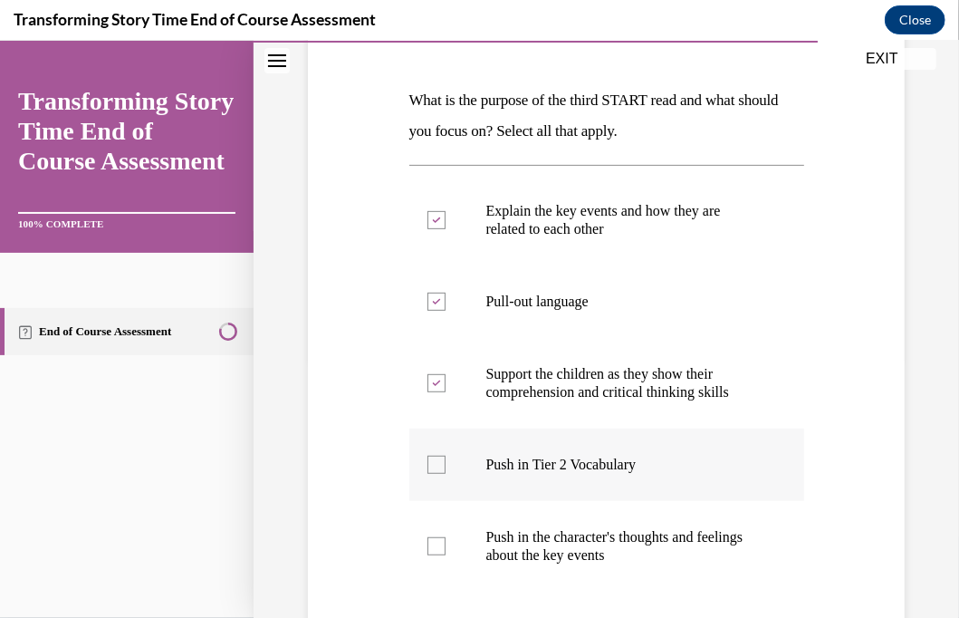
scroll to position [544, 0]
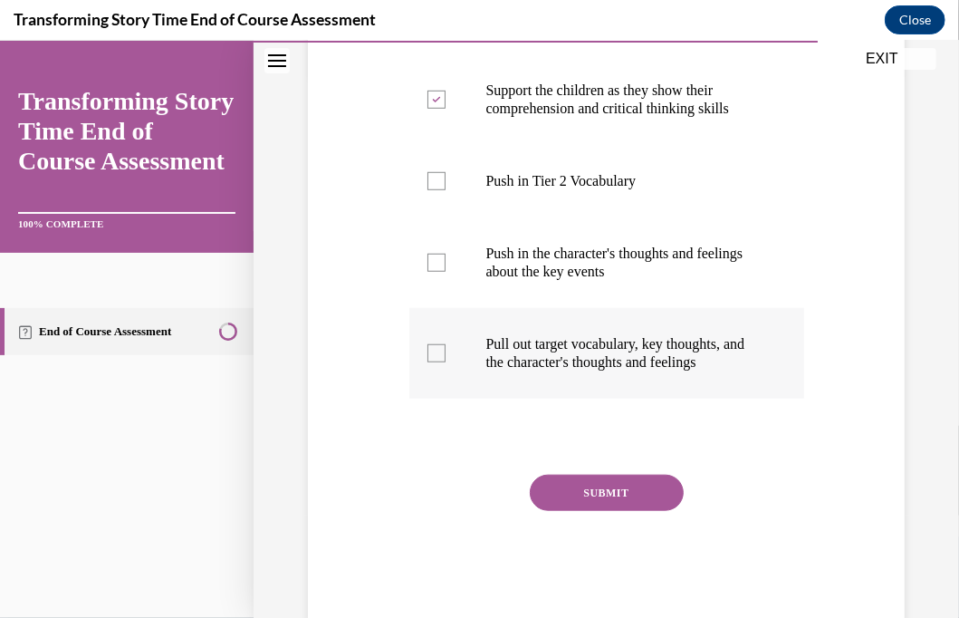
click at [431, 356] on div at bounding box center [437, 352] width 18 height 18
click at [431, 356] on input "Pull out target vocabulary, key thoughts, and the character's thoughts and feel…" at bounding box center [437, 352] width 18 height 18
checkbox input "true"
click at [550, 497] on button "SUBMIT" at bounding box center [607, 492] width 154 height 36
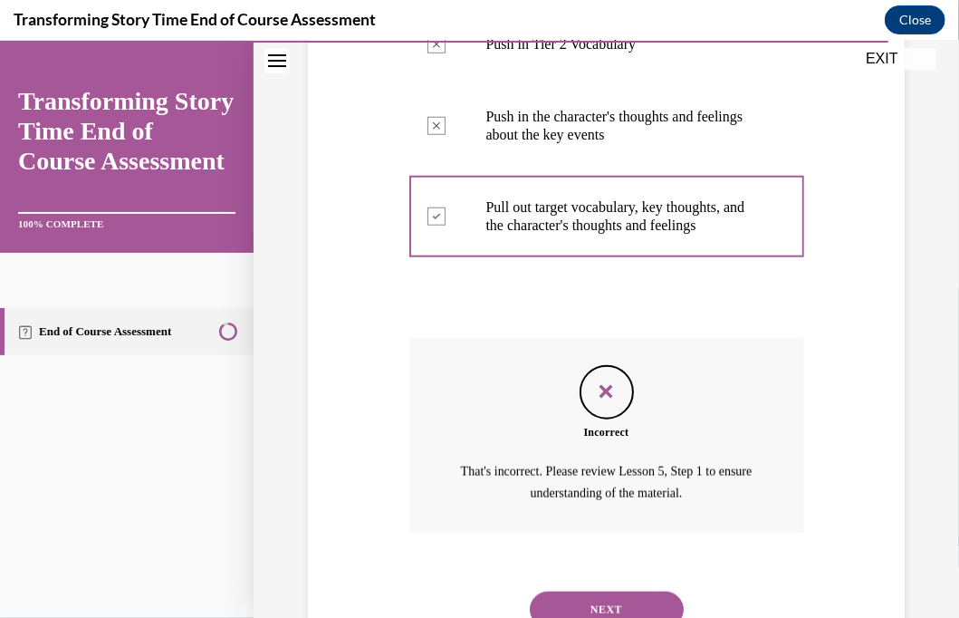
scroll to position [752, 0]
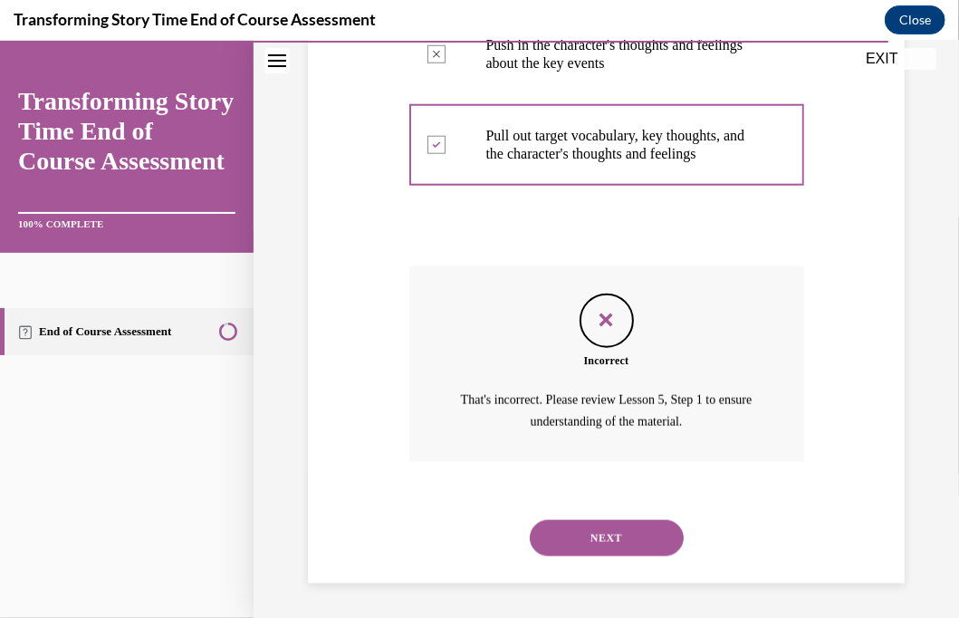
click at [593, 523] on button "NEXT" at bounding box center [607, 537] width 154 height 36
click at [0, 40] on div "SUBMIT" at bounding box center [0, 40] width 0 height 0
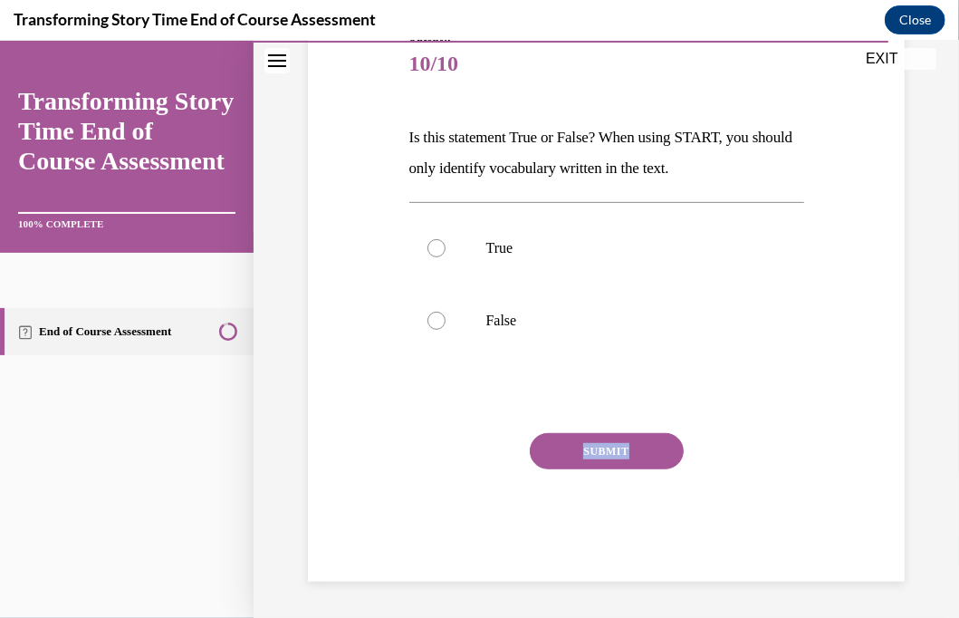
scroll to position [201, 0]
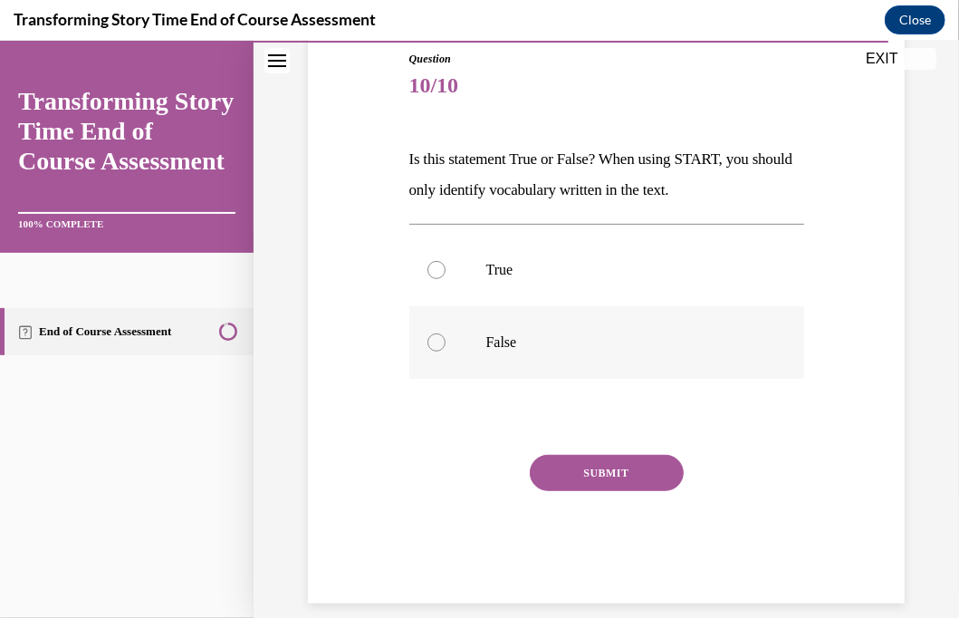
click at [433, 350] on div at bounding box center [437, 341] width 18 height 18
click at [433, 350] on input "False" at bounding box center [437, 341] width 18 height 18
radio input "true"
click at [547, 468] on button "SUBMIT" at bounding box center [607, 472] width 154 height 36
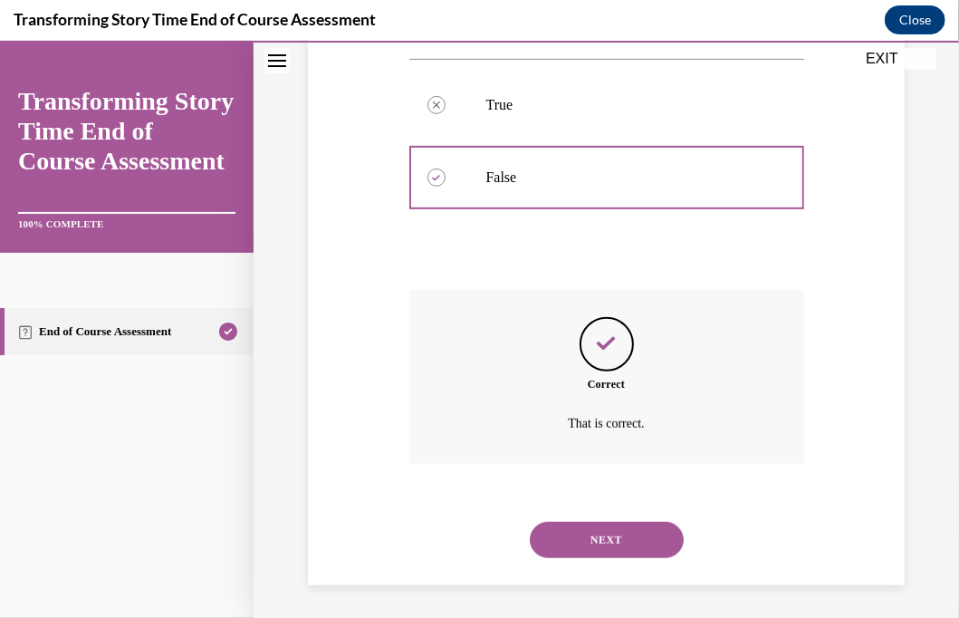
scroll to position [369, 0]
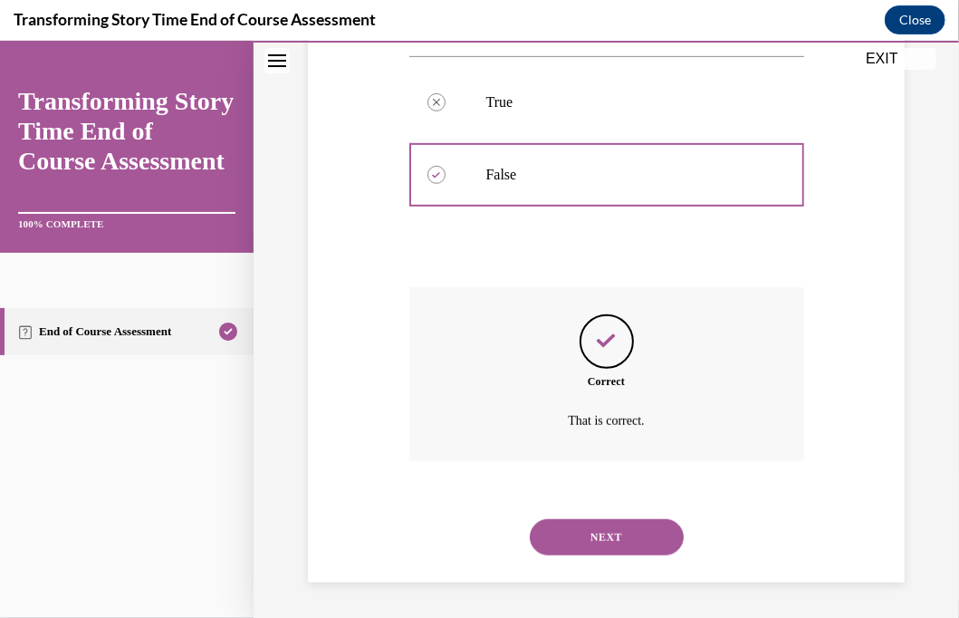
click at [620, 537] on button "NEXT" at bounding box center [607, 536] width 154 height 36
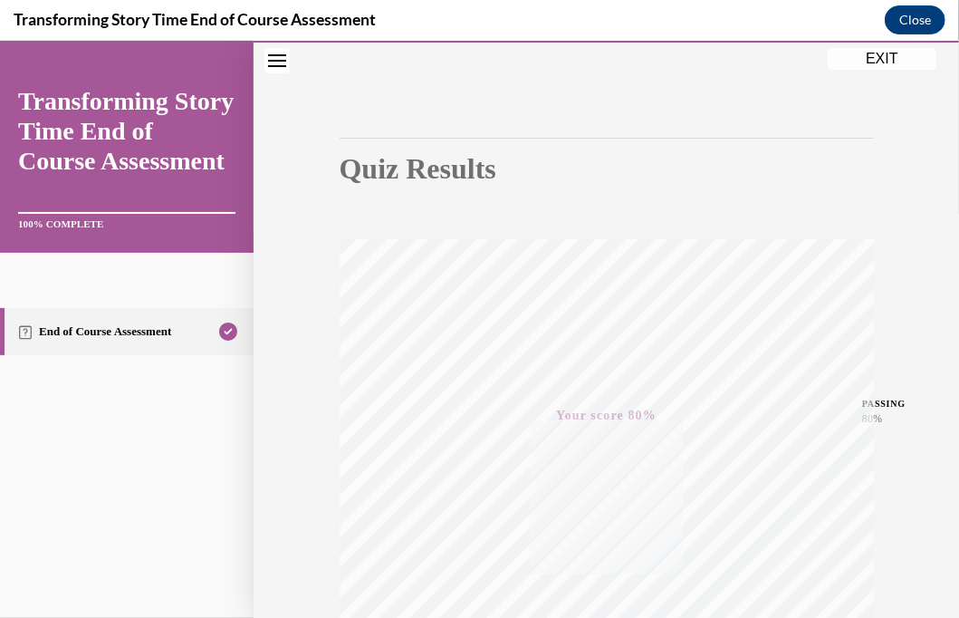
scroll to position [79, 0]
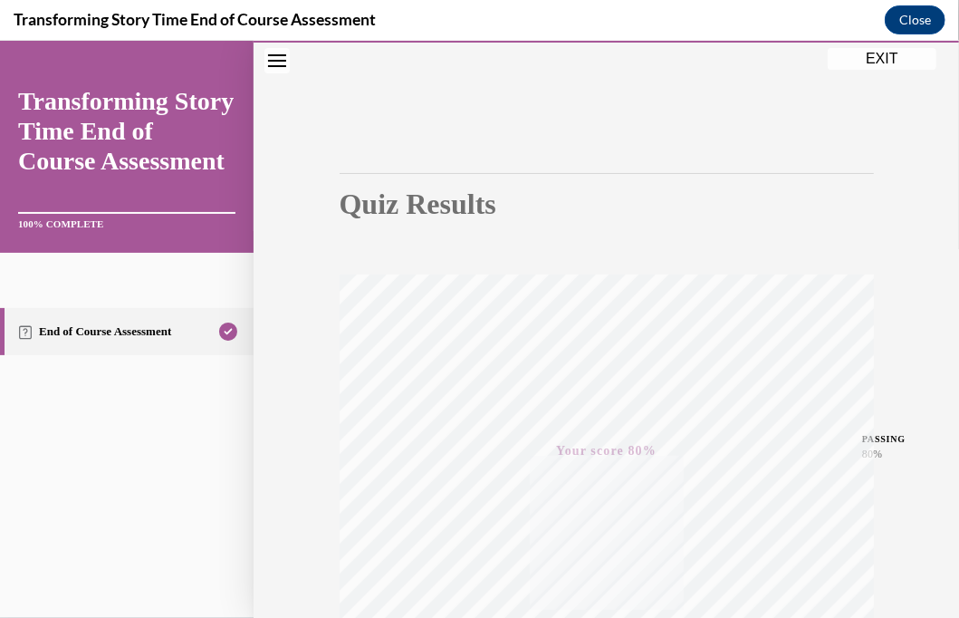
click at [884, 55] on button "EXIT" at bounding box center [882, 58] width 109 height 22
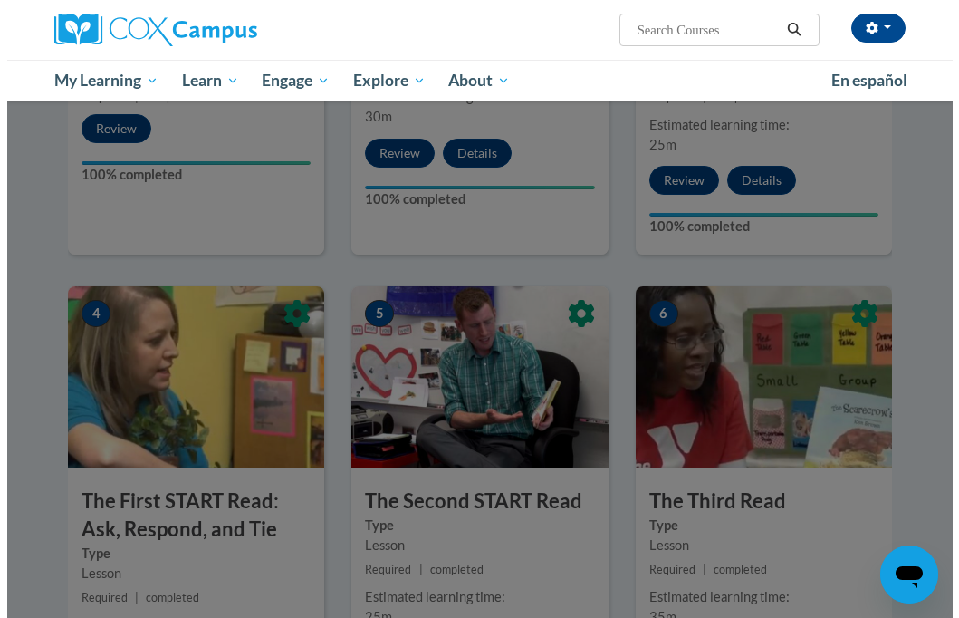
scroll to position [420, 0]
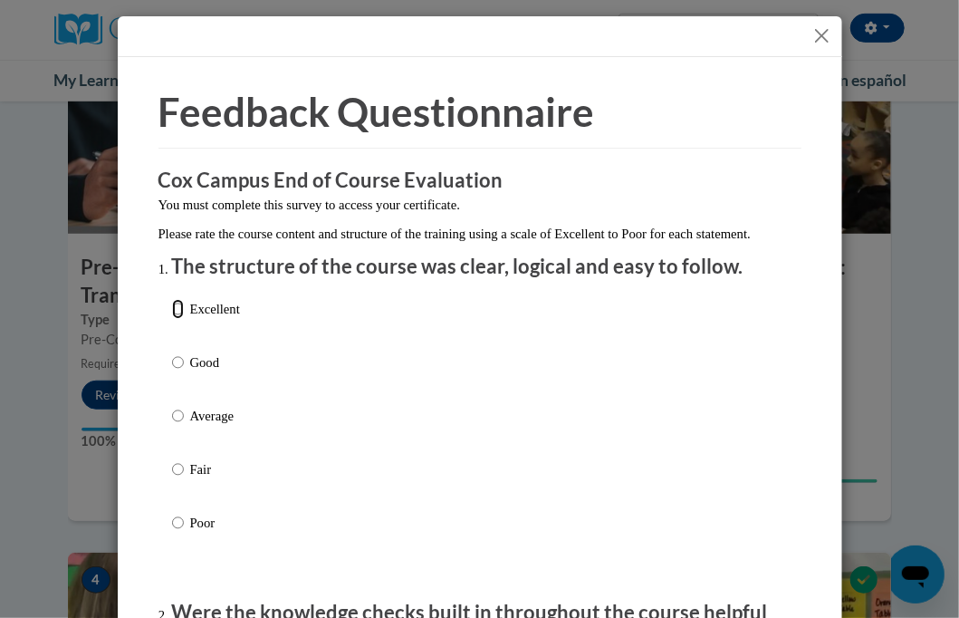
click at [174, 319] on input "Excellent" at bounding box center [178, 309] width 12 height 20
radio input "true"
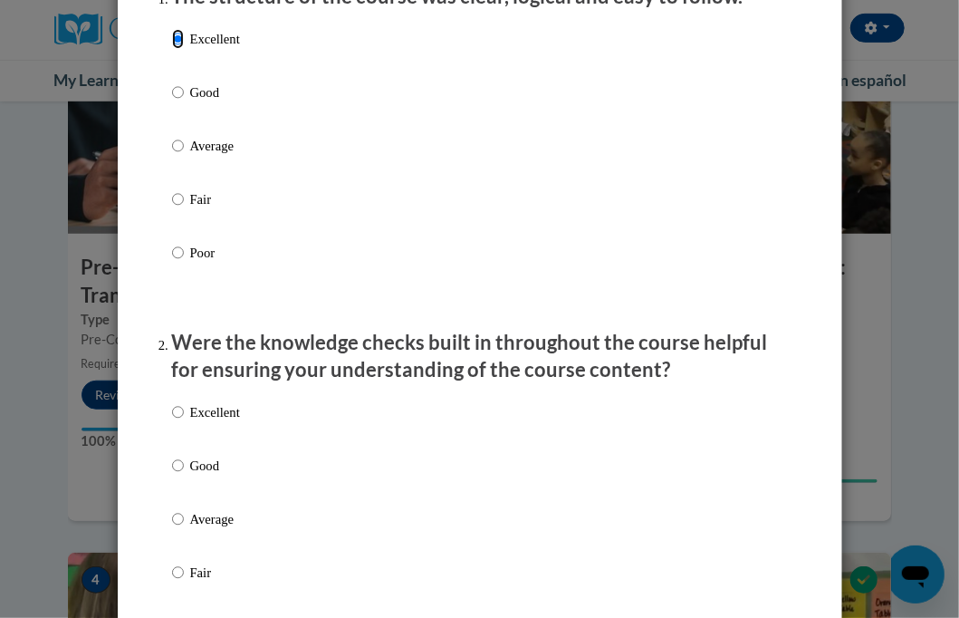
scroll to position [362, 0]
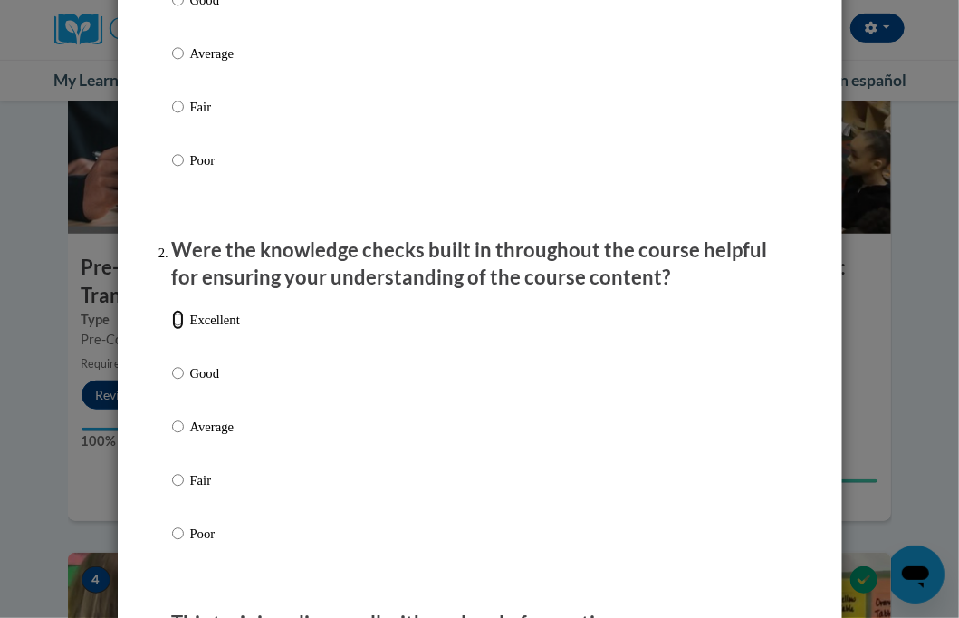
click at [176, 330] on input "Excellent" at bounding box center [178, 320] width 12 height 20
radio input "true"
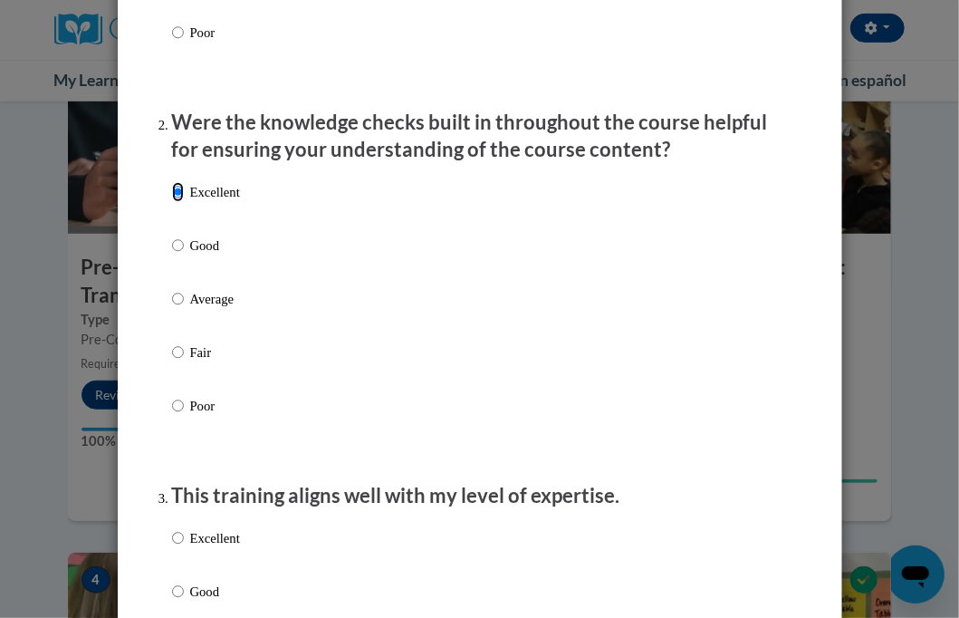
scroll to position [725, 0]
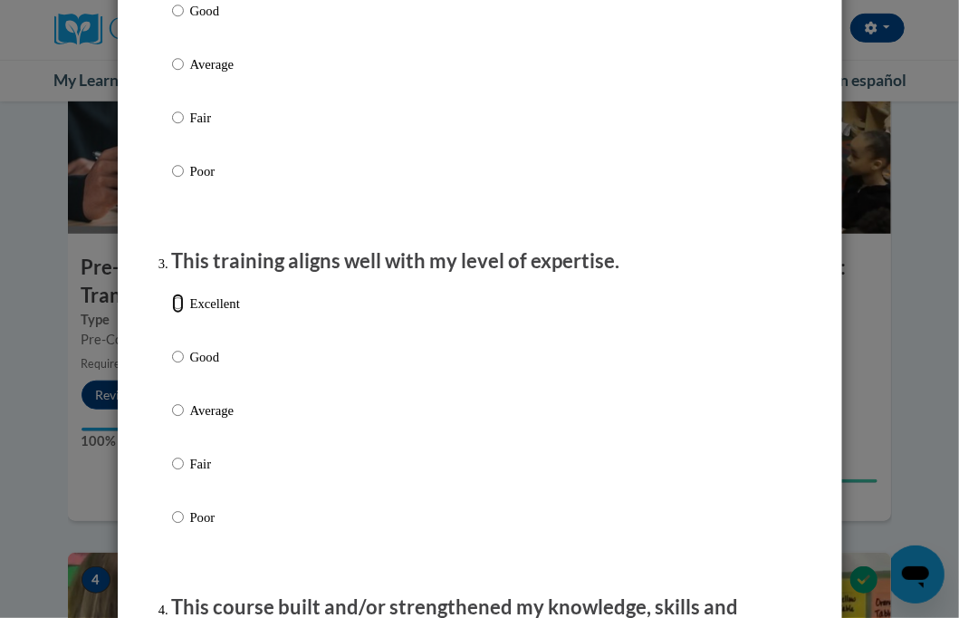
click at [172, 313] on input "Excellent" at bounding box center [178, 304] width 12 height 20
radio input "true"
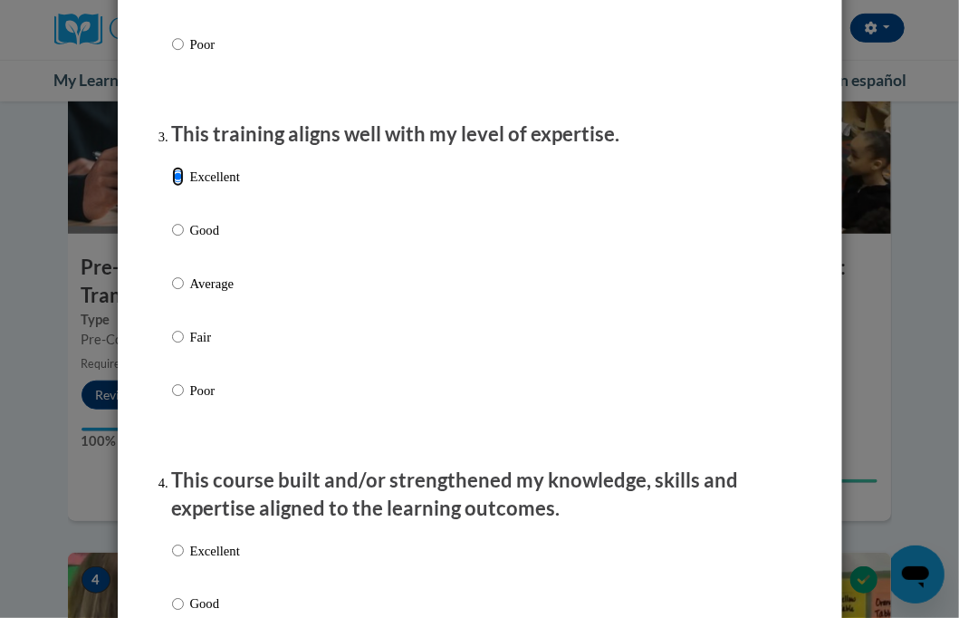
scroll to position [1178, 0]
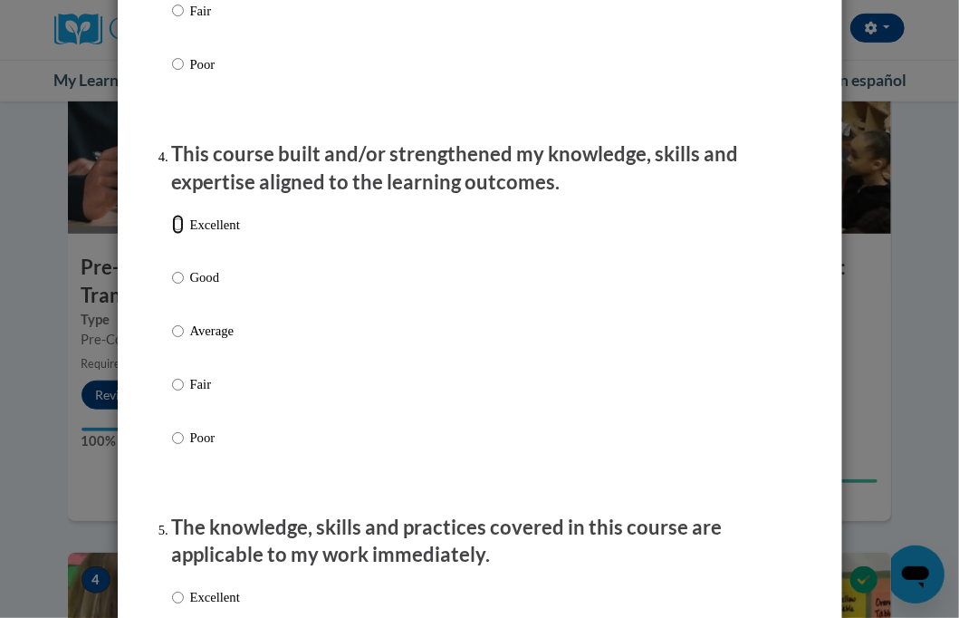
click at [172, 235] on input "Excellent" at bounding box center [178, 225] width 12 height 20
radio input "true"
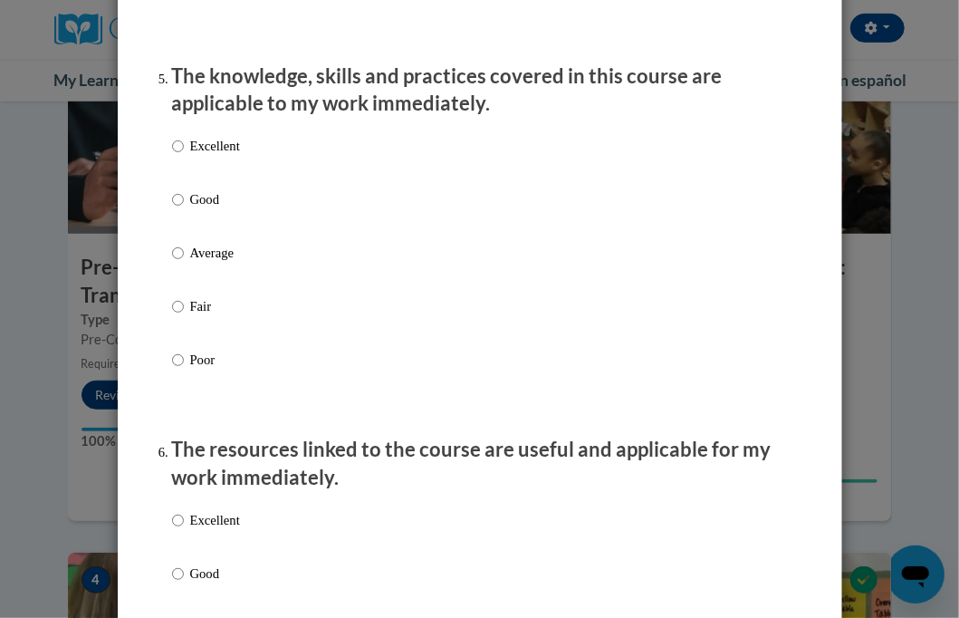
scroll to position [1631, 0]
click at [174, 155] on input "Excellent" at bounding box center [178, 145] width 12 height 20
radio input "true"
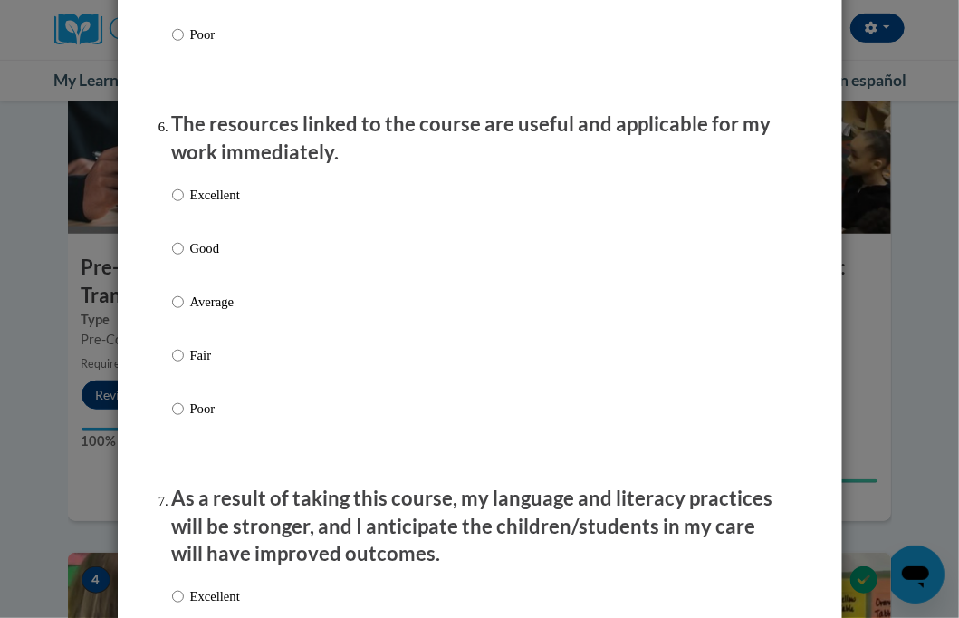
scroll to position [1993, 0]
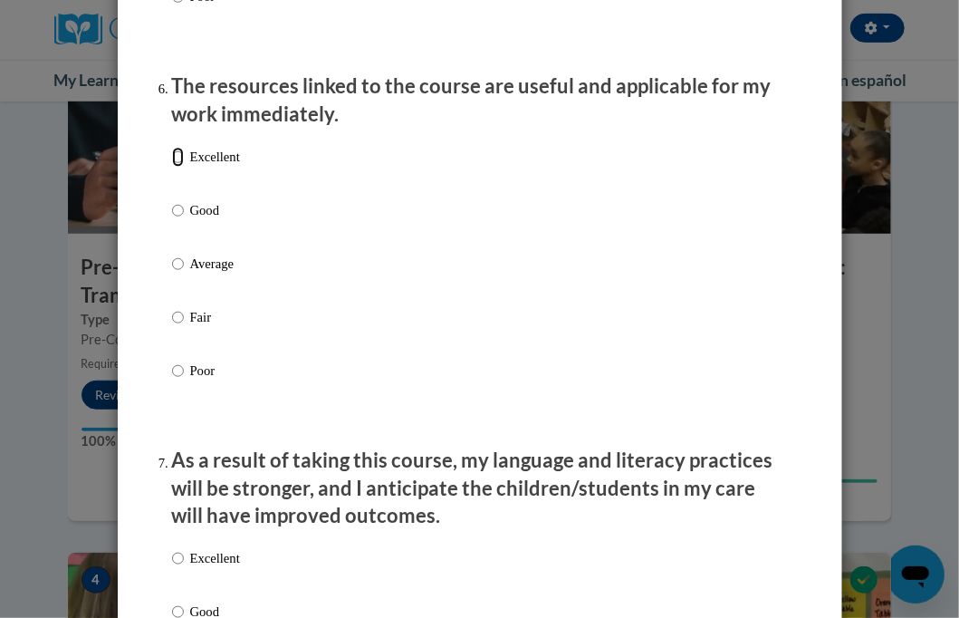
click at [174, 167] on input "Excellent" at bounding box center [178, 157] width 12 height 20
radio input "true"
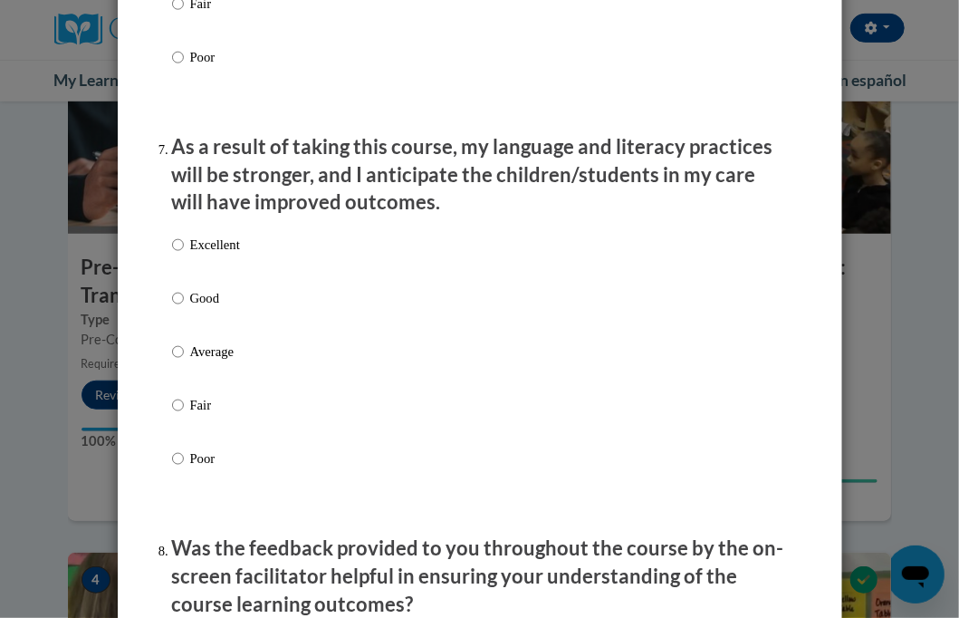
scroll to position [2356, 0]
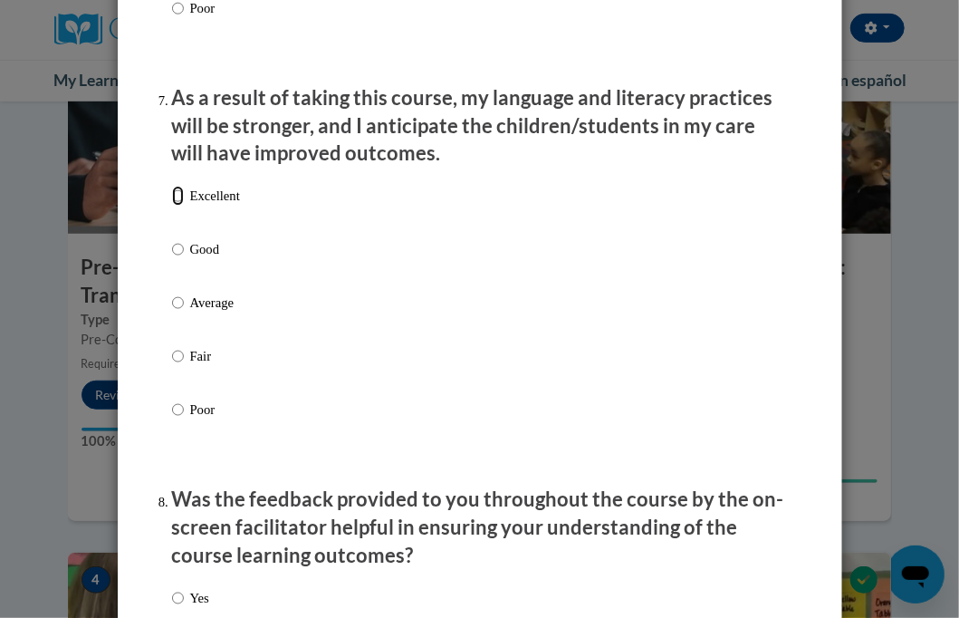
click at [175, 206] on input "Excellent" at bounding box center [178, 196] width 12 height 20
radio input "true"
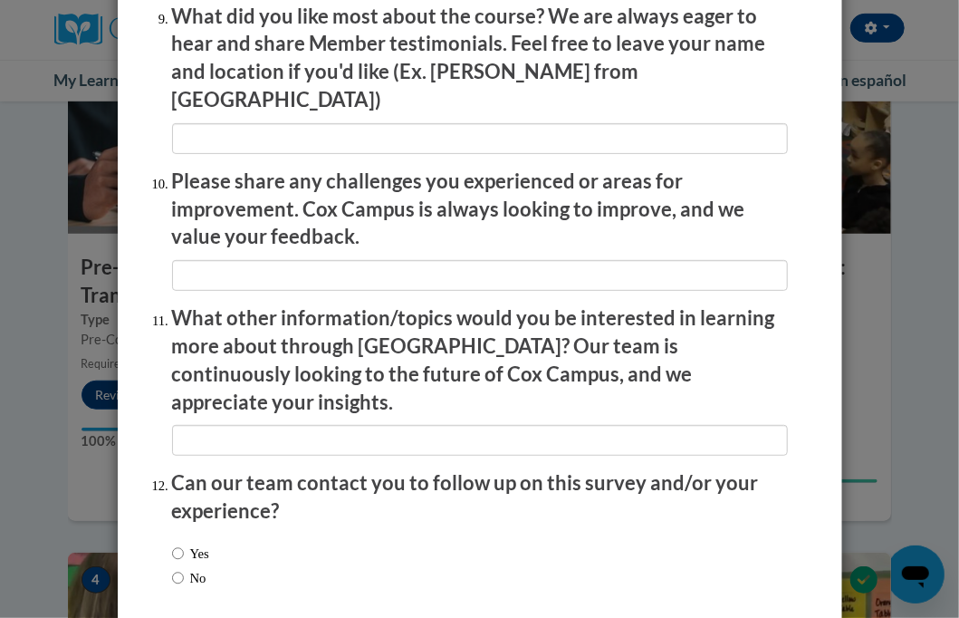
scroll to position [3149, 0]
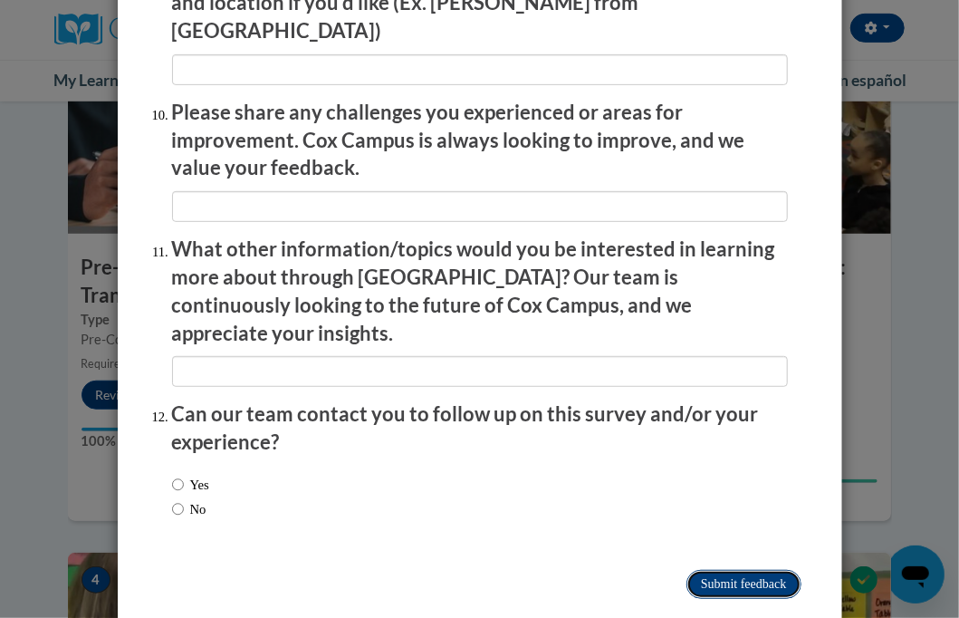
click at [714, 570] on input "Submit feedback" at bounding box center [744, 584] width 114 height 29
